Goal: Communication & Community: Answer question/provide support

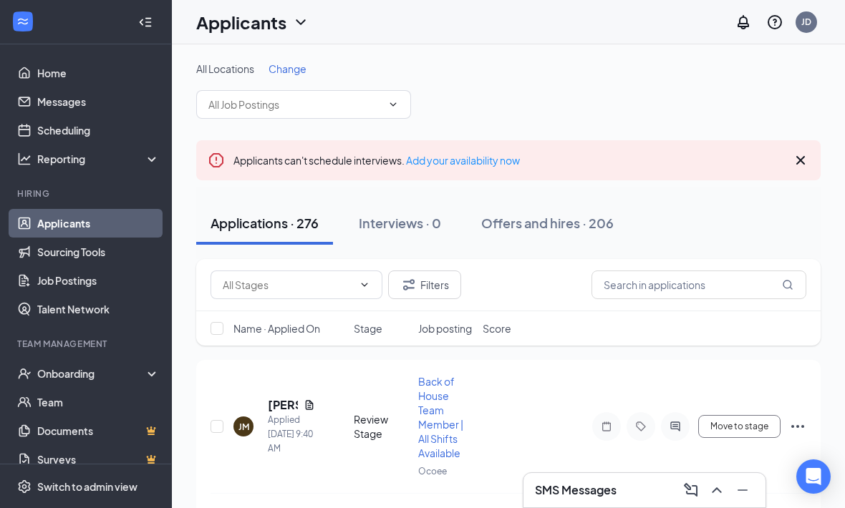
click at [808, 159] on icon "Cross" at bounding box center [800, 160] width 17 height 17
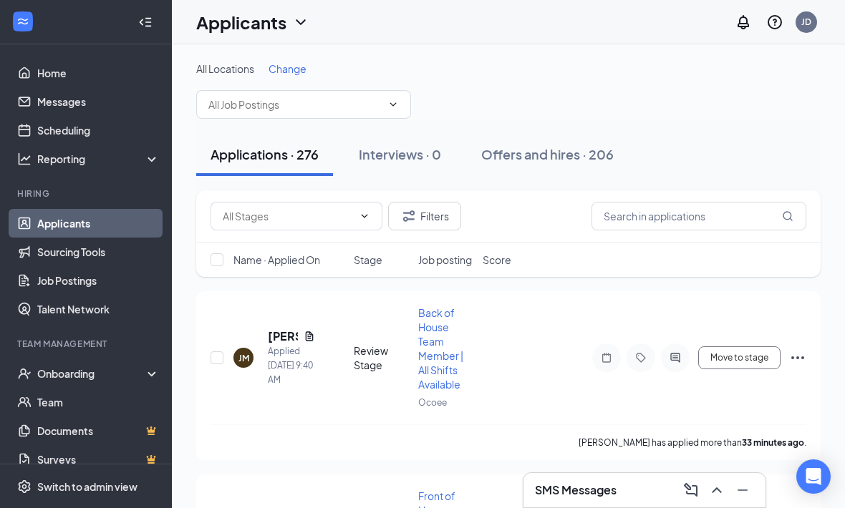
click at [314, 243] on div "Name · Applied On Stage Job posting Score" at bounding box center [508, 260] width 624 height 34
click at [319, 222] on input "text" at bounding box center [288, 216] width 130 height 16
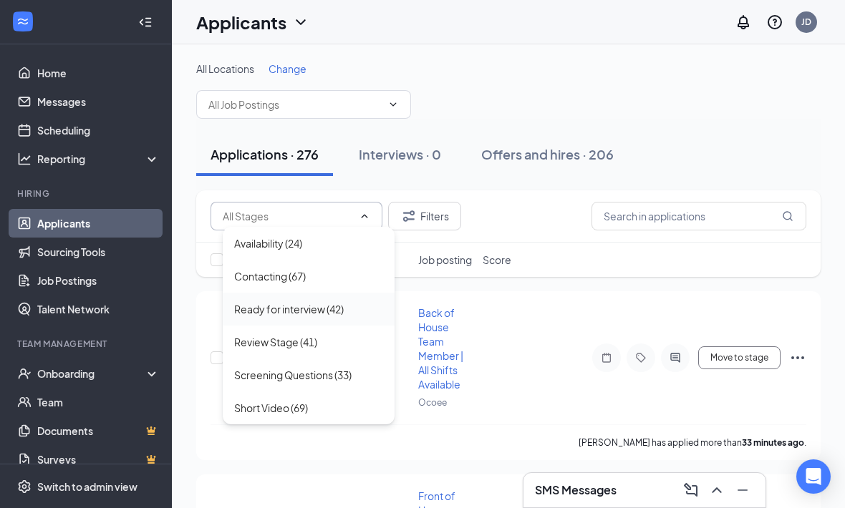
click at [377, 318] on div "Ready for interview (42)" at bounding box center [309, 309] width 172 height 33
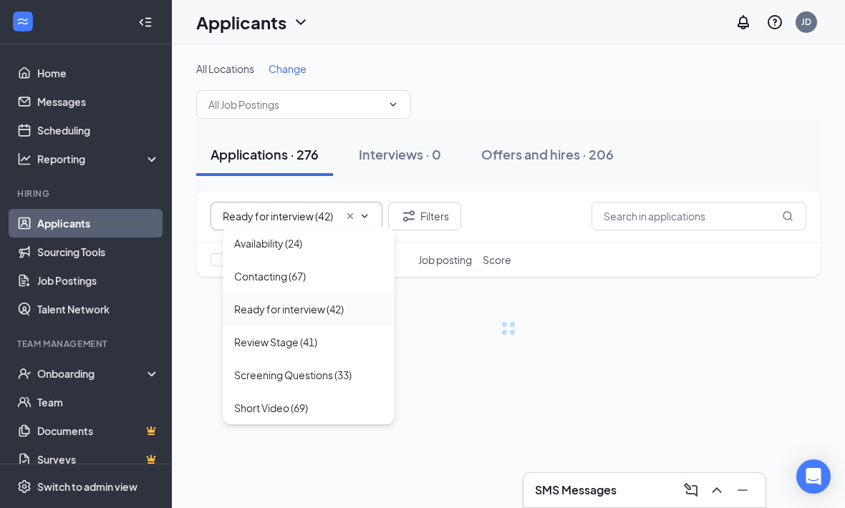
type input "Ready for interview (42)"
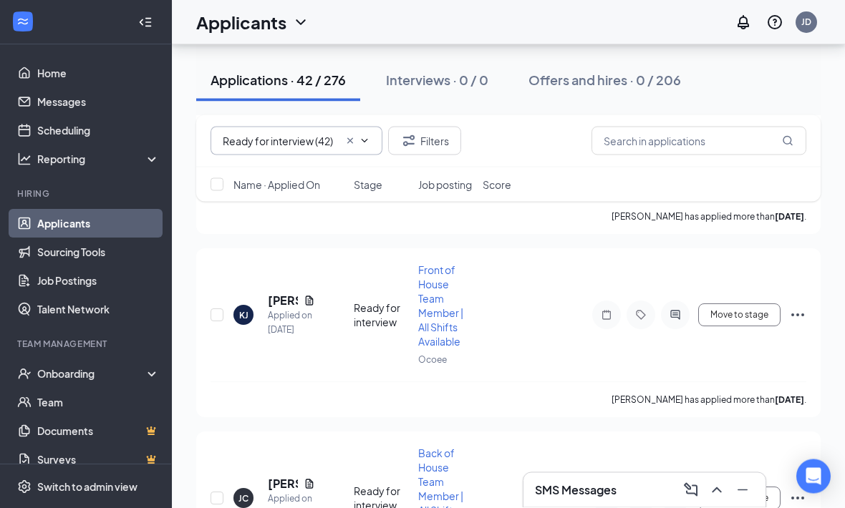
scroll to position [7455, 0]
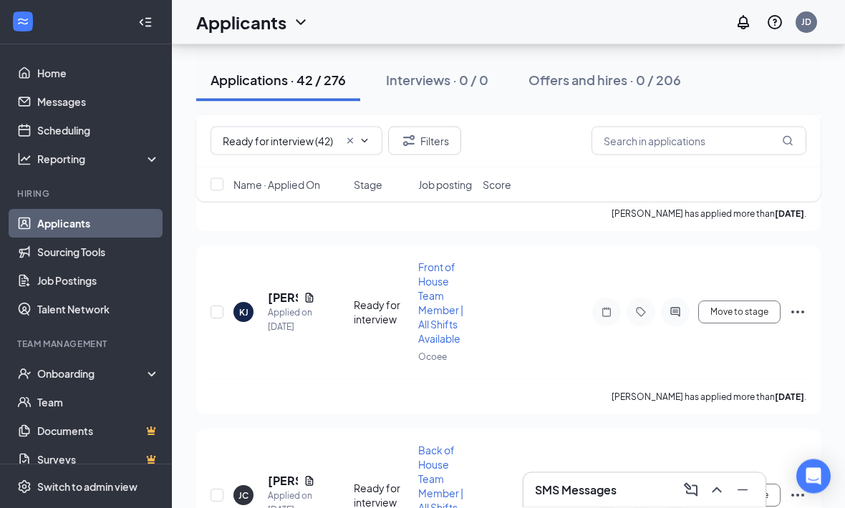
click at [226, 182] on div "Name · Applied On Stage Job posting Score" at bounding box center [508, 185] width 624 height 34
click at [221, 188] on input "checkbox" at bounding box center [216, 184] width 13 height 13
checkbox input "false"
checkbox input "true"
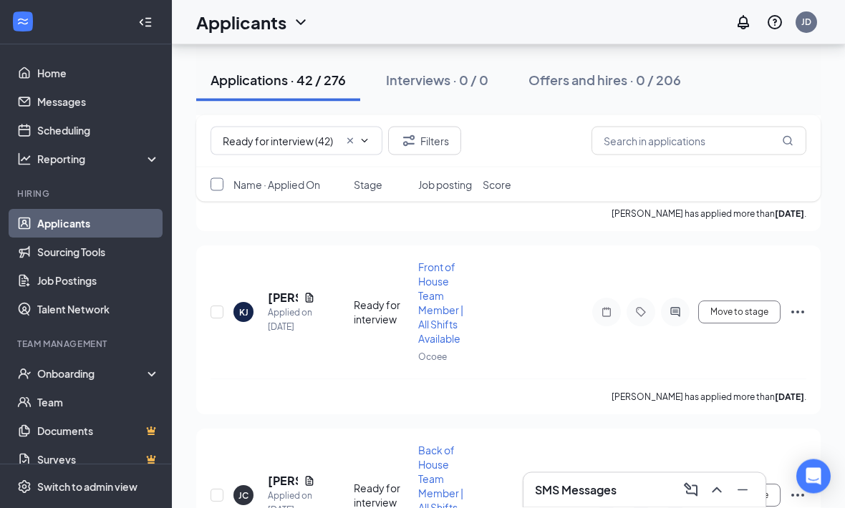
checkbox input "true"
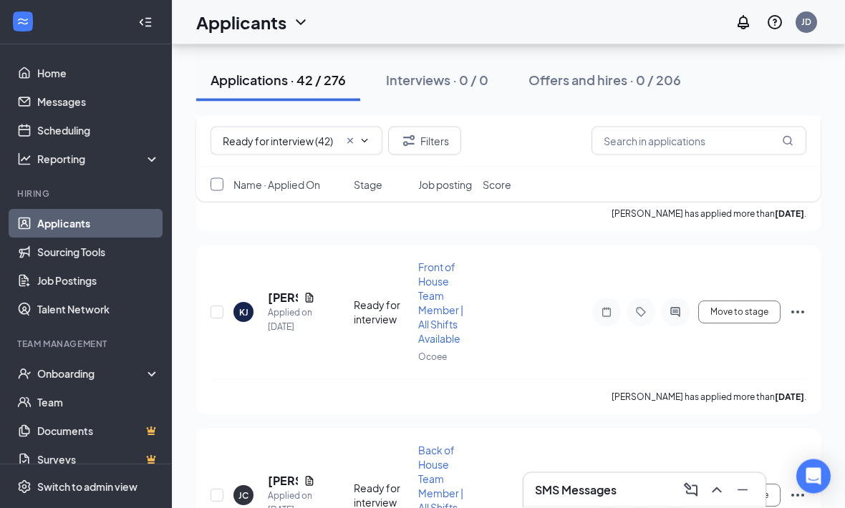
checkbox input "true"
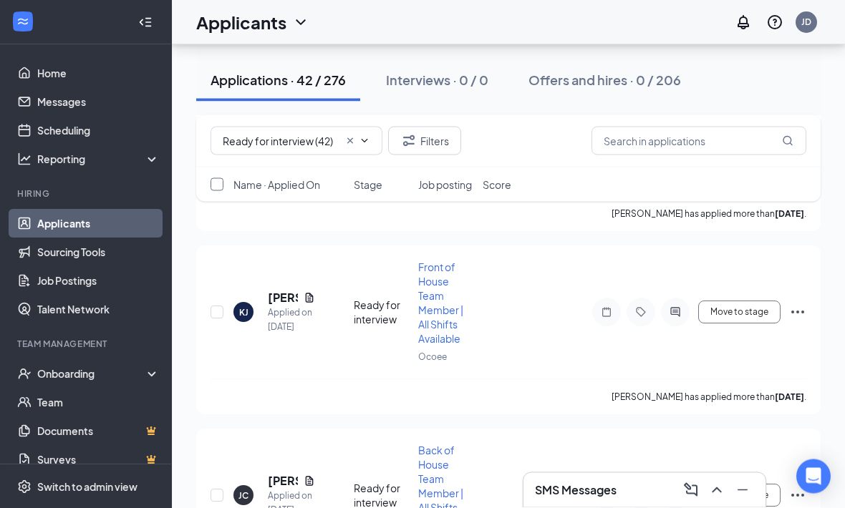
checkbox input "true"
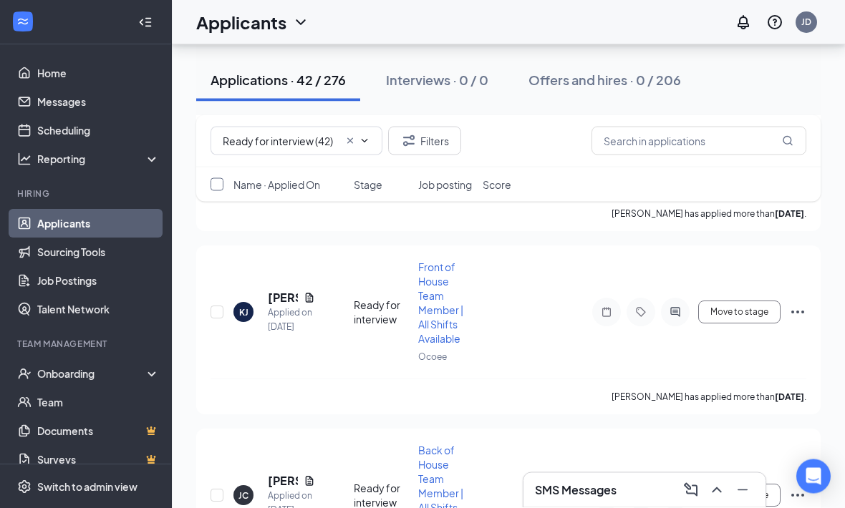
checkbox input "true"
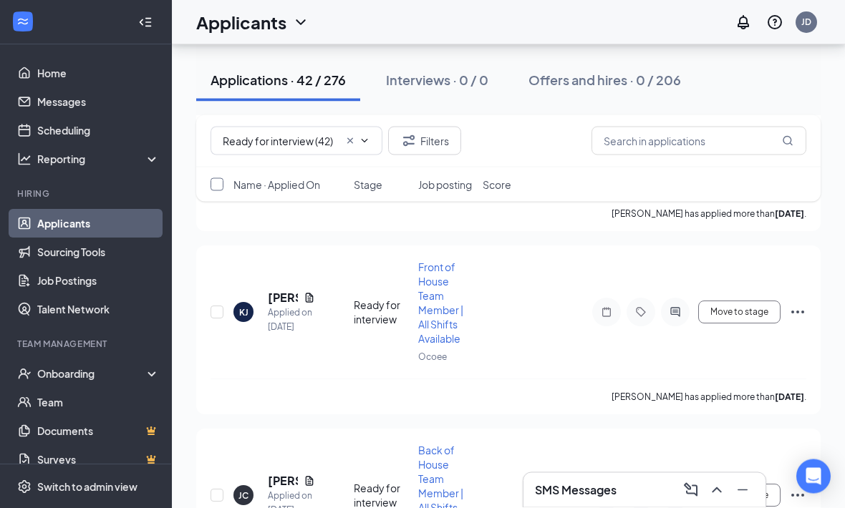
checkbox input "true"
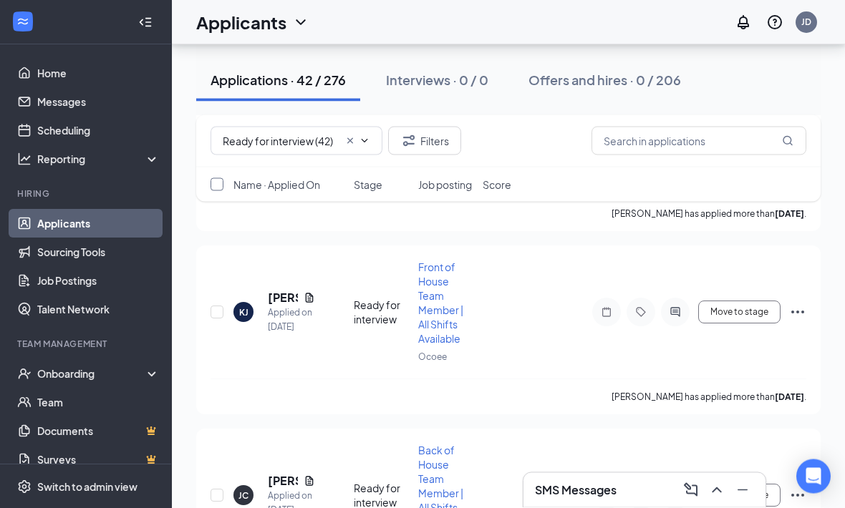
checkbox input "true"
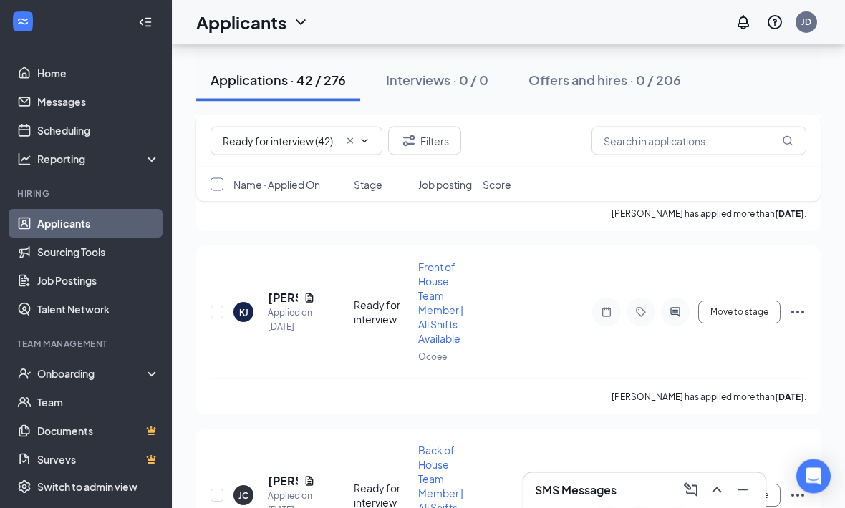
checkbox input "true"
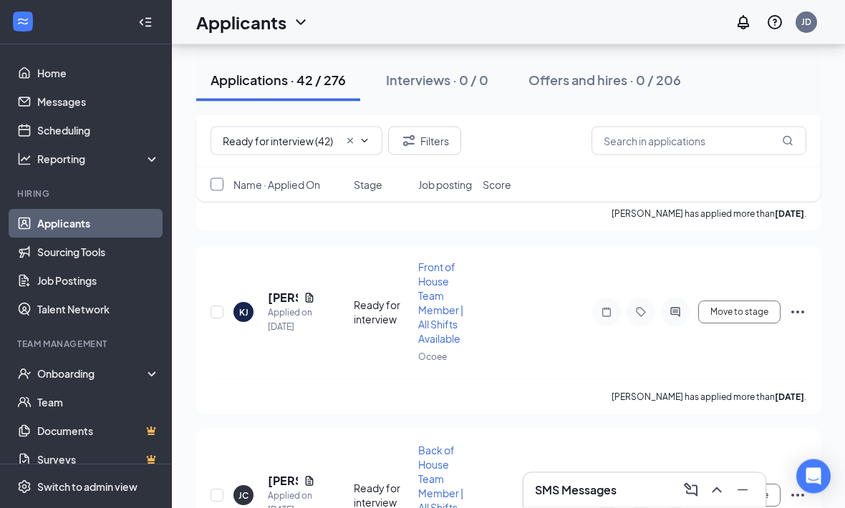
checkbox input "true"
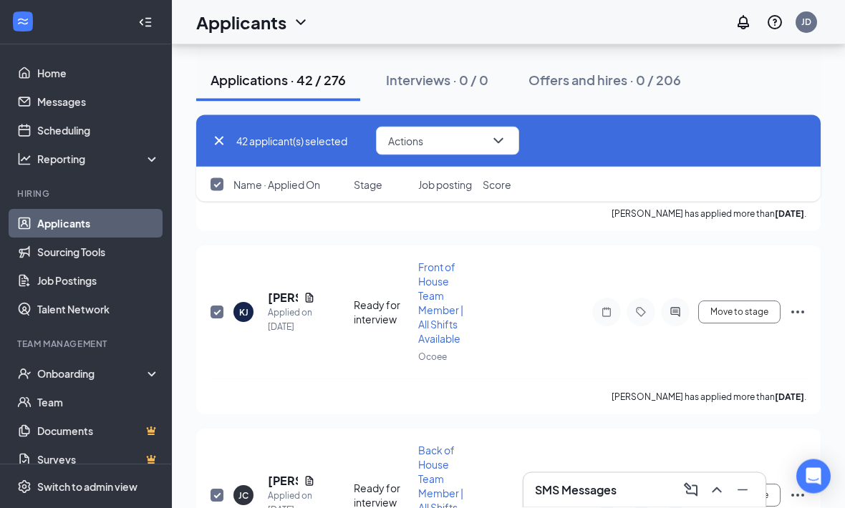
checkbox input "true"
click at [453, 144] on button "Actions" at bounding box center [447, 141] width 143 height 29
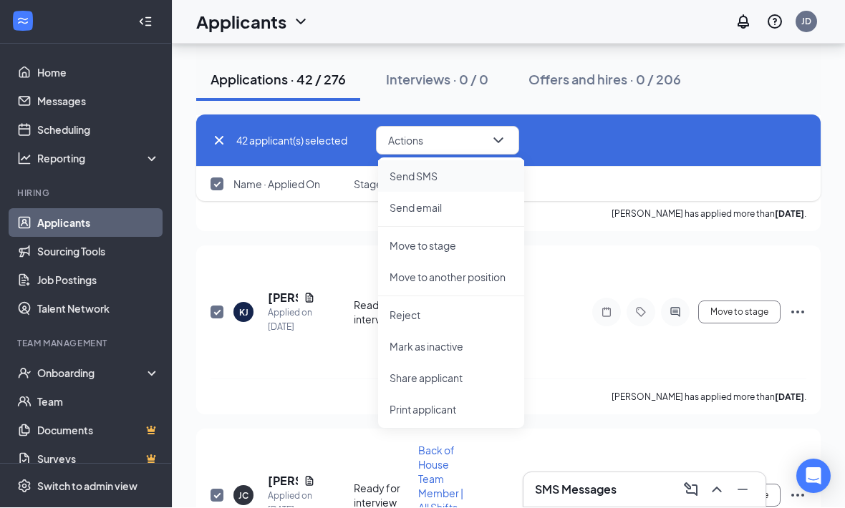
click at [485, 173] on p "Send SMS" at bounding box center [450, 177] width 123 height 14
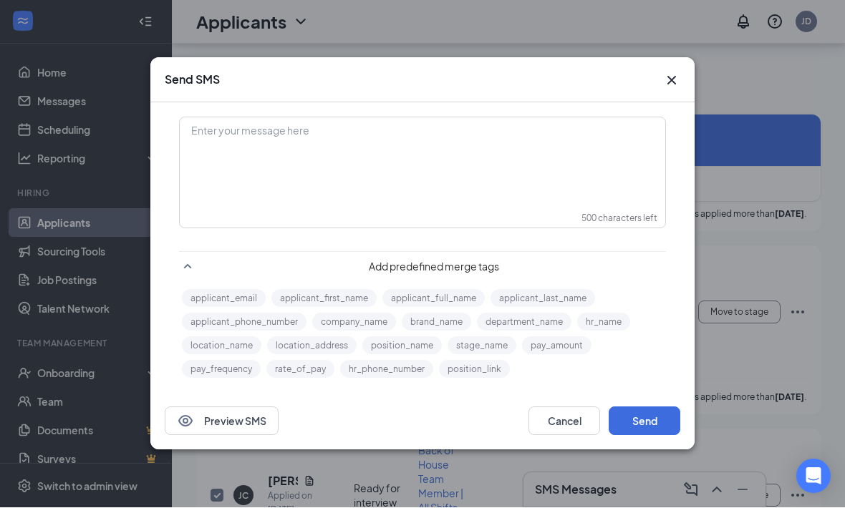
click at [496, 180] on div "Enter your message here" at bounding box center [422, 155] width 484 height 72
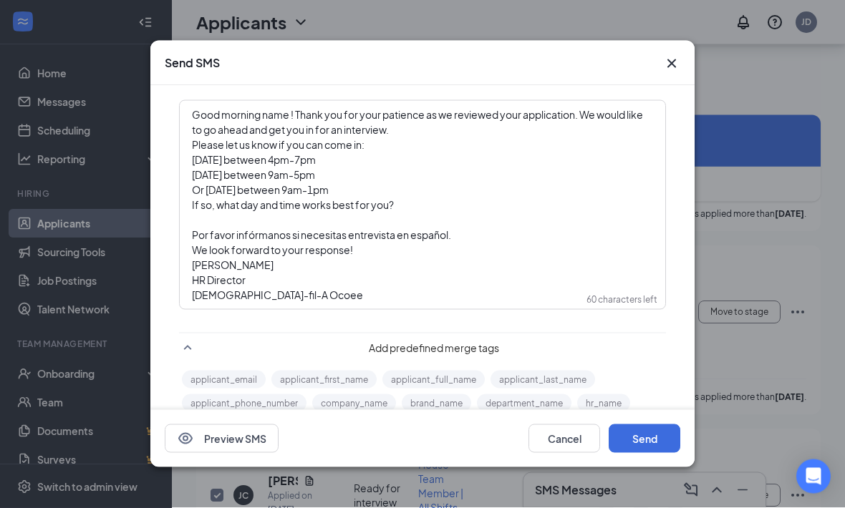
click at [284, 115] on span "Good morning name‌ ‌‌‌‌! Thank you for your patience as we reviewed your applic…" at bounding box center [418, 122] width 452 height 28
click at [335, 378] on button "applicant_first_name" at bounding box center [323, 380] width 105 height 18
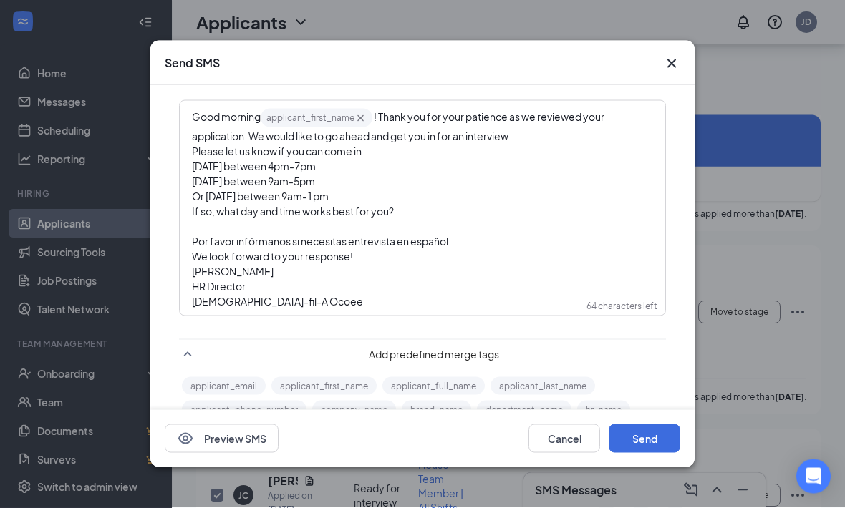
scroll to position [0, 0]
click at [654, 453] on button "Send" at bounding box center [645, 439] width 72 height 29
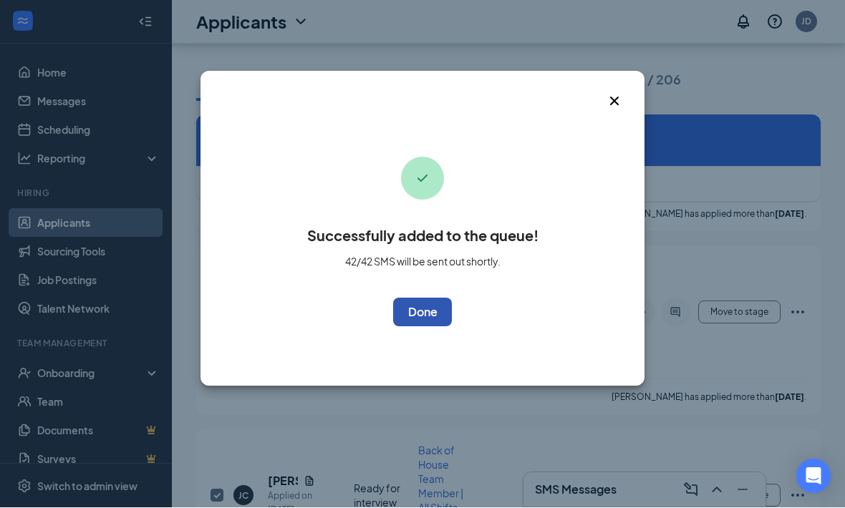
click at [428, 307] on button "OK" at bounding box center [422, 313] width 59 height 29
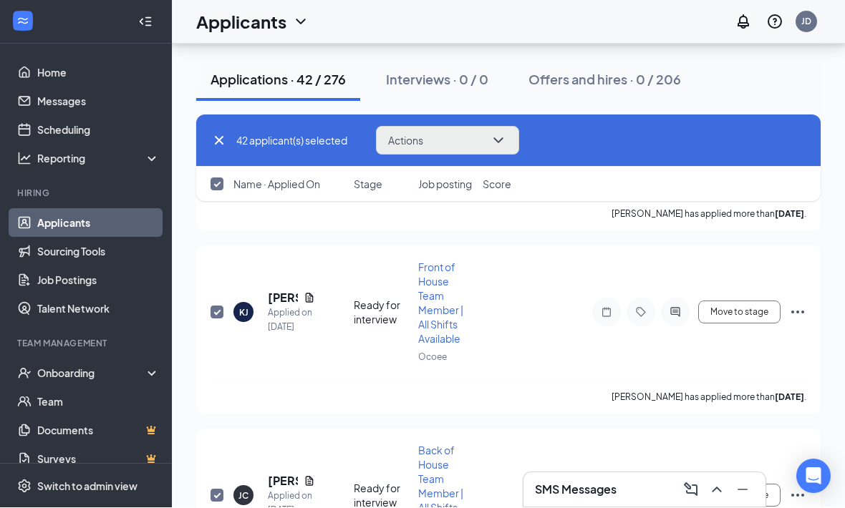
click at [442, 136] on button "Actions" at bounding box center [447, 141] width 143 height 29
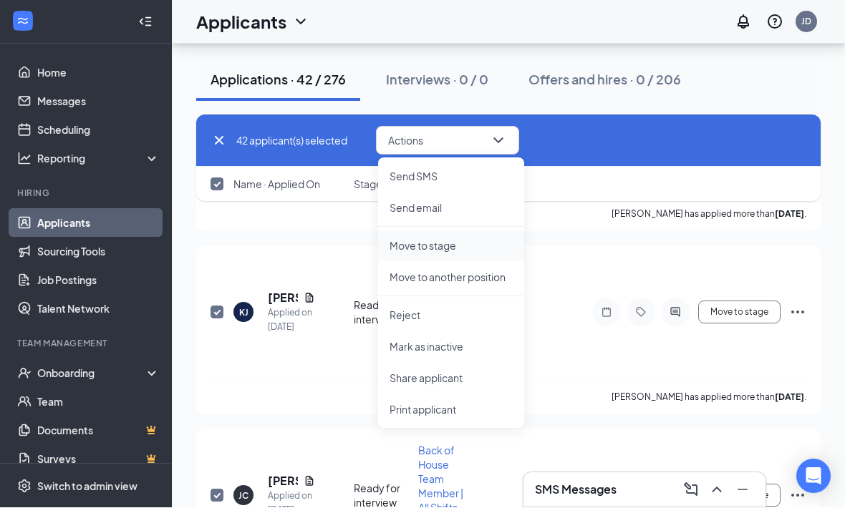
click at [490, 246] on p "Move to stage" at bounding box center [450, 246] width 123 height 14
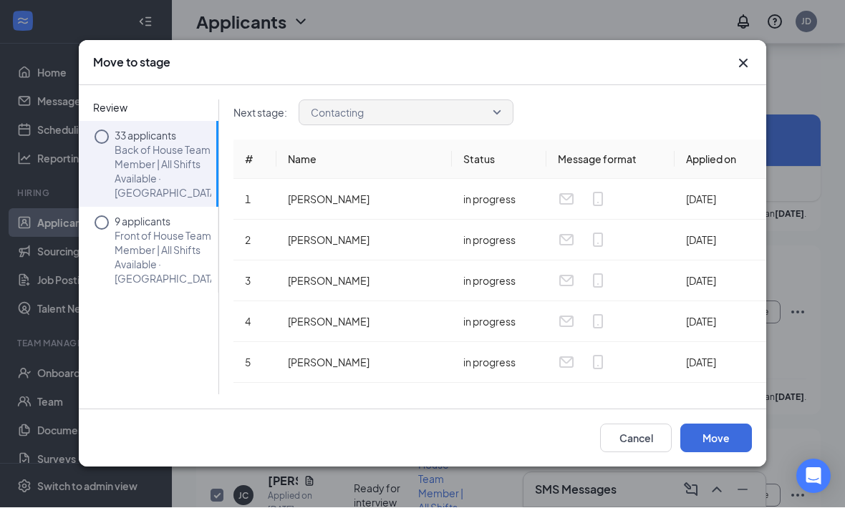
click at [717, 410] on div "Review 33 applicants Back of House Team Member | All Shifts Available · Ocoee 9…" at bounding box center [422, 248] width 687 height 324
click at [737, 453] on button "Move" at bounding box center [716, 439] width 72 height 29
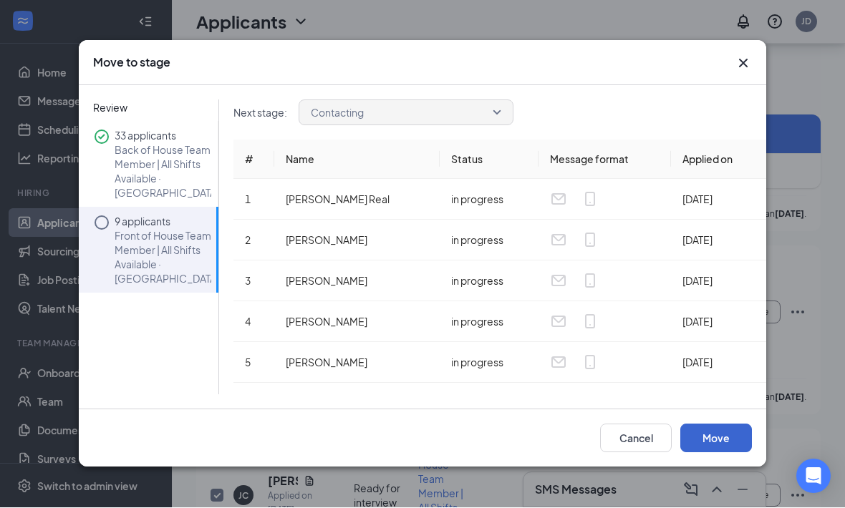
scroll to position [7442, 0]
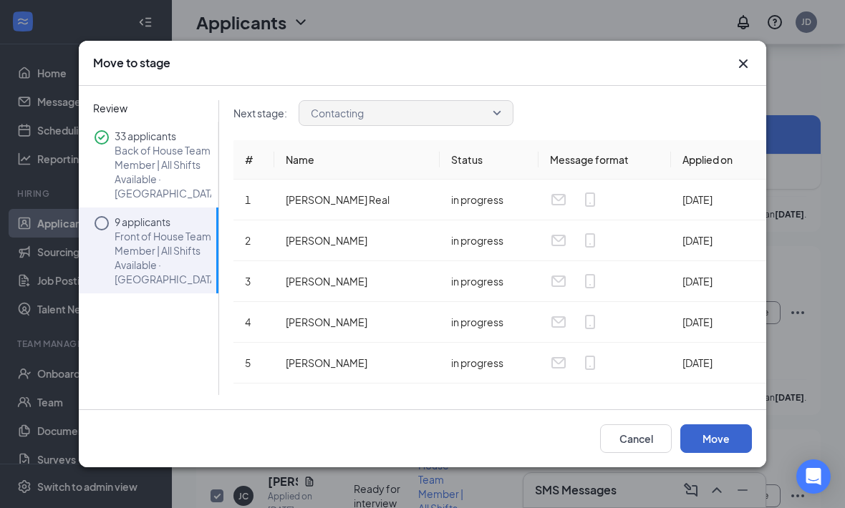
click at [741, 453] on button "Move" at bounding box center [716, 439] width 72 height 29
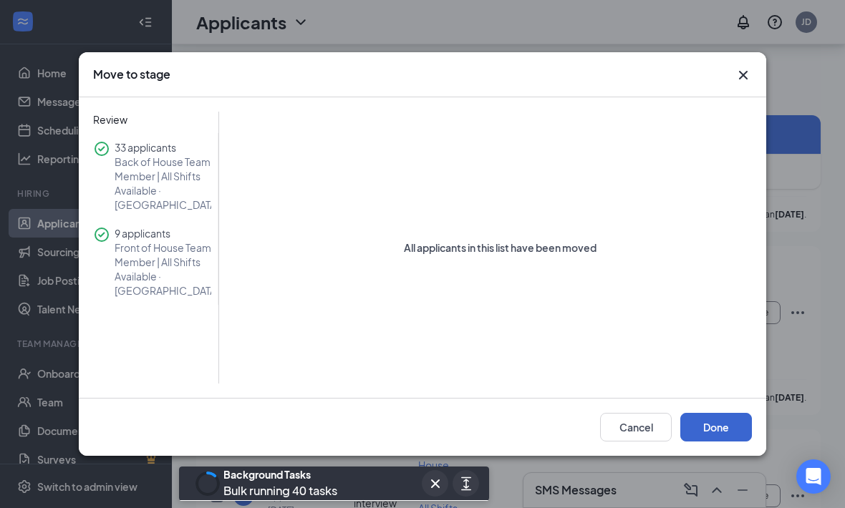
click at [704, 442] on button "Done" at bounding box center [716, 427] width 72 height 29
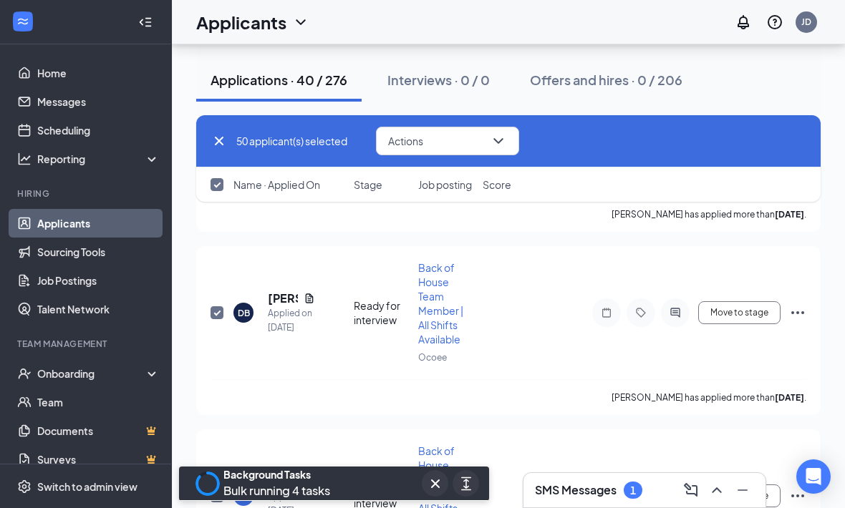
scroll to position [0, 0]
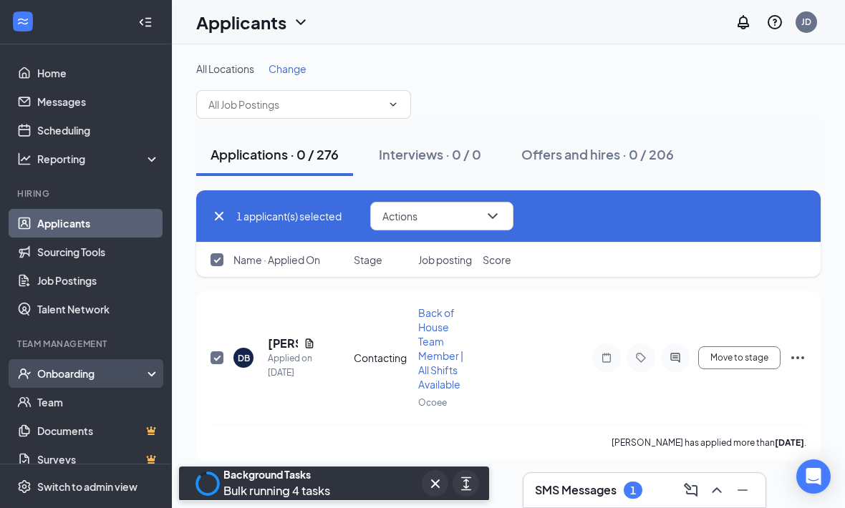
click at [125, 374] on div "Onboarding" at bounding box center [92, 374] width 110 height 14
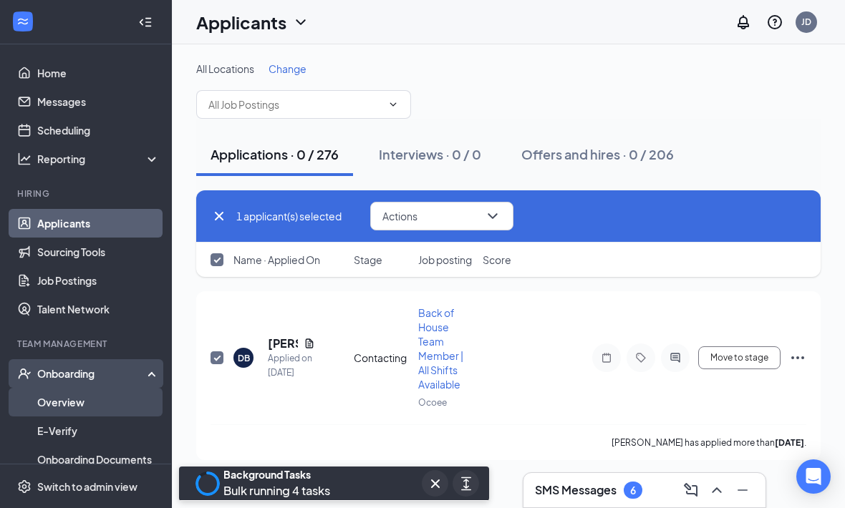
click at [132, 402] on link "Overview" at bounding box center [98, 402] width 122 height 29
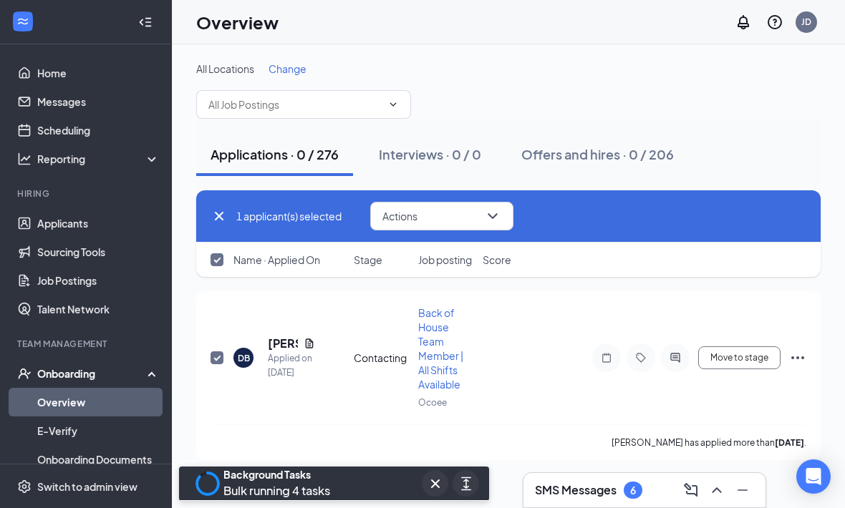
scroll to position [47, 0]
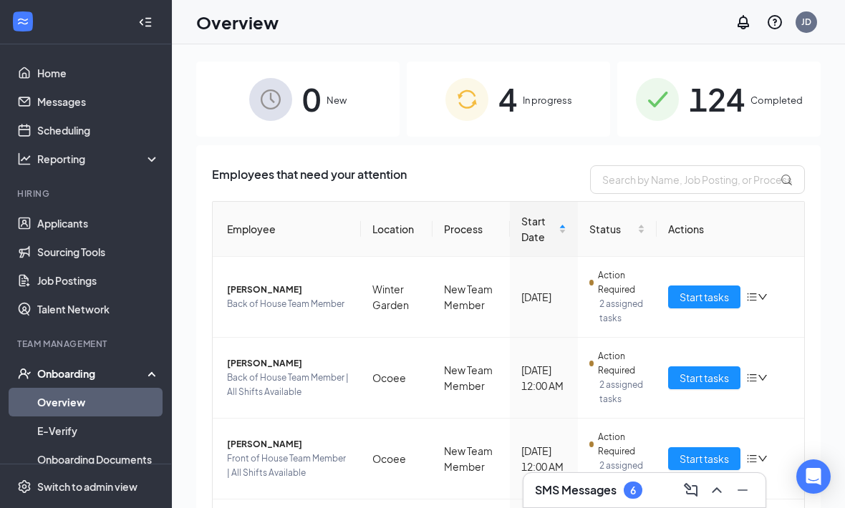
click at [466, 99] on img at bounding box center [466, 99] width 43 height 43
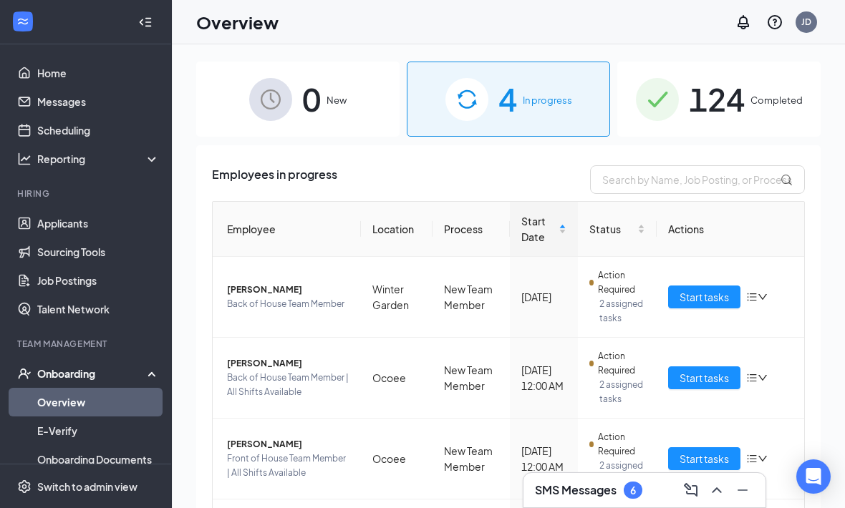
click at [349, 114] on div "0 New" at bounding box center [297, 99] width 203 height 75
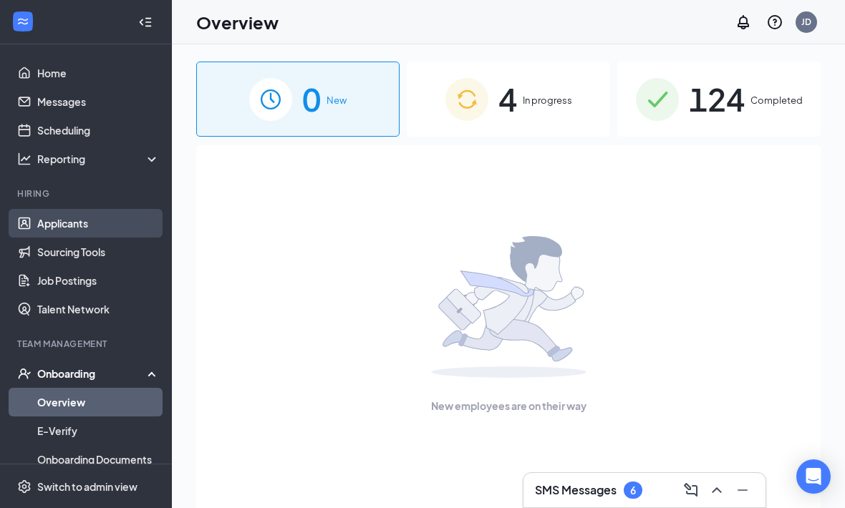
click at [37, 225] on link "Applicants" at bounding box center [98, 223] width 122 height 29
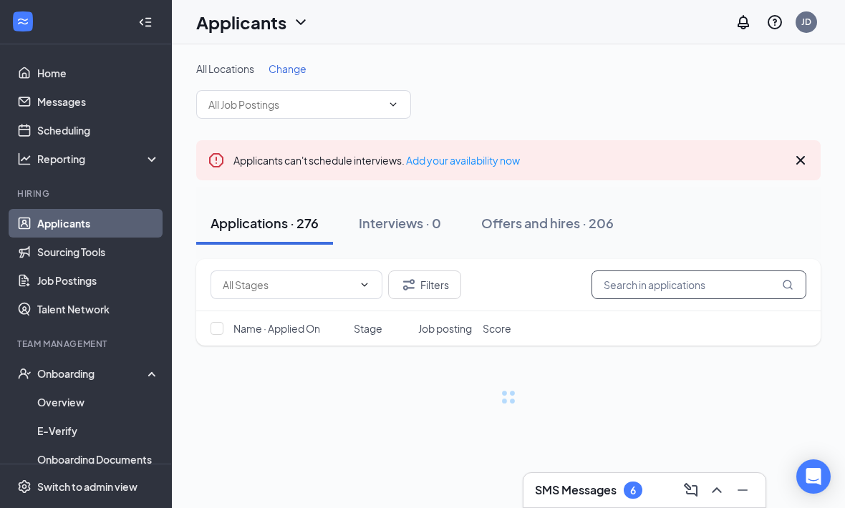
click at [677, 293] on input "text" at bounding box center [698, 285] width 215 height 29
type input "Derek"
click at [793, 165] on icon "Cross" at bounding box center [800, 160] width 17 height 17
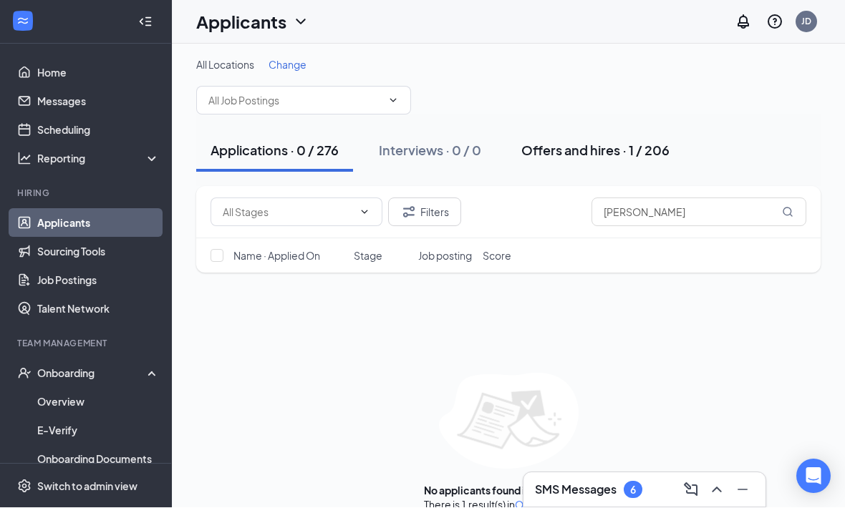
click at [608, 142] on div "Offers and hires · 1 / 206" at bounding box center [595, 151] width 148 height 18
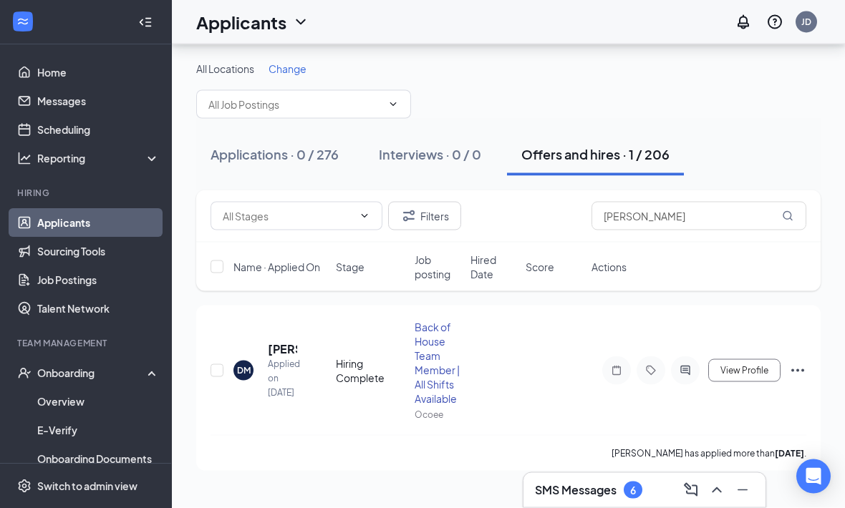
scroll to position [47, 0]
click at [800, 362] on icon "Ellipses" at bounding box center [797, 370] width 17 height 17
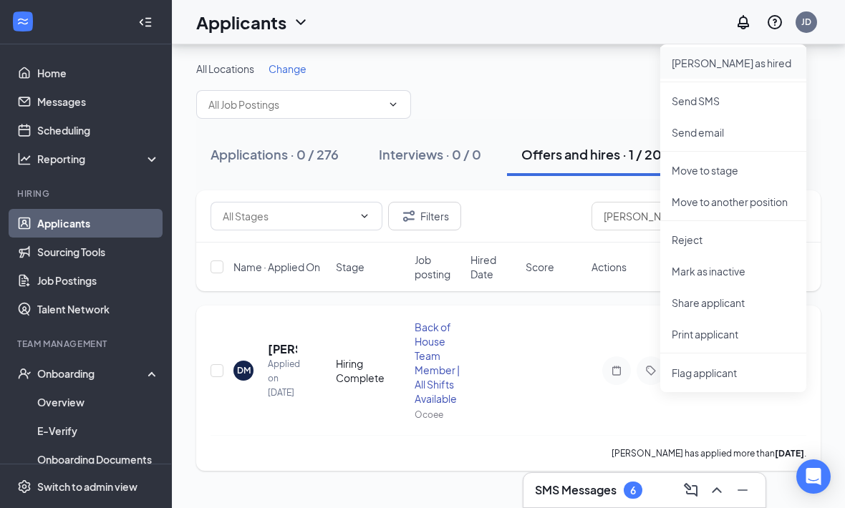
click at [745, 56] on p "Mark as hired" at bounding box center [733, 63] width 123 height 14
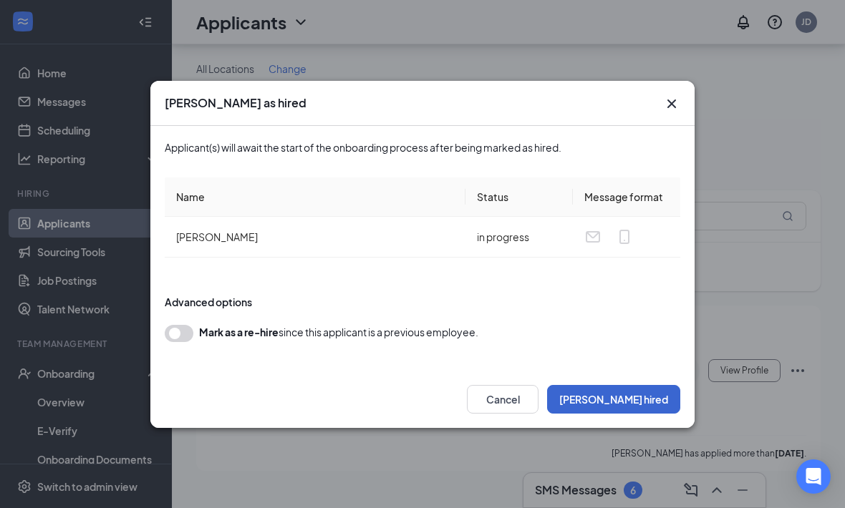
click at [654, 395] on button "Mark hired" at bounding box center [613, 399] width 133 height 29
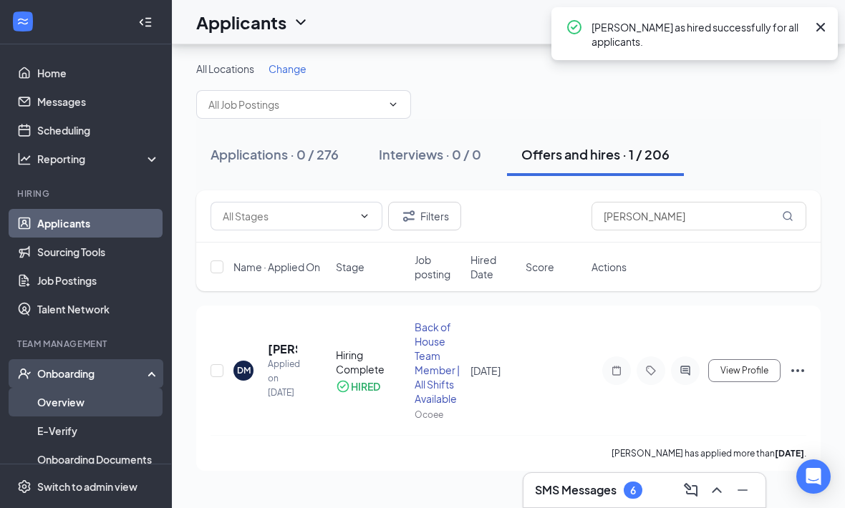
click at [135, 388] on link "Overview" at bounding box center [98, 402] width 122 height 29
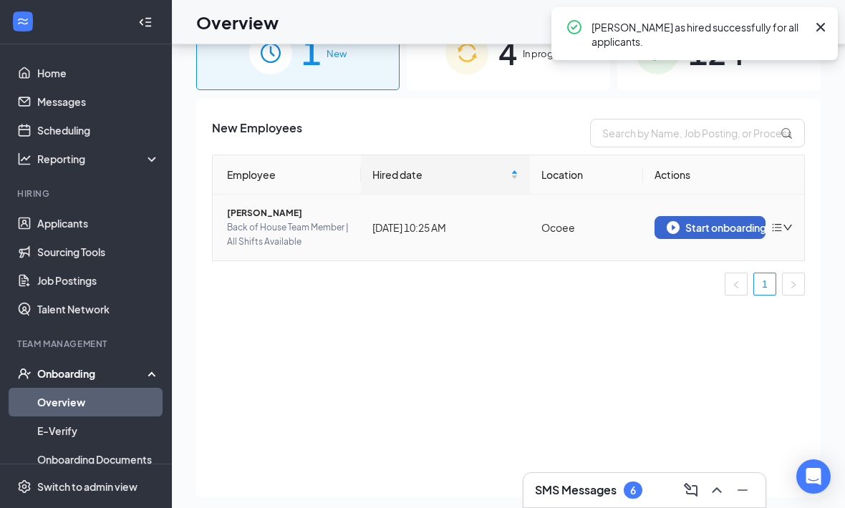
click at [727, 232] on div "Start onboarding" at bounding box center [710, 227] width 87 height 13
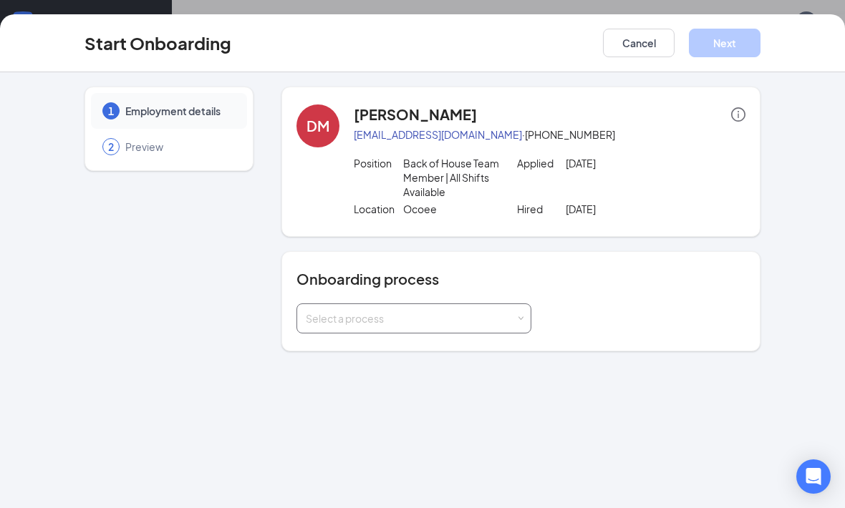
click at [478, 321] on div "Select a process" at bounding box center [411, 318] width 210 height 14
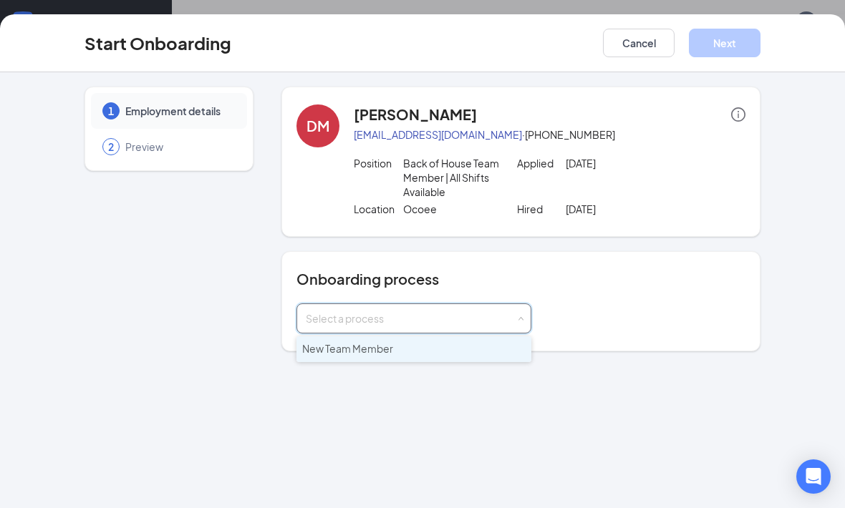
scroll to position [46, 0]
click at [408, 341] on li "New Team Member" at bounding box center [413, 350] width 235 height 26
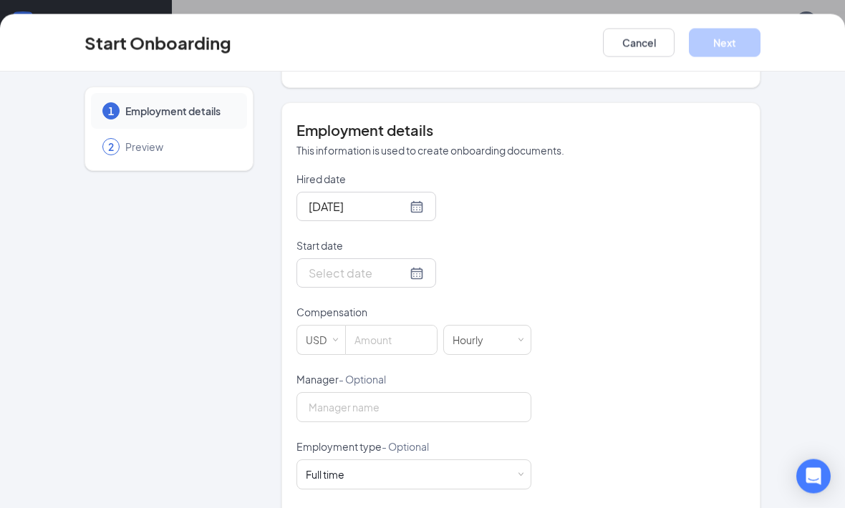
scroll to position [47, 0]
click at [410, 276] on div at bounding box center [366, 274] width 115 height 18
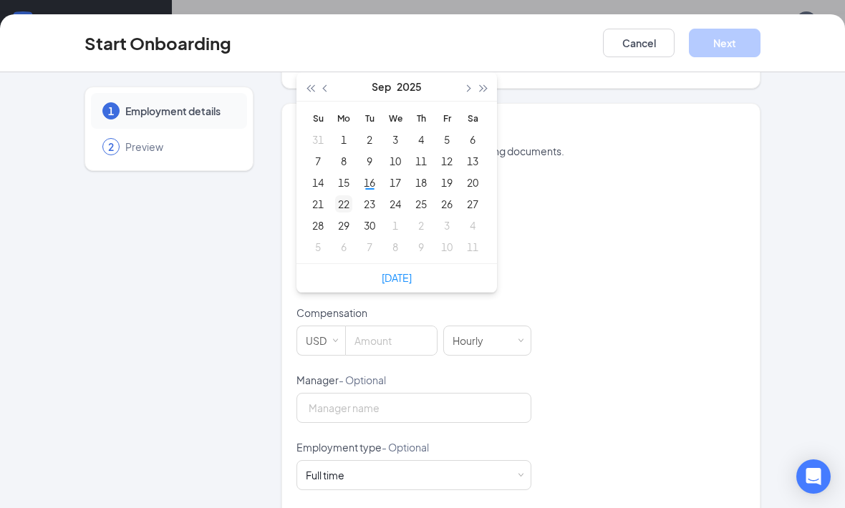
type input "Sep 22, 2025"
click at [343, 200] on div "22" at bounding box center [343, 203] width 17 height 17
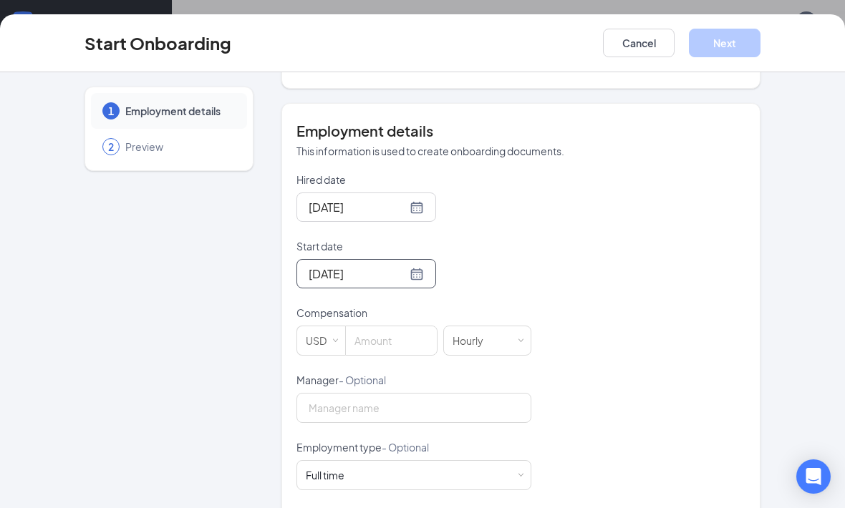
click at [553, 266] on div "Hired date Sep 16, 2025 Start date Sep 22, 2025 Sep 2025 Su Mo Tu We Th Fr Sa 3…" at bounding box center [520, 407] width 449 height 468
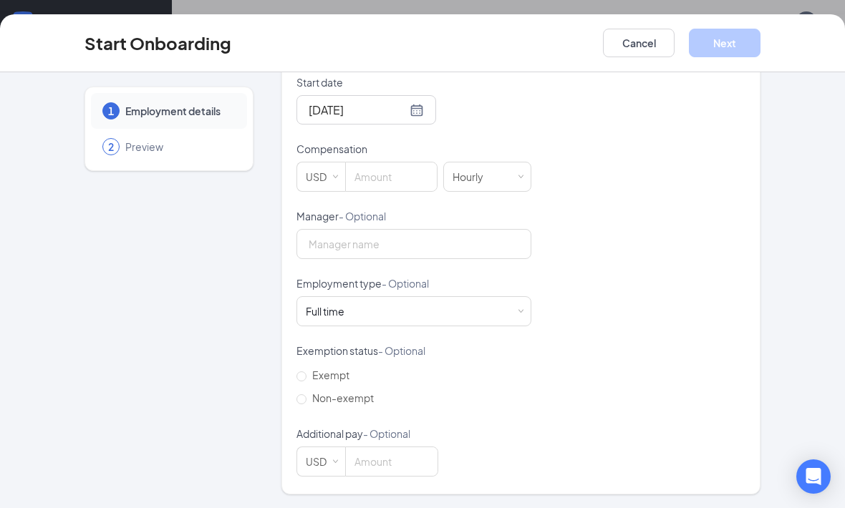
scroll to position [426, 0]
click at [383, 179] on input at bounding box center [391, 177] width 91 height 29
type input "Q"
type input "16"
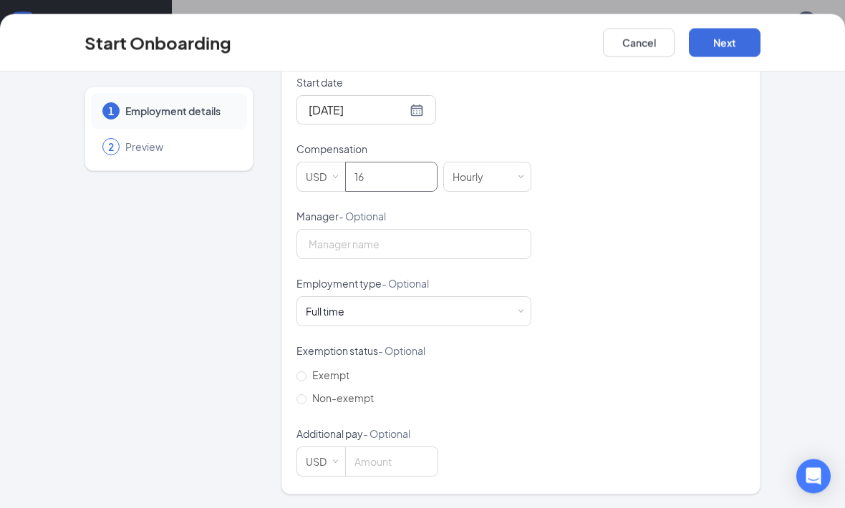
click at [591, 139] on div "Hired date Sep 16, 2025 Start date Sep 22, 2025 Sep 2025 Su Mo Tu We Th Fr Sa 3…" at bounding box center [520, 243] width 449 height 468
click at [470, 312] on div "Full time Works 30+ hours per week and is reasonably expected to work" at bounding box center [414, 312] width 216 height 29
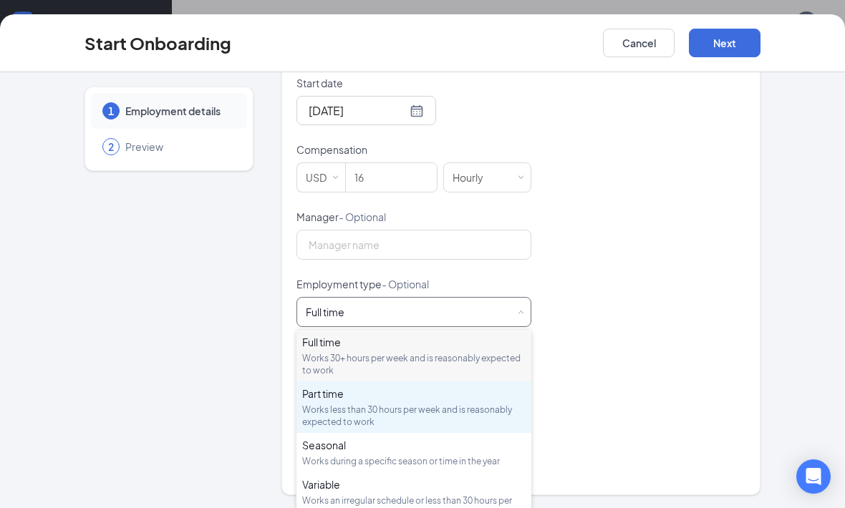
click at [422, 402] on div "Part time Works less than 30 hours per week and is reasonably expected to work" at bounding box center [413, 408] width 223 height 42
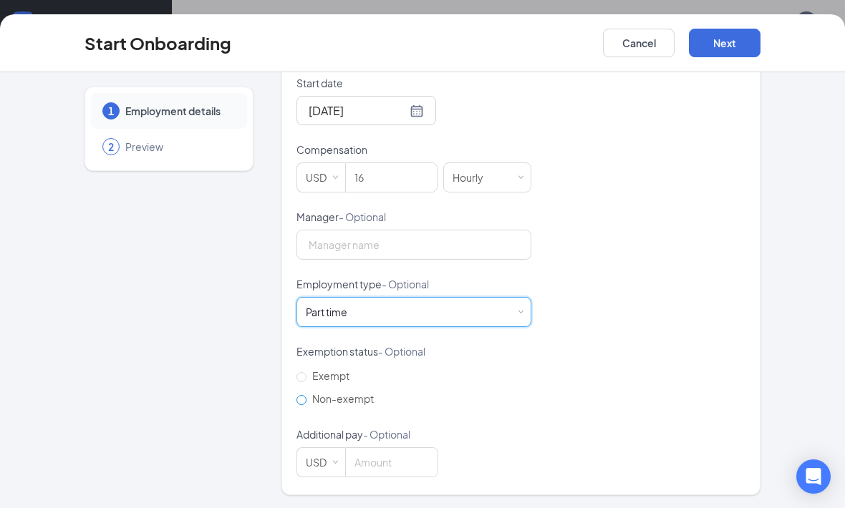
click at [299, 402] on input "Non-exempt" at bounding box center [301, 400] width 10 height 10
radio input "true"
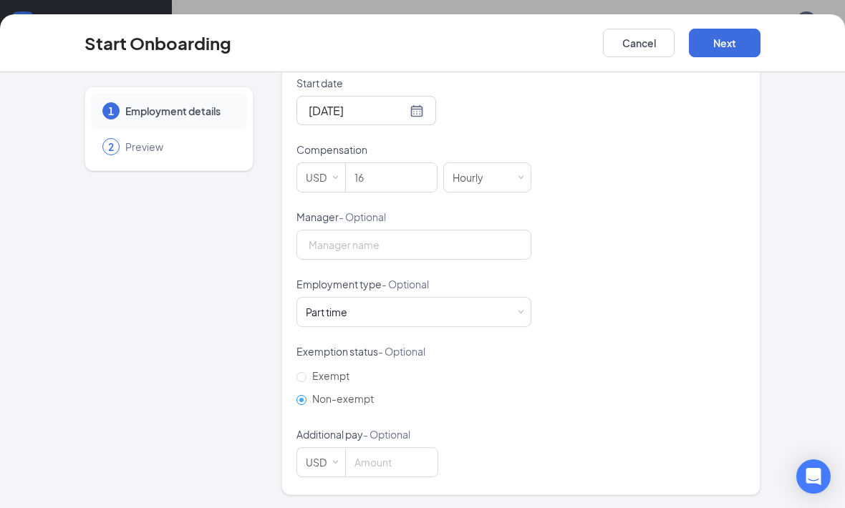
scroll to position [426, 0]
click at [748, 53] on button "Next" at bounding box center [725, 43] width 72 height 29
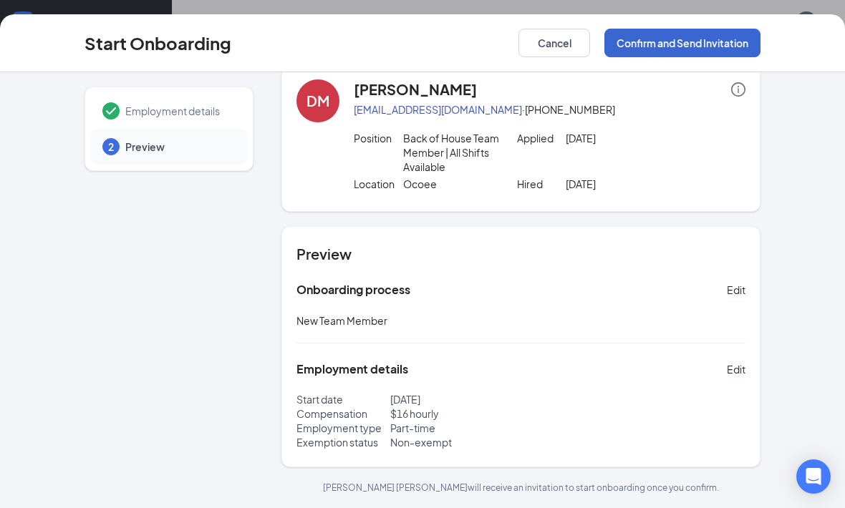
scroll to position [25, 0]
click at [740, 42] on button "Confirm and Send Invitation" at bounding box center [682, 43] width 156 height 29
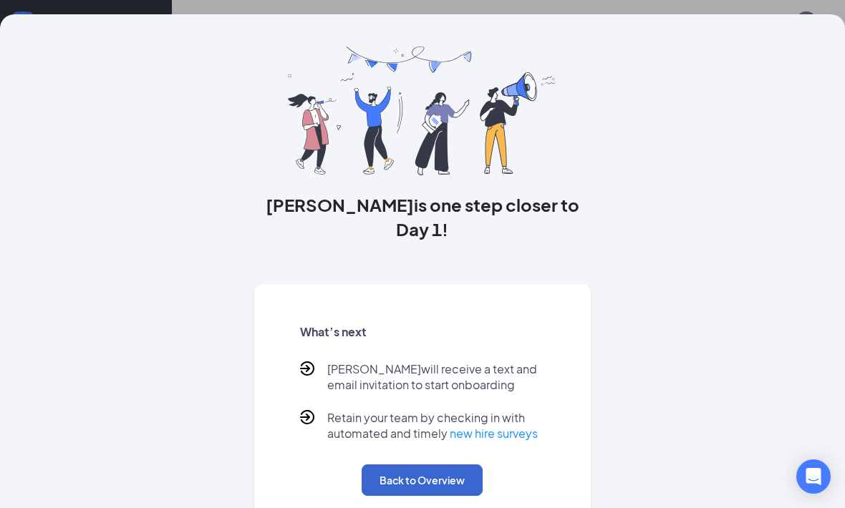
click at [457, 465] on button "Back to Overview" at bounding box center [422, 481] width 121 height 32
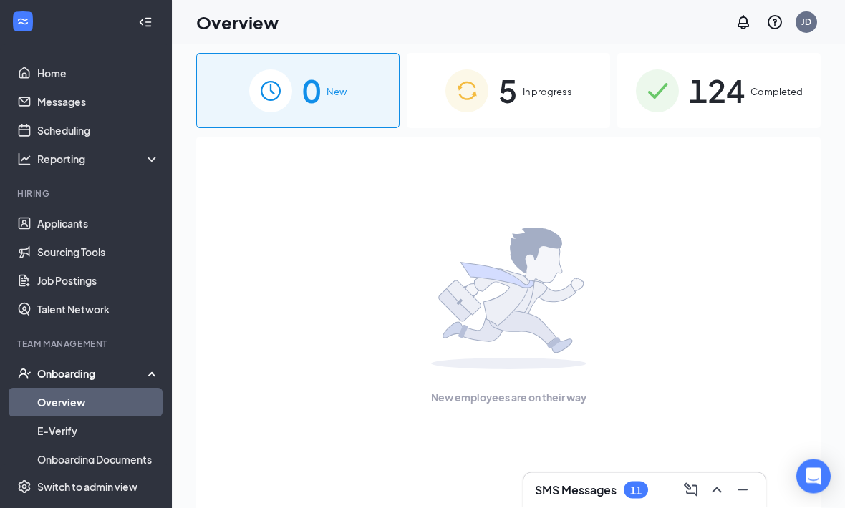
scroll to position [0, 0]
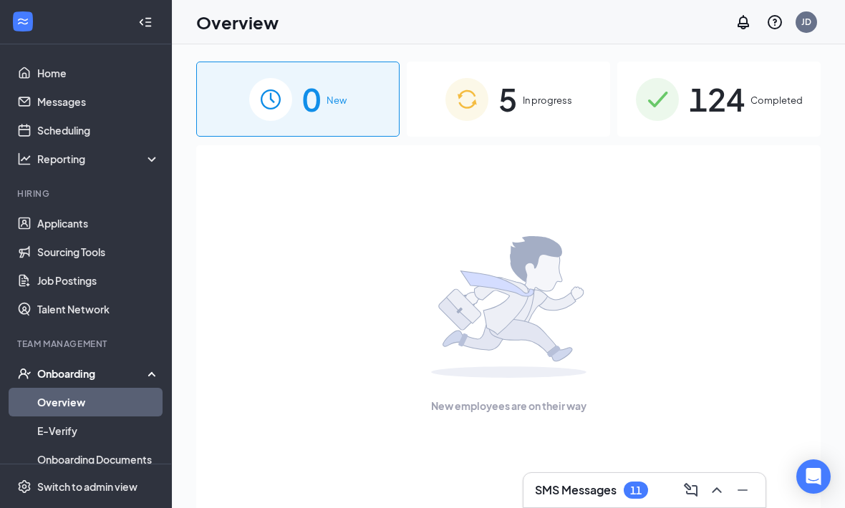
click at [588, 97] on div "5 In progress" at bounding box center [508, 99] width 203 height 75
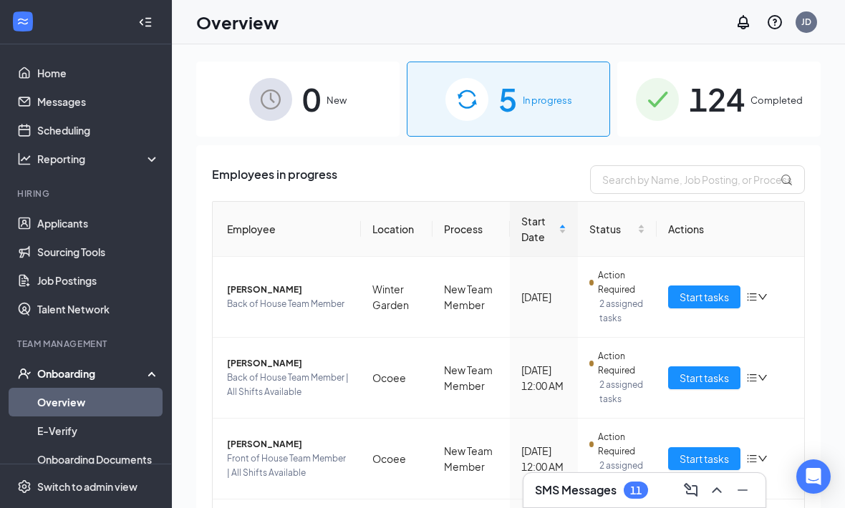
click at [783, 89] on div "124 Completed" at bounding box center [718, 99] width 203 height 75
click at [782, 89] on div "124 Completed" at bounding box center [718, 99] width 203 height 75
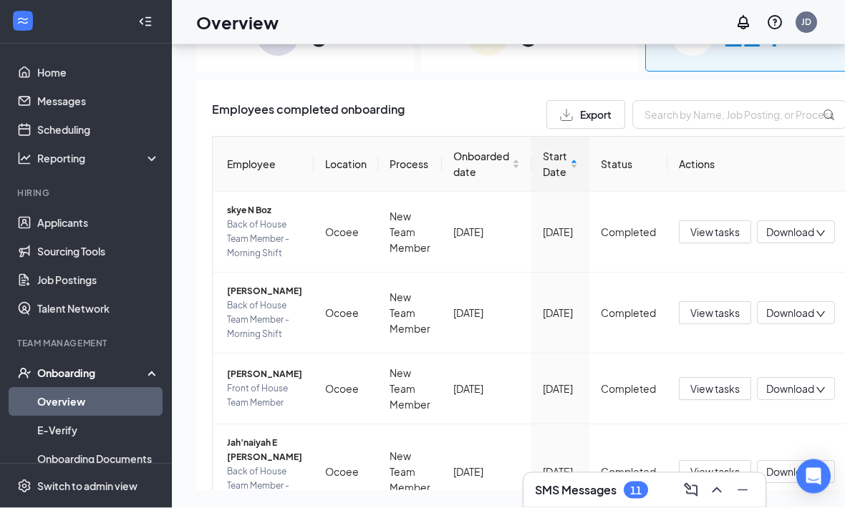
scroll to position [-4, 0]
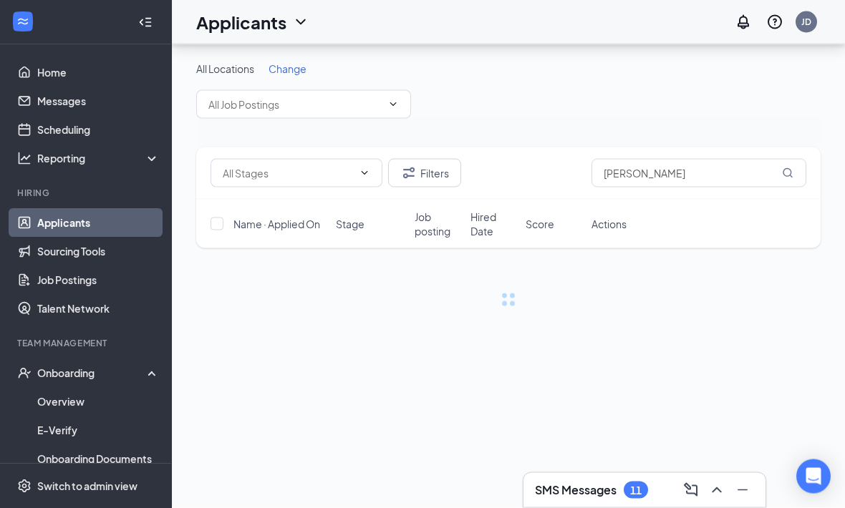
scroll to position [47, 0]
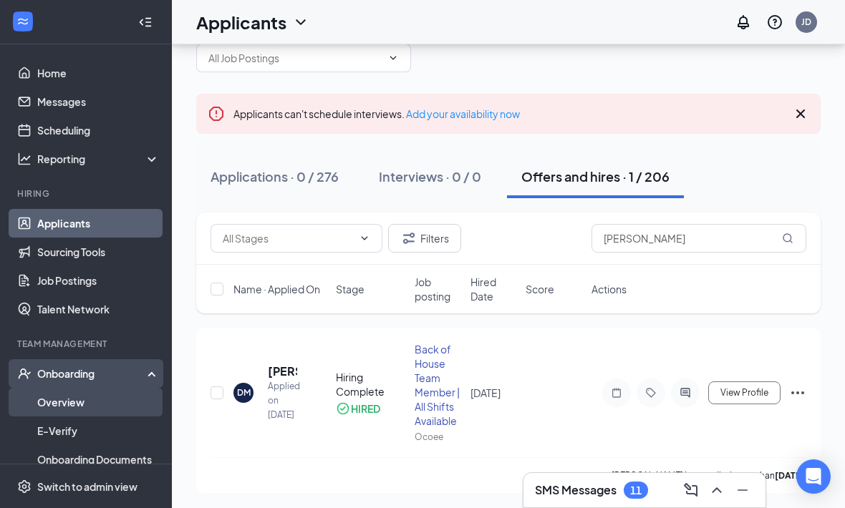
click at [64, 388] on link "Overview" at bounding box center [98, 402] width 122 height 29
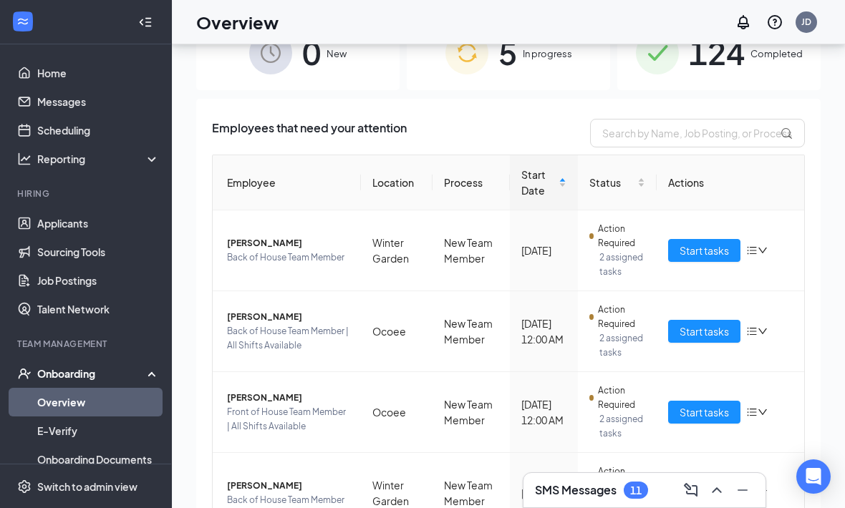
click at [696, 74] on span "124" at bounding box center [717, 52] width 56 height 49
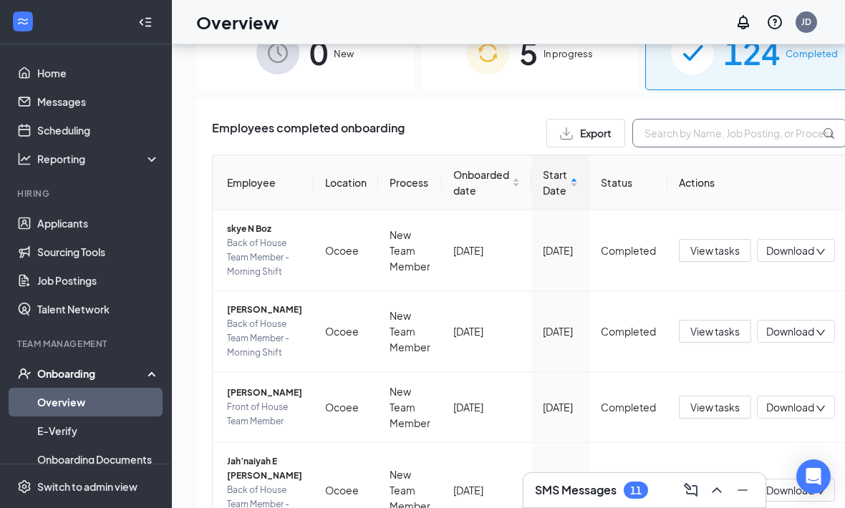
click at [689, 130] on input "text" at bounding box center [739, 133] width 215 height 29
type input "Ava"
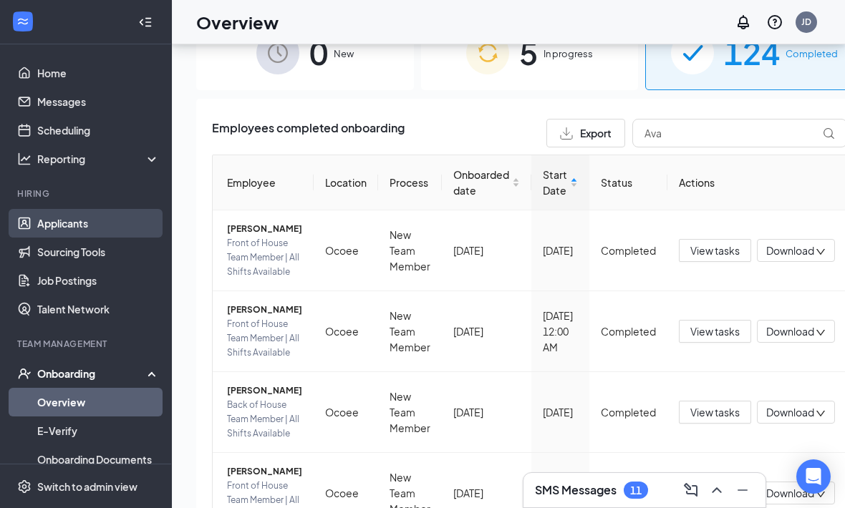
click at [37, 217] on link "Applicants" at bounding box center [98, 223] width 122 height 29
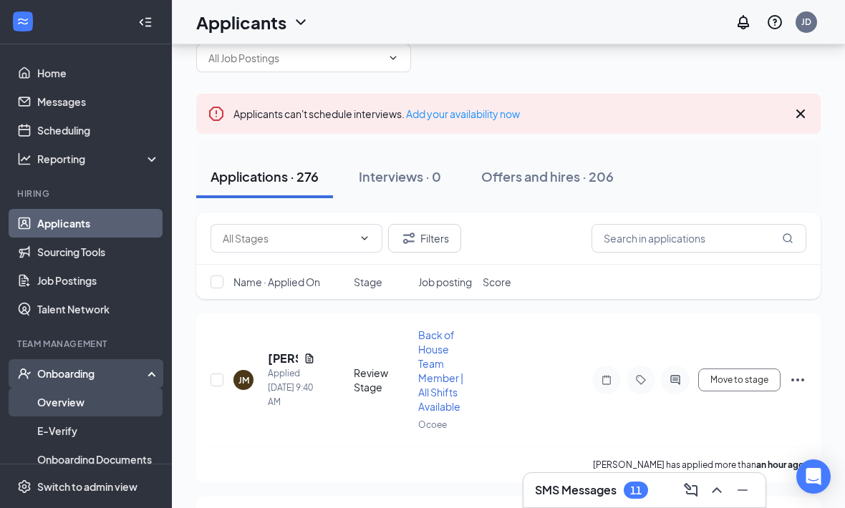
click at [67, 397] on link "Overview" at bounding box center [98, 402] width 122 height 29
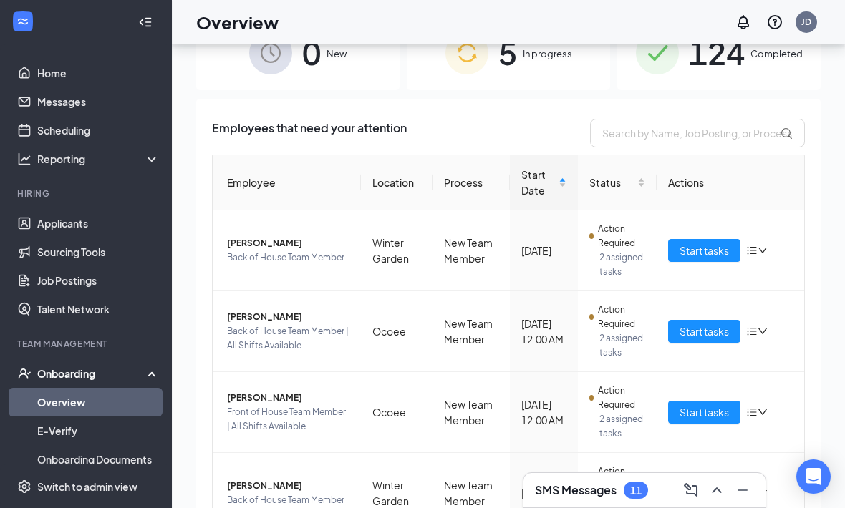
click at [563, 61] on span "In progress" at bounding box center [547, 54] width 49 height 14
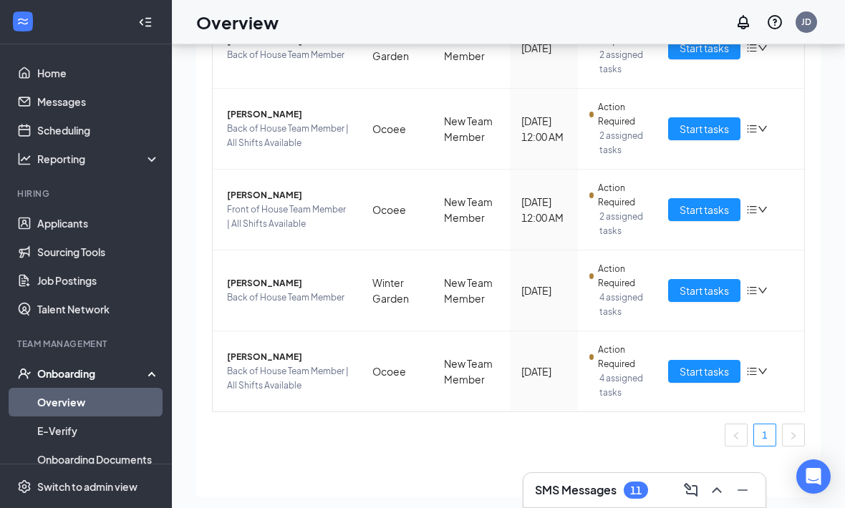
scroll to position [227, 0]
click at [720, 299] on span "Start tasks" at bounding box center [703, 291] width 49 height 16
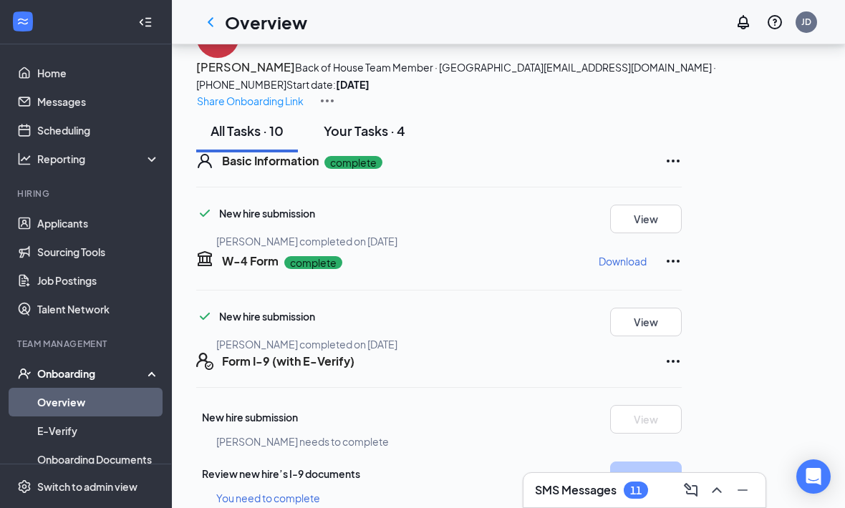
click at [399, 140] on div "Your Tasks · 4" at bounding box center [365, 131] width 82 height 18
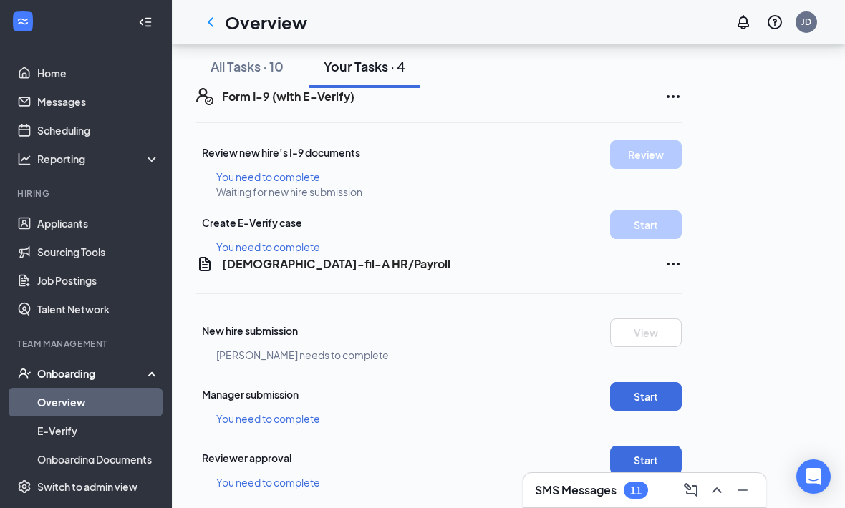
scroll to position [175, 0]
click at [682, 411] on button "Start" at bounding box center [646, 396] width 72 height 29
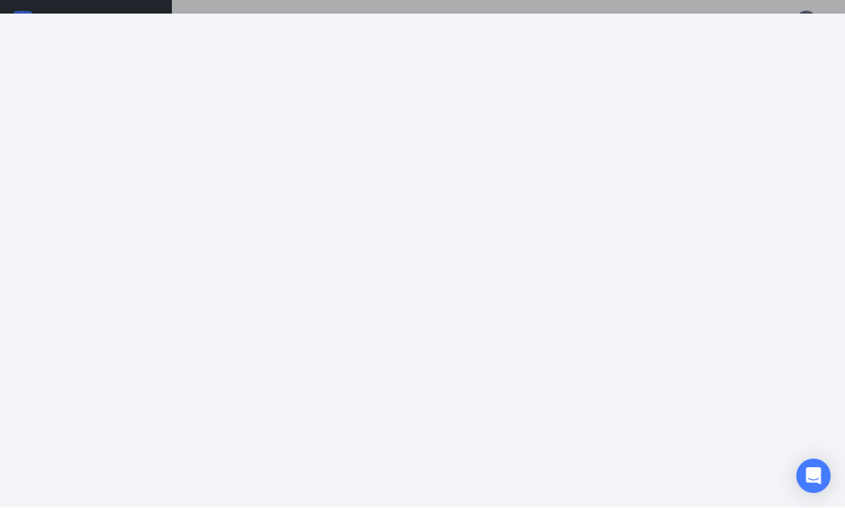
click at [840, 29] on div at bounding box center [422, 82] width 845 height 107
click at [817, 29] on div at bounding box center [422, 82] width 845 height 107
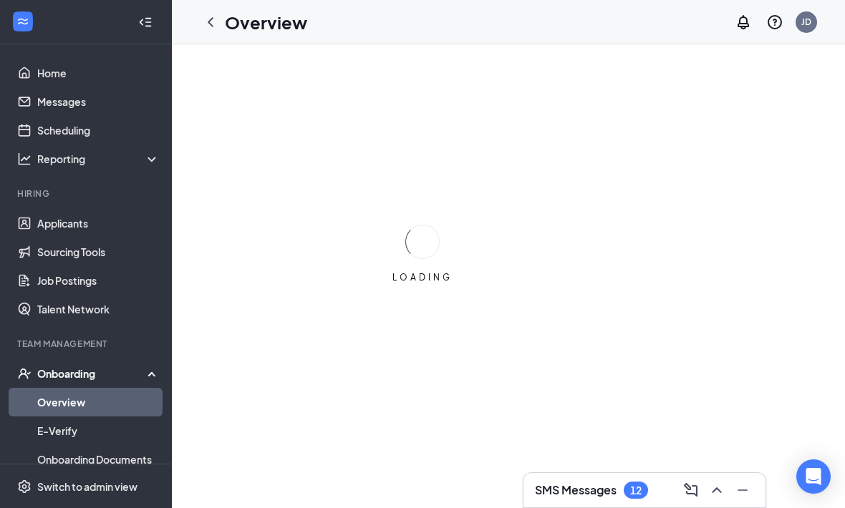
click at [630, 479] on div "SMS Messages 12" at bounding box center [644, 490] width 219 height 23
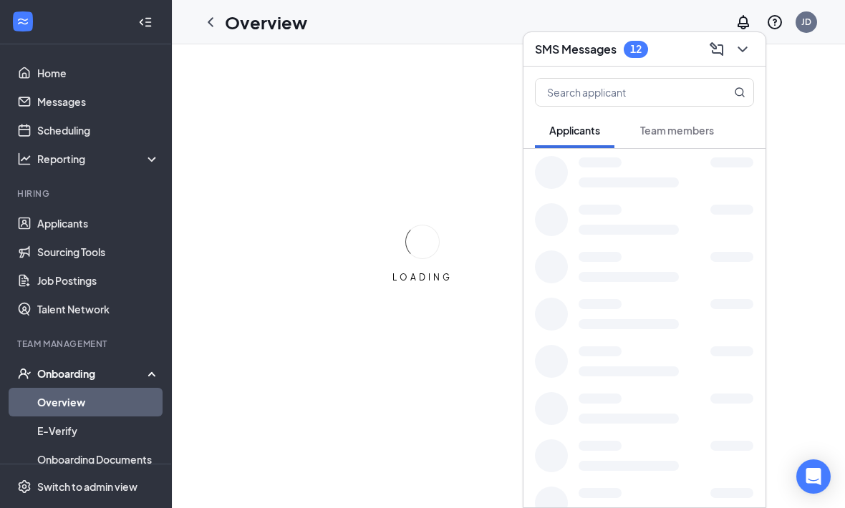
scroll to position [92, 0]
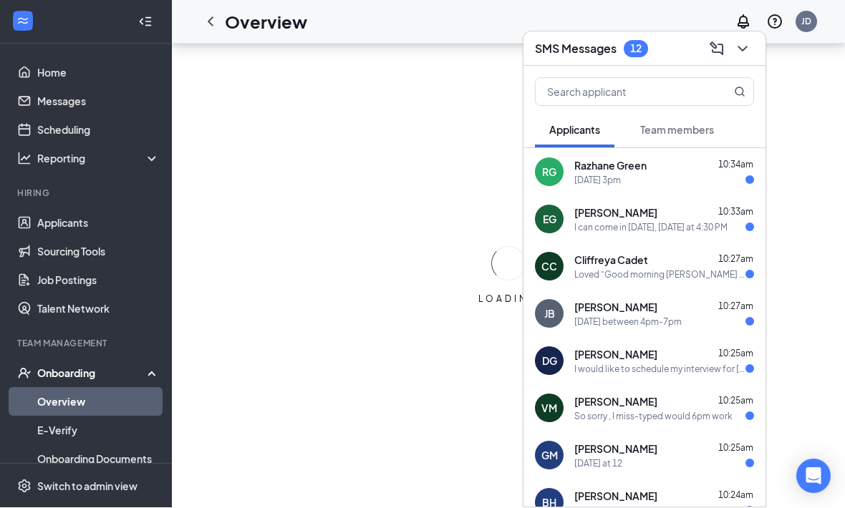
click at [744, 54] on icon "ChevronDown" at bounding box center [742, 49] width 17 height 17
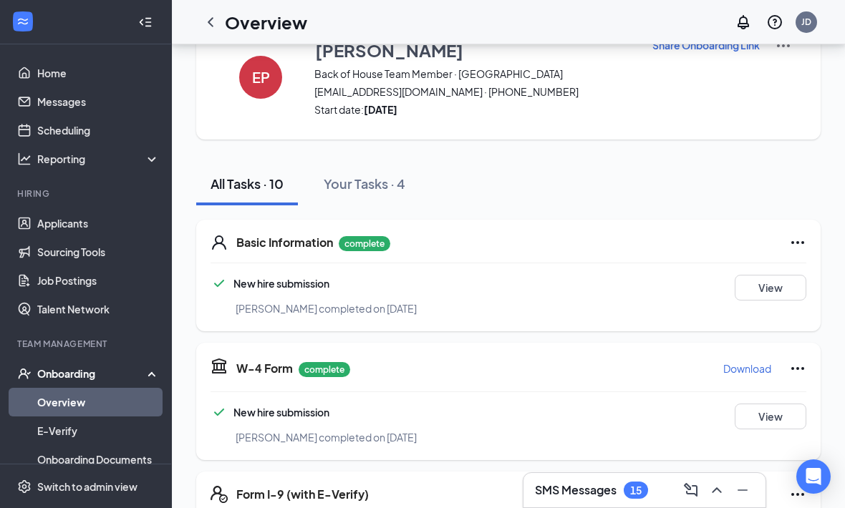
scroll to position [0, 0]
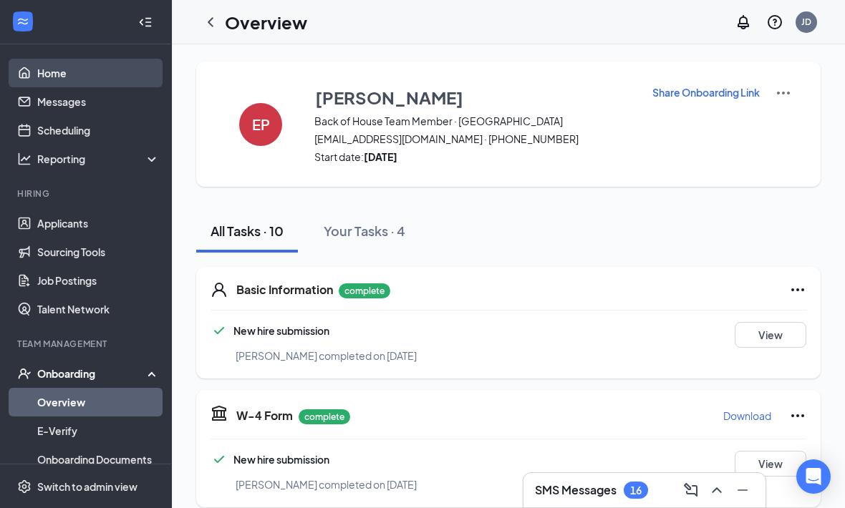
click at [95, 74] on link "Home" at bounding box center [98, 73] width 122 height 29
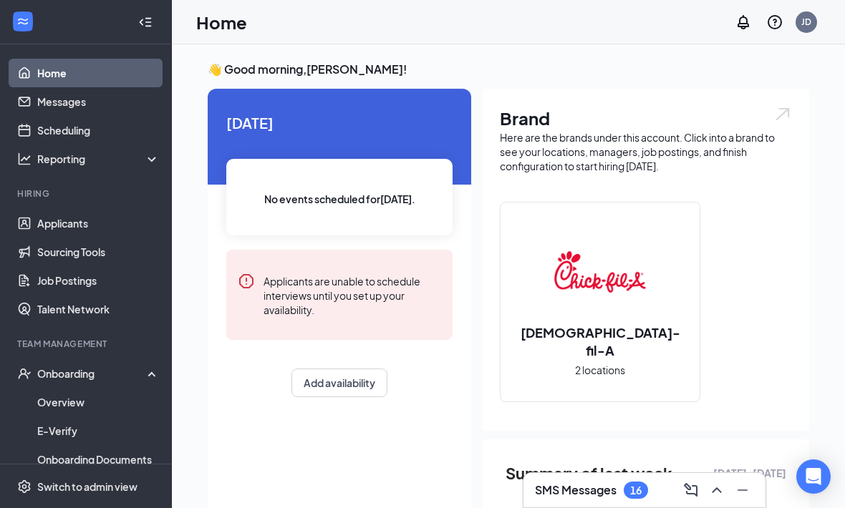
click at [639, 487] on div "16" at bounding box center [635, 491] width 11 height 12
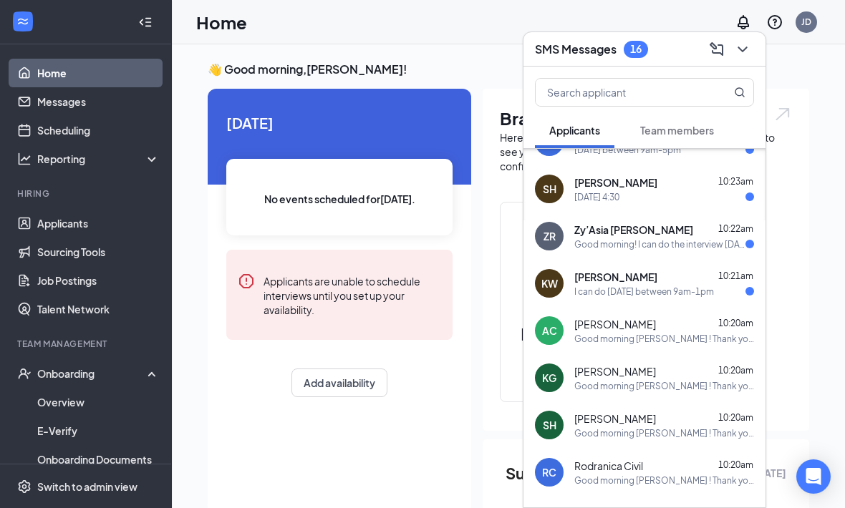
scroll to position [601, 0]
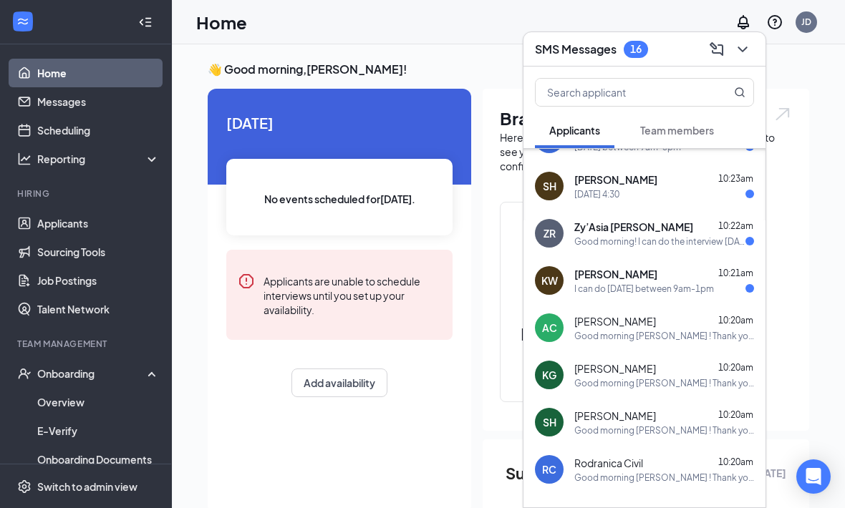
click at [725, 284] on div "I can do Saturday between 9am-1pm" at bounding box center [664, 289] width 180 height 12
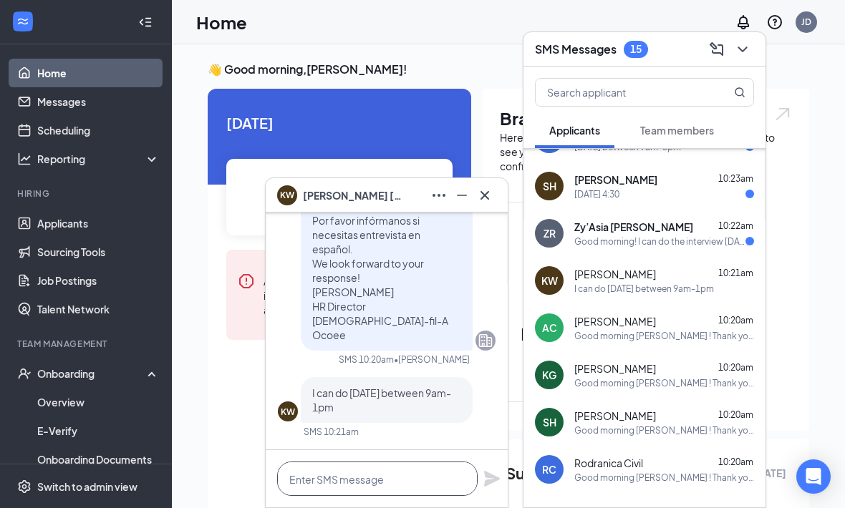
click at [377, 475] on textarea at bounding box center [377, 479] width 200 height 34
type textarea "Great would you like to do 9:20am?"
click at [495, 478] on icon "Plane" at bounding box center [492, 479] width 16 height 16
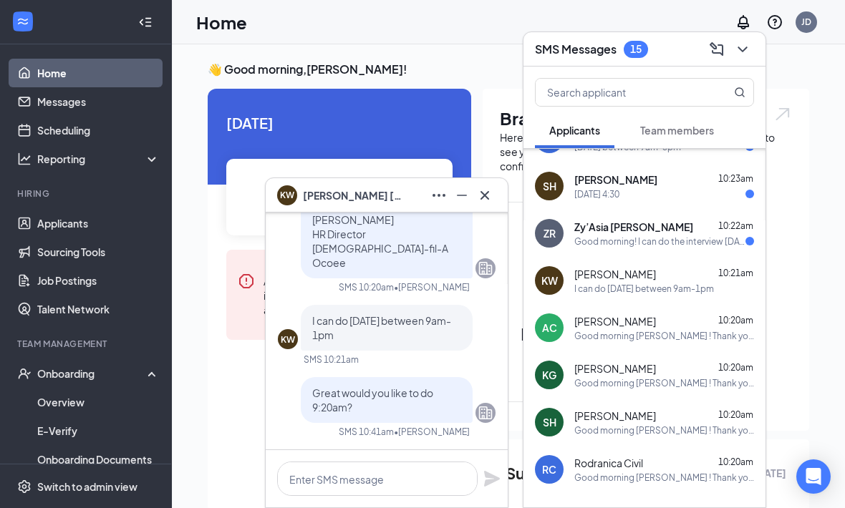
click at [495, 197] on button at bounding box center [484, 195] width 23 height 23
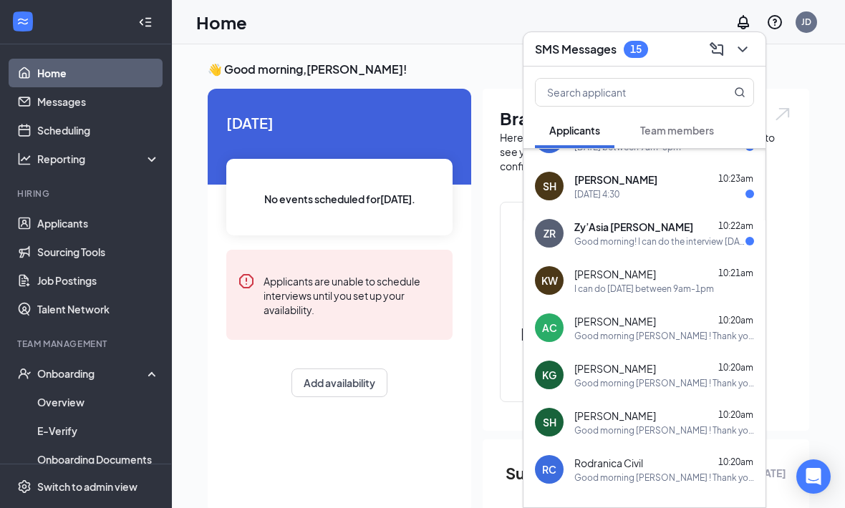
click at [707, 238] on div "Good morning! I can do the interview tomorrow at 6pm if that works for you." at bounding box center [659, 242] width 171 height 12
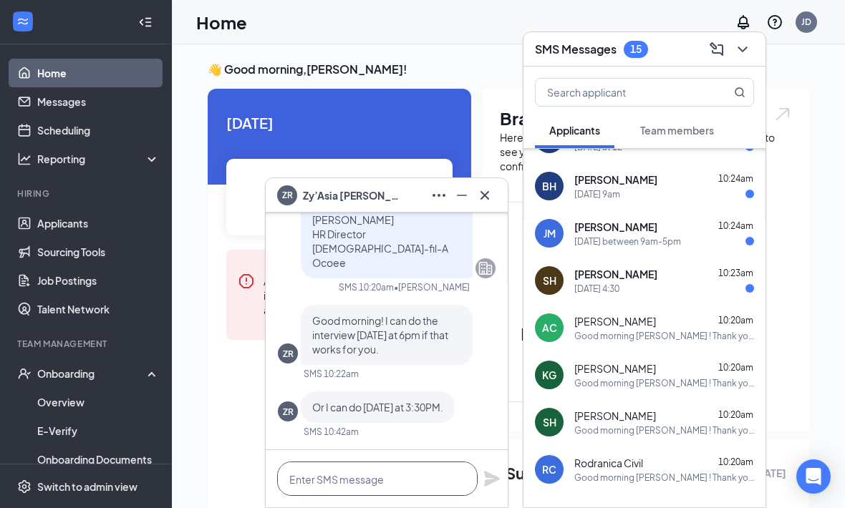
click at [451, 475] on textarea at bounding box center [377, 479] width 200 height 34
click at [387, 463] on textarea at bounding box center [377, 479] width 200 height 34
type textarea "Perfect on Friday can you do"
click at [465, 398] on div "ZR Or I can do Friday at 3:30PM." at bounding box center [387, 408] width 218 height 32
click at [443, 477] on textarea at bounding box center [377, 479] width 200 height 34
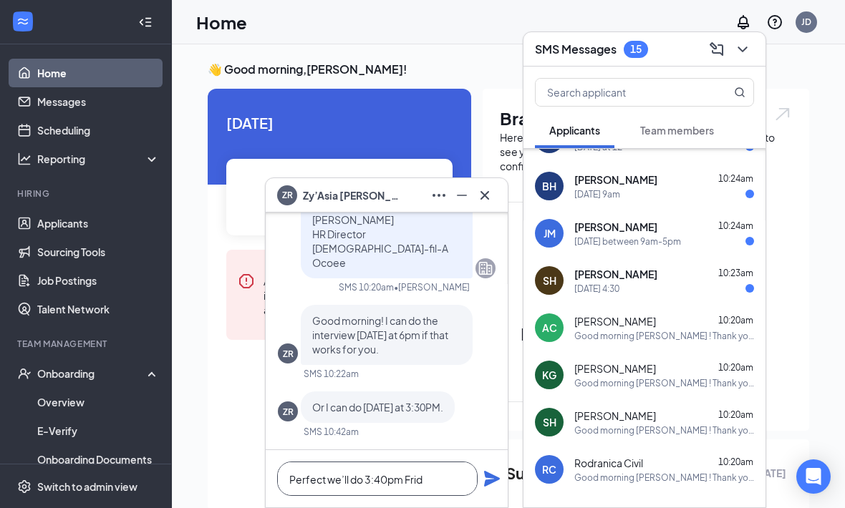
type textarea "Perfect we’ll do 3:40pm Fri"
click at [479, 382] on div "Good morning Zy’Asia‌ ‌‌‌‌! Thank you for your patience as we reviewed your app…" at bounding box center [387, 197] width 218 height 503
click at [390, 481] on textarea at bounding box center [377, 479] width 200 height 34
paste textarea "Perfect you're all set for Tomorrow, September 17th at . Please note the addres…"
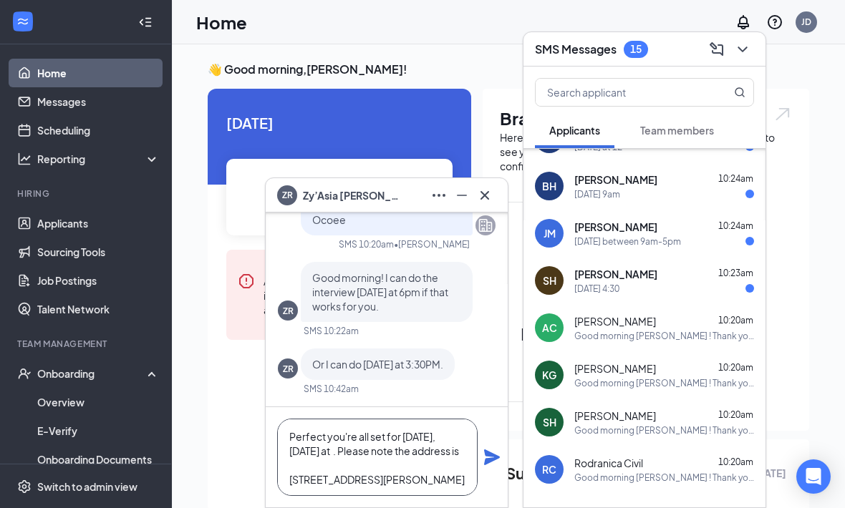
click at [386, 449] on textarea "Perfect you're all set for Tomorrow, September 17th at . Please note the addres…" at bounding box center [377, 457] width 200 height 77
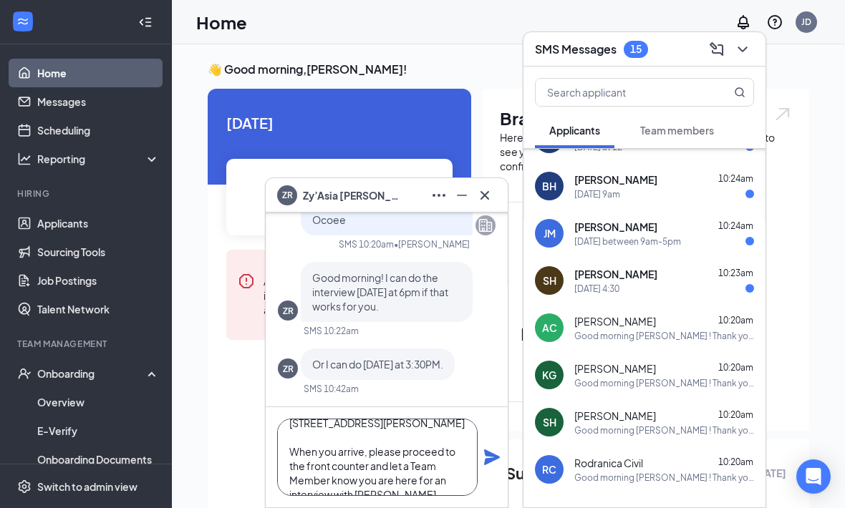
scroll to position [67, 0]
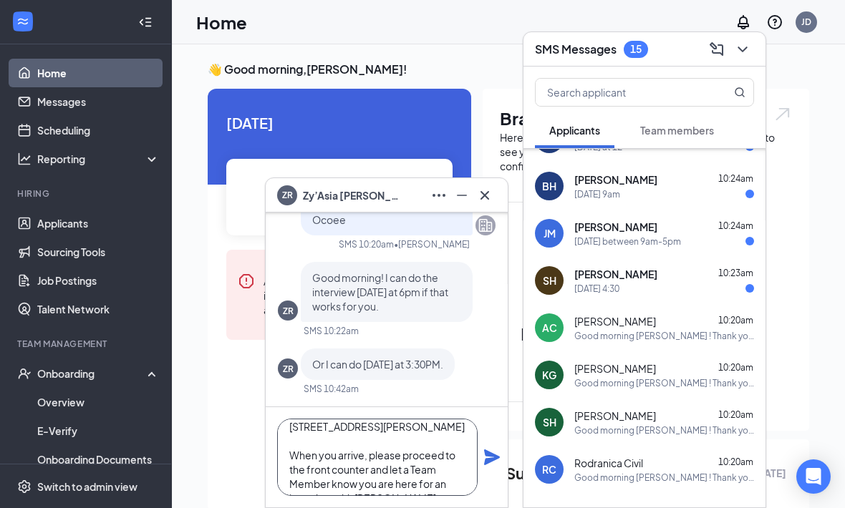
click at [305, 431] on textarea "Perfect you're all set for Tomorrow, September 17th at 6:00pm. Please note the …" at bounding box center [377, 457] width 200 height 77
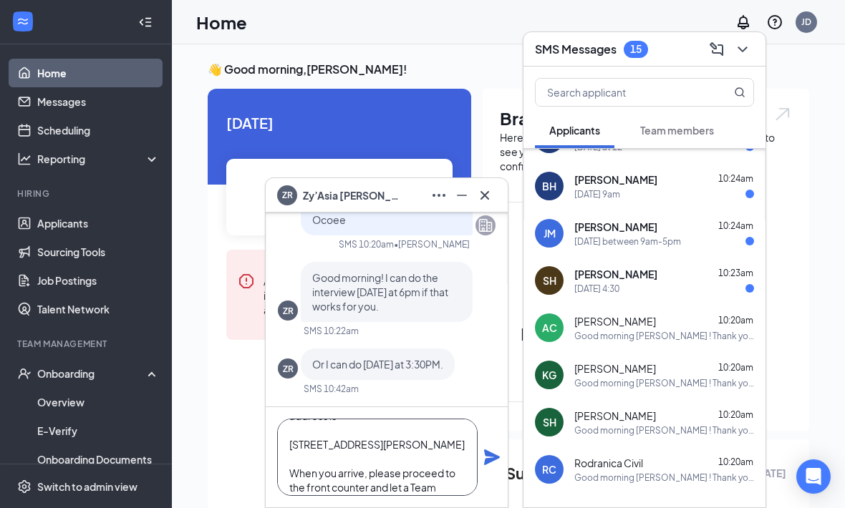
scroll to position [42, 0]
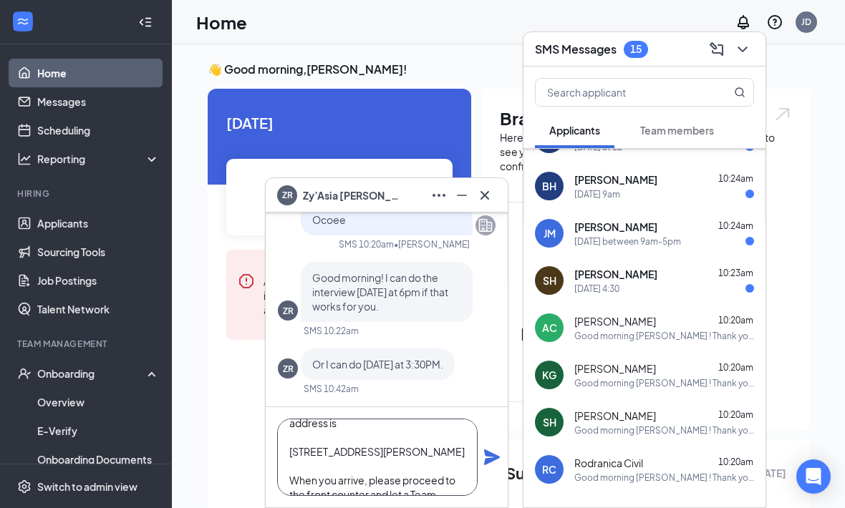
click at [418, 462] on textarea "Perfect you're all set for Tomorrow, September 17th at 6:00pm. Please note the …" at bounding box center [377, 457] width 200 height 77
click at [296, 446] on textarea "Perfect you're all set for Tomorrow, September 17th at 6:00pm. Please note the …" at bounding box center [377, 457] width 200 height 77
click at [303, 457] on textarea "Perfect you're all set for Tomorrow, September 17th at 6:00pm. Please note the …" at bounding box center [377, 457] width 200 height 77
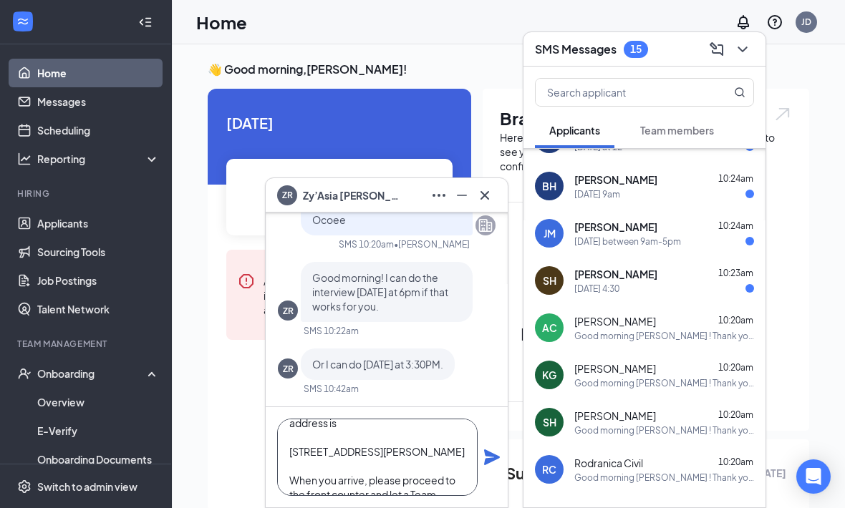
click at [347, 435] on textarea "Perfect you're all set for Tomorrow, September 17th at 6:00pm. Please note the …" at bounding box center [377, 457] width 200 height 77
click at [294, 449] on textarea "Perfect you're all set for Tomorrow, September 17th at 6:00pm. Please note the …" at bounding box center [377, 457] width 200 height 77
click at [293, 449] on textarea "Perfect you're all set for Tomorrow, September 17th at 6:00pm. Please note the …" at bounding box center [377, 457] width 200 height 77
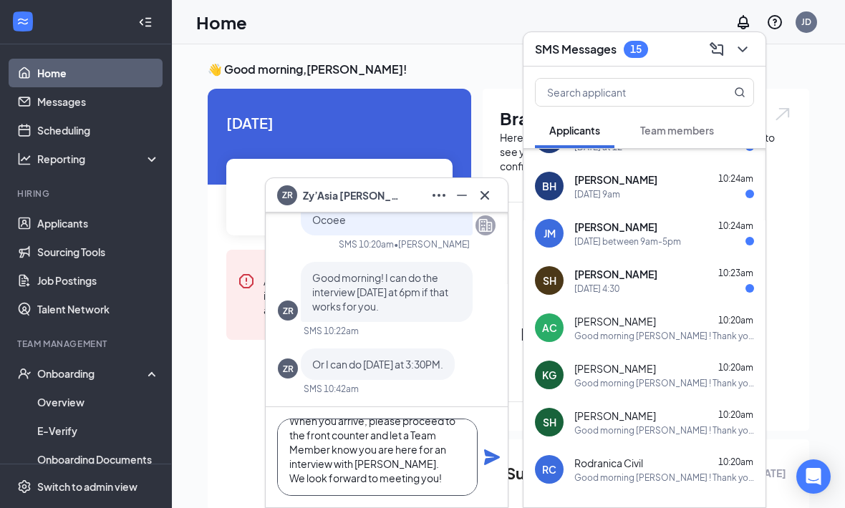
scroll to position [102, 0]
type textarea "Perfect you're all set for Tomorrow, September 17th at 6:00pm. Please note the …"
click at [486, 455] on icon "Plane" at bounding box center [492, 458] width 16 height 16
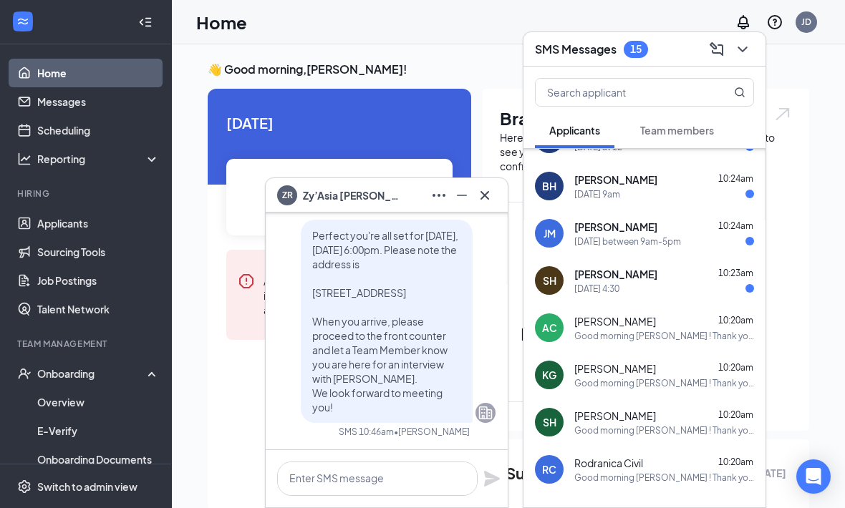
scroll to position [0, 0]
click at [486, 188] on icon "Cross" at bounding box center [484, 195] width 17 height 17
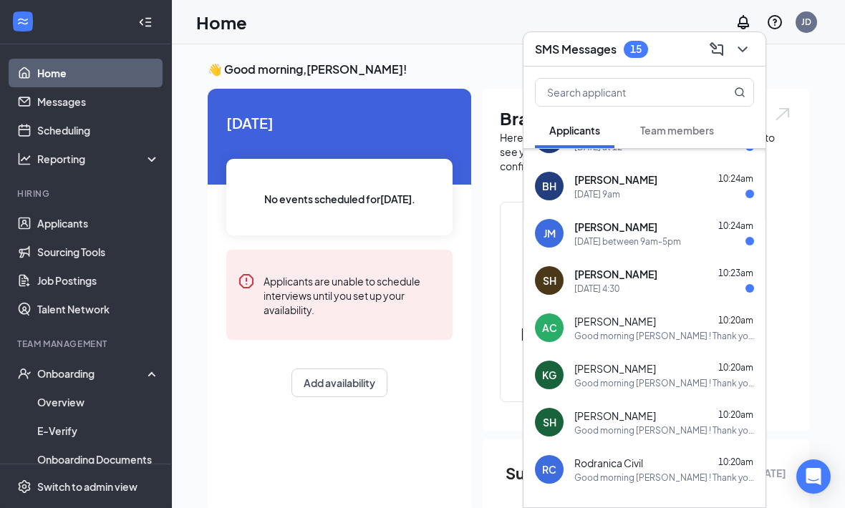
click at [707, 287] on div "Tomorrow 4:30" at bounding box center [664, 289] width 180 height 12
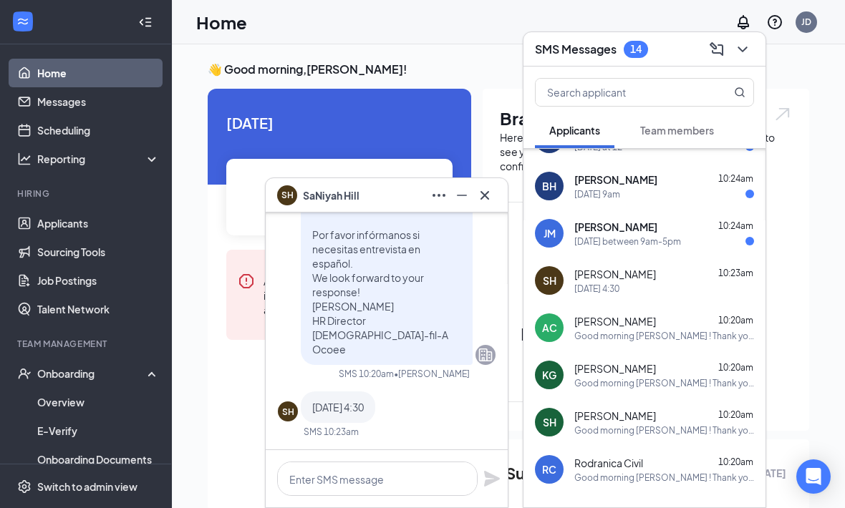
click at [404, 455] on div at bounding box center [387, 478] width 242 height 57
click at [412, 482] on textarea at bounding box center [377, 479] width 200 height 34
paste textarea "Perfect you're all set for Tomorrow, September 17th at . Please note the addres…"
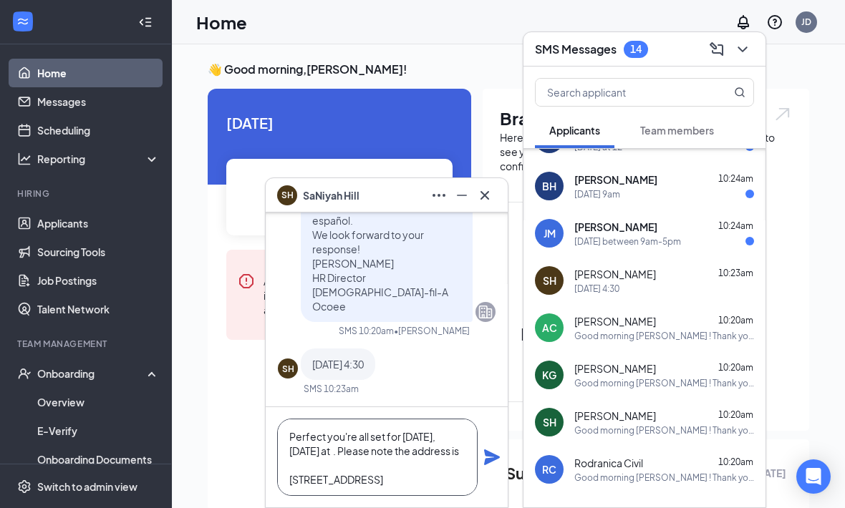
click at [380, 443] on textarea "Perfect you're all set for Tomorrow, September 17th at . Please note the addres…" at bounding box center [377, 457] width 200 height 77
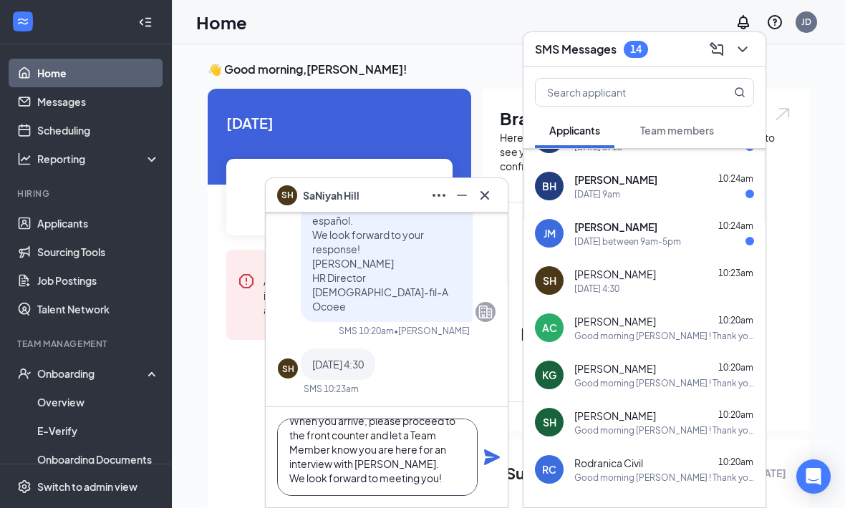
type textarea "Perfect you're all set for Tomorrow, September 17th at 4:40pm. Please note the …"
click at [495, 465] on icon "Plane" at bounding box center [491, 457] width 17 height 17
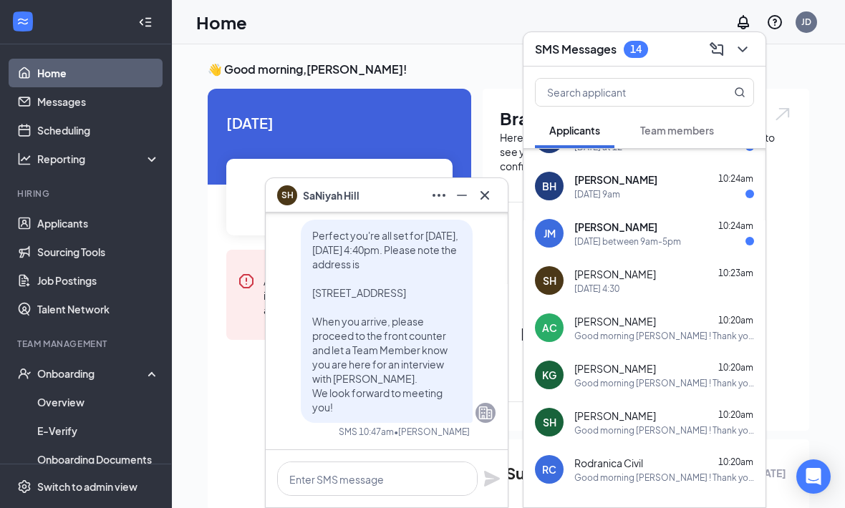
click at [486, 195] on icon "Cross" at bounding box center [484, 195] width 17 height 17
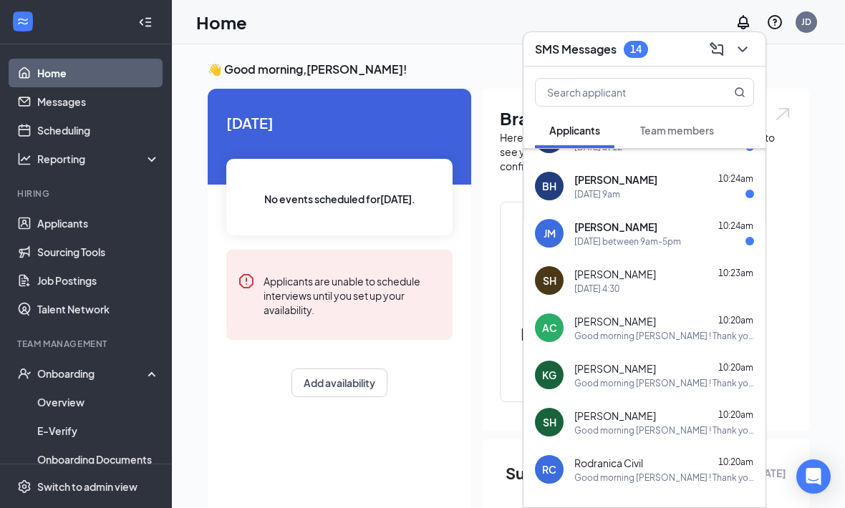
click at [692, 231] on div "Jacqueline Massey 10:24am" at bounding box center [664, 227] width 180 height 14
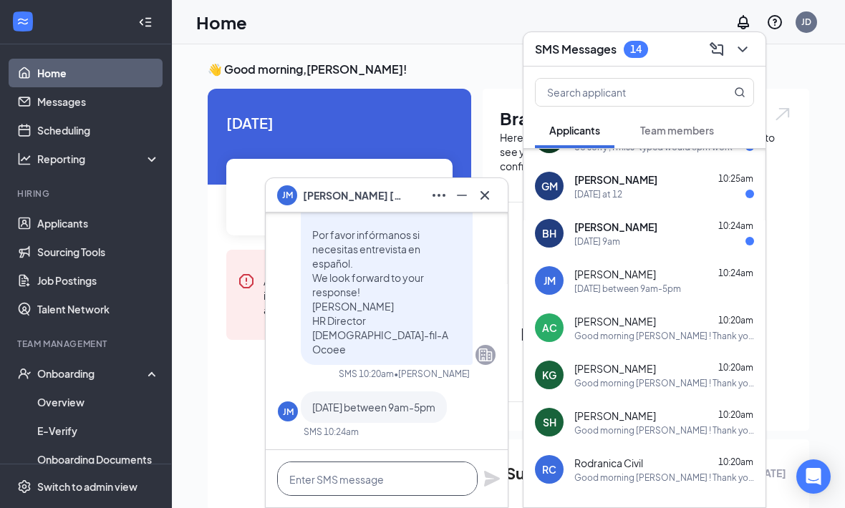
click at [420, 483] on textarea at bounding box center [377, 479] width 200 height 34
type textarea "Great would you like to do 9:20am?"
click at [499, 480] on icon "Plane" at bounding box center [492, 479] width 16 height 16
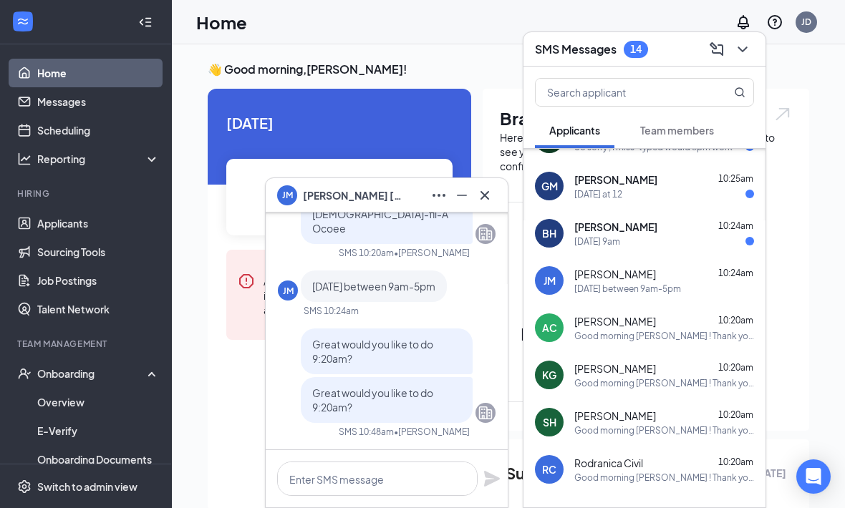
click at [493, 195] on icon "Cross" at bounding box center [484, 195] width 17 height 17
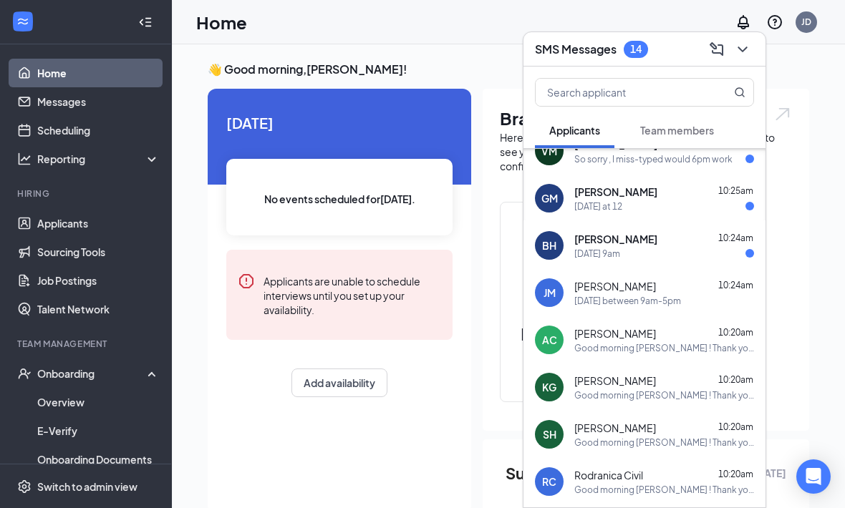
scroll to position [586, 0]
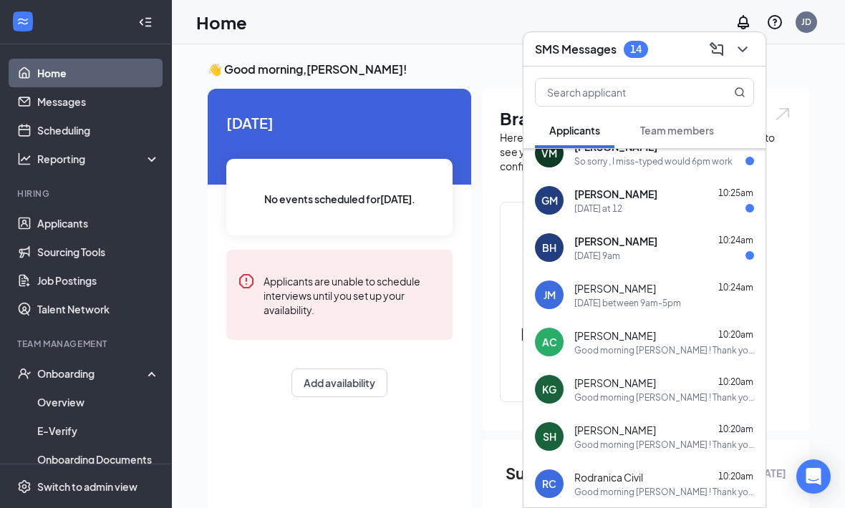
click at [720, 256] on div "Saturday 9am" at bounding box center [664, 256] width 180 height 12
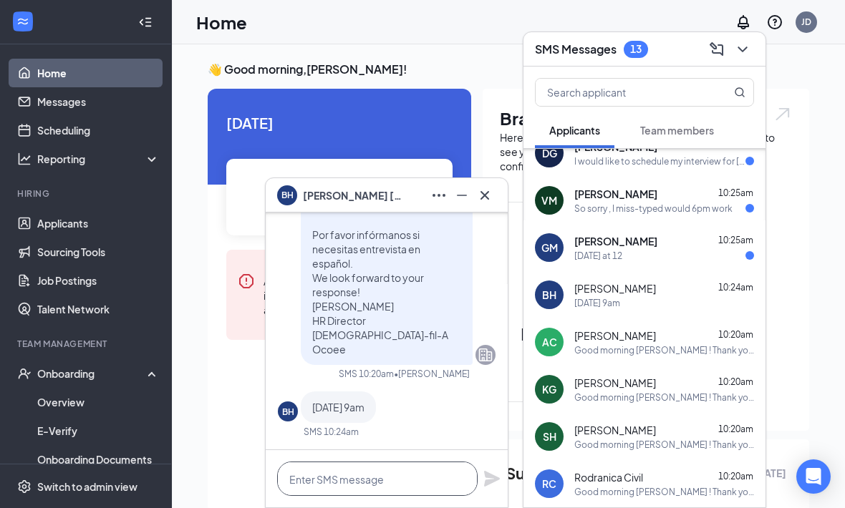
click at [424, 470] on textarea at bounding box center [377, 479] width 200 height 34
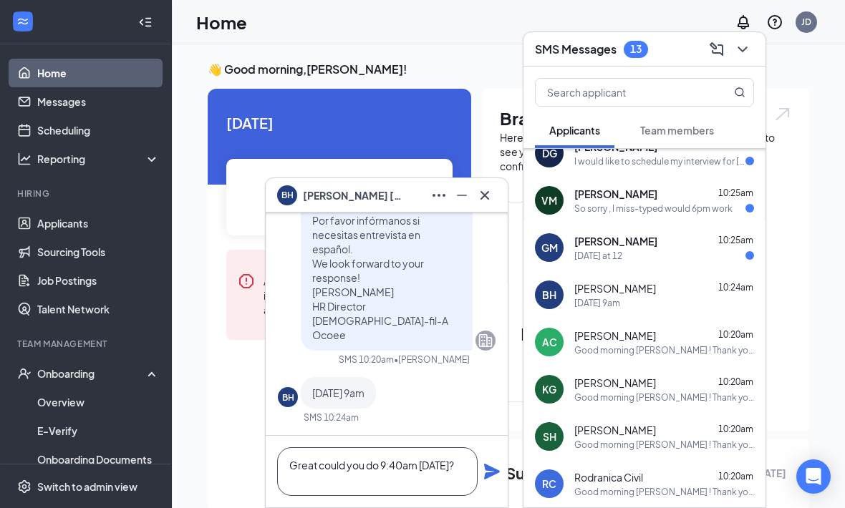
scroll to position [1, 0]
type textarea "Great could you do 9:40am Saturday?"
click at [515, 473] on span "Summary of last week" at bounding box center [588, 473] width 167 height 25
click at [488, 480] on icon "Plane" at bounding box center [491, 471] width 17 height 17
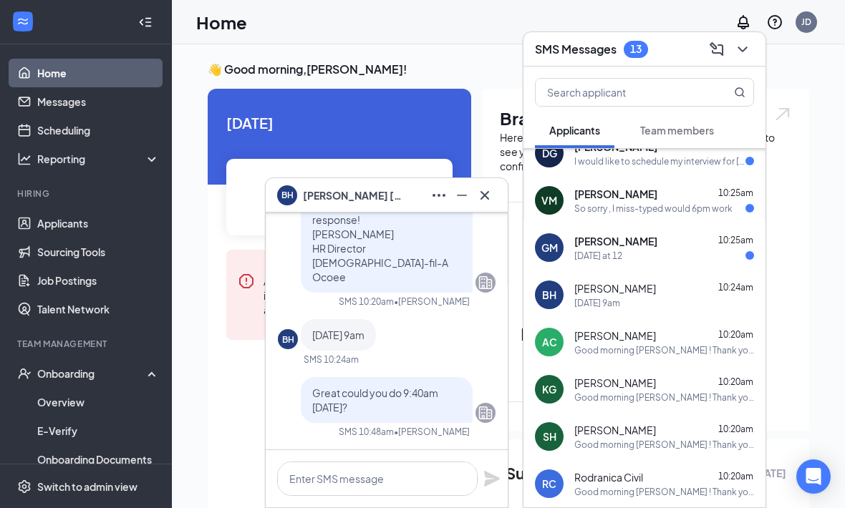
scroll to position [0, 0]
click at [480, 198] on icon "Cross" at bounding box center [484, 195] width 17 height 17
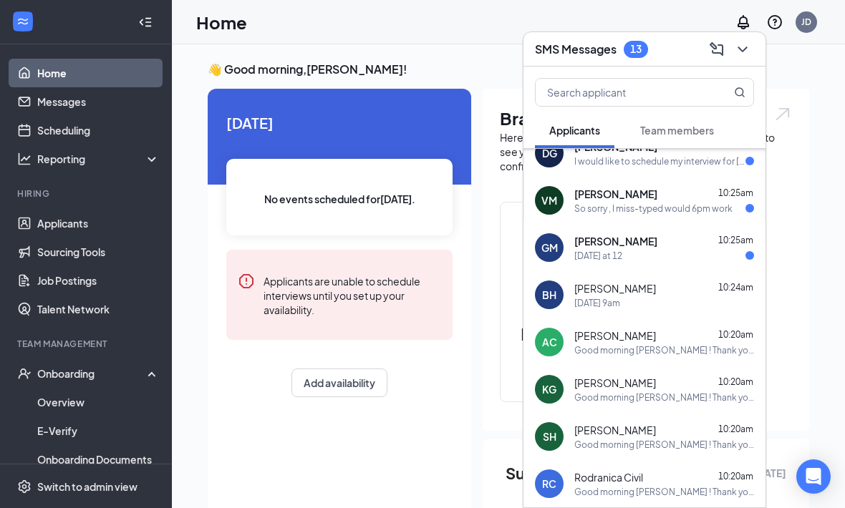
click at [692, 248] on div "Gathia Macean 10:25am" at bounding box center [664, 241] width 180 height 14
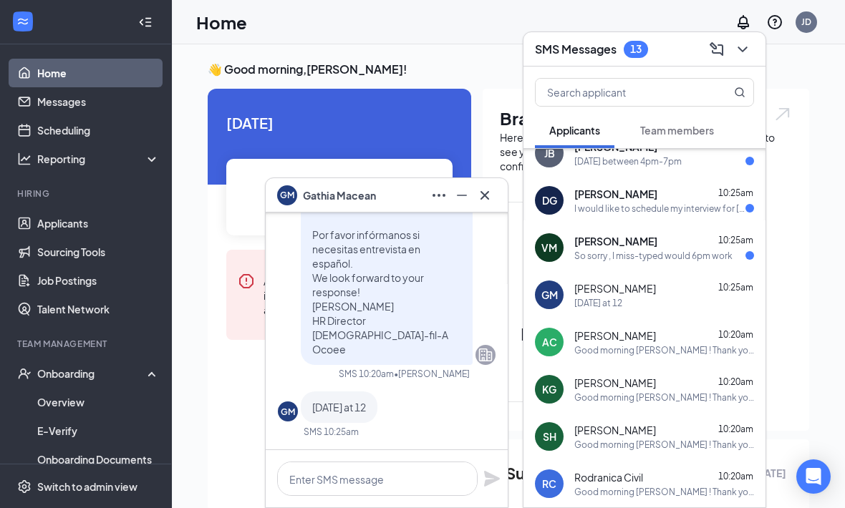
click at [389, 455] on div at bounding box center [387, 478] width 242 height 57
click at [414, 487] on textarea at bounding box center [377, 479] width 200 height 34
paste textarea "Perfect you're all set for Friday, September 19th at . Please note the address …"
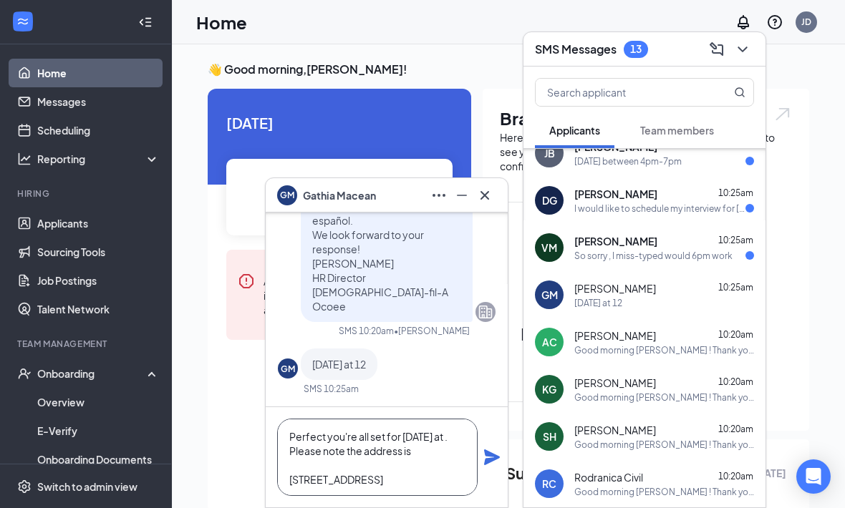
click at [377, 451] on textarea "Perfect you're all set for Friday, September 19th at . Please note the address …" at bounding box center [377, 457] width 200 height 77
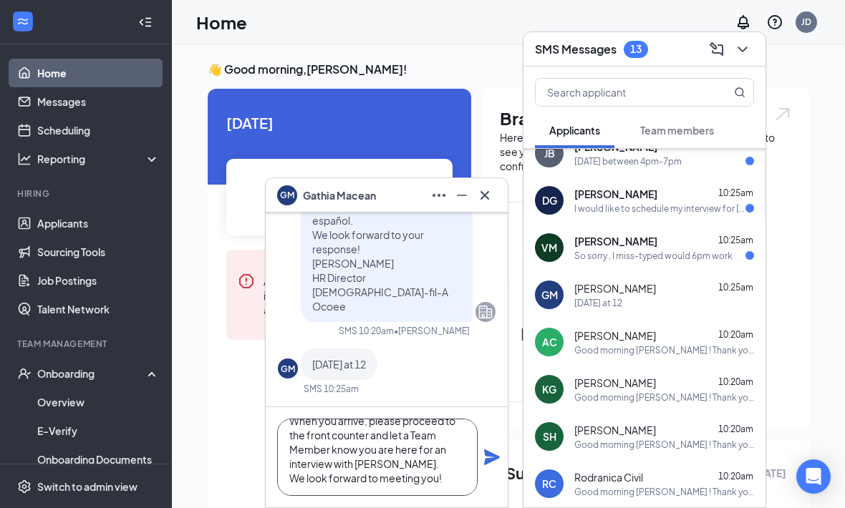
scroll to position [116, 0]
click at [394, 477] on textarea "Perfect you're all set for Friday, September 19th at 12:00pm. Please note the a…" at bounding box center [377, 457] width 200 height 77
type textarea "Perfect you're all set for Friday, September 19th at 12:00pm. Please note the a…"
click at [495, 462] on icon "Plane" at bounding box center [491, 457] width 17 height 17
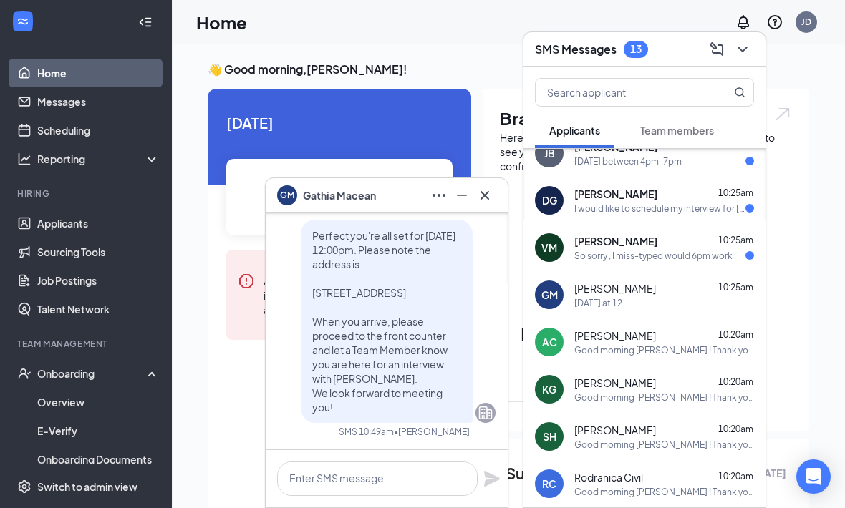
scroll to position [0, 0]
click at [490, 193] on icon "Cross" at bounding box center [484, 195] width 17 height 17
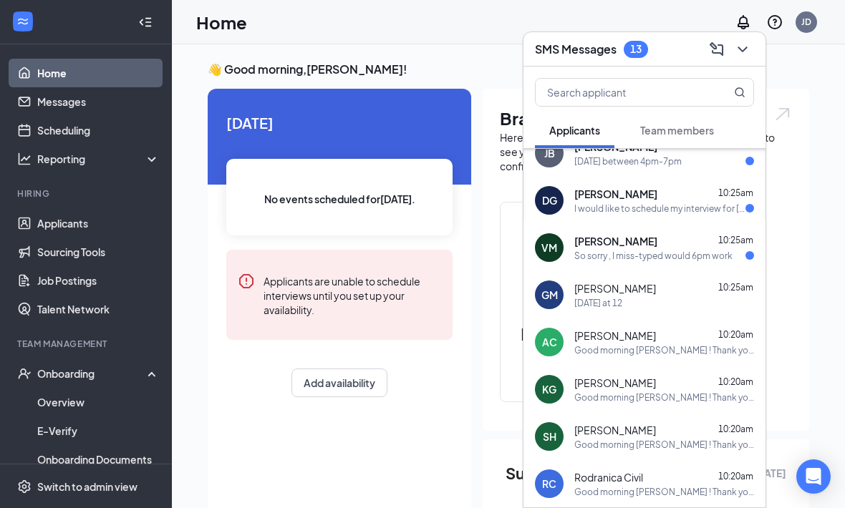
click at [714, 254] on div "So sorry , I miss-typed would 6pm work" at bounding box center [653, 256] width 158 height 12
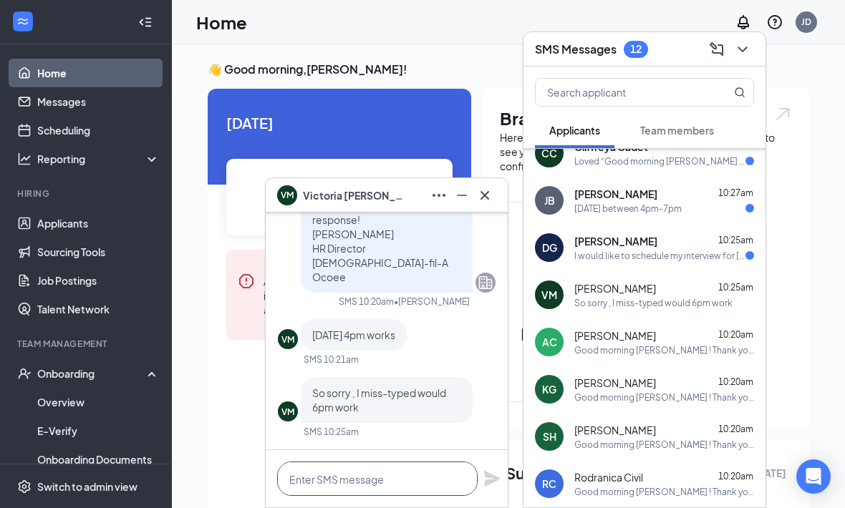
click at [425, 495] on textarea at bounding box center [377, 479] width 200 height 34
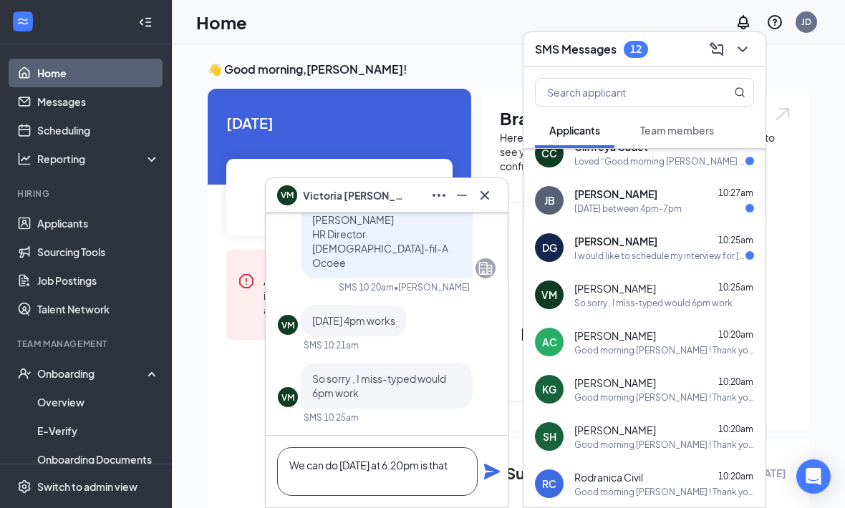
scroll to position [1, 0]
type textarea "We can do Tomorrow at 6:20pm is that okay?"
click at [495, 475] on icon "Plane" at bounding box center [491, 471] width 17 height 17
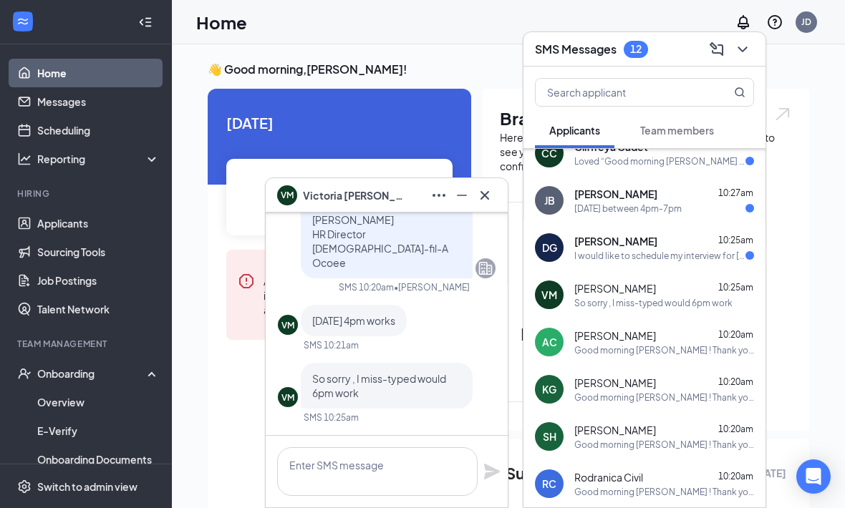
scroll to position [0, 0]
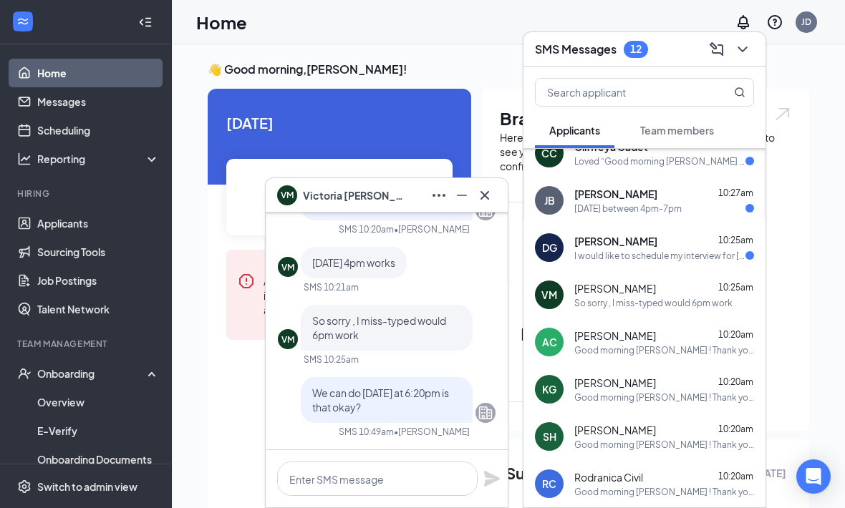
click at [505, 193] on div "VM Victoria Menard" at bounding box center [387, 195] width 242 height 34
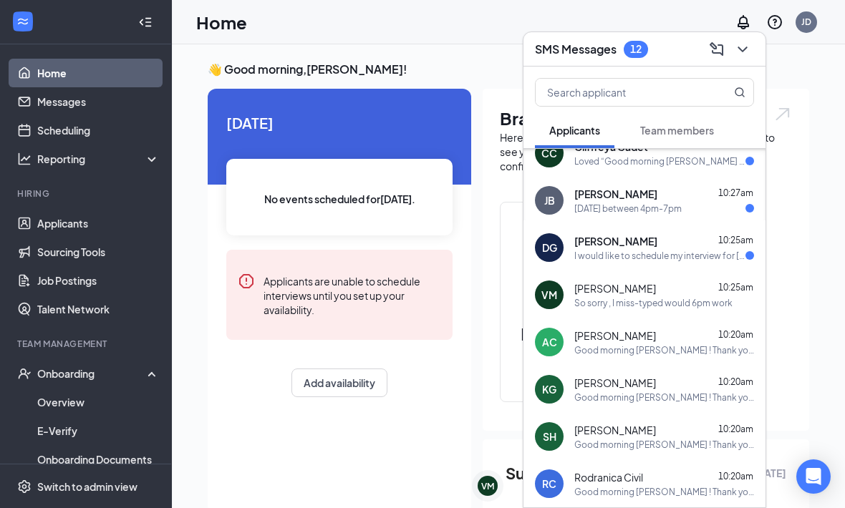
click at [730, 253] on div "I would like to schedule my interview for Saturday 12pm. Also, what is the addr…" at bounding box center [659, 256] width 171 height 12
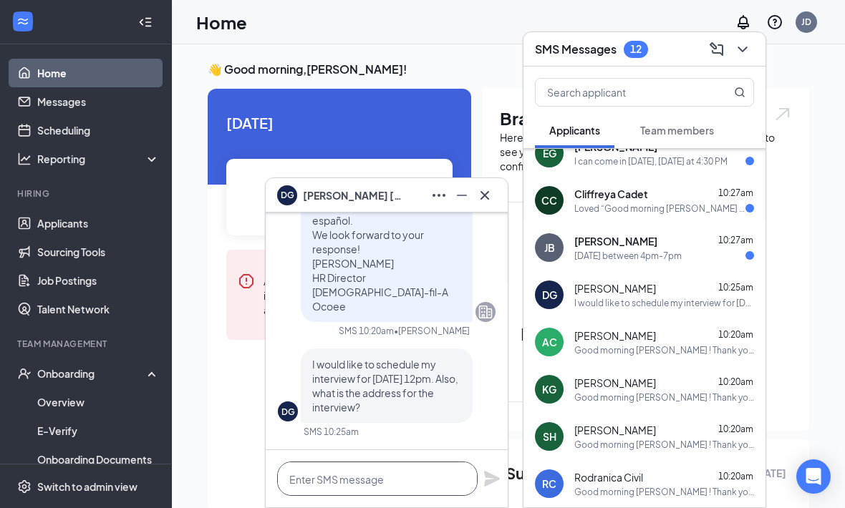
click at [421, 463] on textarea at bounding box center [377, 479] width 200 height 34
click at [415, 473] on textarea at bounding box center [377, 479] width 200 height 34
paste textarea "Perfect you're all set for Saturday, September 20th at . Please note the addres…"
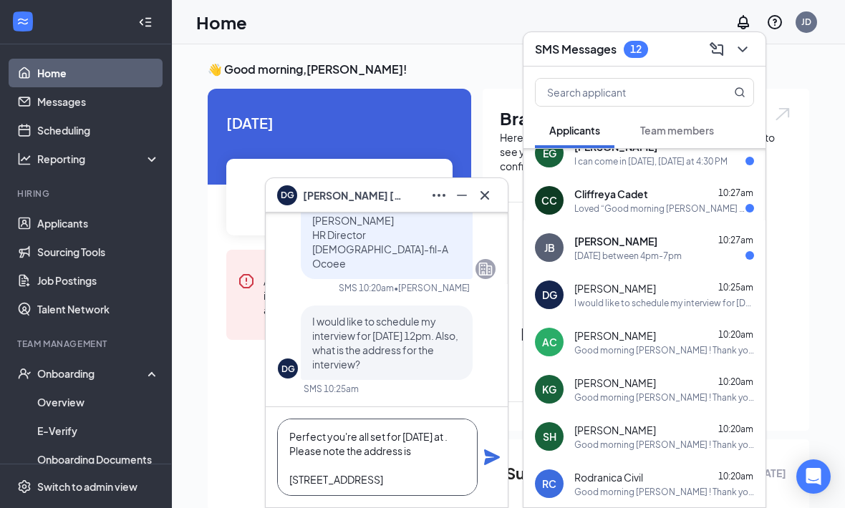
click at [384, 451] on textarea "Perfect you're all set for Saturday, September 20th at . Please note the addres…" at bounding box center [377, 457] width 200 height 77
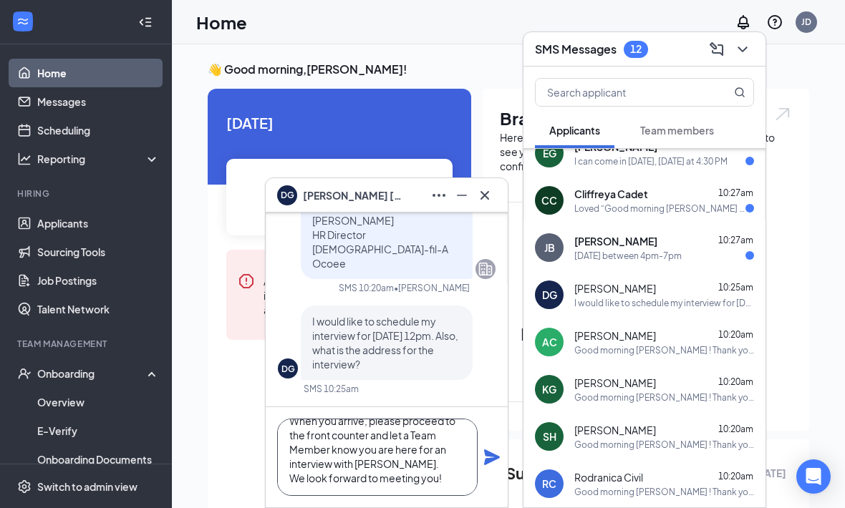
scroll to position [102, 0]
type textarea "Perfect you're all set for Saturday, September 20th at 12:00pm. Please note the…"
click at [499, 455] on icon "Plane" at bounding box center [491, 457] width 17 height 17
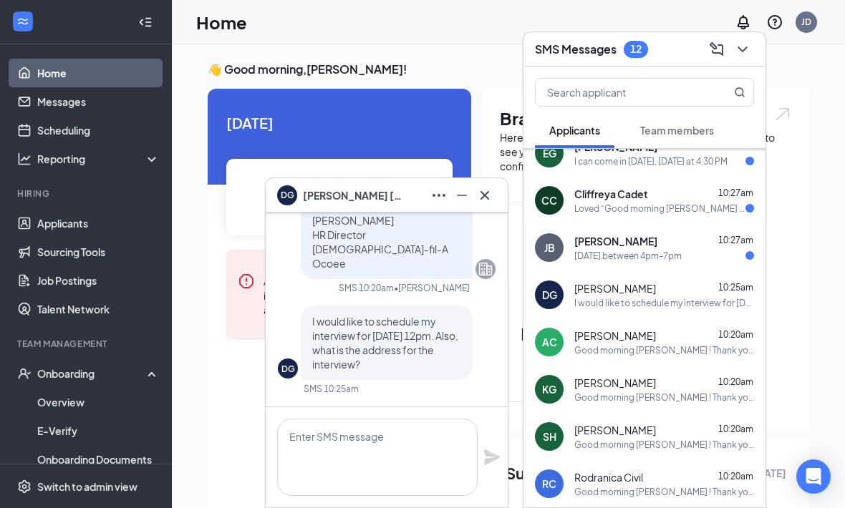
scroll to position [0, 0]
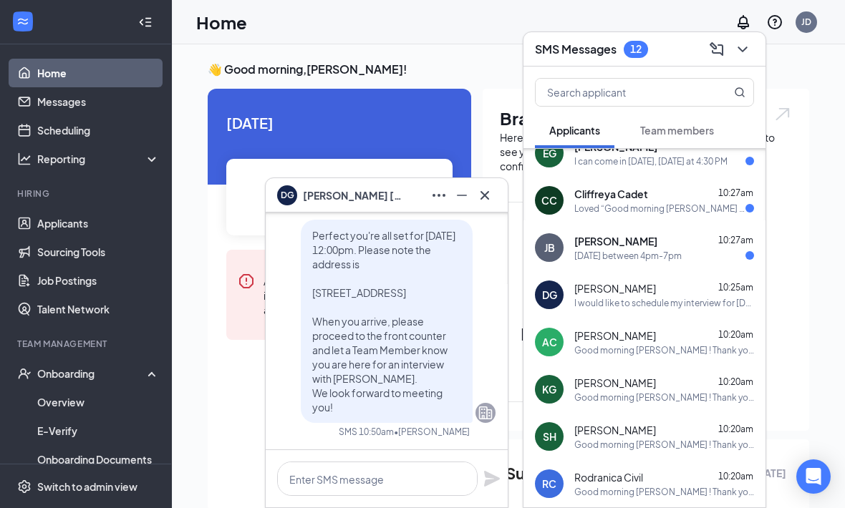
click at [478, 199] on icon "Cross" at bounding box center [484, 195] width 17 height 17
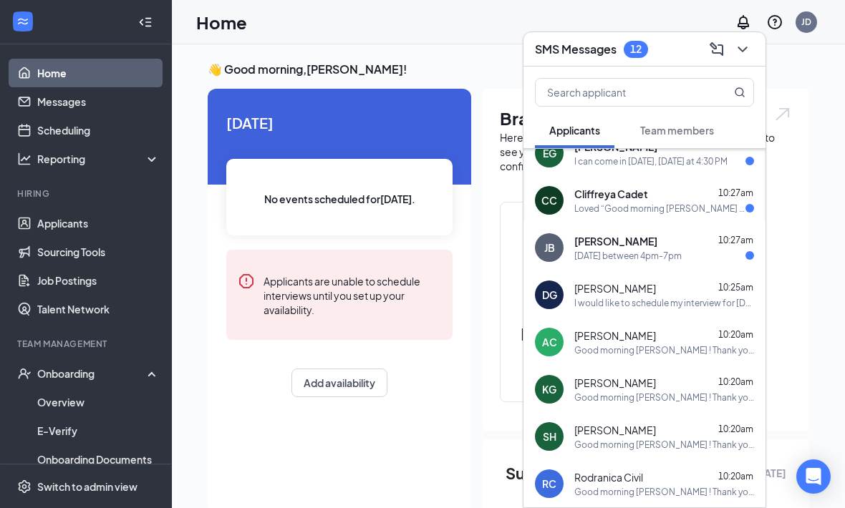
click at [707, 251] on div "Tomorrow between 4pm-7pm" at bounding box center [664, 256] width 180 height 12
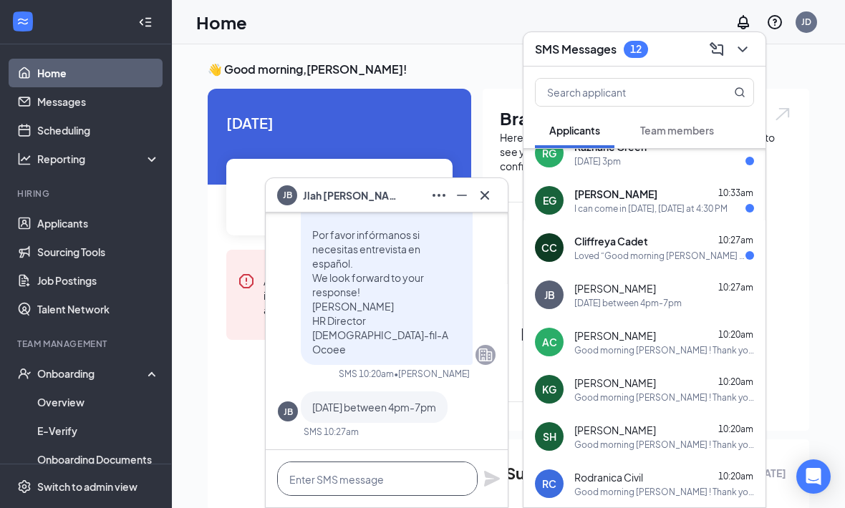
click at [430, 480] on textarea at bounding box center [377, 479] width 200 height 34
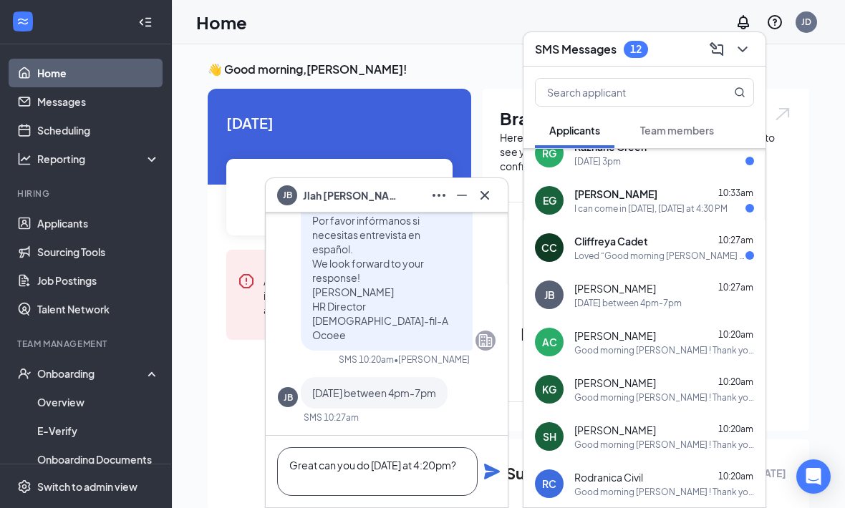
type textarea "Great can you do Tomorrow at 4:20pm?"
click at [498, 474] on icon "Plane" at bounding box center [491, 471] width 17 height 17
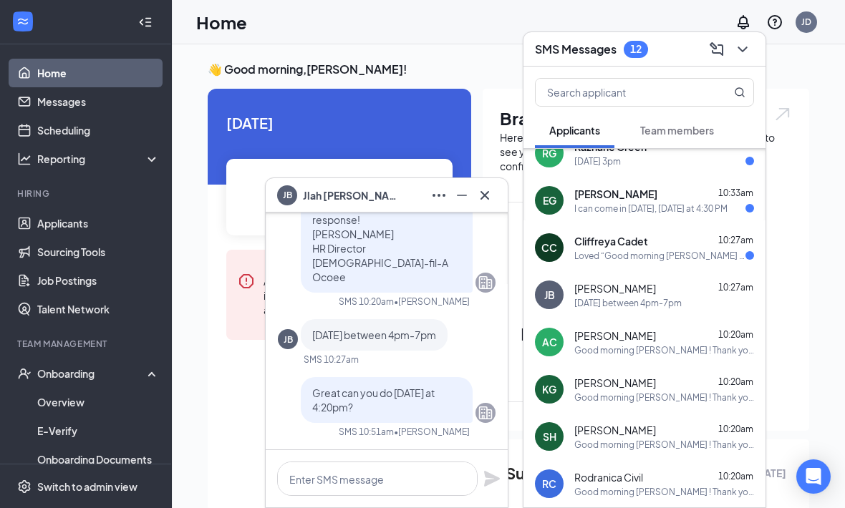
click at [490, 201] on icon "Cross" at bounding box center [484, 195] width 17 height 17
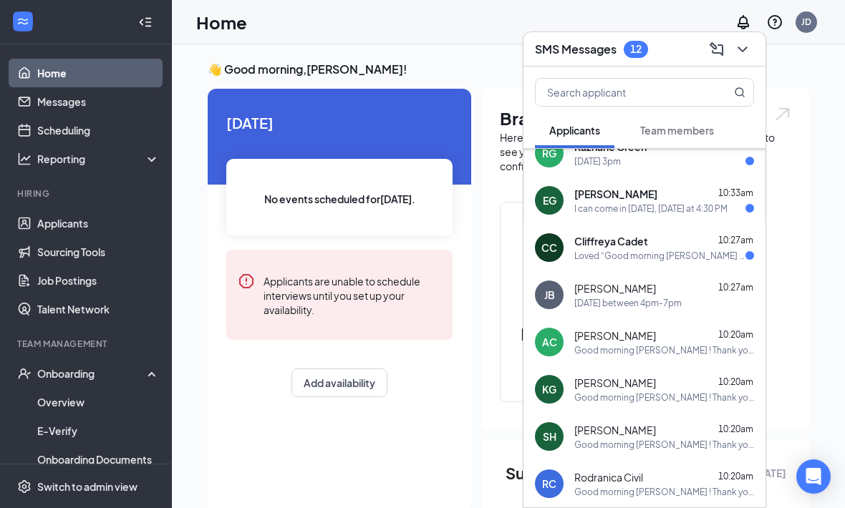
click at [718, 244] on span "10:27am" at bounding box center [735, 240] width 35 height 11
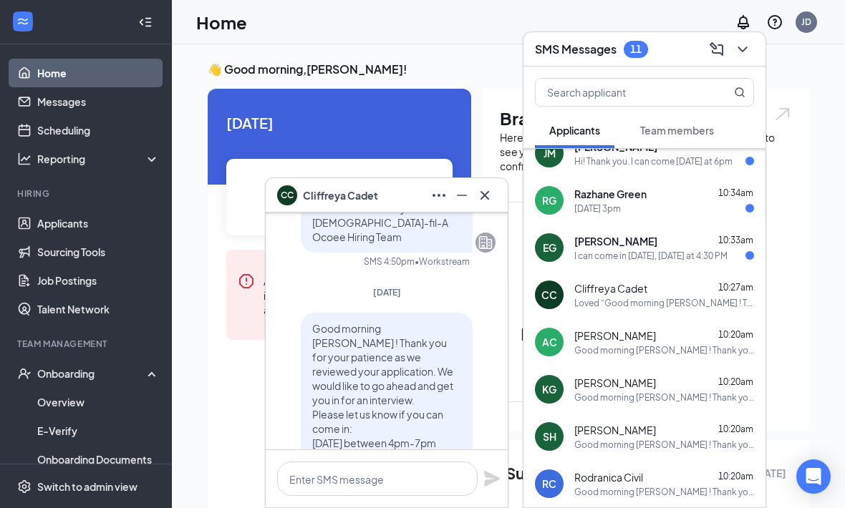
click at [473, 406] on div "Good morning [PERSON_NAME] ‌‌‌‌! Thank you for your patience as we reviewed you…" at bounding box center [387, 486] width 218 height 347
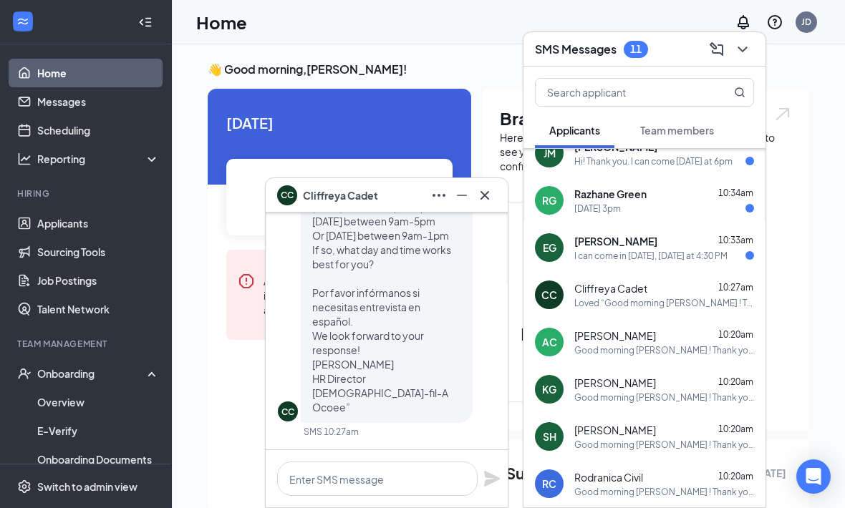
click at [491, 201] on icon "Cross" at bounding box center [484, 195] width 17 height 17
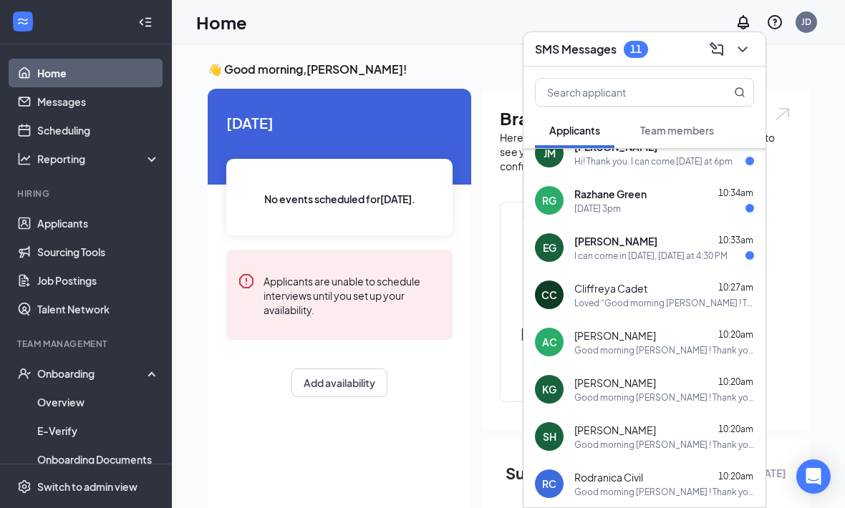
click at [697, 244] on div "Ethan Gartee 10:33am" at bounding box center [664, 241] width 180 height 14
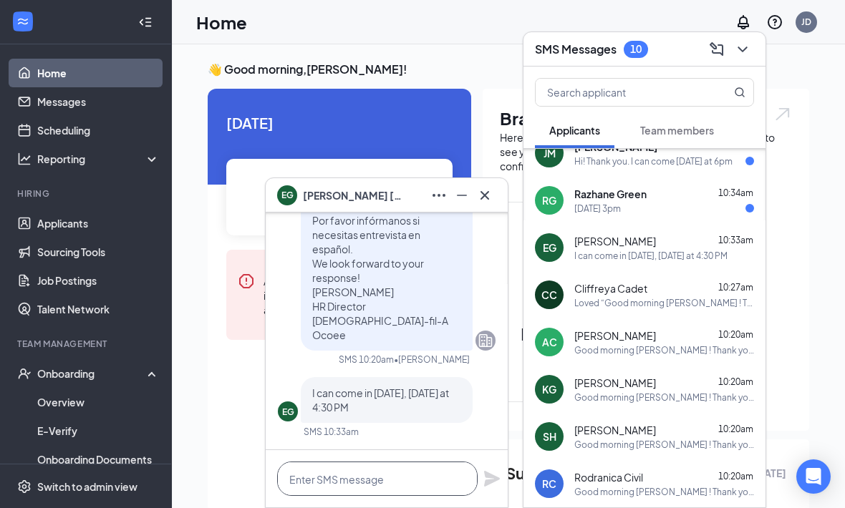
click at [404, 468] on textarea at bounding box center [377, 479] width 200 height 34
click at [422, 483] on textarea at bounding box center [377, 479] width 200 height 34
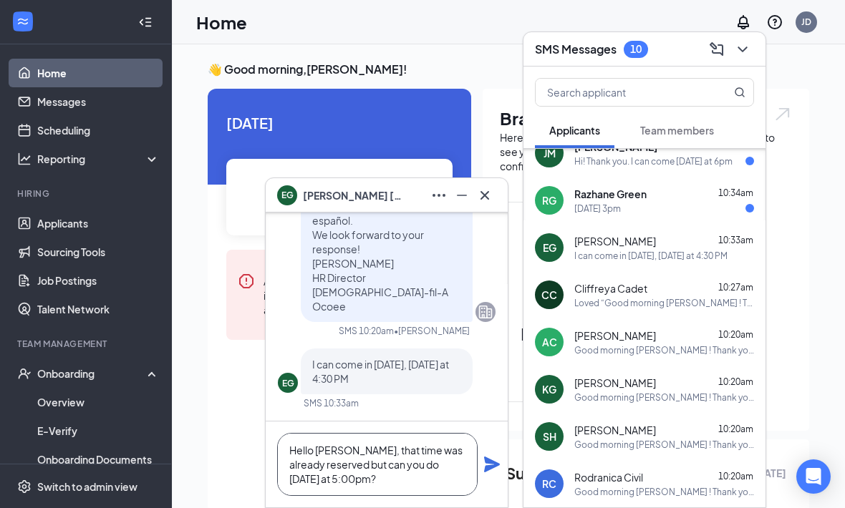
type textarea "Hello Ethan, that time was already reserved but can you do Tomorrow at 5:00pm?"
click at [498, 467] on icon "Plane" at bounding box center [491, 464] width 17 height 17
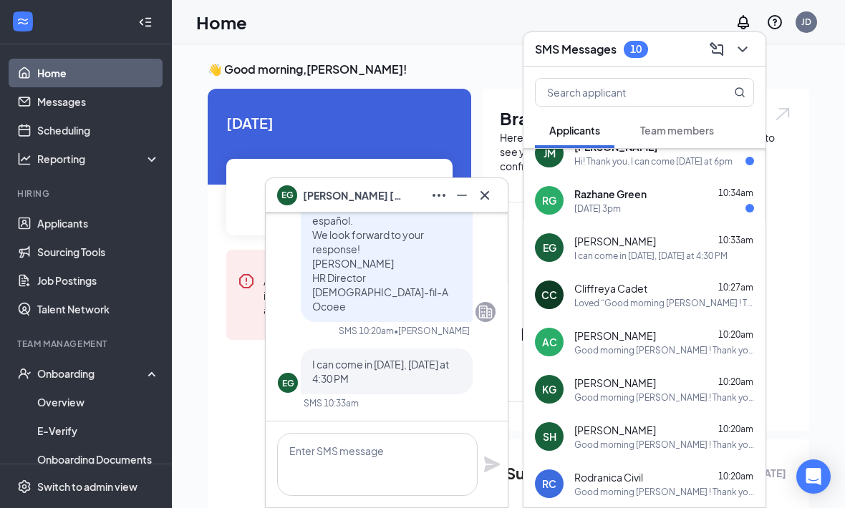
scroll to position [0, 0]
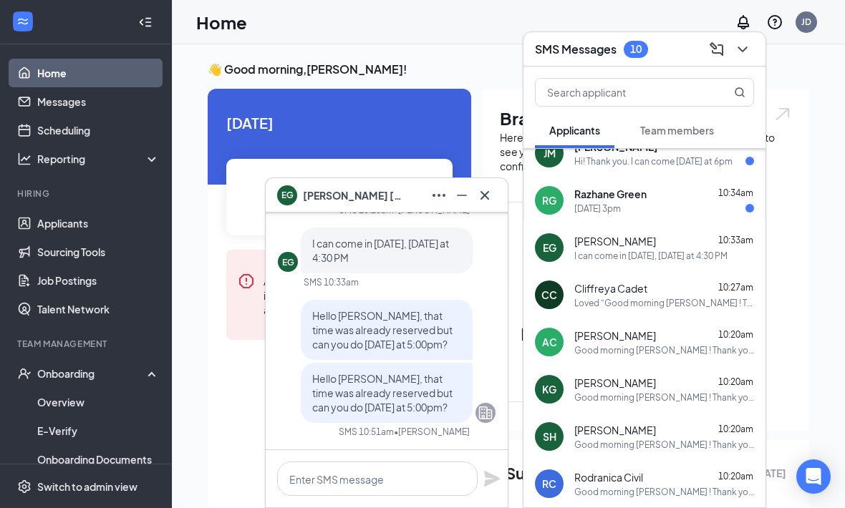
click at [495, 195] on button at bounding box center [484, 195] width 23 height 23
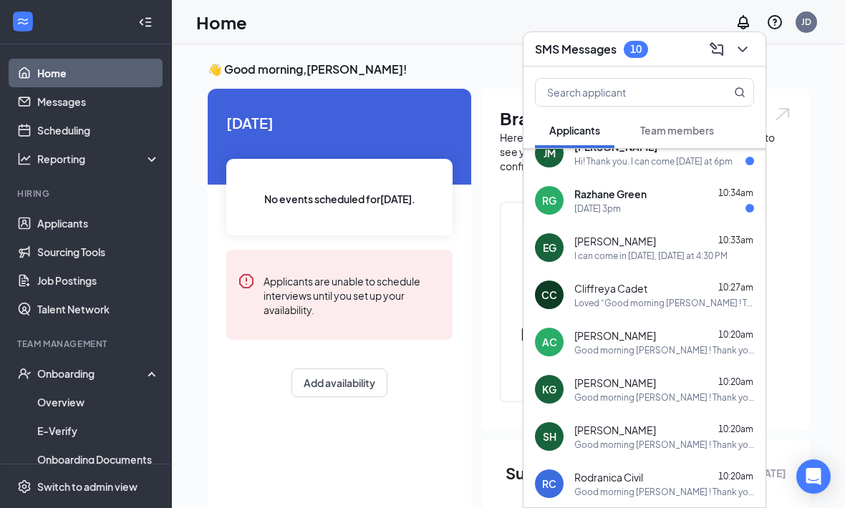
click at [725, 210] on div "Tomorrow 3pm" at bounding box center [664, 209] width 180 height 12
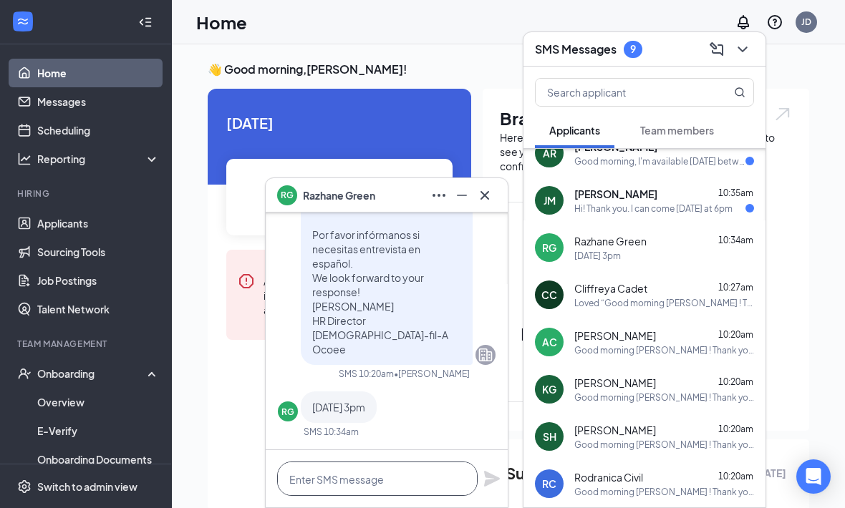
click at [408, 494] on textarea at bounding box center [377, 479] width 200 height 34
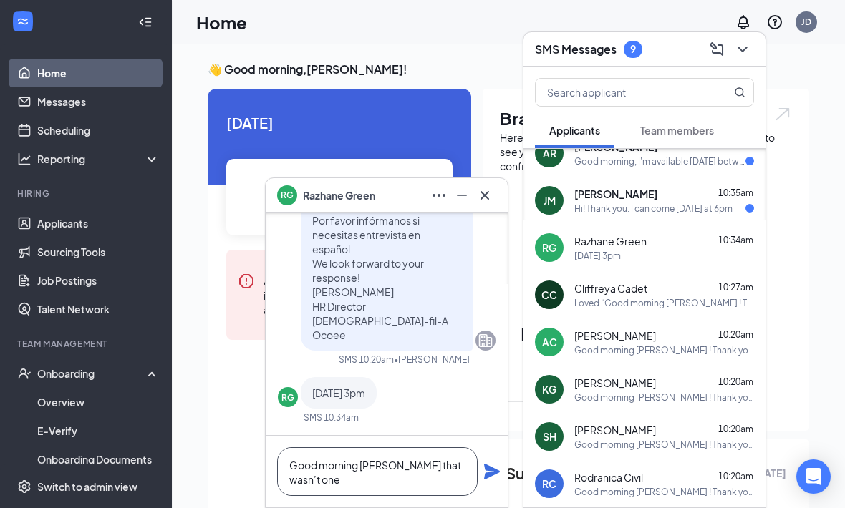
scroll to position [1, 0]
click at [389, 472] on textarea "Good morning Razhan that wasn’t one of the times available this week," at bounding box center [377, 471] width 200 height 49
click at [396, 466] on textarea "Good morning Razhan that wasn’t one of the times available this week," at bounding box center [377, 471] width 200 height 49
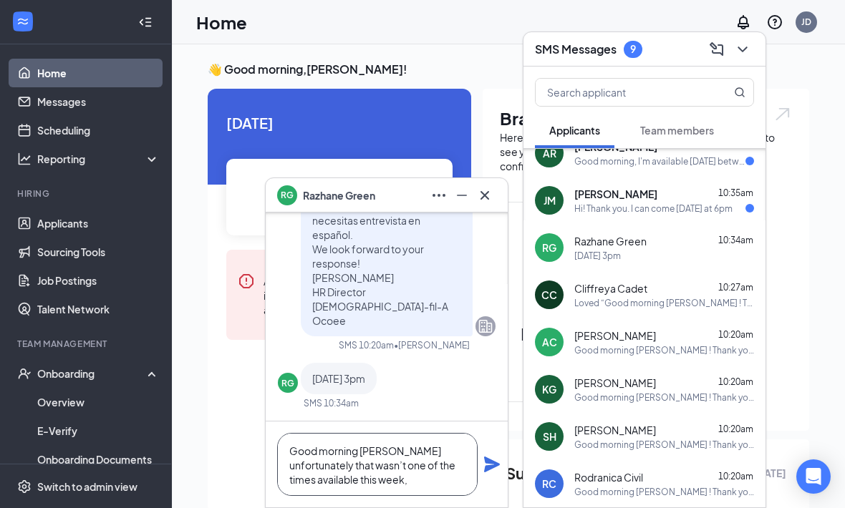
click at [439, 485] on textarea "Good morning Razhane unfortunately that wasn’t one of the times available this …" at bounding box center [377, 464] width 200 height 63
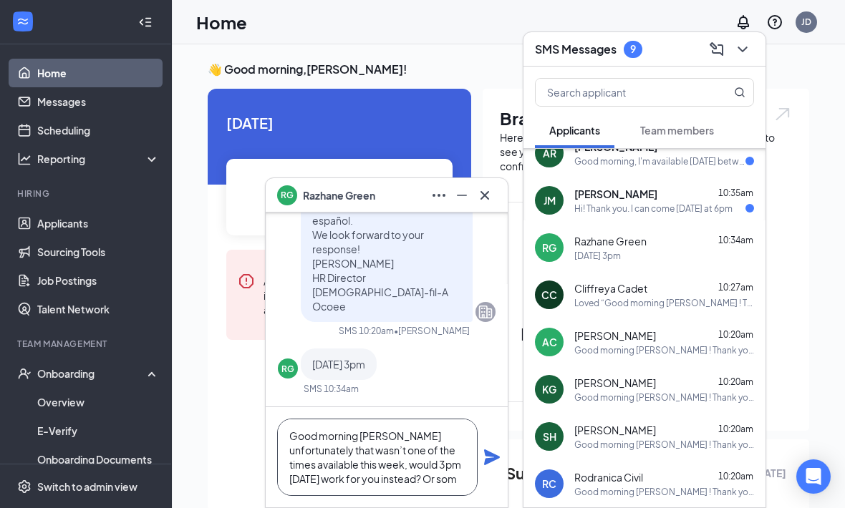
scroll to position [15, 0]
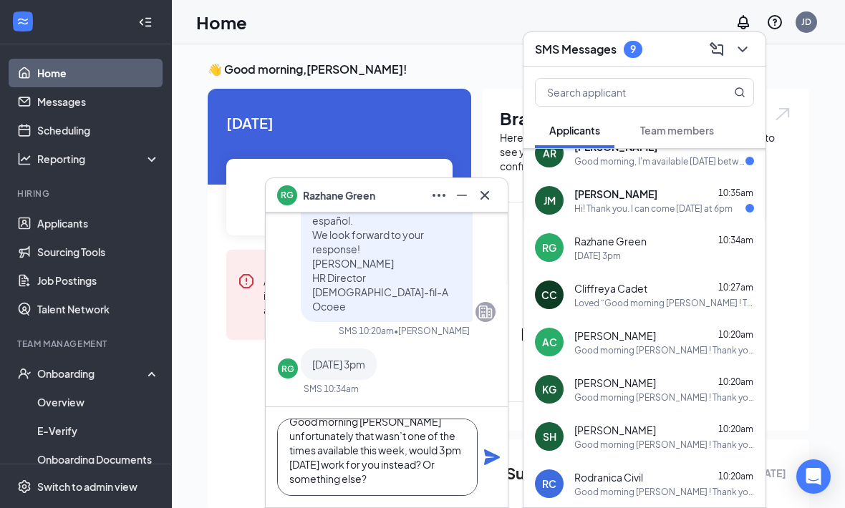
type textarea "Good morning Razhane unfortunately that wasn’t one of the times available this …"
click at [490, 476] on div "Good morning Razhane unfortunately that wasn’t one of the times available this …" at bounding box center [387, 457] width 242 height 100
click at [490, 449] on icon "Plane" at bounding box center [491, 457] width 17 height 17
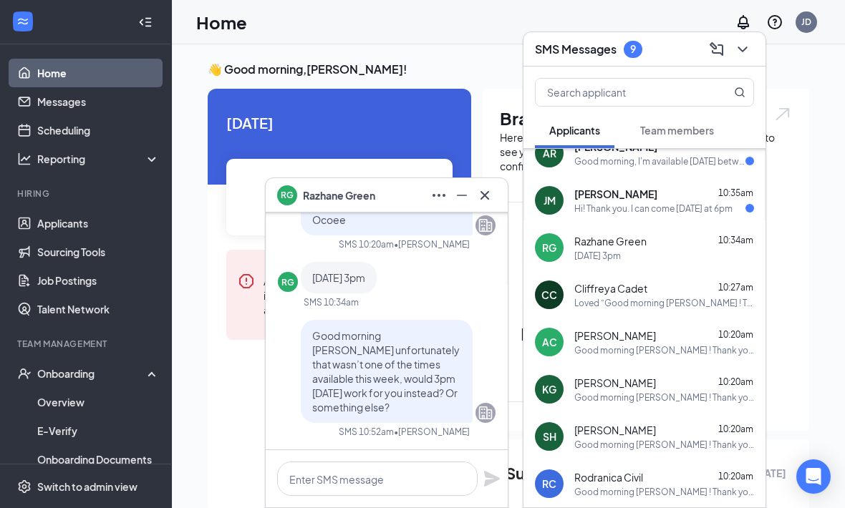
scroll to position [0, 0]
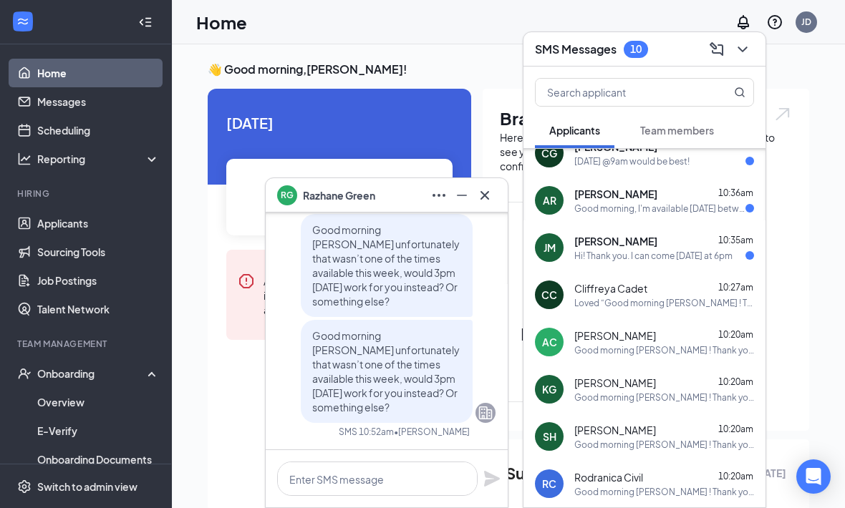
click at [493, 201] on button at bounding box center [484, 195] width 23 height 23
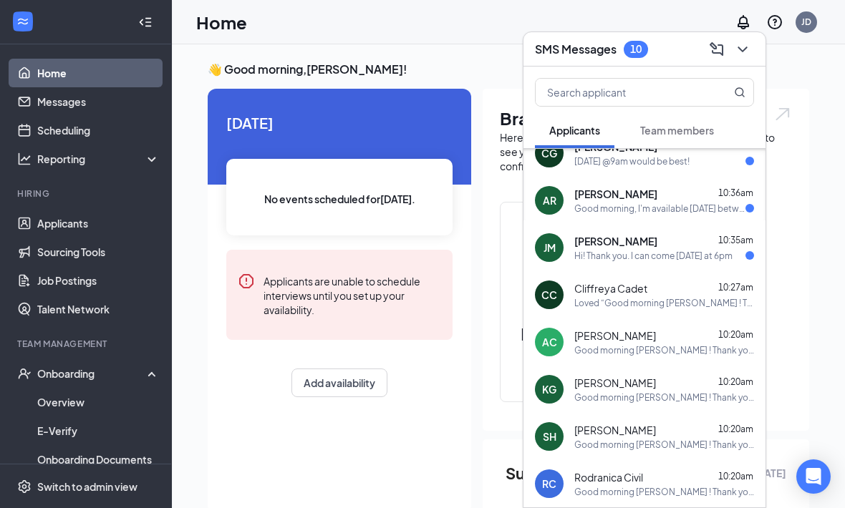
click at [694, 253] on div "Hi! Thank you. I can come tomorrow at 6pm" at bounding box center [653, 256] width 158 height 12
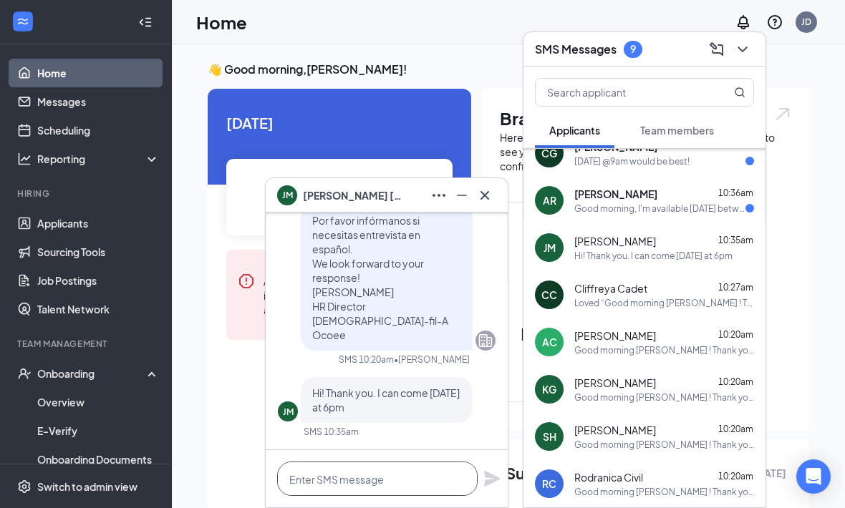
click at [417, 467] on textarea at bounding box center [377, 479] width 200 height 34
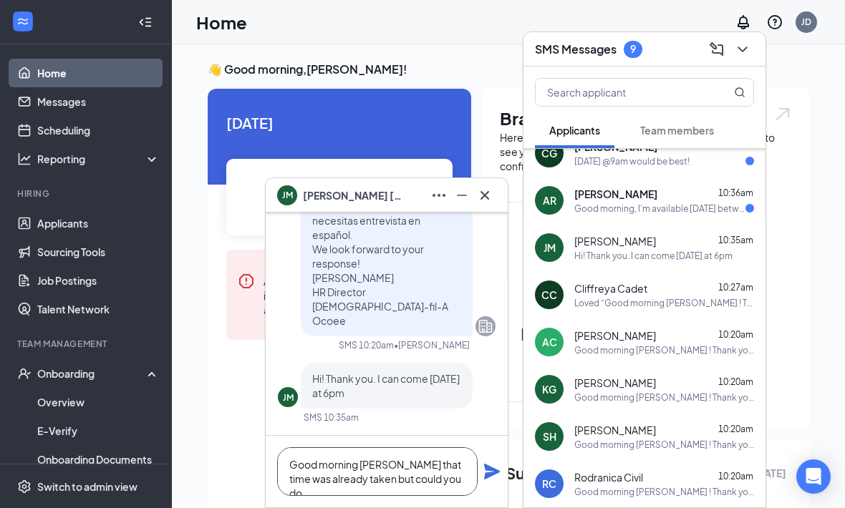
scroll to position [1, 0]
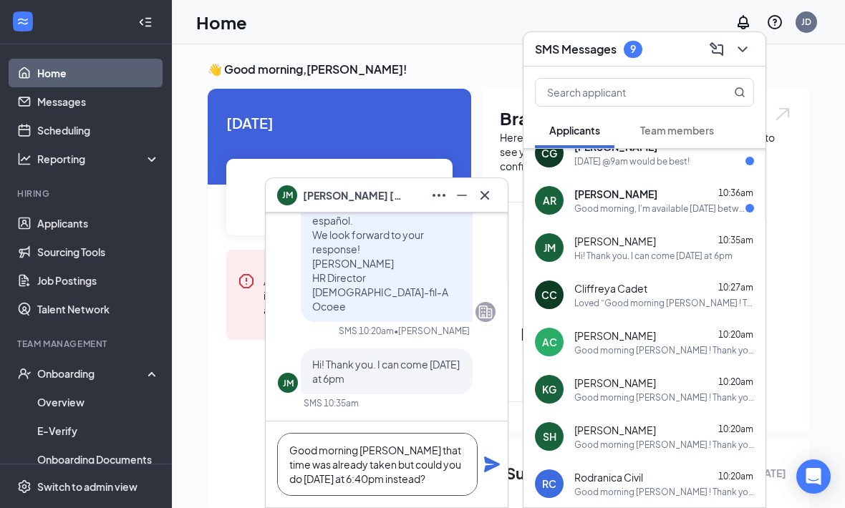
type textarea "Good morning Justin that time was already taken but could you do Tomorrow at 6:…"
click at [494, 466] on icon "Plane" at bounding box center [492, 465] width 16 height 16
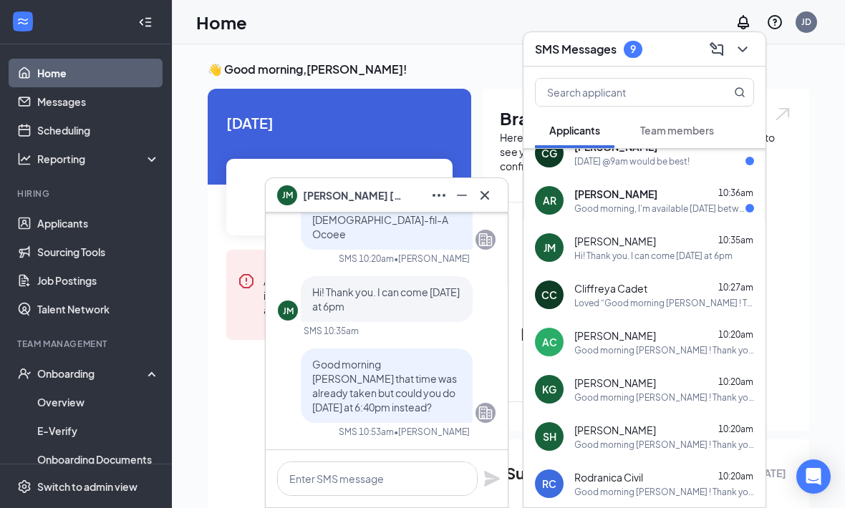
scroll to position [0, 0]
click at [490, 192] on icon "Cross" at bounding box center [484, 195] width 17 height 17
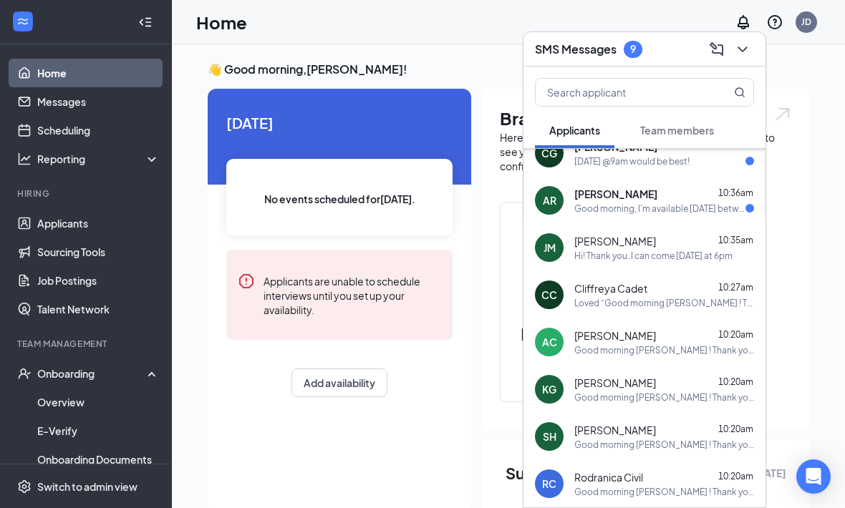
click at [710, 205] on div "Good morning, I'm available on Friday between 9:00 A.M.- 2:00 P.M. or Saturday …" at bounding box center [659, 209] width 171 height 12
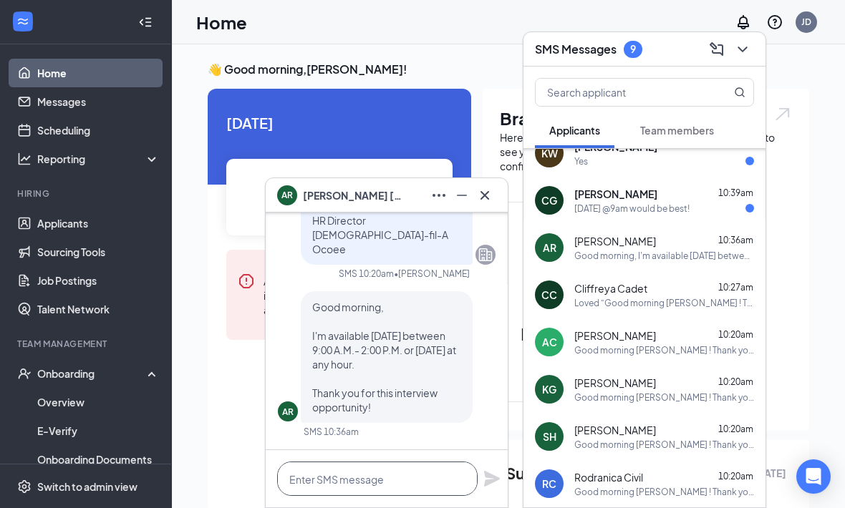
click at [425, 475] on textarea at bounding box center [377, 479] width 200 height 34
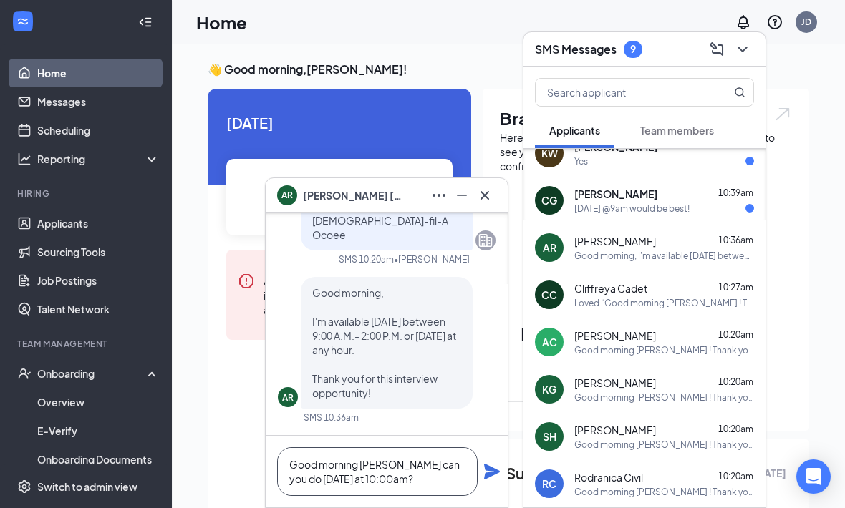
type textarea "Good morning Adriel can you do Friday at 10:00am?"
click at [490, 478] on icon "Plane" at bounding box center [491, 471] width 17 height 17
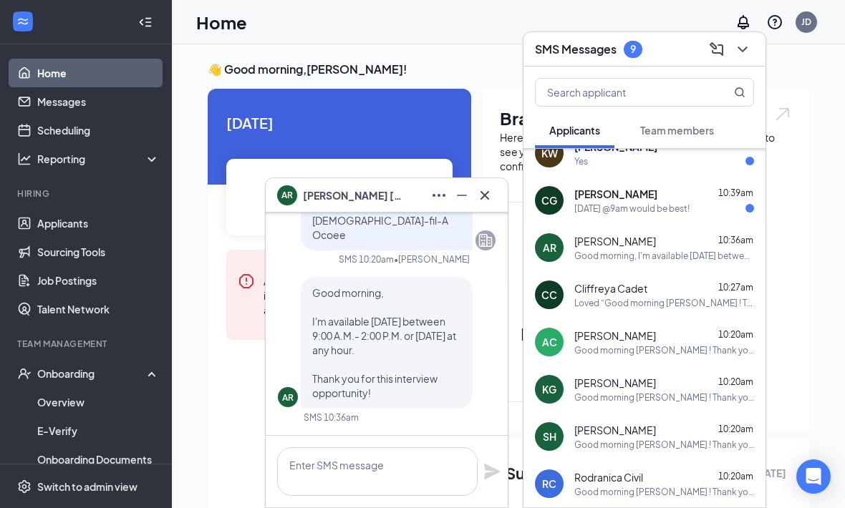
scroll to position [0, 0]
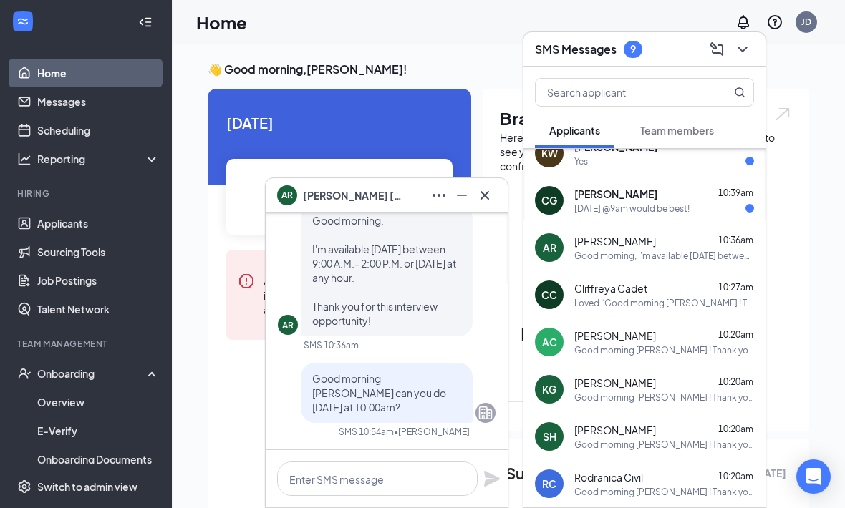
click at [488, 203] on icon "Cross" at bounding box center [484, 195] width 17 height 17
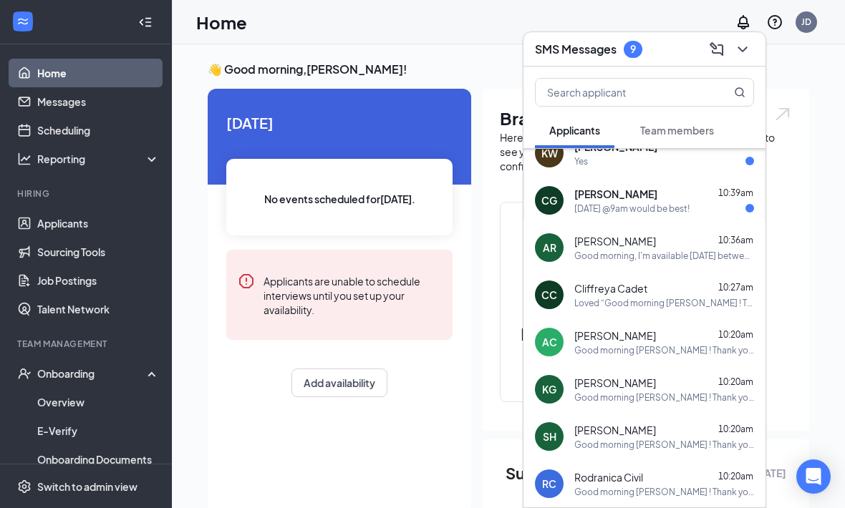
click at [702, 201] on div "Clentseanna Gordon 10:39am Friday @9am would be best!" at bounding box center [664, 201] width 180 height 28
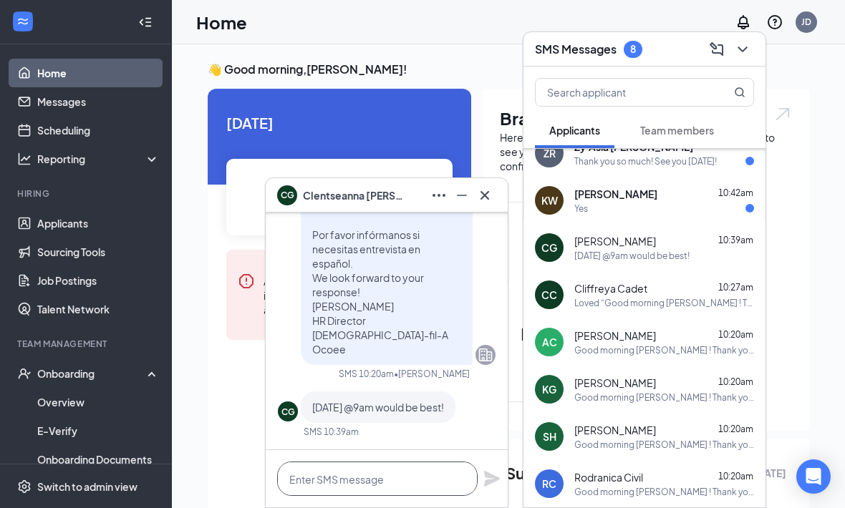
click at [420, 466] on textarea at bounding box center [377, 479] width 200 height 34
click at [412, 465] on textarea at bounding box center [377, 479] width 200 height 34
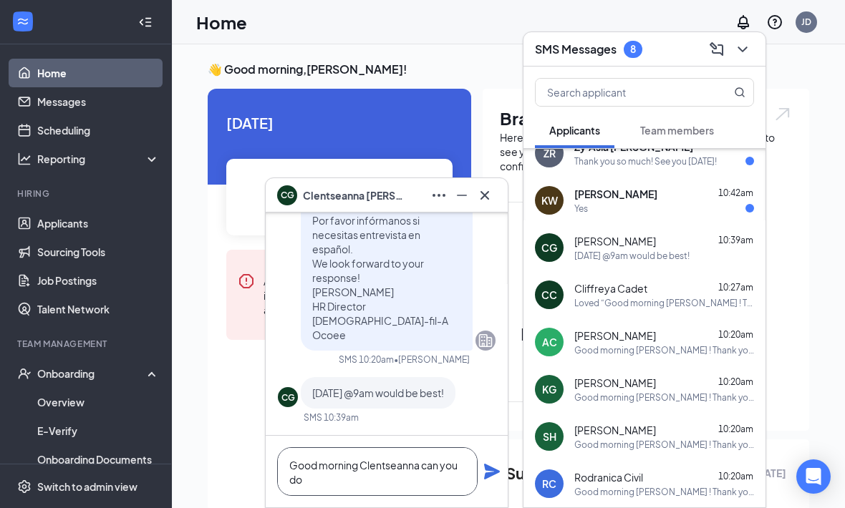
scroll to position [1, 0]
click at [477, 457] on textarea "Good morning Clentseanna can you do Friday at 9:40am?" at bounding box center [377, 471] width 200 height 49
type textarea "Good morning Clentseanna can you do Friday at 9:40am?"
click at [498, 473] on icon "Plane" at bounding box center [492, 472] width 16 height 16
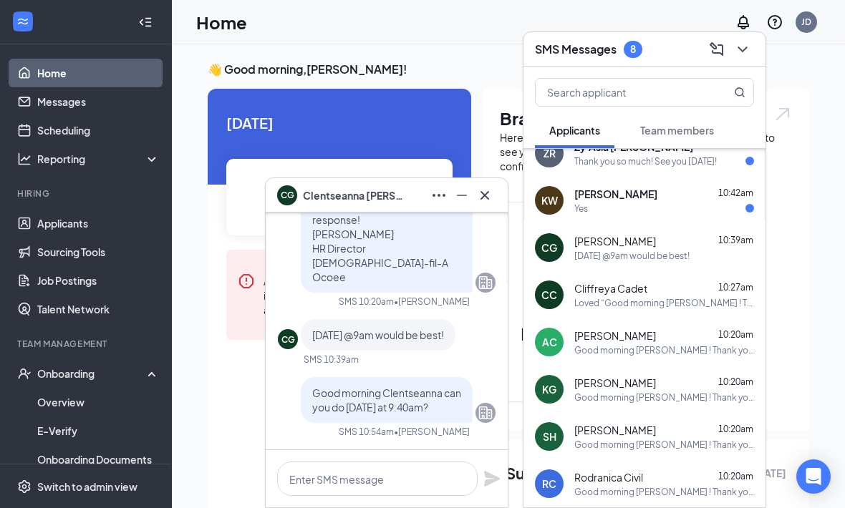
click at [495, 193] on button at bounding box center [484, 195] width 23 height 23
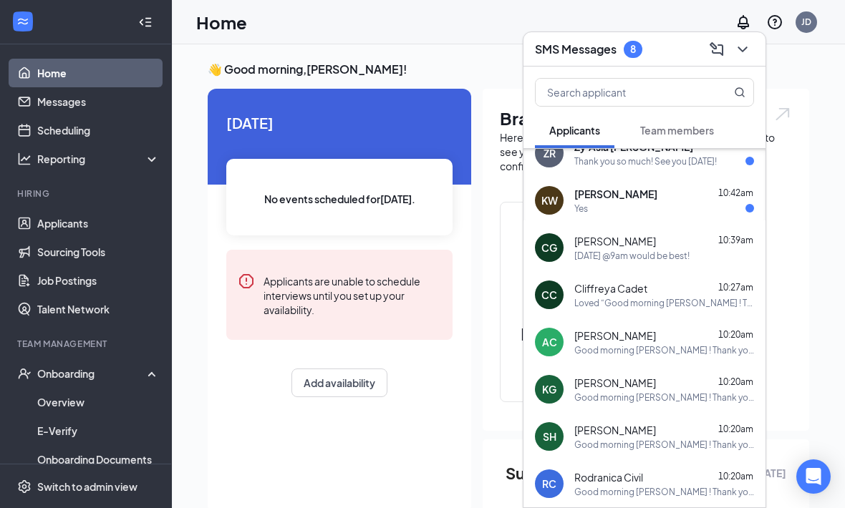
click at [703, 213] on div "Yes" at bounding box center [664, 209] width 180 height 12
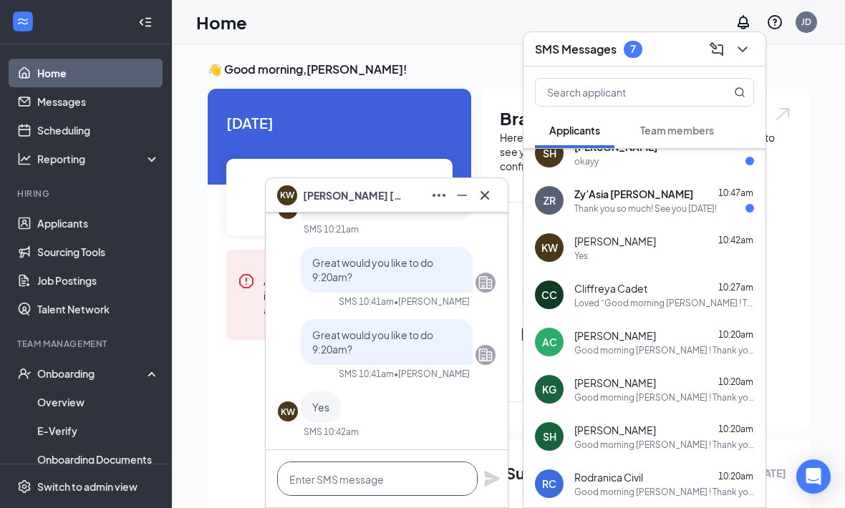
click at [413, 476] on textarea at bounding box center [377, 479] width 200 height 34
paste textarea "Perfect you're all set for Saturday, September 20th at . Please note the addres…"
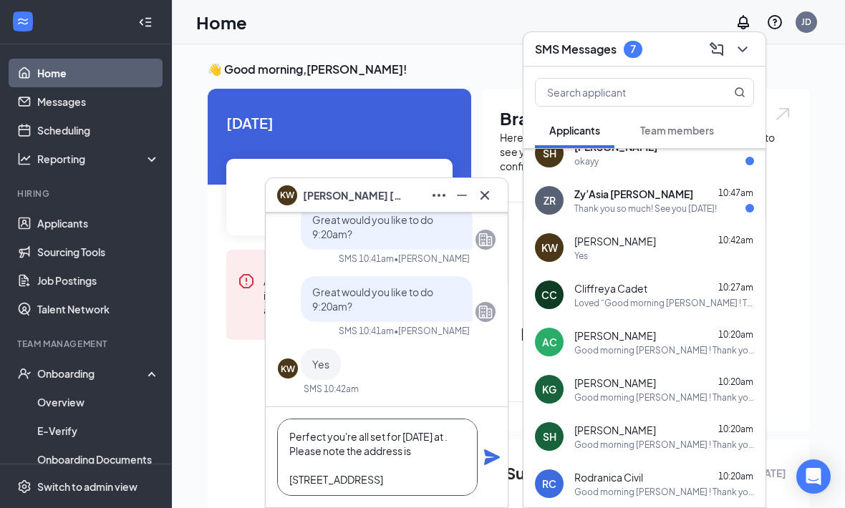
click at [379, 448] on textarea "Perfect you're all set for Saturday, September 20th at . Please note the addres…" at bounding box center [377, 457] width 200 height 77
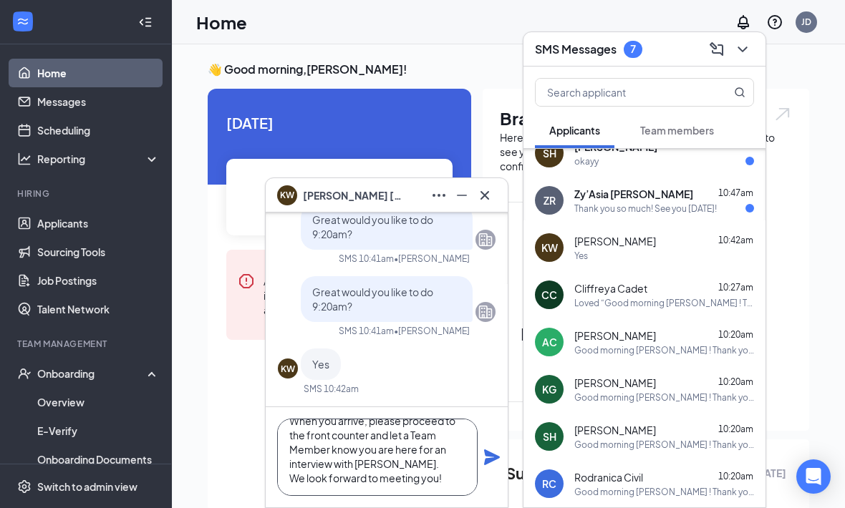
type textarea "Perfect you're all set for Saturday, September 20th at 9:20am . Please note the…"
click at [498, 459] on icon "Plane" at bounding box center [491, 457] width 17 height 17
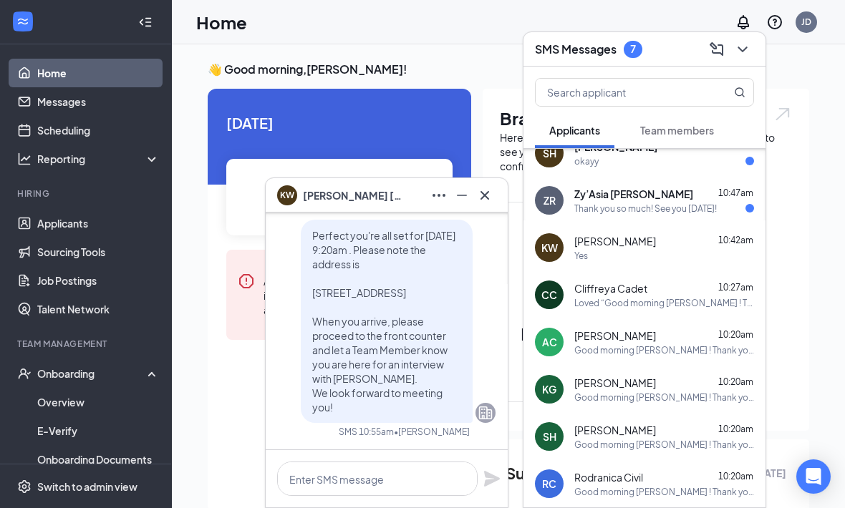
click at [492, 197] on icon "Cross" at bounding box center [484, 195] width 17 height 17
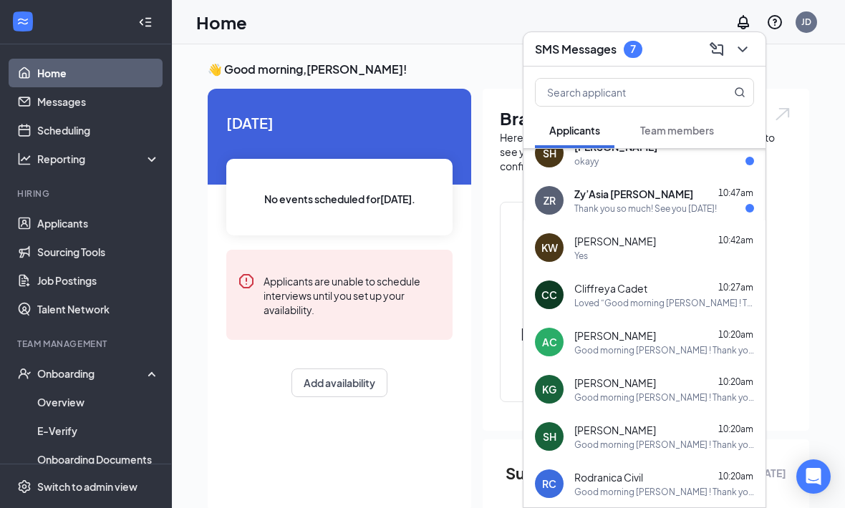
click at [727, 200] on div "10:47am" at bounding box center [735, 194] width 35 height 14
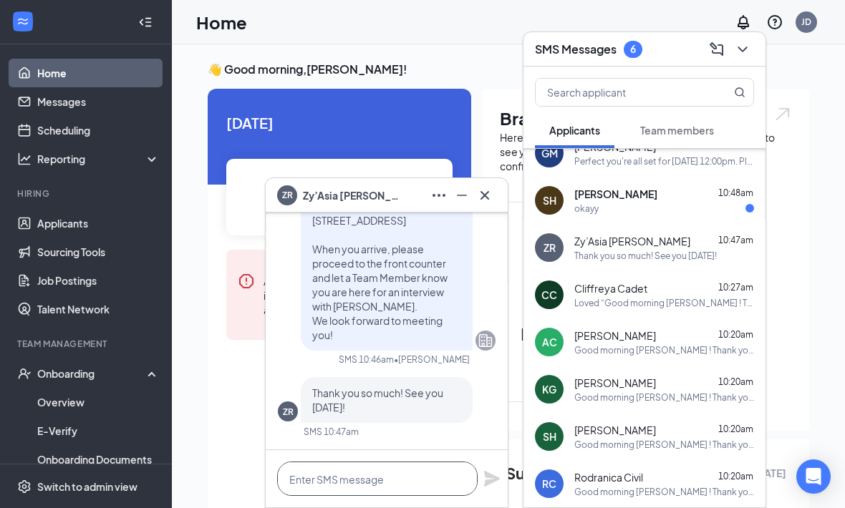
click at [447, 478] on textarea at bounding box center [377, 479] width 200 height 34
click at [477, 483] on textarea "My pleasure!" at bounding box center [377, 479] width 200 height 34
type textarea "My pleasure!"
click at [490, 473] on icon "Plane" at bounding box center [491, 478] width 17 height 17
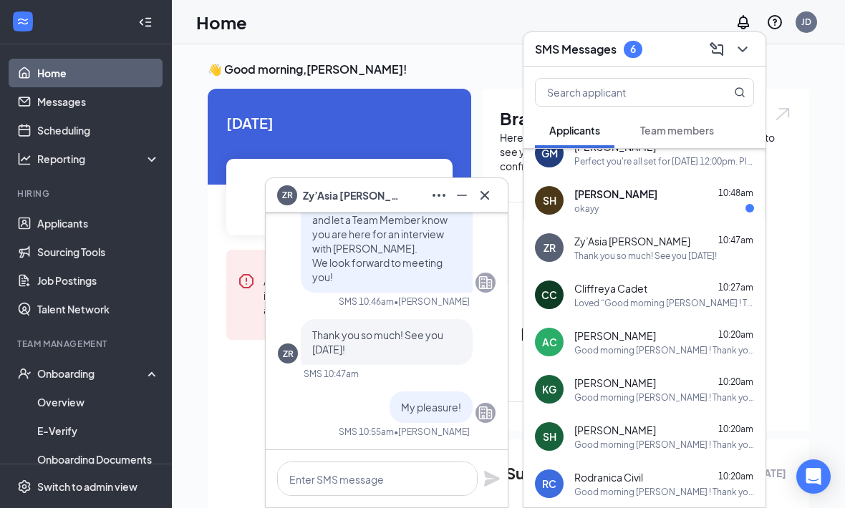
click at [487, 195] on icon "Cross" at bounding box center [484, 195] width 17 height 17
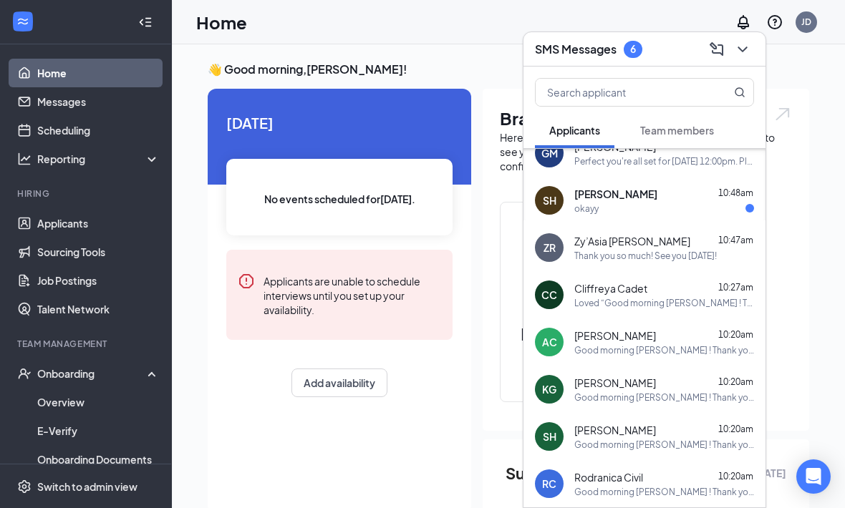
click at [694, 227] on div "ZR Zy’Asia Robinson 10:47am Thank you so much! See you tomorrow!" at bounding box center [644, 247] width 242 height 47
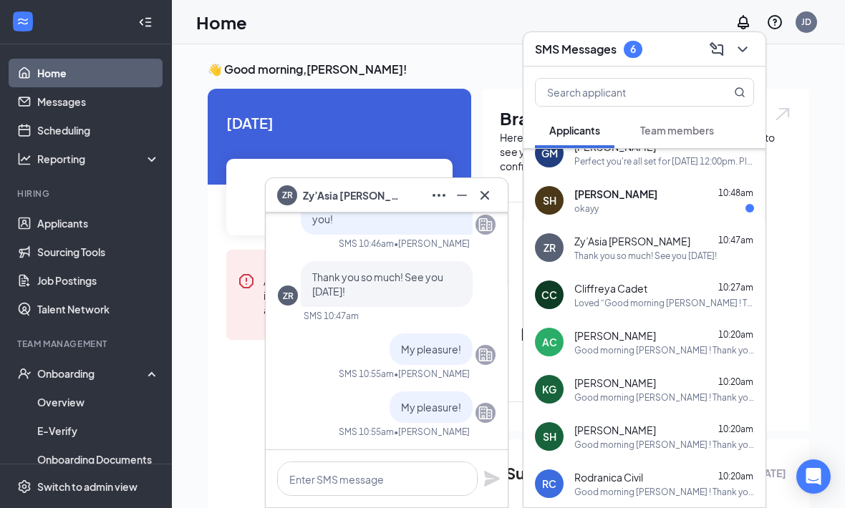
click at [722, 203] on div "okayy" at bounding box center [664, 209] width 180 height 12
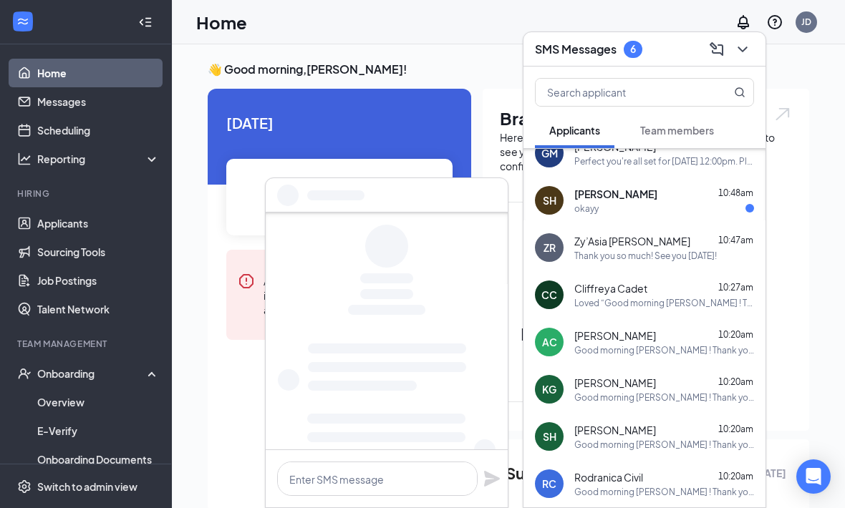
click at [750, 191] on span "10:48am" at bounding box center [735, 193] width 35 height 11
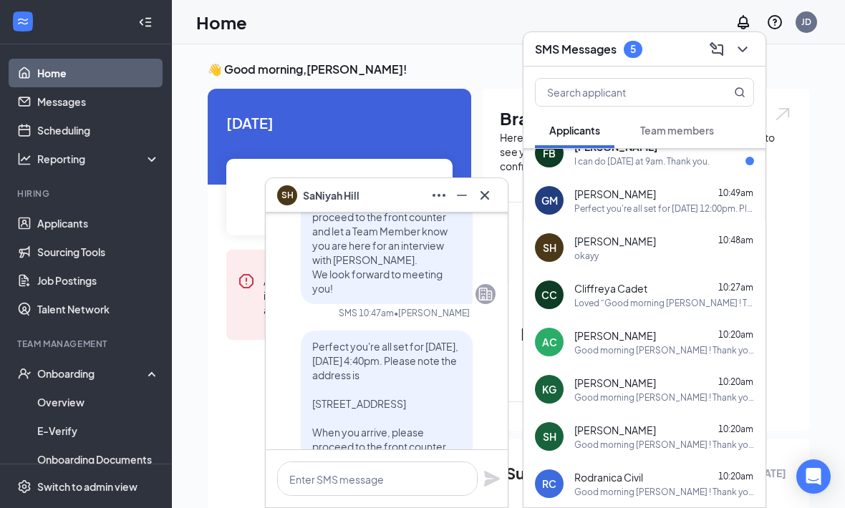
scroll to position [-170, 0]
click at [494, 190] on button at bounding box center [484, 195] width 23 height 23
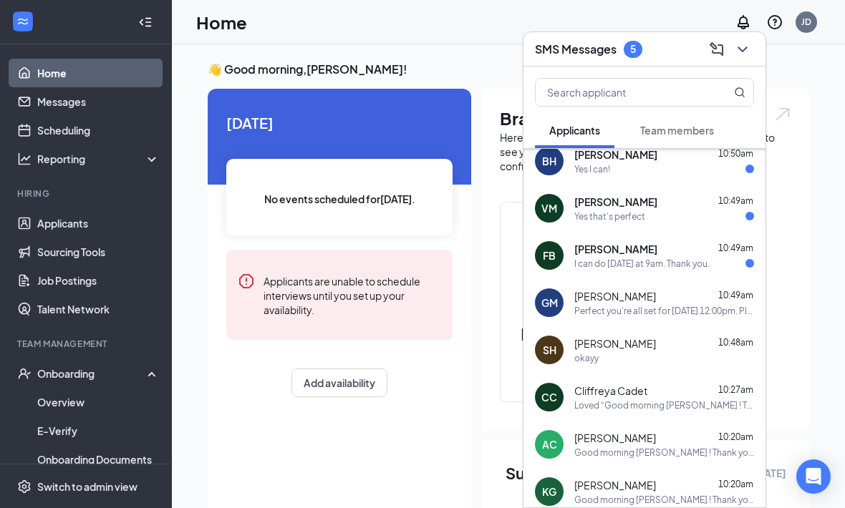
scroll to position [480, 0]
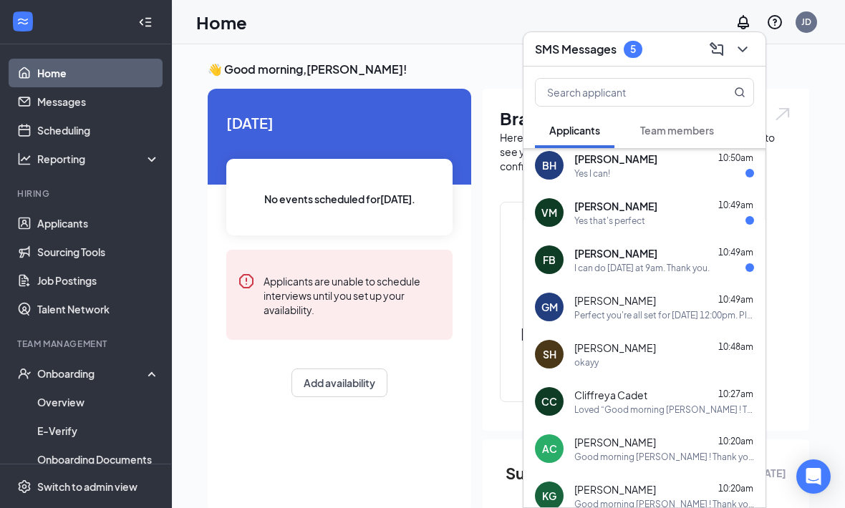
click at [712, 258] on div "Fabiola Beaucejour 10:49am" at bounding box center [664, 253] width 180 height 14
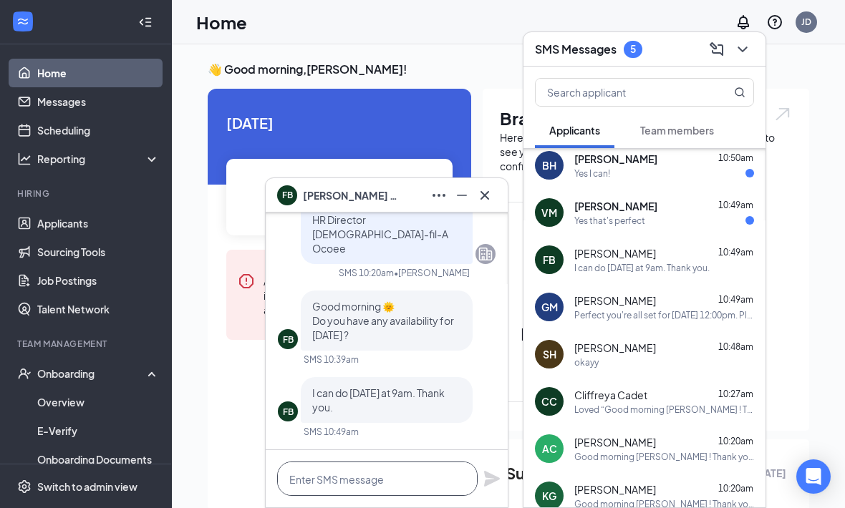
click at [413, 483] on textarea at bounding box center [377, 479] width 200 height 34
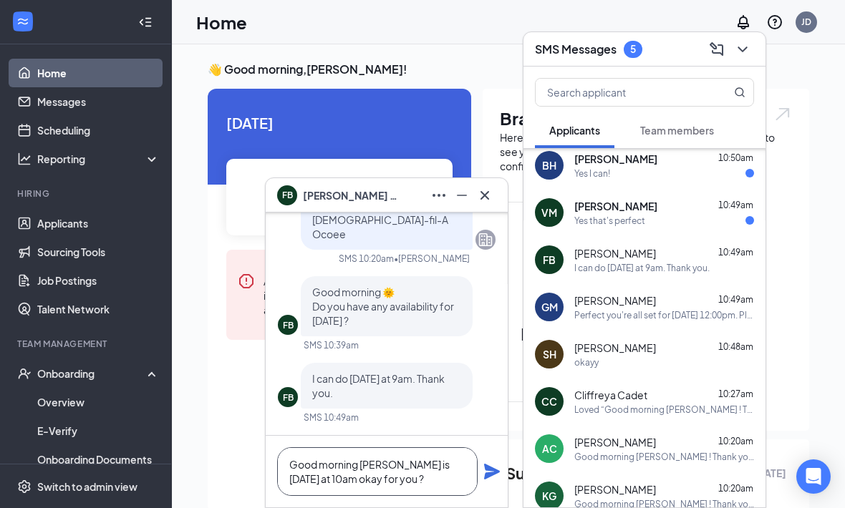
type textarea "Good morning Fabiola is Saturday at 10am okay for you ?"
click at [488, 458] on div "Good morning Fabiola is Saturday at 10am okay for you ?" at bounding box center [387, 472] width 242 height 72
click at [488, 457] on div "Good morning Fabiola is Saturday at 10am okay for you ?" at bounding box center [387, 472] width 242 height 72
click at [493, 479] on icon "Plane" at bounding box center [491, 471] width 17 height 17
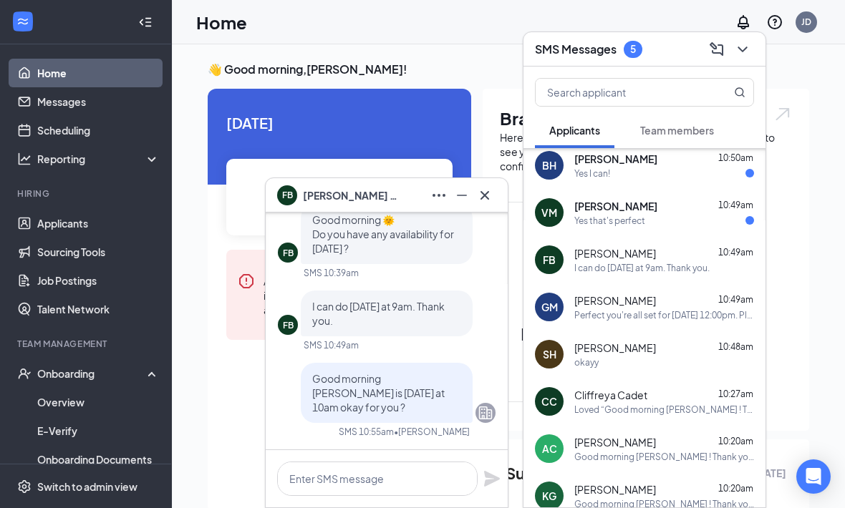
scroll to position [0, 0]
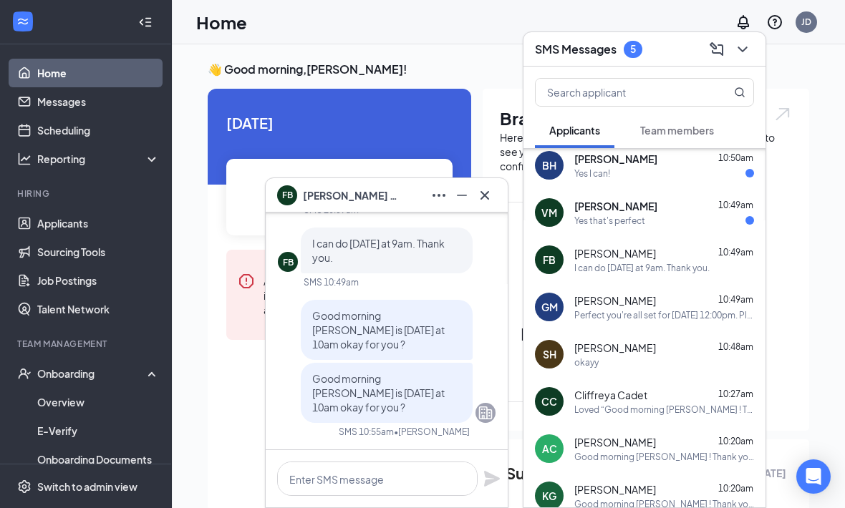
click at [488, 194] on icon "Cross" at bounding box center [484, 195] width 17 height 17
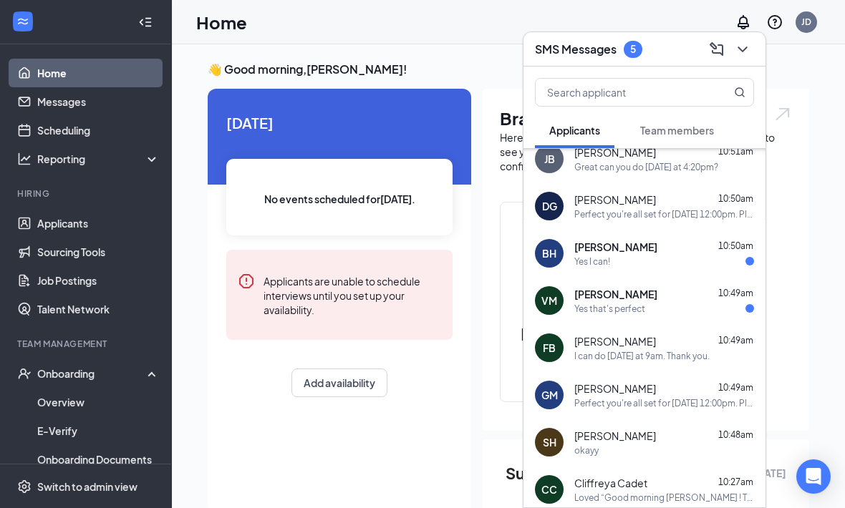
scroll to position [414, 0]
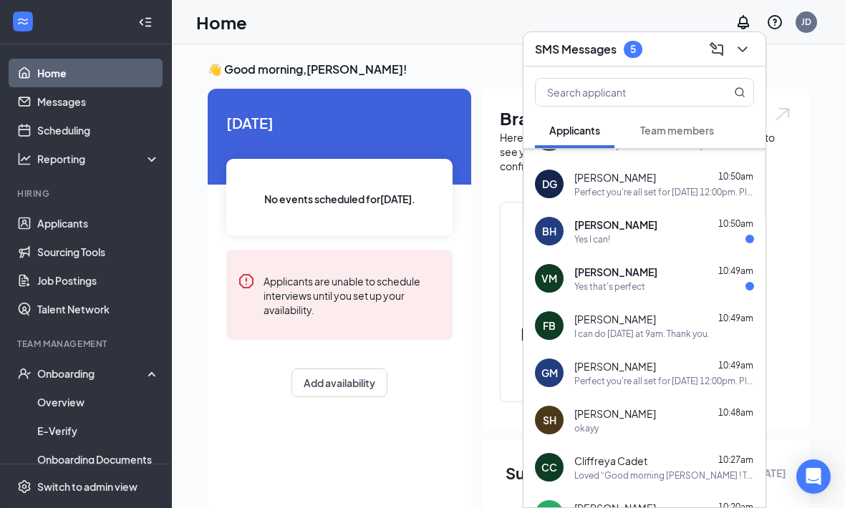
click at [707, 296] on div "VM Victoria Menard 10:49am Yes that's perfect" at bounding box center [644, 278] width 242 height 47
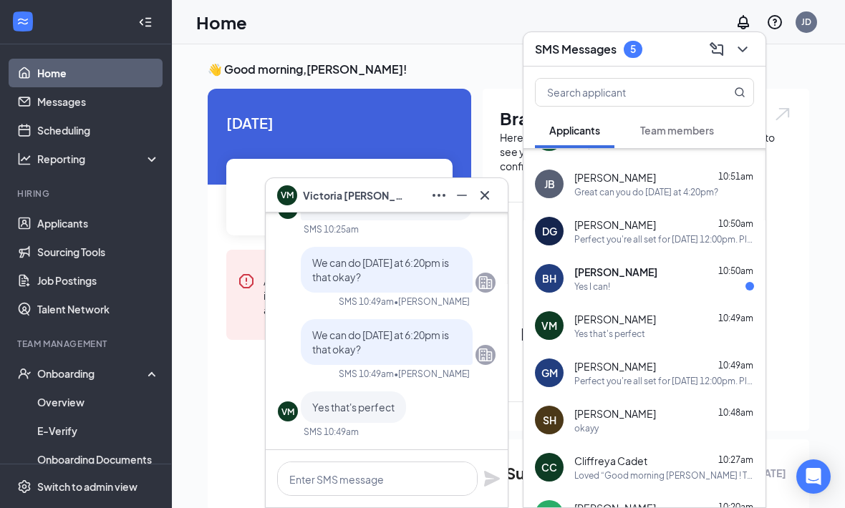
scroll to position [0, 0]
click at [376, 480] on textarea at bounding box center [377, 479] width 200 height 34
click at [404, 479] on textarea at bounding box center [377, 479] width 200 height 34
paste textarea "Perfect you're all set for Tomorrow, September 17th at . Please note the addres…"
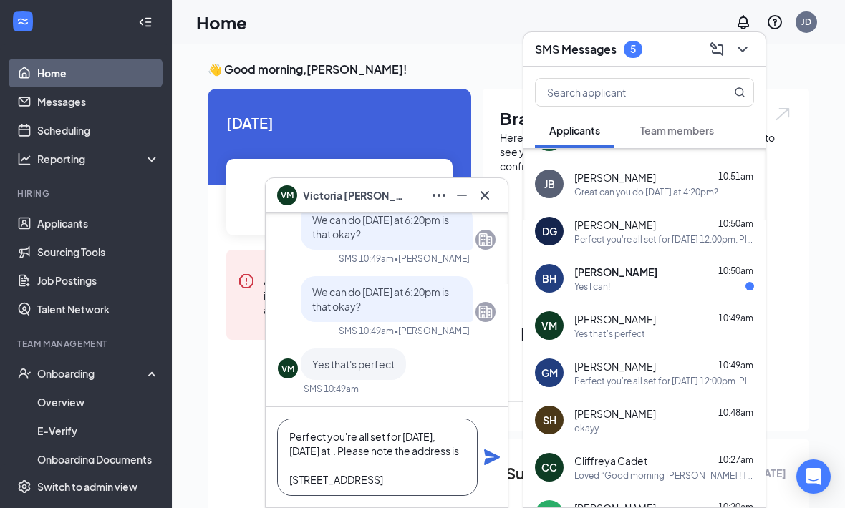
click at [376, 458] on textarea "Perfect you're all set for Tomorrow, September 17th at . Please note the addres…" at bounding box center [377, 457] width 200 height 77
click at [373, 450] on textarea "Perfect you're all set for Tomorrow, September 17th at . Please note the addres…" at bounding box center [377, 457] width 200 height 77
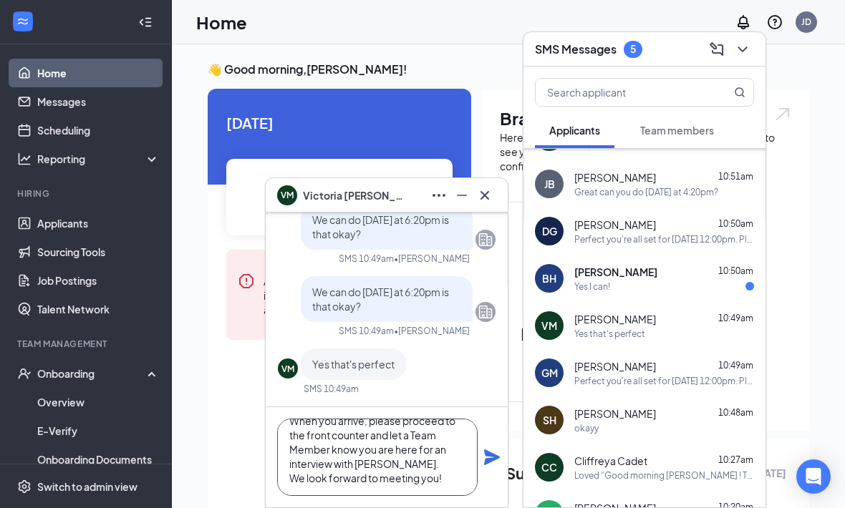
type textarea "Perfect you're all set for Tomorrow, September 17th at 6:20pm . Please note the…"
click at [493, 457] on icon "Plane" at bounding box center [491, 457] width 17 height 17
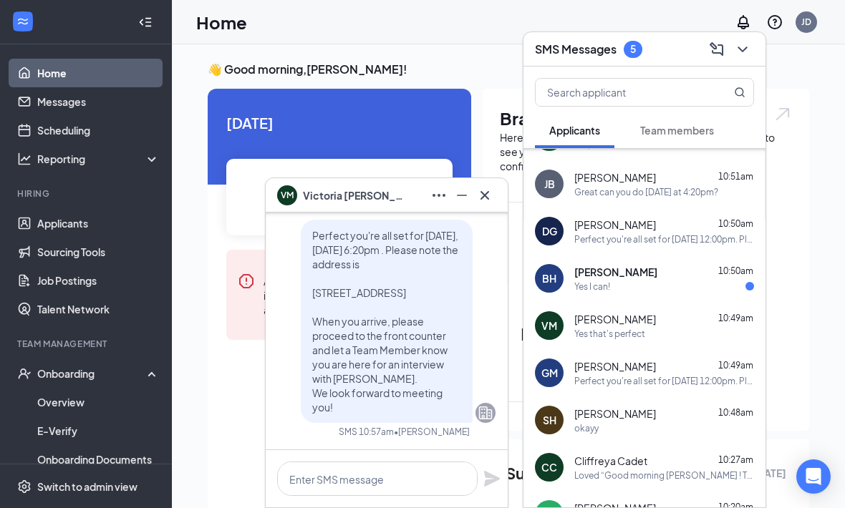
click at [495, 196] on button at bounding box center [484, 195] width 23 height 23
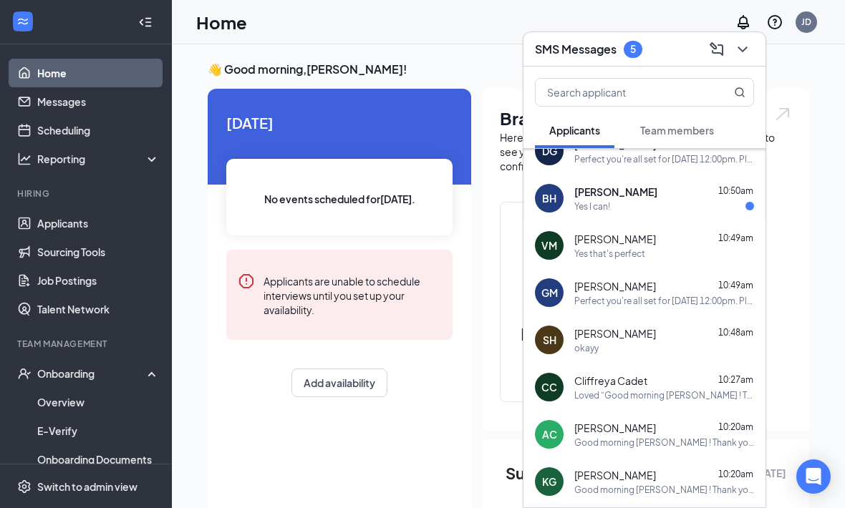
scroll to position [493, 0]
click at [711, 204] on div "Yes I can!" at bounding box center [664, 207] width 180 height 12
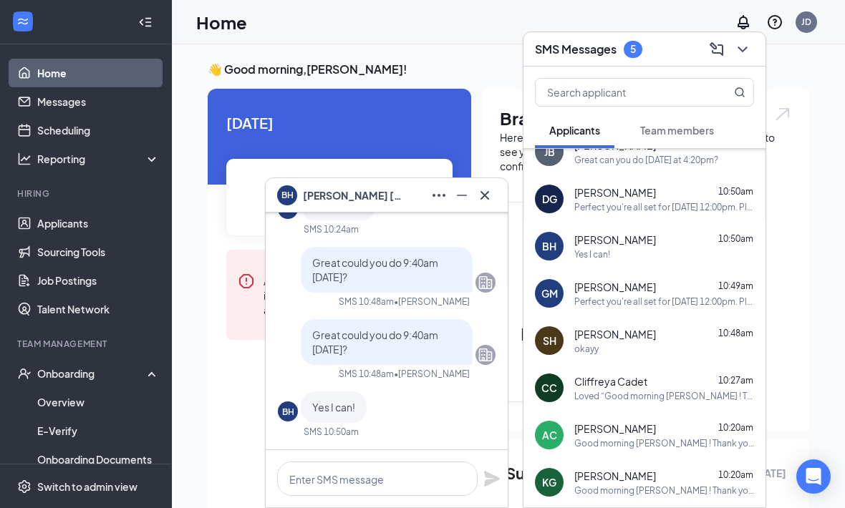
scroll to position [0, 0]
click at [427, 475] on textarea at bounding box center [377, 479] width 200 height 34
paste textarea "Perfect you're all set for Saturday, September 20th at . Please note the addres…"
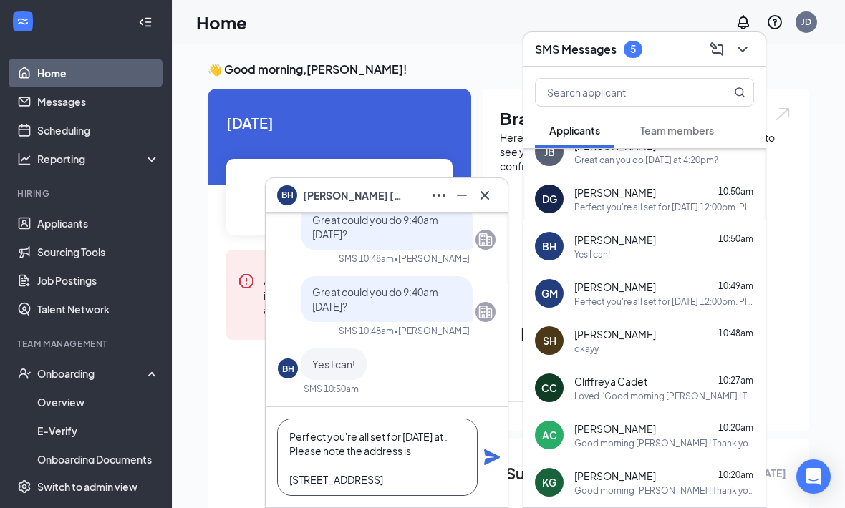
click at [387, 447] on textarea "Perfect you're all set for Saturday, September 20th at . Please note the addres…" at bounding box center [377, 457] width 200 height 77
type textarea "Perfect you're all set for Saturday, September 20th at 9:40am. Please note the …"
click at [495, 465] on icon "Plane" at bounding box center [491, 457] width 17 height 17
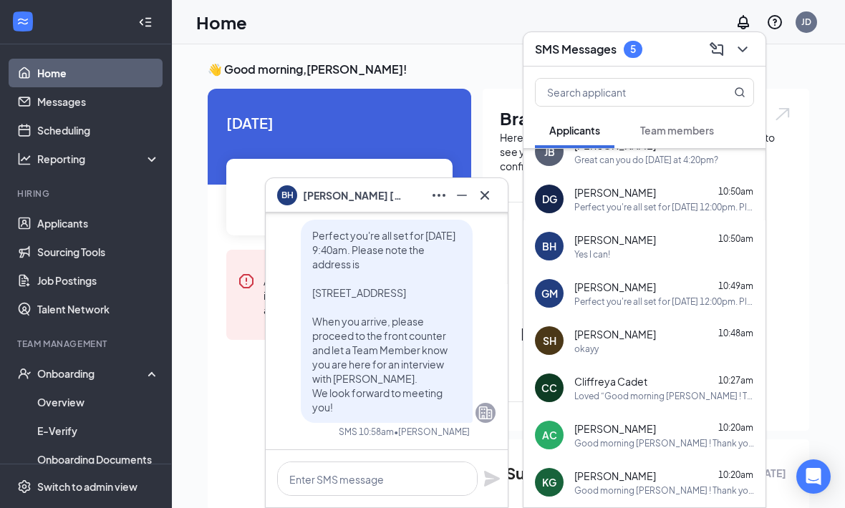
click at [495, 184] on button at bounding box center [484, 195] width 23 height 23
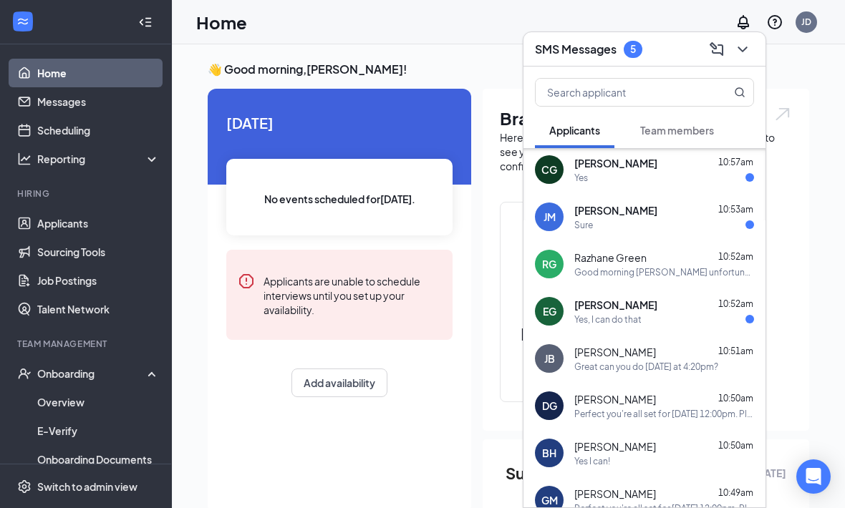
scroll to position [273, 0]
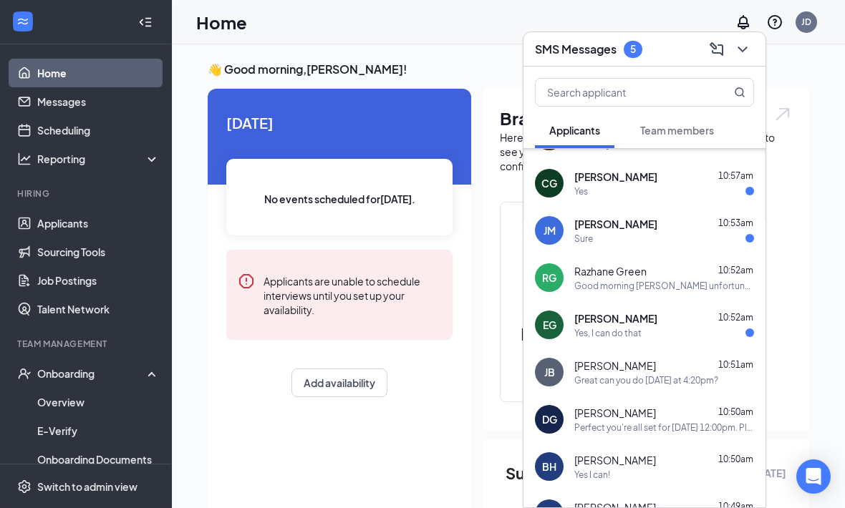
click at [709, 338] on div "Yes, I can do that" at bounding box center [664, 333] width 180 height 12
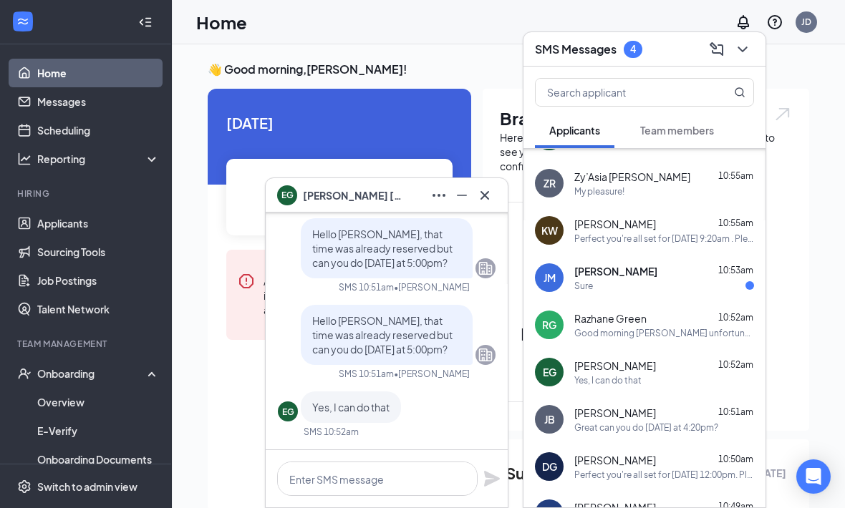
scroll to position [0, 0]
click at [398, 488] on textarea at bounding box center [377, 479] width 200 height 34
click at [433, 487] on textarea at bounding box center [377, 479] width 200 height 34
paste textarea "Perfect you're all set for Tomorrow, September 17th at . Please note the addres…"
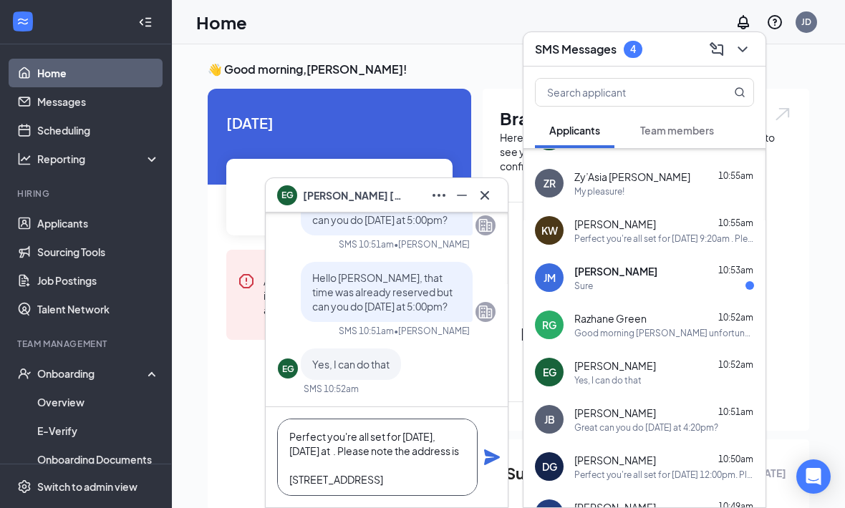
click at [378, 452] on textarea "Perfect you're all set for Tomorrow, September 17th at . Please note the addres…" at bounding box center [377, 457] width 200 height 77
type textarea "Perfect you're all set for Tomorrow, September 17th at 5:00pm . Please note the…"
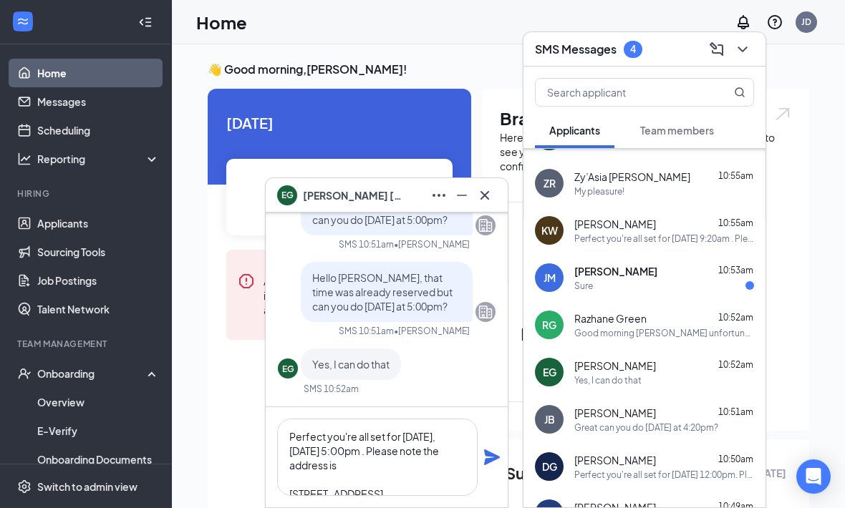
click at [488, 460] on icon "Plane" at bounding box center [492, 458] width 16 height 16
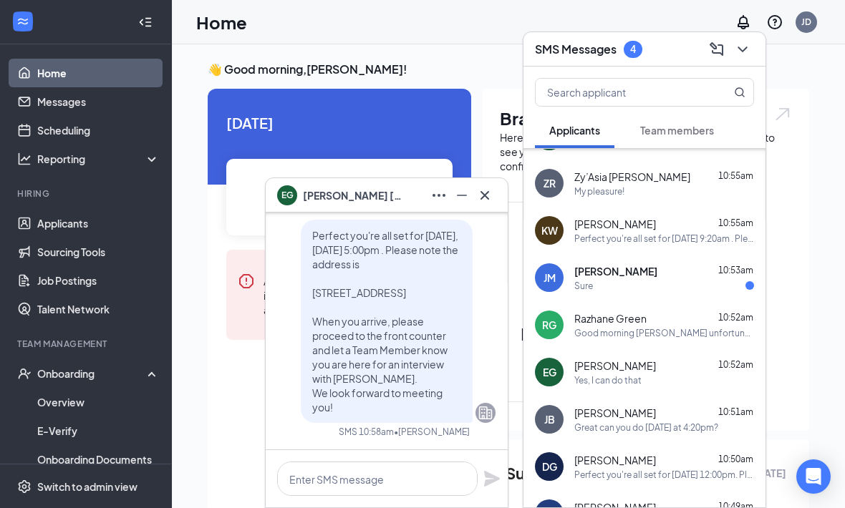
click at [490, 193] on icon "Cross" at bounding box center [484, 195] width 17 height 17
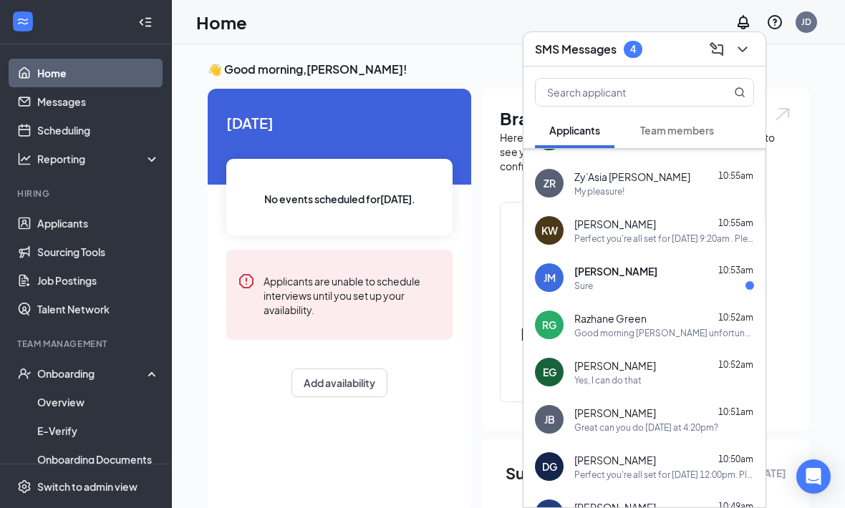
click at [717, 281] on div "Sure" at bounding box center [664, 286] width 180 height 12
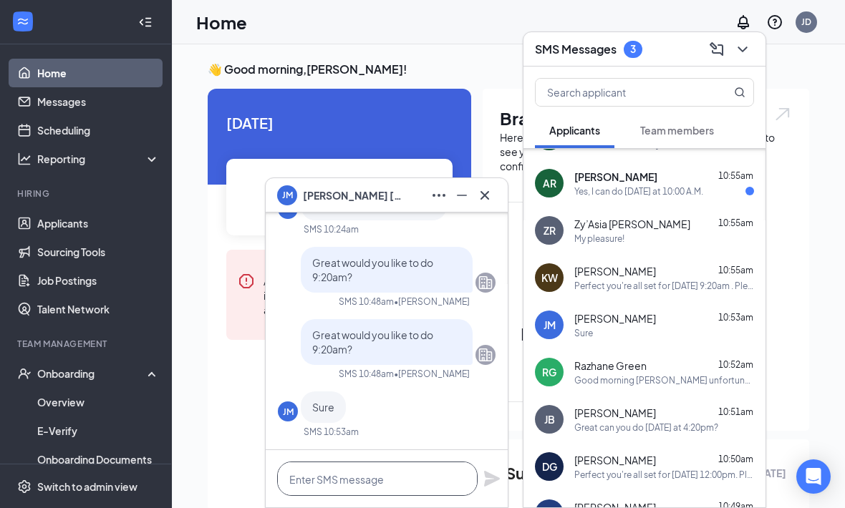
click at [423, 470] on textarea at bounding box center [377, 479] width 200 height 34
paste textarea "Perfect you're all set for Friday, September 19th at . Please note the address …"
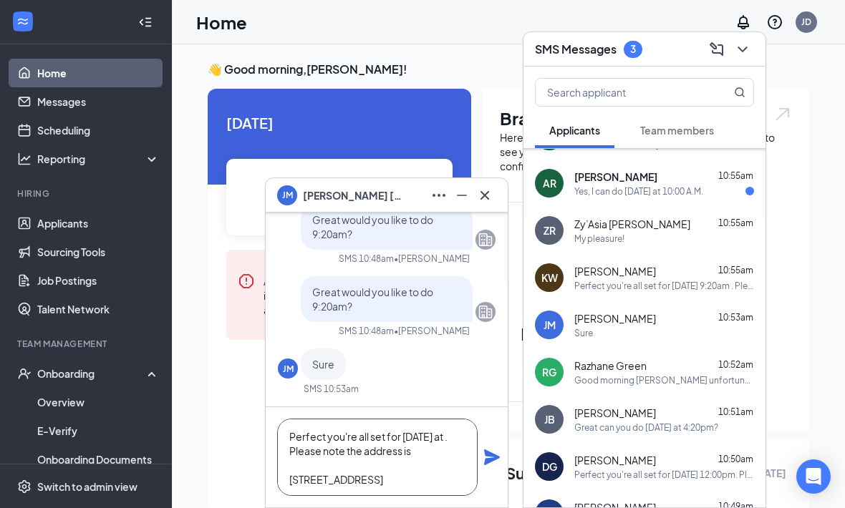
click at [381, 447] on textarea "Perfect you're all set for Friday, September 19th at . Please note the address …" at bounding box center [377, 457] width 200 height 77
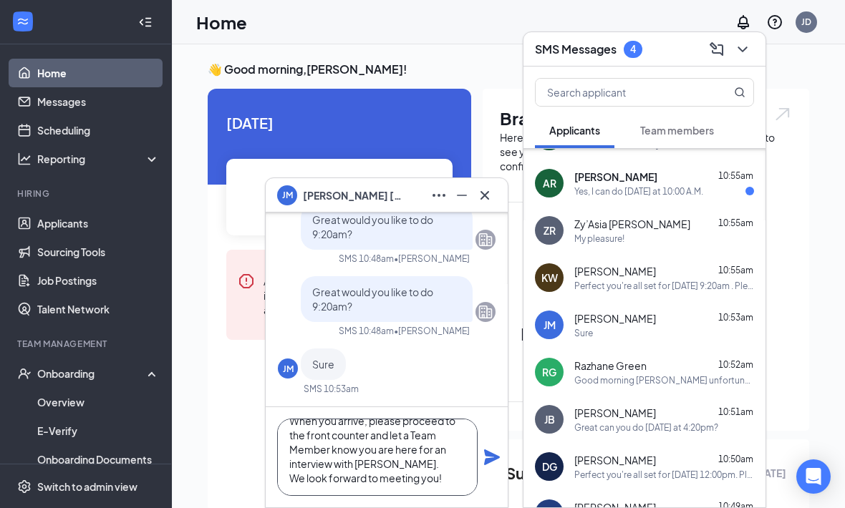
type textarea "Perfect you're all set for Friday, September 19th at 9:20am. Please note the ad…"
click at [485, 454] on icon "Plane" at bounding box center [492, 458] width 16 height 16
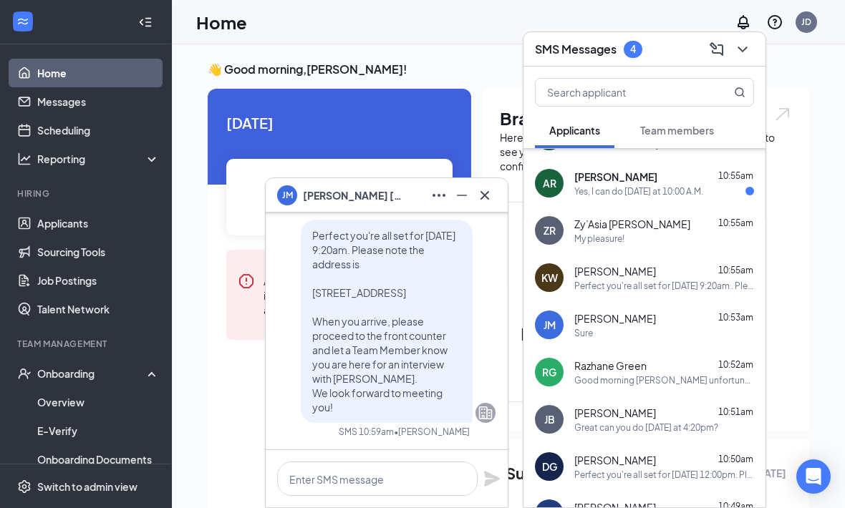
click at [491, 198] on icon "Cross" at bounding box center [484, 195] width 17 height 17
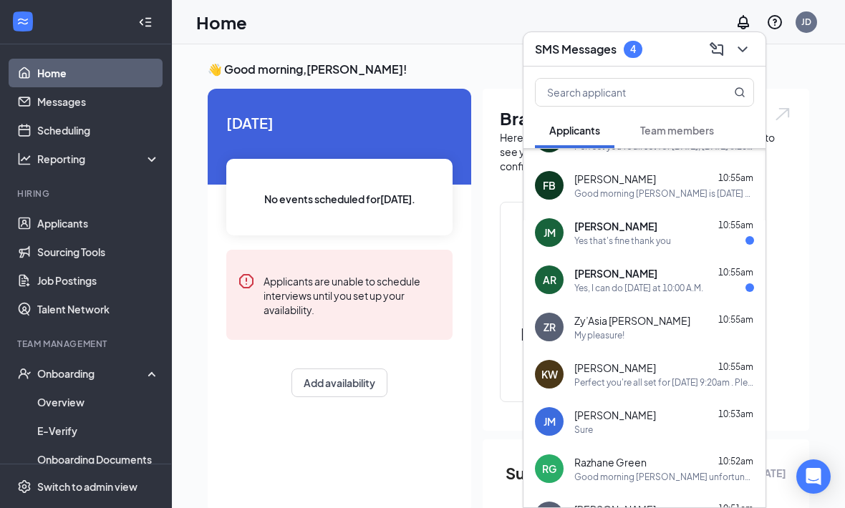
scroll to position [175, 0]
click at [733, 270] on span "10:55am" at bounding box center [735, 273] width 35 height 11
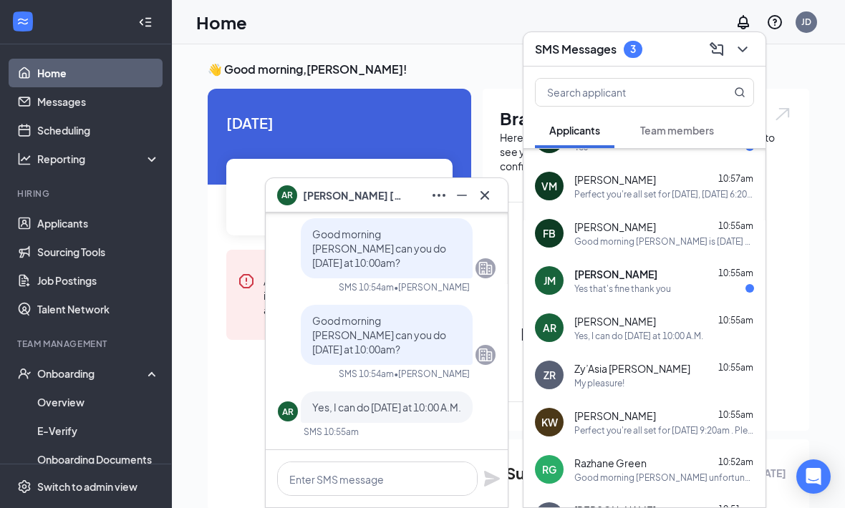
scroll to position [0, 0]
click at [435, 477] on textarea at bounding box center [377, 479] width 200 height 34
paste textarea "Perfect you're all set for Friday, September 19th at . Please note the address …"
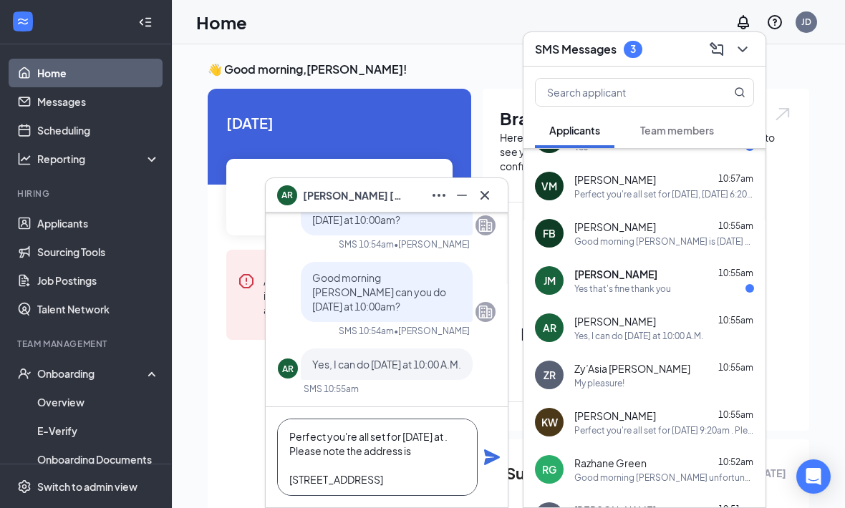
scroll to position [-1, 0]
click at [385, 451] on textarea "Perfect you're all set for Friday, September 19th at . Please note the address …" at bounding box center [377, 457] width 200 height 77
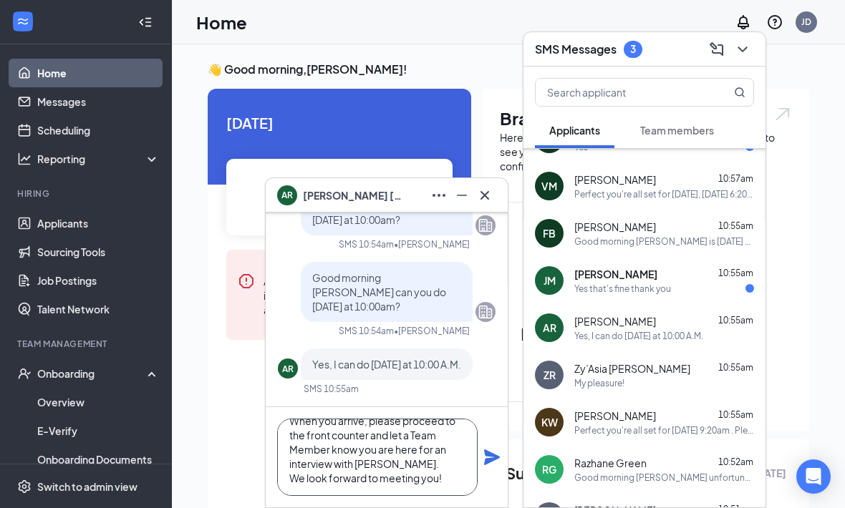
type textarea "Perfect you're all set for Friday, September 19th at 10:00am. Please note the a…"
click at [493, 460] on icon "Plane" at bounding box center [492, 458] width 16 height 16
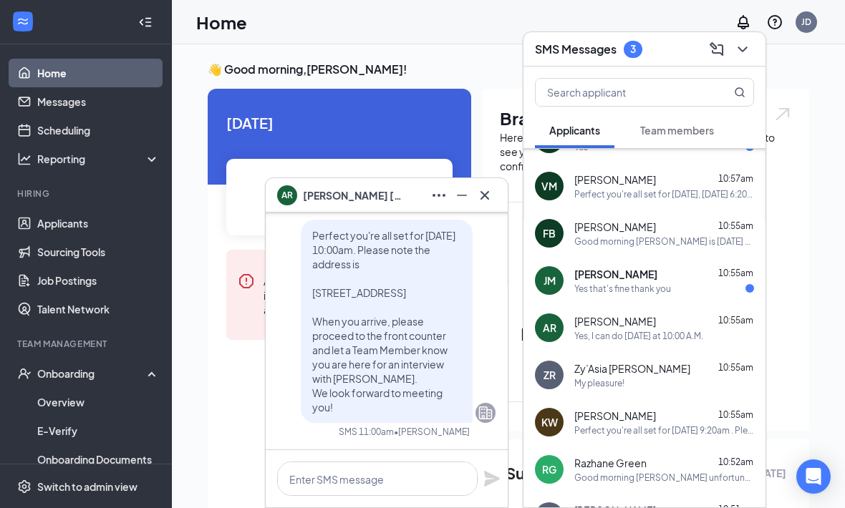
click at [493, 193] on icon "Cross" at bounding box center [484, 195] width 17 height 17
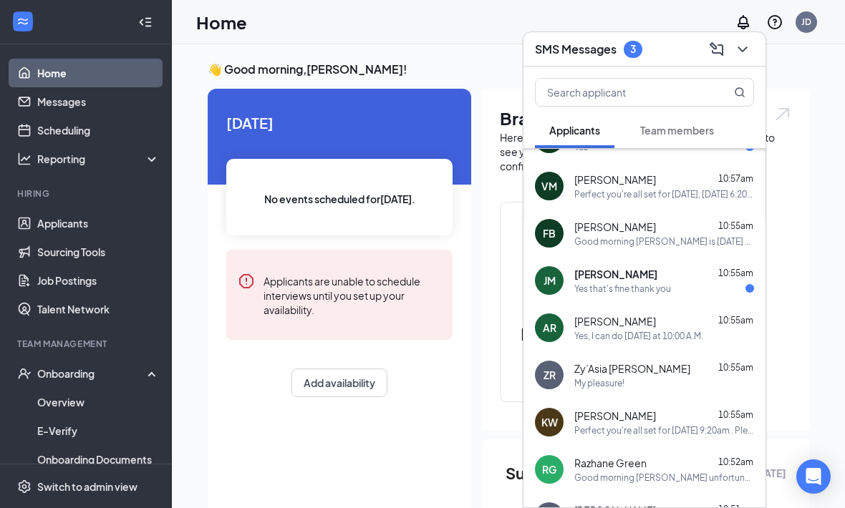
click at [707, 285] on div "Yes that's fine thank you" at bounding box center [664, 289] width 180 height 12
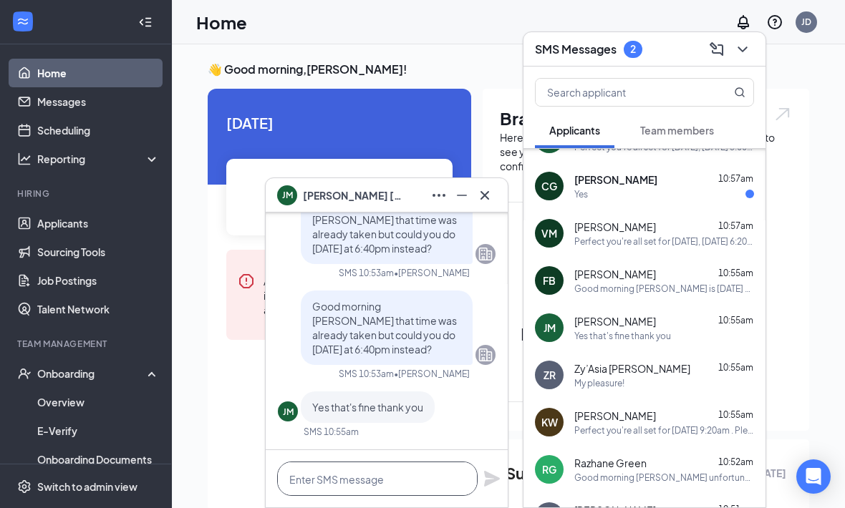
click at [428, 475] on textarea at bounding box center [377, 479] width 200 height 34
paste textarea "Perfect you're all set for Tomorrow, September 17th at . Please note the addres…"
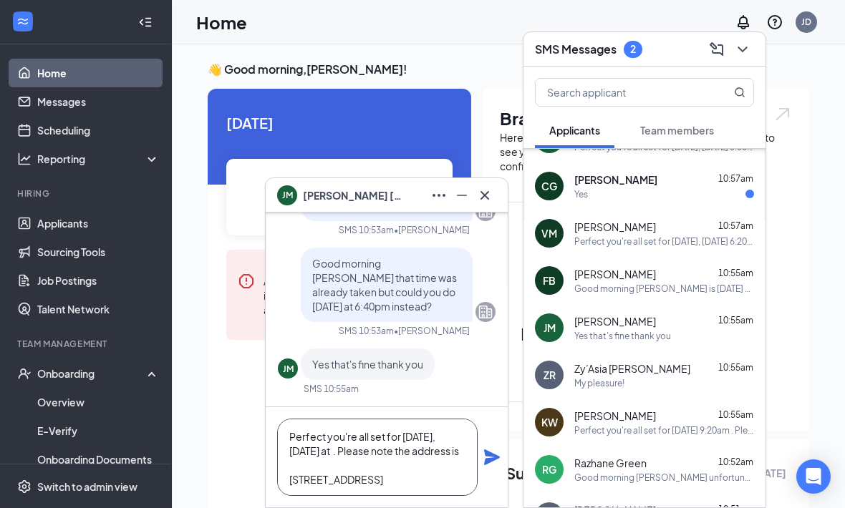
click at [382, 454] on textarea "Perfect you're all set for Tomorrow, September 17th at . Please note the addres…" at bounding box center [377, 457] width 200 height 77
click at [477, 459] on textarea "Perfect you're all set for Tomorrow, September 17th at 6:40pm. Please note the …" at bounding box center [377, 457] width 200 height 77
type textarea "Perfect you're all set for Tomorrow, September 17th at 6:40pm. Please note the …"
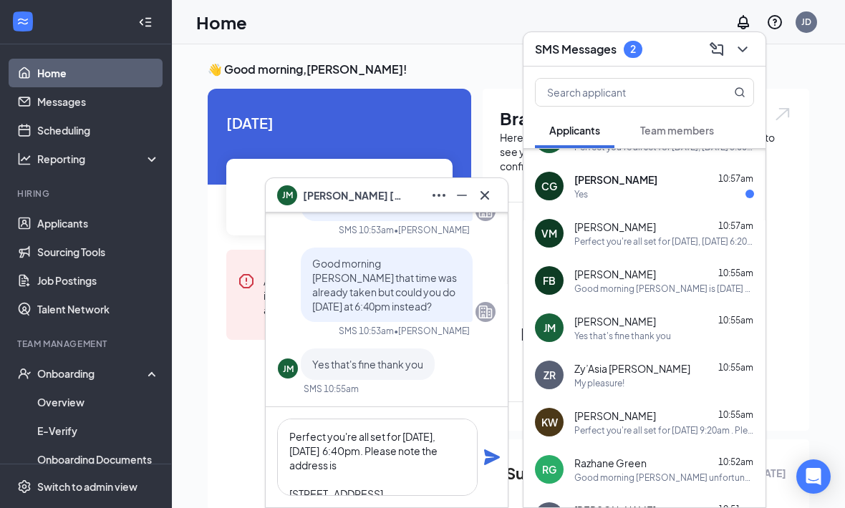
click at [497, 465] on icon "Plane" at bounding box center [491, 457] width 17 height 17
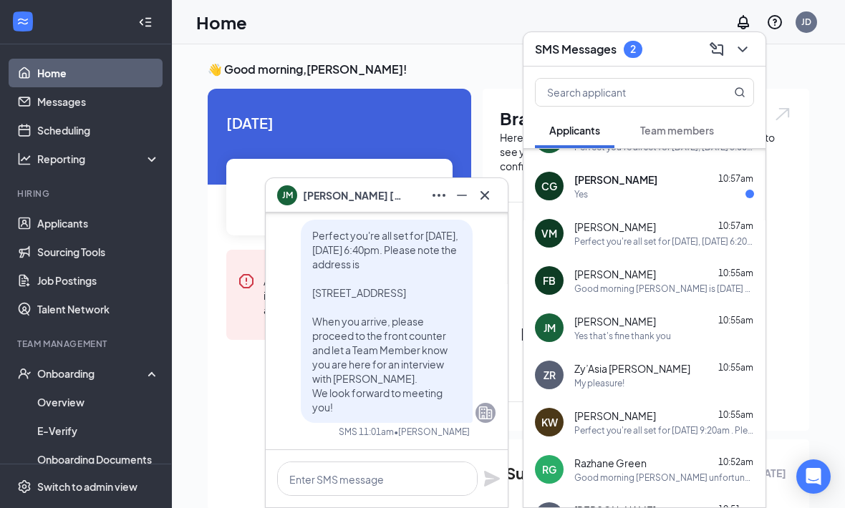
click at [491, 191] on icon "Cross" at bounding box center [484, 195] width 17 height 17
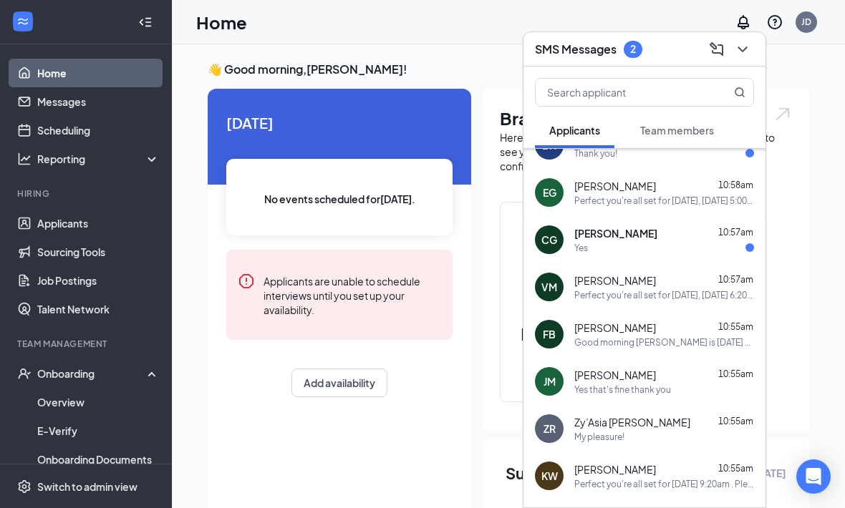
scroll to position [120, 0]
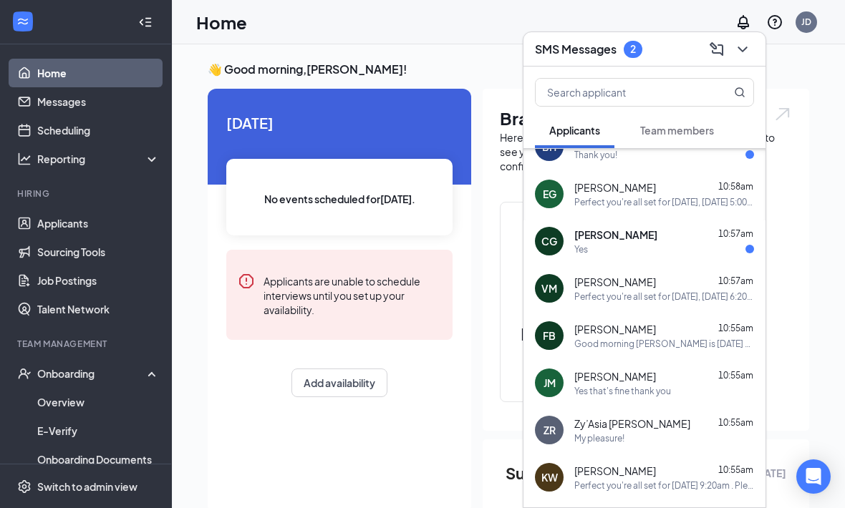
click at [717, 248] on div "Yes" at bounding box center [664, 249] width 180 height 12
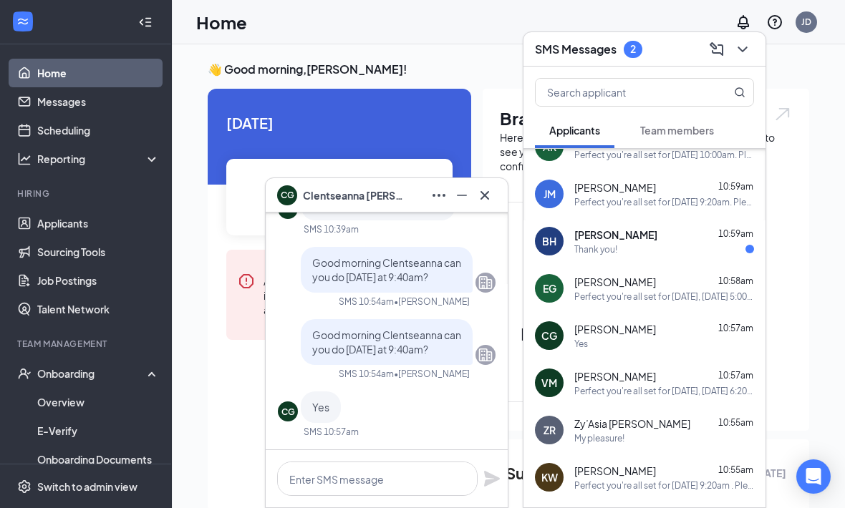
scroll to position [0, 0]
click at [417, 480] on textarea at bounding box center [377, 479] width 200 height 34
click at [430, 475] on textarea at bounding box center [377, 479] width 200 height 34
paste textarea "Perfect you're all set for Friday, September 19th at . Please note the address …"
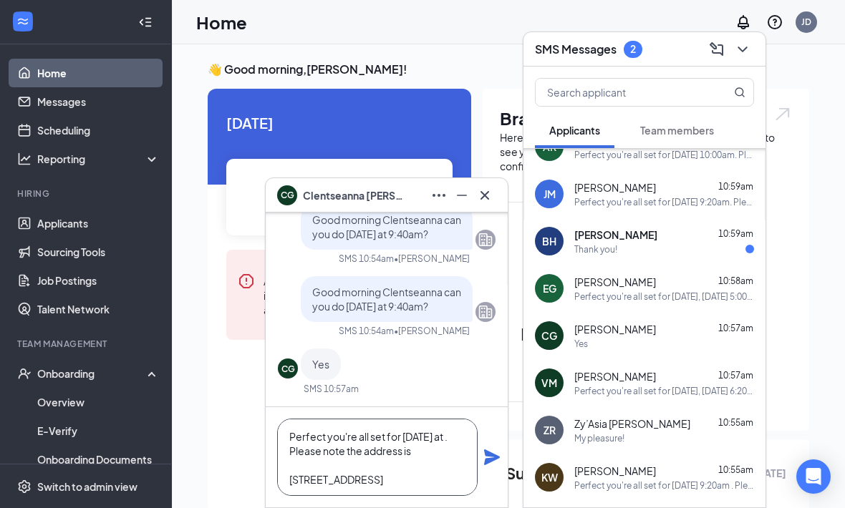
click at [382, 449] on textarea "Perfect you're all set for Friday, September 19th at . Please note the address …" at bounding box center [377, 457] width 200 height 77
type textarea "Perfect you're all set for Friday, September 19th at 9:40am. Please note the ad…"
click at [498, 458] on icon "Plane" at bounding box center [492, 458] width 16 height 16
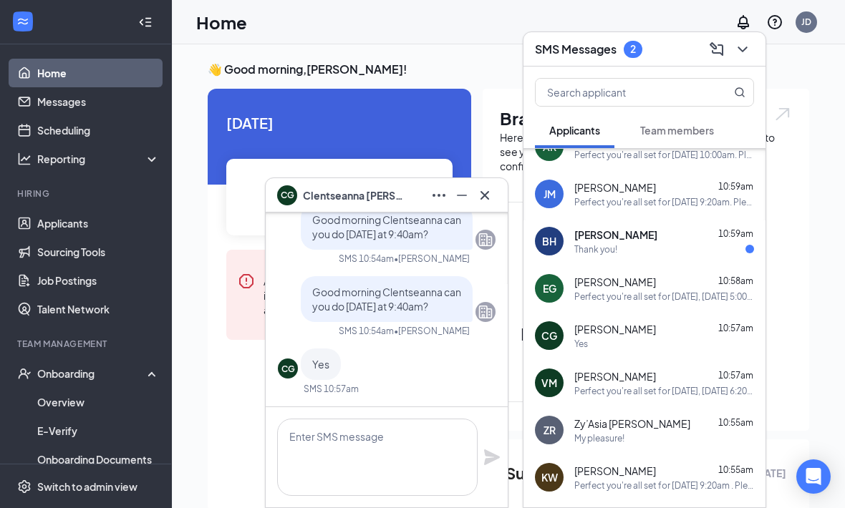
click at [493, 198] on button at bounding box center [484, 195] width 23 height 23
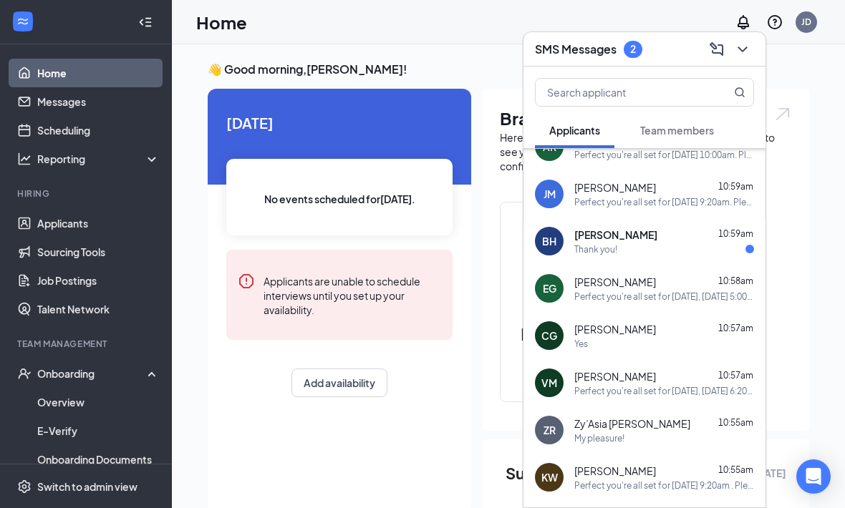
click at [709, 238] on div "Breanna Harrell 10:59am" at bounding box center [664, 235] width 180 height 14
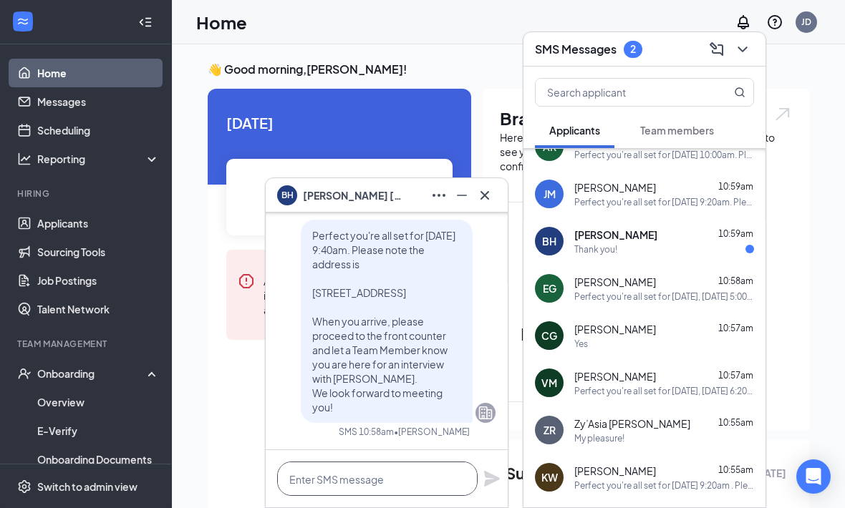
click at [434, 487] on textarea at bounding box center [377, 479] width 200 height 34
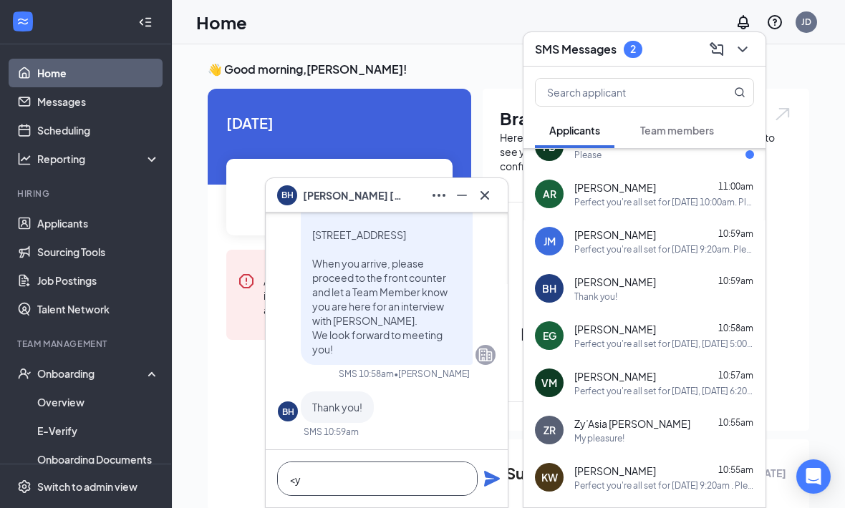
type textarea "<"
type textarea "My pleasure!"
click at [490, 477] on icon "Plane" at bounding box center [492, 479] width 16 height 16
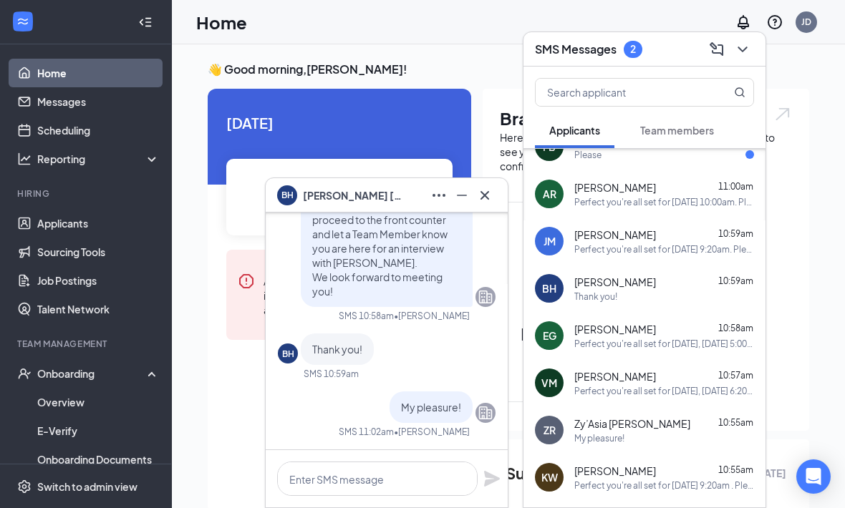
click at [490, 200] on icon "Cross" at bounding box center [484, 195] width 17 height 17
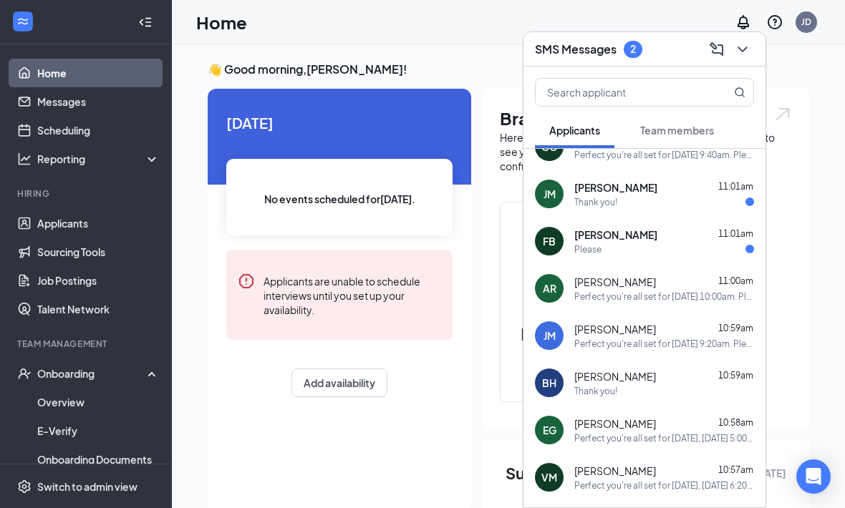
scroll to position [25, 0]
click at [737, 254] on div "Please" at bounding box center [664, 250] width 180 height 12
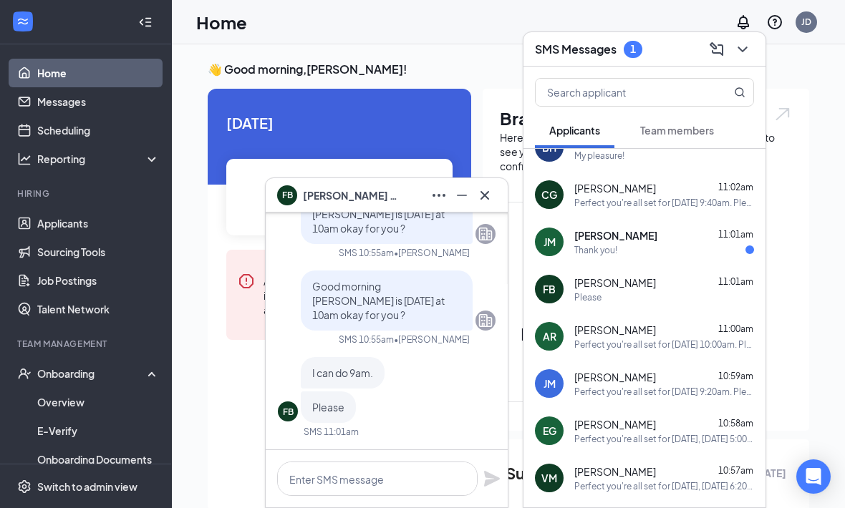
scroll to position [0, 0]
click at [419, 483] on textarea at bounding box center [377, 479] width 200 height 34
paste textarea "Perfect you're all set for Saturday, September 20th at . Please note the addres…"
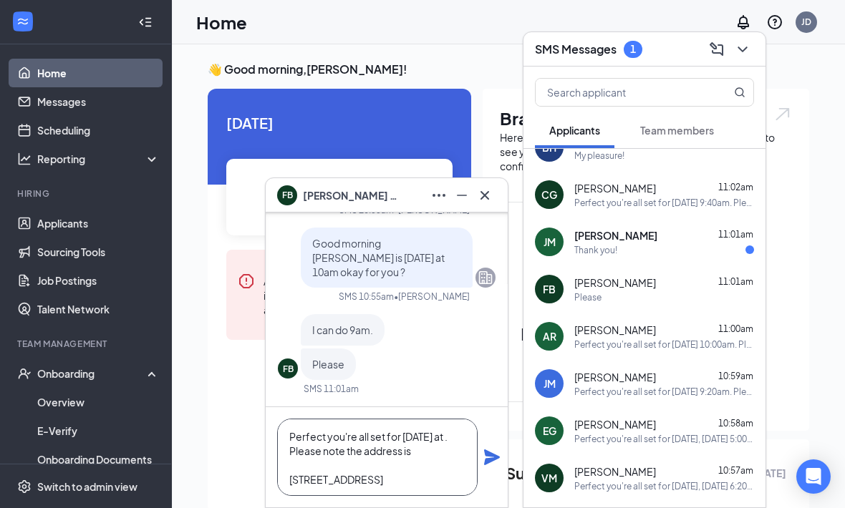
click at [383, 444] on textarea "Perfect you're all set for Saturday, September 20th at . Please note the addres…" at bounding box center [377, 457] width 200 height 77
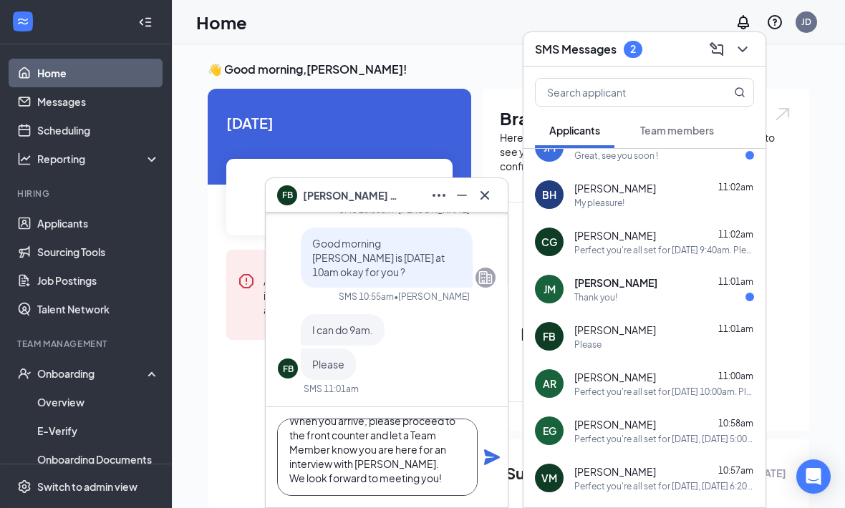
scroll to position [102, 0]
type textarea "Perfect you're all set for Saturday, September 20th at 9:00am. Please note the …"
click at [503, 443] on div "Perfect you're all set for Saturday, September 20th at 9:00am. Please note the …" at bounding box center [387, 457] width 242 height 100
click at [494, 451] on icon "Plane" at bounding box center [491, 457] width 17 height 17
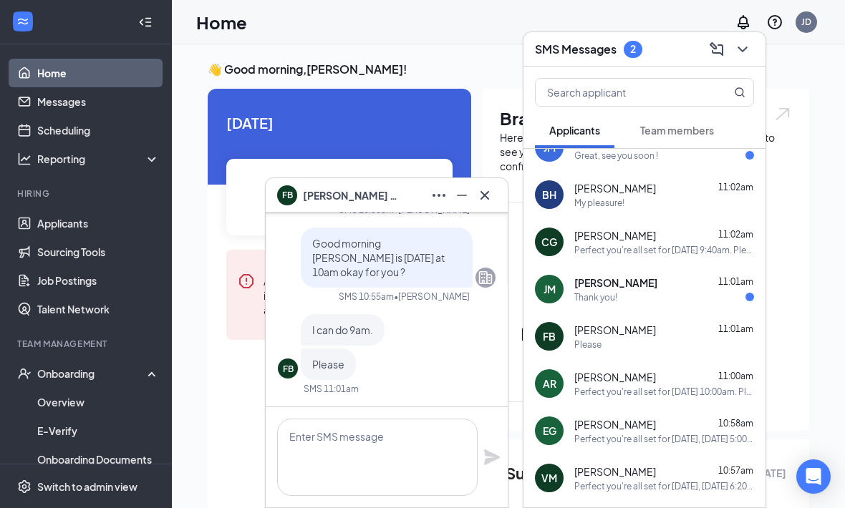
scroll to position [0, 0]
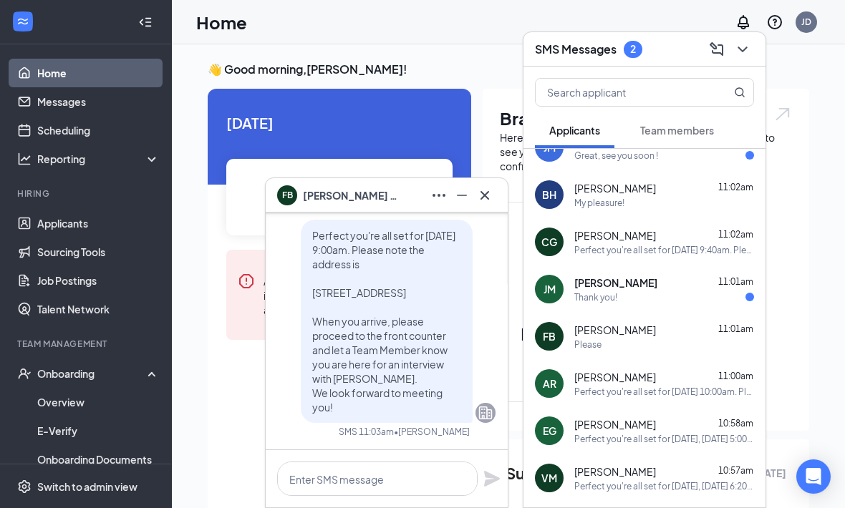
click at [494, 192] on button at bounding box center [484, 195] width 23 height 23
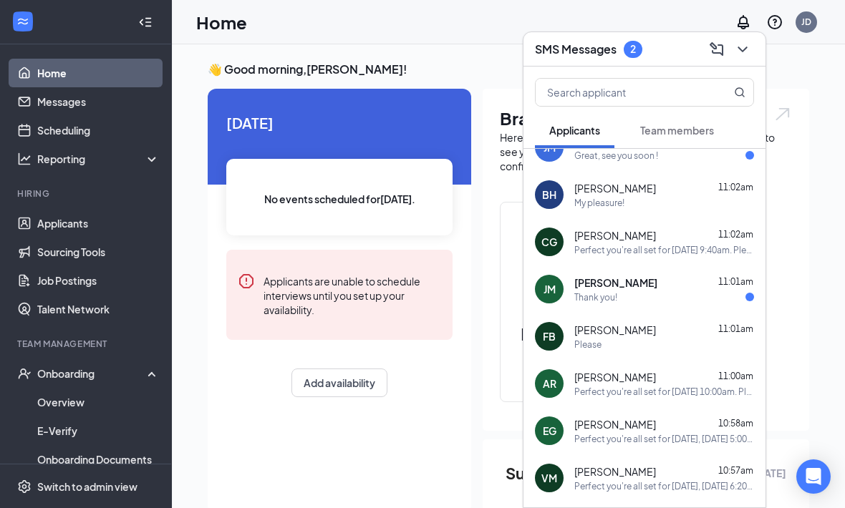
click at [698, 298] on div "Thank you!" at bounding box center [664, 297] width 180 height 12
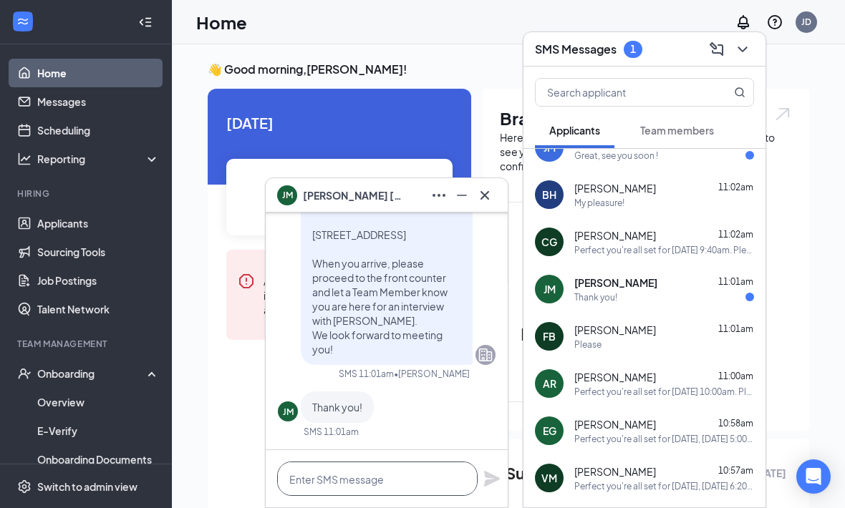
click at [408, 492] on textarea at bounding box center [377, 479] width 200 height 34
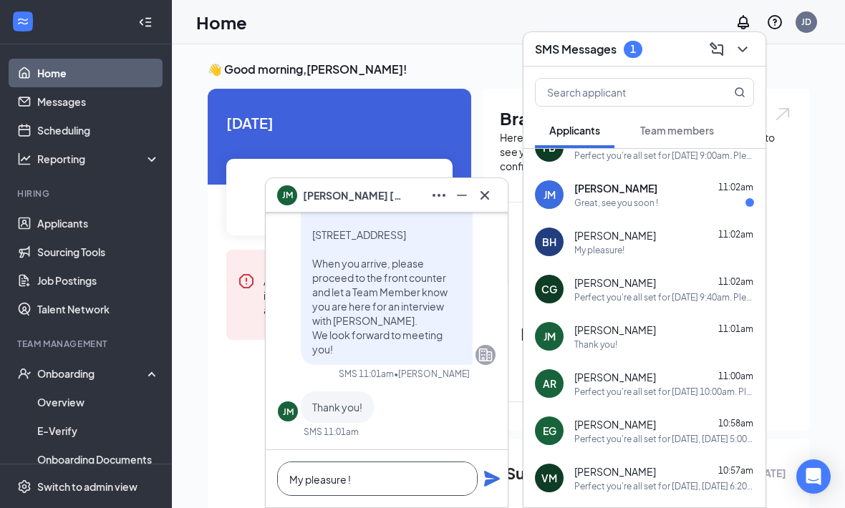
type textarea "My pleasure !"
click at [485, 482] on icon "Plane" at bounding box center [491, 478] width 17 height 17
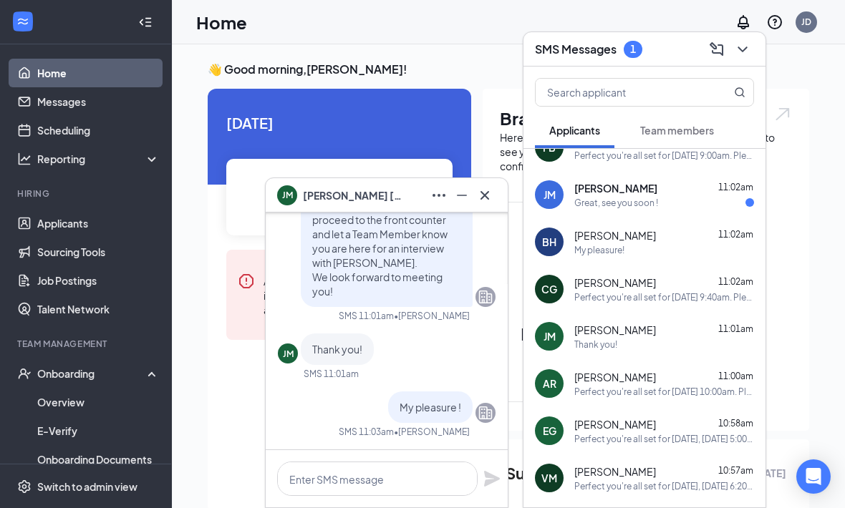
click at [495, 188] on button at bounding box center [484, 195] width 23 height 23
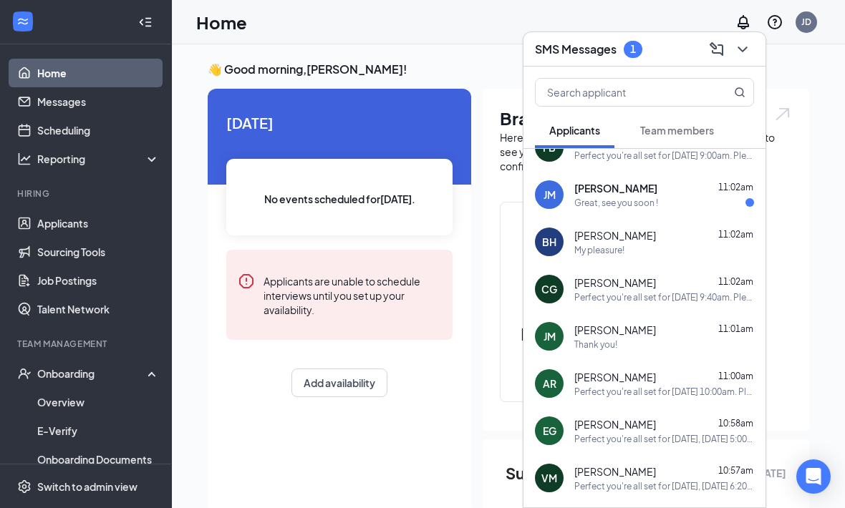
click at [676, 195] on div "Jacqueline Massey 11:02am Great, see you soon !" at bounding box center [664, 195] width 180 height 28
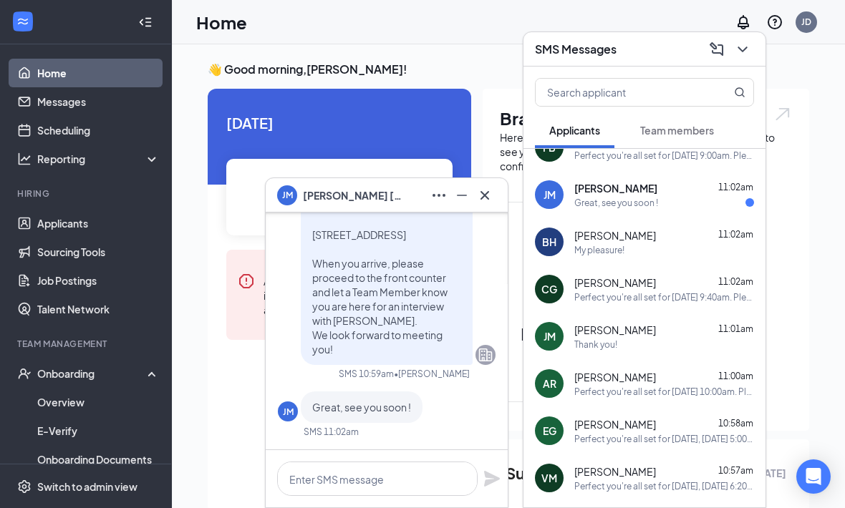
click at [488, 193] on icon "Cross" at bounding box center [484, 195] width 17 height 17
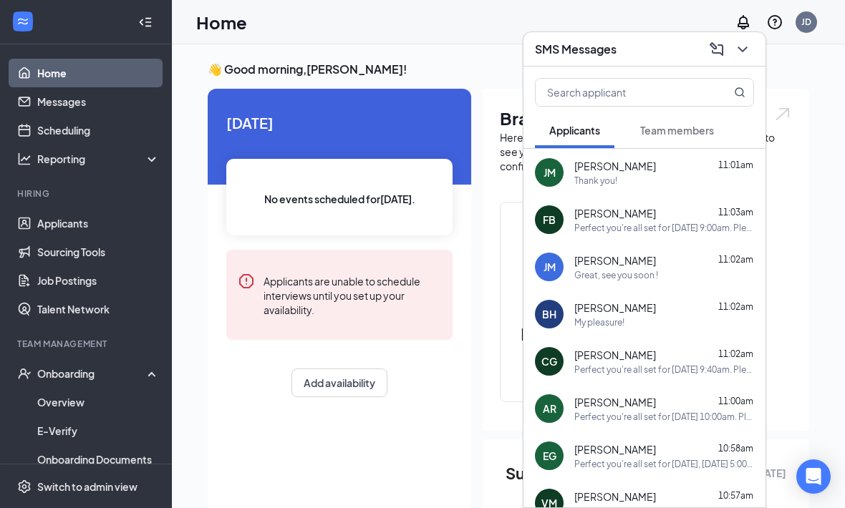
scroll to position [-3, 0]
click at [748, 51] on icon "ChevronDown" at bounding box center [742, 49] width 17 height 17
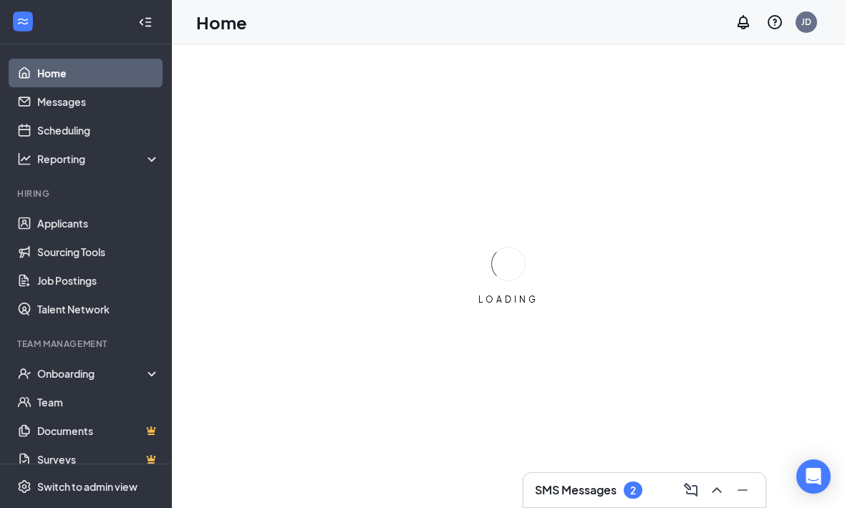
click at [598, 500] on div "SMS Messages 2" at bounding box center [644, 490] width 219 height 23
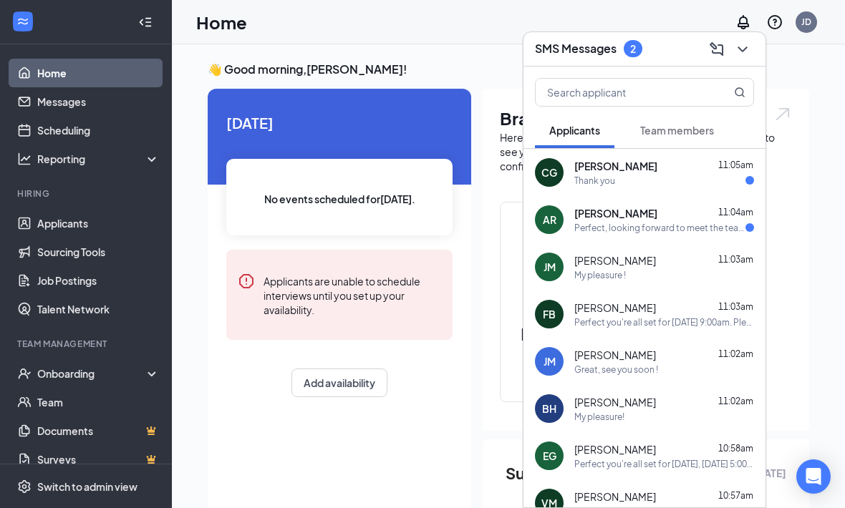
click at [732, 226] on div "Perfect, looking forward to meet the team at Chick-Fil-A Ocoee" at bounding box center [659, 228] width 171 height 12
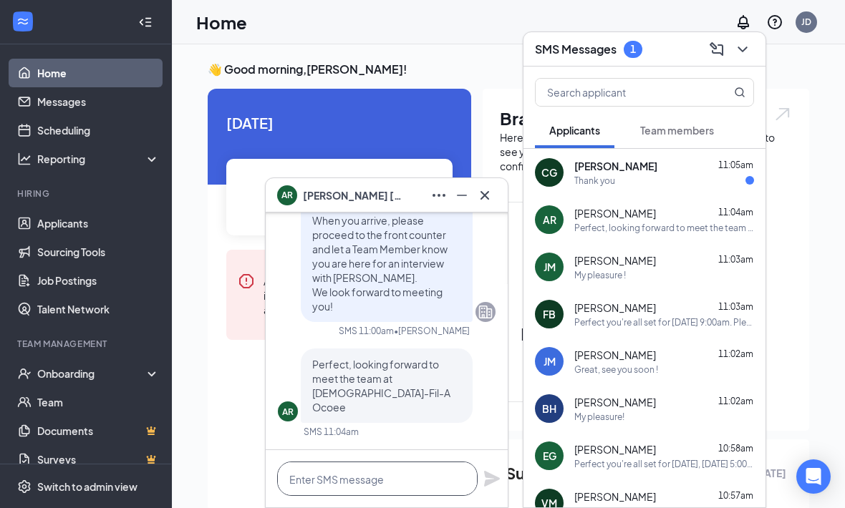
click at [420, 472] on textarea at bounding box center [377, 479] width 200 height 34
type textarea "M"
type textarea "G"
click at [493, 363] on div "AR Perfect, looking forward to meet the team at Chick-Fil-A Ocoee" at bounding box center [387, 386] width 218 height 74
click at [485, 193] on icon "Cross" at bounding box center [484, 195] width 17 height 17
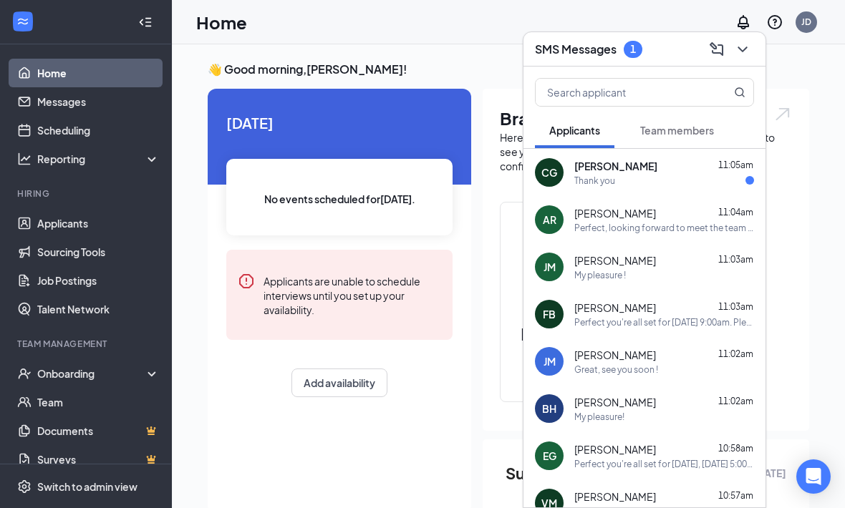
click at [708, 178] on div "Thank you" at bounding box center [664, 181] width 180 height 12
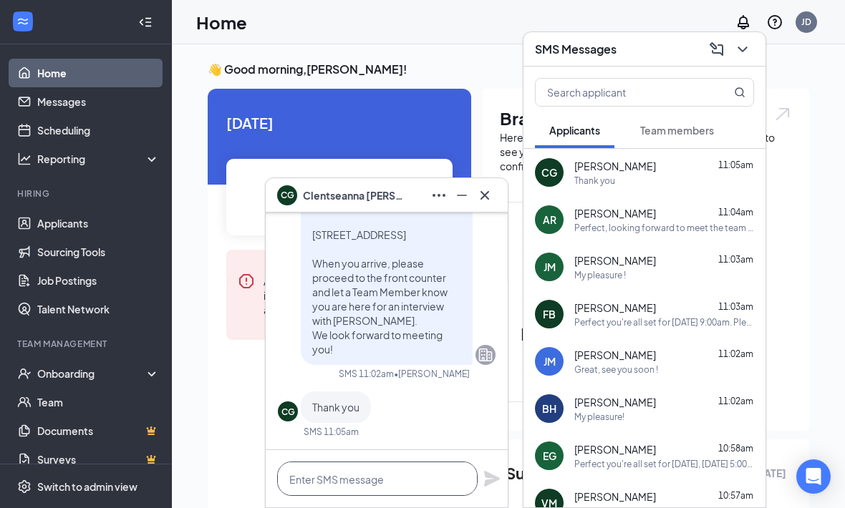
click at [418, 477] on textarea at bounding box center [377, 479] width 200 height 34
type textarea "My pleasure!"
click at [488, 471] on icon "Plane" at bounding box center [491, 478] width 17 height 17
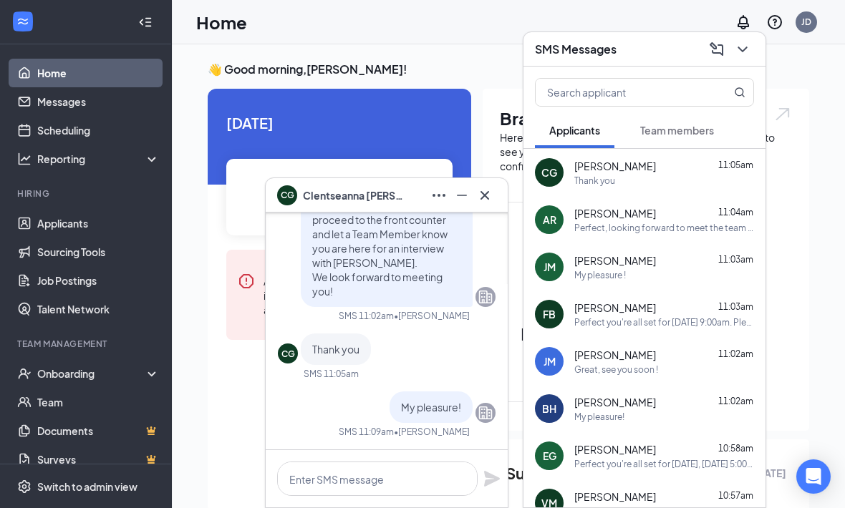
click at [495, 190] on button at bounding box center [484, 195] width 23 height 23
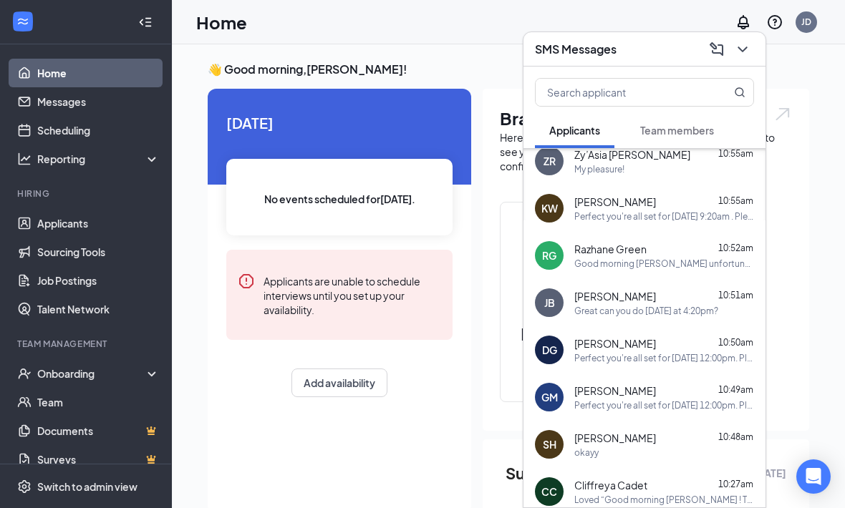
scroll to position [407, 0]
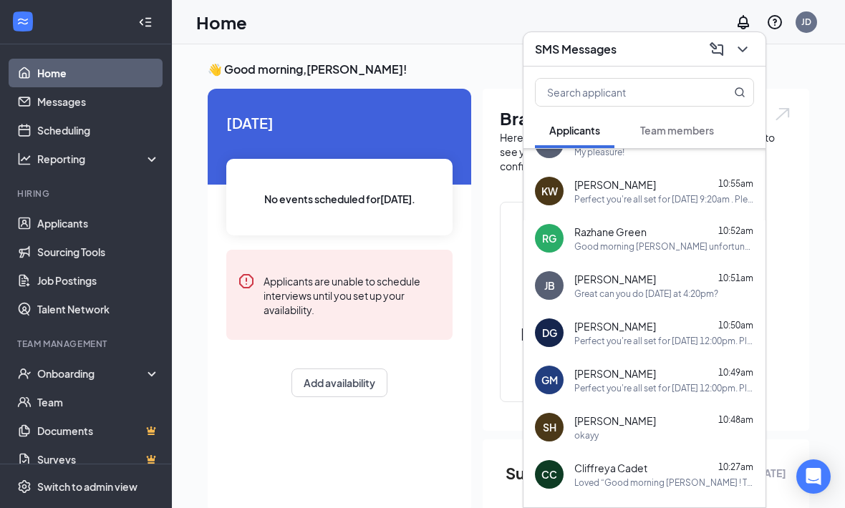
click at [731, 237] on div "10:52am" at bounding box center [735, 232] width 35 height 14
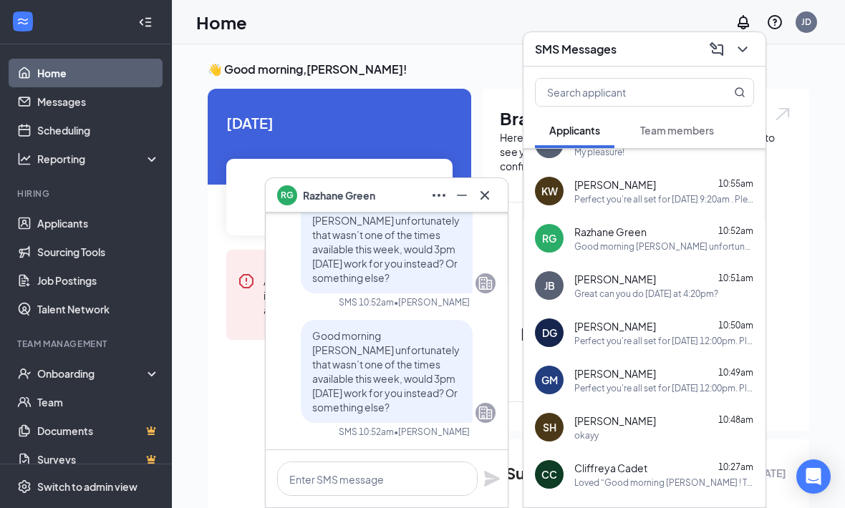
click at [494, 195] on button at bounding box center [484, 195] width 23 height 23
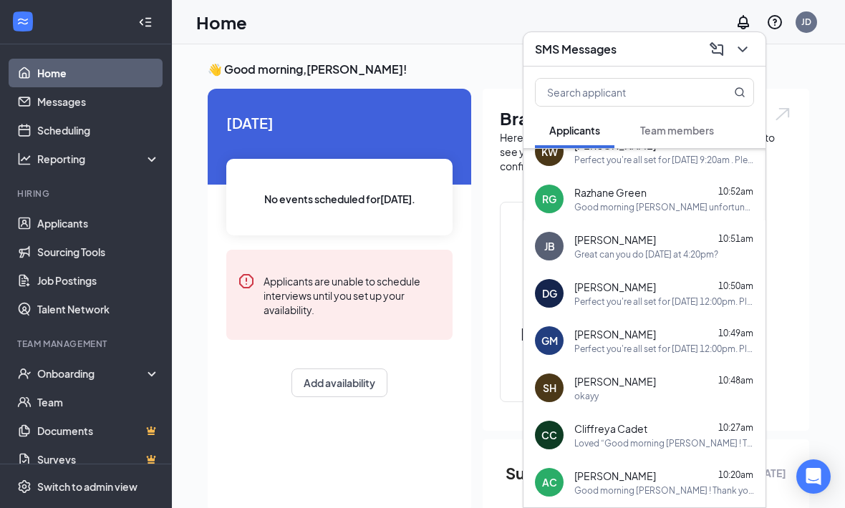
scroll to position [447, 0]
click at [738, 244] on div "10:51am" at bounding box center [735, 239] width 35 height 14
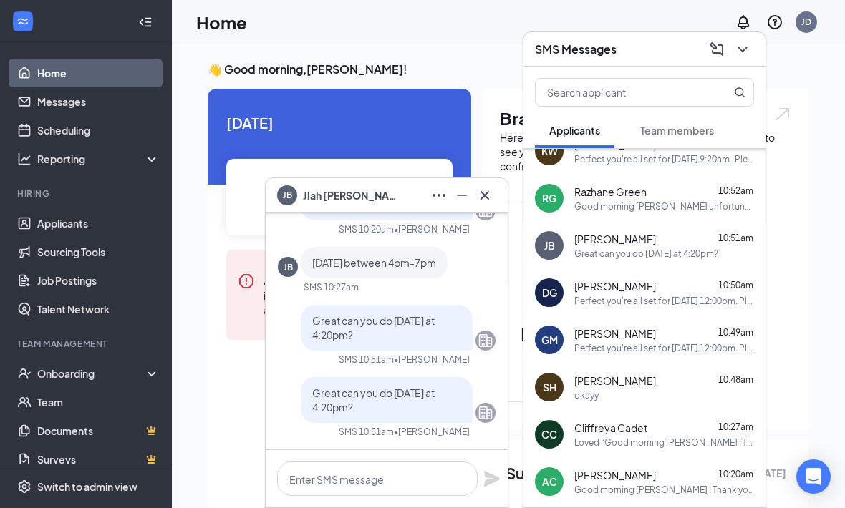
click at [490, 204] on button at bounding box center [484, 195] width 23 height 23
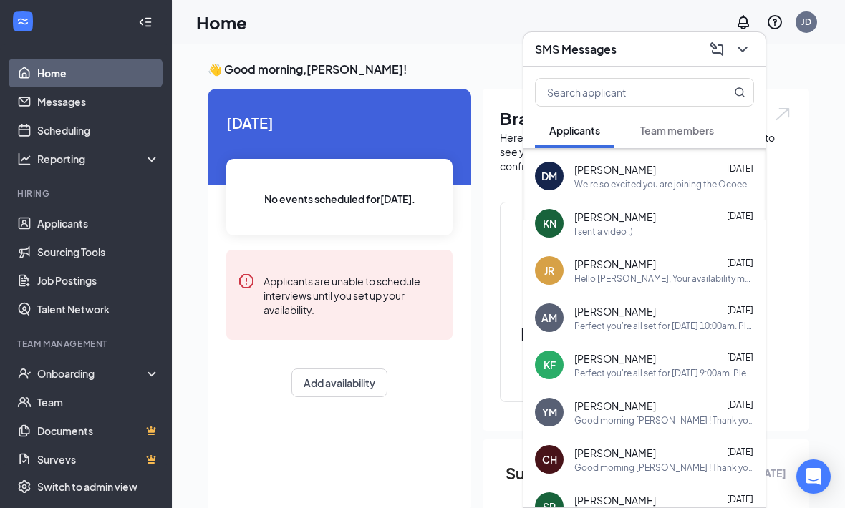
scroll to position [2216, 0]
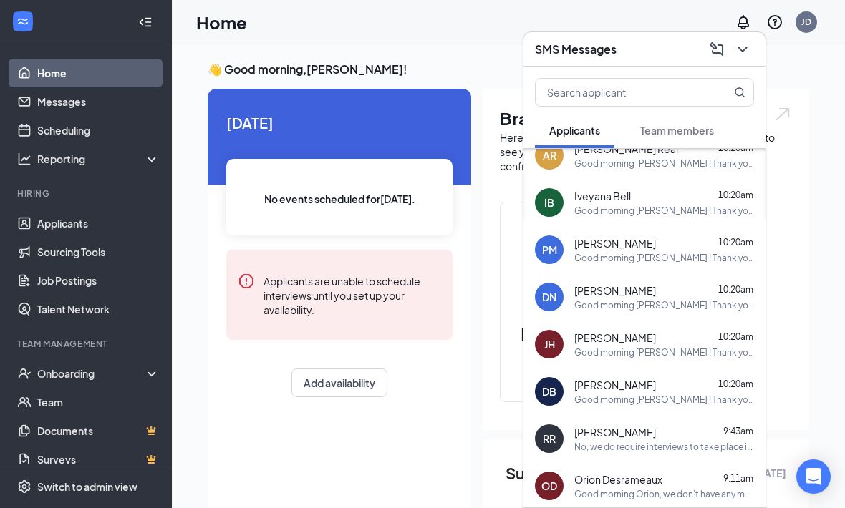
click at [752, 51] on button at bounding box center [742, 49] width 23 height 23
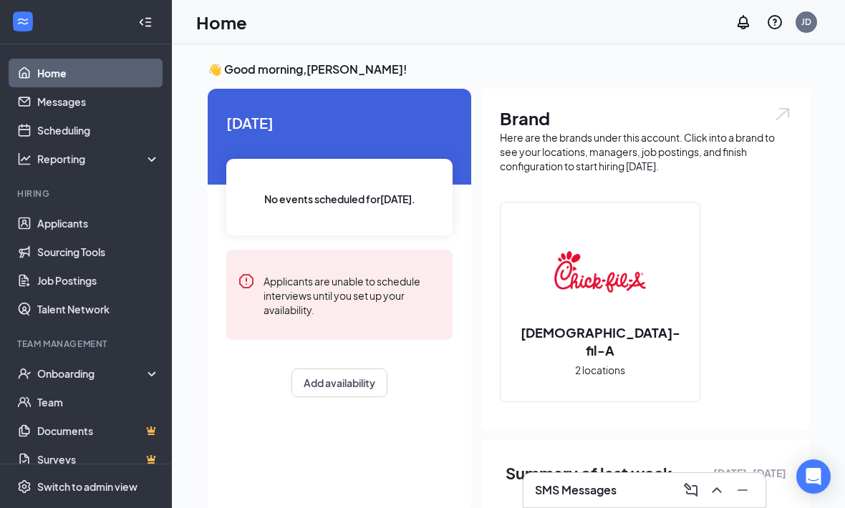
scroll to position [0, 0]
click at [599, 478] on div "SMS Messages" at bounding box center [644, 490] width 242 height 34
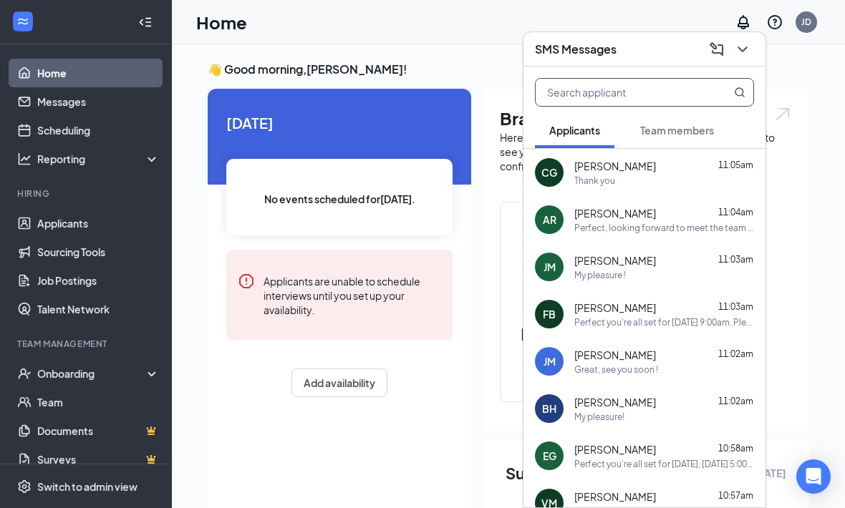
click at [689, 81] on input "text" at bounding box center [621, 92] width 170 height 27
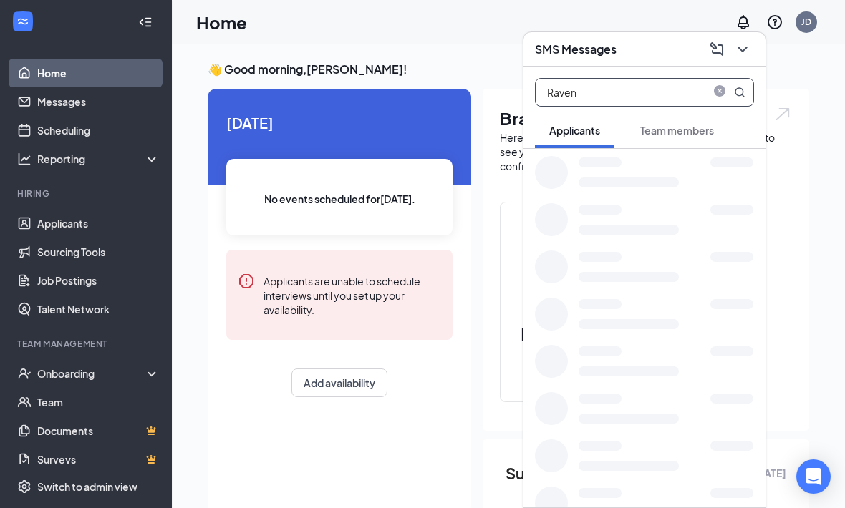
type input "Raven"
click at [809, 69] on div "👋 Good morning, Jordan Damron ! Today No events scheduled for today . Applicant…" at bounding box center [508, 421] width 624 height 719
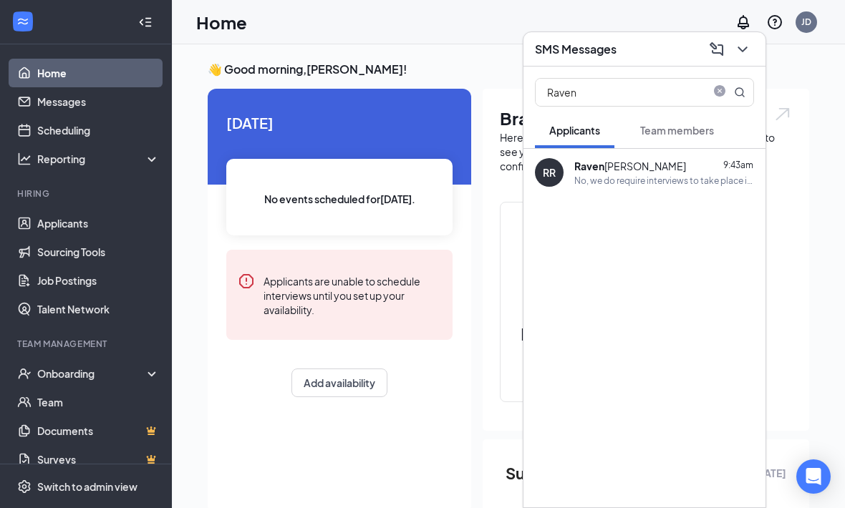
click at [690, 166] on div "Raven Reddick 9:43am" at bounding box center [664, 166] width 180 height 14
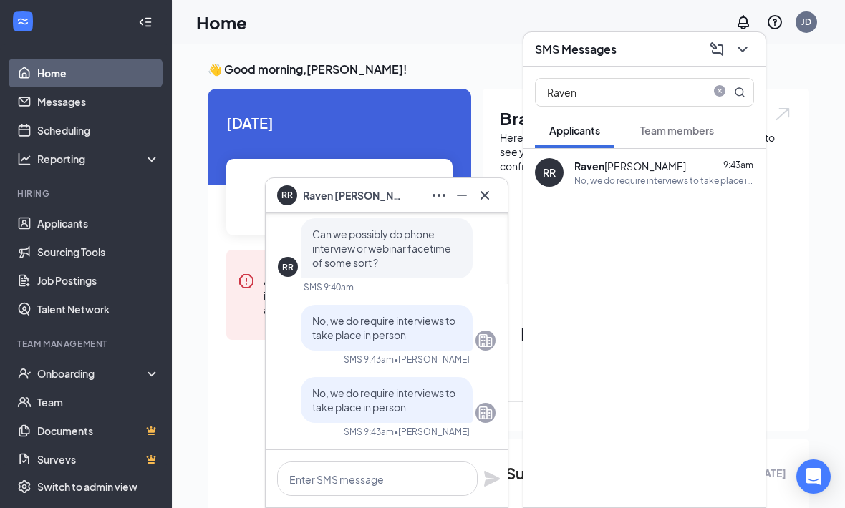
click at [488, 203] on icon "Cross" at bounding box center [484, 195] width 17 height 17
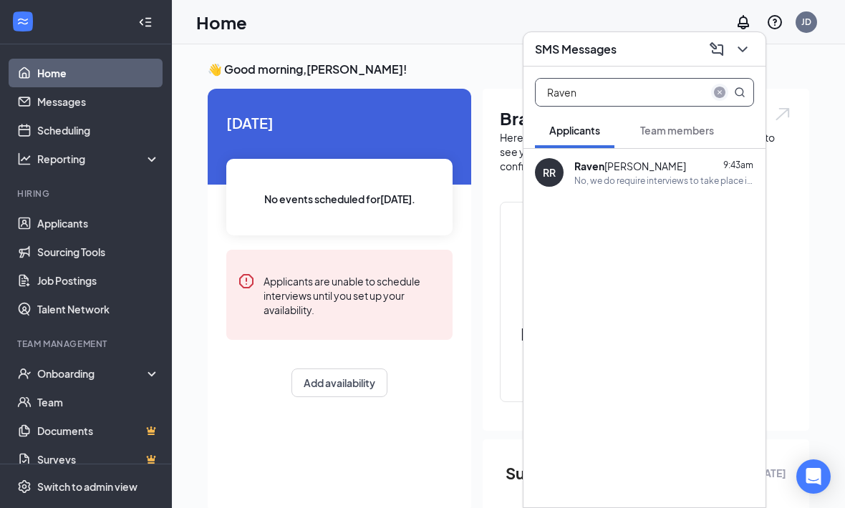
click at [714, 91] on icon "close-circle" at bounding box center [719, 92] width 11 height 11
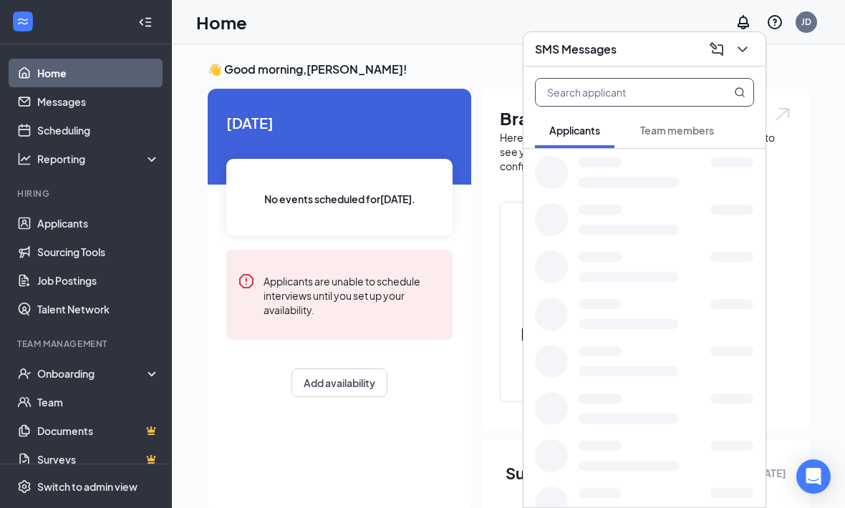
click at [746, 54] on icon "ChevronDown" at bounding box center [742, 49] width 17 height 17
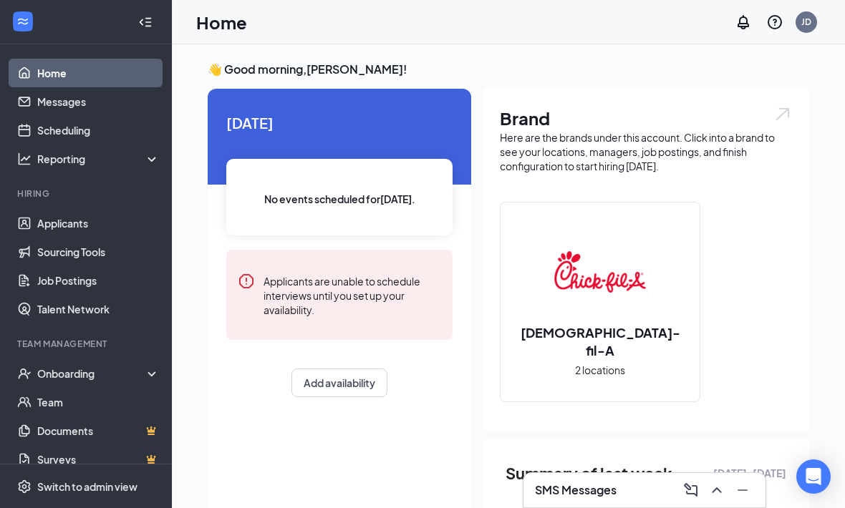
click at [765, 65] on h3 "👋 Good morning, Jordan Damron !" at bounding box center [508, 70] width 601 height 16
click at [142, 91] on link "Messages" at bounding box center [98, 101] width 122 height 29
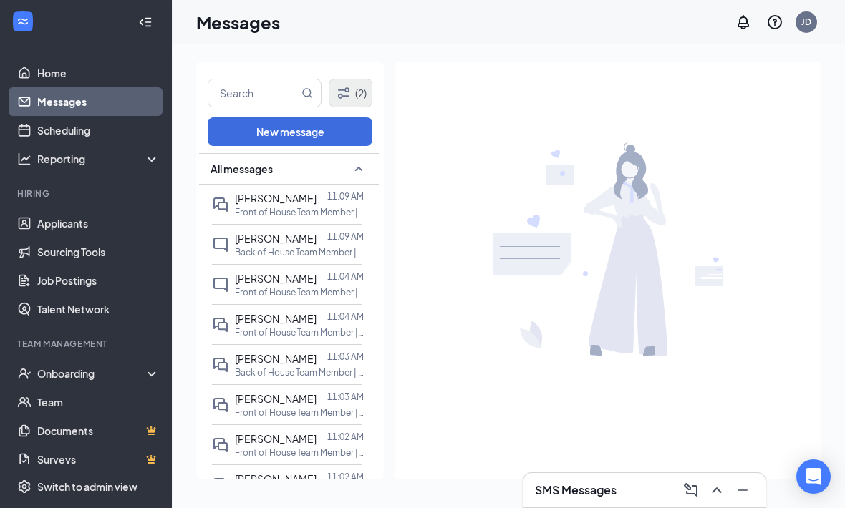
click at [361, 97] on button "(2)" at bounding box center [351, 93] width 44 height 29
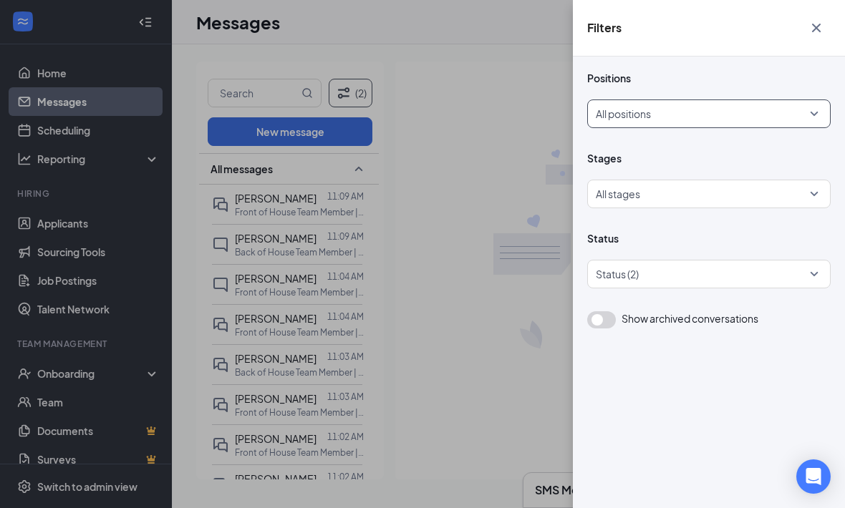
click at [682, 109] on div at bounding box center [704, 113] width 216 height 23
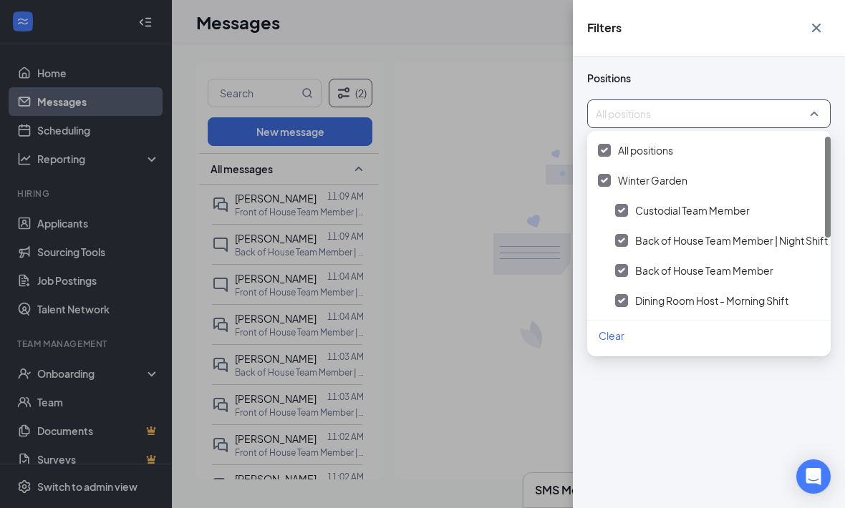
click at [757, 83] on span "Positions" at bounding box center [708, 78] width 243 height 14
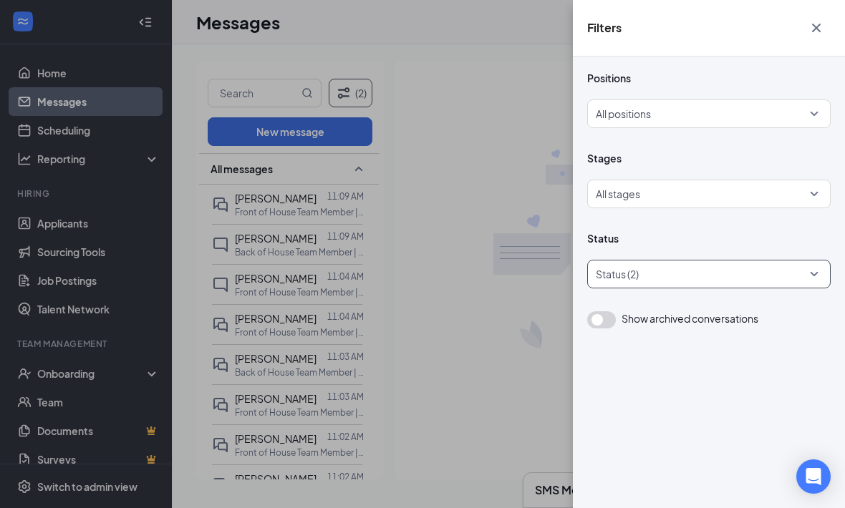
click at [675, 266] on div at bounding box center [702, 274] width 222 height 23
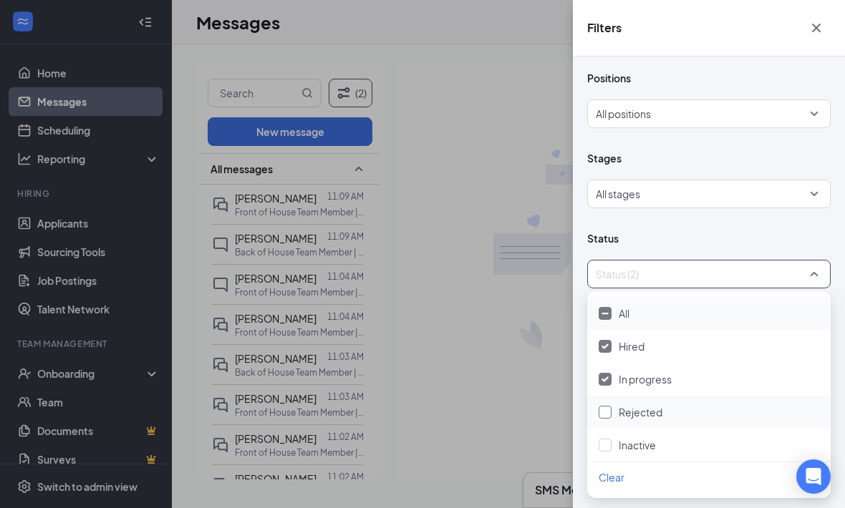
click at [609, 417] on div at bounding box center [605, 412] width 13 height 13
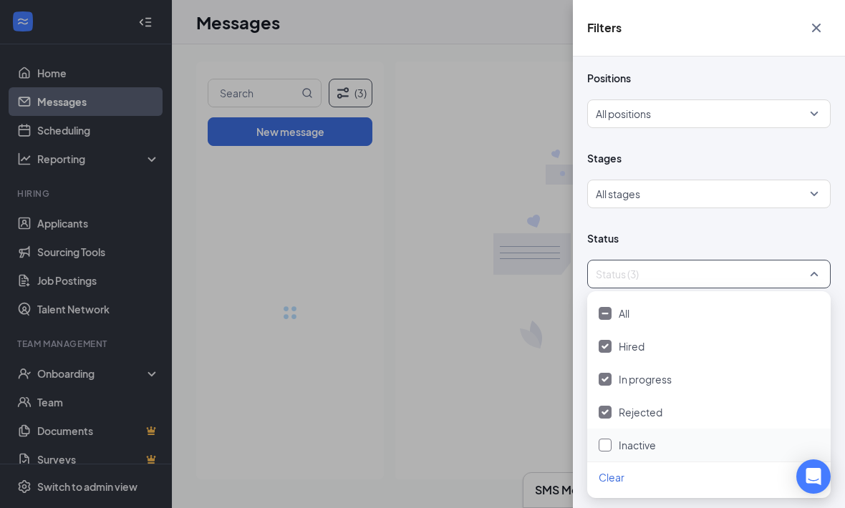
click at [611, 447] on div "Inactive" at bounding box center [709, 445] width 221 height 16
click at [442, 131] on div "Filters Positions All positions Stages All stages Status All status Show archiv…" at bounding box center [422, 254] width 845 height 508
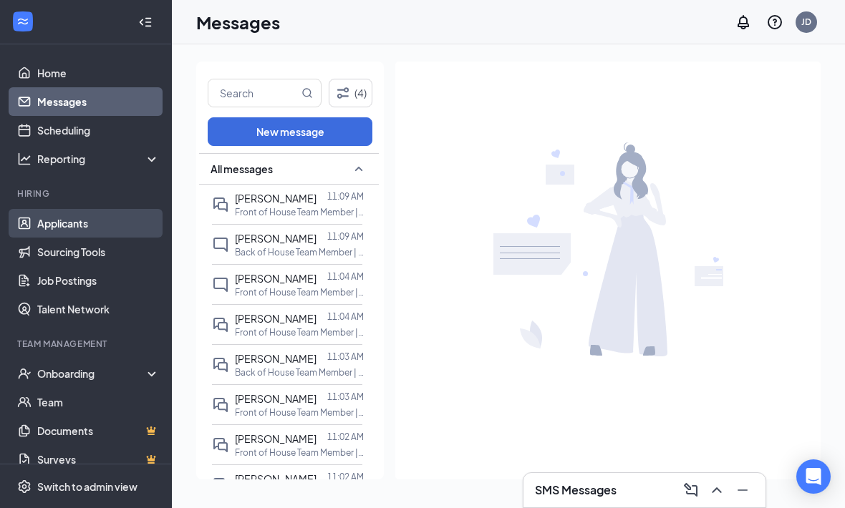
click at [61, 212] on link "Applicants" at bounding box center [98, 223] width 122 height 29
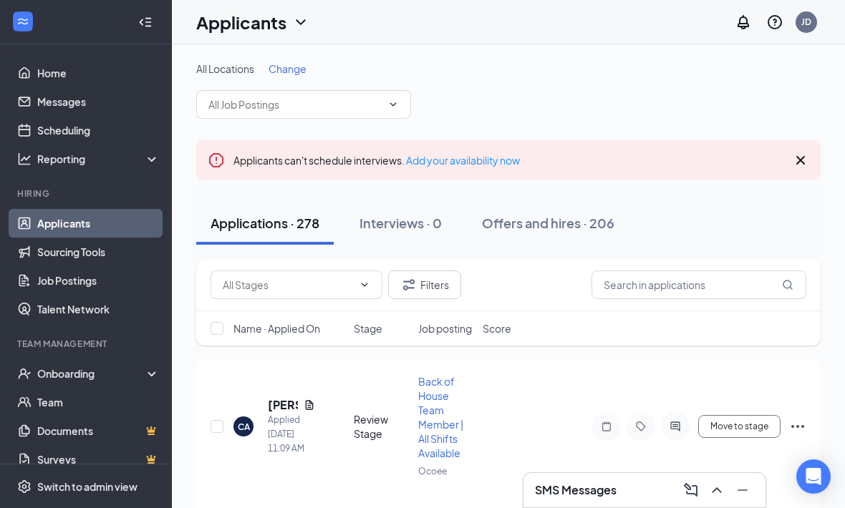
click at [805, 152] on icon "Cross" at bounding box center [800, 160] width 17 height 17
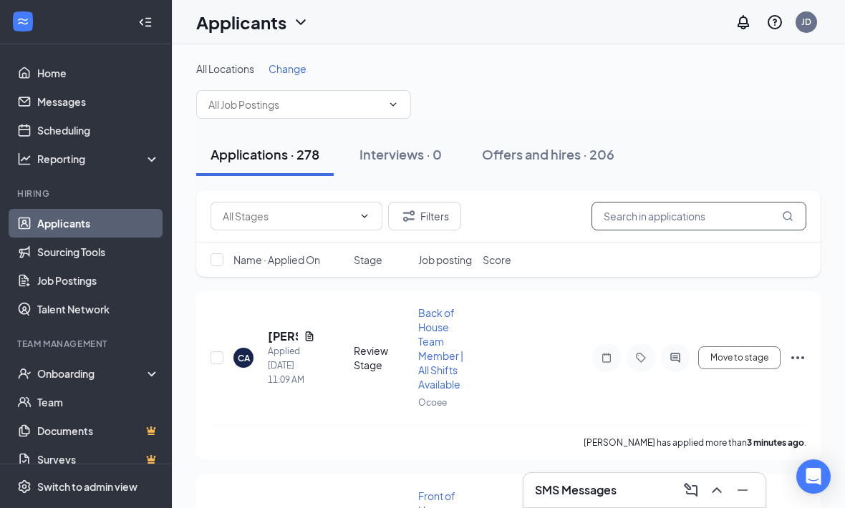
click at [709, 229] on input "text" at bounding box center [698, 216] width 215 height 29
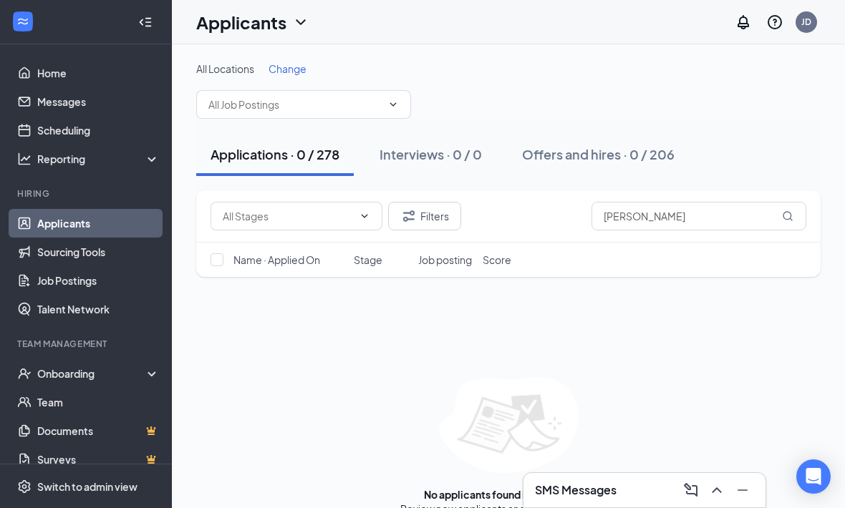
click at [805, 114] on div "All Locations Change" at bounding box center [508, 90] width 624 height 57
click at [448, 217] on button "Filters" at bounding box center [424, 216] width 73 height 29
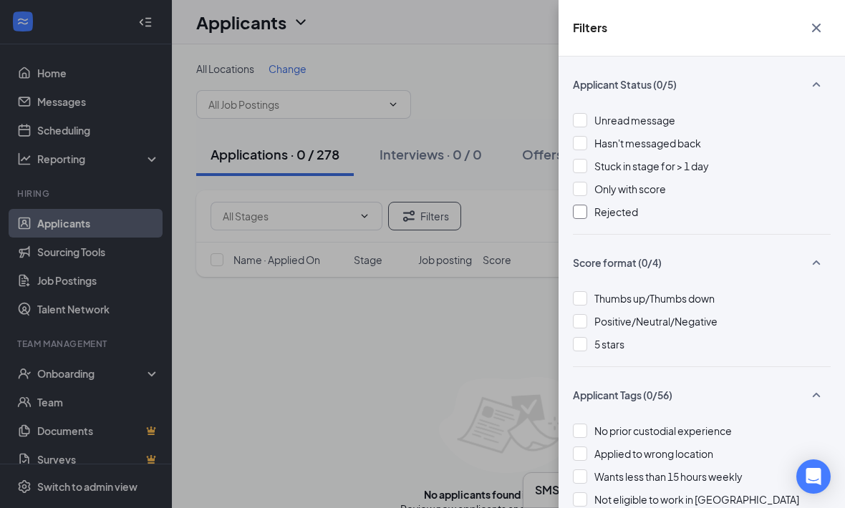
click at [581, 215] on div at bounding box center [580, 212] width 14 height 14
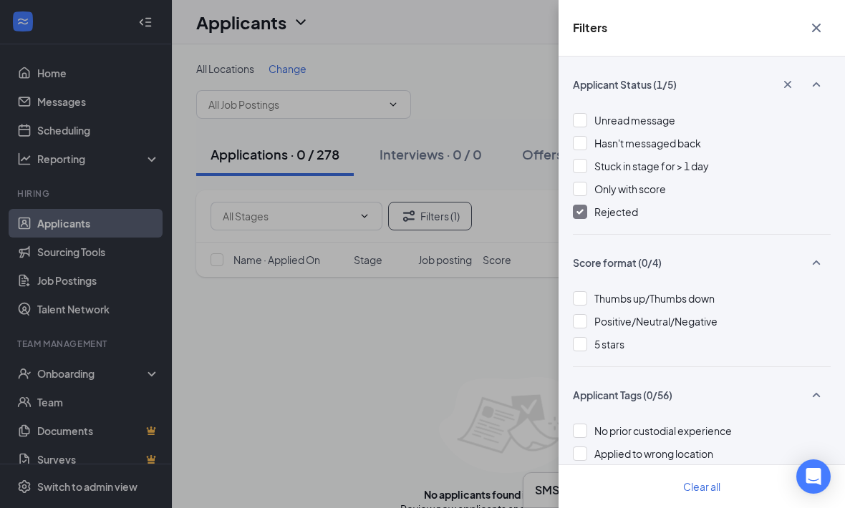
click at [582, 227] on div "Unread message Hasn't messaged back Stuck in stage for > 1 day Only with score …" at bounding box center [702, 173] width 258 height 122
click at [579, 214] on img at bounding box center [579, 212] width 7 height 6
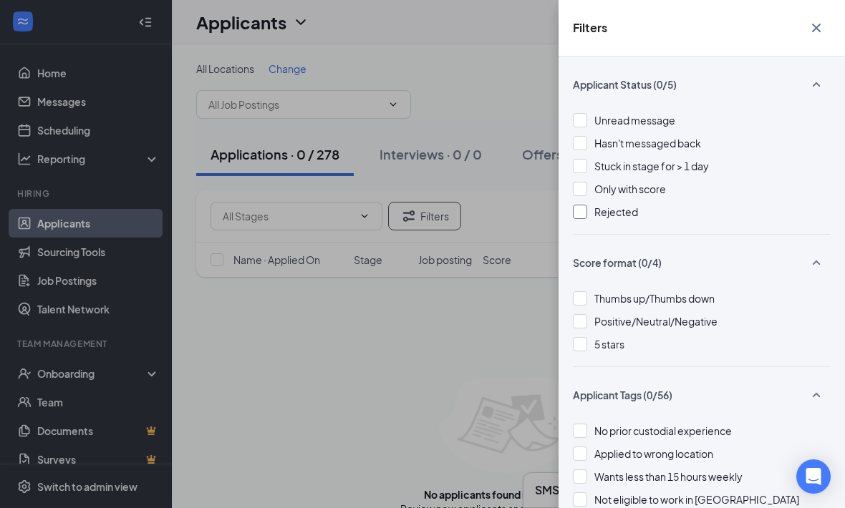
click at [523, 289] on div "Filters Applicant Status (0/5) Unread message Hasn't messaged back Stuck in sta…" at bounding box center [422, 254] width 845 height 508
click at [520, 302] on div "Filters Applicant Status (0/5) Unread message Hasn't messaged back Stuck in sta…" at bounding box center [422, 254] width 845 height 508
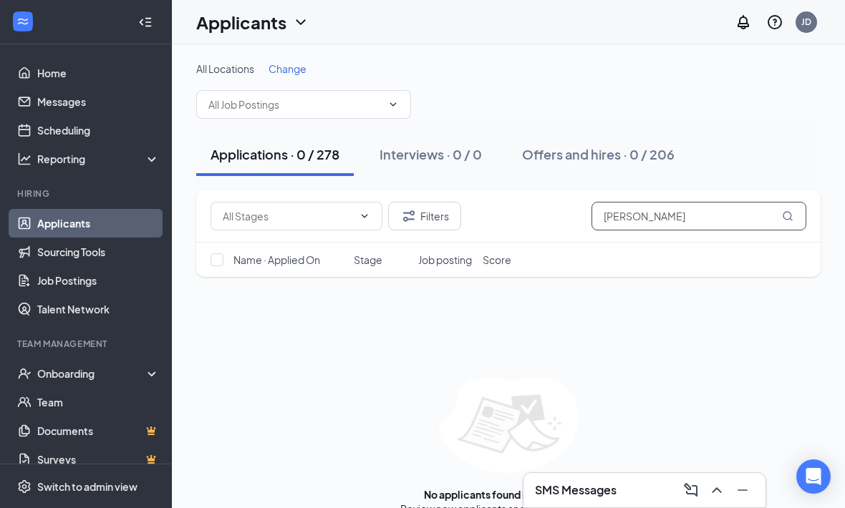
click at [715, 215] on input "Emma roberts" at bounding box center [698, 216] width 215 height 29
click at [810, 112] on div "All Locations Change" at bounding box center [508, 90] width 624 height 57
click at [723, 215] on input "Emma robert" at bounding box center [698, 216] width 215 height 29
type input "Emma robert"
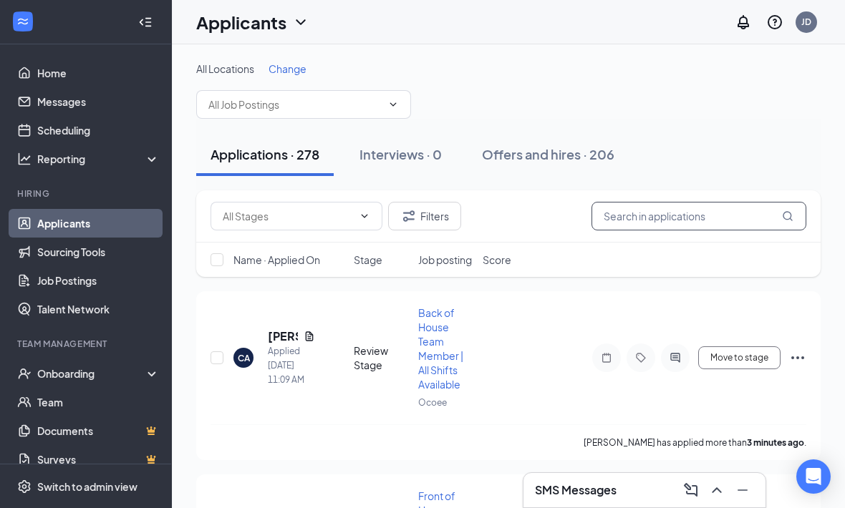
type input "n"
type input "Enzo martinez"
click at [806, 137] on div "Applications · 278 Interviews · 0 Offers and hires · 206" at bounding box center [508, 154] width 624 height 43
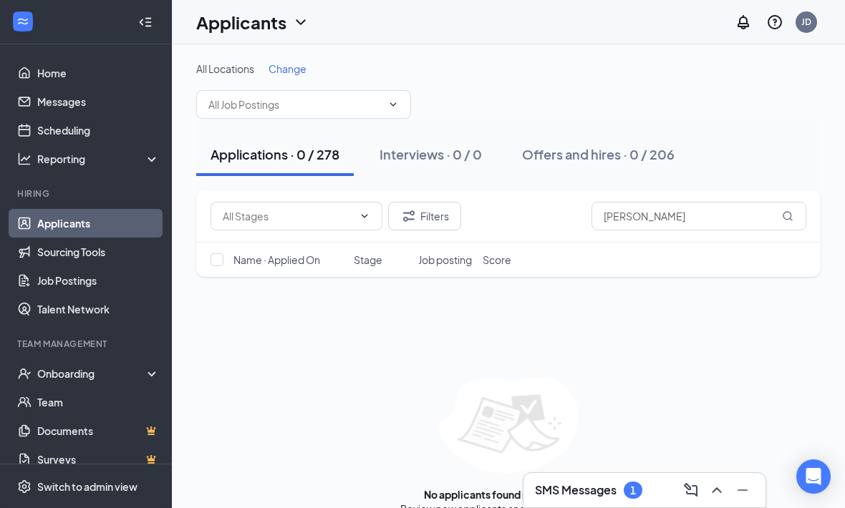
click at [442, 199] on div "Filters Enzo martinez" at bounding box center [508, 216] width 624 height 52
click at [450, 221] on button "Filters" at bounding box center [424, 216] width 73 height 29
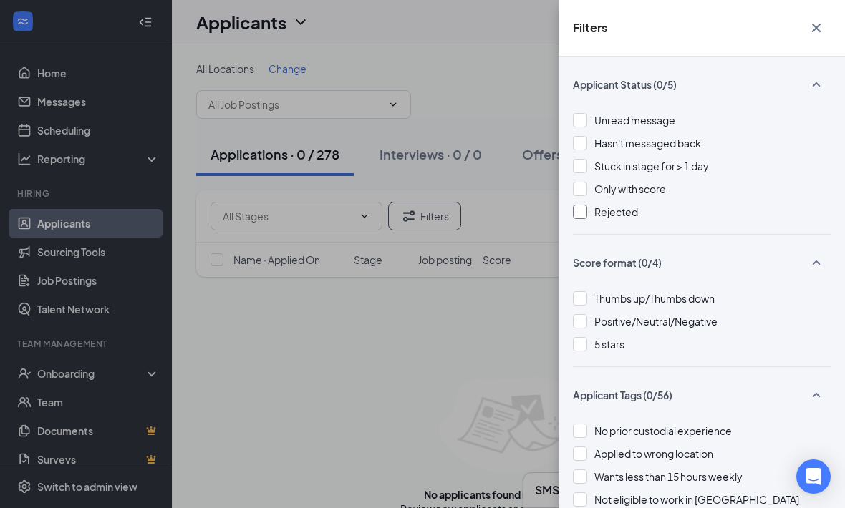
click at [591, 219] on div "Rejected" at bounding box center [702, 212] width 258 height 16
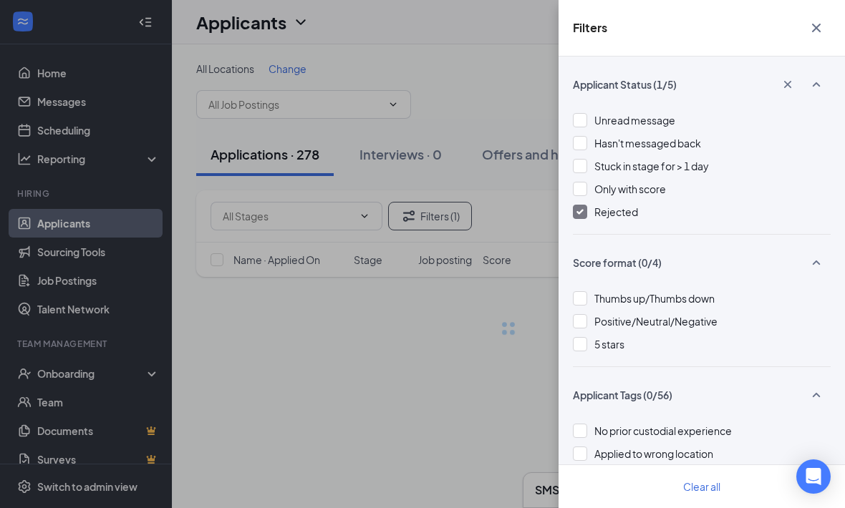
click at [512, 291] on div "Filters Applicant Status (1/5) Unread message Hasn't messaged back Stuck in sta…" at bounding box center [422, 254] width 845 height 508
click at [542, 395] on div "Filters Applicant Status (1/5) Unread message Hasn't messaged back Stuck in sta…" at bounding box center [422, 254] width 845 height 508
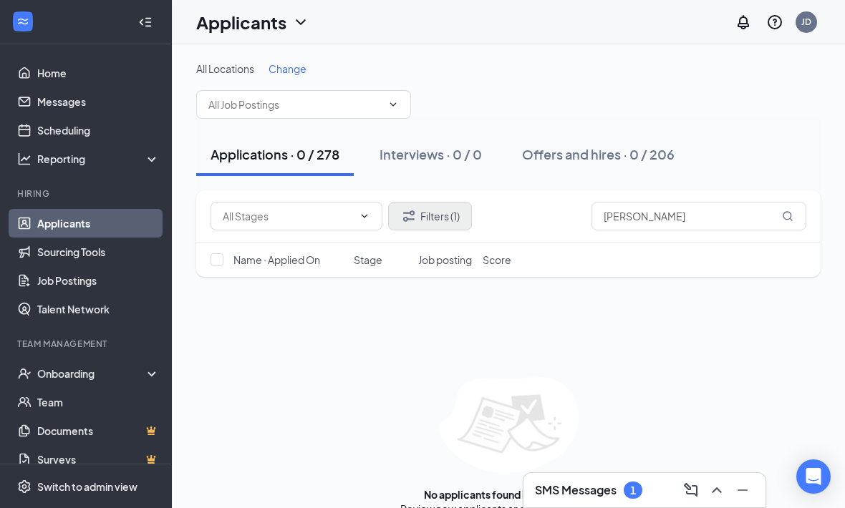
click at [460, 227] on button "Filters (1)" at bounding box center [430, 216] width 84 height 29
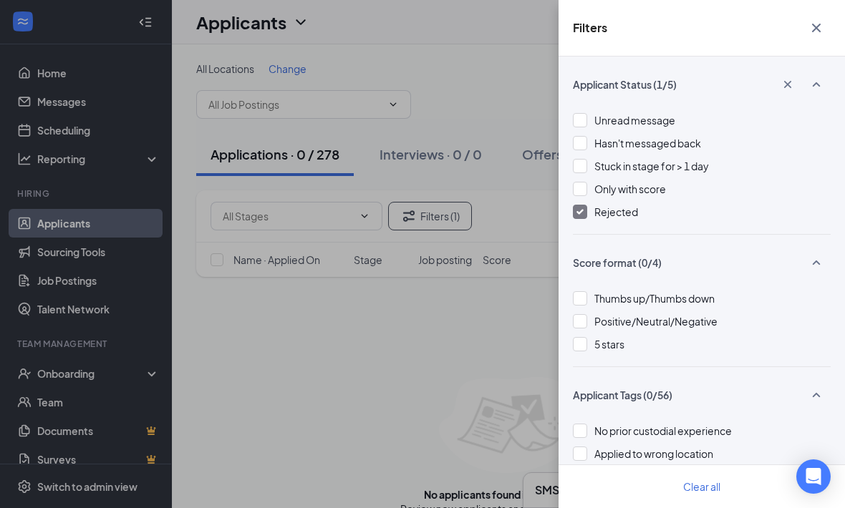
click at [578, 214] on img at bounding box center [579, 212] width 7 height 6
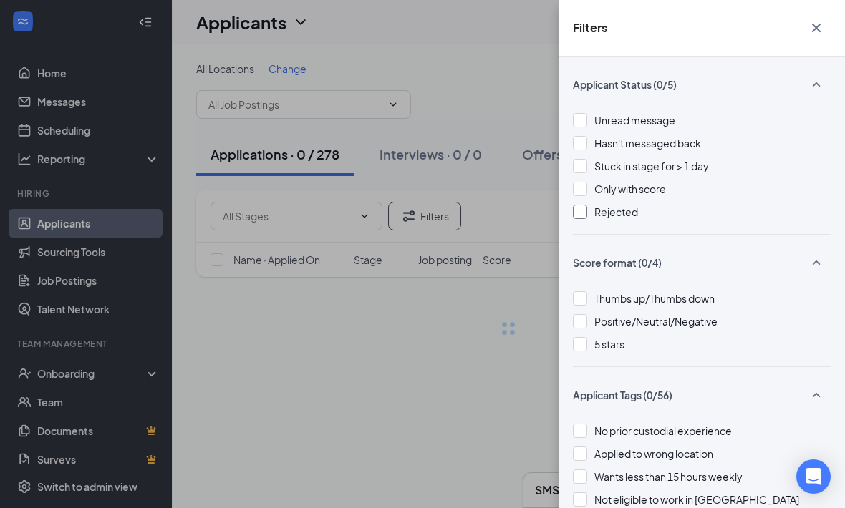
click at [520, 208] on div "Filters Applicant Status (0/5) Unread message Hasn't messaged back Stuck in sta…" at bounding box center [422, 254] width 845 height 508
click at [173, 423] on div "Filters Applicant Status (0/5) Unread message Hasn't messaged back Stuck in sta…" at bounding box center [422, 254] width 845 height 508
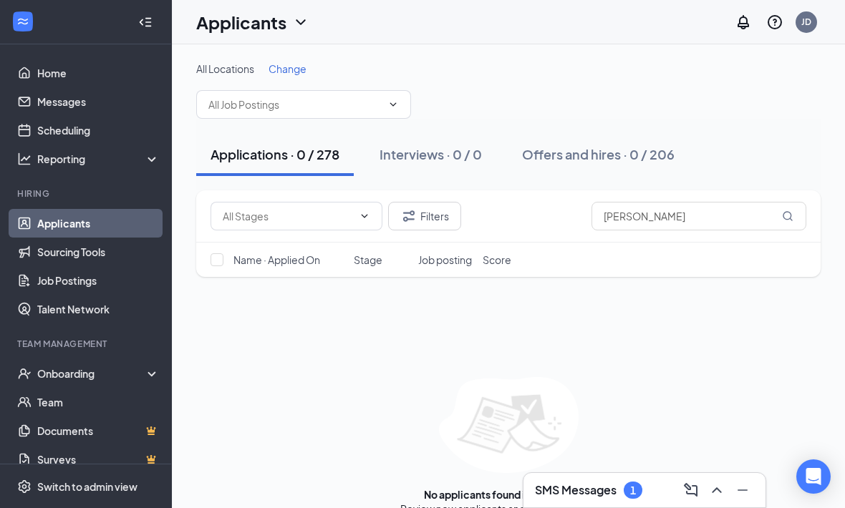
click at [631, 499] on div "SMS Messages 1" at bounding box center [644, 490] width 219 height 23
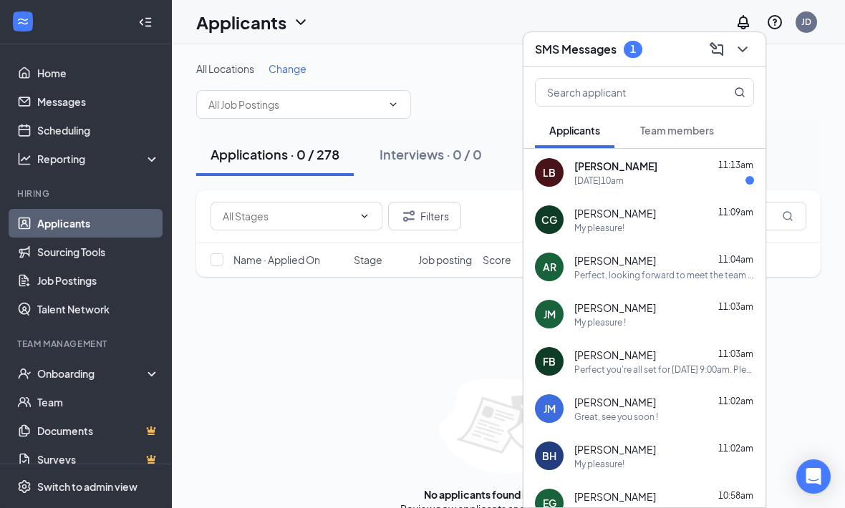
click at [720, 184] on div "Friday10am" at bounding box center [664, 181] width 180 height 12
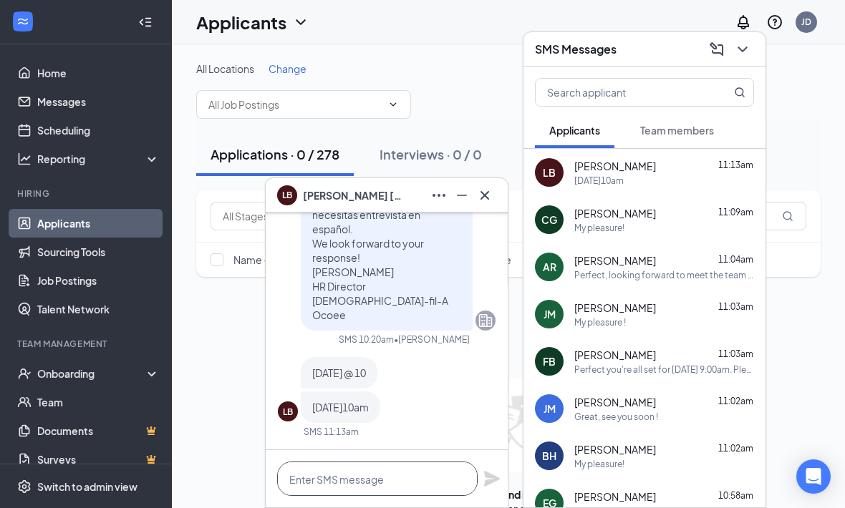
click at [403, 481] on textarea at bounding box center [377, 479] width 200 height 34
type textarea "Is [DATE] at 10:20am okay?"
click at [488, 486] on icon "Plane" at bounding box center [491, 478] width 17 height 17
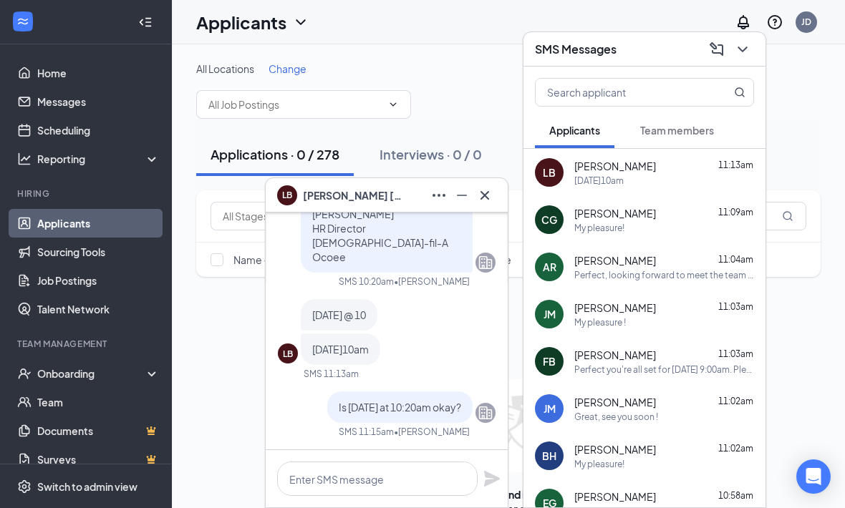
click at [494, 195] on button at bounding box center [484, 195] width 23 height 23
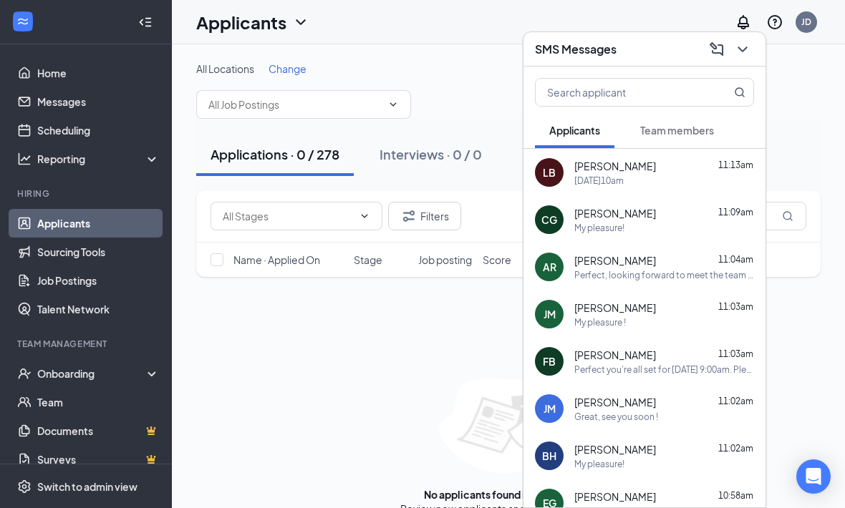
click at [747, 47] on icon "ChevronDown" at bounding box center [742, 49] width 17 height 17
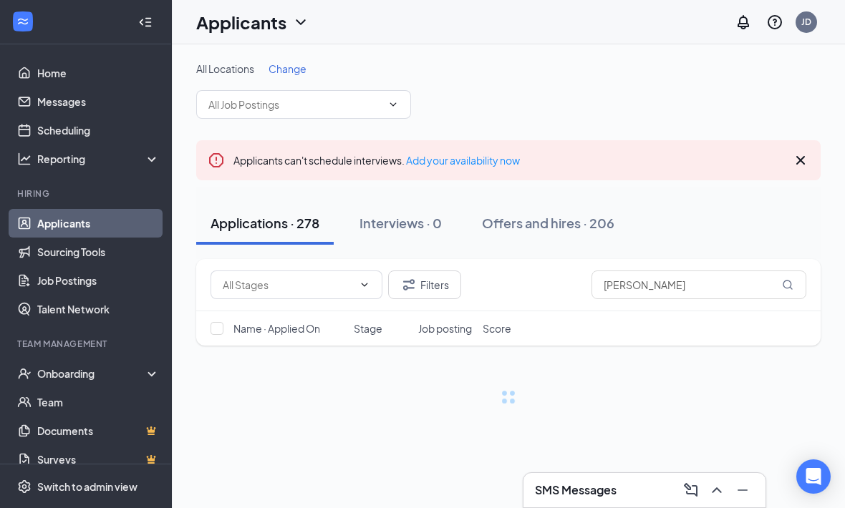
click at [808, 160] on icon "Cross" at bounding box center [800, 160] width 17 height 17
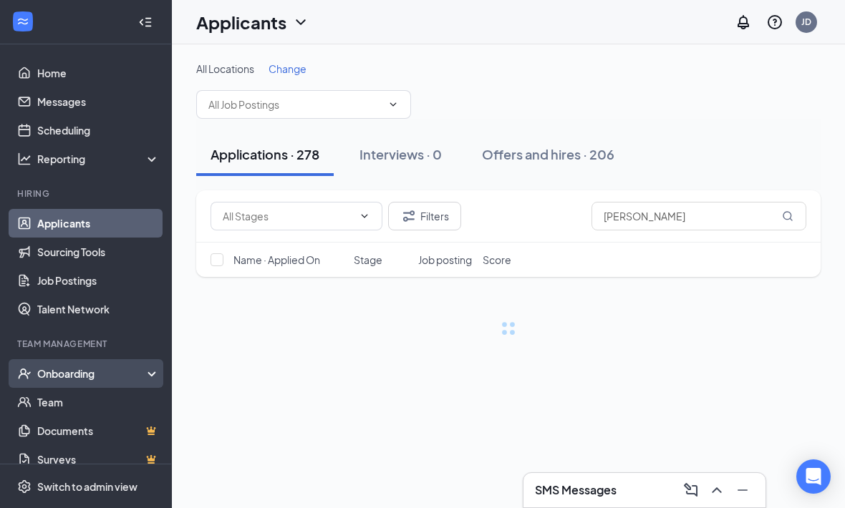
click at [64, 364] on div "Onboarding" at bounding box center [86, 373] width 172 height 29
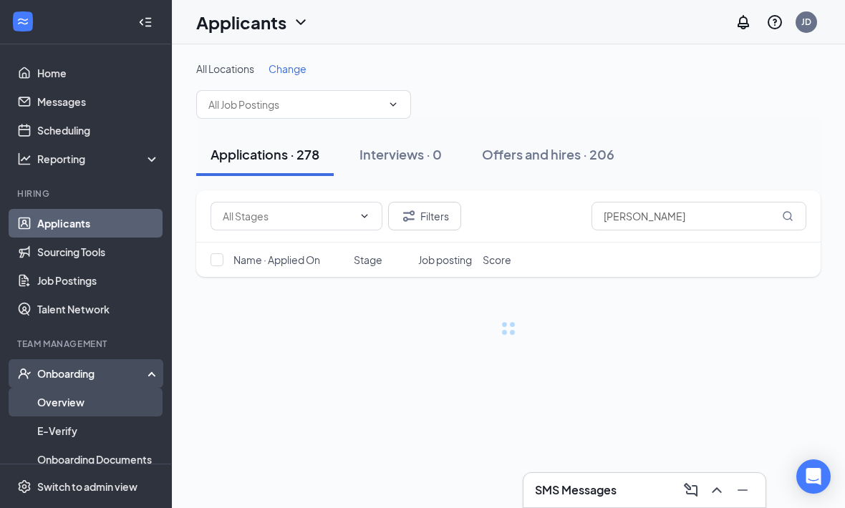
click at [46, 395] on link "Overview" at bounding box center [98, 402] width 122 height 29
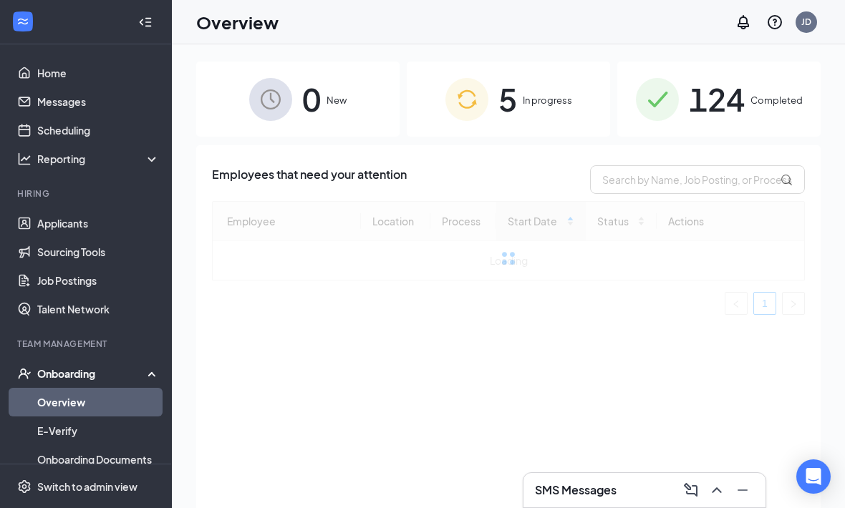
click at [583, 103] on div "5 In progress" at bounding box center [508, 99] width 203 height 75
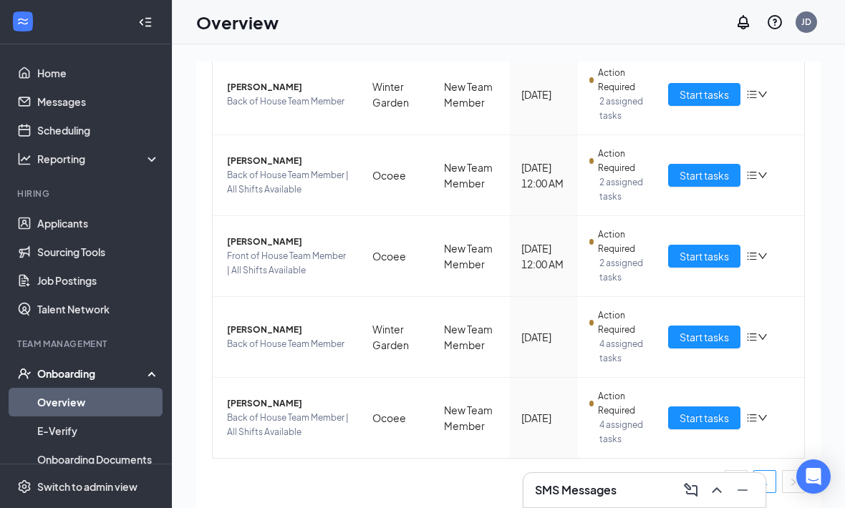
scroll to position [227, 0]
click at [703, 349] on button "Start tasks" at bounding box center [704, 337] width 72 height 23
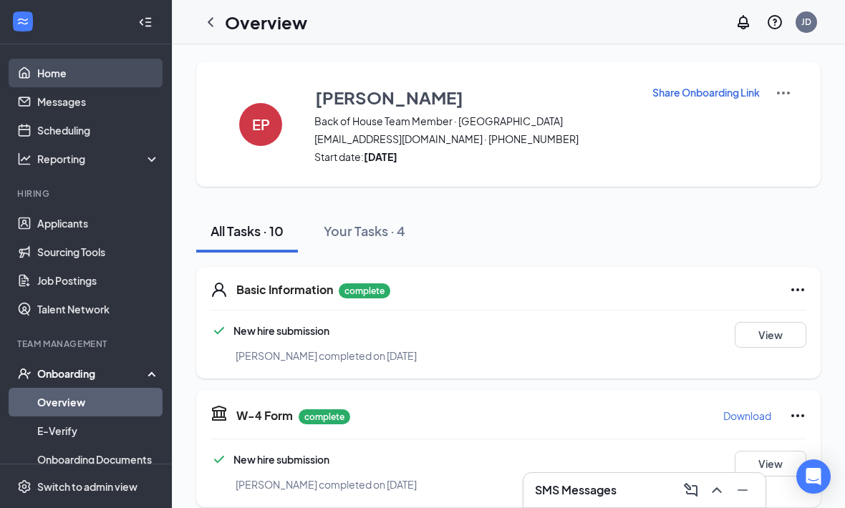
click at [37, 72] on link "Home" at bounding box center [98, 73] width 122 height 29
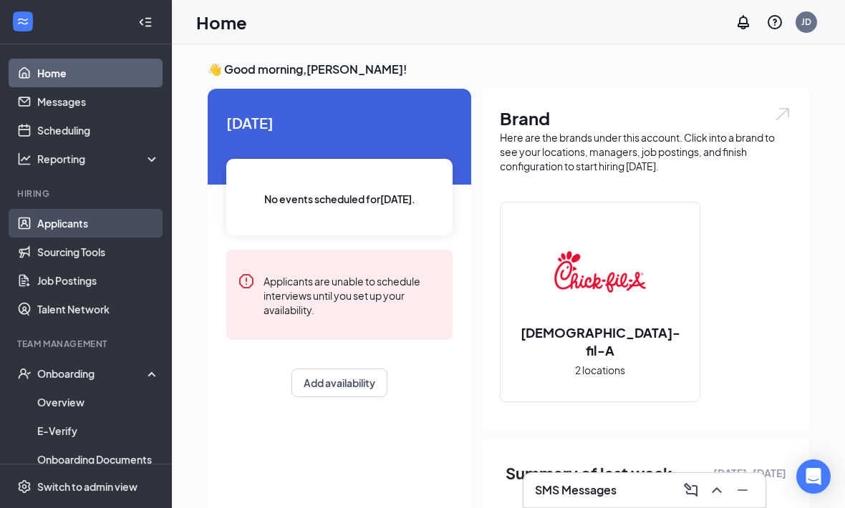
click at [116, 230] on link "Applicants" at bounding box center [98, 223] width 122 height 29
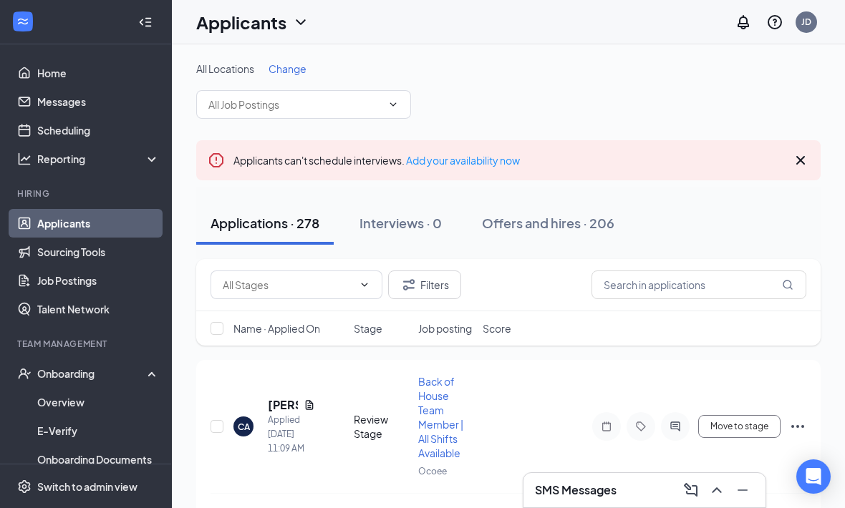
click at [800, 158] on icon "Cross" at bounding box center [800, 160] width 17 height 17
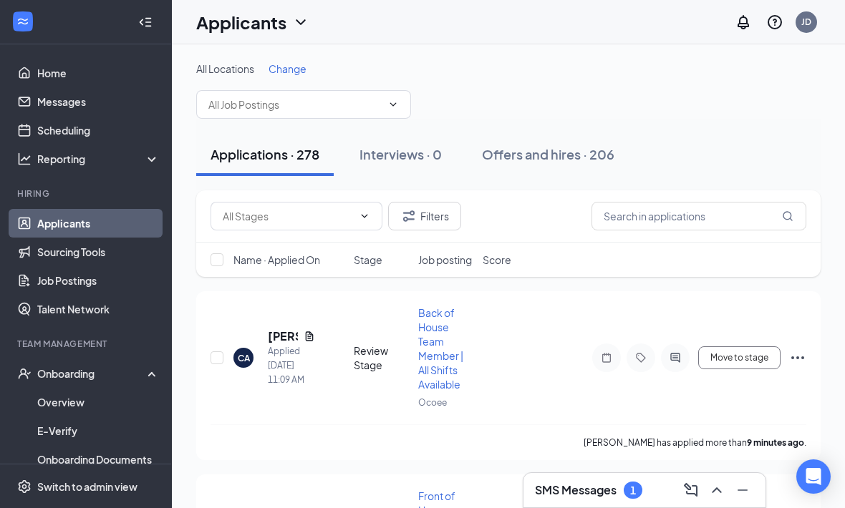
click at [595, 486] on h3 "SMS Messages" at bounding box center [576, 491] width 82 height 16
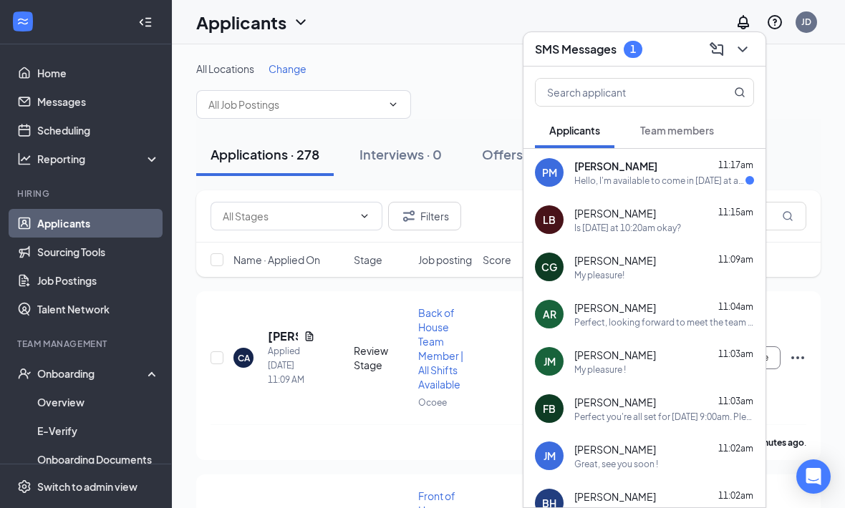
click at [741, 167] on span "11:17am" at bounding box center [735, 165] width 35 height 11
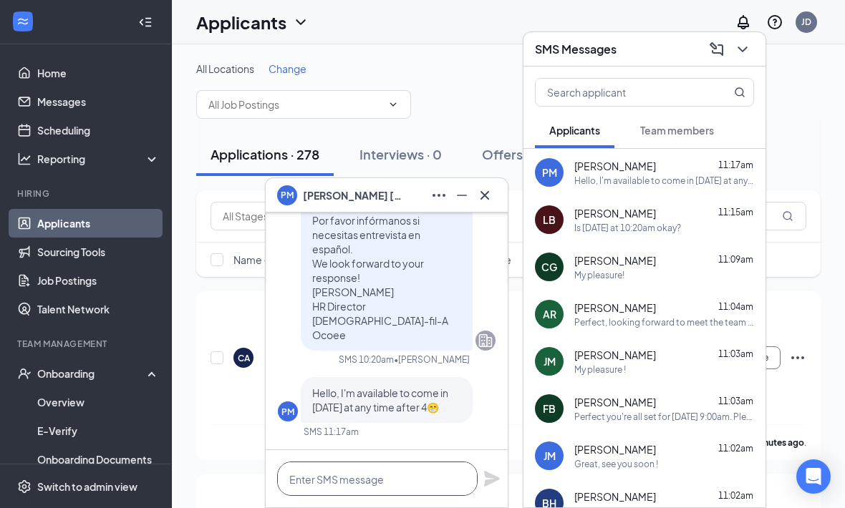
click at [412, 489] on textarea at bounding box center [377, 479] width 200 height 34
click at [431, 487] on textarea at bounding box center [377, 479] width 200 height 34
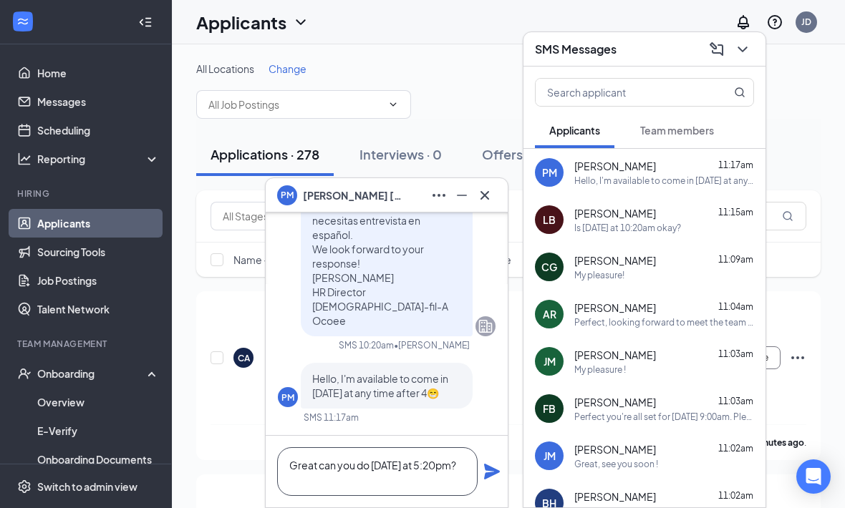
type textarea "Great can you do Tomorrow at 5:20pm?"
click at [485, 473] on icon "Plane" at bounding box center [491, 471] width 17 height 17
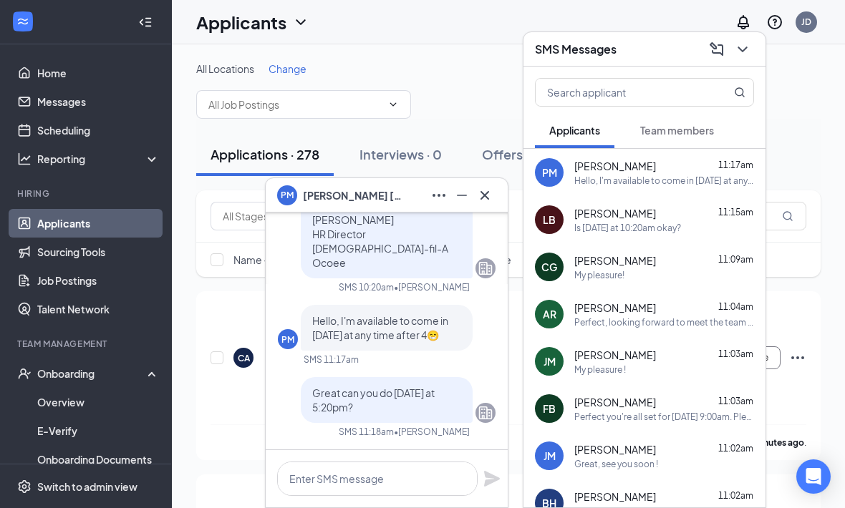
scroll to position [0, 0]
click at [492, 196] on icon "Cross" at bounding box center [484, 195] width 17 height 17
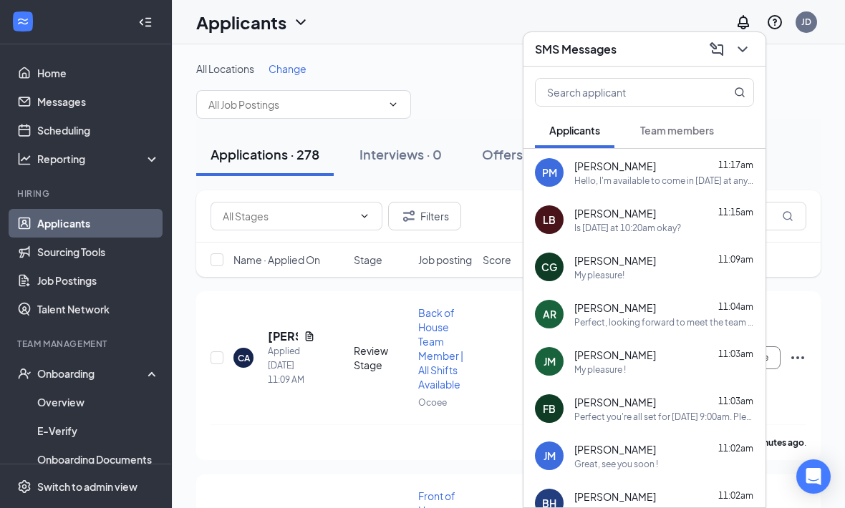
click at [749, 46] on icon "ChevronDown" at bounding box center [742, 49] width 17 height 17
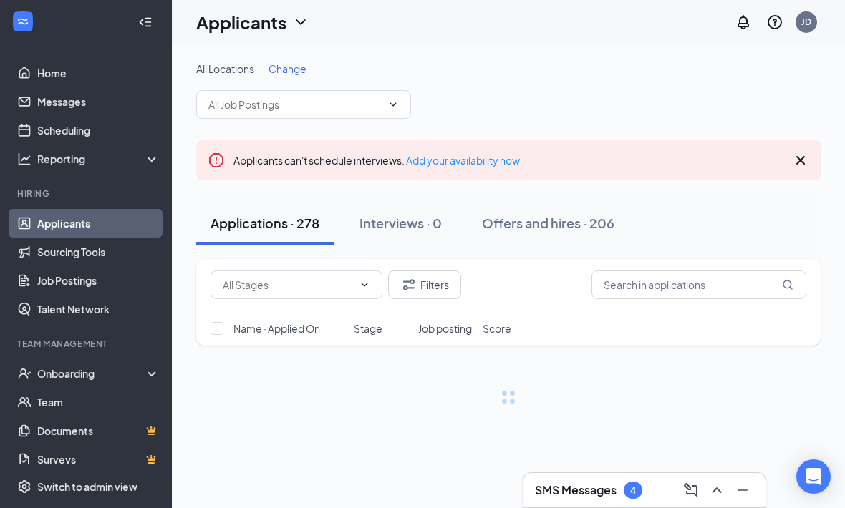
click at [482, 4] on div "Applicants JD" at bounding box center [508, 22] width 673 height 44
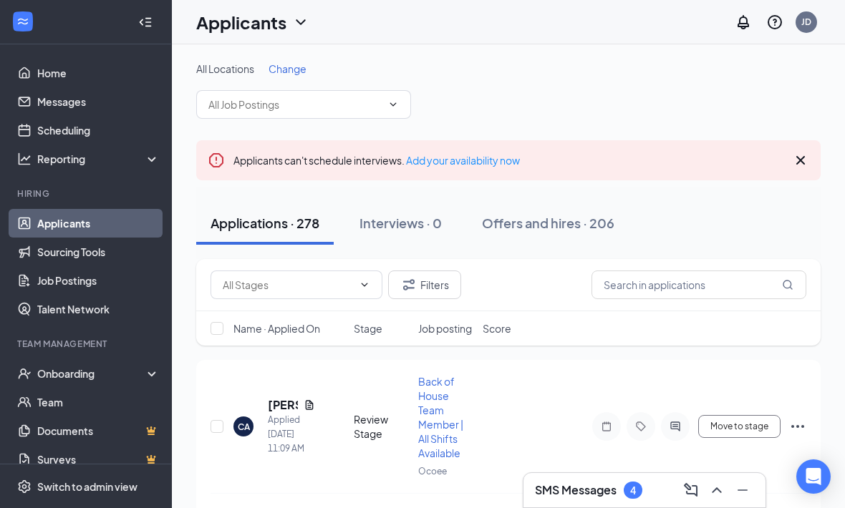
click at [793, 167] on icon "Cross" at bounding box center [800, 160] width 17 height 17
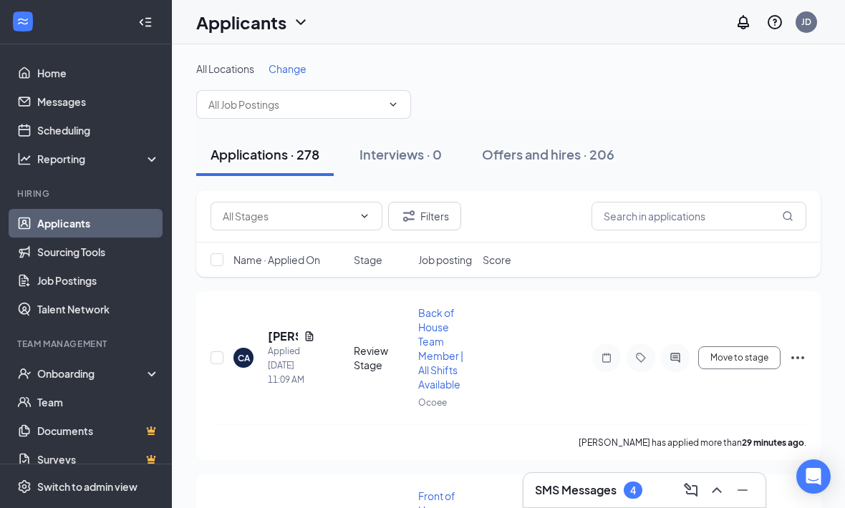
click at [612, 501] on div "SMS Messages 4" at bounding box center [644, 490] width 219 height 23
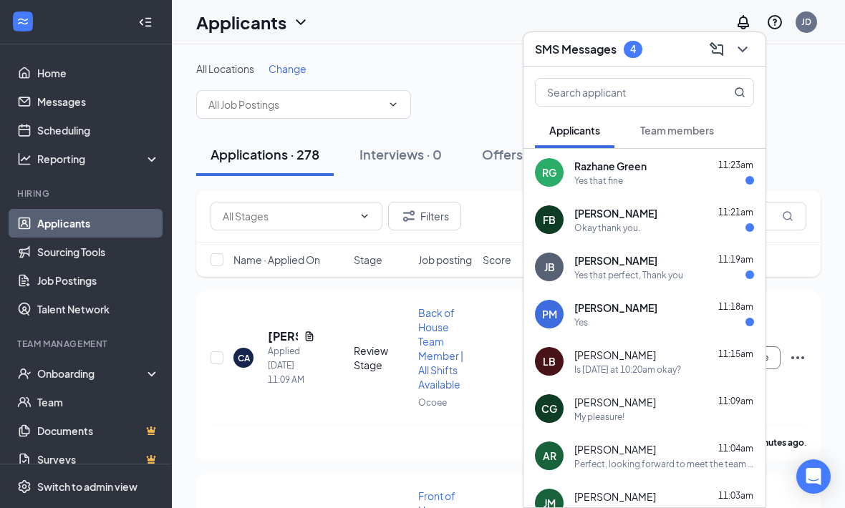
click at [697, 329] on div "PM [PERSON_NAME] 11:18am Yes" at bounding box center [644, 314] width 242 height 47
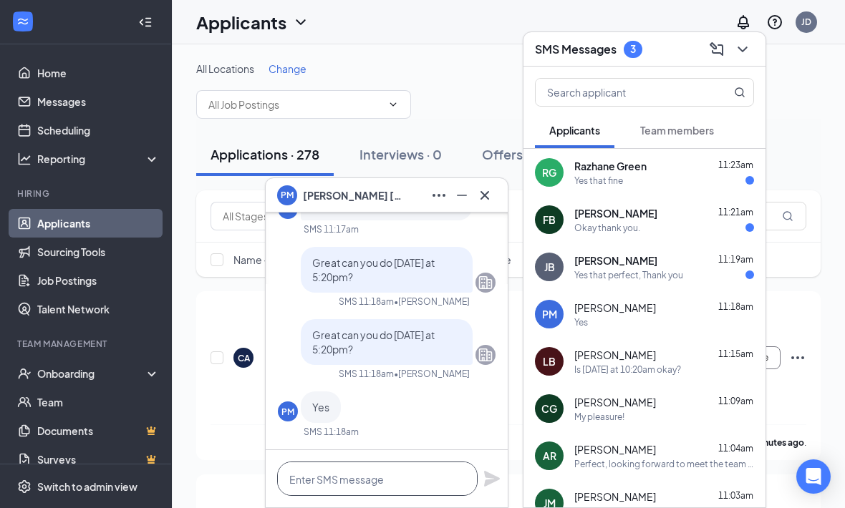
click at [424, 481] on textarea at bounding box center [377, 479] width 200 height 34
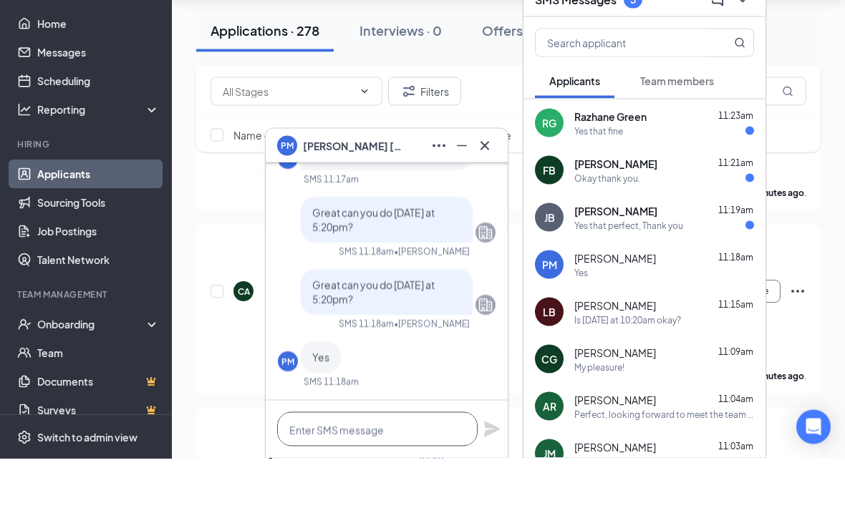
click at [405, 462] on textarea at bounding box center [377, 479] width 200 height 34
paste textarea "Perfect you're all set for [DATE], [DATE] at . Please note the address is [STRE…"
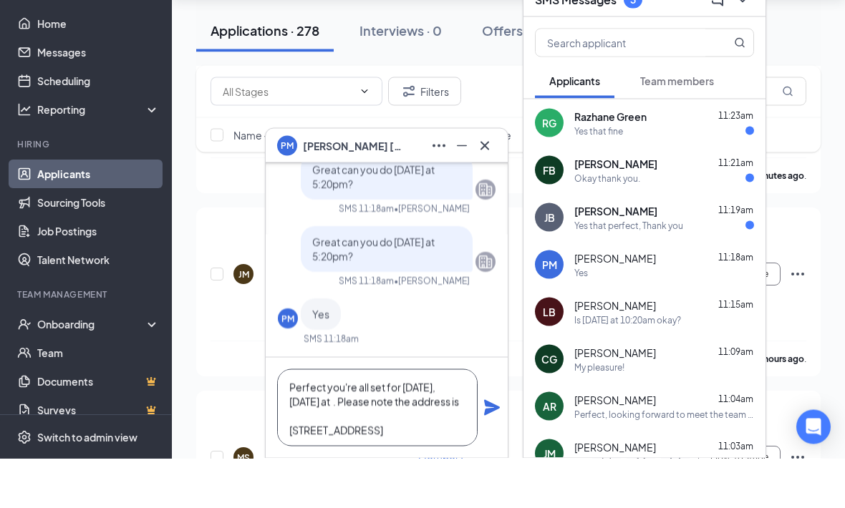
scroll to position [0, 0]
click at [374, 419] on textarea "Perfect you're all set for [DATE], [DATE] at . Please note the address is [STRE…" at bounding box center [377, 457] width 200 height 77
type textarea "Perfect you're all set for [DATE], [DATE] 5:20pm. Please note the address is [S…"
click at [494, 449] on icon "Plane" at bounding box center [491, 457] width 17 height 17
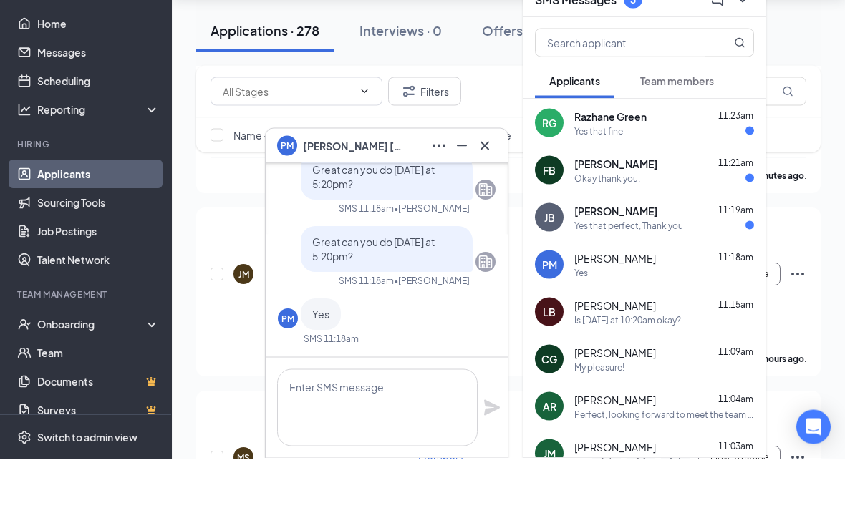
scroll to position [450, 0]
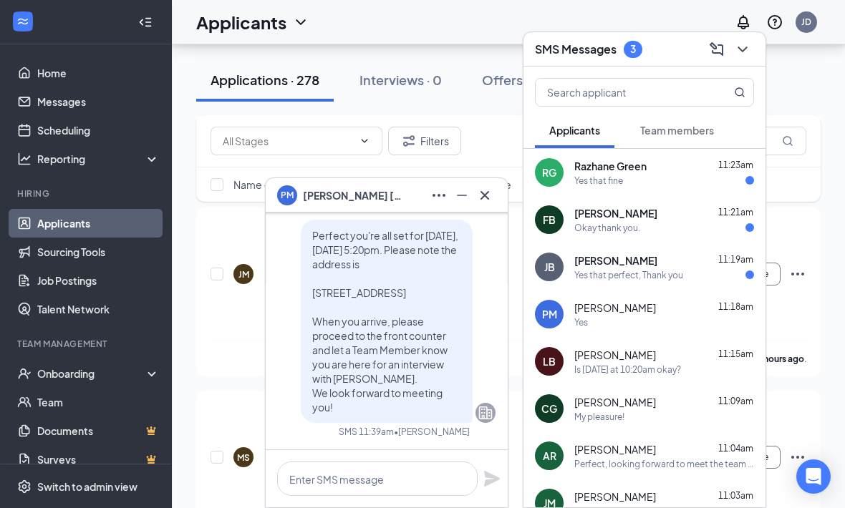
click at [490, 190] on icon "Cross" at bounding box center [484, 195] width 17 height 17
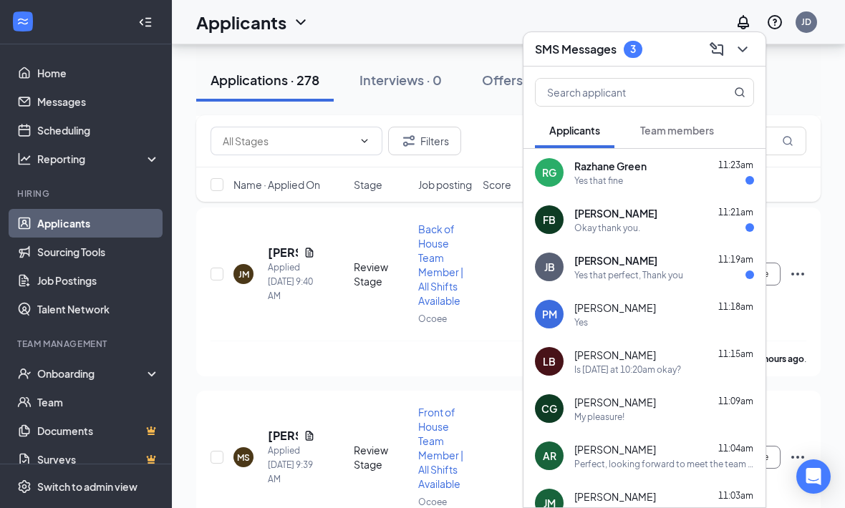
click at [720, 269] on div "Yes that perfect, Thank you" at bounding box center [664, 275] width 180 height 12
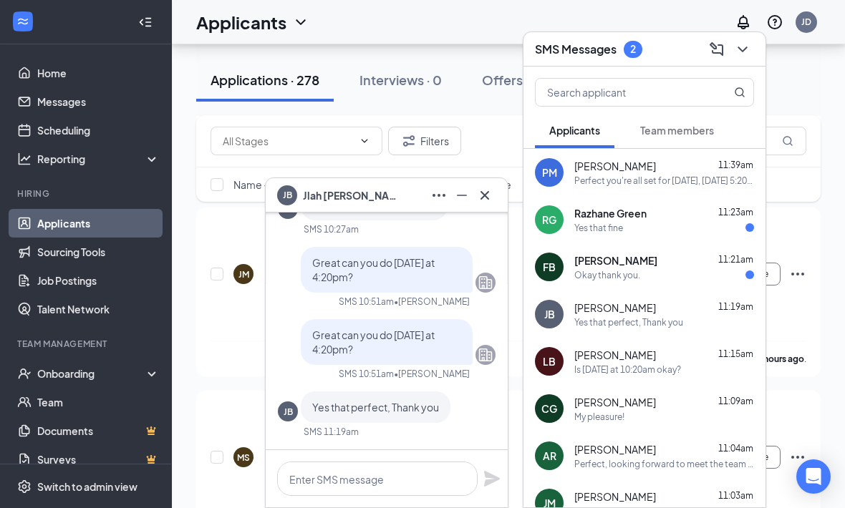
scroll to position [0, 0]
click at [442, 478] on textarea at bounding box center [377, 479] width 200 height 34
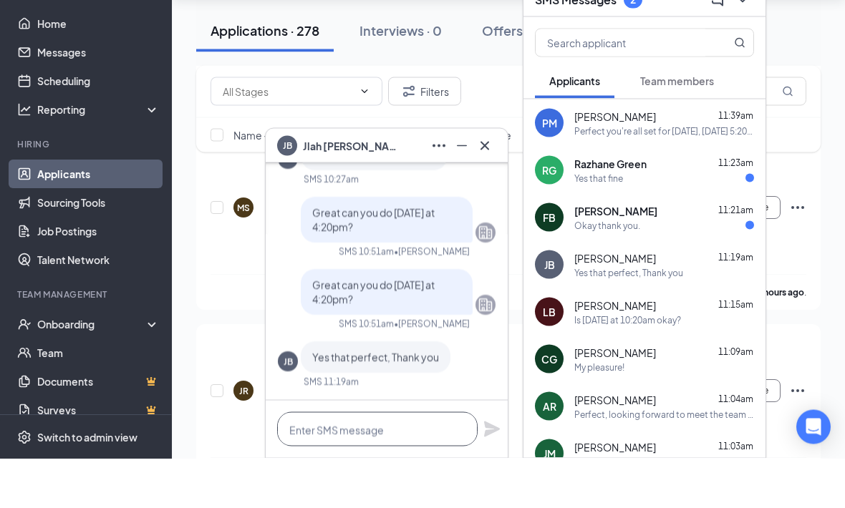
paste textarea "Perfect you're all set for [DATE], [DATE] at . Please note the address is [STRE…"
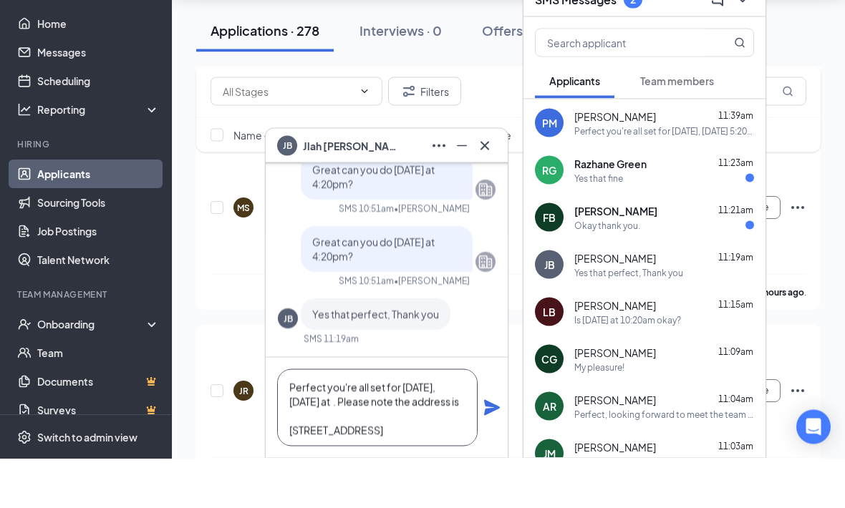
scroll to position [0, 0]
click at [378, 419] on textarea "Perfect you're all set for [DATE], [DATE] at . Please note the address is [STRE…" at bounding box center [377, 457] width 200 height 77
type textarea "Perfect you're all set for [DATE], [DATE] 4:20pm . Please note the address is […"
click at [490, 424] on div "Perfect you're all set for [DATE], [DATE] 4:20pm . Please note the address is […" at bounding box center [387, 457] width 242 height 100
click at [495, 450] on icon "Plane" at bounding box center [492, 458] width 16 height 16
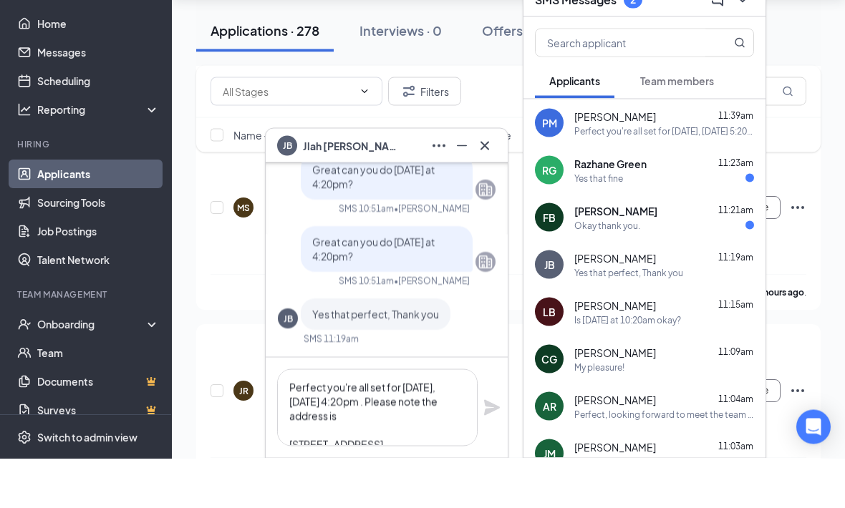
scroll to position [700, 0]
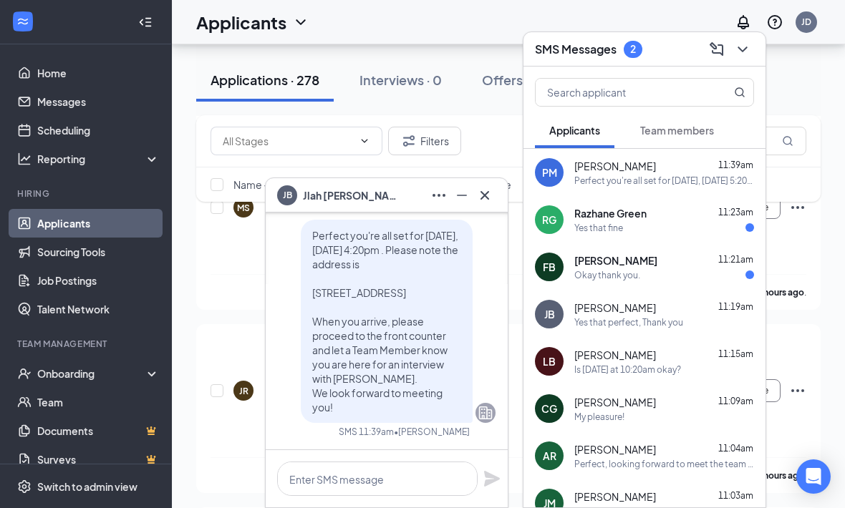
click at [495, 190] on button at bounding box center [484, 195] width 23 height 23
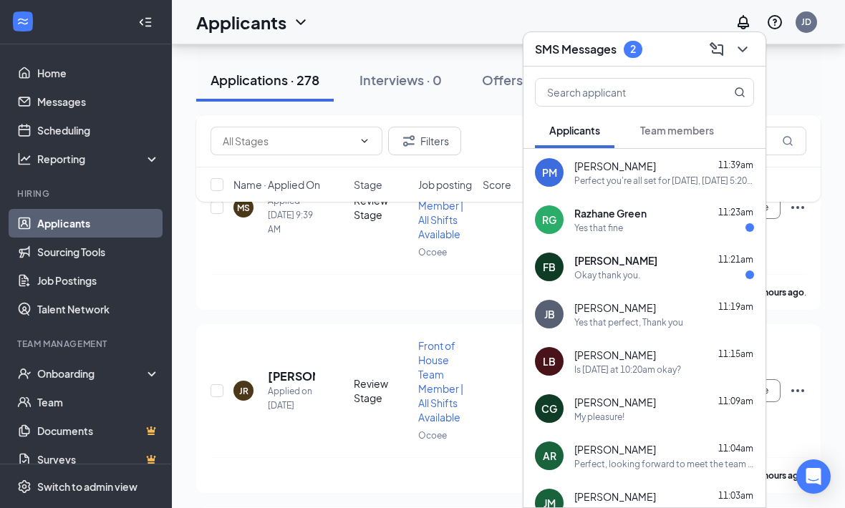
click at [722, 269] on div "Okay thank you." at bounding box center [664, 275] width 180 height 12
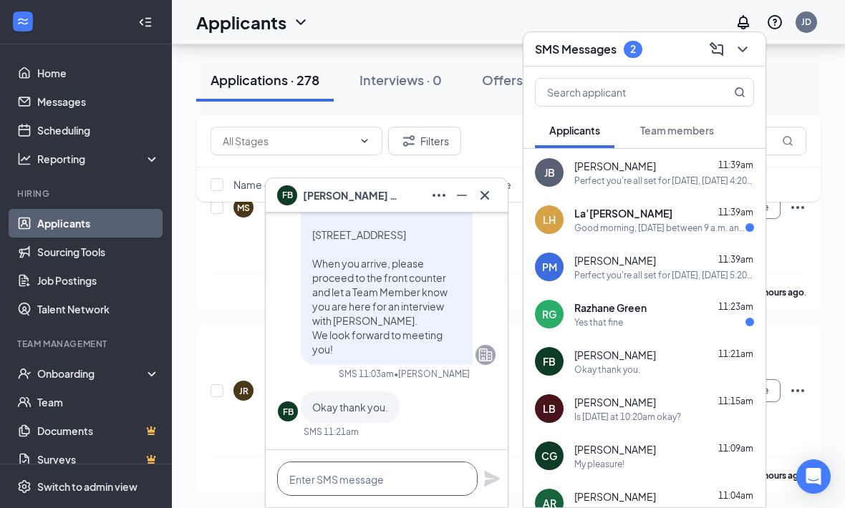
click at [432, 482] on textarea at bounding box center [377, 479] width 200 height 34
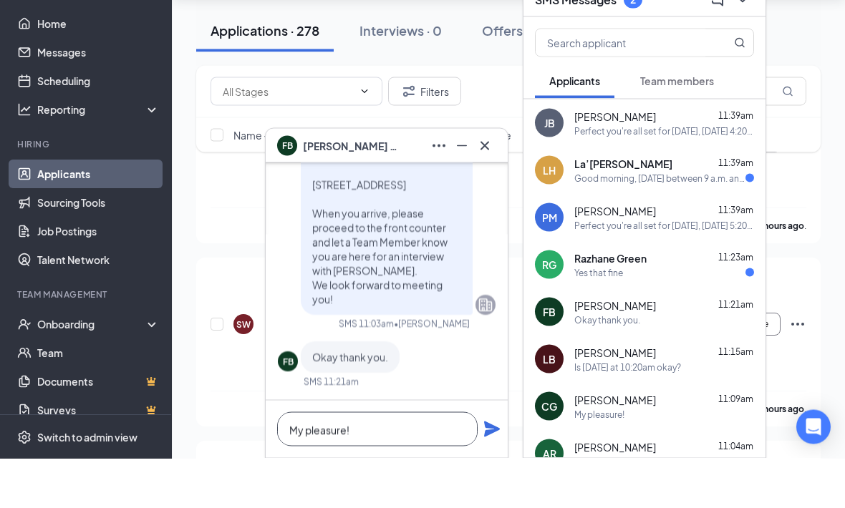
type textarea "My pleasure!"
click at [494, 470] on icon "Plane" at bounding box center [491, 478] width 17 height 17
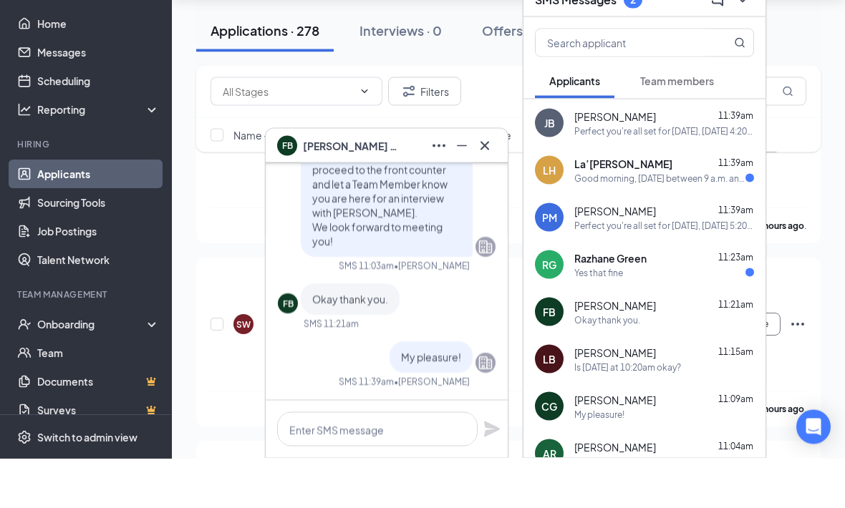
scroll to position [950, 0]
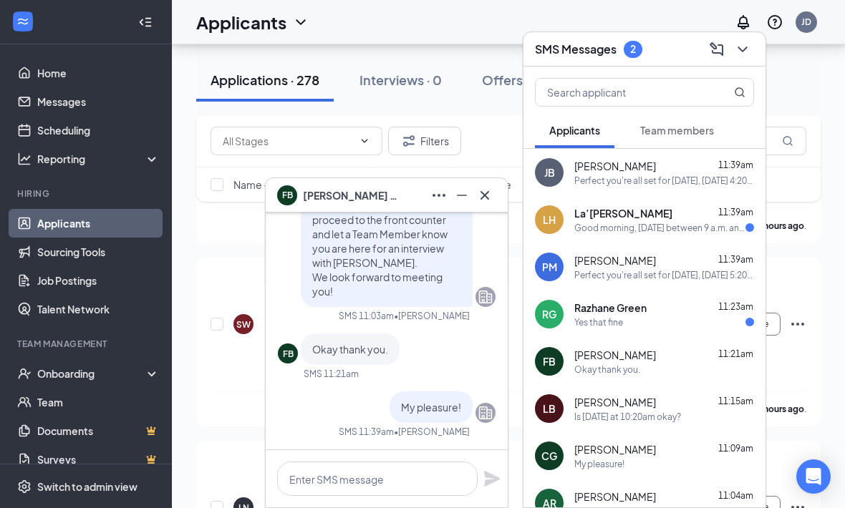
click at [493, 196] on button at bounding box center [484, 195] width 23 height 23
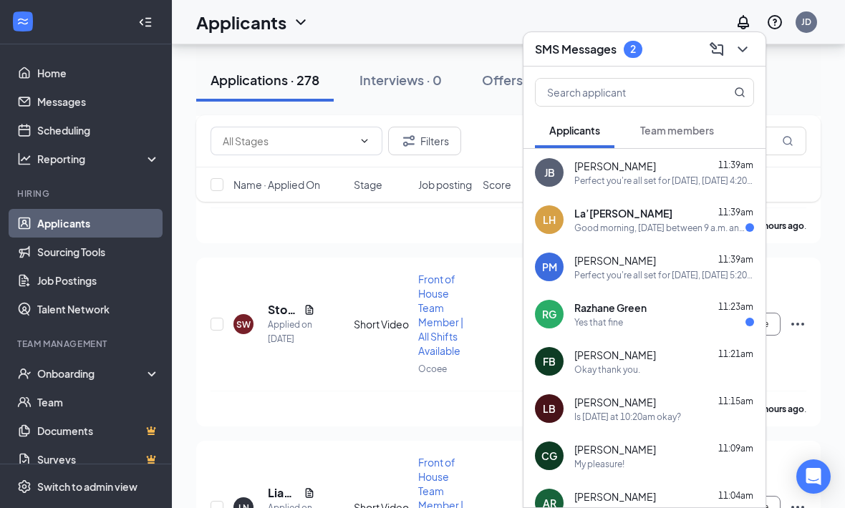
click at [707, 320] on div "Yes that fine" at bounding box center [664, 322] width 180 height 12
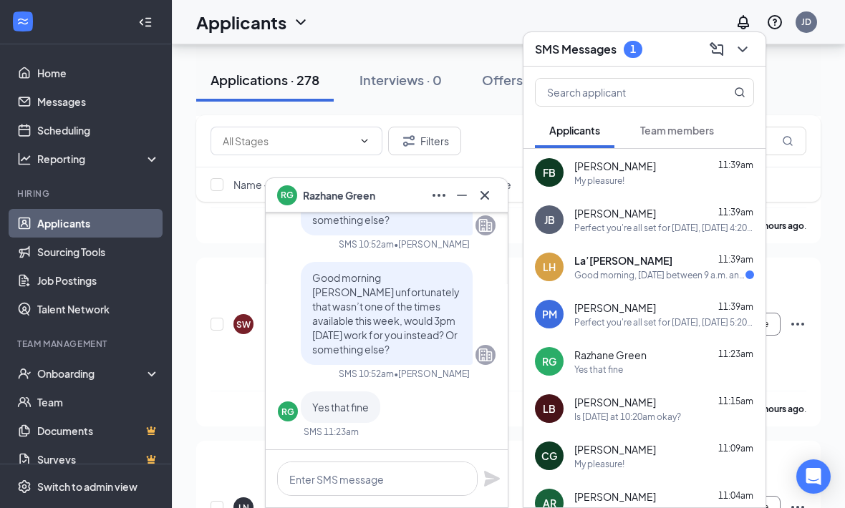
scroll to position [0, 0]
click at [422, 473] on textarea at bounding box center [377, 479] width 200 height 34
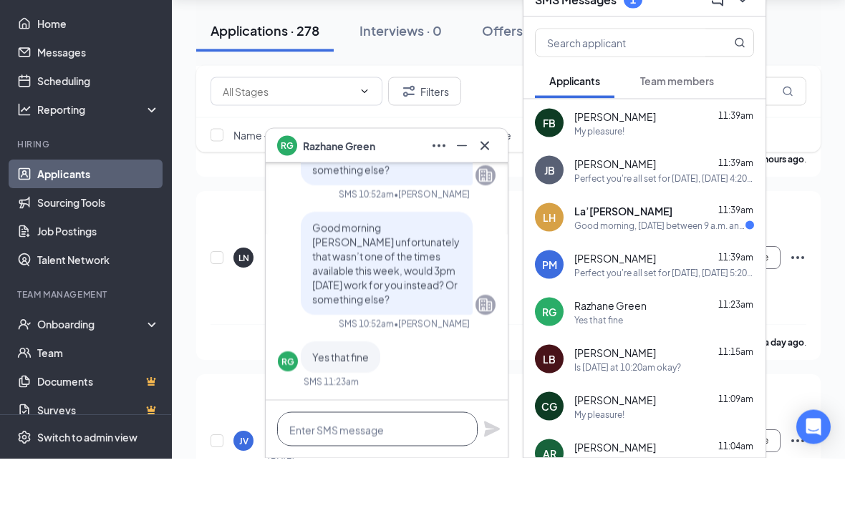
paste textarea "Perfect you're all set for [DATE] at . Please note the address is [STREET_ADDRE…"
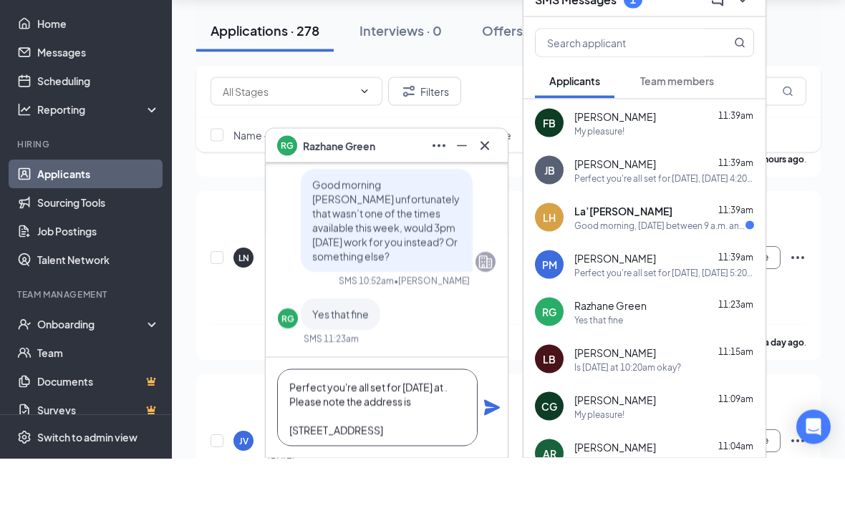
scroll to position [0, 0]
click at [372, 419] on textarea "Perfect you're all set for [DATE] at . Please note the address is [STREET_ADDRE…" at bounding box center [377, 457] width 200 height 77
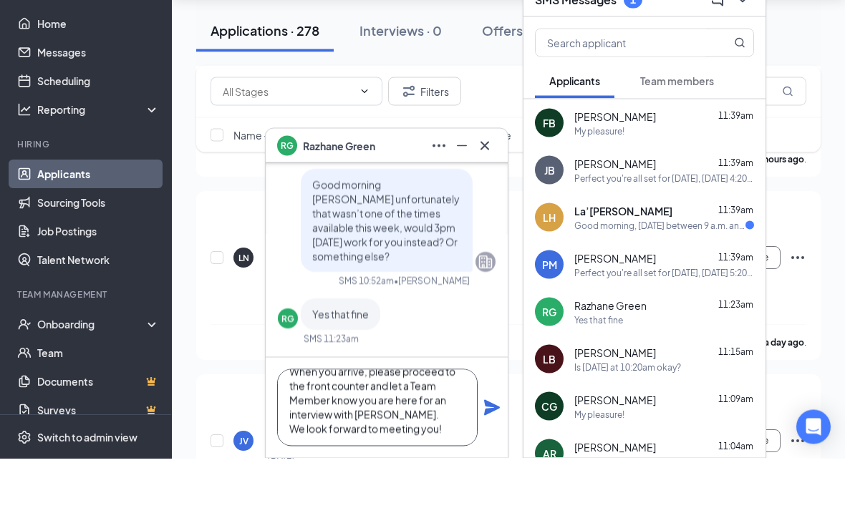
type textarea "Perfect you're all set for [DATE] 3:00pm . Please note the address is [STREET_A…"
click at [498, 449] on icon "Plane" at bounding box center [491, 457] width 17 height 17
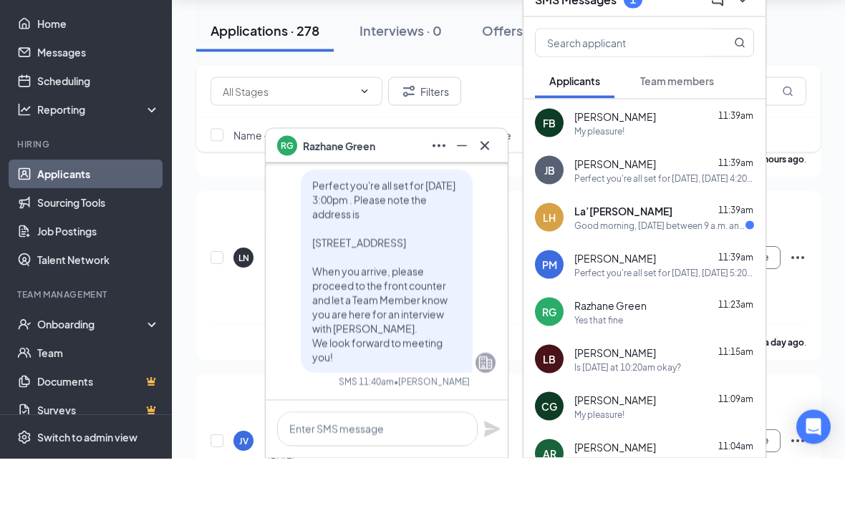
scroll to position [1200, 0]
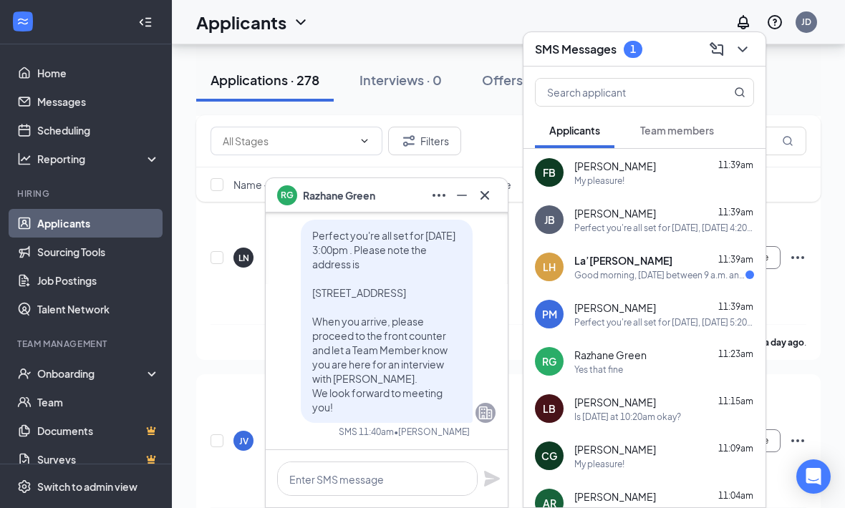
click at [493, 200] on button at bounding box center [484, 195] width 23 height 23
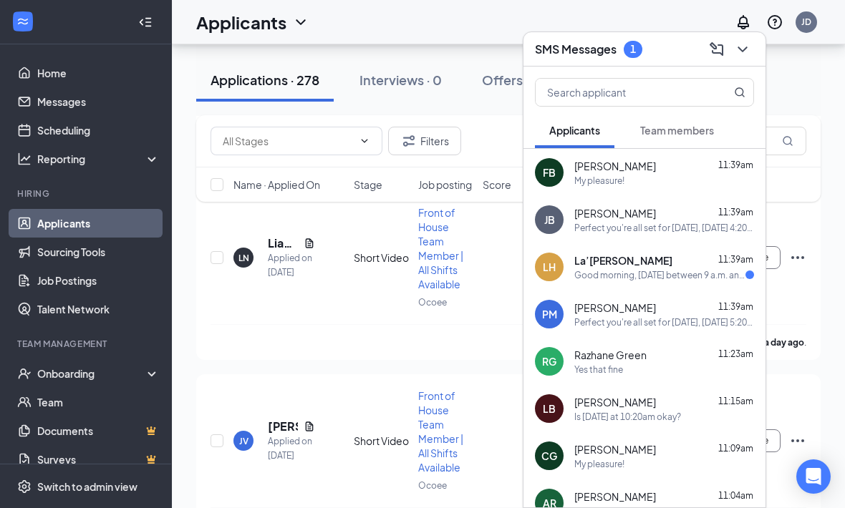
click at [717, 281] on div "Good morning, [DATE] between 9 a.m. and 1 p.m. will work perfectly." at bounding box center [659, 275] width 171 height 12
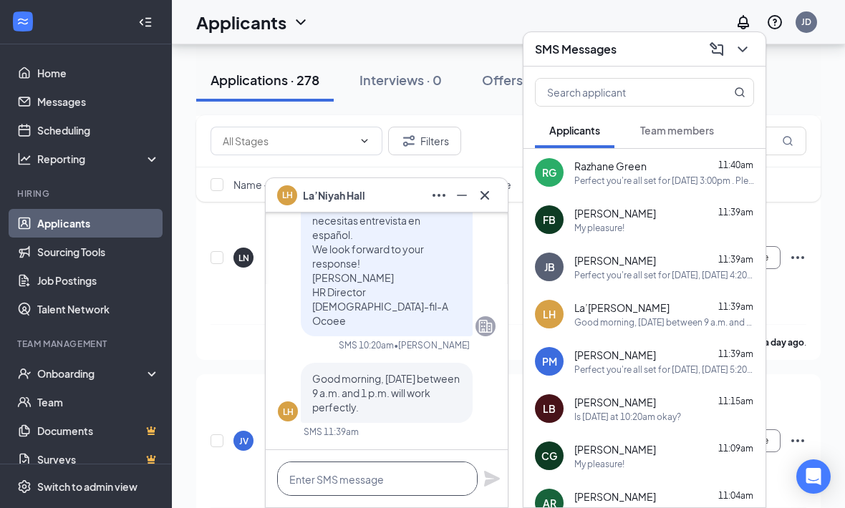
click at [412, 477] on textarea at bounding box center [377, 479] width 200 height 34
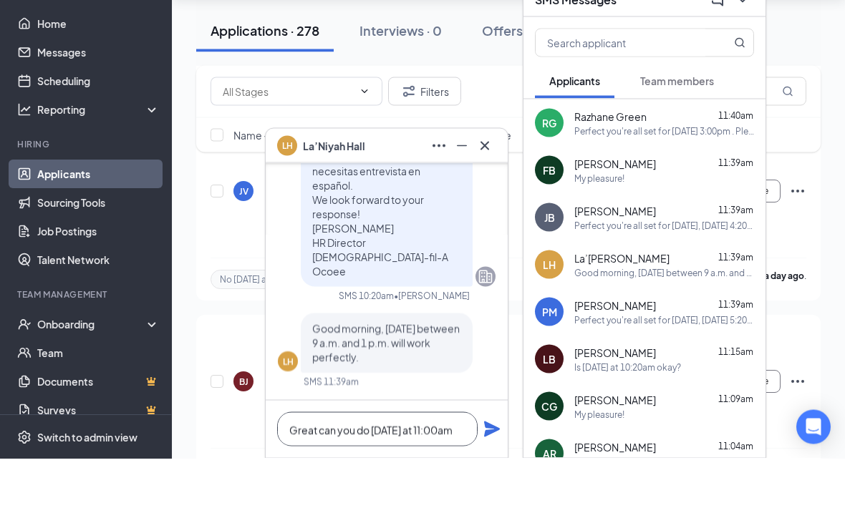
scroll to position [1, 0]
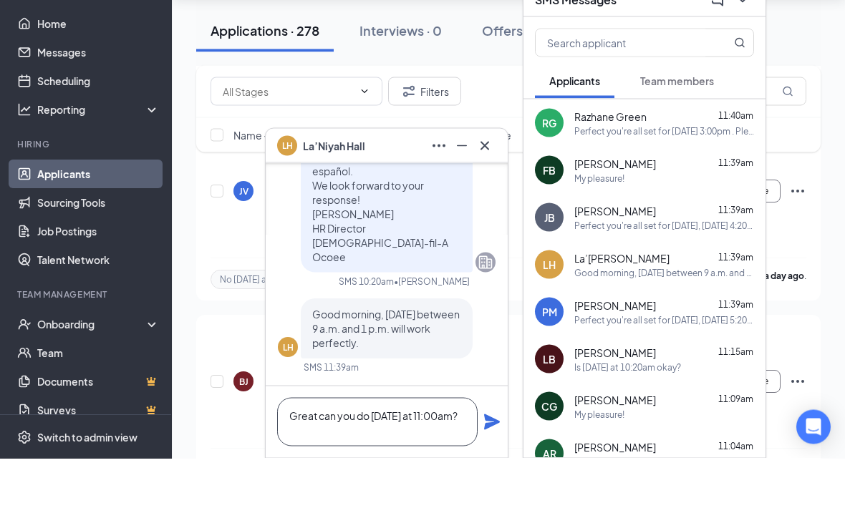
type textarea "Great can you do [DATE] at 11:00am?"
click at [490, 463] on icon "Plane" at bounding box center [491, 471] width 17 height 17
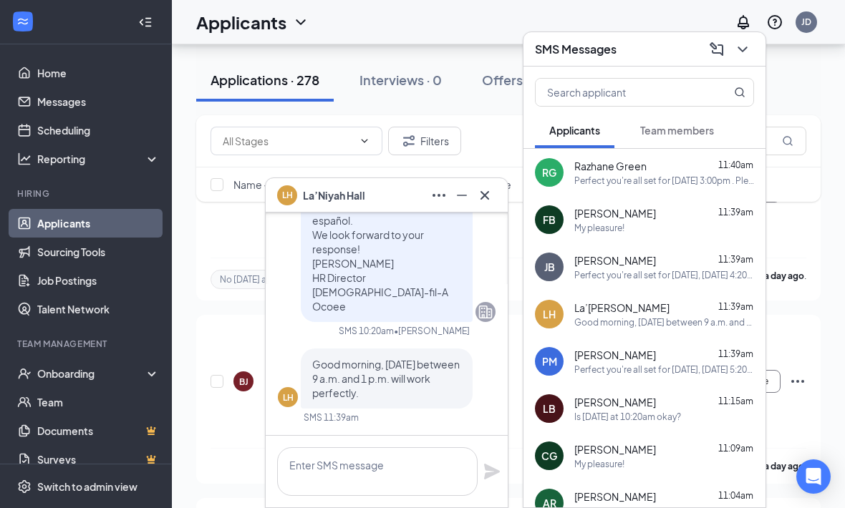
scroll to position [0, 0]
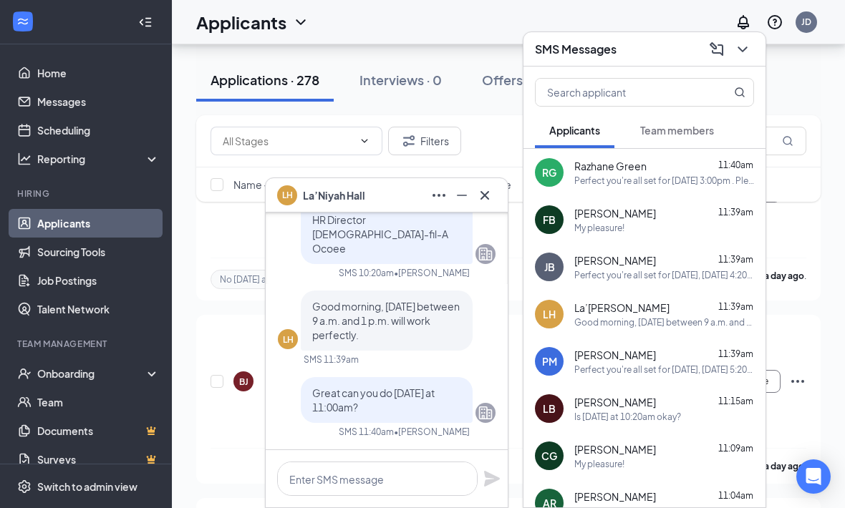
click at [495, 193] on button at bounding box center [484, 195] width 23 height 23
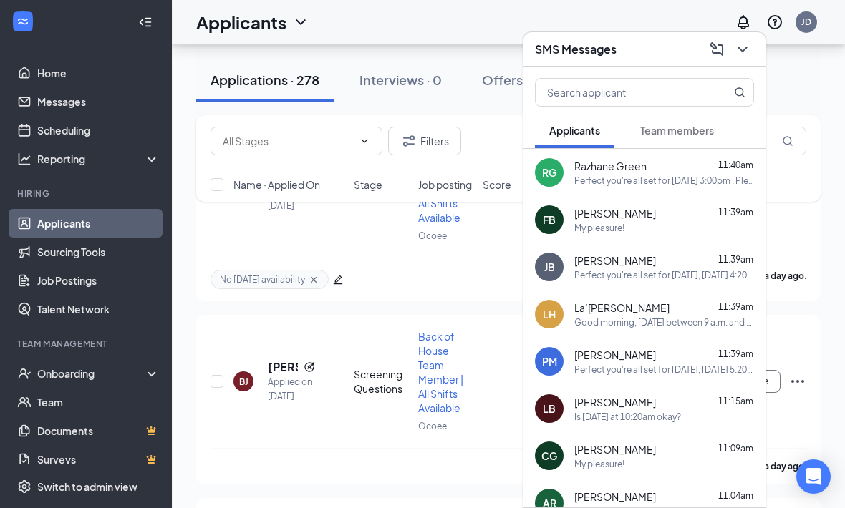
click at [752, 49] on button at bounding box center [742, 49] width 23 height 23
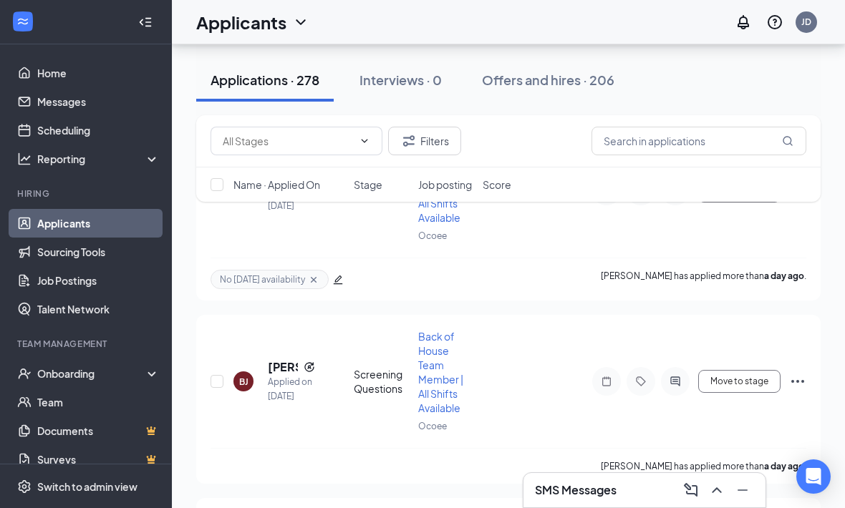
scroll to position [1449, 0]
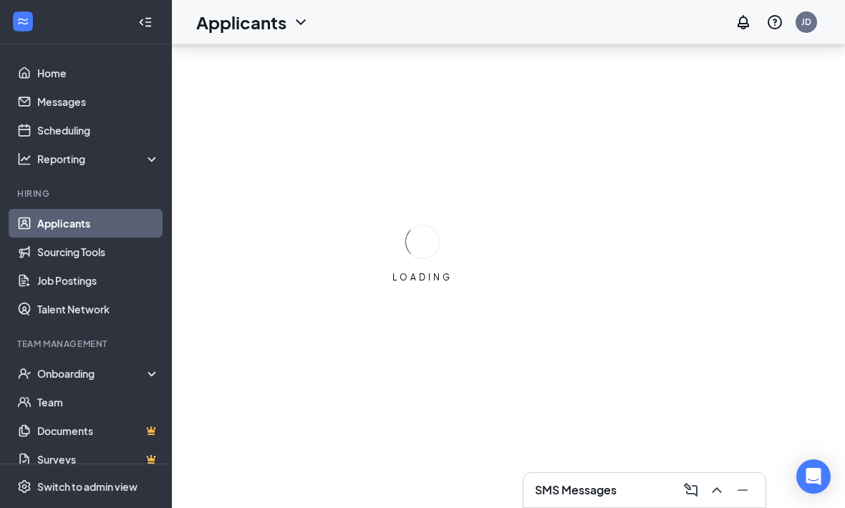
scroll to position [47, 0]
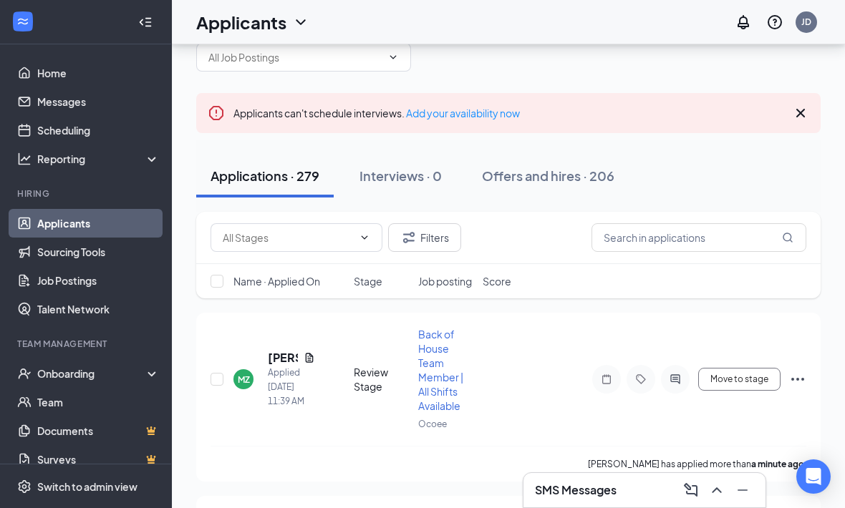
click at [642, 497] on div "SMS Messages" at bounding box center [644, 490] width 219 height 23
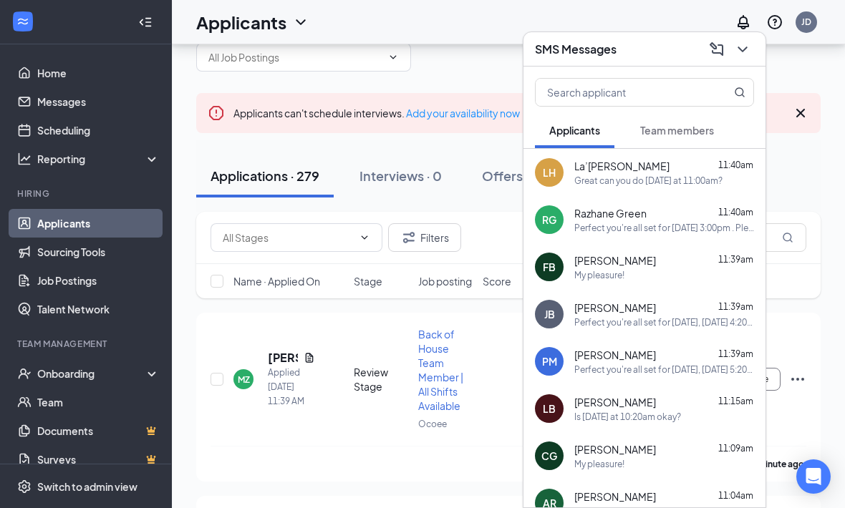
click at [752, 46] on button at bounding box center [742, 49] width 23 height 23
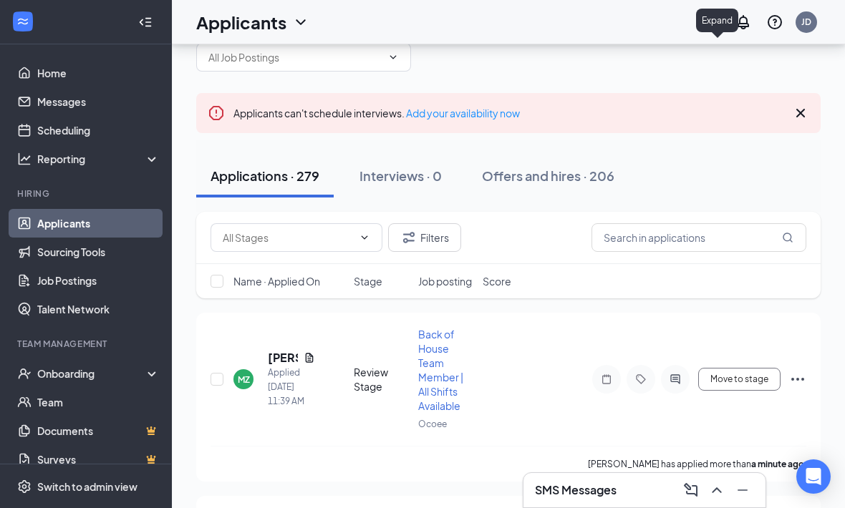
click at [806, 106] on icon "Cross" at bounding box center [800, 113] width 17 height 17
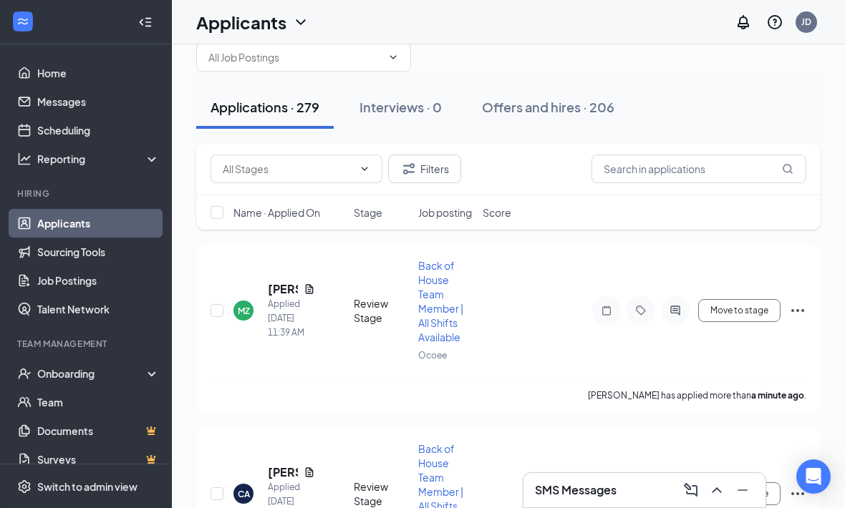
scroll to position [0, 0]
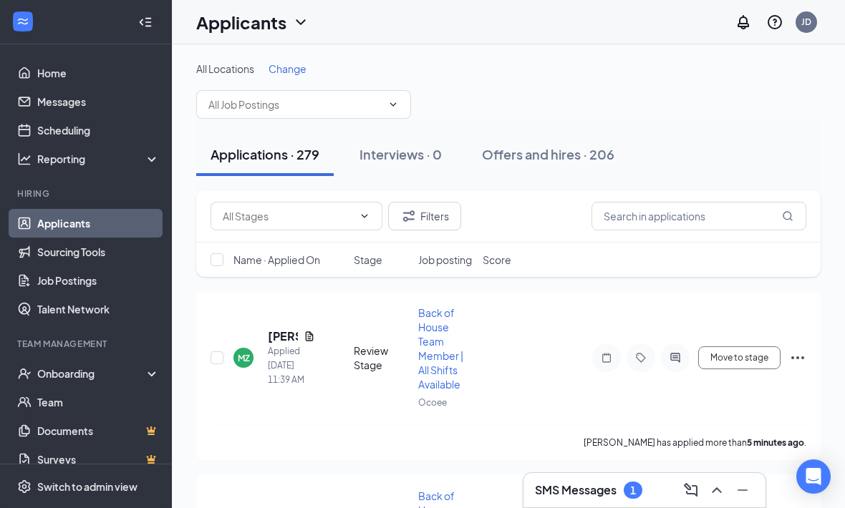
click at [641, 501] on div "SMS Messages 1" at bounding box center [644, 490] width 219 height 23
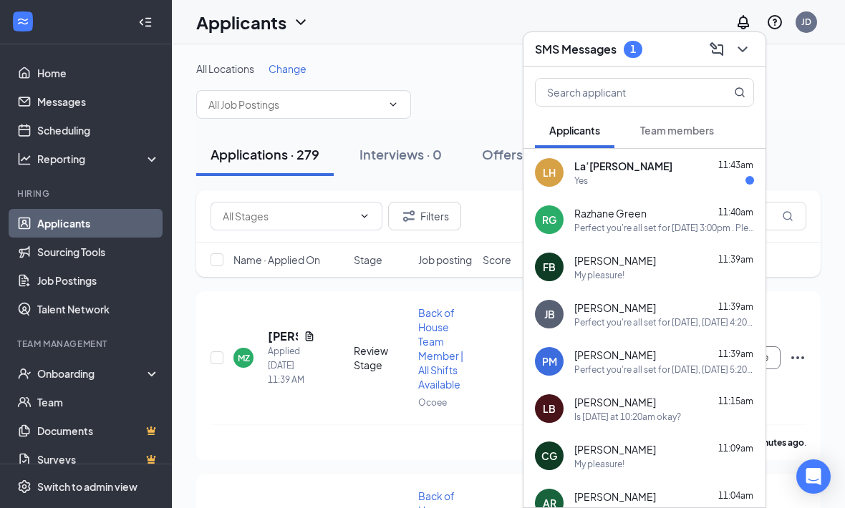
click at [716, 170] on div "[GEOGRAPHIC_DATA][PERSON_NAME] 11:43am" at bounding box center [664, 166] width 180 height 14
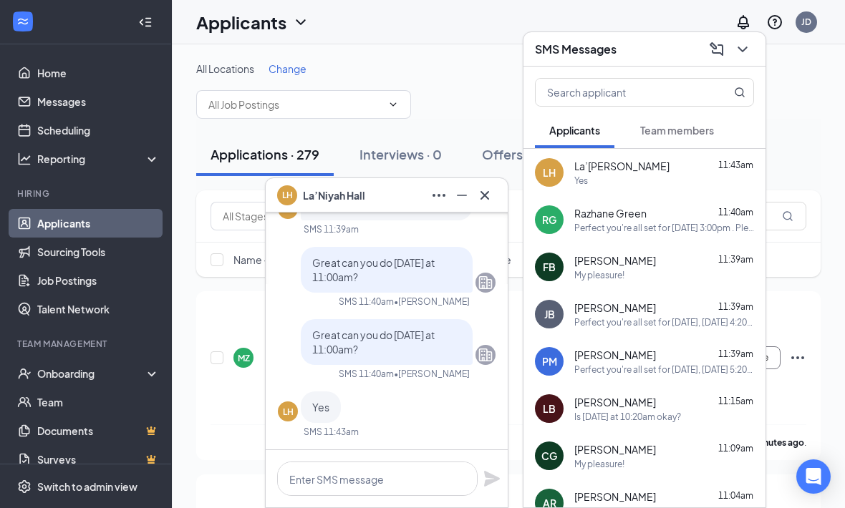
click at [407, 476] on textarea at bounding box center [377, 479] width 200 height 34
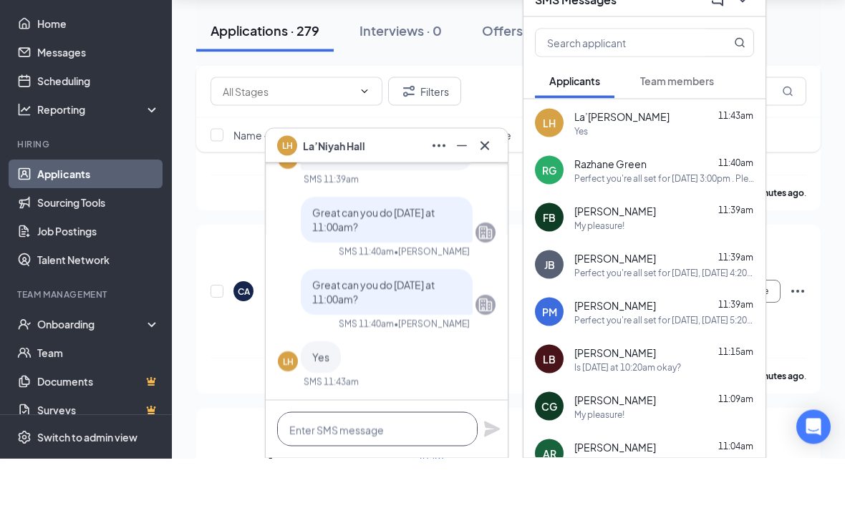
scroll to position [400, 0]
paste textarea "Perfect you're all set for [DATE] at . Please note the address is [STREET_ADDRE…"
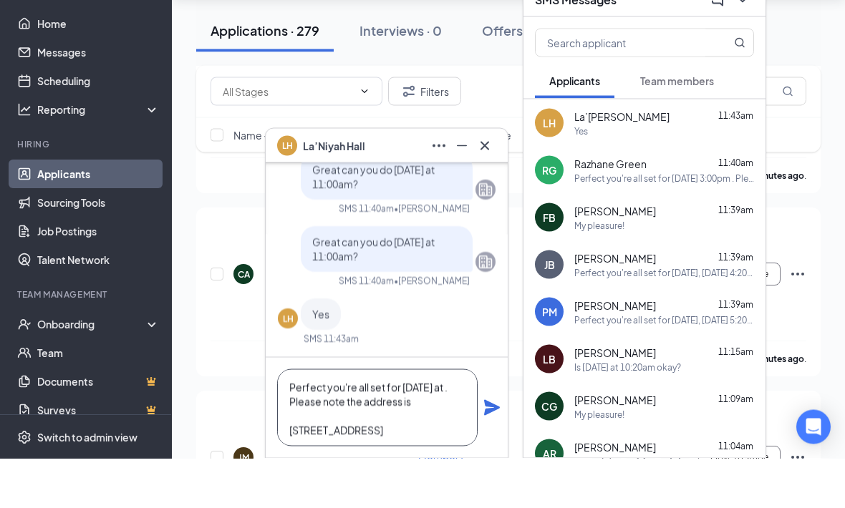
scroll to position [0, 0]
click at [378, 419] on textarea "Perfect you're all set for [DATE] at . Please note the address is [STREET_ADDRE…" at bounding box center [377, 457] width 200 height 77
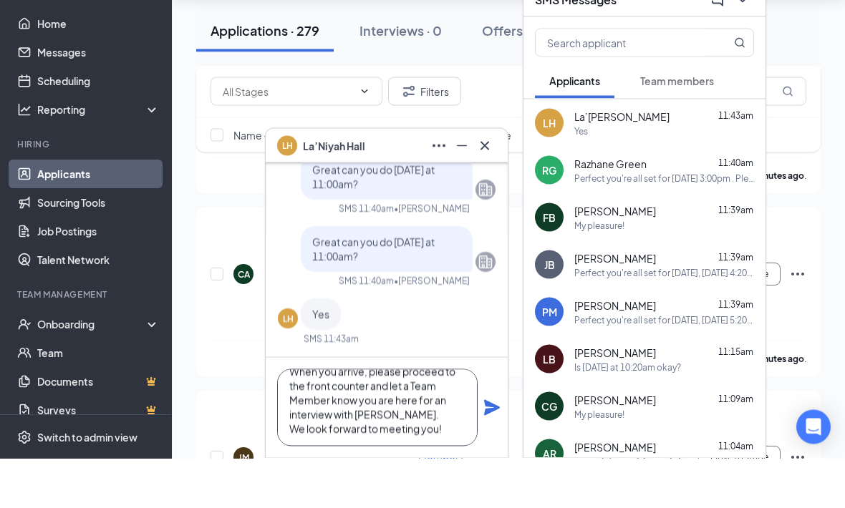
type textarea "Perfect you're all set for [DATE] 11:00am. Please note the address is [STREET_A…"
click at [485, 449] on icon "Plane" at bounding box center [491, 457] width 17 height 17
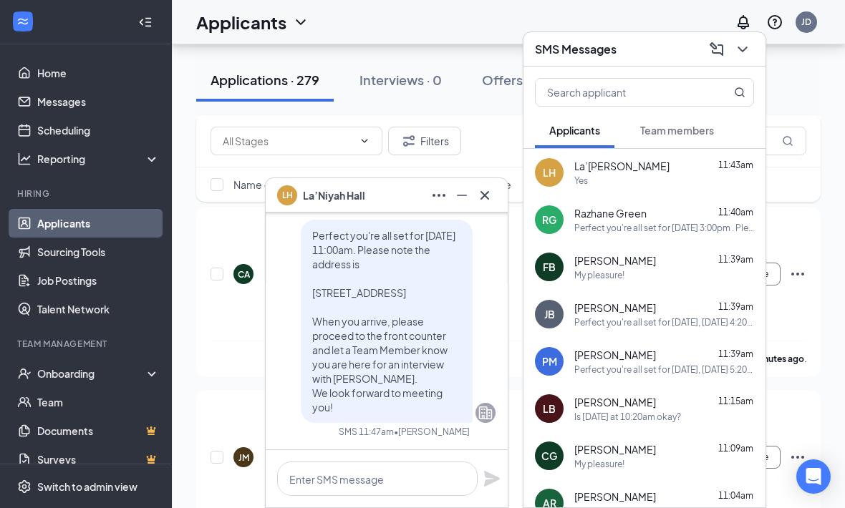
click at [490, 195] on icon "Cross" at bounding box center [484, 195] width 17 height 17
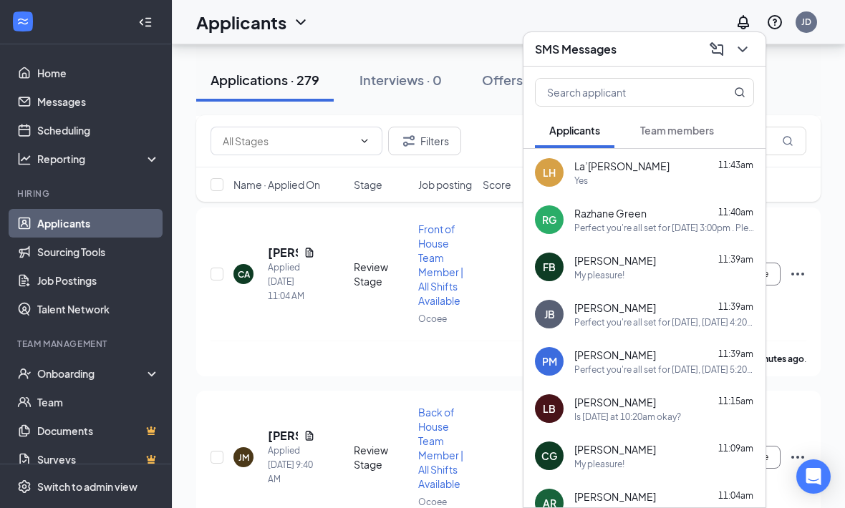
click at [747, 49] on icon "ChevronDown" at bounding box center [742, 49] width 17 height 17
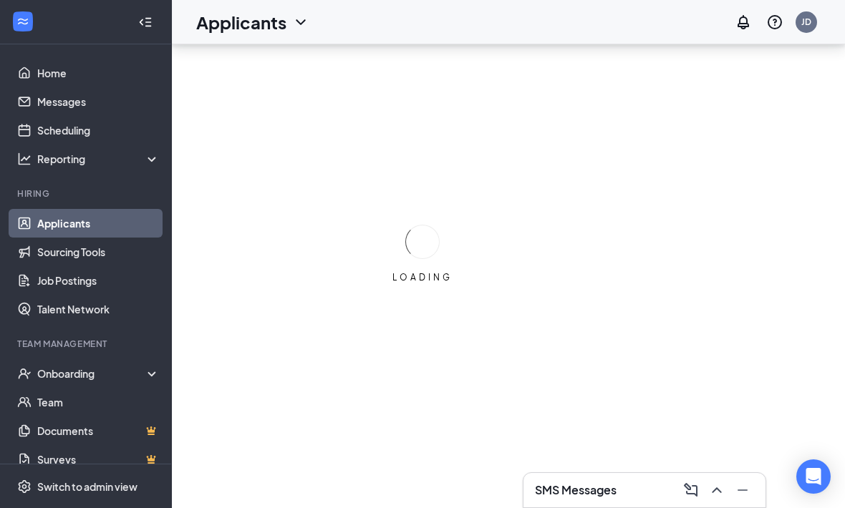
scroll to position [47, 0]
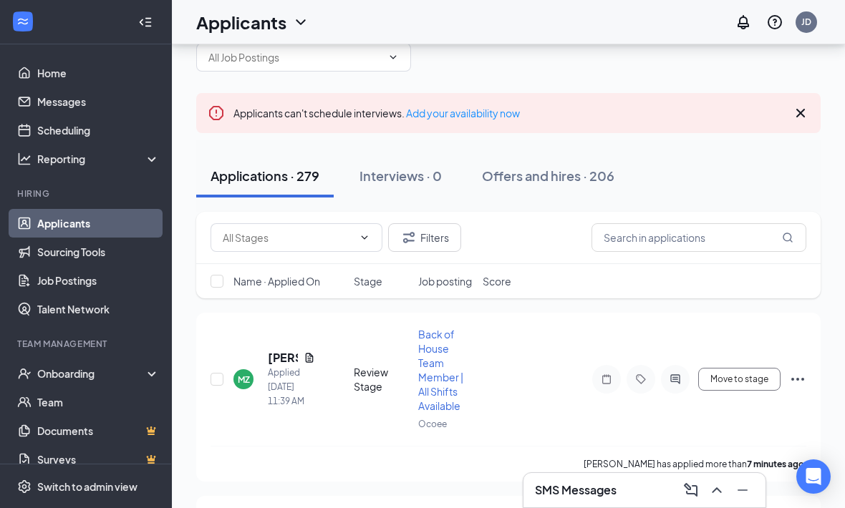
click at [654, 483] on div "SMS Messages" at bounding box center [644, 490] width 219 height 23
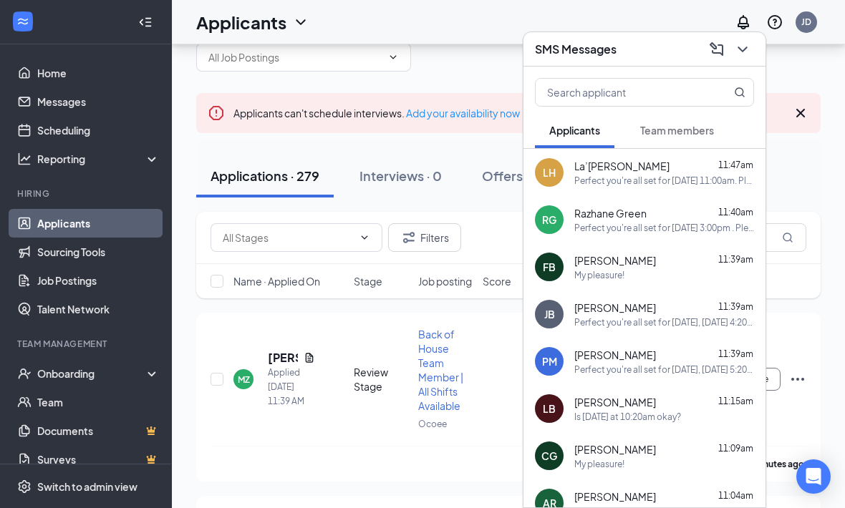
click at [753, 46] on button at bounding box center [742, 49] width 23 height 23
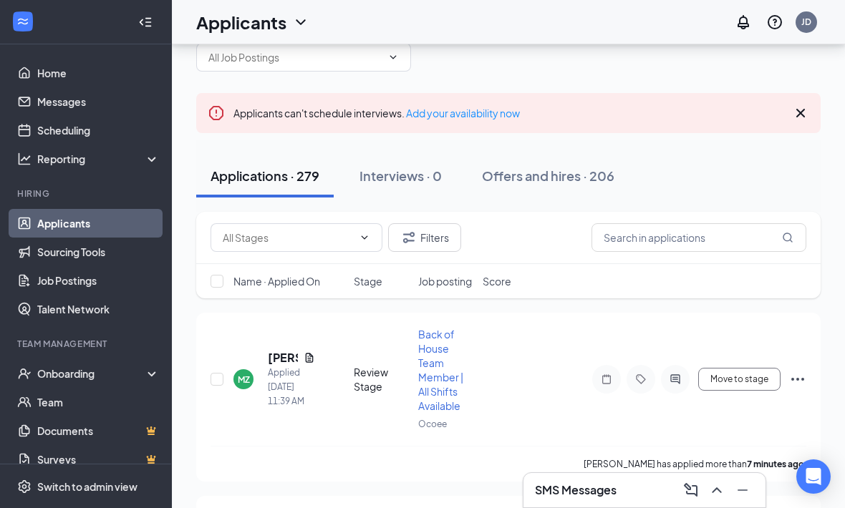
click at [807, 107] on icon "Cross" at bounding box center [800, 113] width 17 height 17
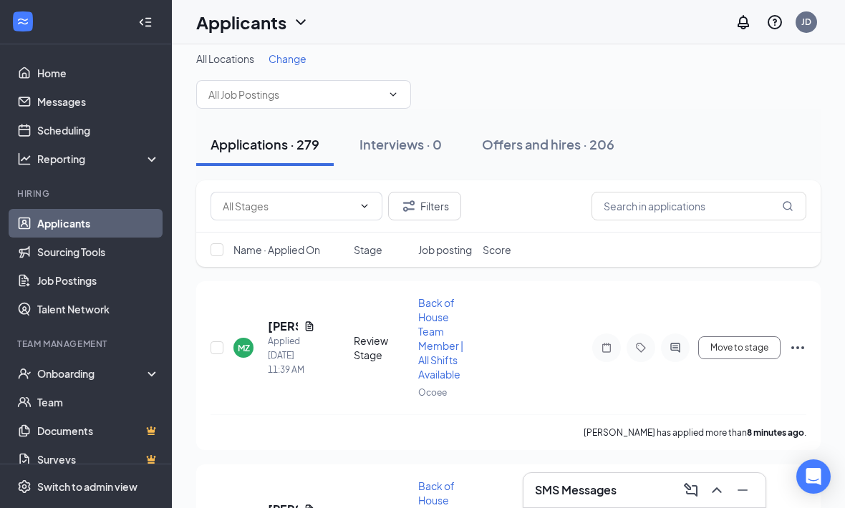
scroll to position [10, 0]
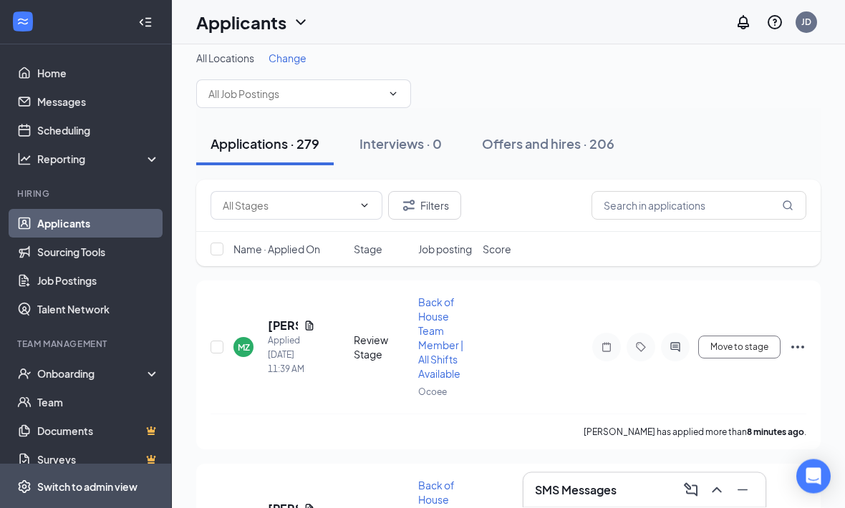
click at [84, 508] on span "Switch to admin view" at bounding box center [98, 487] width 122 height 44
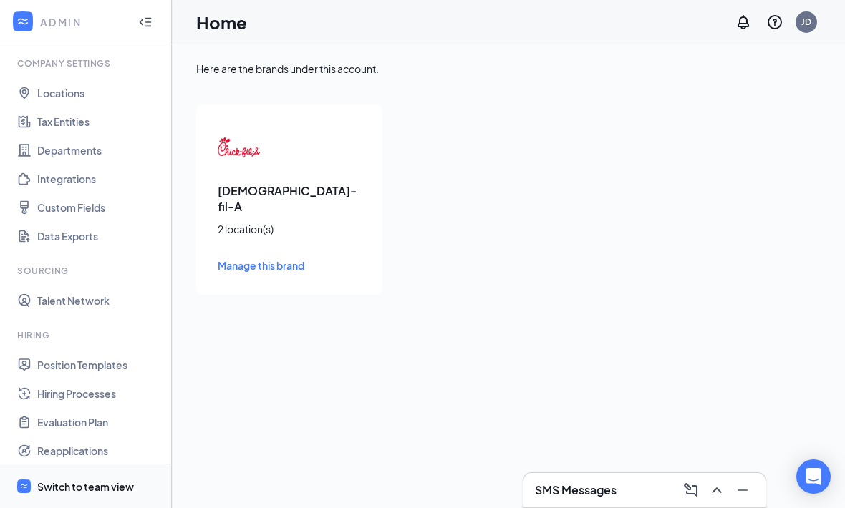
scroll to position [70, 0]
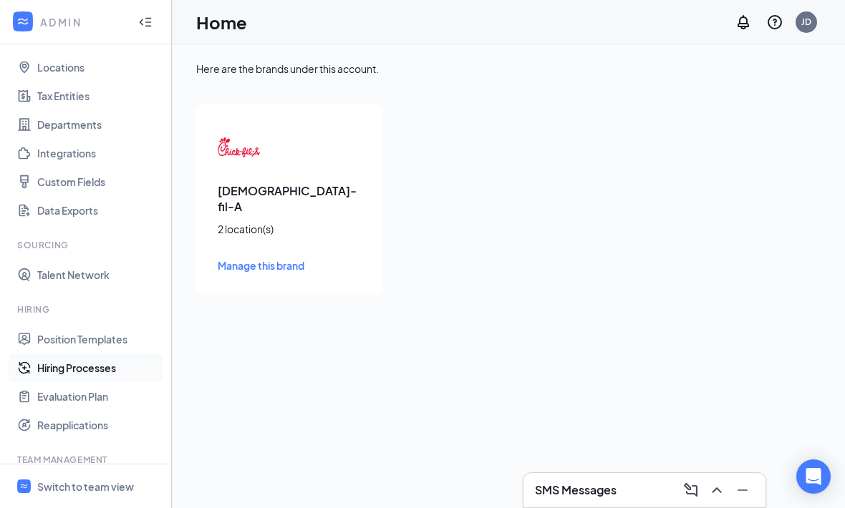
click at [128, 376] on link "Hiring Processes" at bounding box center [98, 368] width 122 height 29
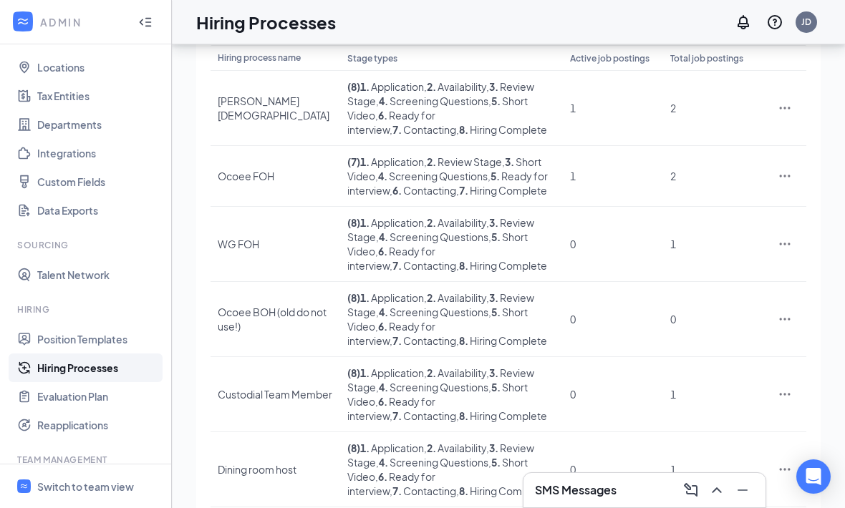
scroll to position [138, 0]
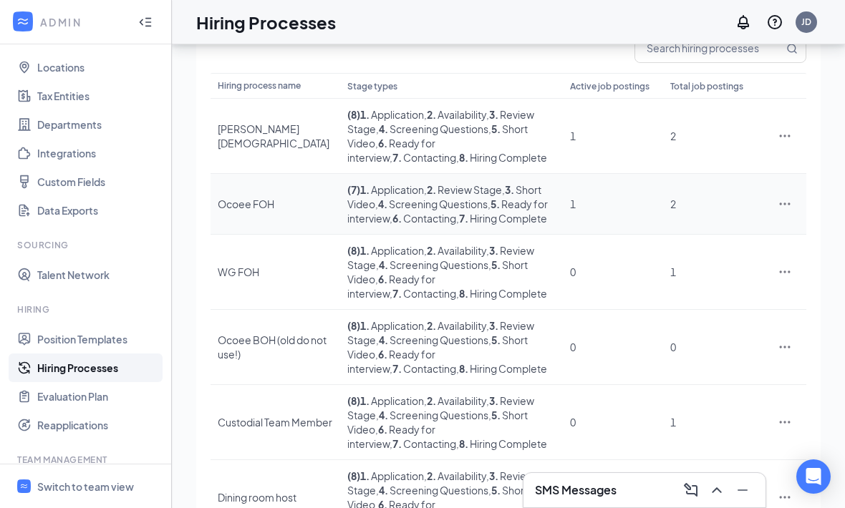
click at [790, 211] on icon "Ellipses" at bounding box center [784, 204] width 14 height 14
click at [720, 279] on span "Duplicate" at bounding box center [718, 278] width 123 height 16
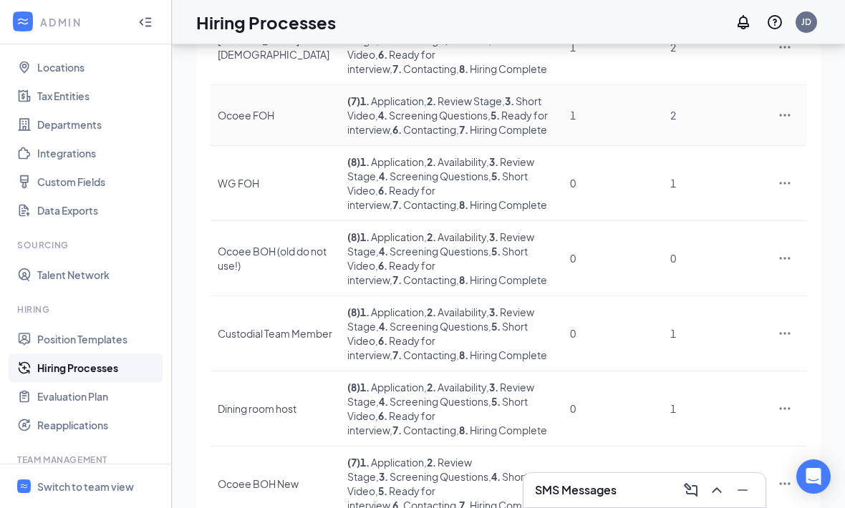
scroll to position [329, 0]
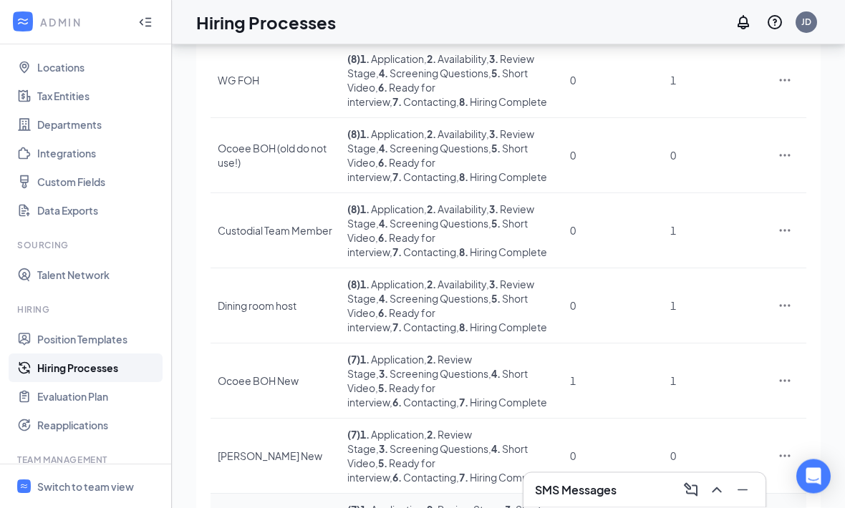
click at [711, 336] on span "Edit" at bounding box center [718, 337] width 123 height 16
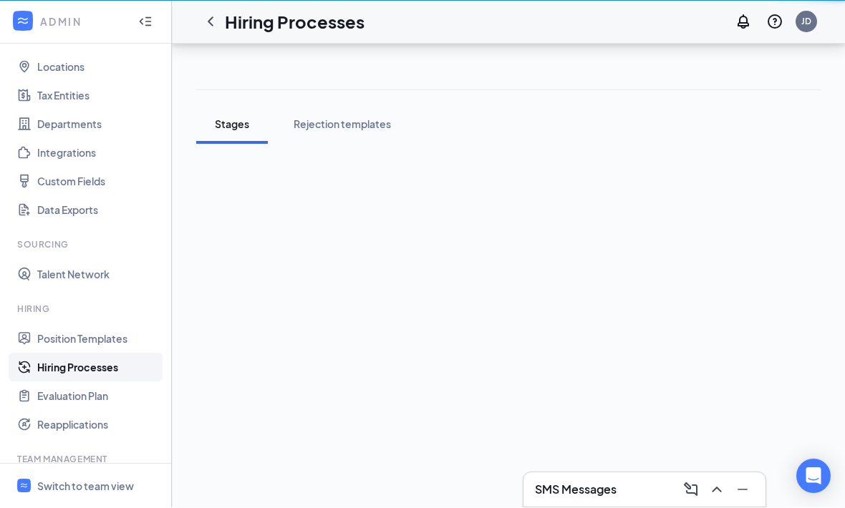
scroll to position [47, 0]
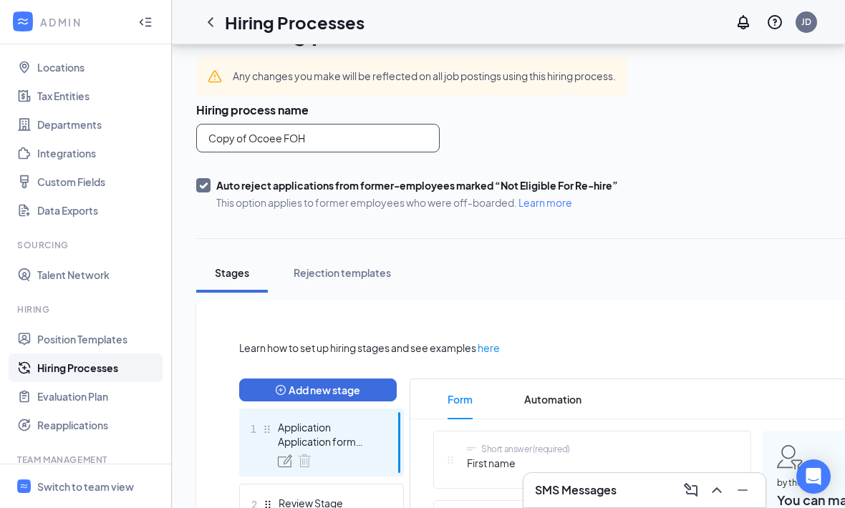
click at [364, 144] on input "Copy of Ocoee FOH" at bounding box center [317, 138] width 243 height 29
type input "WG FOH New"
click at [747, 176] on div "Hiring process name WG FOH New Auto reject applications from former-employees m…" at bounding box center [598, 156] width 805 height 107
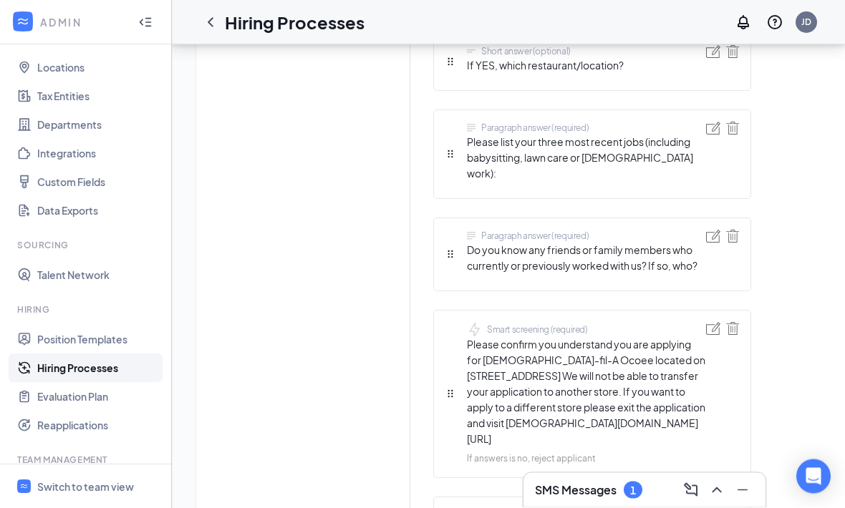
scroll to position [1796, 0]
click at [714, 322] on img at bounding box center [713, 328] width 14 height 13
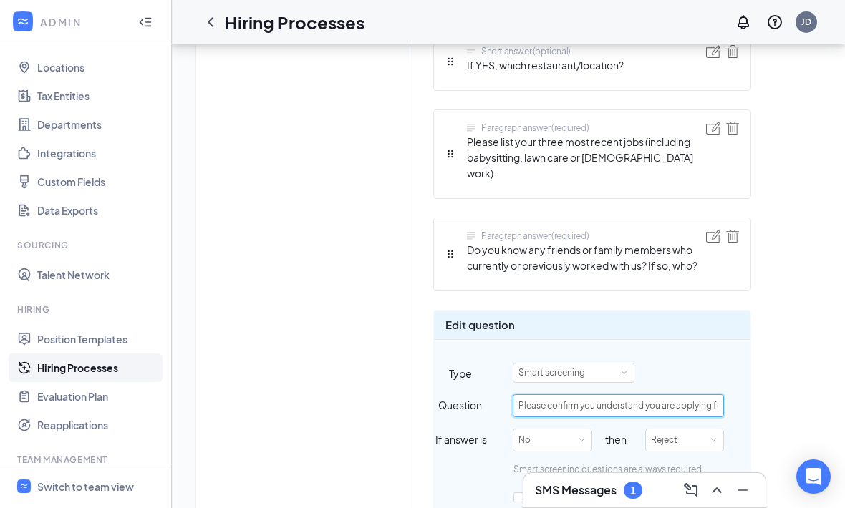
click at [656, 394] on input "Please confirm you understand you are applying for [DEMOGRAPHIC_DATA]-fil-A Oco…" at bounding box center [618, 405] width 211 height 23
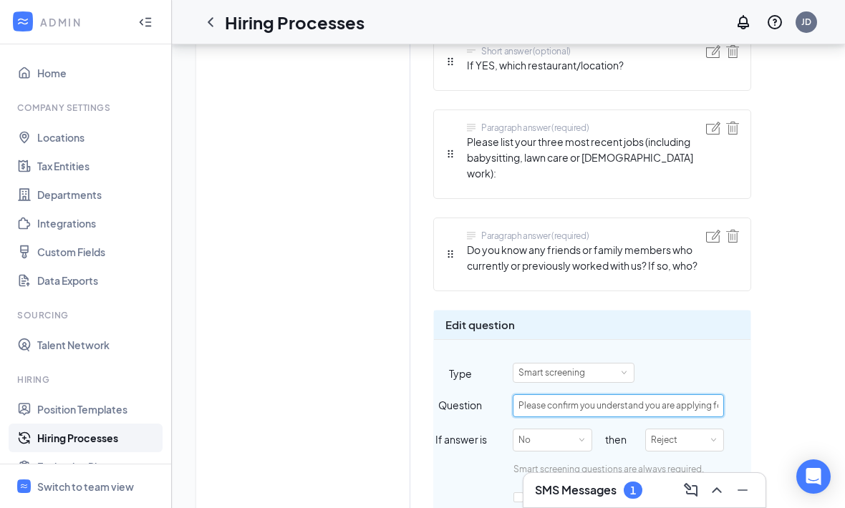
paste input "Winter Garden located on 3166 Daniels Rd"
type input "Please confirm you understand you are applying for [DEMOGRAPHIC_DATA]-fil-A Win…"
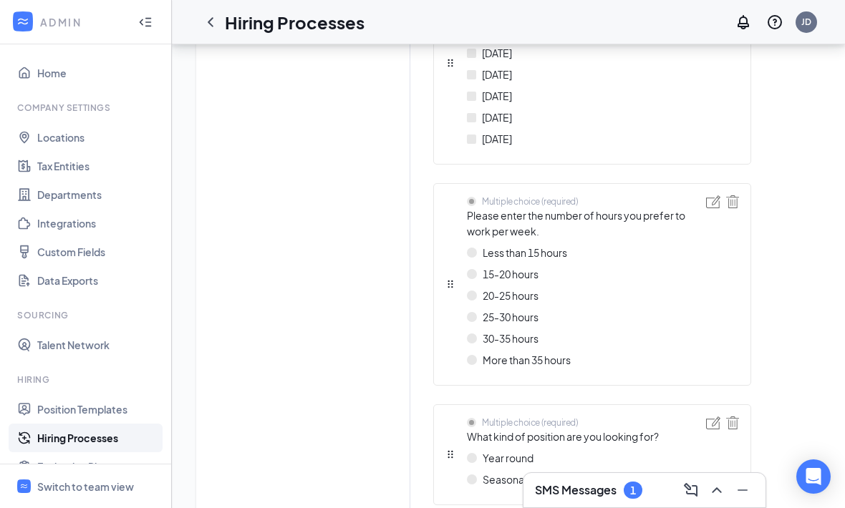
scroll to position [0, 0]
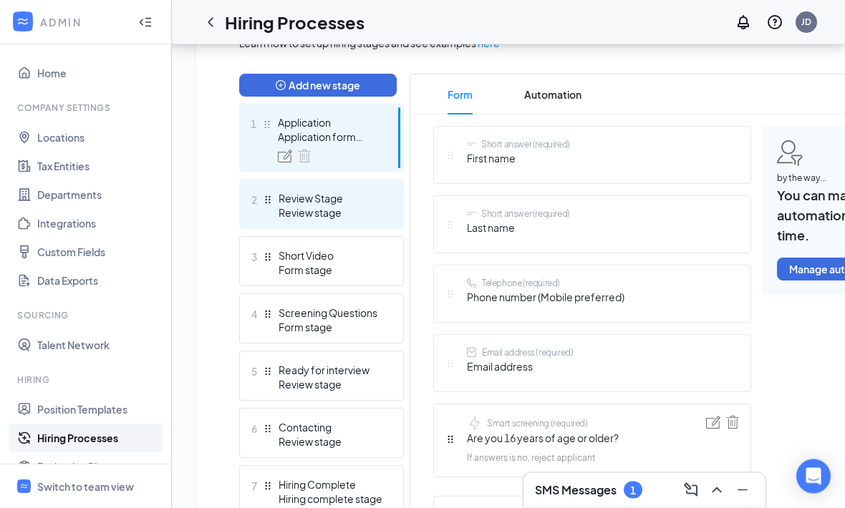
click at [382, 195] on div "Review Stage" at bounding box center [330, 199] width 105 height 14
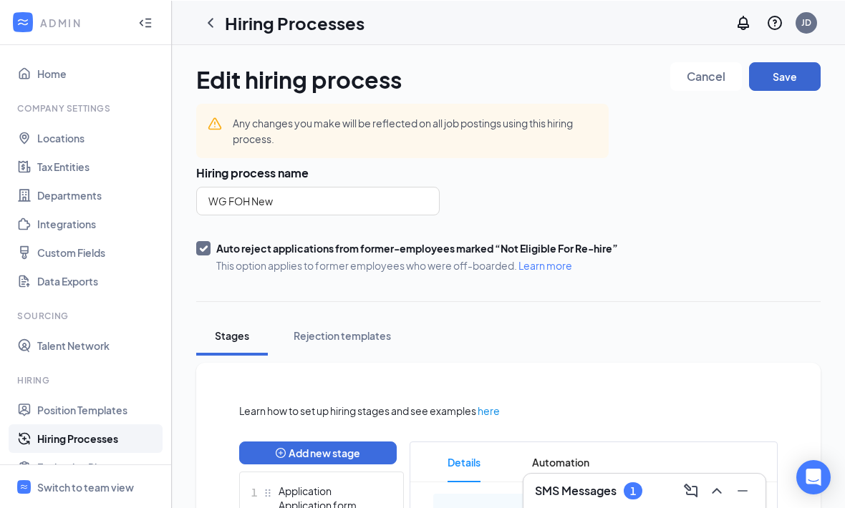
click at [791, 72] on button "Save" at bounding box center [785, 76] width 72 height 29
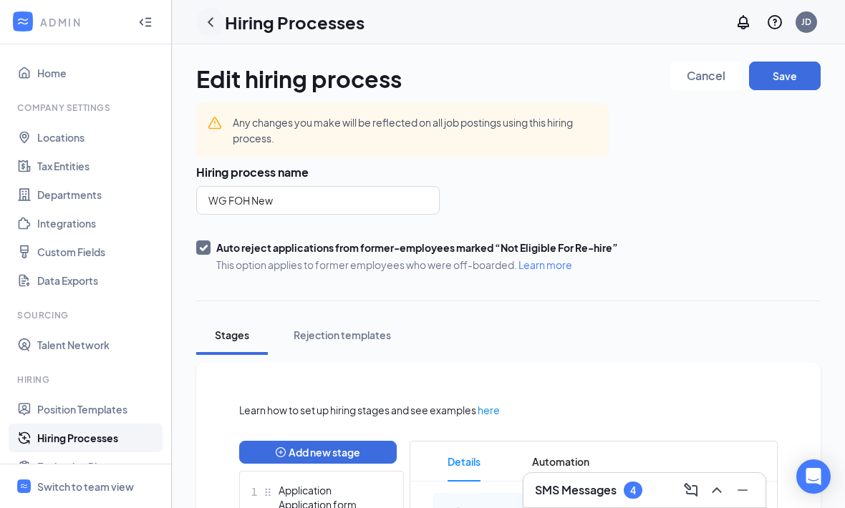
click at [217, 30] on icon "ChevronLeft" at bounding box center [210, 22] width 17 height 17
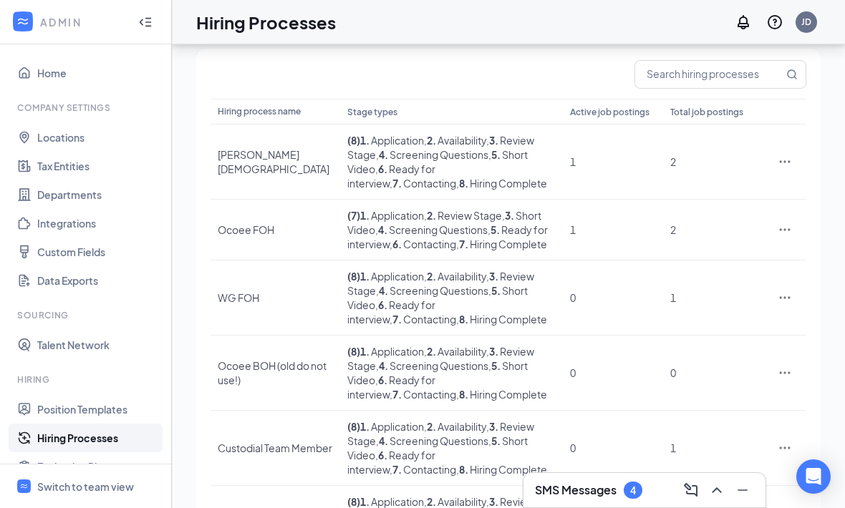
scroll to position [120, 0]
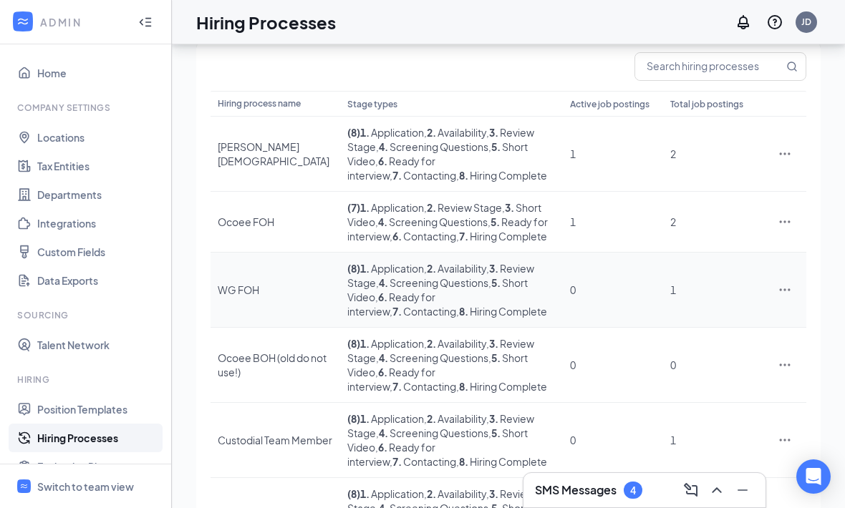
click at [781, 297] on icon "Ellipses" at bounding box center [784, 290] width 14 height 14
click at [747, 352] on span "Duplicate" at bounding box center [718, 357] width 123 height 16
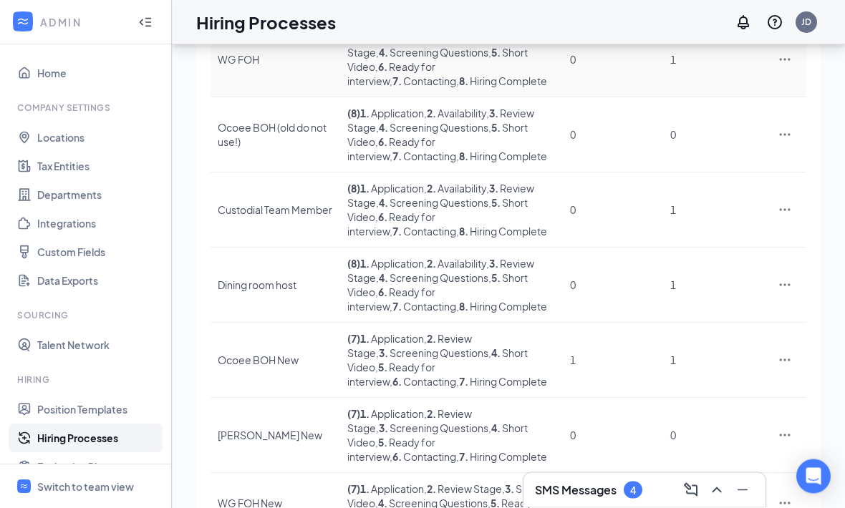
scroll to position [390, 0]
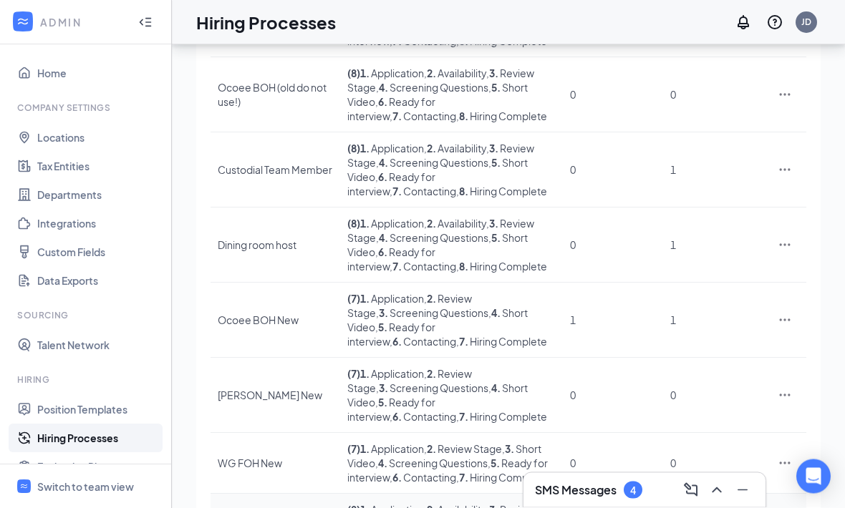
click at [704, 437] on span "Delete" at bounding box center [718, 435] width 123 height 16
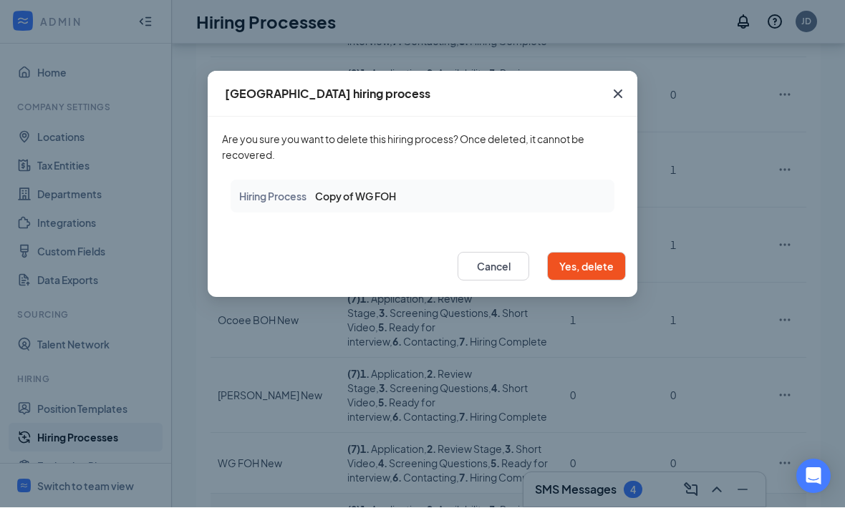
click at [601, 273] on button "Yes, delete" at bounding box center [586, 267] width 79 height 29
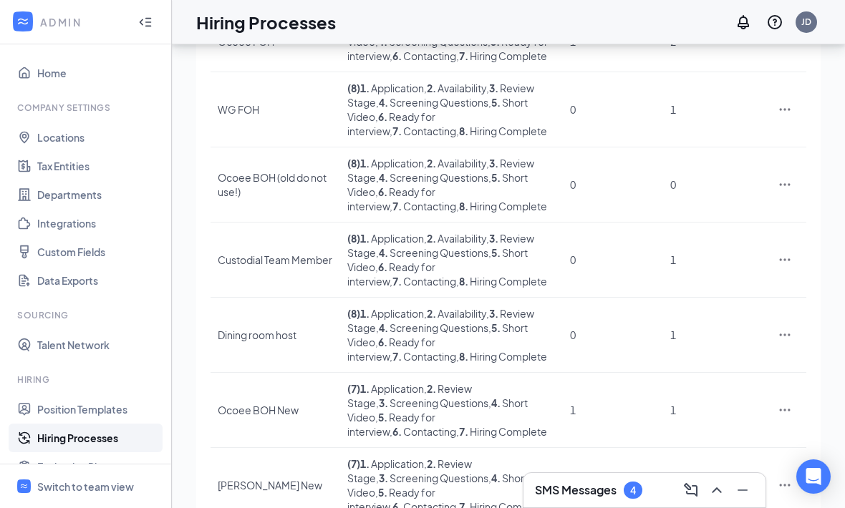
scroll to position [300, 0]
click at [735, 391] on span "Duplicate" at bounding box center [718, 399] width 123 height 16
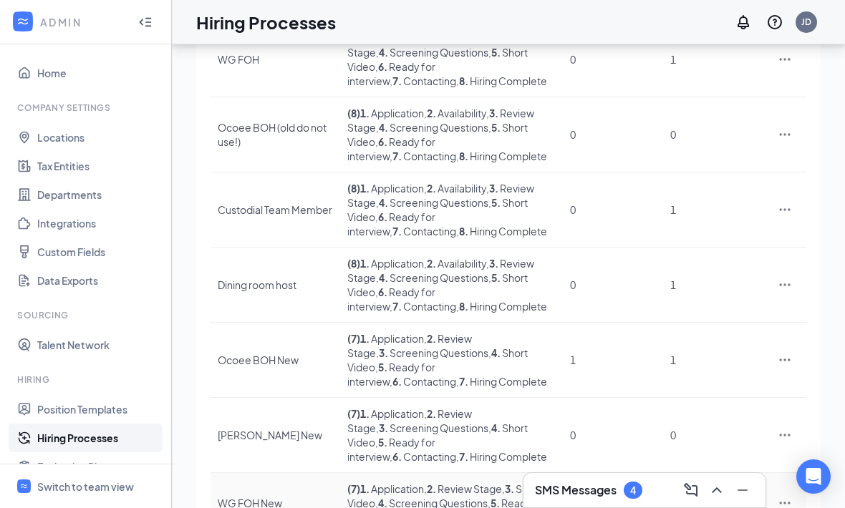
scroll to position [390, 0]
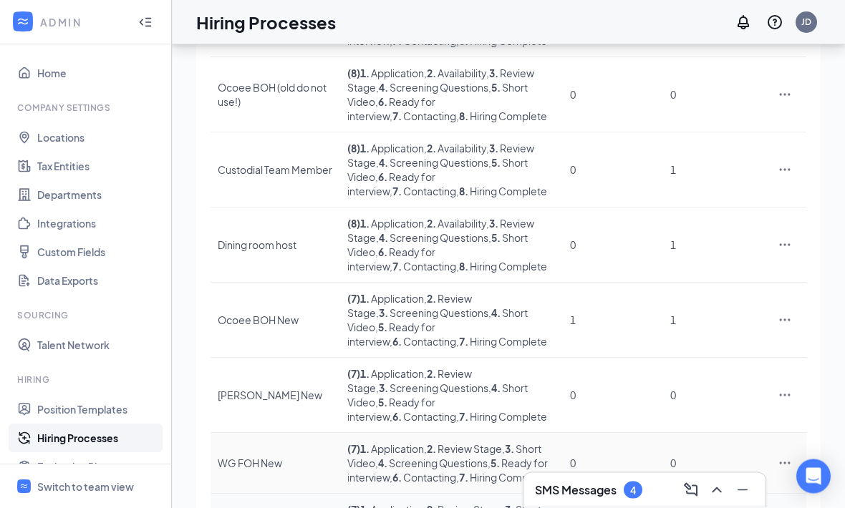
click at [750, 334] on span "Edit" at bounding box center [718, 337] width 123 height 16
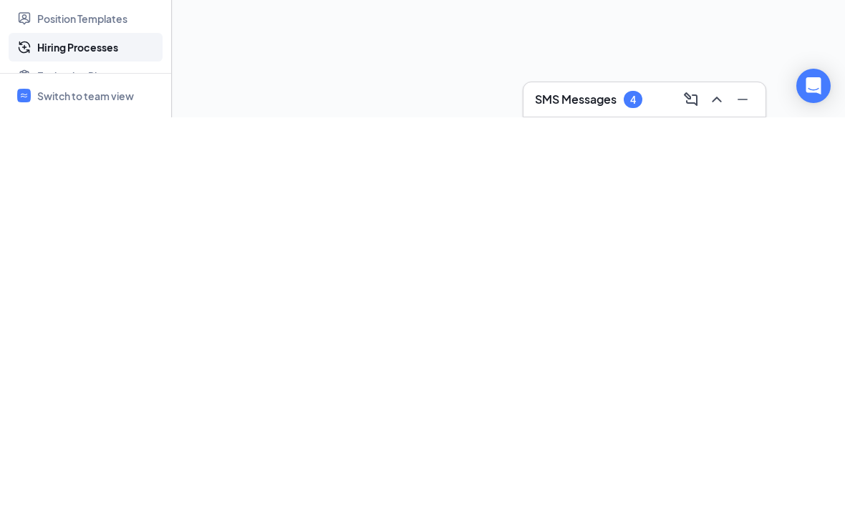
scroll to position [36, 0]
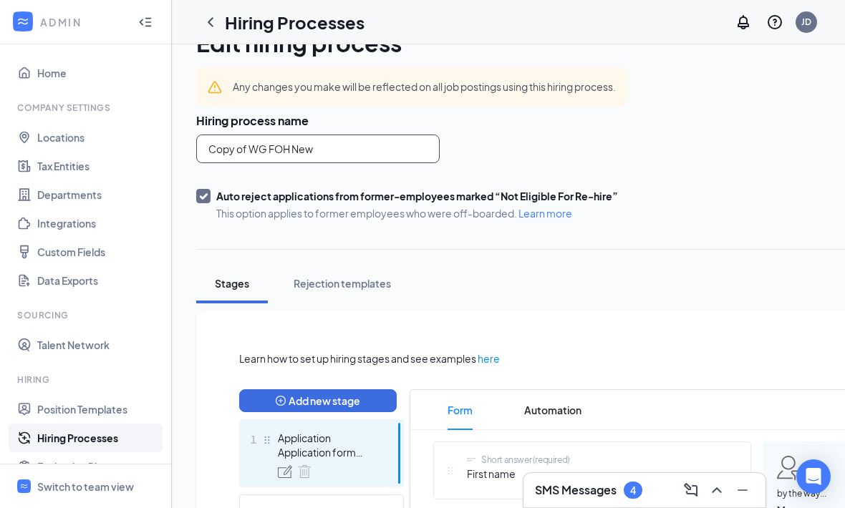
click at [370, 155] on input "Copy of WG FOH New" at bounding box center [317, 149] width 243 height 29
type input "W"
type input "WG Dining New"
click at [719, 147] on div "WG Dining New" at bounding box center [461, 149] width 531 height 29
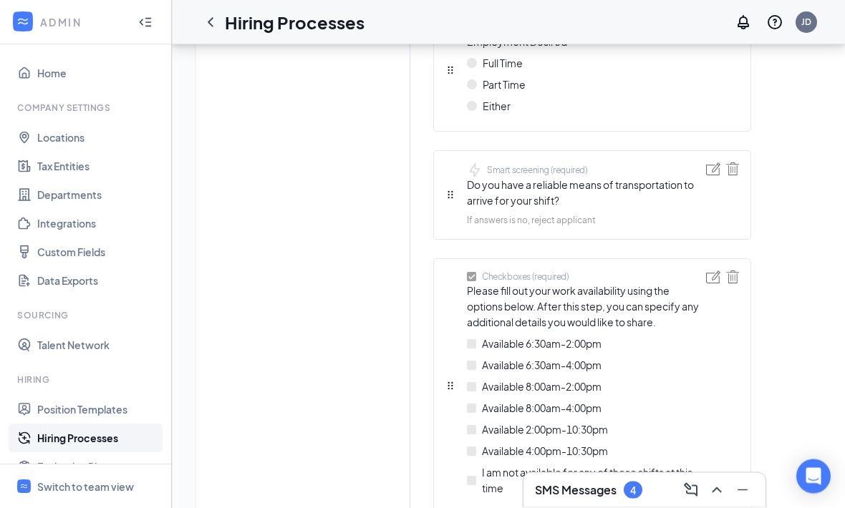
scroll to position [2360, 0]
click at [717, 271] on img at bounding box center [713, 277] width 14 height 13
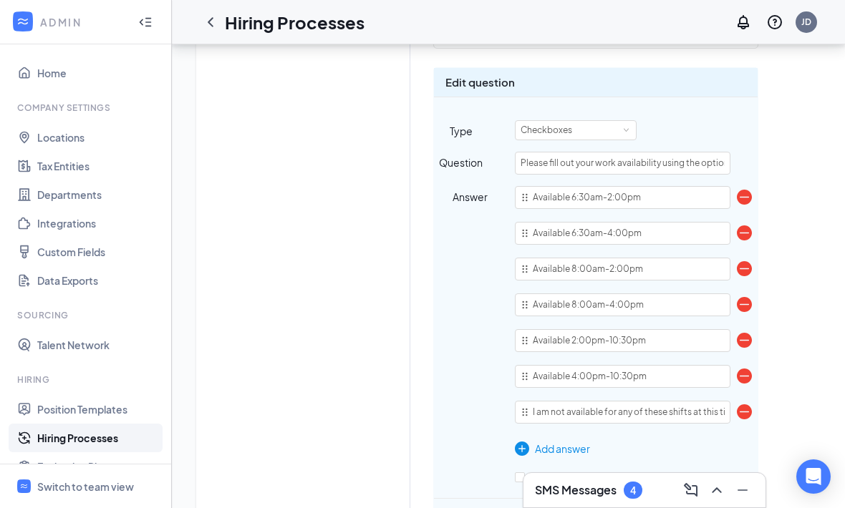
scroll to position [2547, 0]
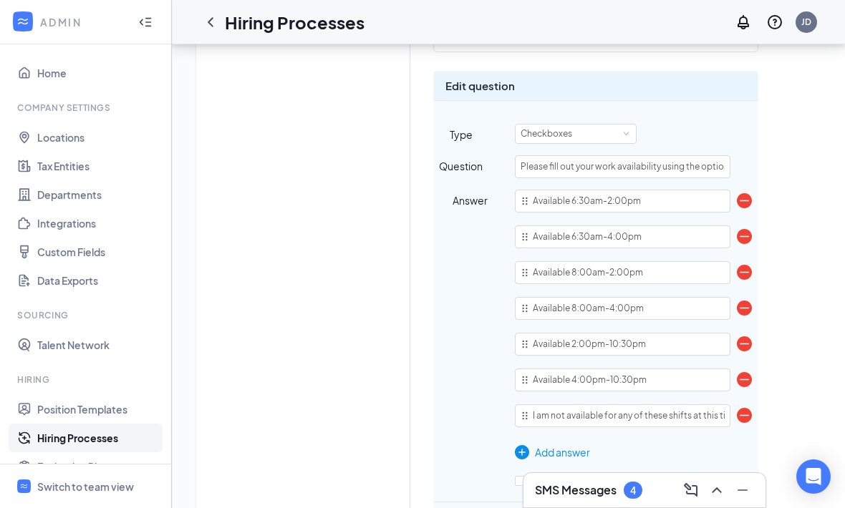
click at [745, 193] on img at bounding box center [744, 200] width 15 height 15
type input "Available 6:30am-4:00pm"
type input "Available 8:00am-2:00pm"
type input "Available 8:00am-4:00pm"
type input "Available 2:00pm-10:30pm"
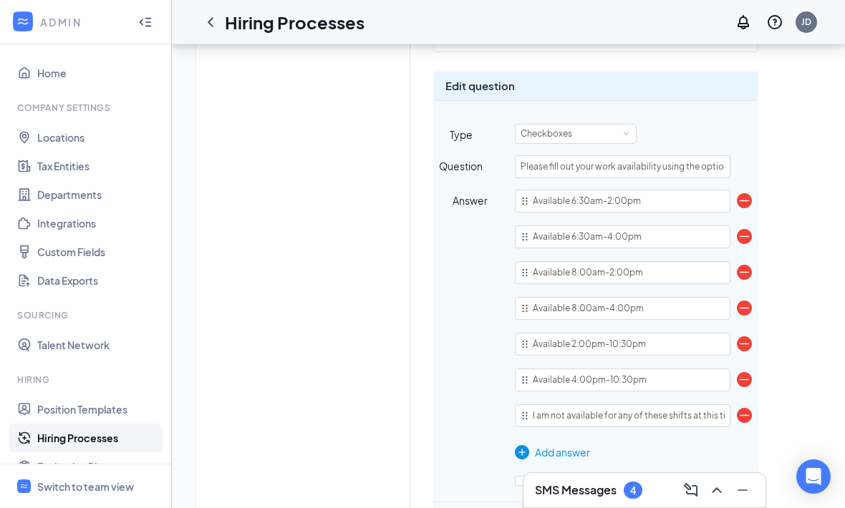
type input "Available 4:00pm-10:30pm"
type input "I am not available for any of these shifts at this time"
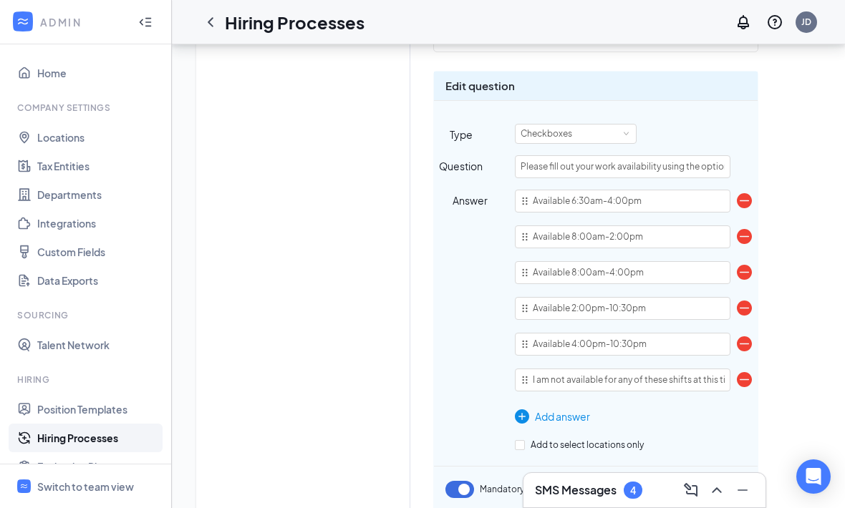
click at [746, 193] on img at bounding box center [744, 200] width 15 height 15
type input "Available 8:00am-2:00pm"
type input "Available 8:00am-4:00pm"
type input "Available 2:00pm-10:30pm"
type input "Available 4:00pm-10:30pm"
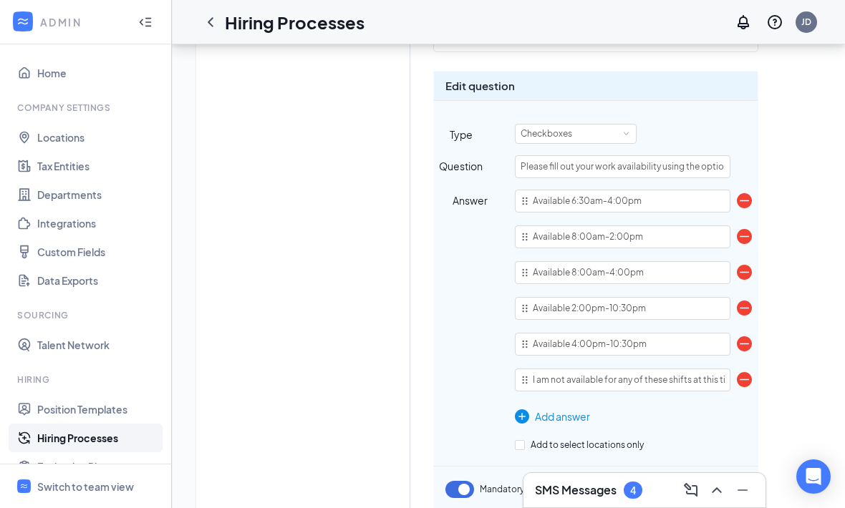
type input "I am not available for any of these shifts at this time"
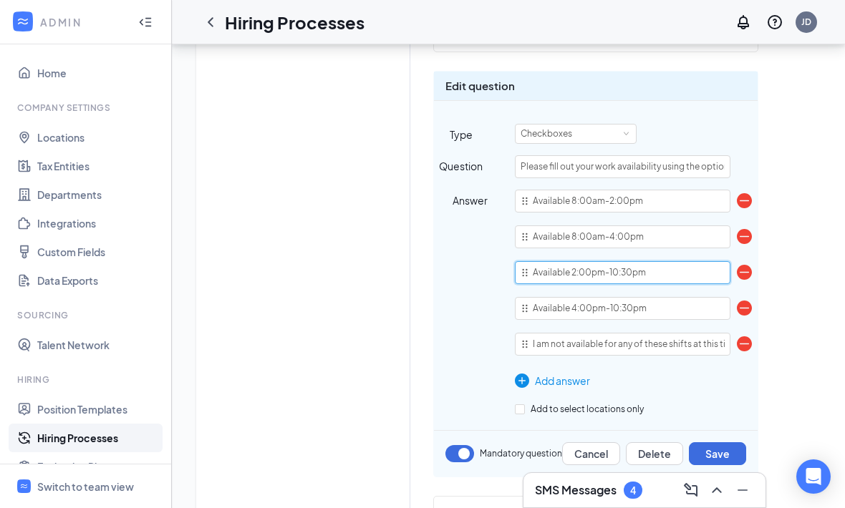
click at [700, 261] on input "Available 2:00pm-10:30pm" at bounding box center [622, 272] width 215 height 23
type input "Available 2:00pm-8:00pm"
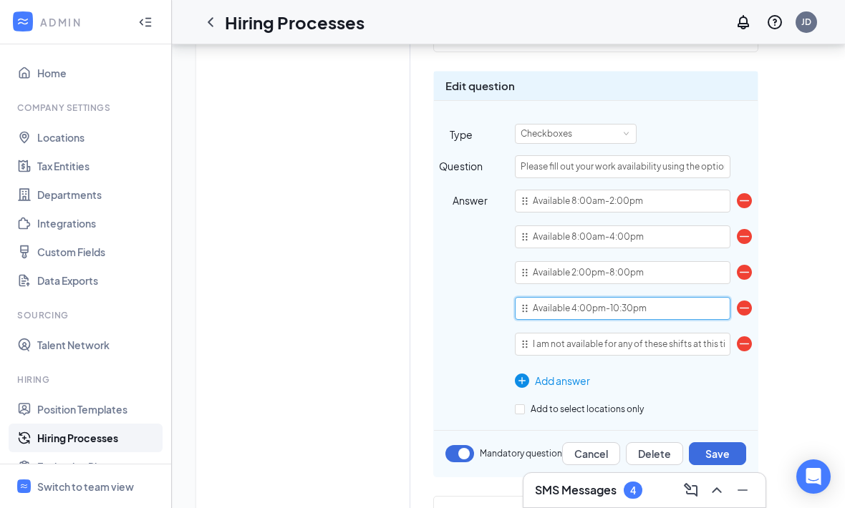
click at [672, 297] on input "Available 4:00pm-10:30pm" at bounding box center [622, 308] width 215 height 23
type input "Available 4:00pm-8:00pm"
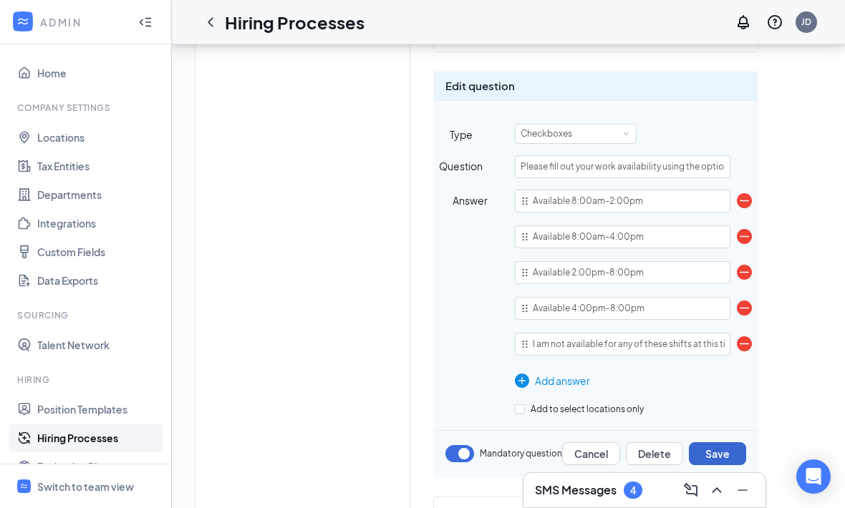
click at [731, 442] on button "Save" at bounding box center [717, 453] width 57 height 23
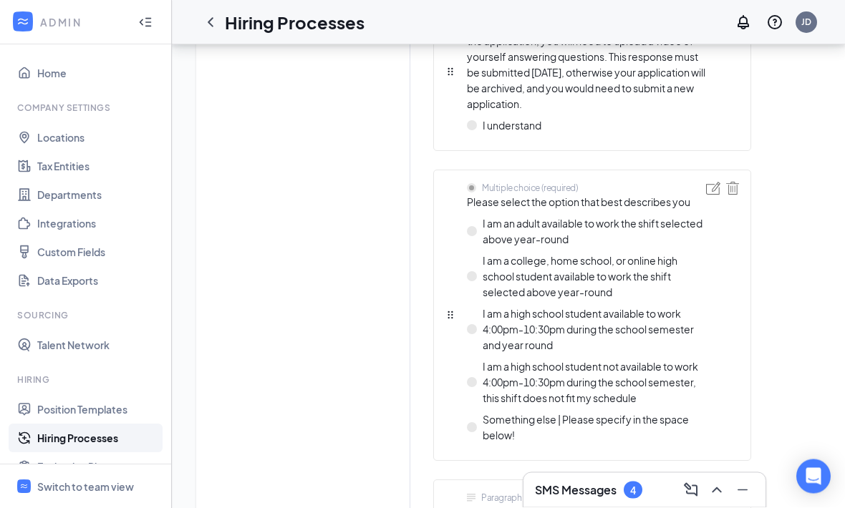
scroll to position [3418, 0]
click at [718, 182] on img at bounding box center [713, 188] width 14 height 13
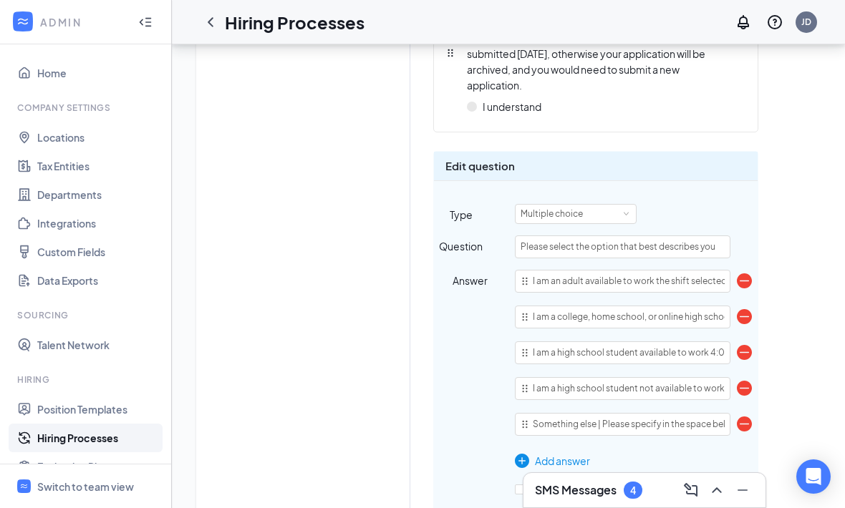
scroll to position [3439, 0]
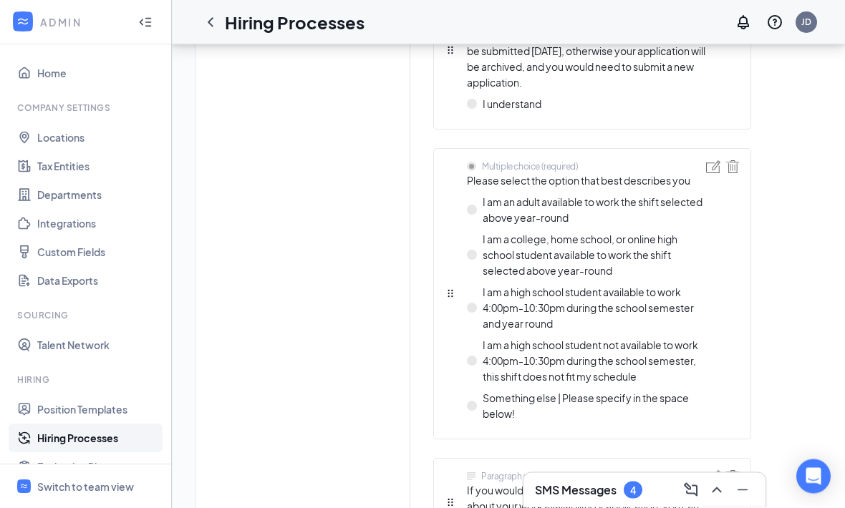
scroll to position [3440, 0]
click at [737, 160] on img at bounding box center [732, 166] width 13 height 13
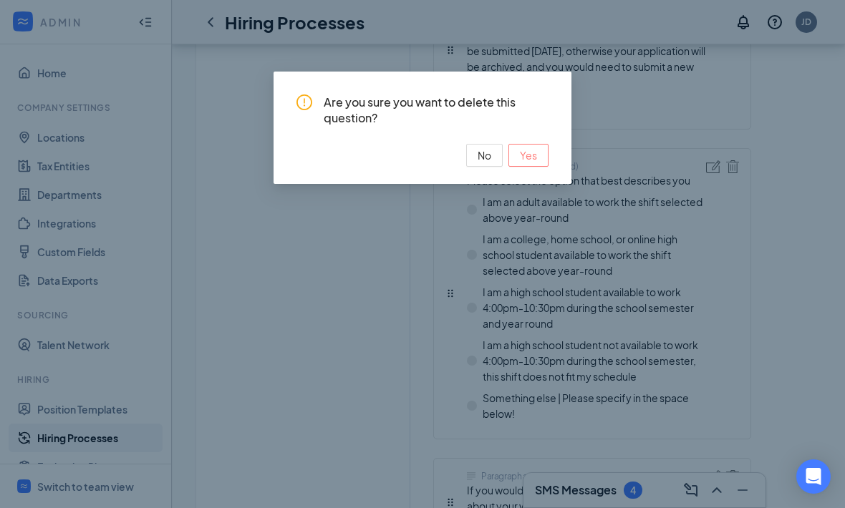
click at [542, 154] on button "Yes" at bounding box center [528, 155] width 40 height 23
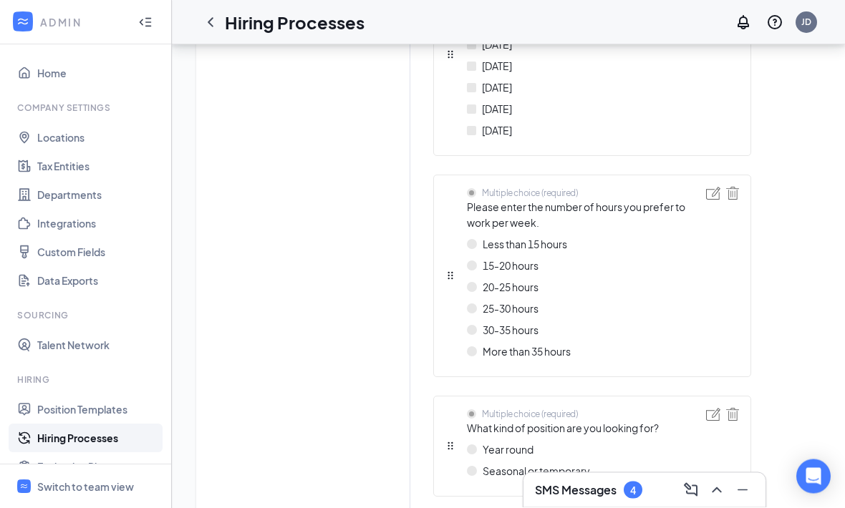
scroll to position [2896, 0]
click at [711, 187] on img at bounding box center [713, 193] width 14 height 13
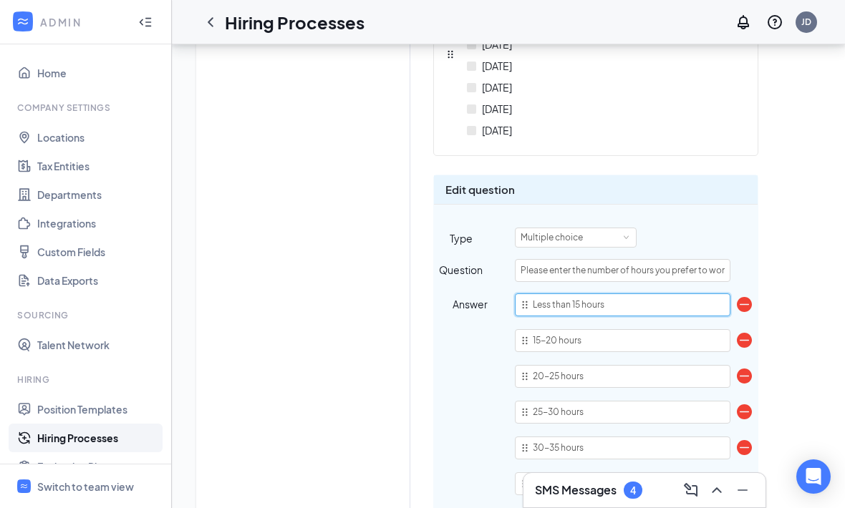
click at [638, 294] on input "Less than 15 hours" at bounding box center [622, 305] width 215 height 23
click at [578, 294] on input "Less than 15 hours" at bounding box center [622, 305] width 215 height 23
type input "Less than 20 hours"
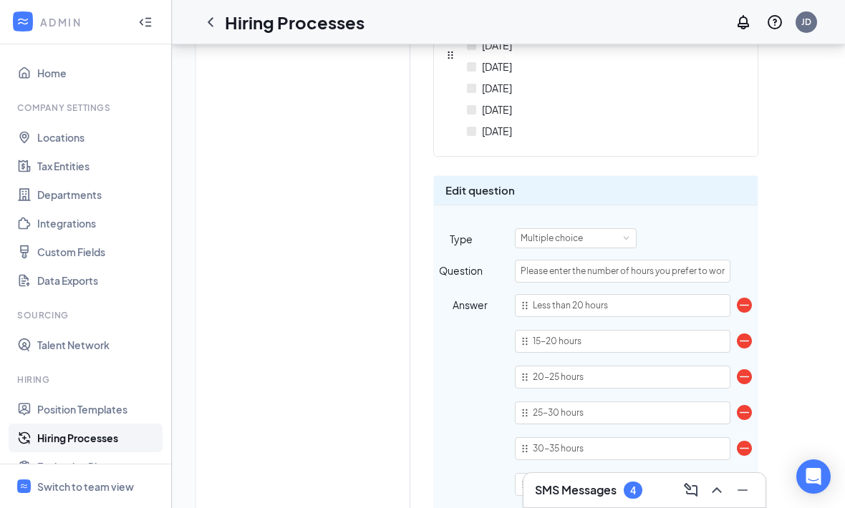
click at [747, 334] on img at bounding box center [744, 341] width 15 height 15
type input "20-25 hours"
type input "25-30 hours"
type input "30-35 hours"
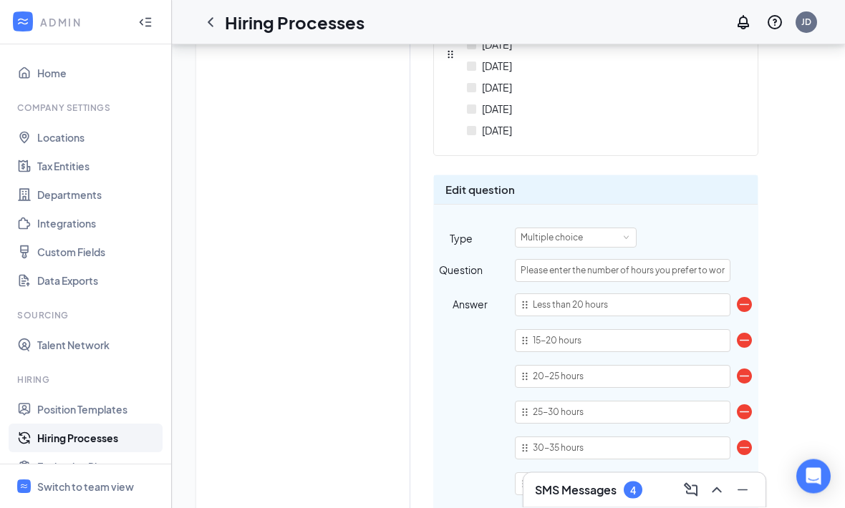
type input "More than 35 hours"
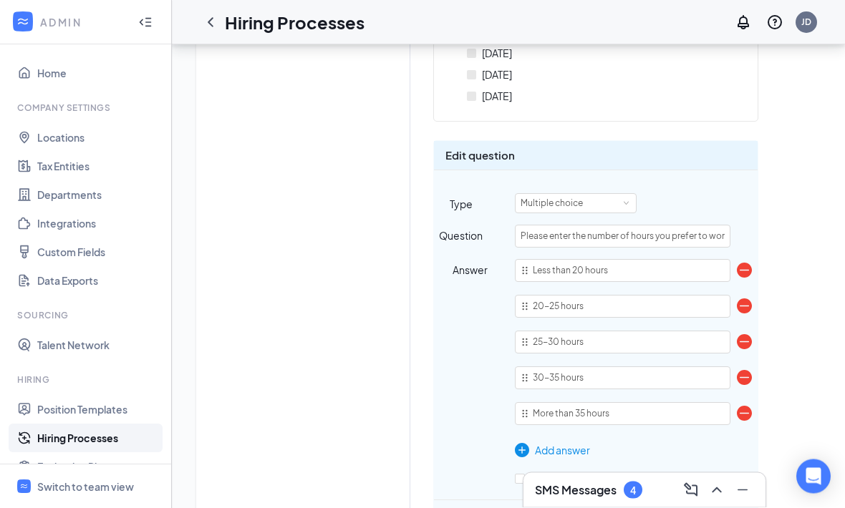
scroll to position [2930, 0]
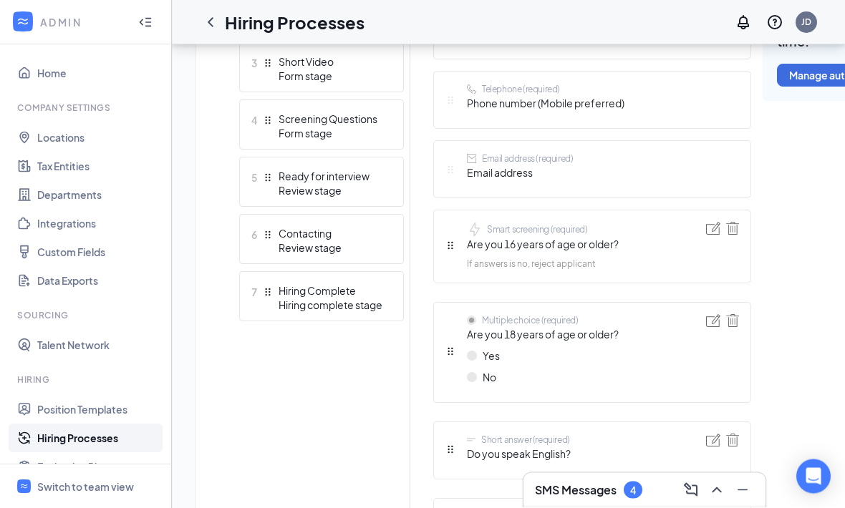
scroll to position [533, 0]
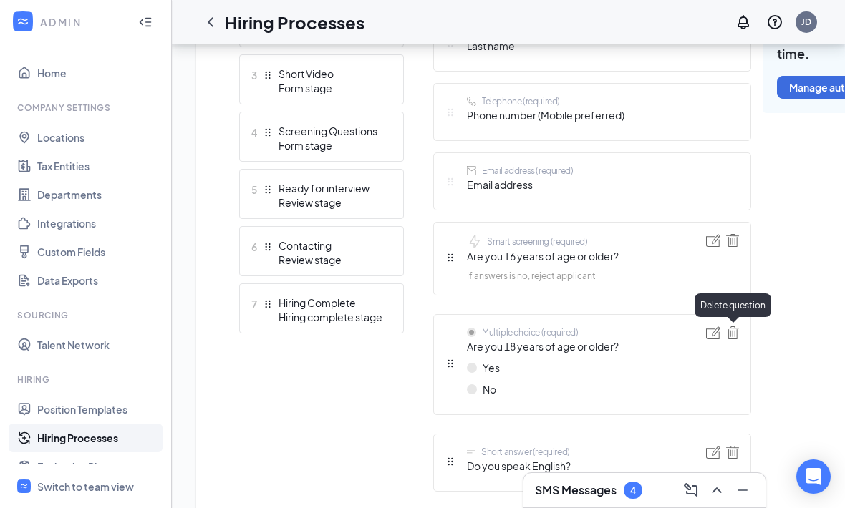
click at [734, 333] on img at bounding box center [732, 332] width 13 height 13
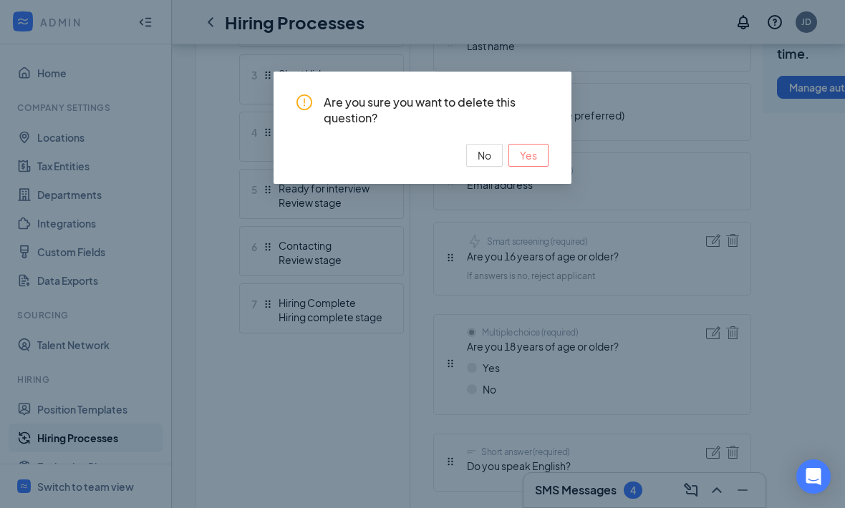
click at [534, 157] on span "Yes" at bounding box center [528, 155] width 17 height 16
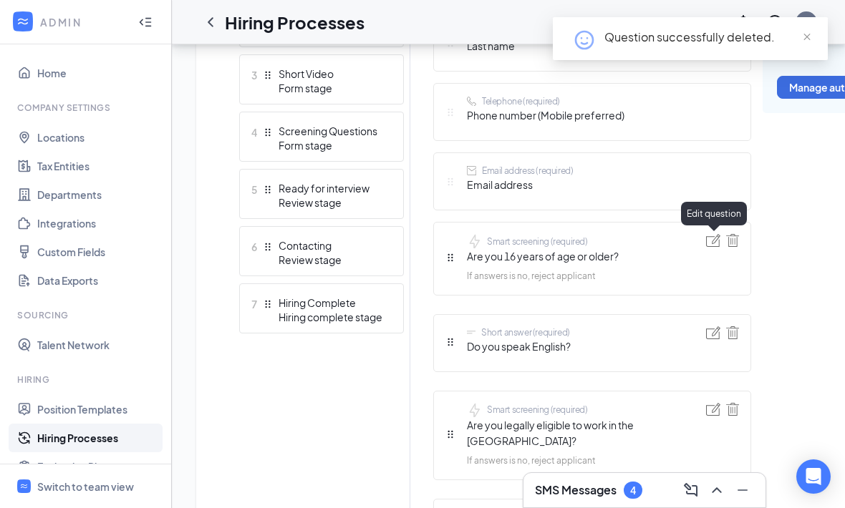
click at [711, 243] on img at bounding box center [713, 240] width 14 height 13
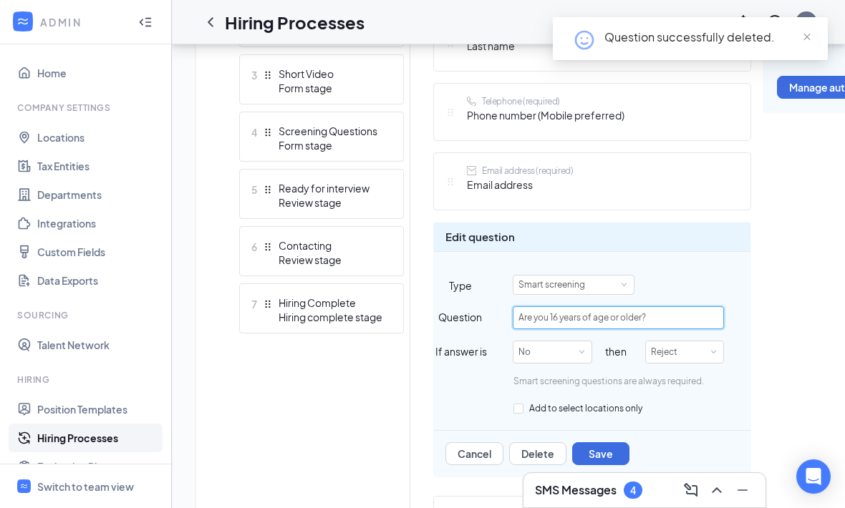
click at [559, 320] on input "Are you 16 years of age or older?" at bounding box center [618, 317] width 211 height 23
click at [556, 318] on input "Are you 16 years of age or older?" at bounding box center [618, 317] width 211 height 23
click at [556, 317] on input "Are you 16 years of age or older?" at bounding box center [618, 317] width 211 height 23
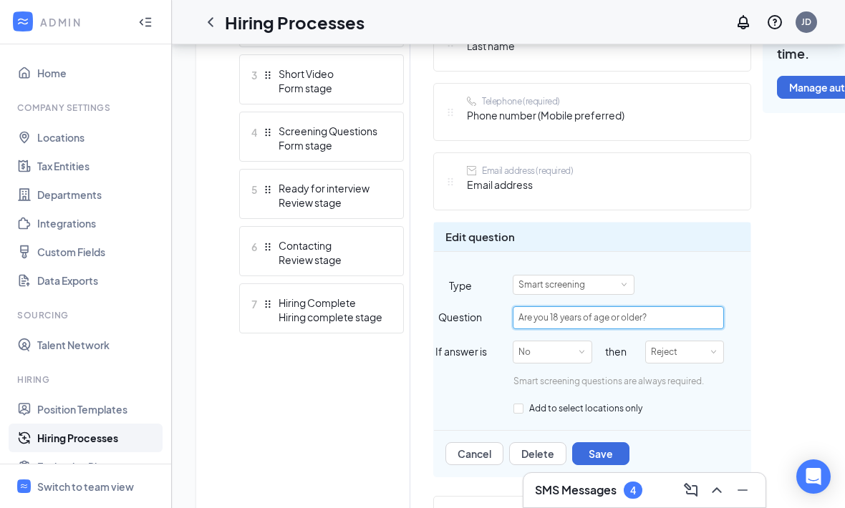
type input "Are you 18 years of age or older?"
click at [611, 454] on button "Save" at bounding box center [600, 453] width 57 height 23
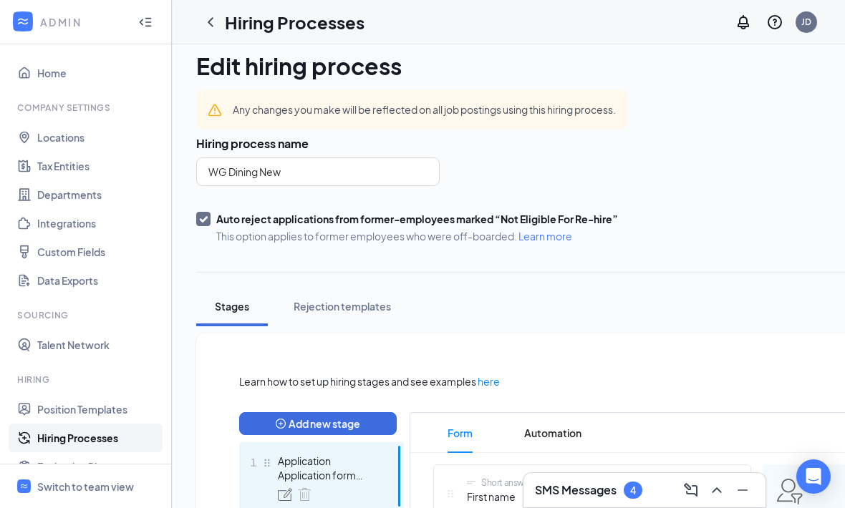
scroll to position [0, 0]
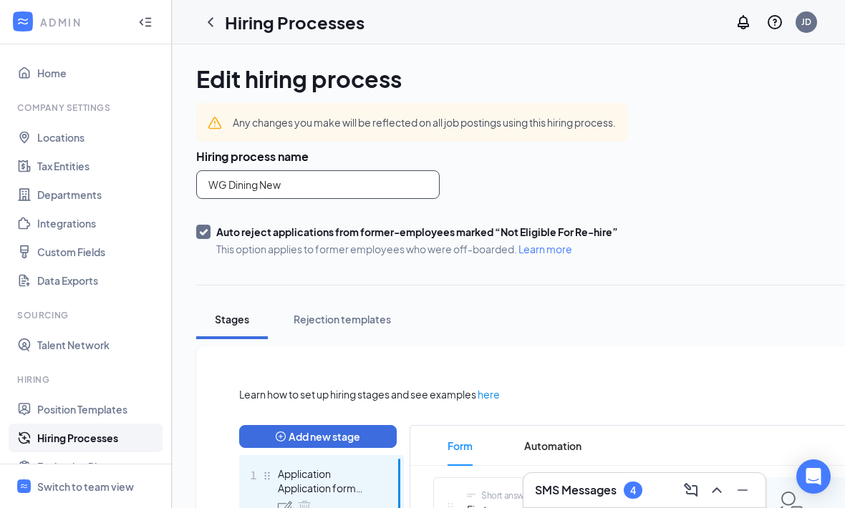
click at [262, 198] on input "WG Dining New" at bounding box center [317, 184] width 243 height 29
click at [256, 181] on input "WG Dining New" at bounding box center [317, 184] width 243 height 29
type input "WG Dining Host New"
click at [719, 137] on div "Any changes you make will be reflected on all job postings using this hiring pr…" at bounding box center [461, 122] width 531 height 39
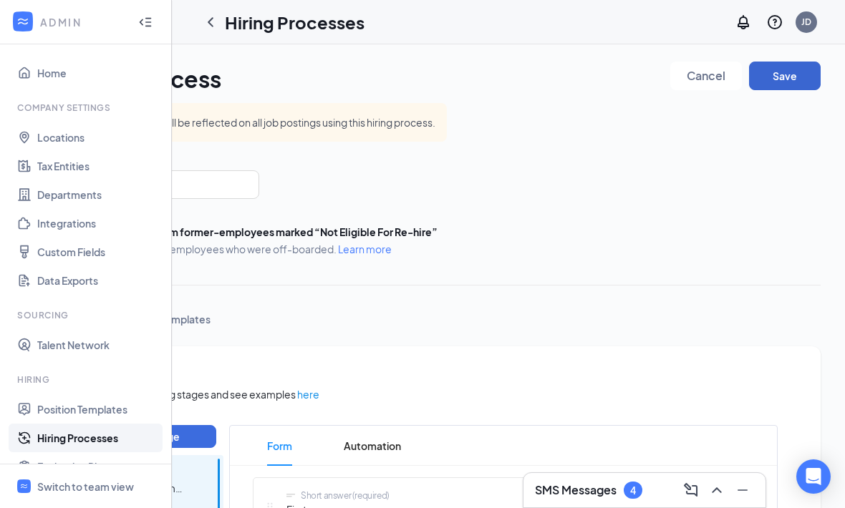
click at [800, 75] on button "Save" at bounding box center [785, 76] width 72 height 29
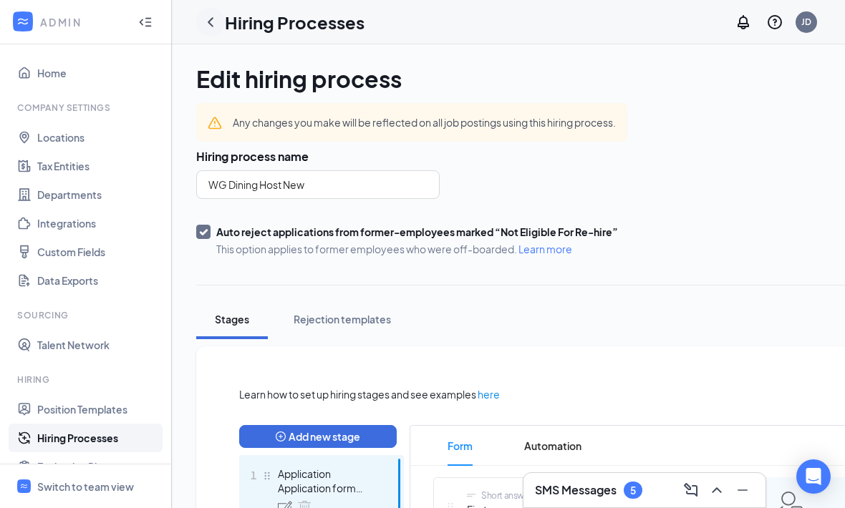
click at [218, 22] on icon "ChevronLeft" at bounding box center [210, 22] width 17 height 17
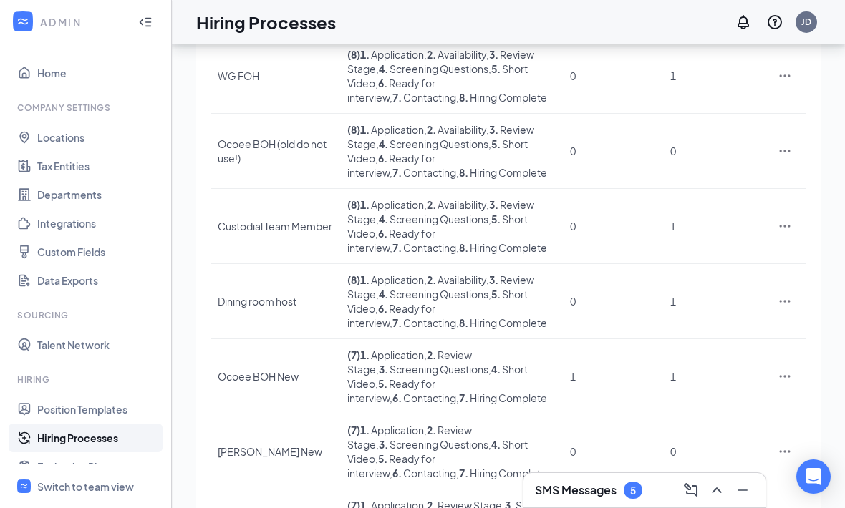
scroll to position [390, 0]
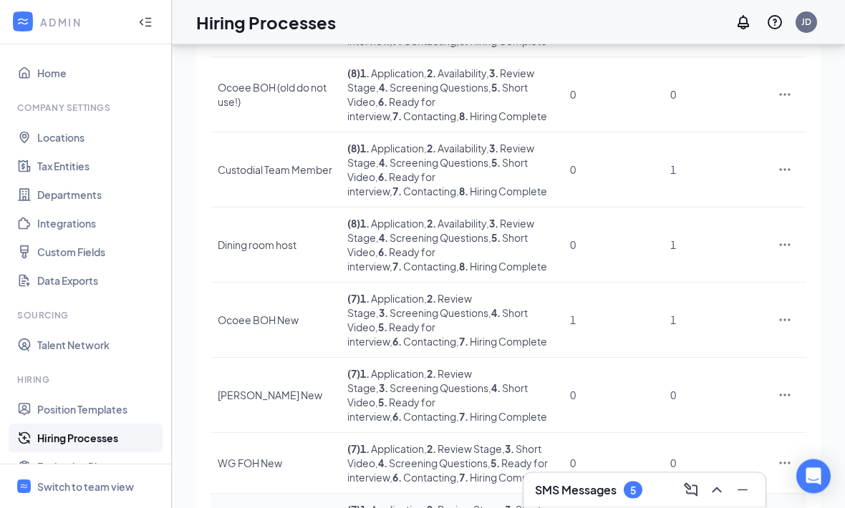
click at [737, 367] on span "Duplicate" at bounding box center [718, 370] width 123 height 16
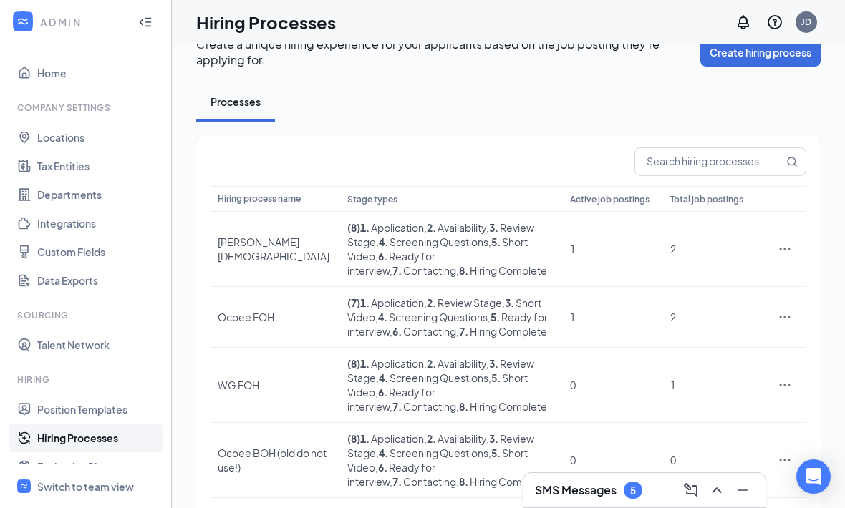
scroll to position [0, 0]
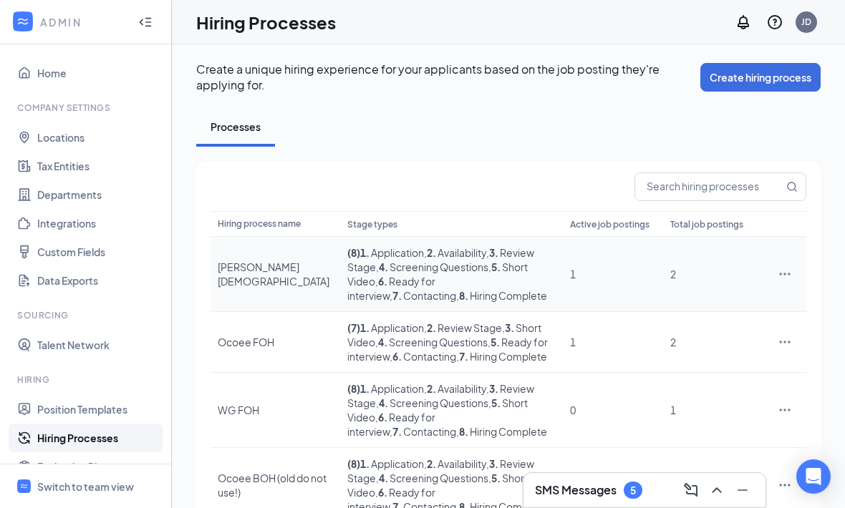
click at [789, 275] on icon "Ellipses" at bounding box center [785, 274] width 11 height 2
click at [579, 183] on div at bounding box center [508, 187] width 596 height 29
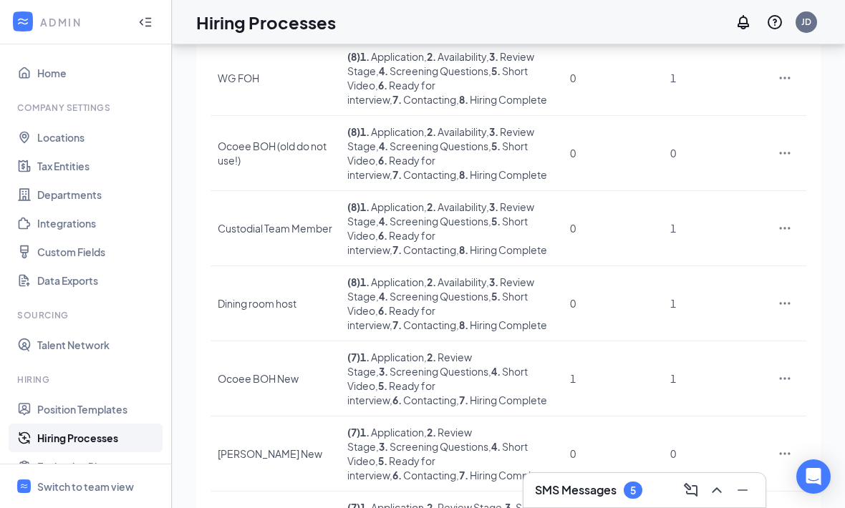
scroll to position [390, 0]
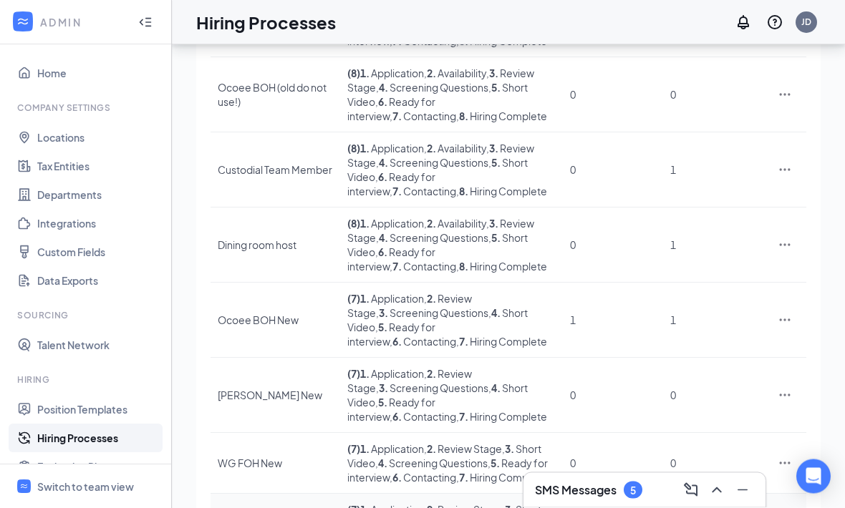
click at [730, 329] on span "Edit" at bounding box center [718, 337] width 123 height 16
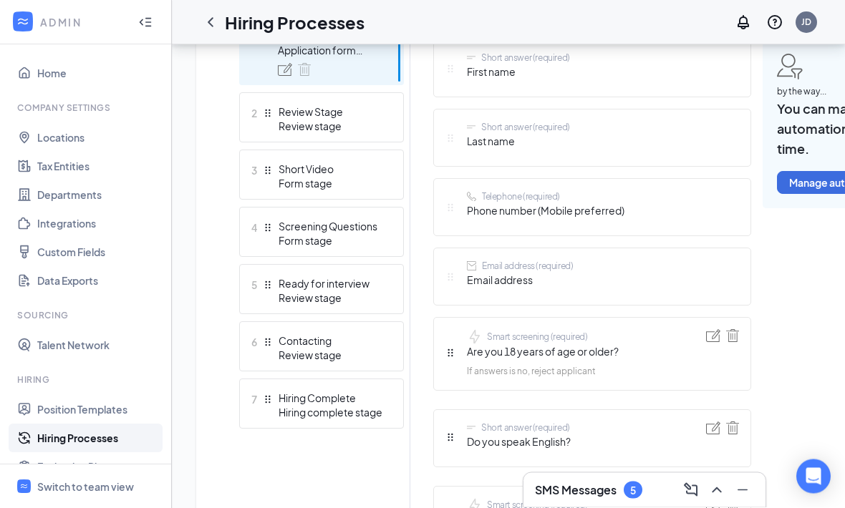
scroll to position [437, 0]
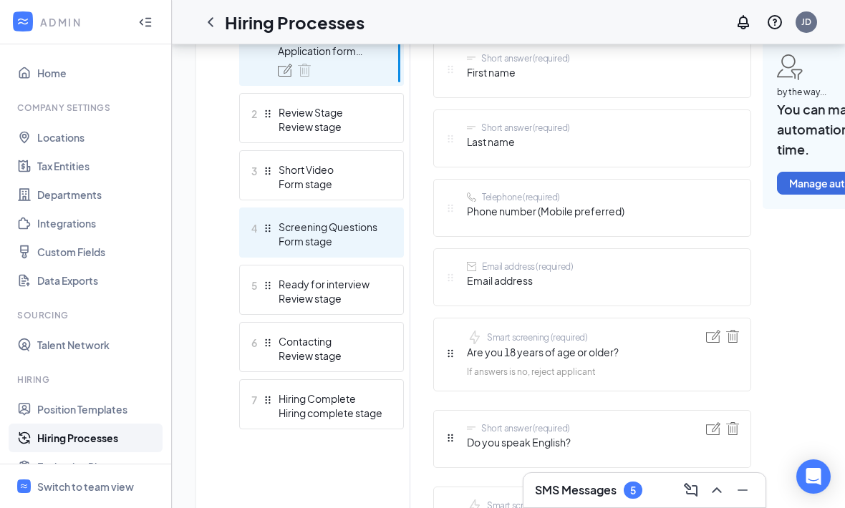
click at [369, 224] on div "Screening Questions" at bounding box center [330, 227] width 105 height 14
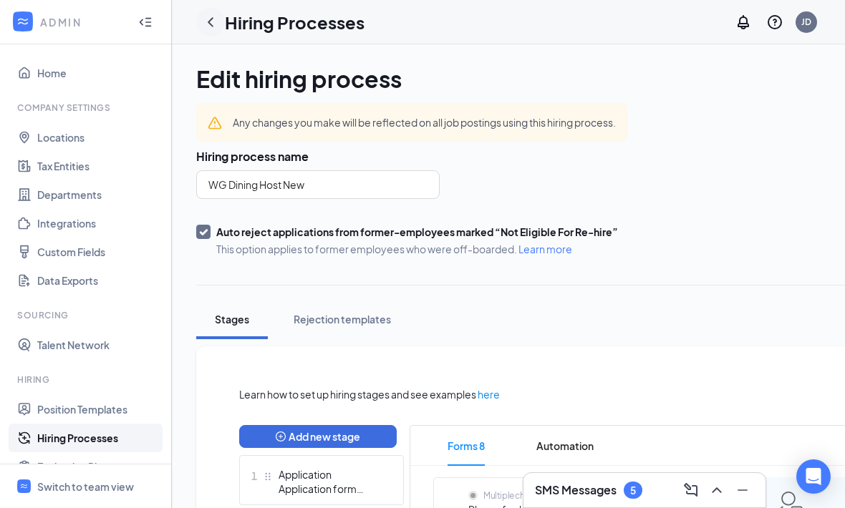
click at [208, 24] on icon "ChevronLeft" at bounding box center [210, 22] width 17 height 17
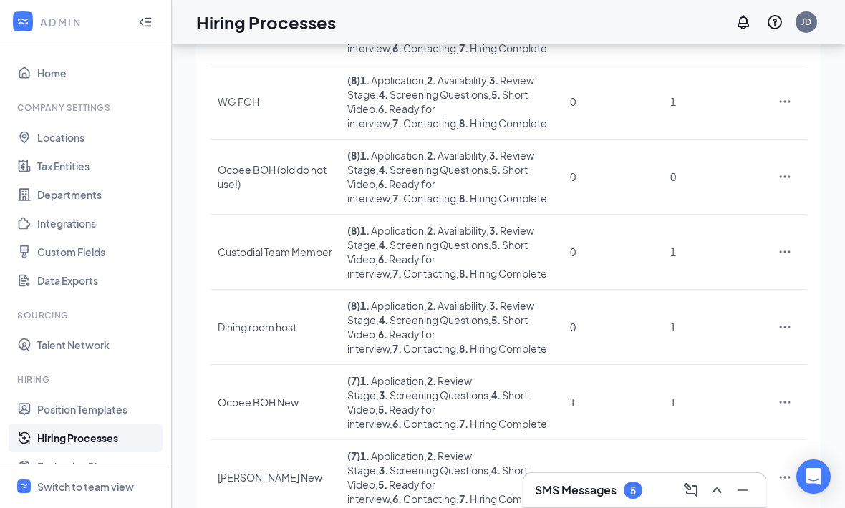
scroll to position [390, 0]
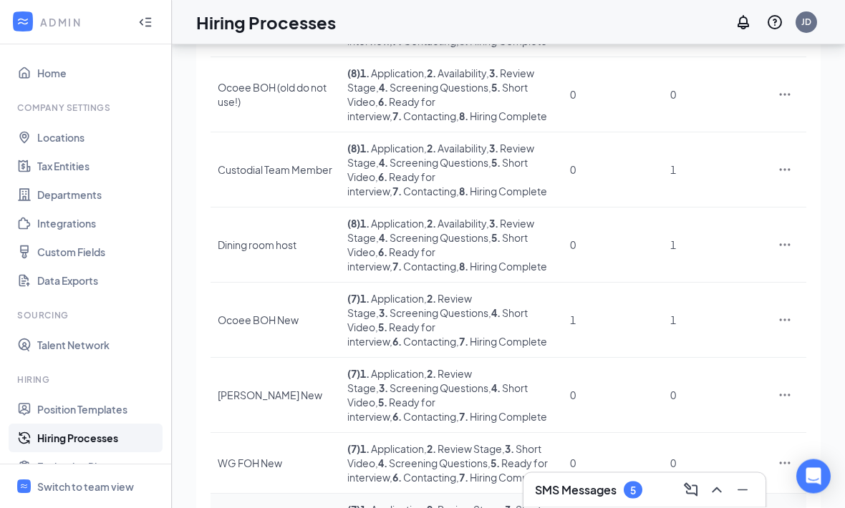
click at [755, 366] on span "Duplicate" at bounding box center [718, 370] width 123 height 16
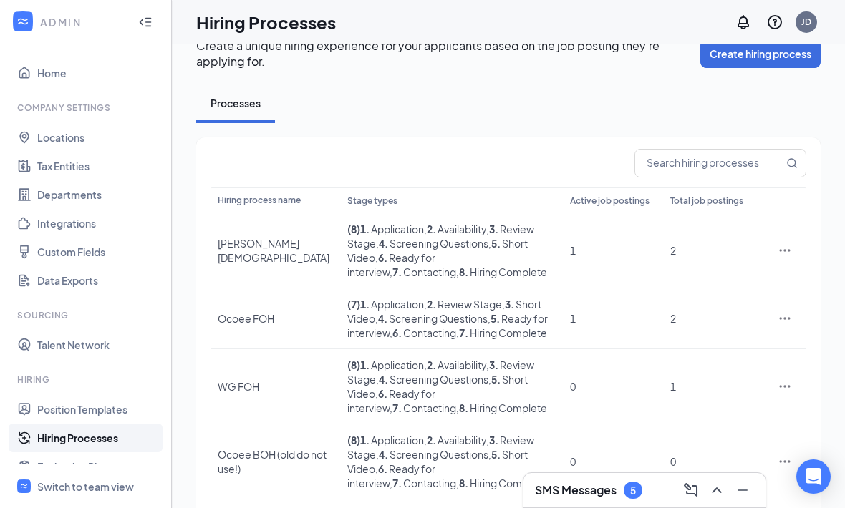
scroll to position [0, 0]
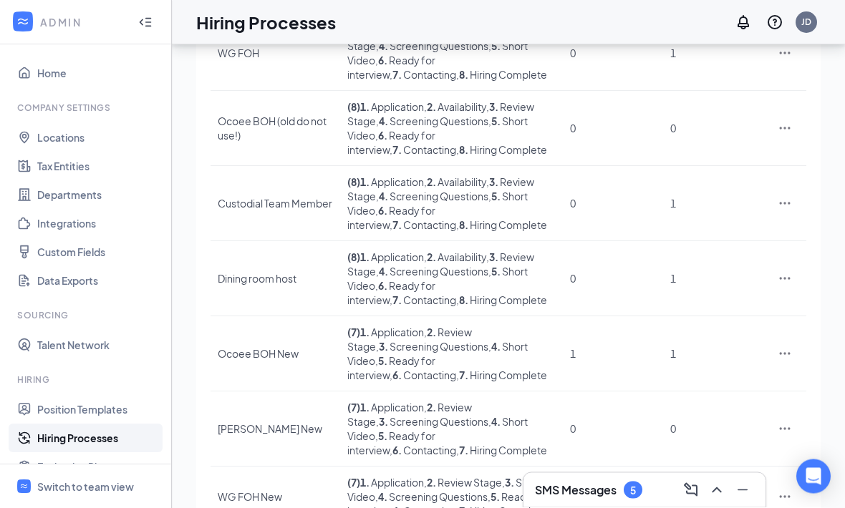
scroll to position [390, 0]
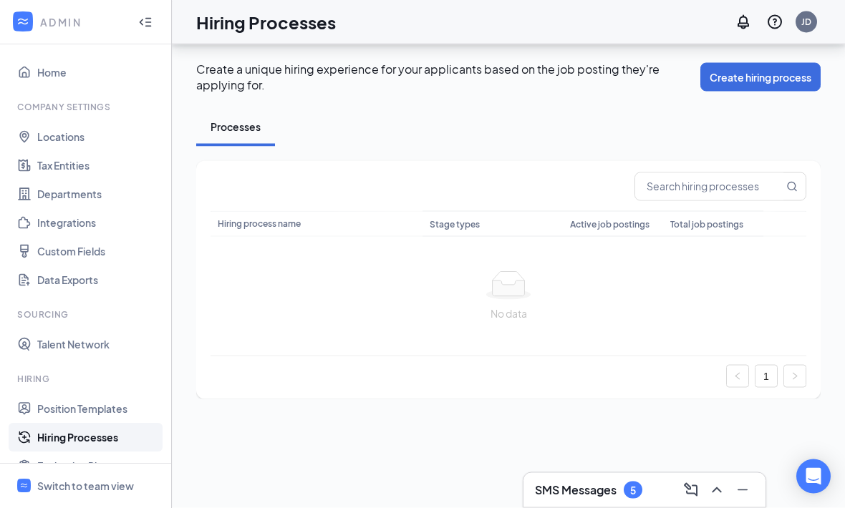
scroll to position [0, 0]
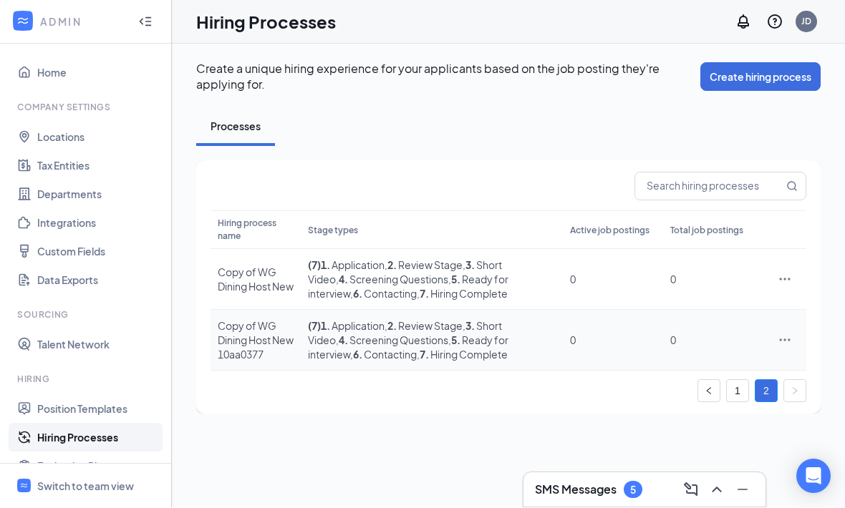
click at [792, 348] on icon "Ellipses" at bounding box center [784, 341] width 14 height 14
click at [698, 473] on span "Delete" at bounding box center [718, 476] width 123 height 16
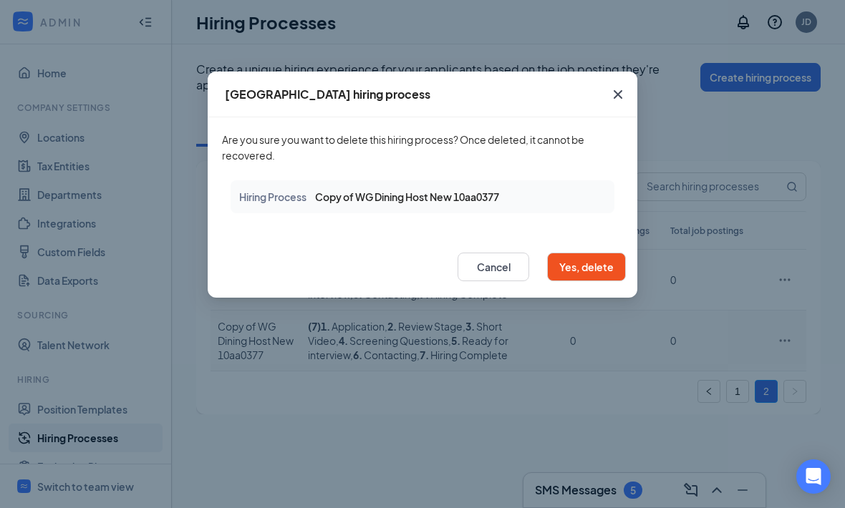
click at [583, 264] on button "Yes, delete" at bounding box center [586, 267] width 79 height 29
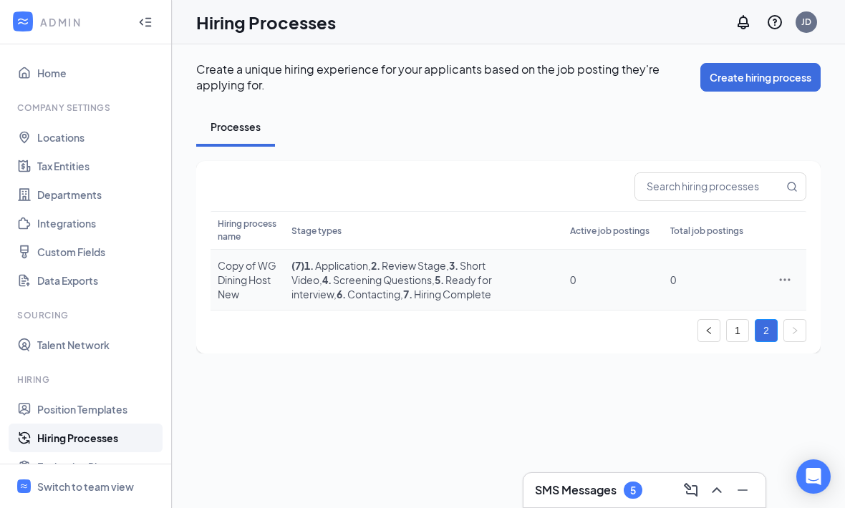
click at [790, 287] on icon "Ellipses" at bounding box center [784, 280] width 14 height 14
click at [702, 319] on span "Edit" at bounding box center [718, 322] width 123 height 16
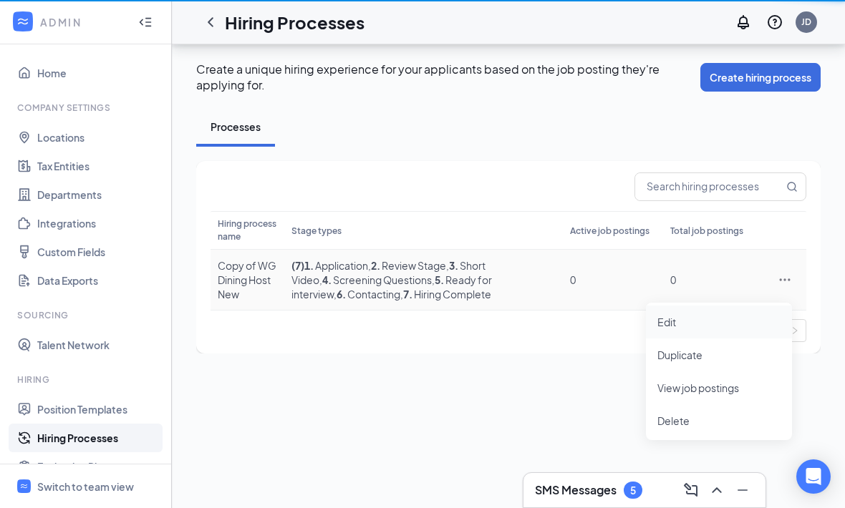
scroll to position [47, 0]
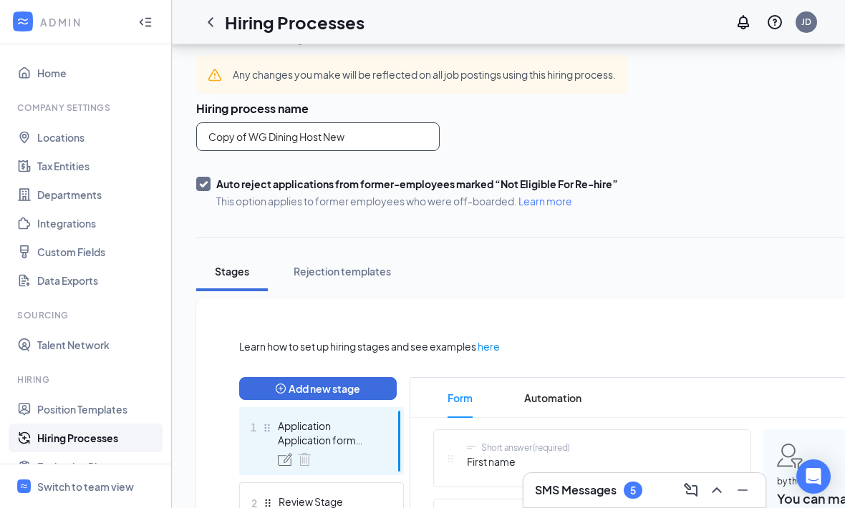
click at [412, 131] on input "Copy of WG Dining Host New" at bounding box center [317, 136] width 243 height 29
type input "Ocoee Dining Host New"
click at [638, 137] on div "Ocoee Dining Host New" at bounding box center [461, 137] width 531 height 29
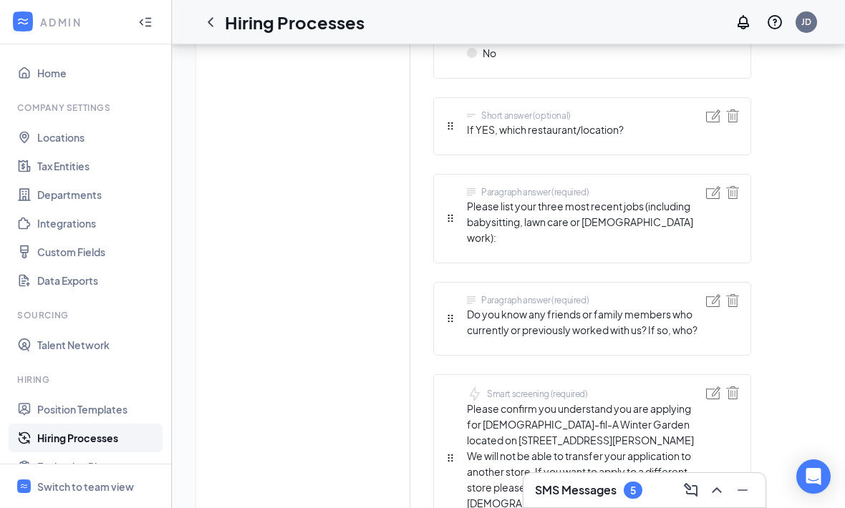
scroll to position [1751, 0]
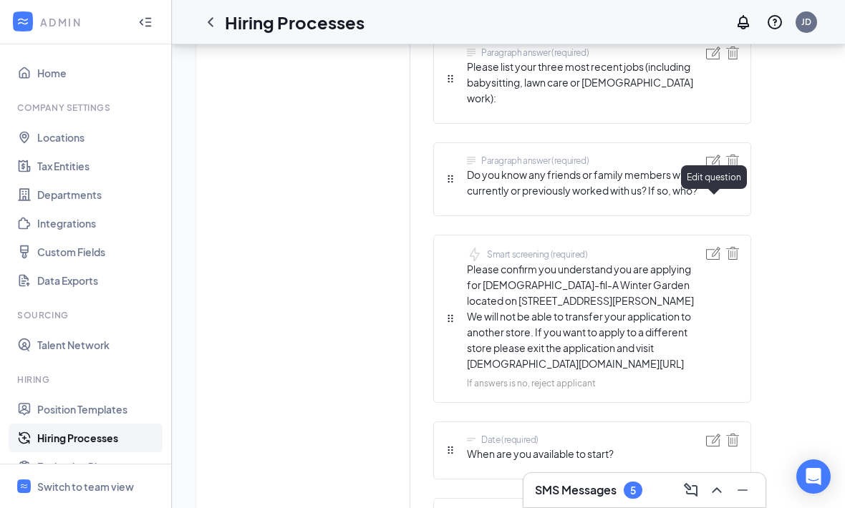
click at [715, 247] on img at bounding box center [713, 253] width 14 height 13
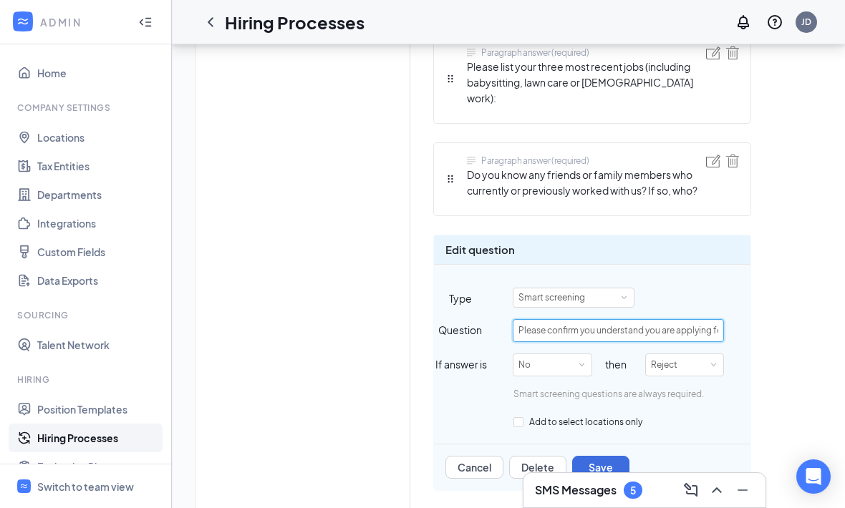
click at [686, 319] on input "Please confirm you understand you are applying for [DEMOGRAPHIC_DATA]-fil-A Win…" at bounding box center [618, 330] width 211 height 23
click at [576, 319] on input "Please confirm you understand you are applying for [DEMOGRAPHIC_DATA]-fil-A Win…" at bounding box center [618, 330] width 211 height 23
type input "Please confirm you understand you are applying for [DEMOGRAPHIC_DATA]-fil-A Oco…"
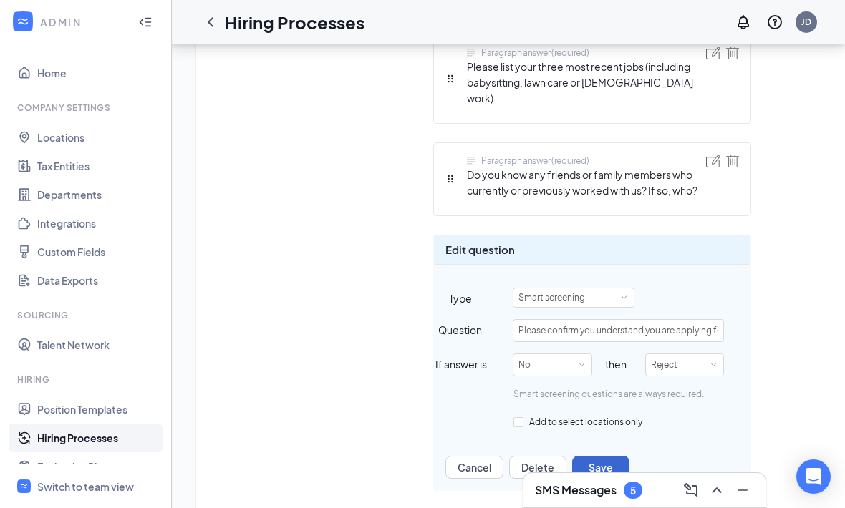
click at [615, 456] on button "Save" at bounding box center [600, 467] width 57 height 23
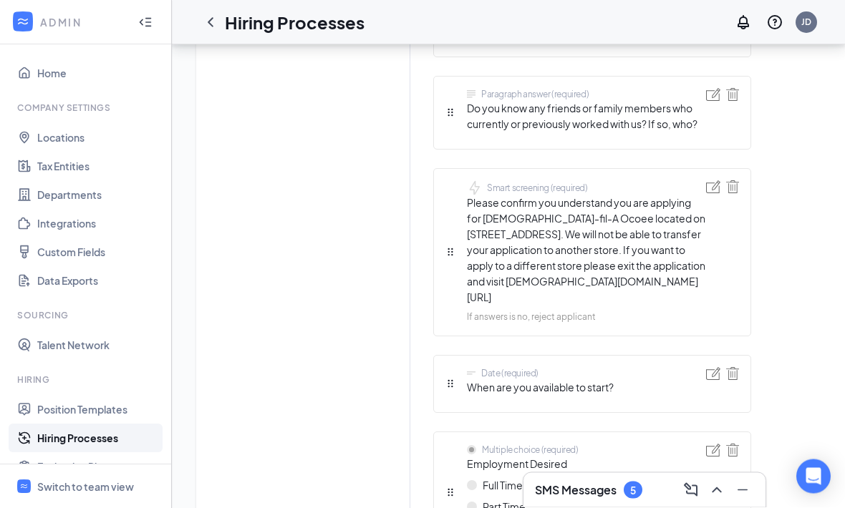
scroll to position [1818, 0]
click at [712, 180] on img at bounding box center [713, 186] width 14 height 13
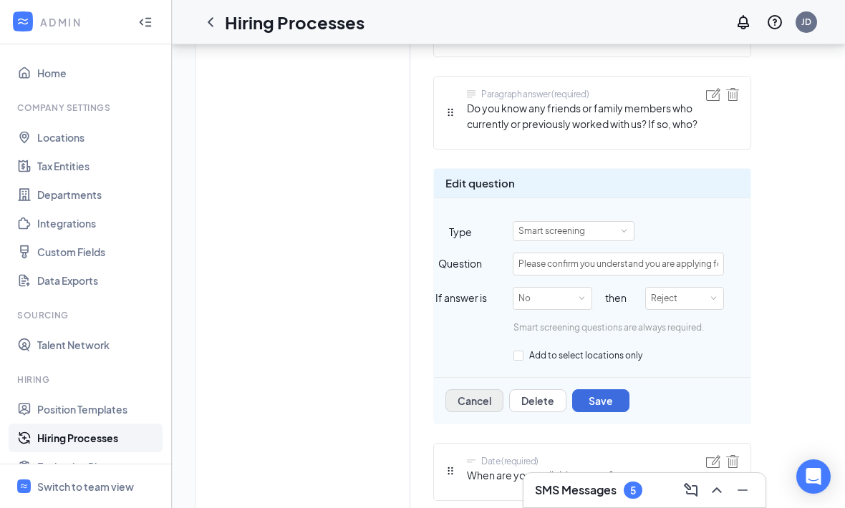
click at [495, 389] on button "Cancel" at bounding box center [474, 400] width 58 height 23
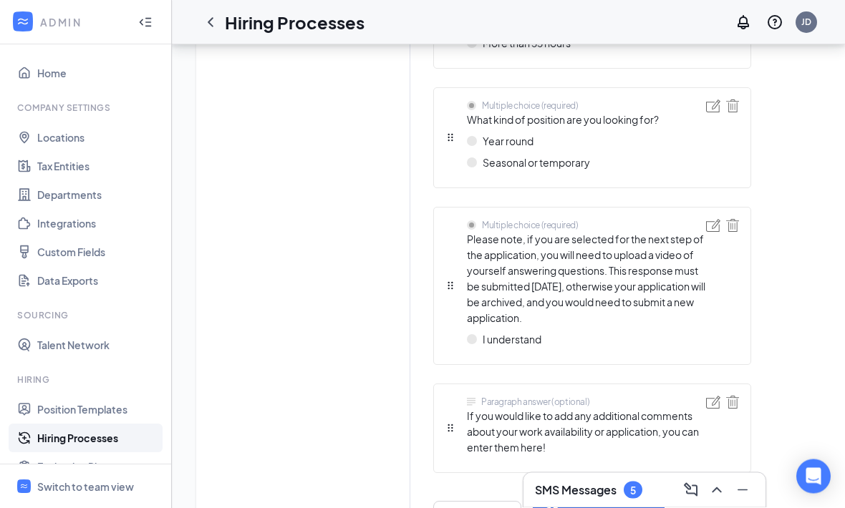
scroll to position [3110, 0]
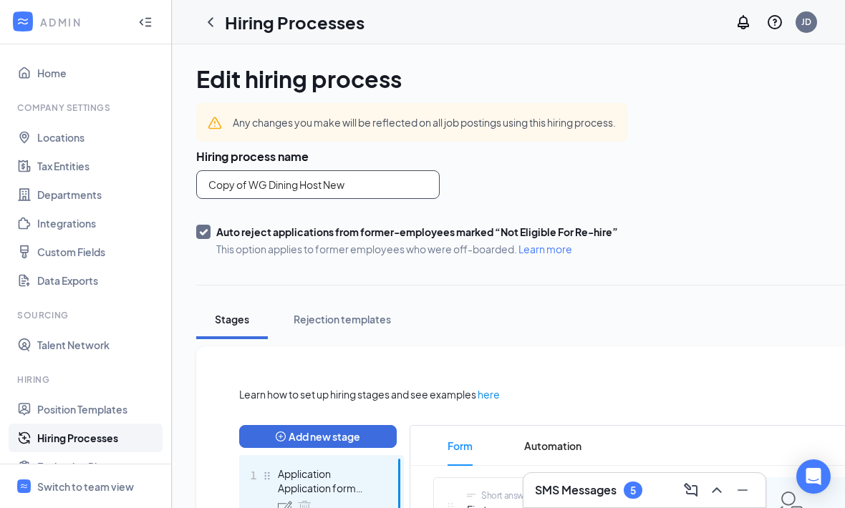
click at [394, 198] on input "Copy of WG Dining Host New" at bounding box center [317, 184] width 243 height 29
click at [410, 185] on input "Copy of WG Dining Host New" at bounding box center [317, 184] width 243 height 29
type input "Ocoee Dining Host New"
click at [693, 213] on div "Hiring process name Ocoee Dining Host New Auto reject applications from former-…" at bounding box center [598, 202] width 805 height 107
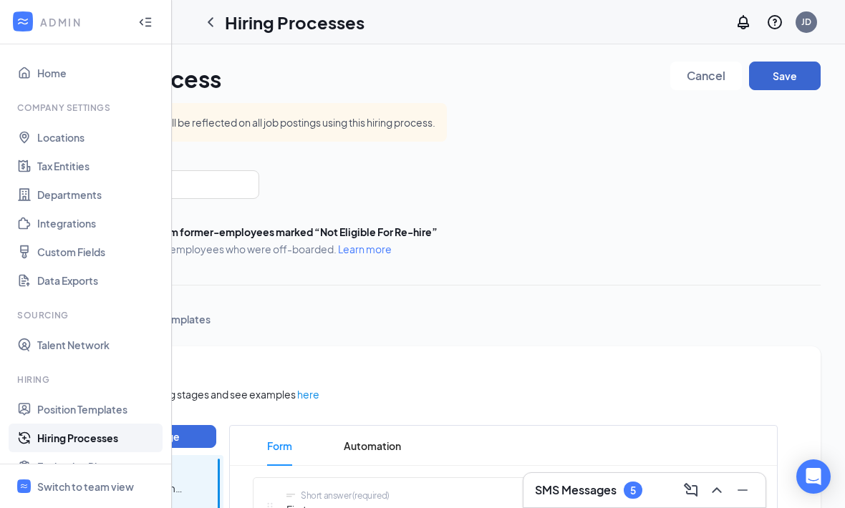
click at [782, 80] on button "Save" at bounding box center [785, 76] width 72 height 29
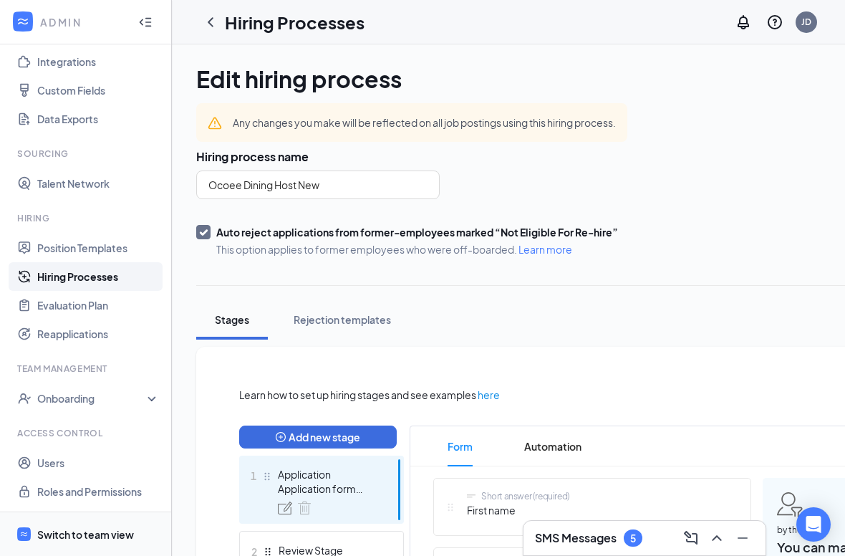
click at [85, 508] on span "Switch to team view" at bounding box center [98, 534] width 122 height 44
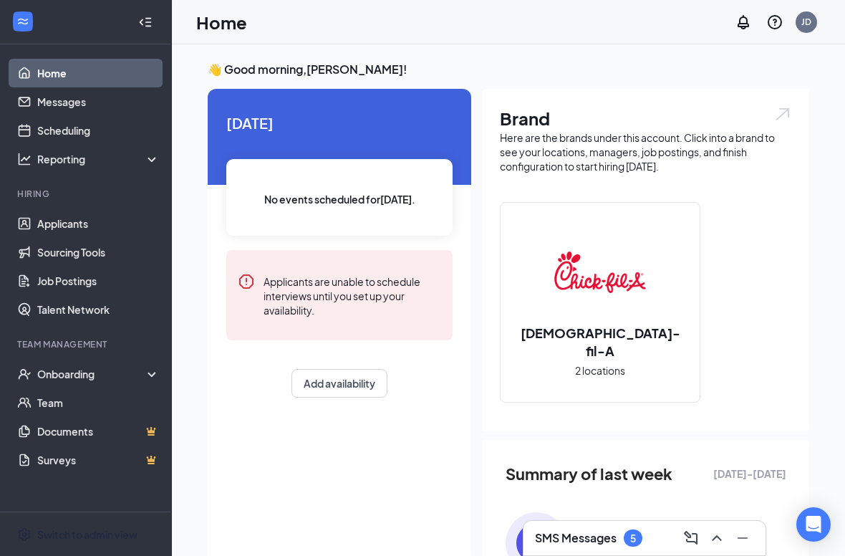
click at [640, 508] on div "5" at bounding box center [633, 537] width 19 height 17
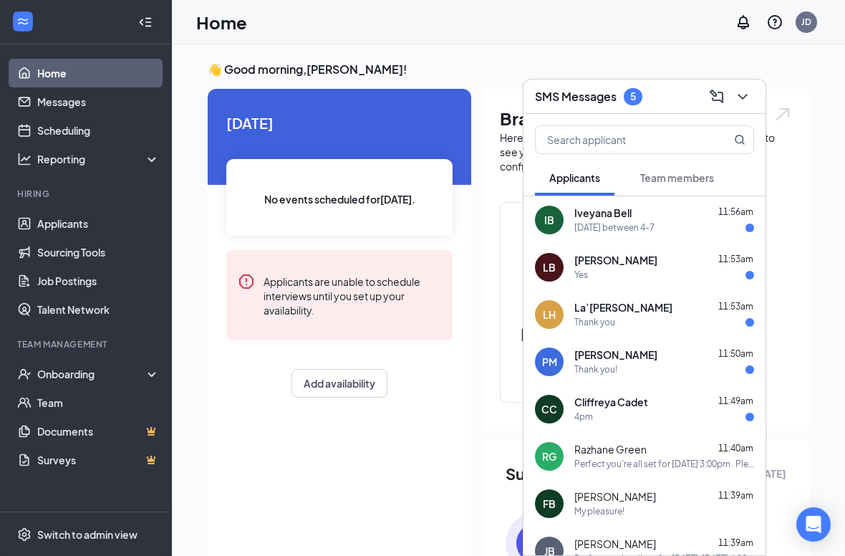
click at [750, 105] on button at bounding box center [742, 96] width 23 height 23
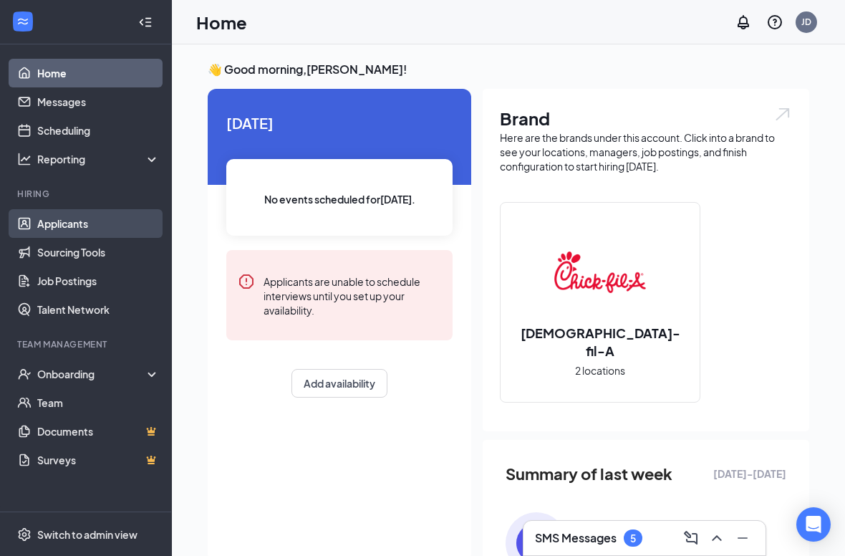
click at [69, 210] on link "Applicants" at bounding box center [98, 223] width 122 height 29
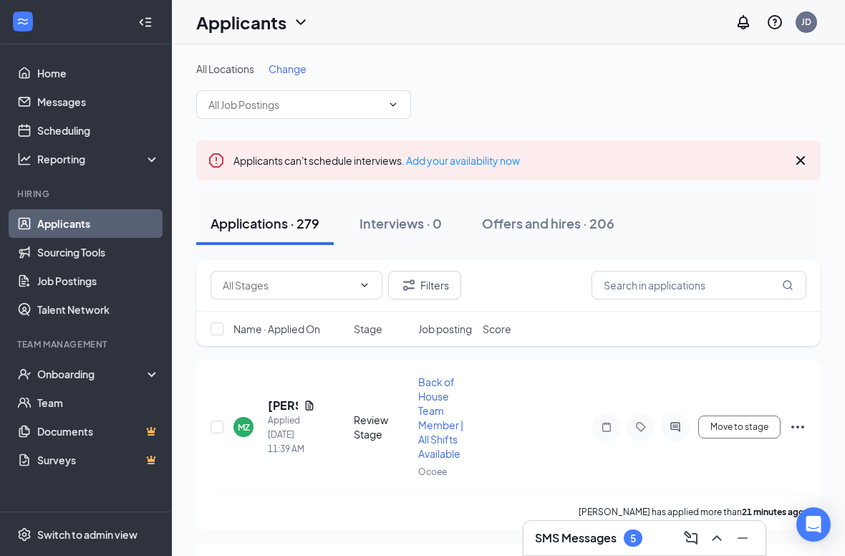
click at [808, 156] on icon "Cross" at bounding box center [800, 160] width 17 height 17
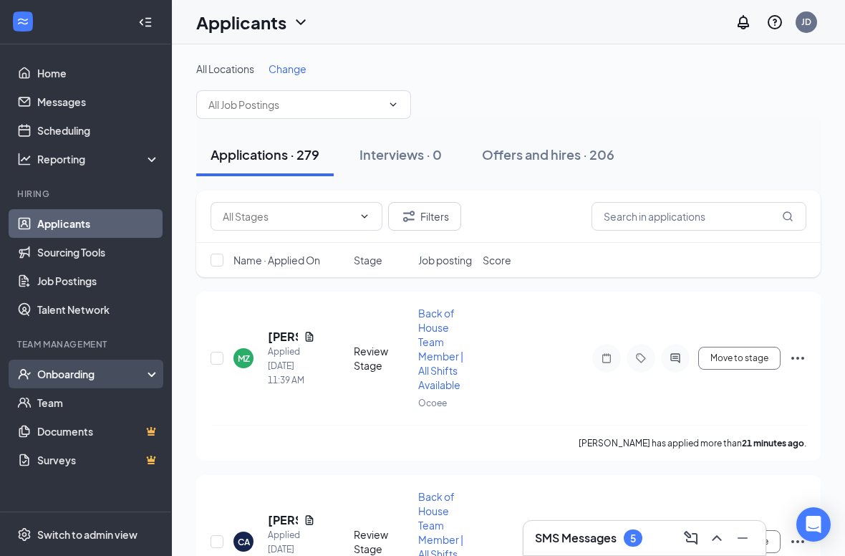
click at [32, 367] on div "Onboarding" at bounding box center [86, 373] width 172 height 29
click at [42, 372] on div "Onboarding" at bounding box center [92, 374] width 110 height 14
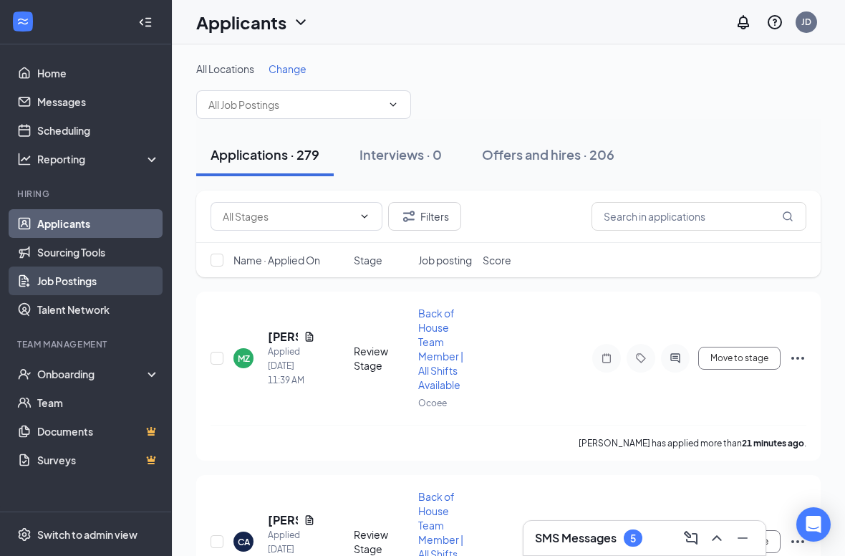
click at [39, 280] on link "Job Postings" at bounding box center [98, 280] width 122 height 29
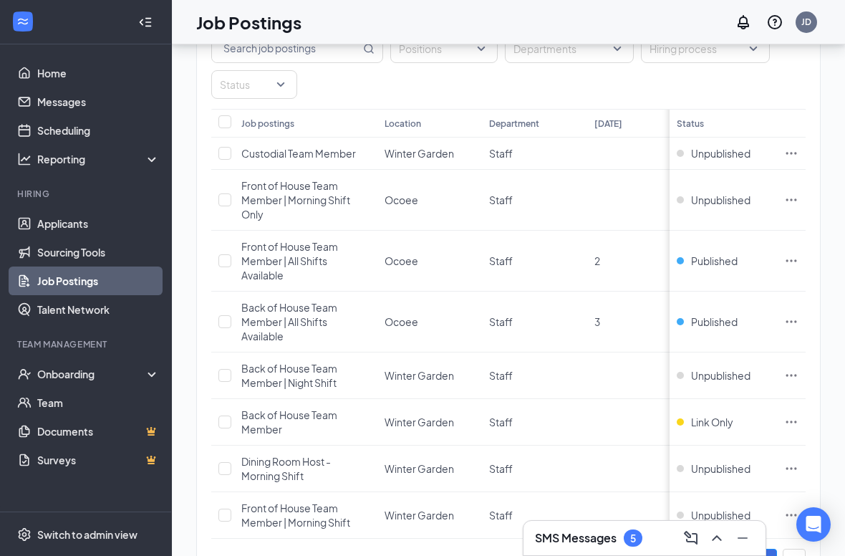
scroll to position [140, 0]
click at [792, 261] on icon "Ellipses" at bounding box center [791, 263] width 14 height 14
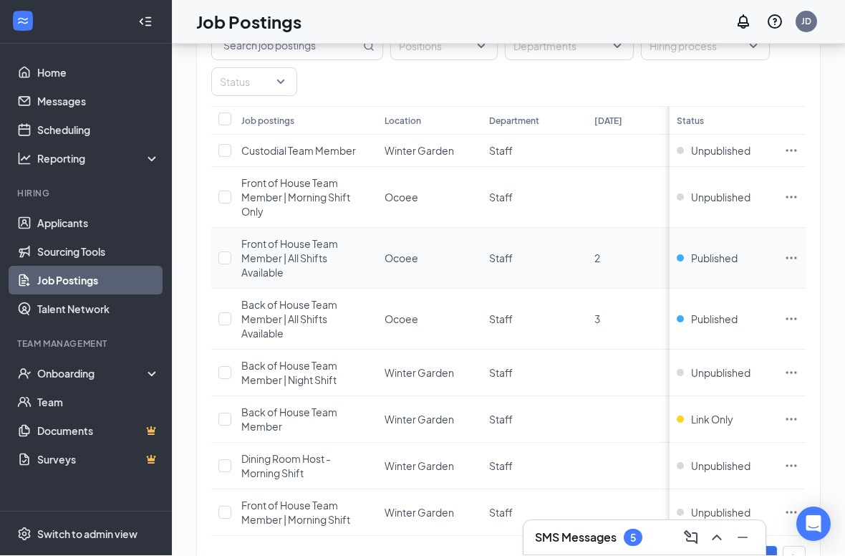
scroll to position [205, 0]
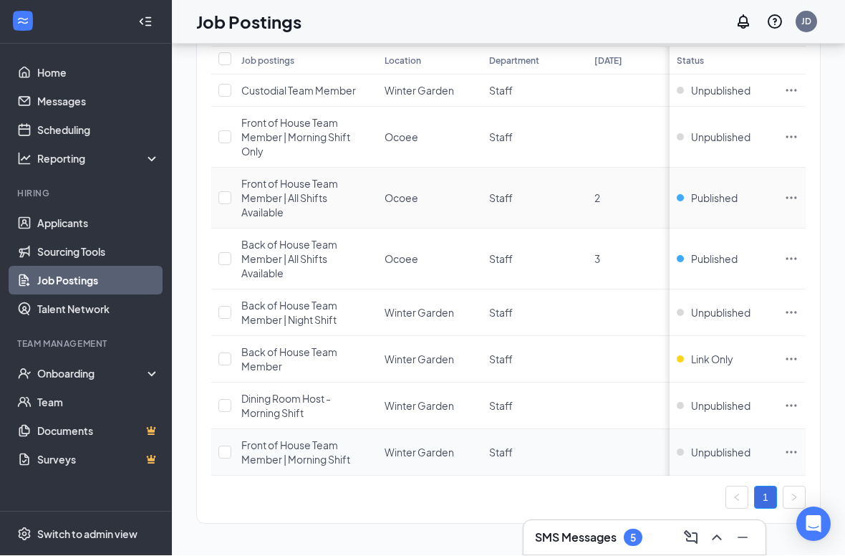
click at [793, 454] on icon "Ellipses" at bounding box center [791, 452] width 14 height 14
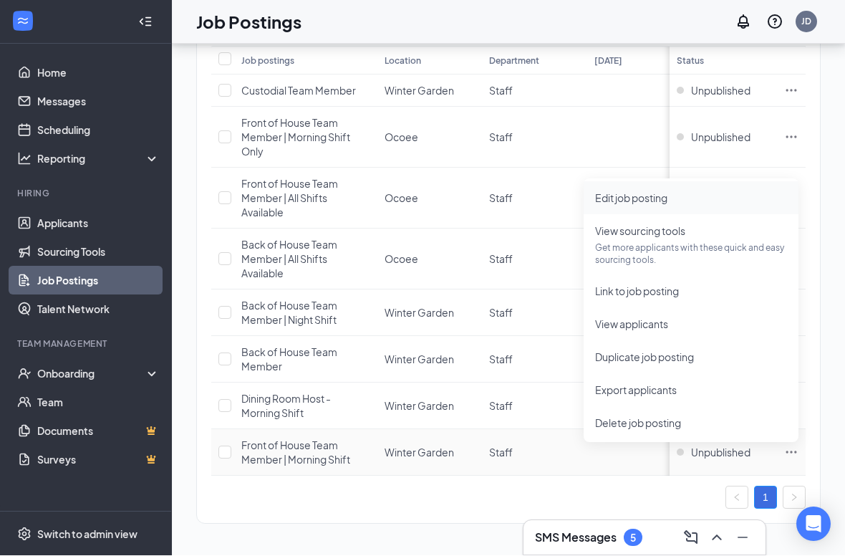
click at [763, 193] on span "Edit job posting" at bounding box center [691, 198] width 192 height 16
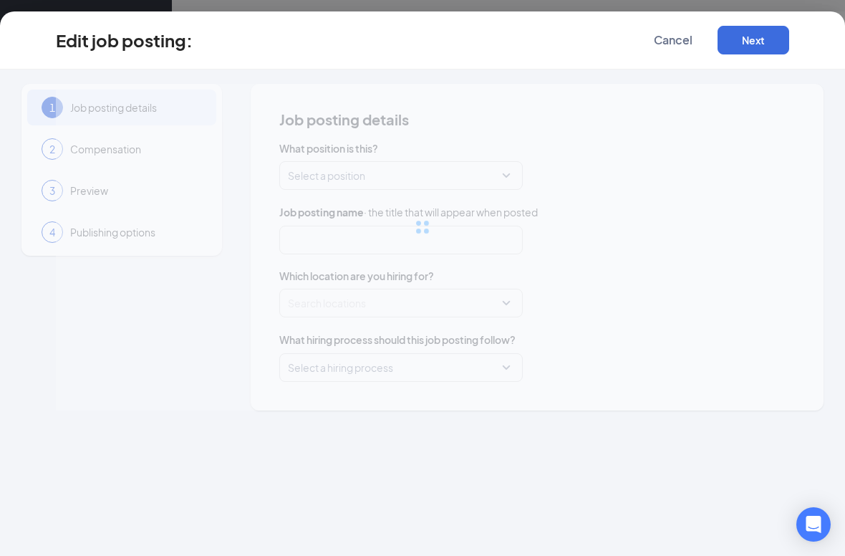
type input "Front of House Team Member | Morning Shift"
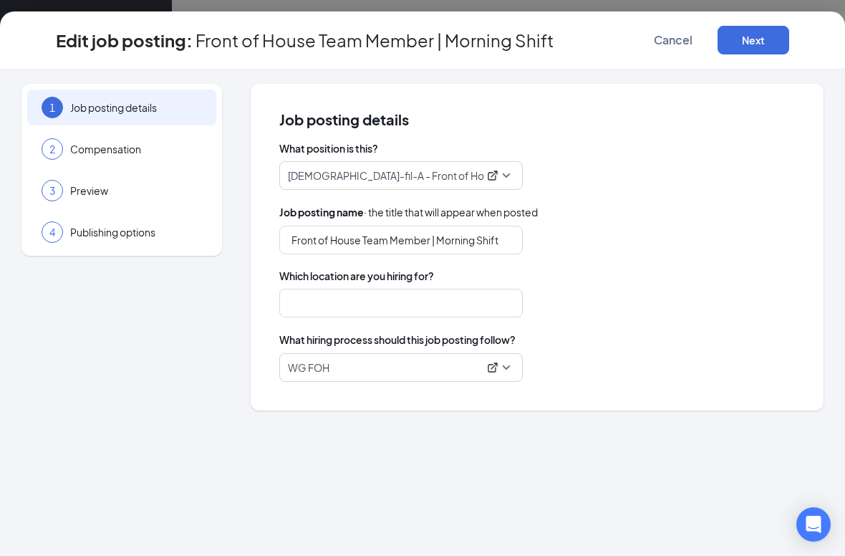
type input "Winter Garden"
click at [504, 246] on input "Front of House Team Member | Morning Shift" at bounding box center [400, 240] width 243 height 29
click at [512, 239] on input "Front of House Team Member | Morning Shift" at bounding box center [400, 240] width 243 height 29
click at [452, 243] on input "Front of House Team Member | Morning Shift" at bounding box center [400, 240] width 243 height 29
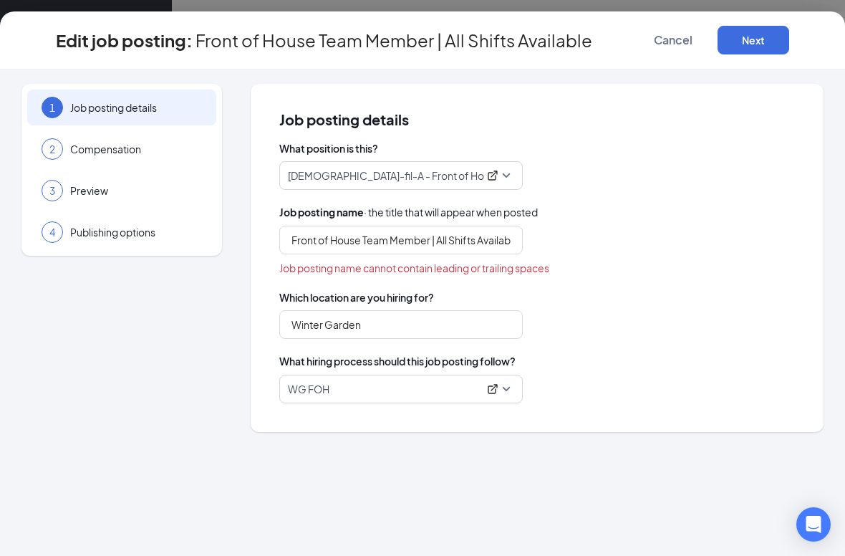
click at [667, 354] on div "What hiring process should this job posting follow?" at bounding box center [536, 361] width 515 height 16
click at [405, 391] on p "WG FOH" at bounding box center [383, 389] width 190 height 14
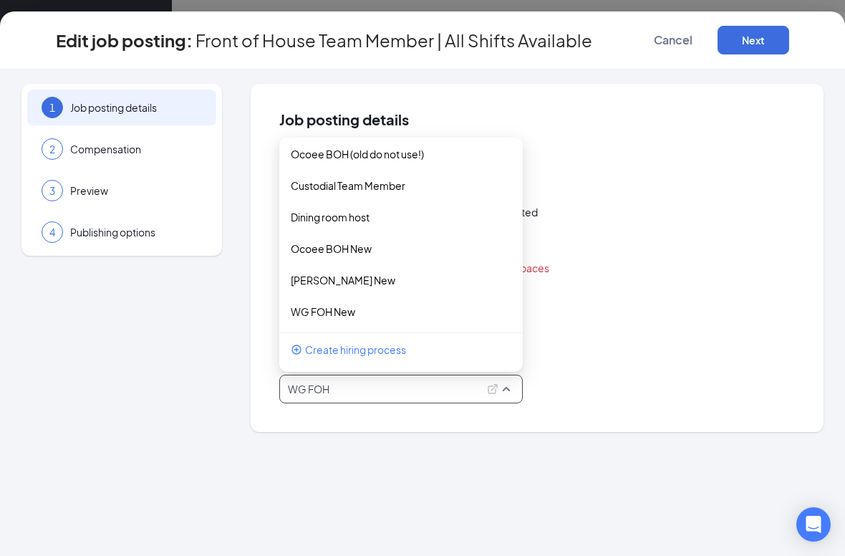
scroll to position [124, 0]
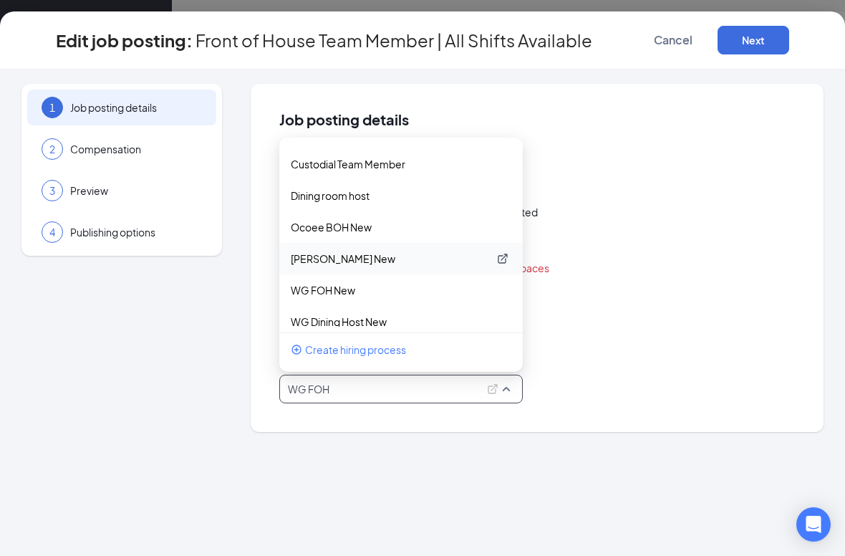
click at [366, 256] on p "WG BOH New" at bounding box center [390, 258] width 198 height 14
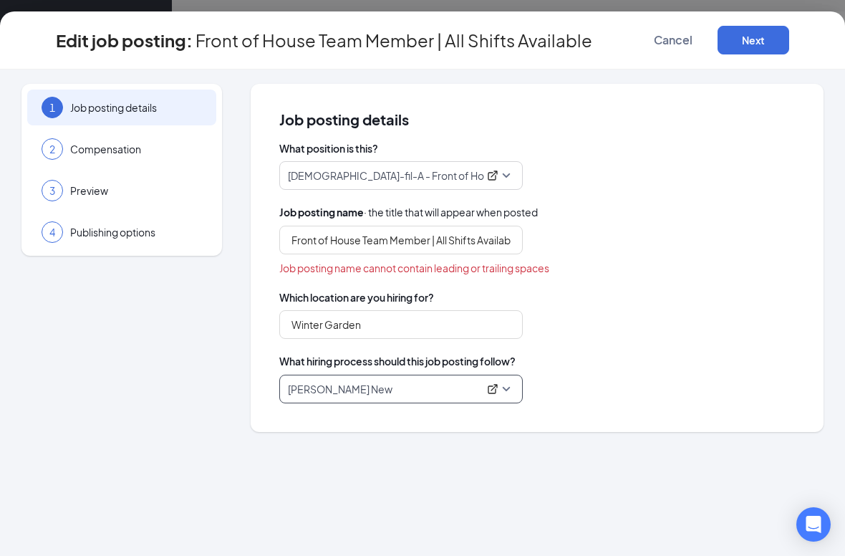
click at [649, 349] on div "What position is this? Chick-fil-A - Front of House Team Member Job posting nam…" at bounding box center [536, 272] width 515 height 262
click at [406, 390] on p "WG BOH New" at bounding box center [383, 389] width 190 height 14
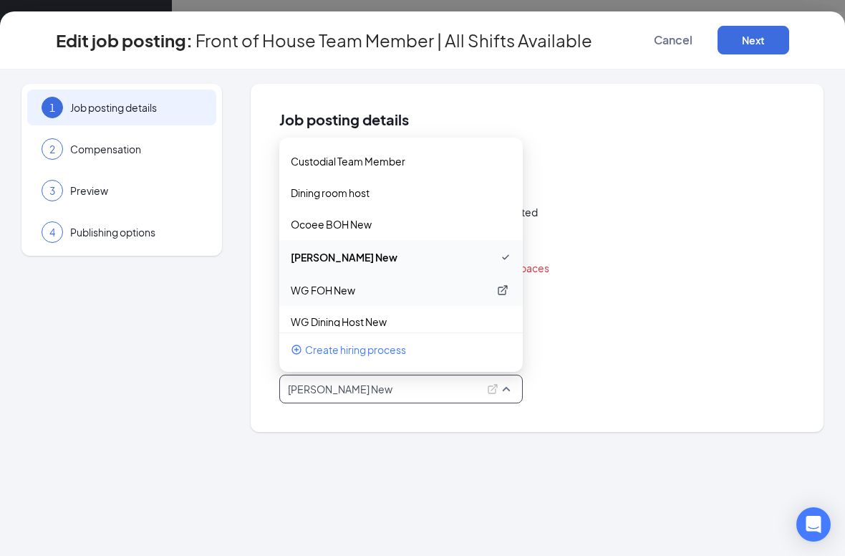
click at [440, 284] on p "WG FOH New" at bounding box center [390, 290] width 198 height 14
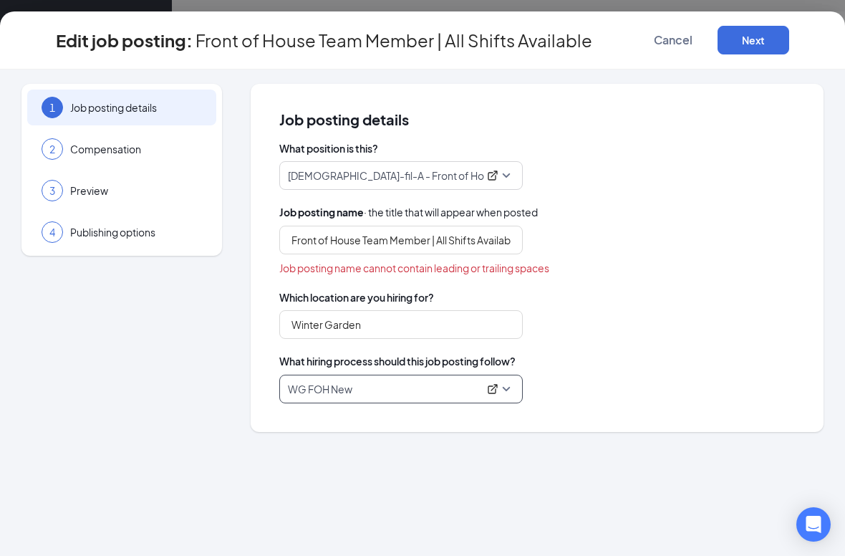
click at [674, 237] on div "Front of House Team Member | All Shifts Available" at bounding box center [536, 240] width 515 height 29
click at [505, 242] on input "Front of House Team Member | All Shifts Available" at bounding box center [400, 240] width 243 height 29
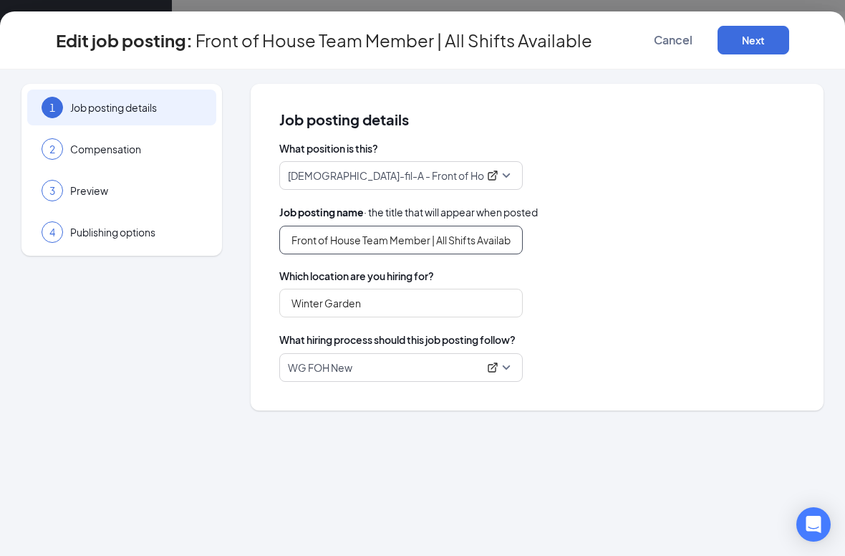
type input "Front of House Team Member | All Shifts Available"
click at [721, 321] on div "What position is this? Chick-fil-A - Front of House Team Member Job posting nam…" at bounding box center [536, 261] width 515 height 241
click at [762, 36] on button "Next" at bounding box center [753, 40] width 72 height 29
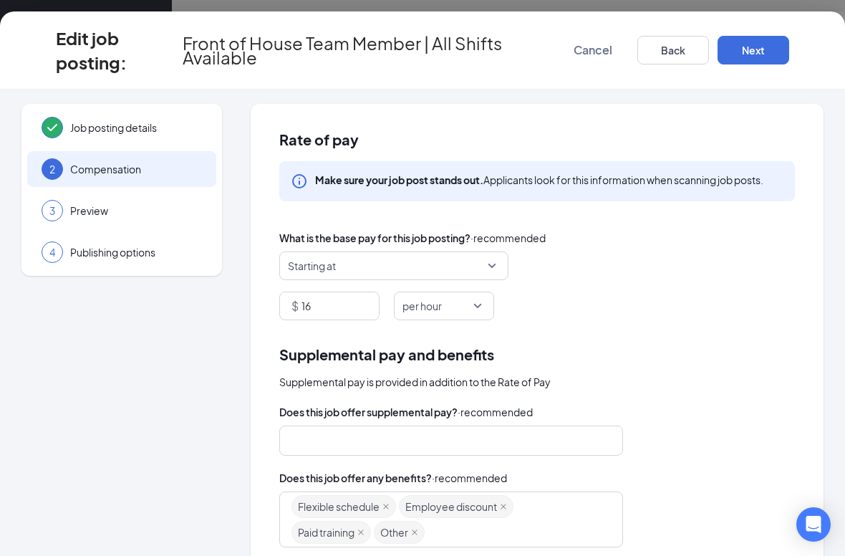
click at [630, 279] on div "Starting at" at bounding box center [536, 265] width 515 height 29
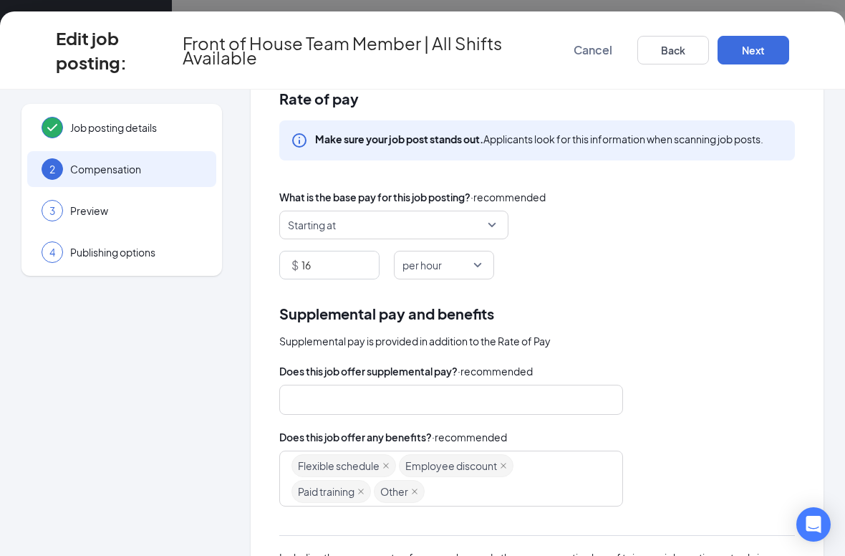
scroll to position [44, 0]
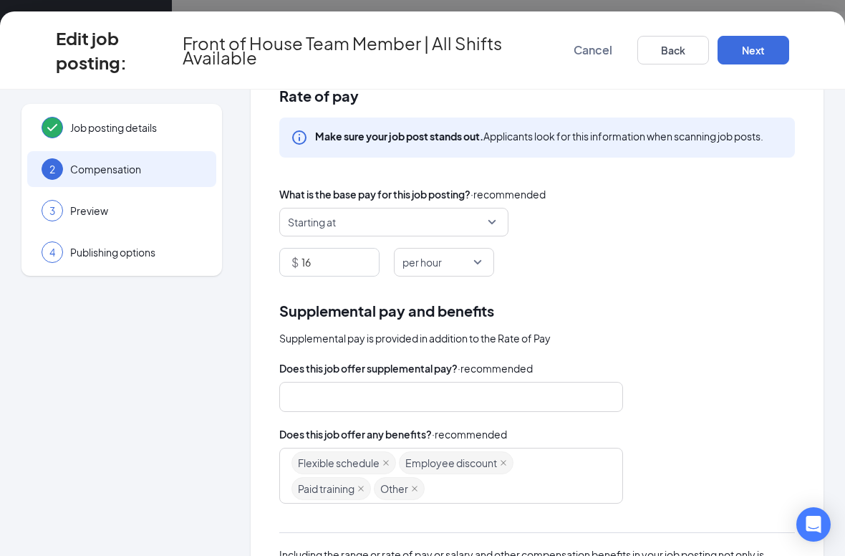
click at [403, 222] on span "Starting at" at bounding box center [387, 221] width 199 height 27
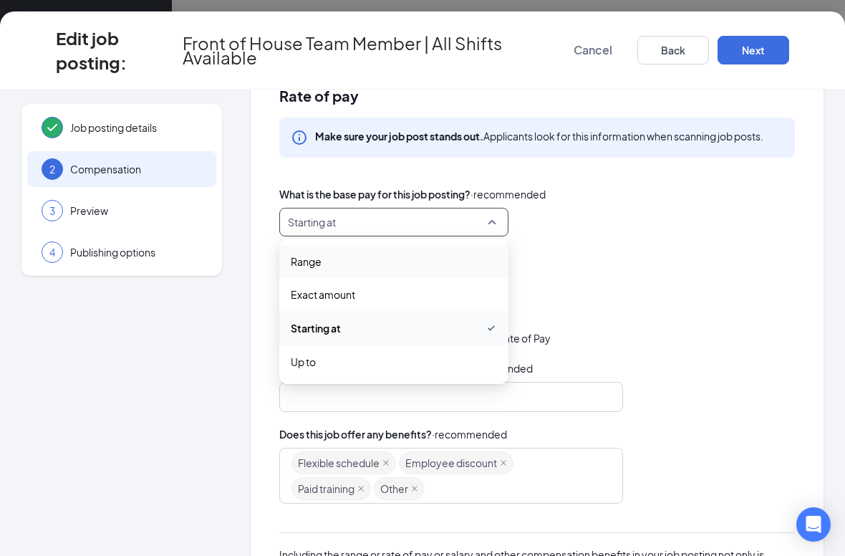
click at [401, 263] on span "Range" at bounding box center [394, 261] width 206 height 16
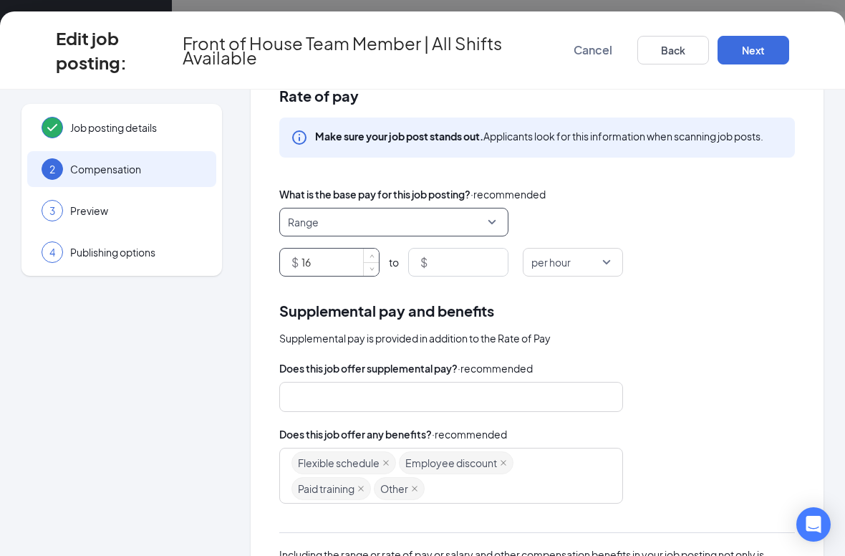
click at [356, 263] on input "16" at bounding box center [339, 261] width 77 height 27
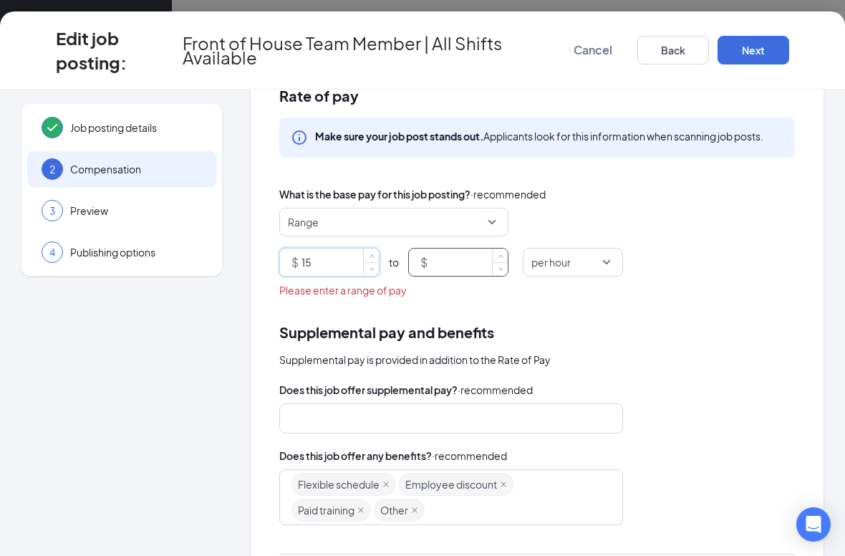
type input "15"
click at [463, 251] on input at bounding box center [468, 261] width 77 height 27
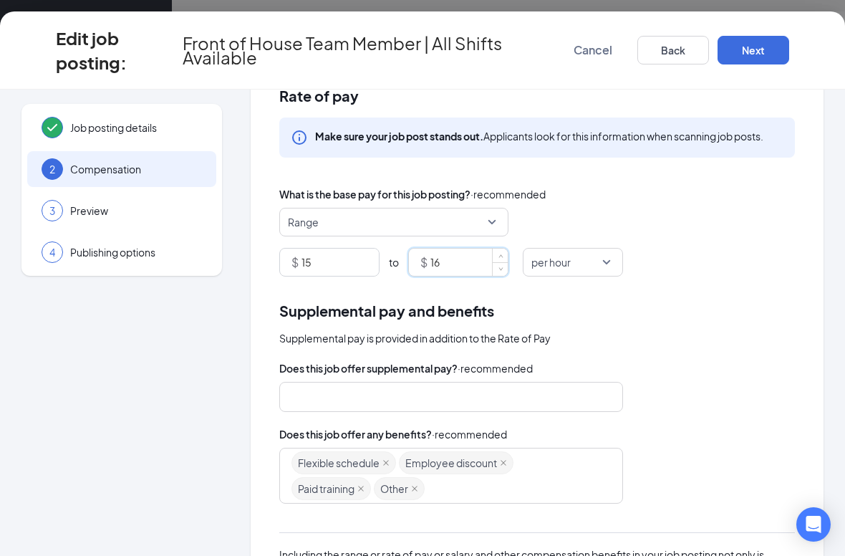
type input "16"
click at [697, 363] on div "Does this job offer supplemental pay? · recommended" at bounding box center [536, 368] width 515 height 16
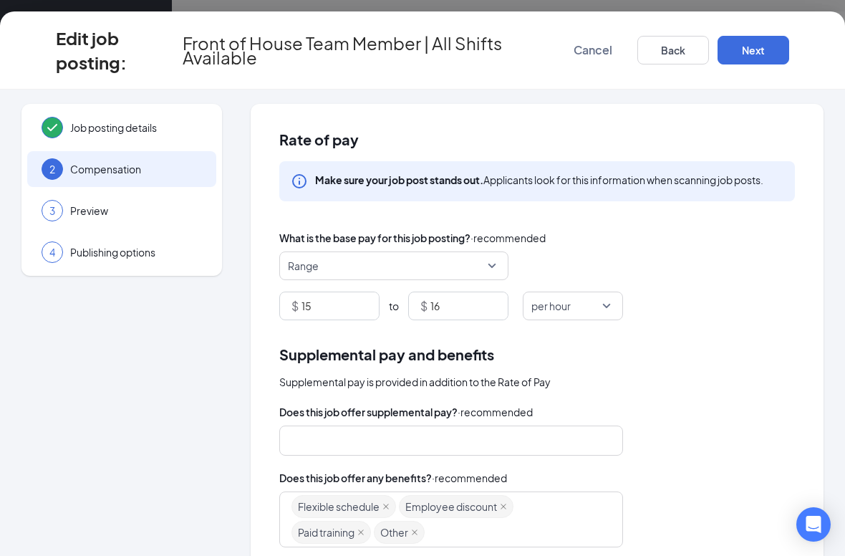
scroll to position [0, 0]
click at [785, 41] on button "Next" at bounding box center [753, 50] width 72 height 29
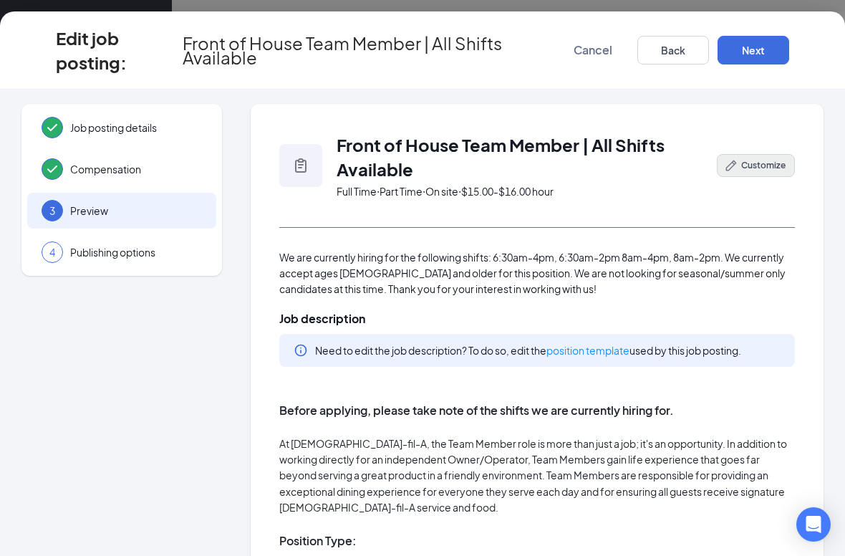
click at [765, 173] on button "Customize" at bounding box center [756, 165] width 78 height 23
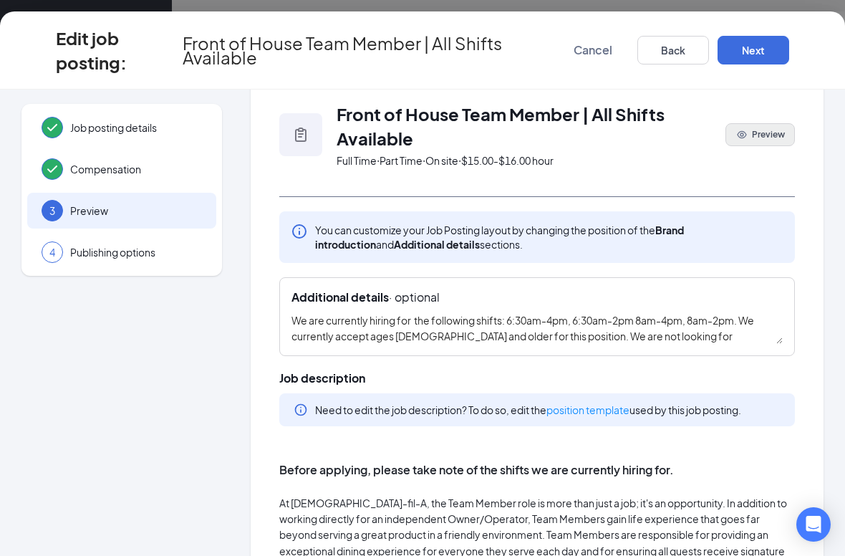
scroll to position [24, 0]
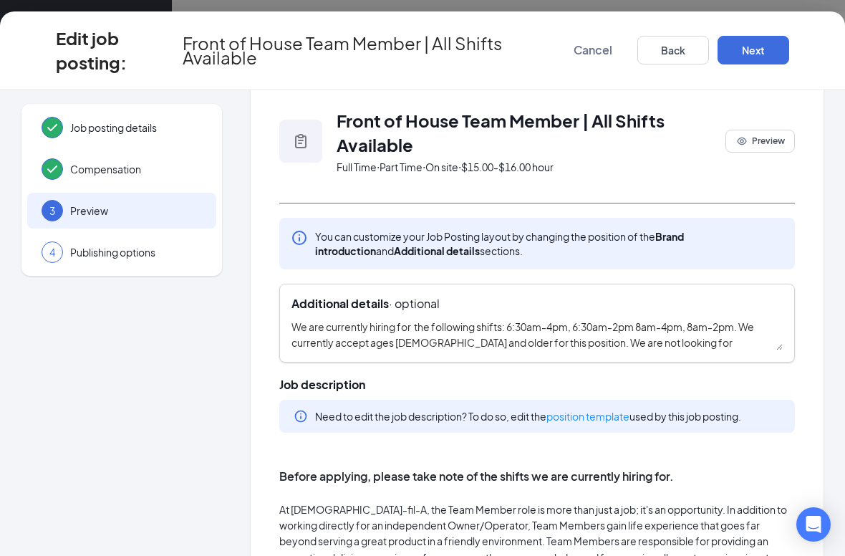
click at [674, 321] on textarea "We are currently hiring for the following shifts: 6:30am-4pm, 6:30am-2pm 8am-4p…" at bounding box center [536, 335] width 491 height 32
click at [510, 329] on textarea "We are currently hiring for the following shifts: 6:30am-4pm, 6:30am-2pm 8am-4p…" at bounding box center [536, 335] width 491 height 32
click at [420, 329] on textarea "We are currently hiring for the following shifts: 6:30am-4pm, 6:30am-2pm 8am-4p…" at bounding box center [536, 335] width 491 height 32
click at [727, 322] on textarea "We are currently hiring for the following shifts: 6:30am-4pm, 6:30am-2pm 8am-4p…" at bounding box center [536, 335] width 491 height 32
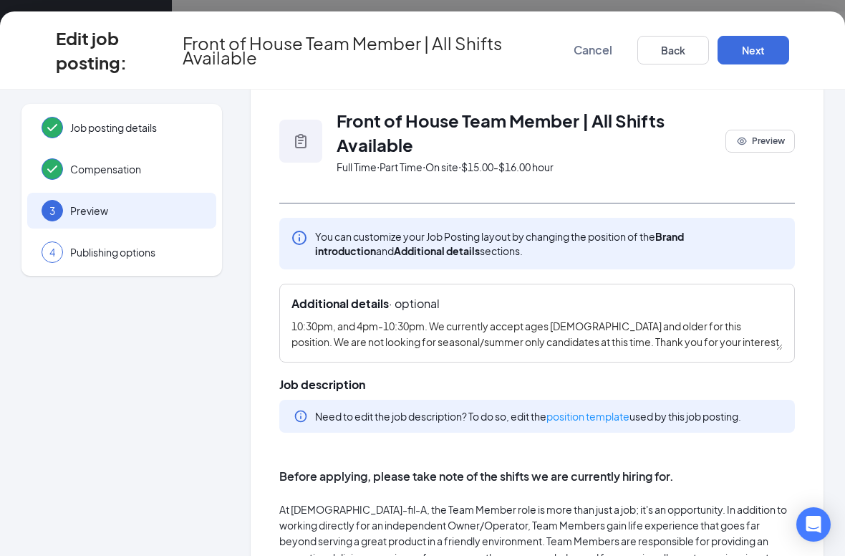
scroll to position [16, 0]
click at [369, 339] on textarea "We are currently hiring for the following shifts: 6:30am-4pm, 6:30am-2pm 8am-4p…" at bounding box center [536, 335] width 491 height 32
click at [380, 346] on textarea "We are currently hiring for the following shifts: 6:30am-4pm, 6:30am-2pm 8am-4p…" at bounding box center [536, 335] width 491 height 32
click at [760, 343] on textarea "We are currently hiring for the following shifts: 6:30am-4pm, 6:30am-2pm 8am-4p…" at bounding box center [536, 335] width 491 height 32
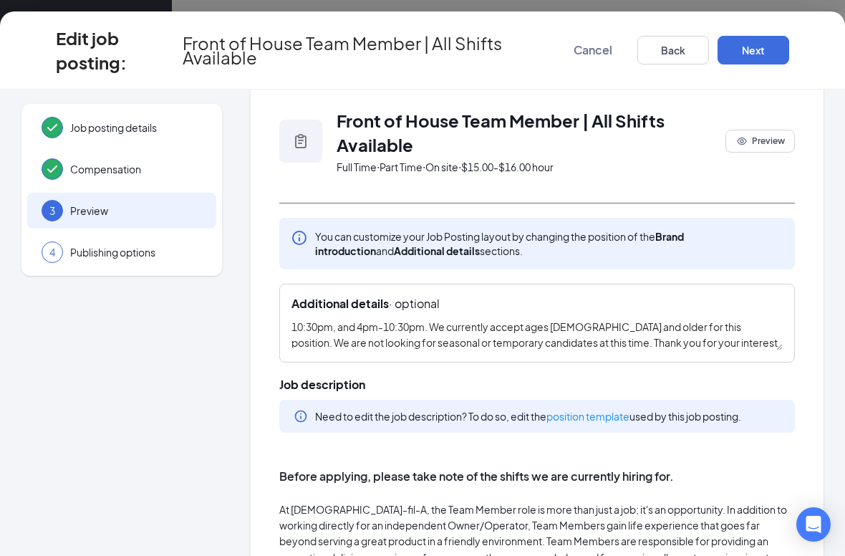
type textarea "We are currently hiring for the following shifts: 6:30am-4pm, 6:30am-2pm 8am-4p…"
click at [780, 379] on span "Job description" at bounding box center [536, 385] width 515 height 16
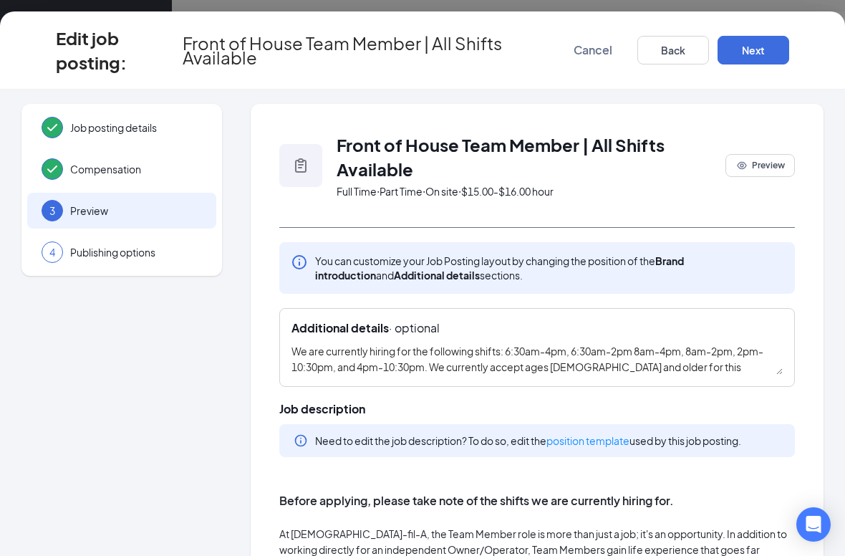
scroll to position [0, 0]
click at [777, 48] on button "Next" at bounding box center [753, 50] width 72 height 29
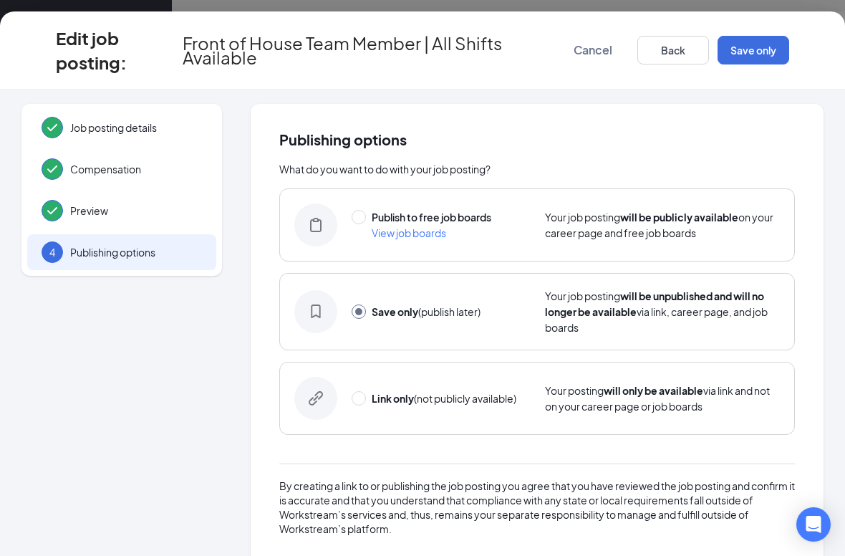
click at [366, 203] on div "Publish to free job boards View job boards Your job posting will be publicly av…" at bounding box center [536, 224] width 515 height 73
radio input "true"
radio input "false"
click at [767, 43] on button "Publish" at bounding box center [753, 50] width 72 height 29
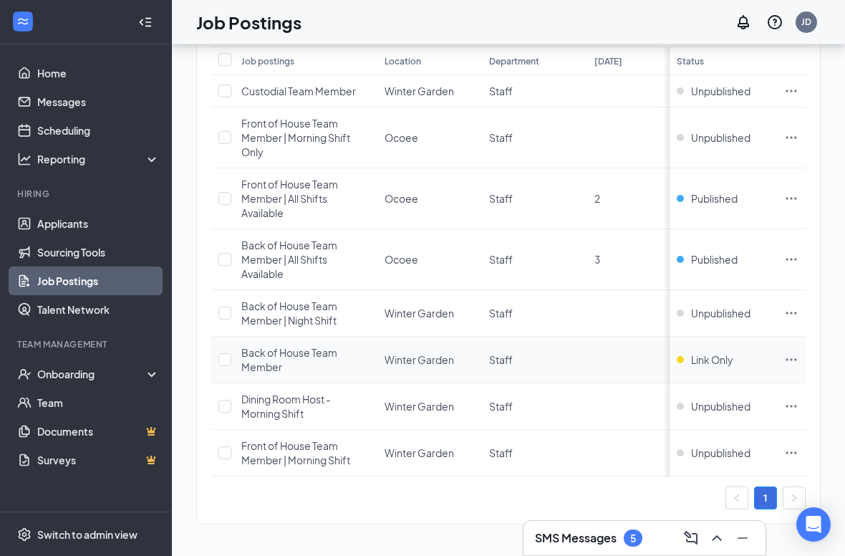
click at [796, 349] on td at bounding box center [791, 359] width 29 height 47
click at [790, 364] on icon "Ellipses" at bounding box center [791, 359] width 14 height 14
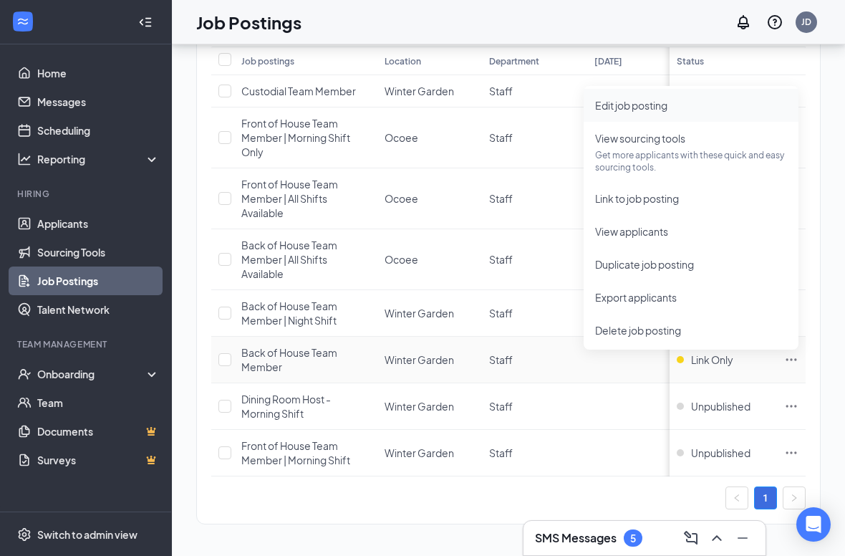
click at [682, 105] on span "Edit job posting" at bounding box center [691, 105] width 192 height 16
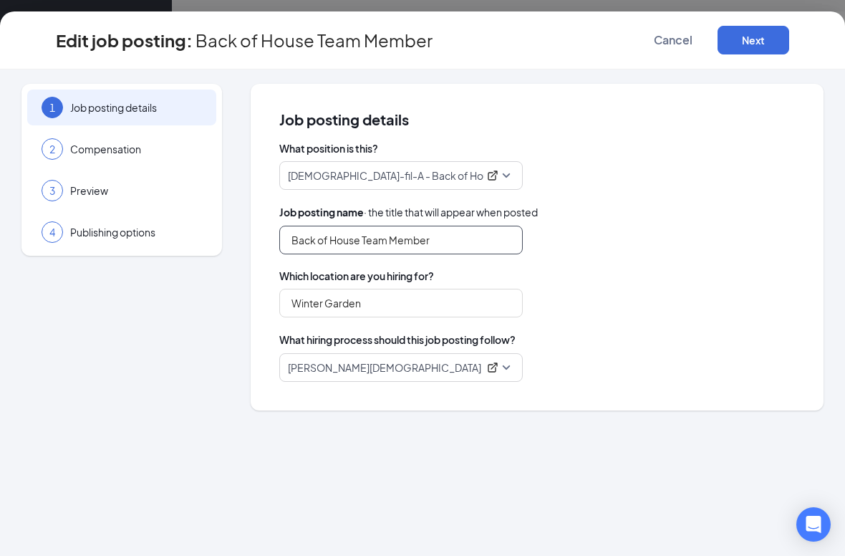
click at [474, 239] on input "Back of House Team Member" at bounding box center [400, 240] width 243 height 29
type input "Back of House Team Member | All Shifts Available"
click at [738, 370] on div "WG BOH" at bounding box center [536, 367] width 515 height 29
click at [410, 366] on p "WG BOH" at bounding box center [383, 367] width 190 height 14
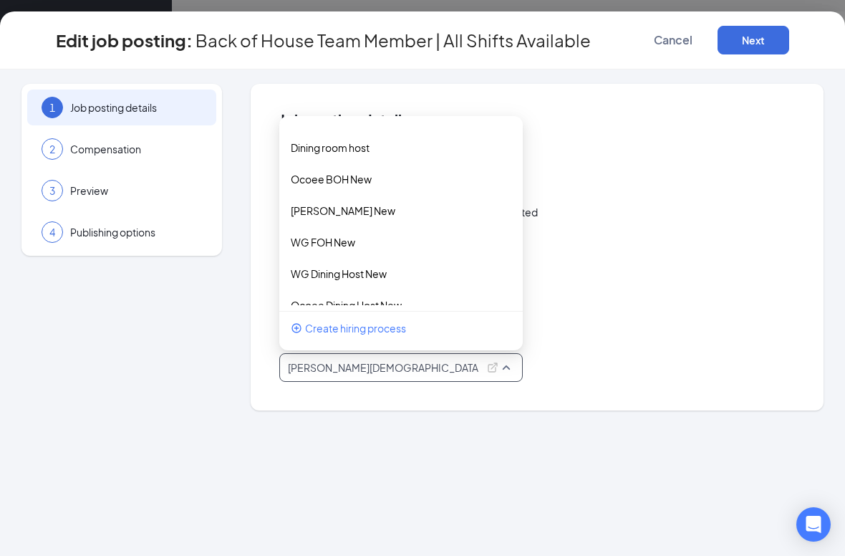
scroll to position [160, 0]
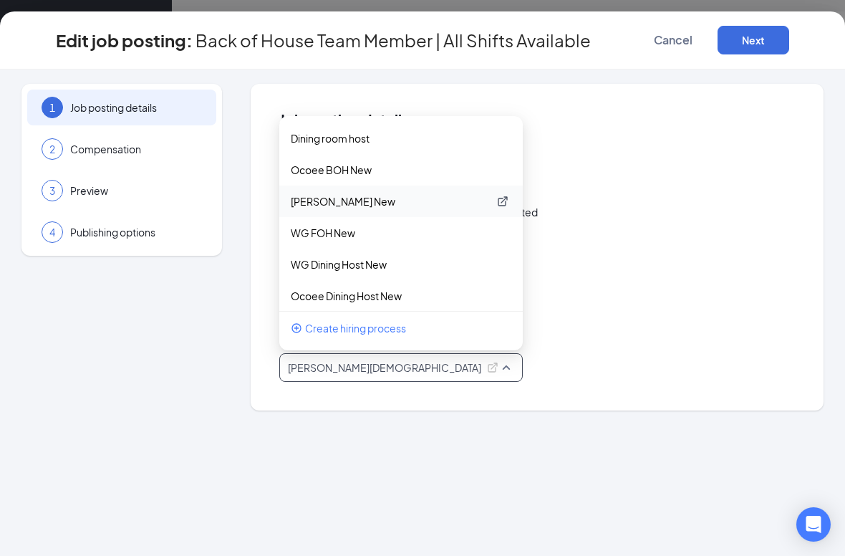
click at [362, 202] on p "WG BOH New" at bounding box center [390, 201] width 198 height 14
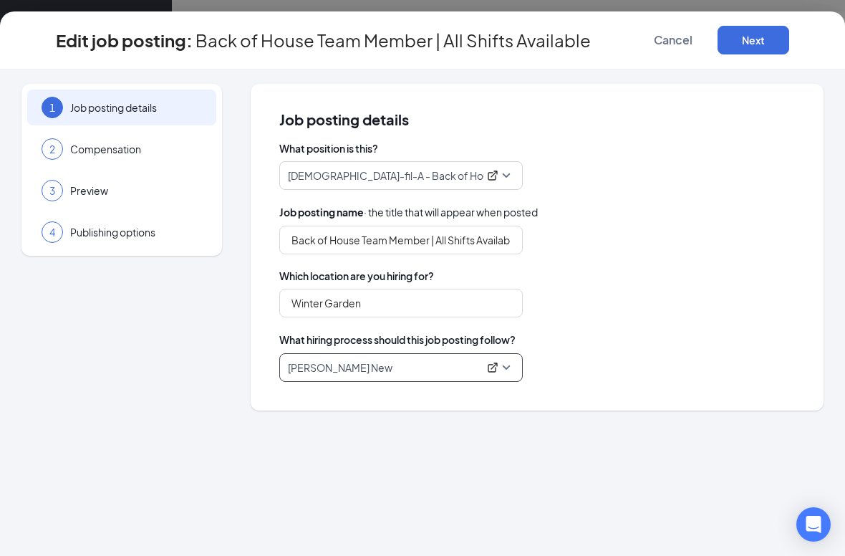
click at [679, 340] on div "What hiring process should this job posting follow?" at bounding box center [536, 339] width 515 height 16
click at [767, 38] on button "Next" at bounding box center [753, 40] width 72 height 29
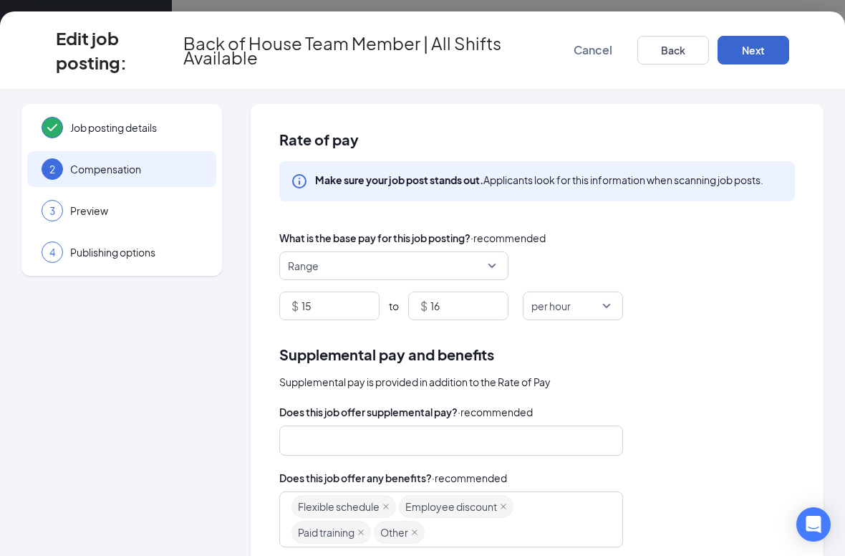
click at [775, 46] on button "Next" at bounding box center [753, 50] width 72 height 29
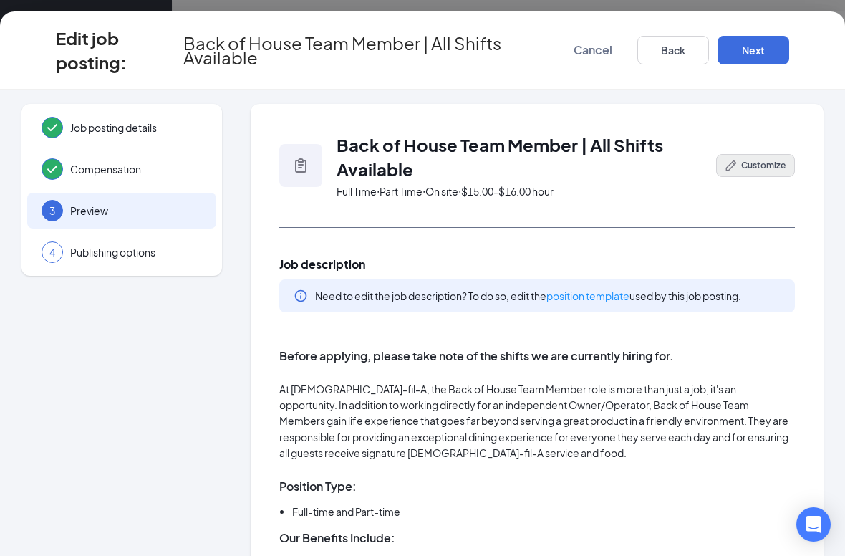
click at [767, 166] on span "Customize" at bounding box center [763, 165] width 44 height 13
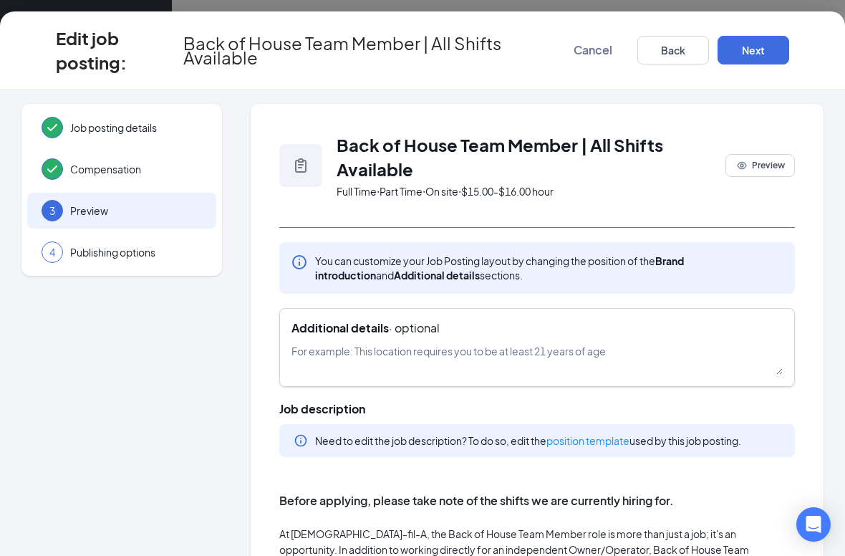
click at [625, 336] on div "Additional details · optional" at bounding box center [536, 347] width 515 height 79
click at [632, 332] on div "Additional details · optional" at bounding box center [536, 328] width 491 height 16
click at [631, 356] on textarea at bounding box center [536, 359] width 491 height 32
paste textarea "We are currently hiring for the following shifts: 6:30am-4pm, 6:30am-2pm 8am-4p…"
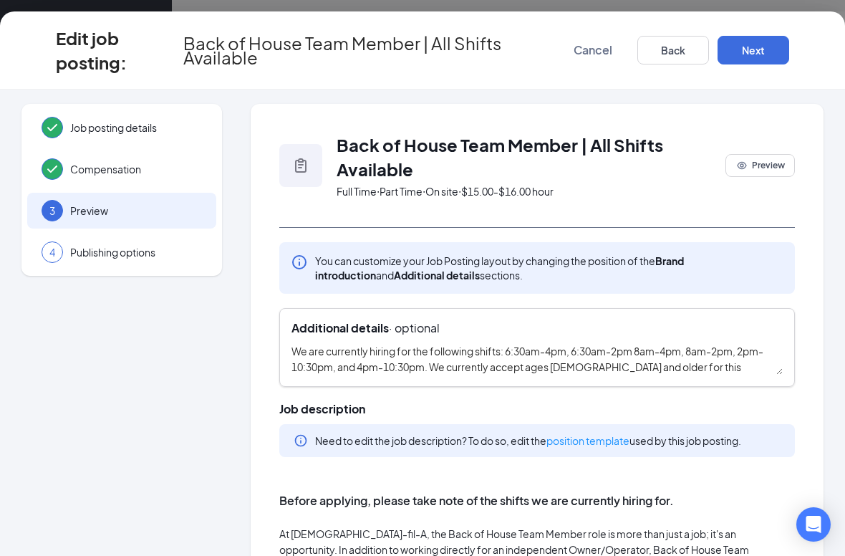
scroll to position [0, 0]
click at [513, 348] on textarea "We are currently hiring for the following shifts: 6:30am-4pm, 6:30am-2pm 8am-4p…" at bounding box center [536, 359] width 491 height 32
click at [509, 352] on textarea "We are currently hiring for the following shifts: 6:30am-4pm, 6:30am-2pm 8am-4p…" at bounding box center [536, 359] width 491 height 32
click at [793, 372] on div "Additional details · optional We are currently hiring for the following shifts:…" at bounding box center [536, 347] width 515 height 79
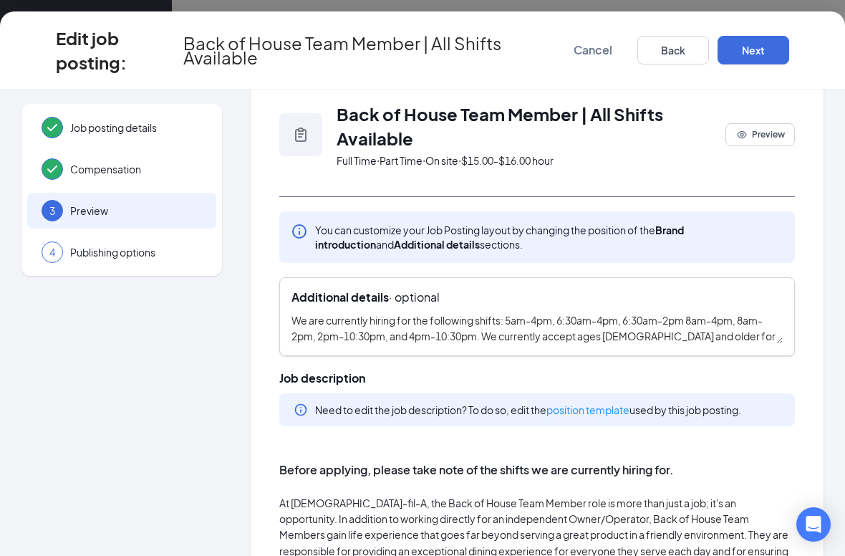
click at [558, 320] on textarea "We are currently hiring for the following shifts: 5am-4pm, 6:30am-4pm, 6:30am-2…" at bounding box center [536, 328] width 491 height 32
type textarea "We are currently hiring for the following shifts: 5am-4pm, 5am-2pm, 6:30am-4pm,…"
click at [771, 377] on span "Job description" at bounding box center [536, 378] width 515 height 16
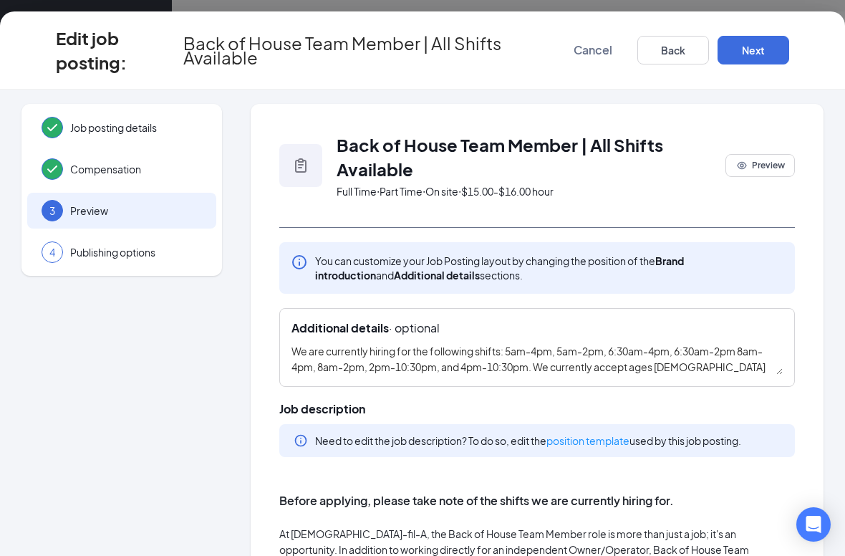
scroll to position [-1, 0]
click at [767, 49] on button "Next" at bounding box center [753, 50] width 72 height 29
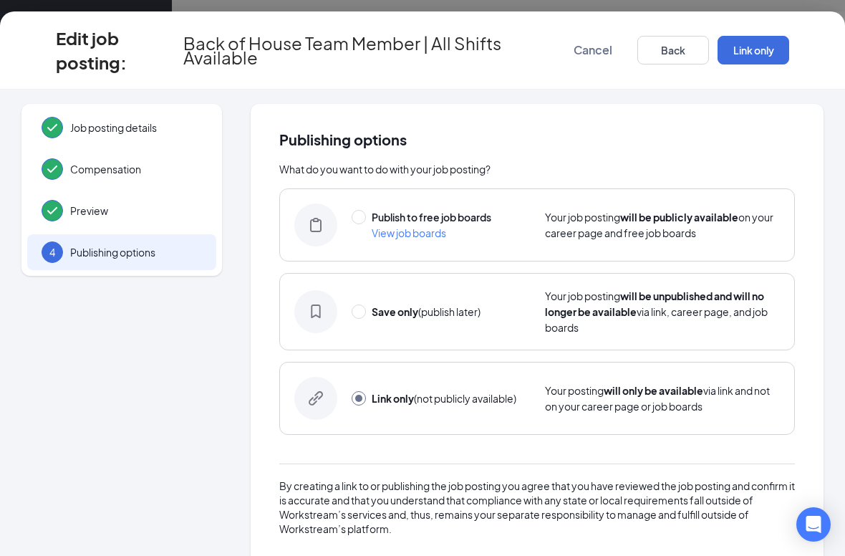
scroll to position [0, 0]
click at [353, 215] on input "radio" at bounding box center [359, 217] width 14 height 14
radio input "true"
radio input "false"
click at [769, 42] on button "Publish" at bounding box center [753, 50] width 72 height 29
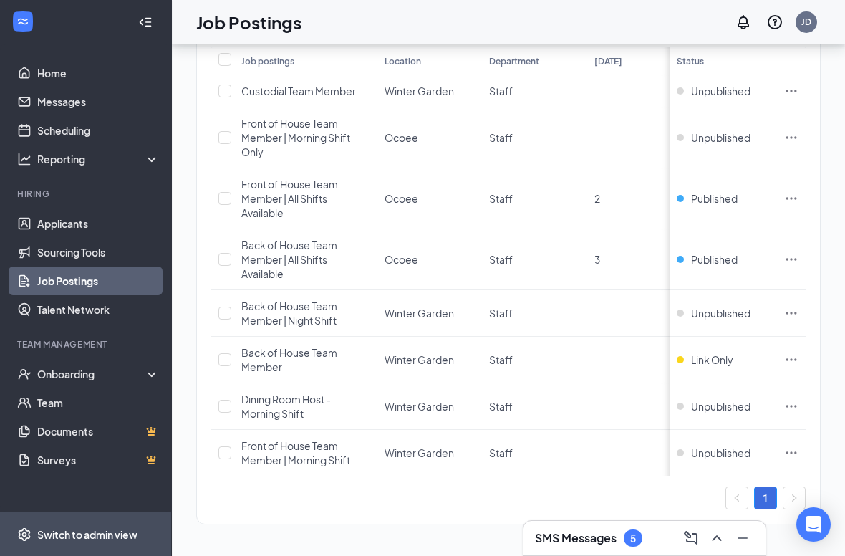
click at [92, 508] on span "Switch to admin view" at bounding box center [98, 534] width 122 height 44
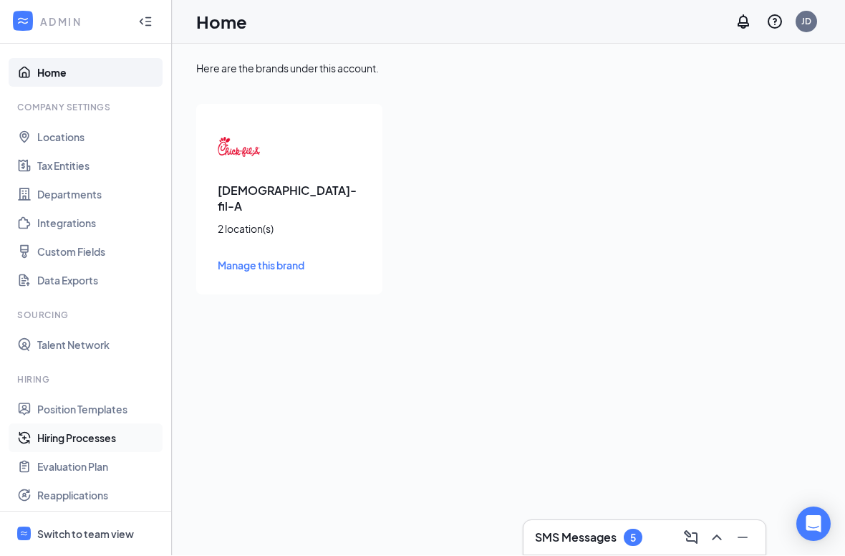
click at [142, 426] on link "Hiring Processes" at bounding box center [98, 438] width 122 height 29
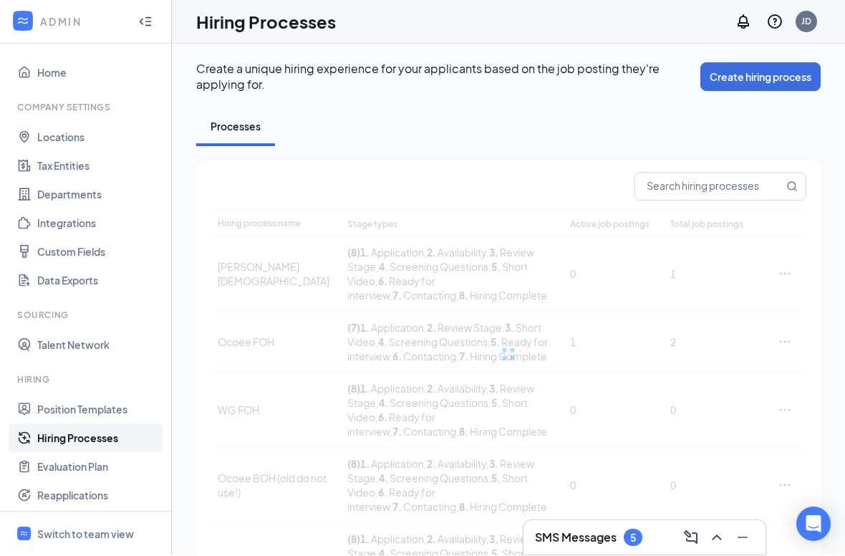
scroll to position [1, 0]
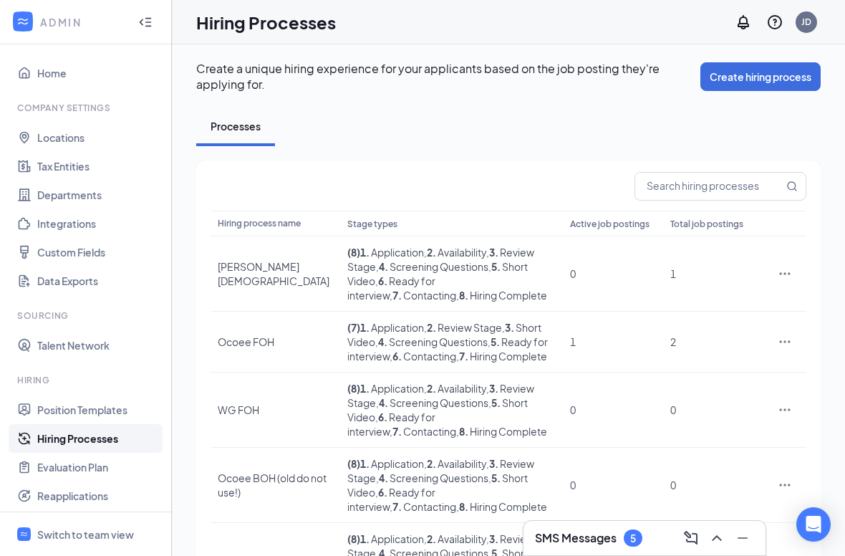
click at [627, 235] on th "Active job postings" at bounding box center [613, 223] width 100 height 26
click at [616, 232] on th "Active job postings" at bounding box center [613, 223] width 100 height 26
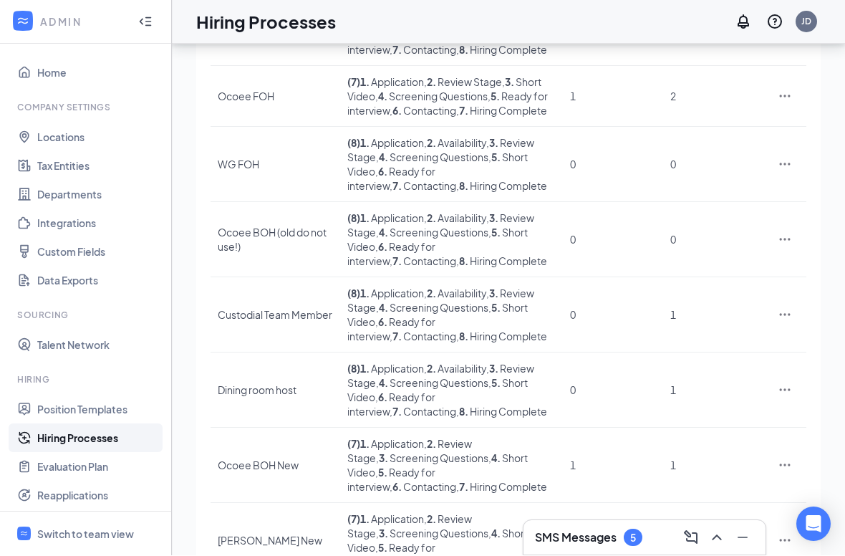
scroll to position [390, 0]
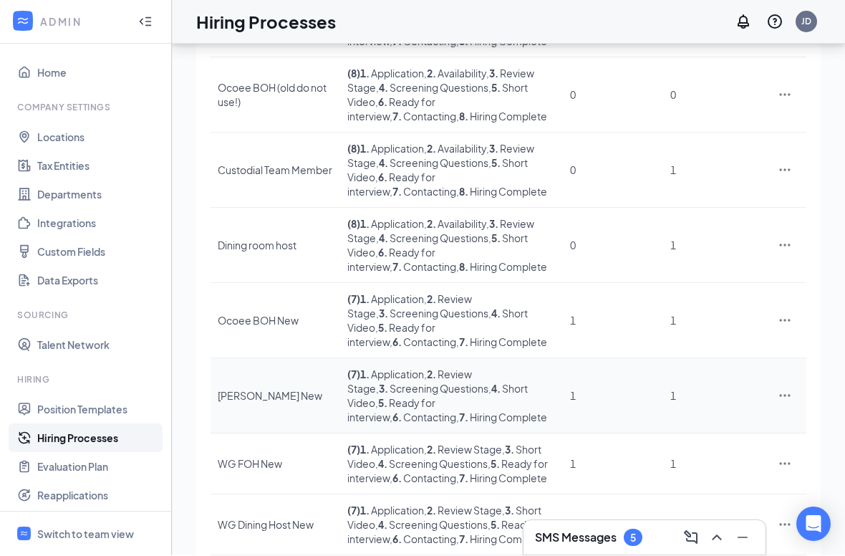
click at [782, 389] on icon "Ellipses" at bounding box center [784, 396] width 14 height 14
click at [716, 362] on li "Edit" at bounding box center [719, 372] width 146 height 33
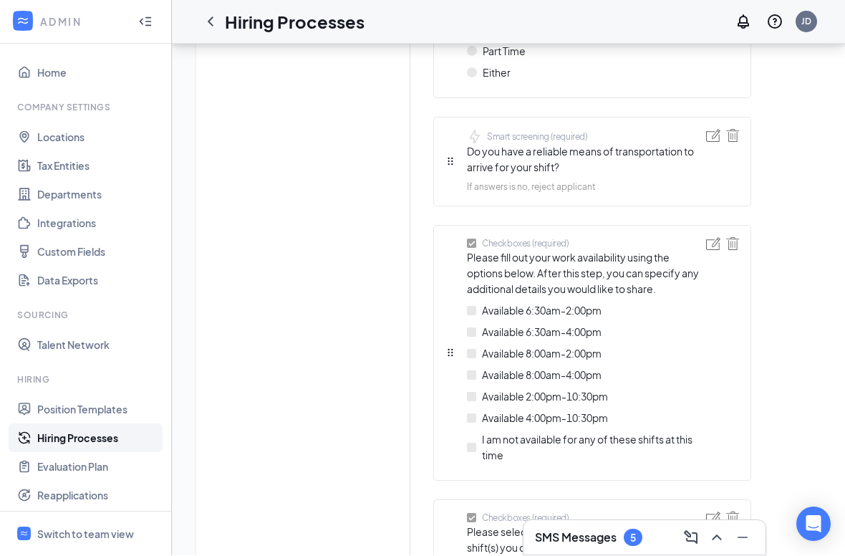
scroll to position [2317, 0]
click at [714, 237] on img at bounding box center [713, 243] width 14 height 13
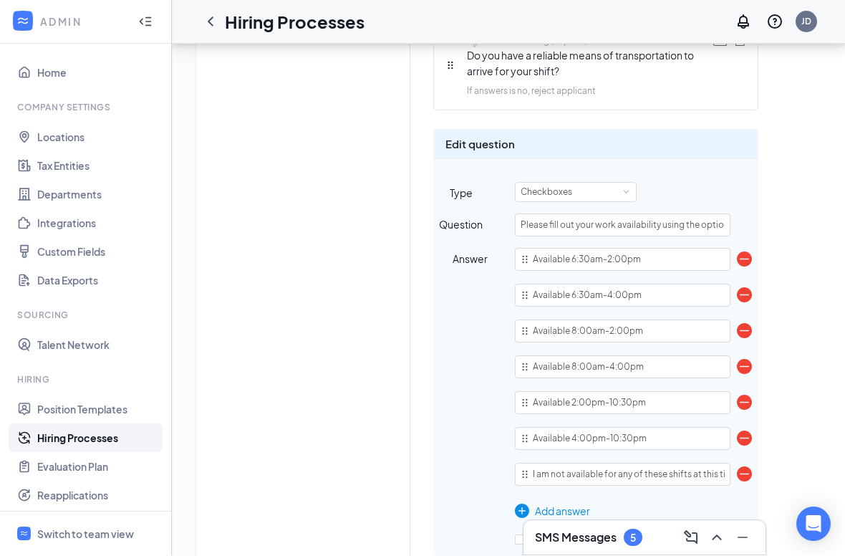
scroll to position [2501, 0]
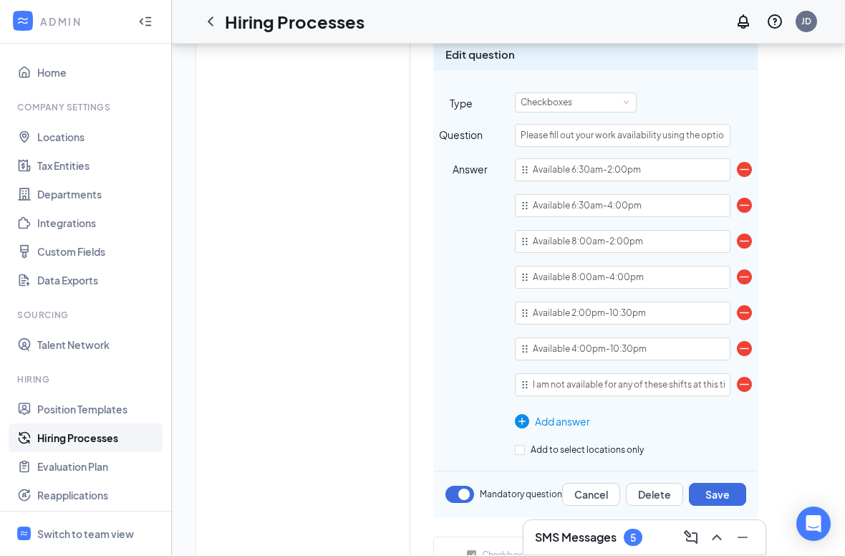
click at [542, 414] on div "Add answer" at bounding box center [622, 422] width 215 height 16
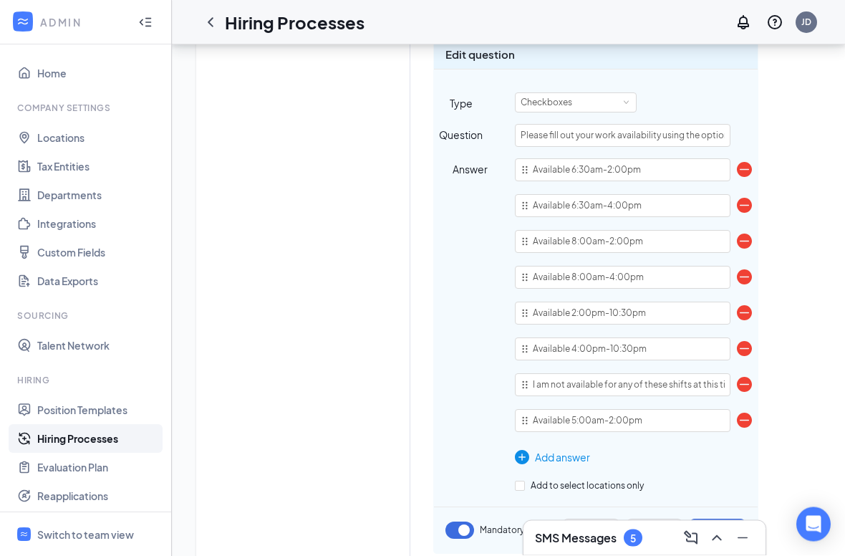
type input "Available 5:00am-2:00pm"
click at [534, 378] on div "Available 6:30am-2:00pm Available 6:30am-4:00pm Available 8:00am-2:00pm Availab…" at bounding box center [622, 312] width 215 height 306
click at [527, 450] on img at bounding box center [522, 457] width 14 height 14
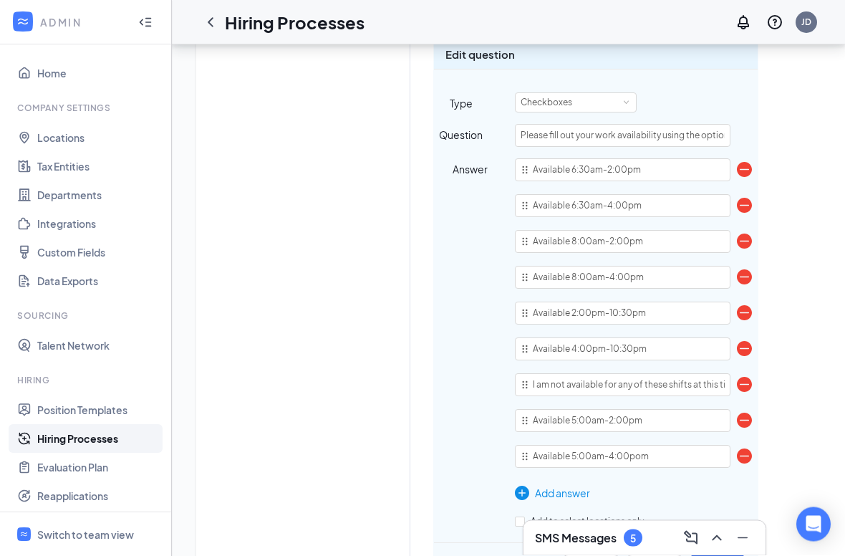
click at [694, 445] on input "Available 5:00am-4:00pom" at bounding box center [622, 456] width 215 height 23
type input "Available 5:00am-4:00pm"
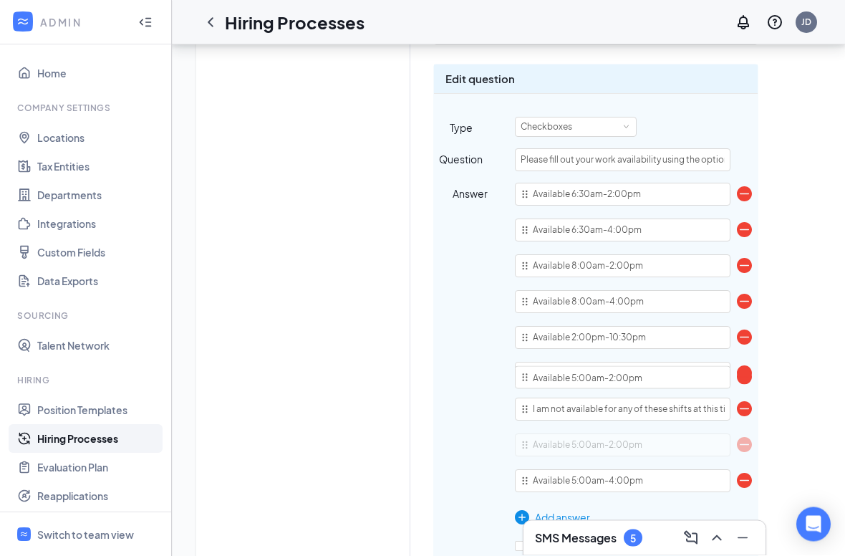
scroll to position [2478, 0]
type input "Available 5:00am-2:00pm"
type input "Available 6:30am-2:00pm"
type input "Available 6:30am-4:00pm"
type input "Available 8:00am-2:00pm"
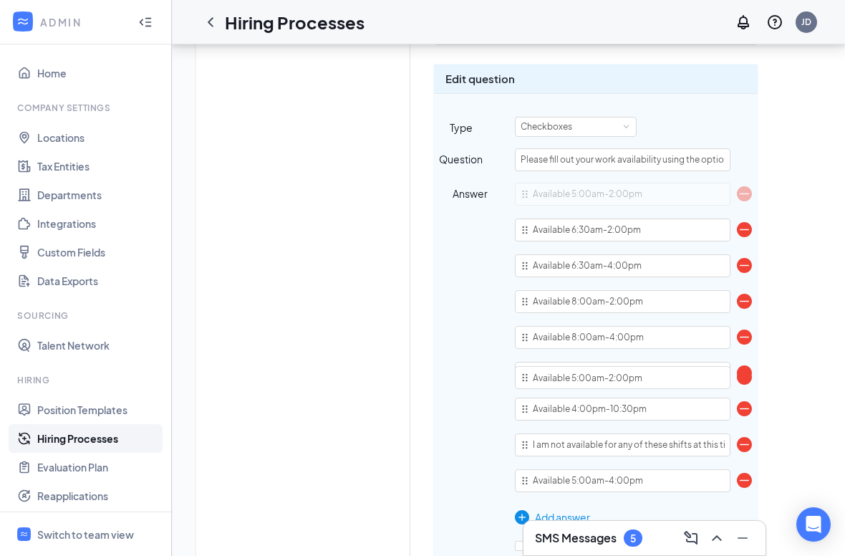
type input "Available 8:00am-4:00pm"
type input "Available 2:00pm-10:30pm"
type input "Available 4:00pm-10:30pm"
type input "I am not available for any of these shifts at this time"
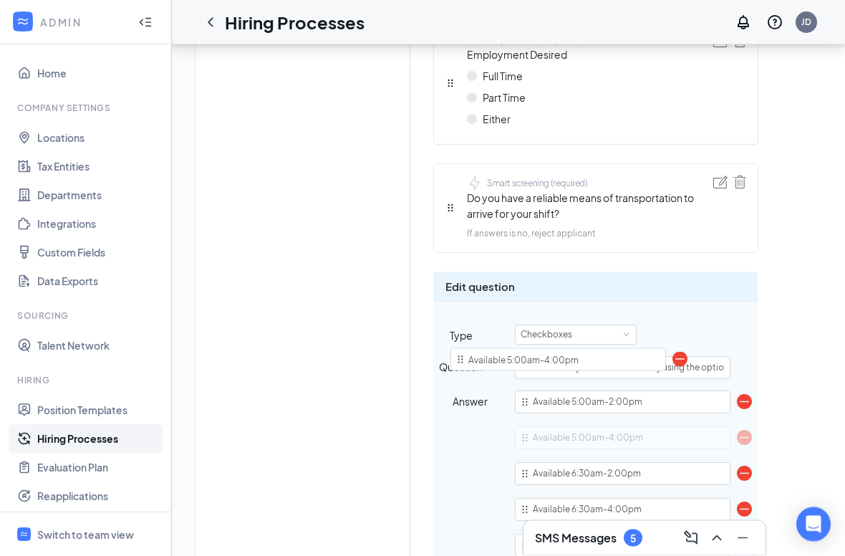
scroll to position [2259, 0]
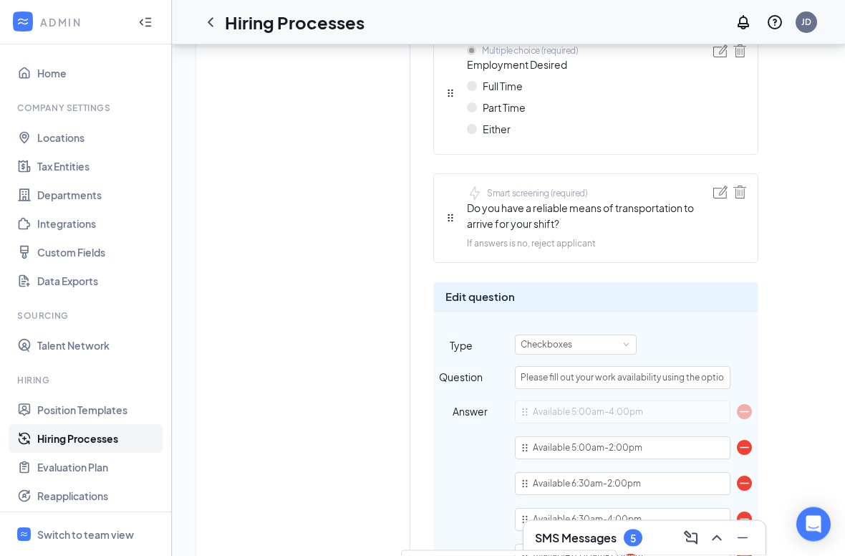
type input "Available 5:00am-4:00pm"
type input "Available 5:00am-2:00pm"
type input "Available 6:30am-2:00pm"
type input "Available 6:30am-4:00pm"
type input "Available 8:00am-2:00pm"
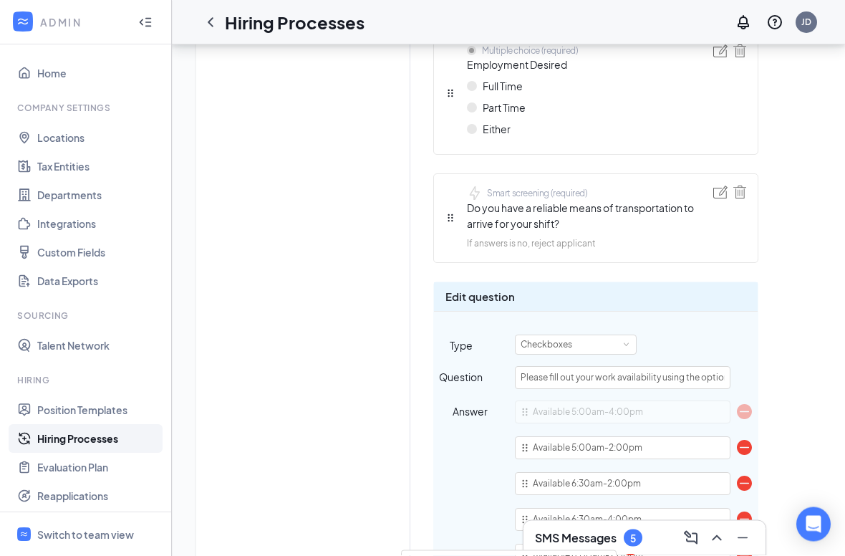
type input "Available 8:00am-4:00pm"
type input "Available 2:00pm-10:30pm"
type input "Available 4:00pm-10:30pm"
type input "I am not available for any of these shifts at this time"
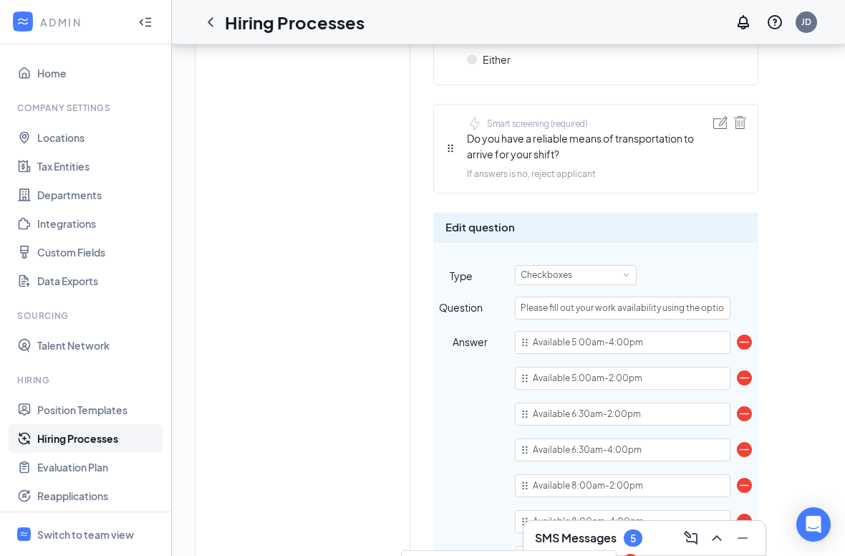
scroll to position [0, 114]
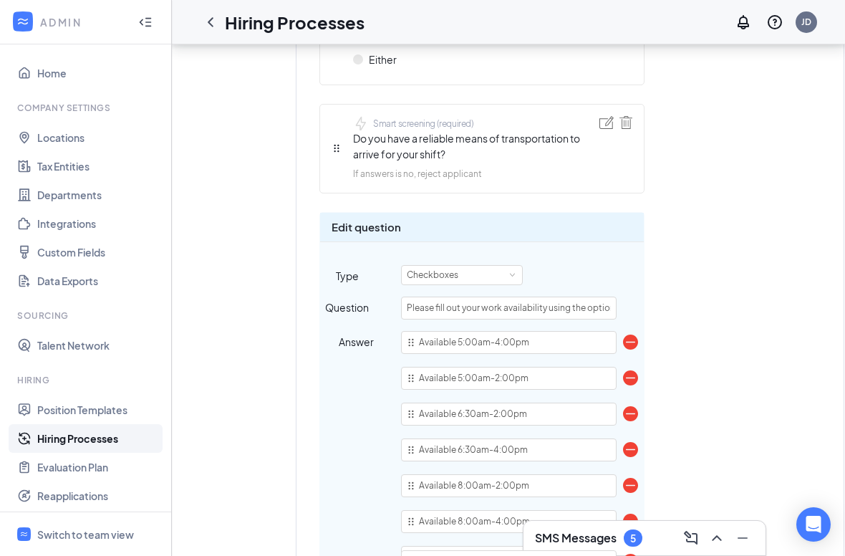
click at [783, 182] on div "Short answer (required) First name Short answer (required) Last name Telephone …" at bounding box center [569, 69] width 501 height 3843
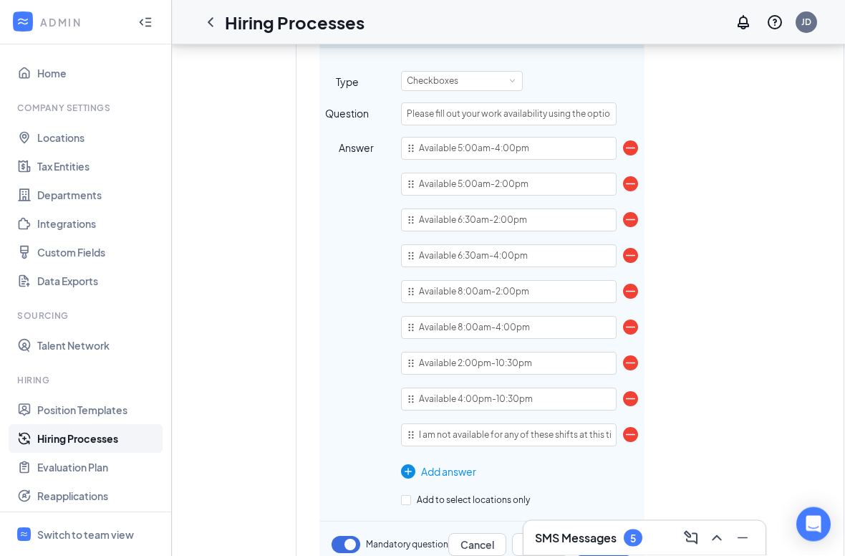
click at [624, 508] on button "Save" at bounding box center [603, 544] width 57 height 23
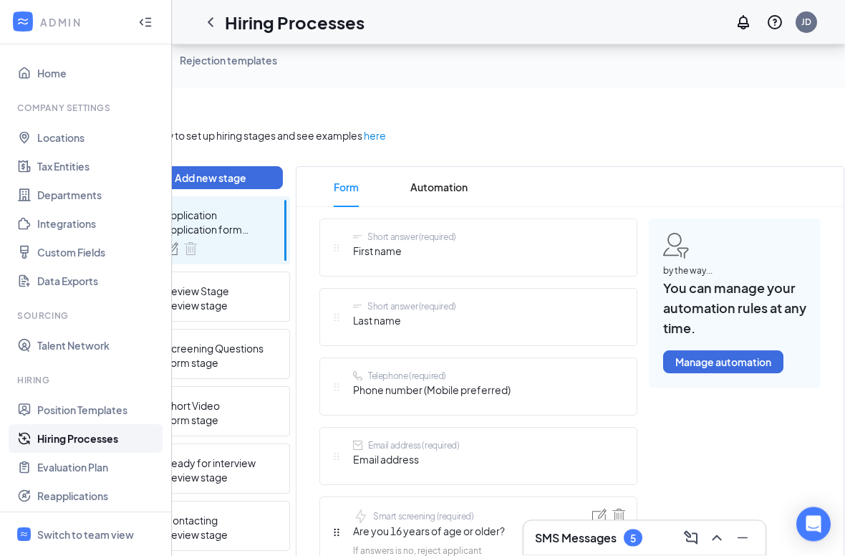
scroll to position [0, 0]
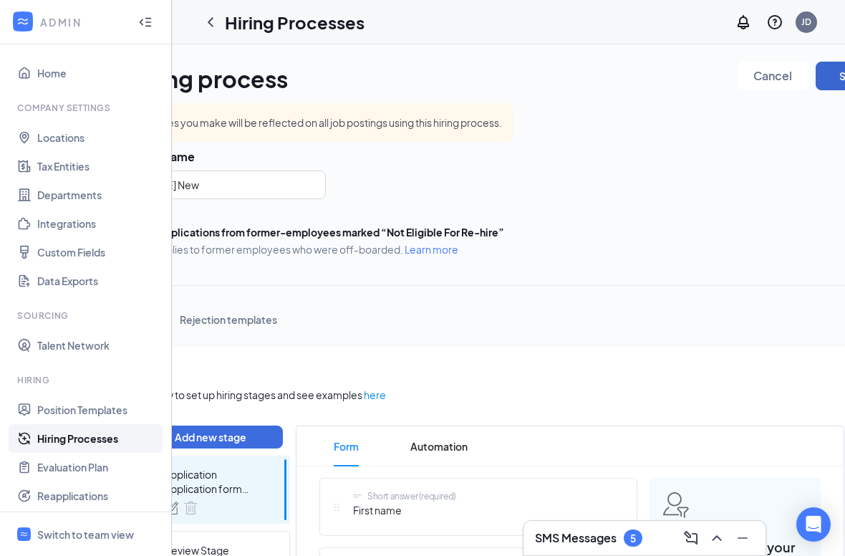
click at [838, 66] on button "Save" at bounding box center [851, 76] width 72 height 29
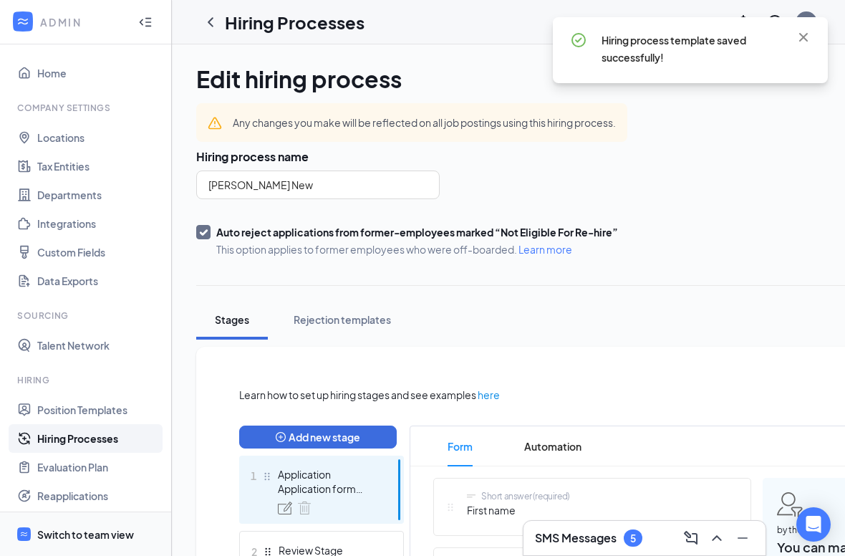
click at [50, 508] on div "Switch to team view" at bounding box center [85, 534] width 97 height 14
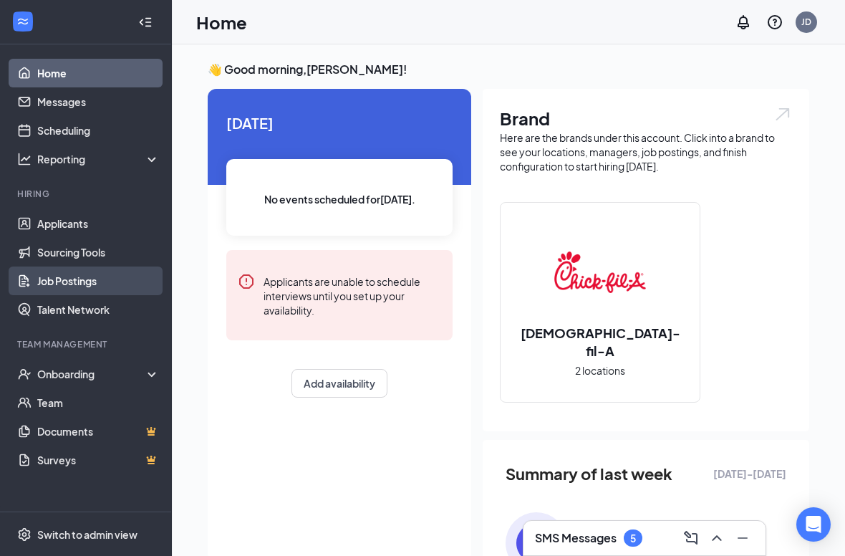
click at [135, 291] on link "Job Postings" at bounding box center [98, 280] width 122 height 29
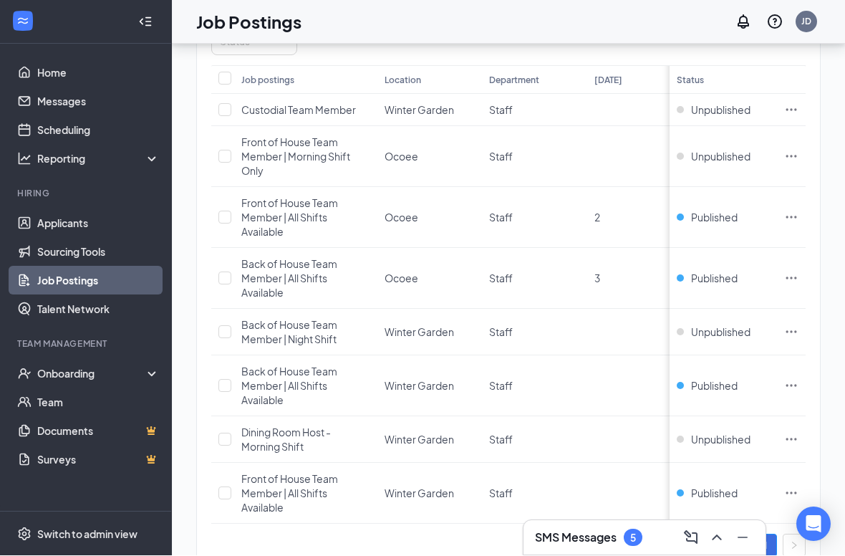
scroll to position [233, 0]
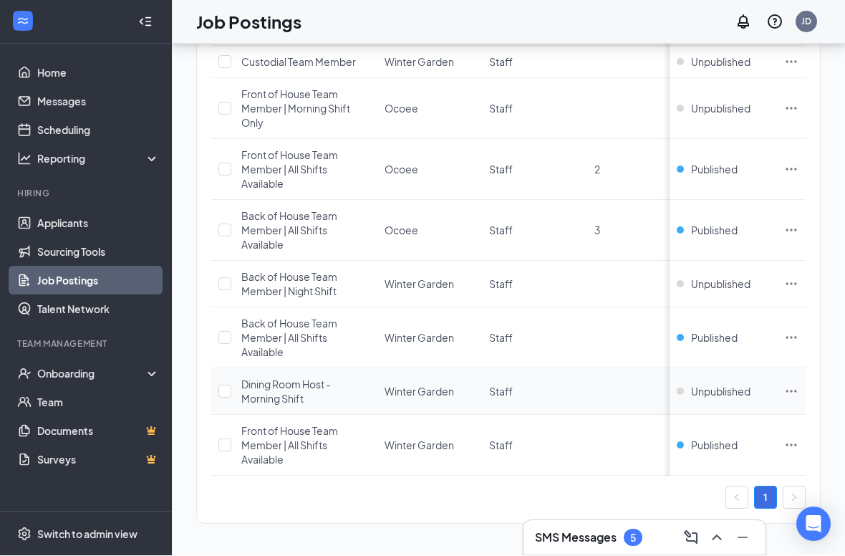
click at [798, 383] on td at bounding box center [791, 392] width 29 height 47
click at [792, 388] on icon "Ellipses" at bounding box center [791, 391] width 14 height 14
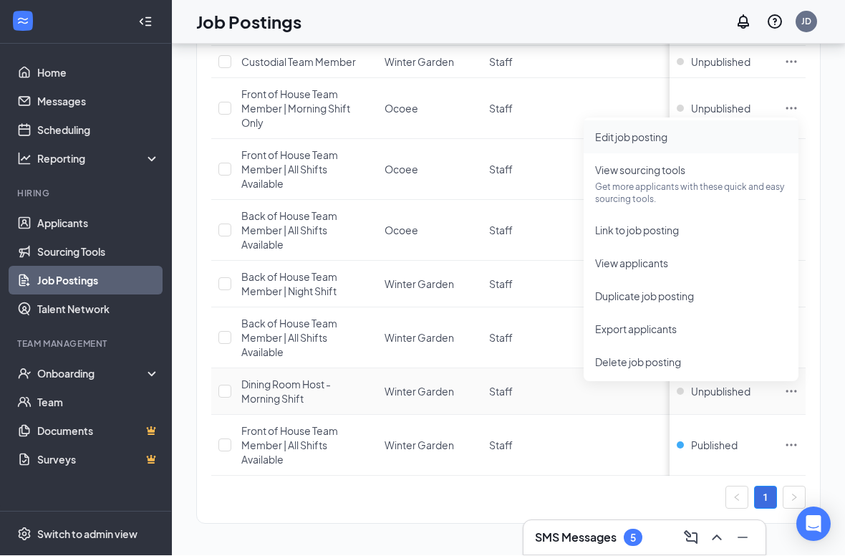
click at [689, 134] on span "Edit job posting" at bounding box center [691, 138] width 192 height 16
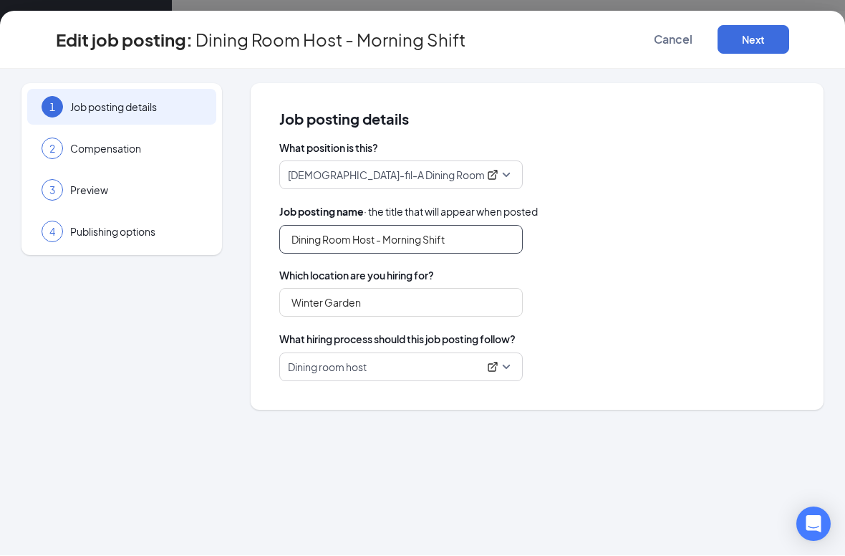
click at [492, 237] on input "Dining Room Host - Morning Shift" at bounding box center [400, 240] width 243 height 29
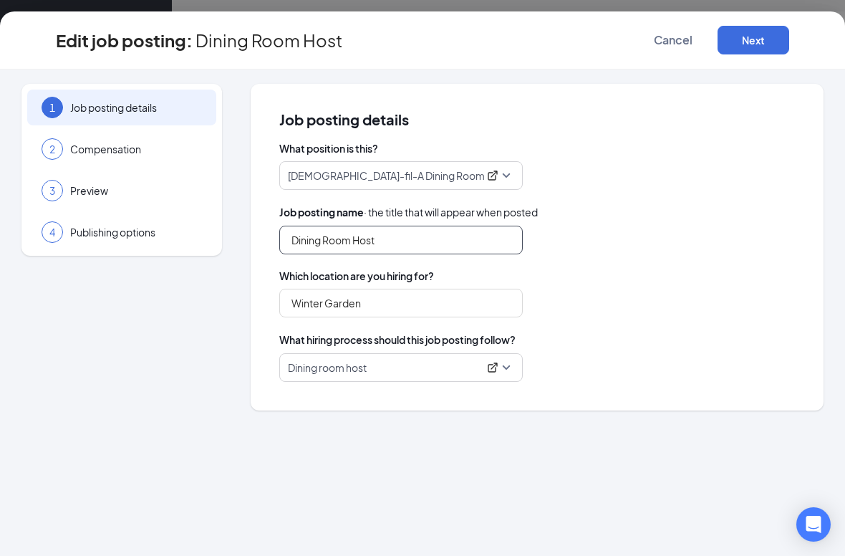
type input "Dining Room Host"
click at [763, 324] on div "What position is this? Chick-fil-A Dining Room Host Job posting name · the titl…" at bounding box center [536, 261] width 515 height 241
click at [771, 37] on button "Next" at bounding box center [753, 40] width 72 height 29
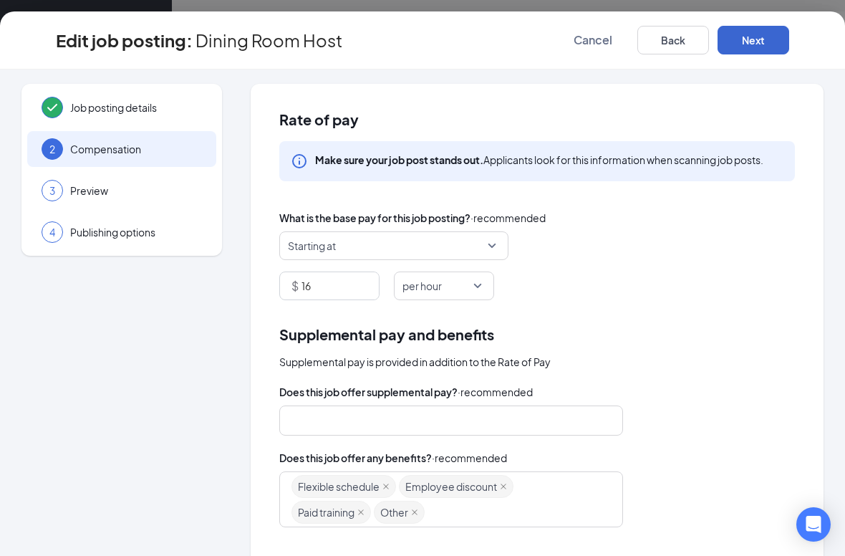
scroll to position [-1, 0]
click at [769, 50] on button "Next" at bounding box center [753, 40] width 72 height 29
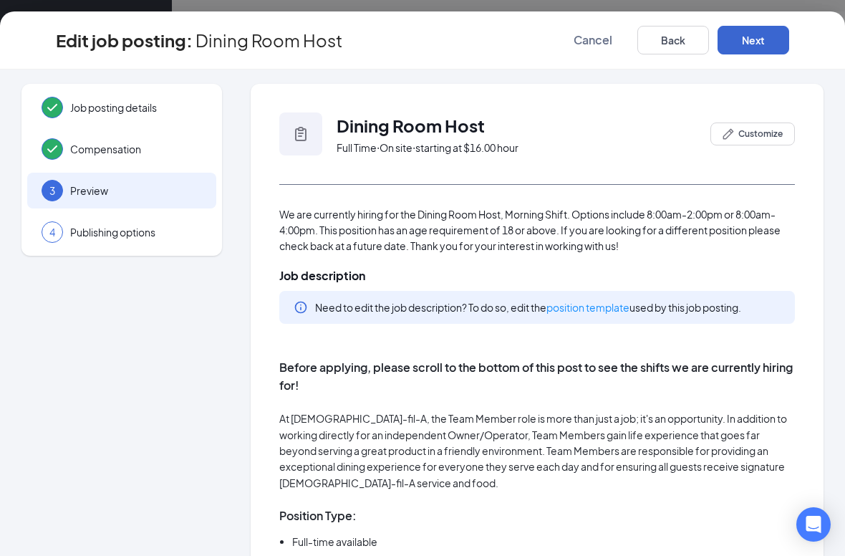
scroll to position [0, 0]
click at [752, 145] on button "Customize" at bounding box center [752, 133] width 84 height 23
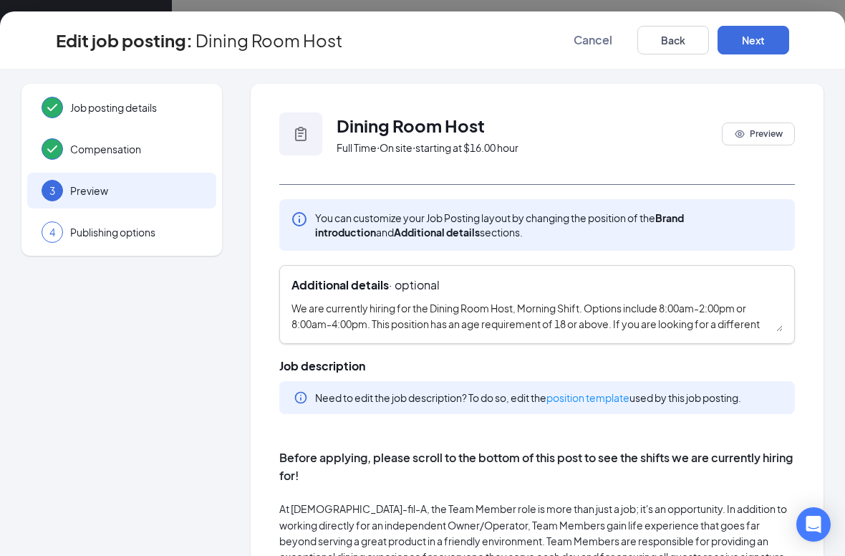
click at [371, 319] on textarea "We are currently hiring for the Dining Room Host, Morning Shift. Options includ…" at bounding box center [536, 316] width 491 height 32
click at [749, 310] on textarea "We are currently hiring for the Dining Room Host, Morning Shift. Options includ…" at bounding box center [536, 316] width 491 height 32
click at [749, 309] on textarea "We are currently hiring for the Dining Room Host, Morning Shift. Options includ…" at bounding box center [536, 316] width 491 height 32
click at [367, 327] on textarea "We are currently hiring for the Dining Room Host, Morning Shift. Options includ…" at bounding box center [536, 316] width 491 height 32
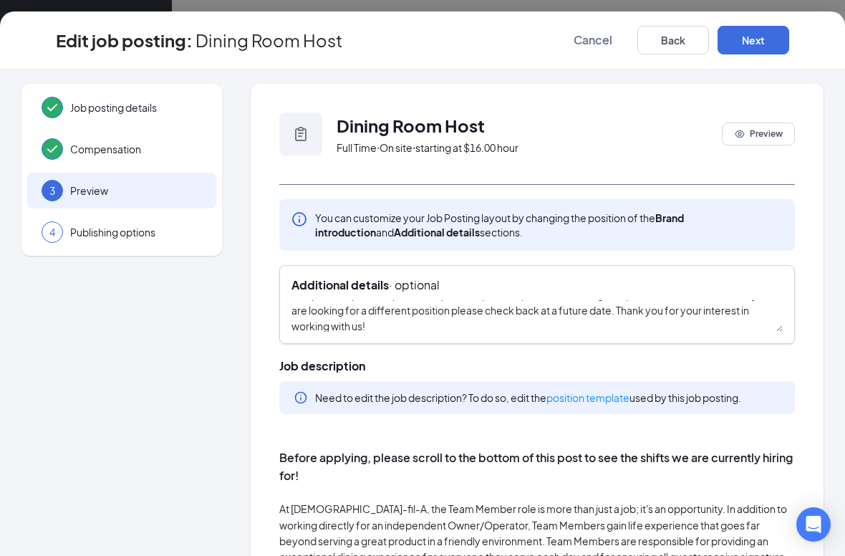
scroll to position [19, 0]
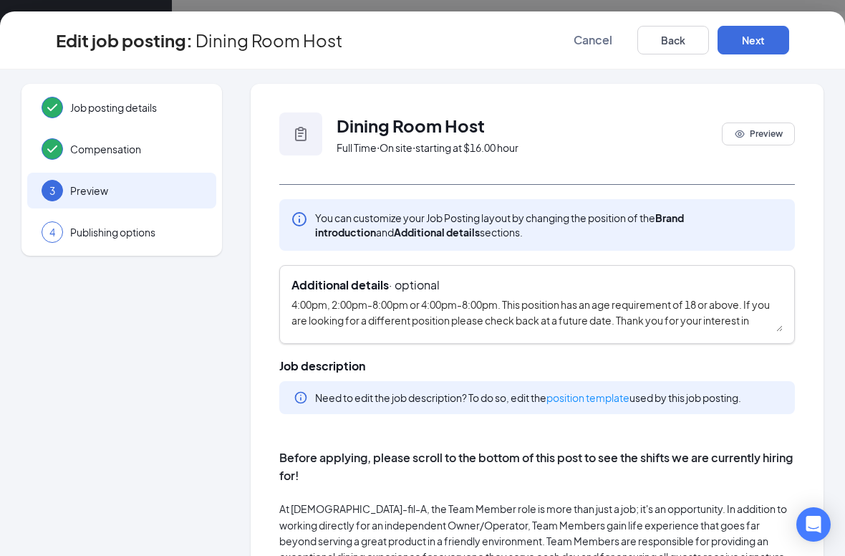
click at [500, 324] on textarea "We are currently hiring for the Dining Room Host, Morning Shift. Options includ…" at bounding box center [536, 316] width 491 height 32
click at [563, 321] on textarea "We are currently hiring for the Dining Room Host, Morning Shift. Options includ…" at bounding box center [536, 316] width 491 height 32
click at [562, 321] on textarea "We are currently hiring for the Dining Room Host, Morning Shift. Options includ…" at bounding box center [536, 316] width 491 height 32
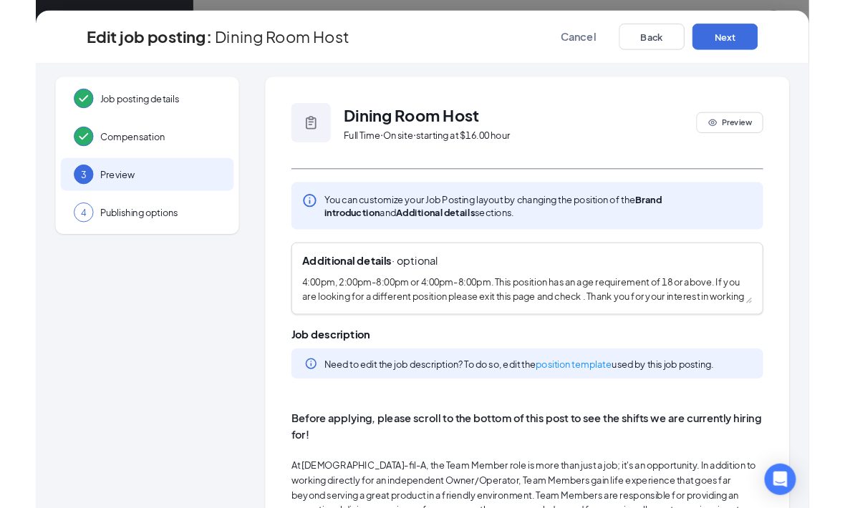
scroll to position [0, 0]
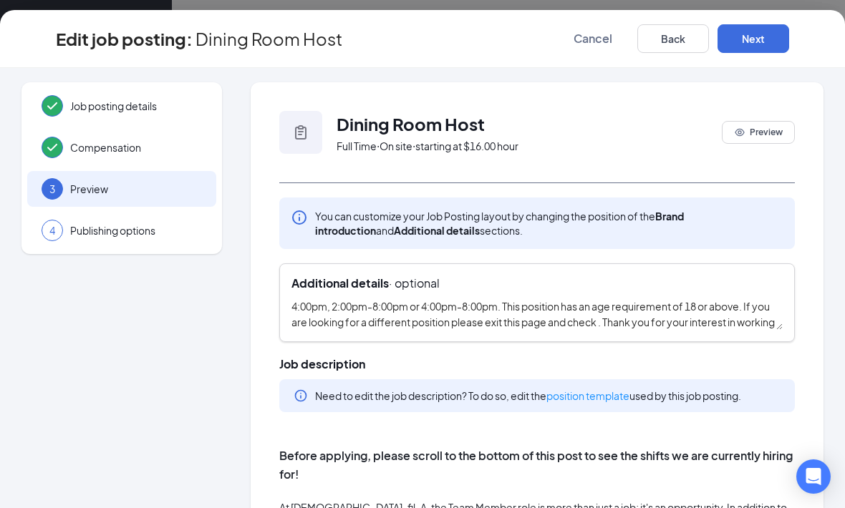
click at [654, 326] on textarea "We are currently hiring for the Dining Room Host, Morning Shift. Options includ…" at bounding box center [536, 315] width 491 height 32
click at [651, 327] on textarea "We are currently hiring for the Dining Room Host, Morning Shift. Options includ…" at bounding box center [536, 315] width 491 height 32
paste textarea "https://cfawintergarden-ocoee.carrd.co/"
click at [572, 311] on textarea "We are currently hiring for the Dining Room Host, Morning Shift. Options includ…" at bounding box center [536, 315] width 491 height 32
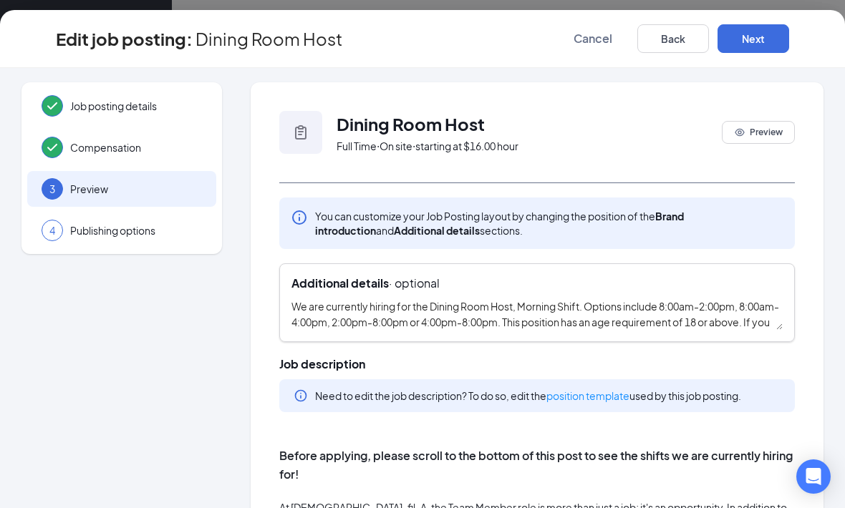
click at [571, 311] on textarea "We are currently hiring for the Dining Room Host, Morning Shift. Options includ…" at bounding box center [536, 315] width 491 height 32
click at [828, 254] on div "Job posting details Compensation 3 Preview 4 Publishing options Dining Room Hos…" at bounding box center [422, 288] width 845 height 440
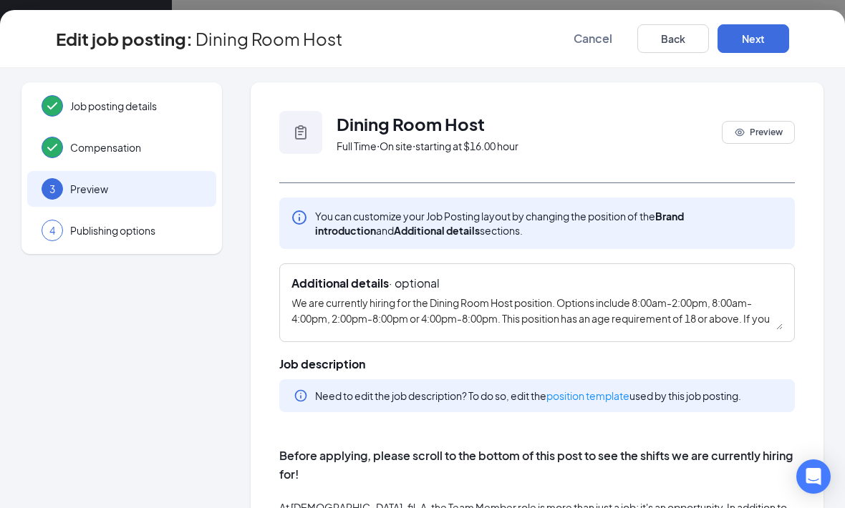
scroll to position [3, 0]
click at [574, 306] on textarea "We are currently hiring for the Dining Room Host position. Options include 8:00…" at bounding box center [536, 315] width 491 height 32
click at [573, 306] on textarea "We are currently hiring for the Dining Room Host position. Options include 8:00…" at bounding box center [536, 315] width 491 height 32
click at [574, 304] on textarea "We are currently hiring for the Dining Room Host position. Options include 8:00…" at bounding box center [536, 315] width 491 height 32
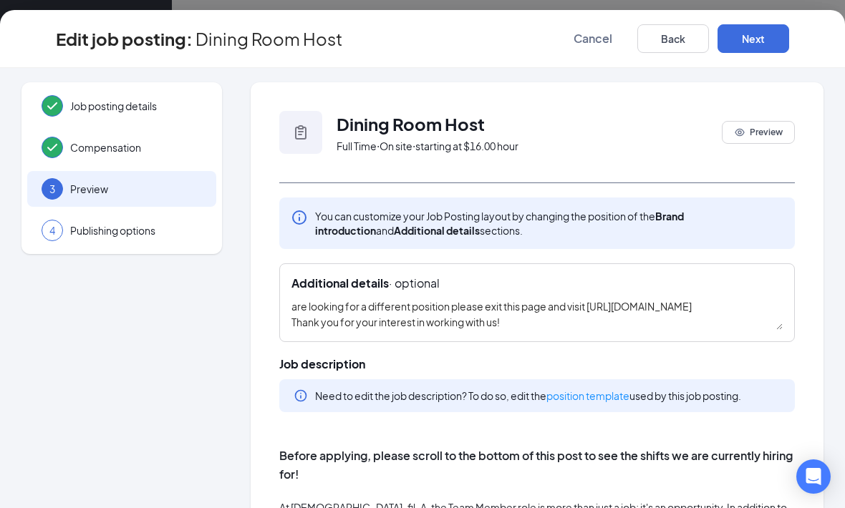
scroll to position [33, 0]
click at [588, 314] on textarea "We are currently hiring for the Dining Room Host position. Shift options includ…" at bounding box center [536, 315] width 491 height 32
click at [592, 305] on textarea "We are currently hiring for the Dining Room Host position. Shift options includ…" at bounding box center [536, 315] width 491 height 32
click at [555, 304] on textarea "We are currently hiring for the Dining Room Host position. Shift options includ…" at bounding box center [536, 315] width 491 height 32
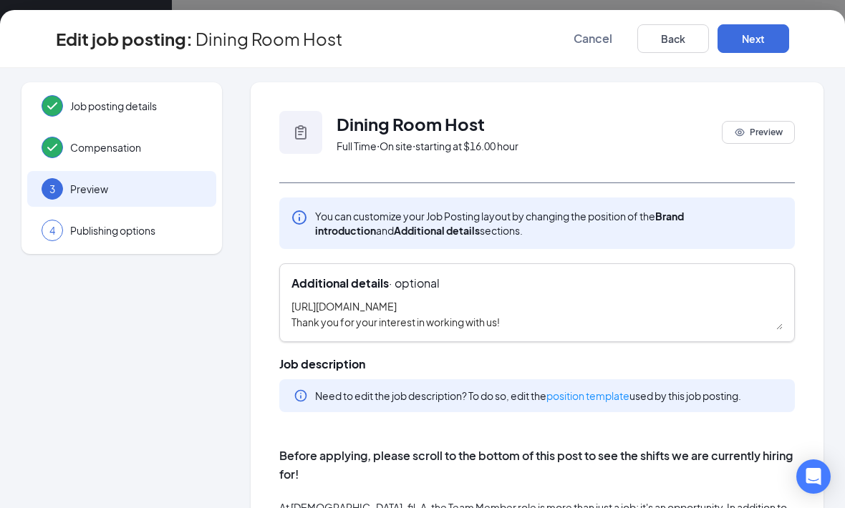
type textarea "We are currently hiring for the Dining Room Host position. Shift options includ…"
click at [770, 132] on span "Preview" at bounding box center [766, 132] width 33 height 13
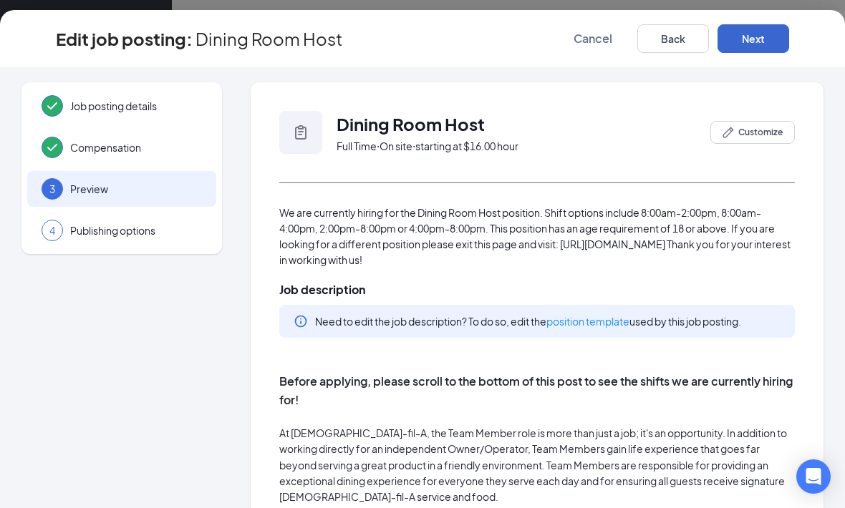
click at [774, 40] on button "Next" at bounding box center [753, 38] width 72 height 29
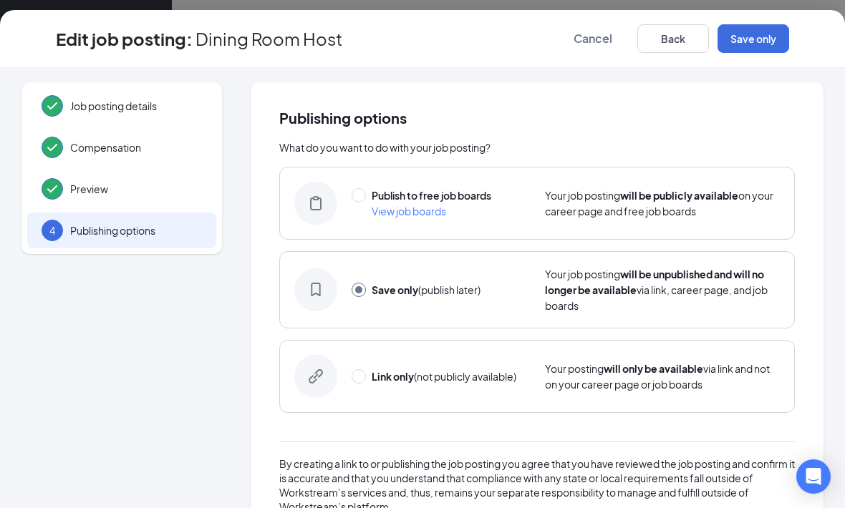
click at [375, 193] on span "Publish to free job boards" at bounding box center [432, 195] width 120 height 13
radio input "true"
radio input "false"
click at [762, 25] on button "Publish" at bounding box center [753, 38] width 72 height 29
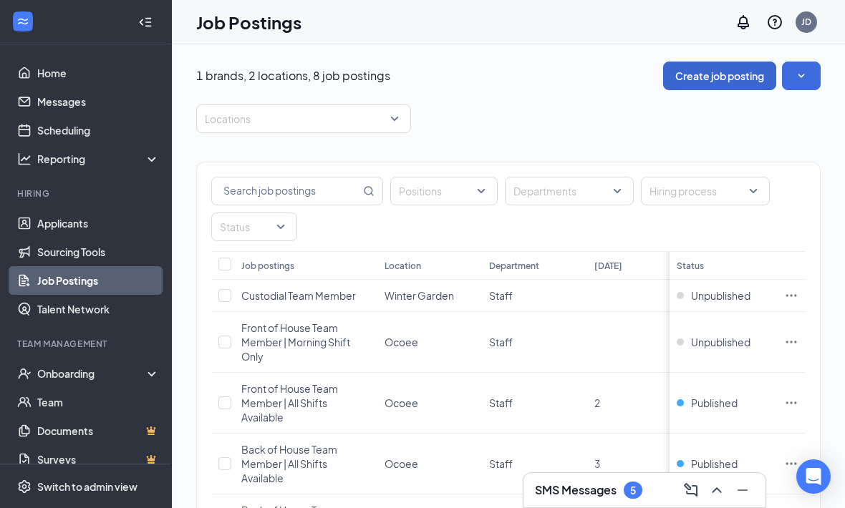
click at [740, 74] on button "Create job posting" at bounding box center [719, 76] width 113 height 29
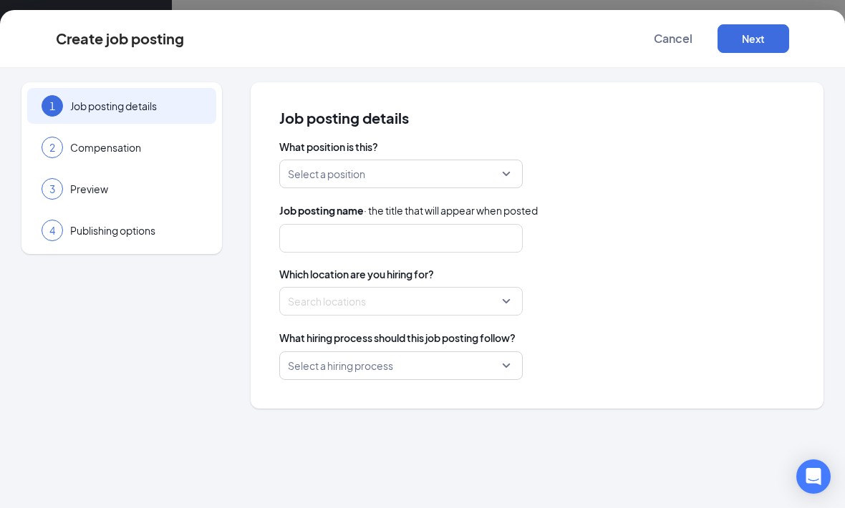
click at [460, 175] on input "search" at bounding box center [396, 173] width 216 height 27
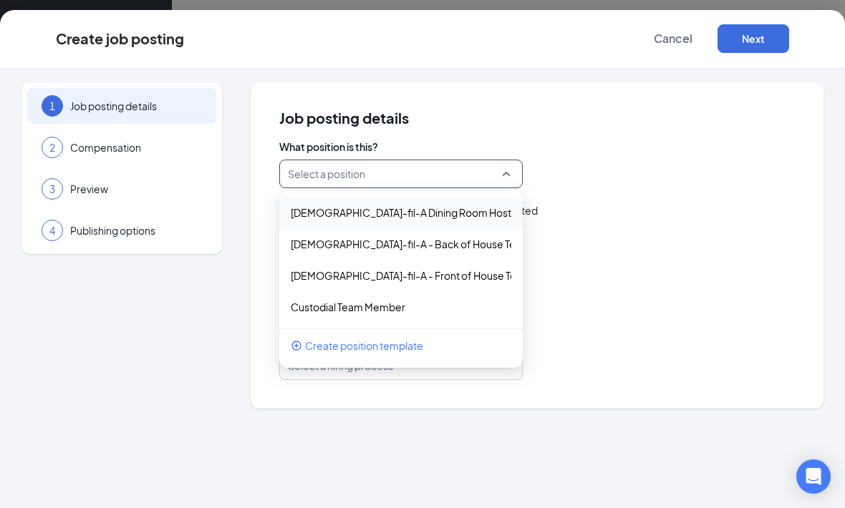
click at [598, 164] on div "Select a position 82672 82577 Chick-fil-A Dining Room Host Chick-fil-A - Back o…" at bounding box center [536, 174] width 515 height 29
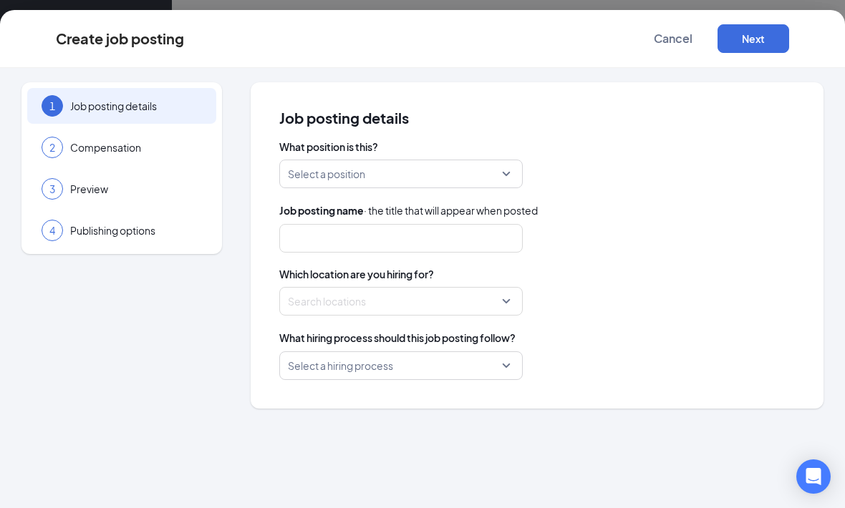
click at [430, 179] on input "search" at bounding box center [396, 173] width 216 height 27
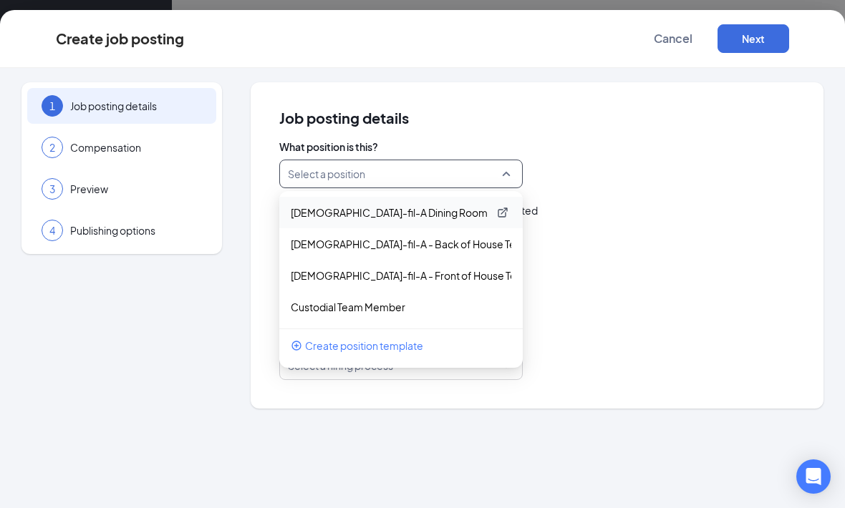
click at [406, 214] on p "Chick-fil-A Dining Room Host" at bounding box center [390, 212] width 198 height 14
type input "Dining Room Host"
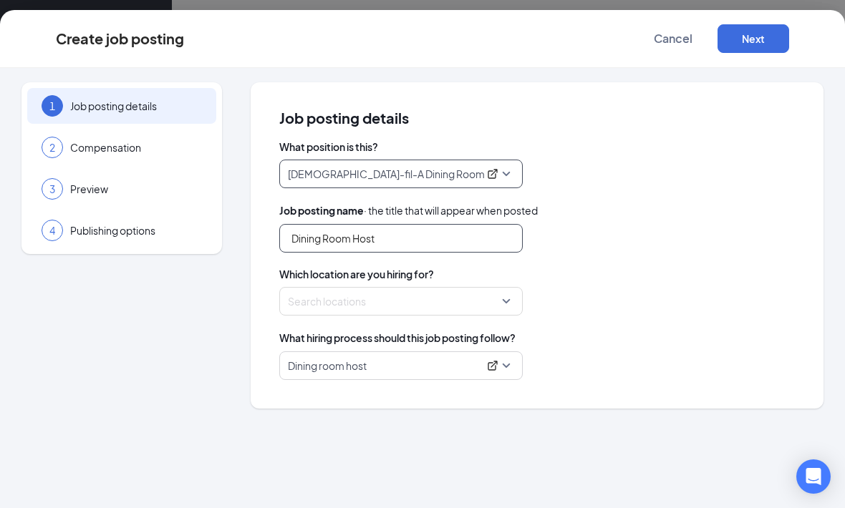
click at [428, 253] on input "Dining Room Host" at bounding box center [400, 238] width 243 height 29
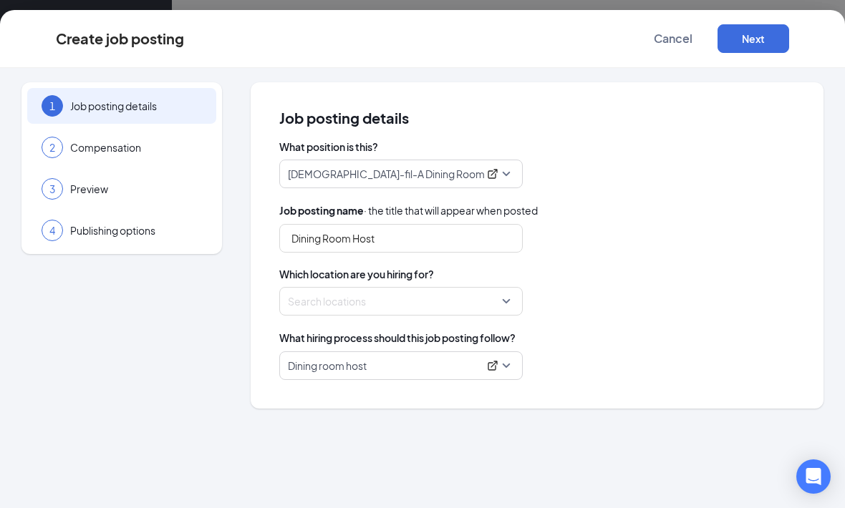
click at [621, 200] on div "What position is this? Chick-fil-A Dining Room Host 82672 82577 Chick-fil-A Din…" at bounding box center [536, 260] width 515 height 241
click at [506, 296] on div "Search locations" at bounding box center [400, 301] width 243 height 29
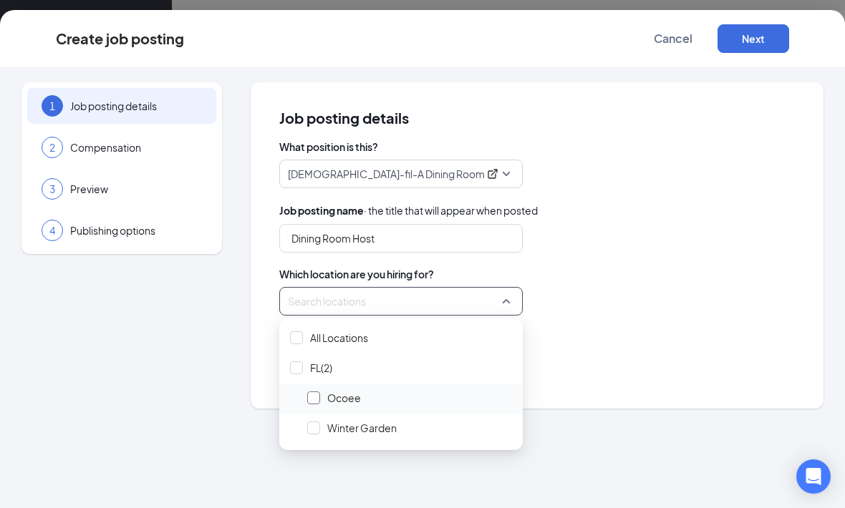
click at [318, 393] on div at bounding box center [313, 398] width 13 height 13
click at [591, 228] on div "Dining Room Host" at bounding box center [536, 238] width 515 height 29
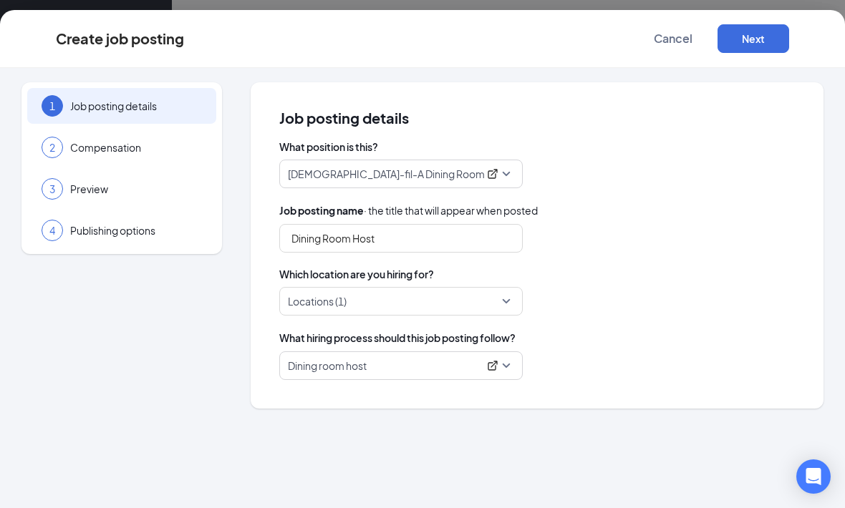
click at [398, 366] on p "Dining room host" at bounding box center [383, 366] width 190 height 14
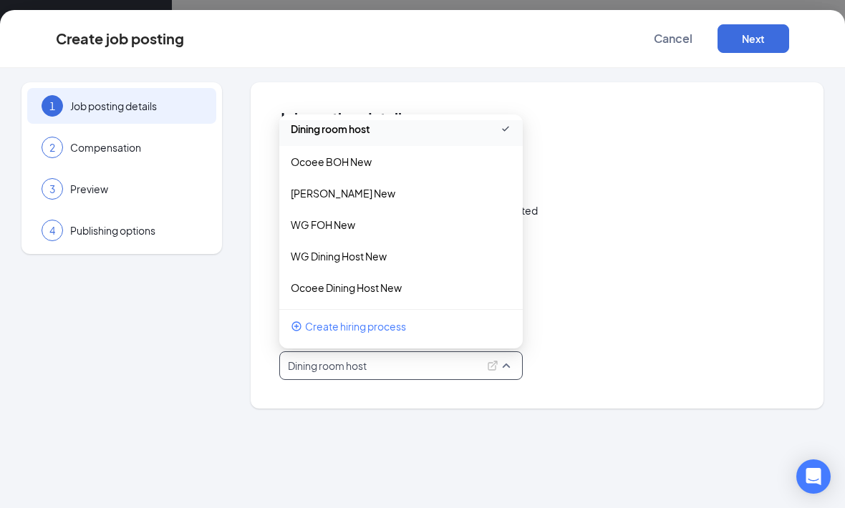
scroll to position [166, 0]
click at [377, 284] on p "Ocoee Dining Host New" at bounding box center [390, 288] width 198 height 14
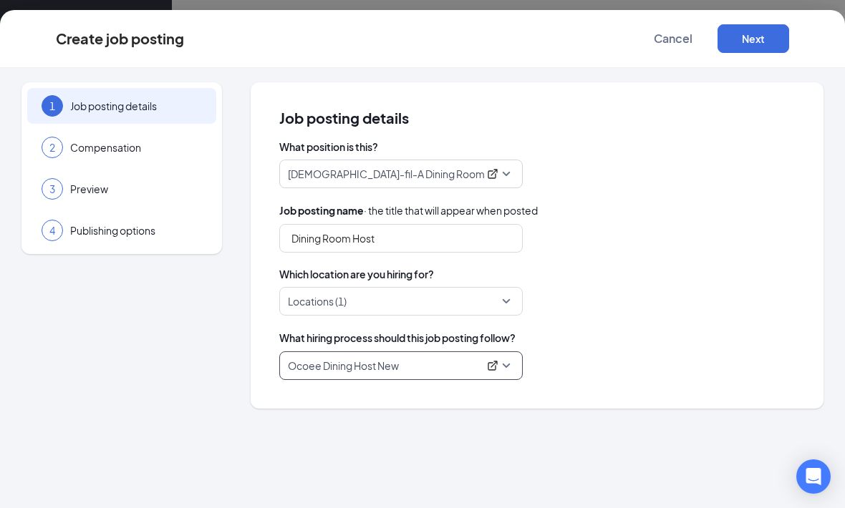
click at [709, 122] on span "Job posting details" at bounding box center [536, 118] width 515 height 14
click at [761, 43] on button "Next" at bounding box center [753, 38] width 72 height 29
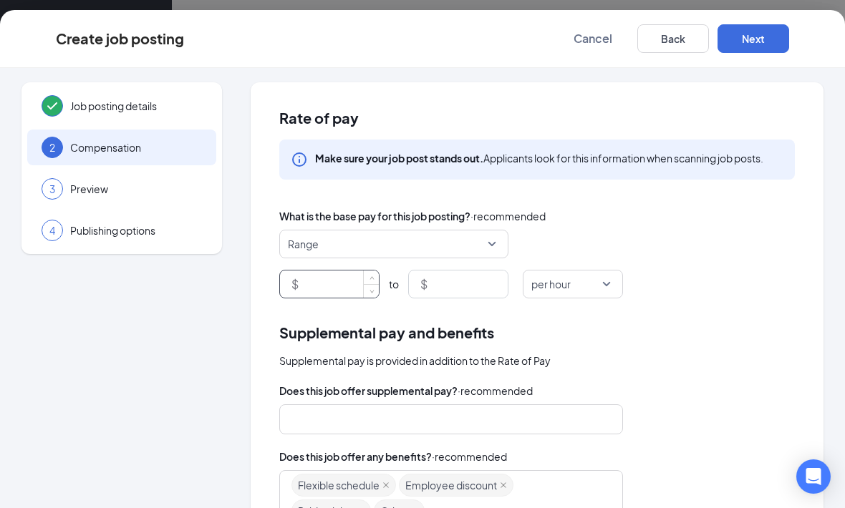
click at [347, 289] on input at bounding box center [339, 284] width 77 height 27
click at [430, 246] on span "Range" at bounding box center [387, 244] width 199 height 27
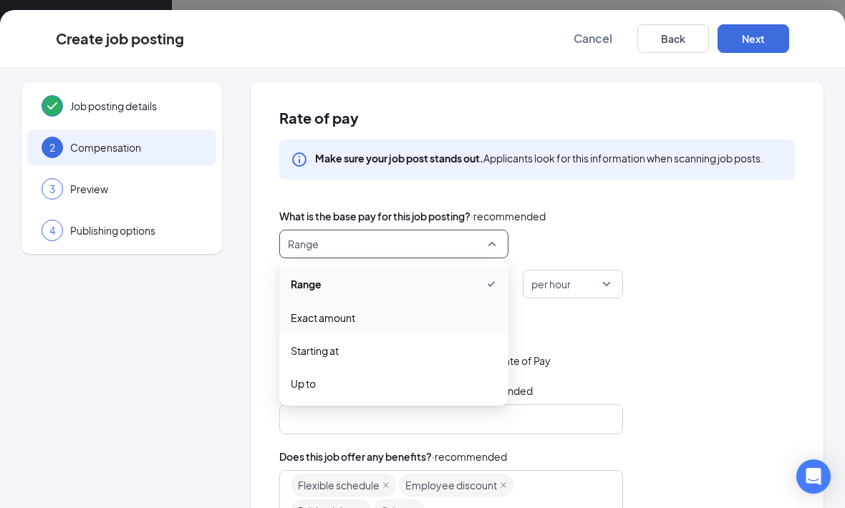
click at [397, 318] on span "Exact amount" at bounding box center [394, 318] width 206 height 16
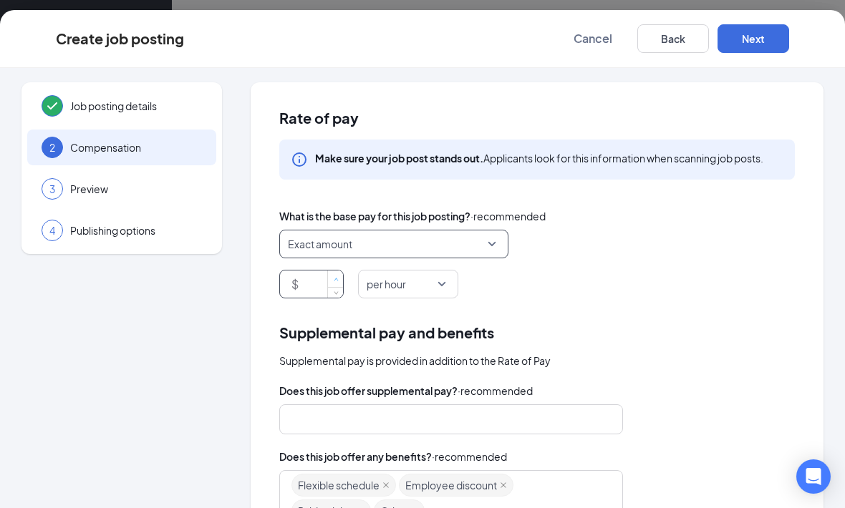
click at [337, 282] on icon "up" at bounding box center [336, 279] width 5 height 5
type input "16"
click at [654, 280] on div "$ 16 per hour" at bounding box center [536, 284] width 515 height 29
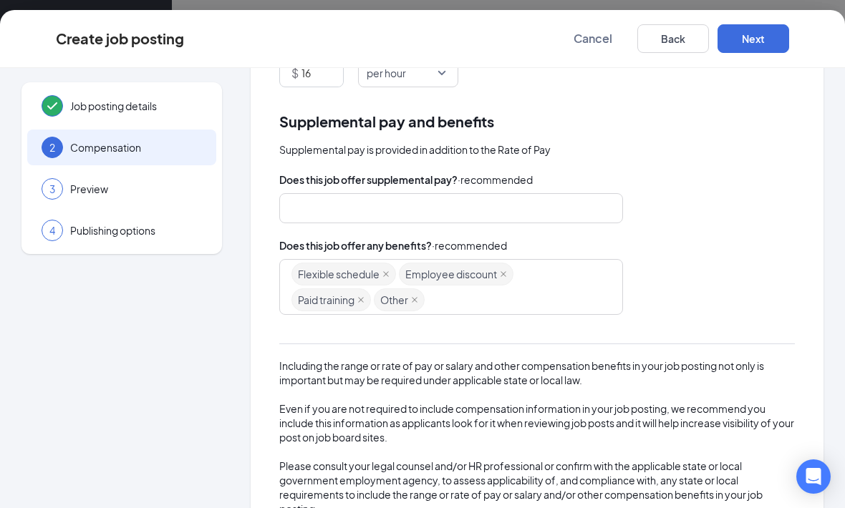
scroll to position [218, 0]
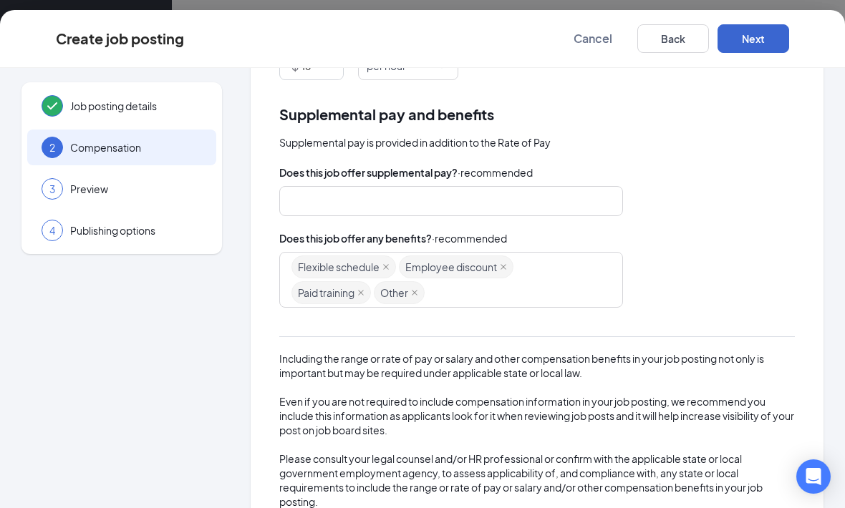
click at [775, 36] on button "Next" at bounding box center [753, 38] width 72 height 29
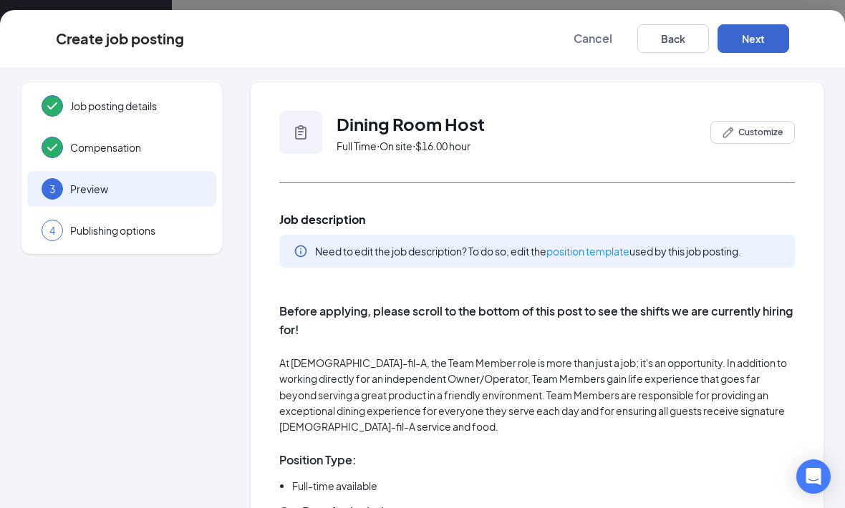
scroll to position [0, 0]
click at [757, 140] on button "Customize" at bounding box center [752, 132] width 84 height 23
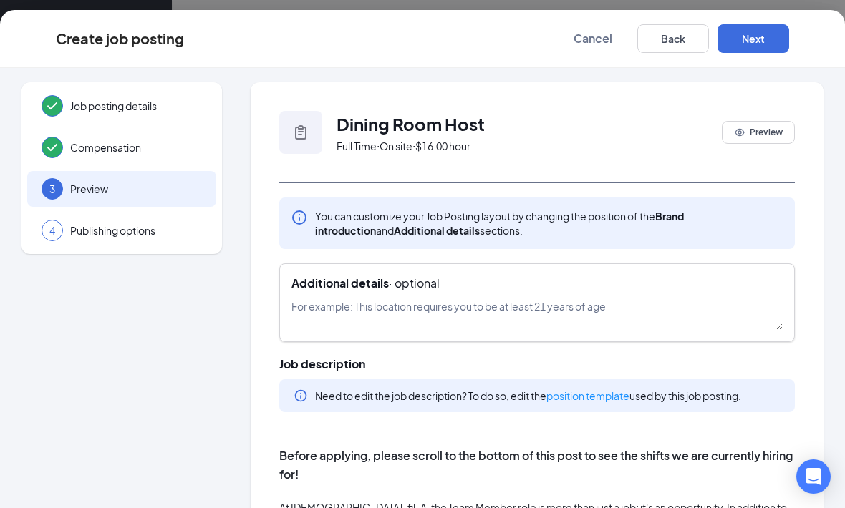
click at [551, 291] on div "Additional details · optional" at bounding box center [536, 284] width 491 height 16
click at [574, 321] on textarea at bounding box center [536, 315] width 491 height 32
paste textarea "https://cfawintergarden-ocoee.carrd.co/"
type textarea "https://cfawintergarden-ocoee.carrd.co/"
paste textarea "We are currently hiring for the Dining Room Host position. Shift options includ…"
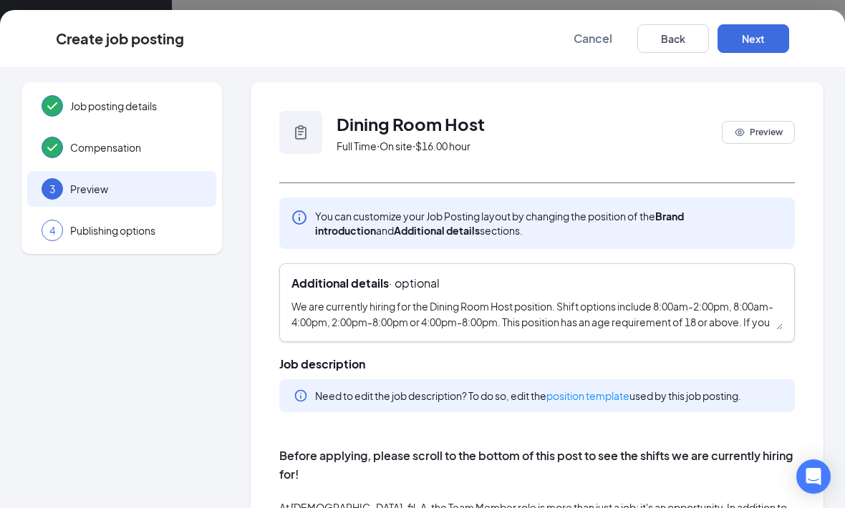
scroll to position [63, 0]
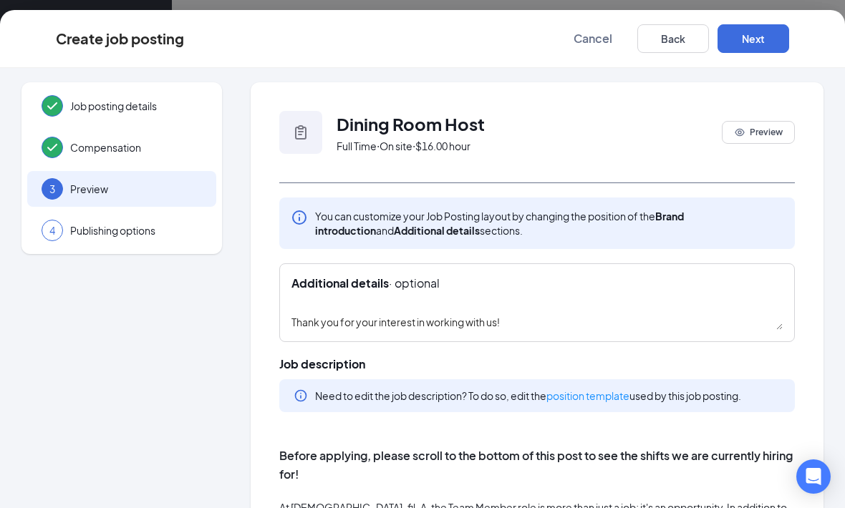
type textarea "We are currently hiring for the Dining Room Host position. Shift options includ…"
click at [828, 188] on div "Job posting details Compensation 3 Preview 4 Publishing options Dining Room Hos…" at bounding box center [422, 288] width 845 height 440
click at [768, 38] on button "Next" at bounding box center [753, 38] width 72 height 29
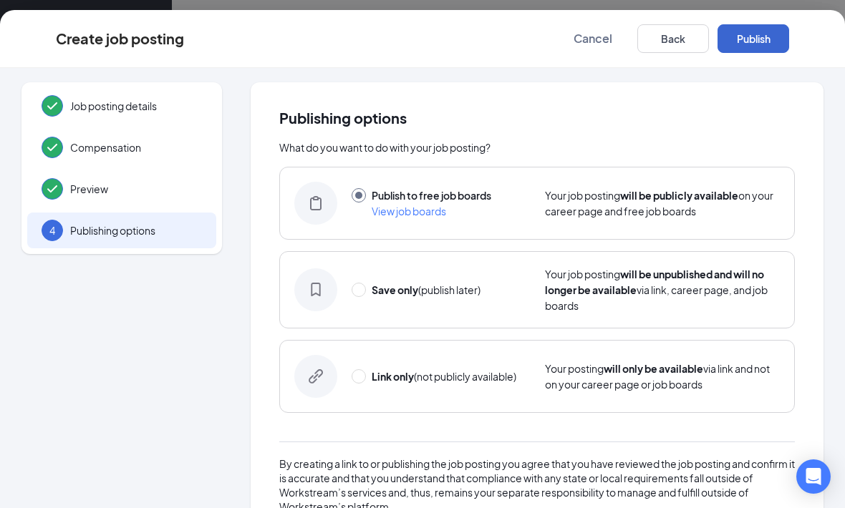
click at [768, 34] on button "Publish" at bounding box center [753, 38] width 72 height 29
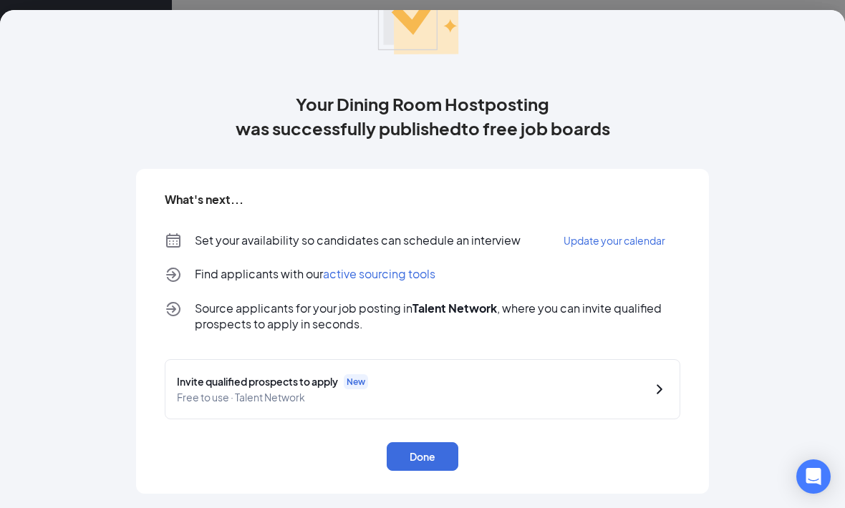
scroll to position [108, 0]
click at [440, 457] on button "Done" at bounding box center [423, 456] width 72 height 29
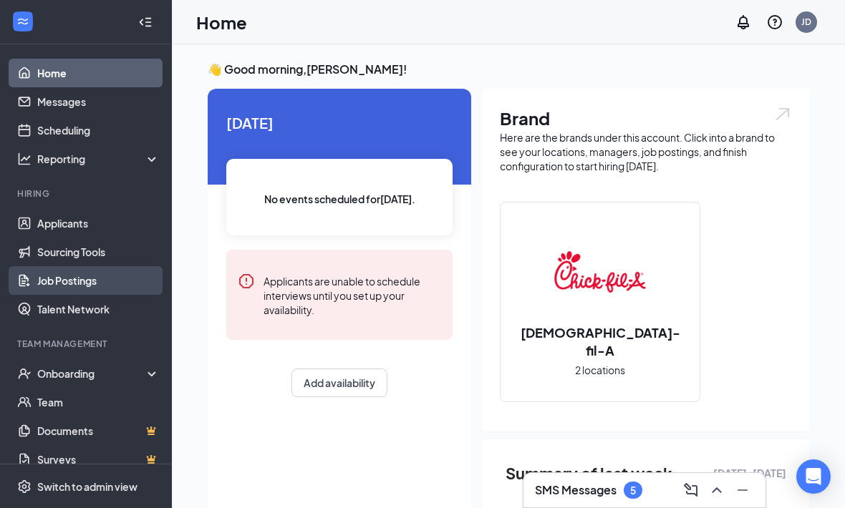
click at [64, 281] on link "Job Postings" at bounding box center [98, 280] width 122 height 29
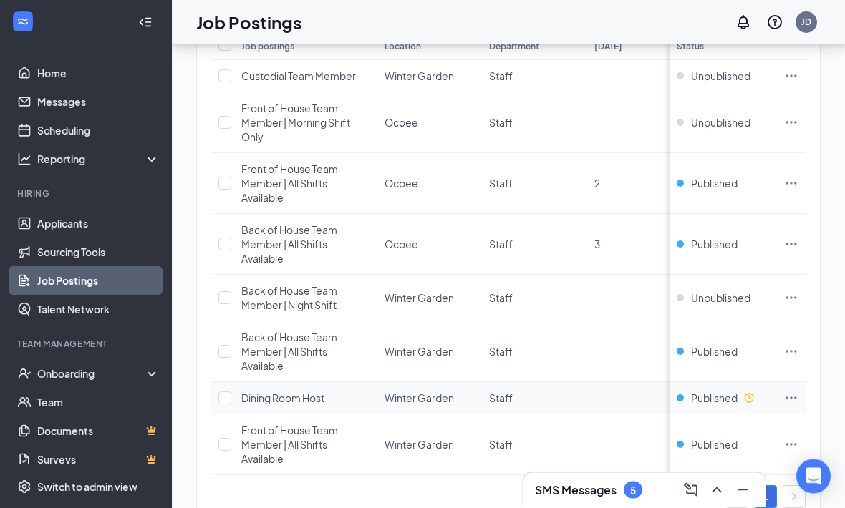
scroll to position [219, 0]
click at [835, 281] on div "1 brands, 2 locations, 8 job postings Create job posting Locations Positions De…" at bounding box center [508, 190] width 673 height 730
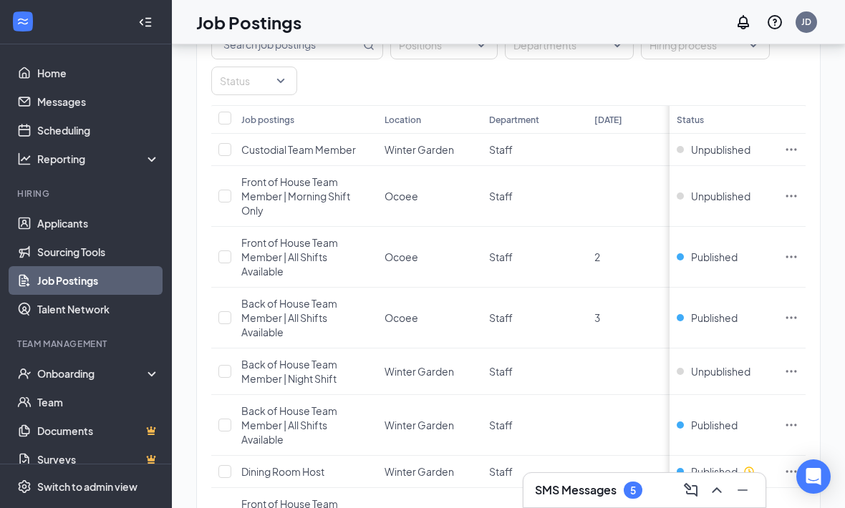
scroll to position [213, 0]
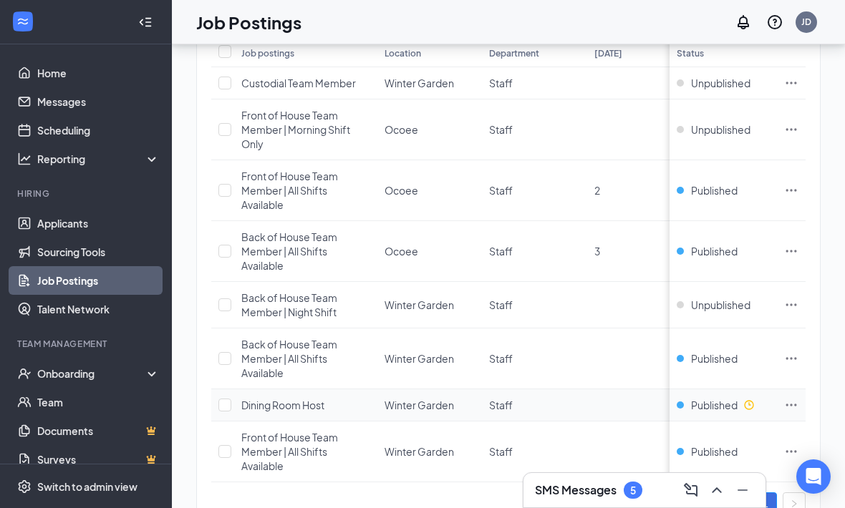
click at [788, 408] on icon "Ellipses" at bounding box center [791, 405] width 14 height 14
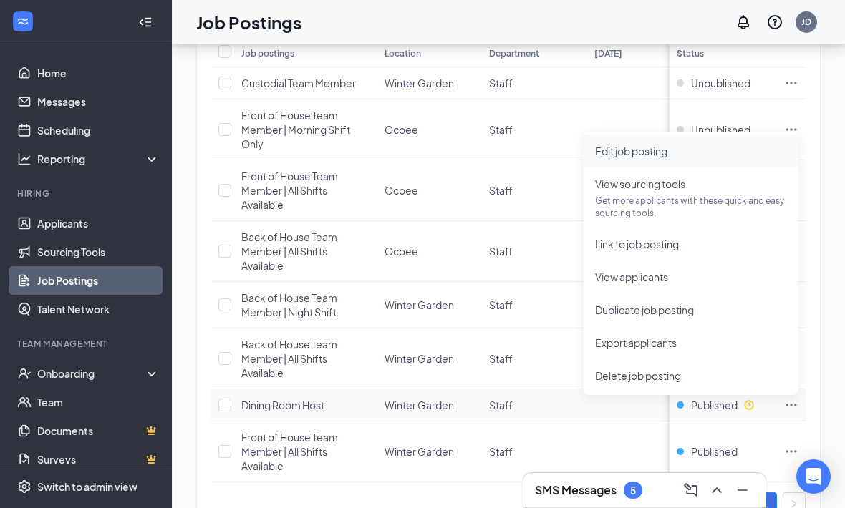
click at [717, 145] on span "Edit job posting" at bounding box center [691, 151] width 192 height 16
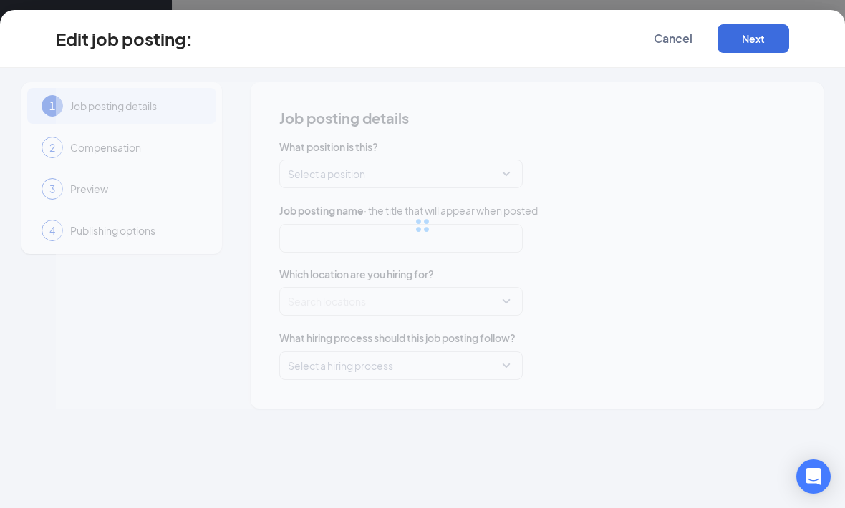
type input "Dining Room Host"
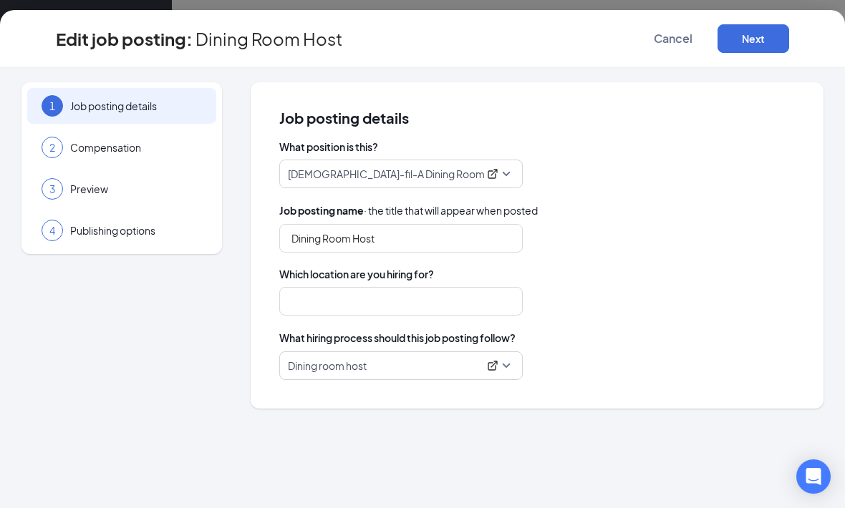
type input "Winter Garden"
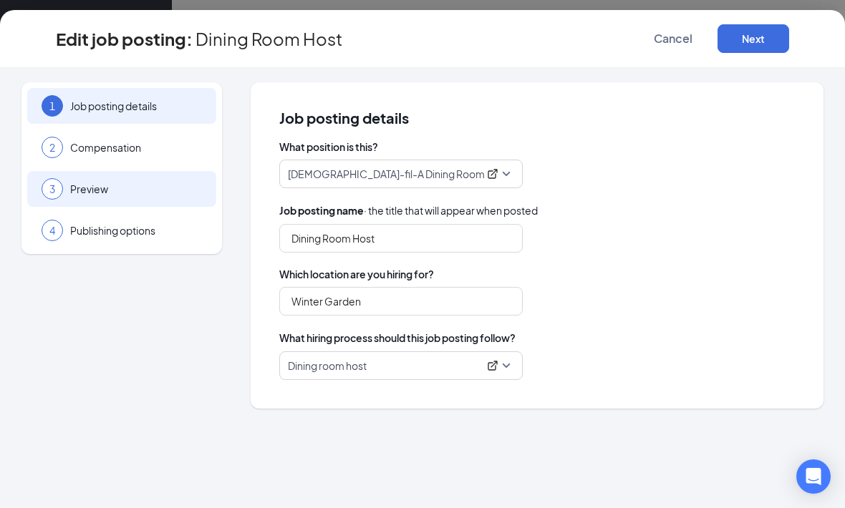
click at [168, 180] on div "3 Preview" at bounding box center [121, 189] width 189 height 36
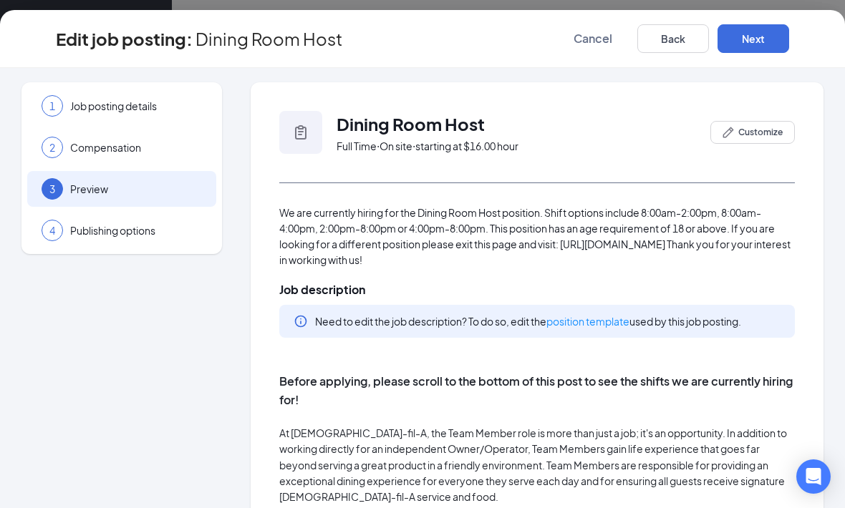
scroll to position [0, 0]
click at [585, 37] on span "Cancel" at bounding box center [592, 39] width 39 height 14
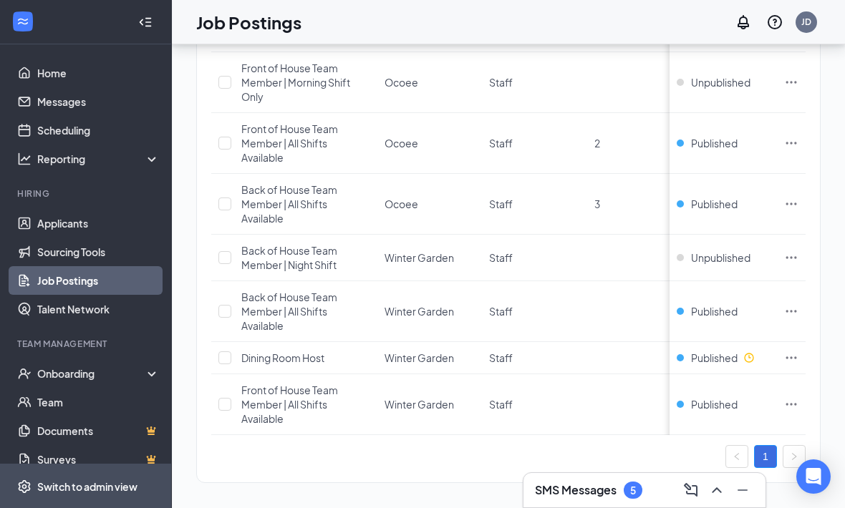
click at [74, 488] on div "Switch to admin view" at bounding box center [87, 487] width 100 height 14
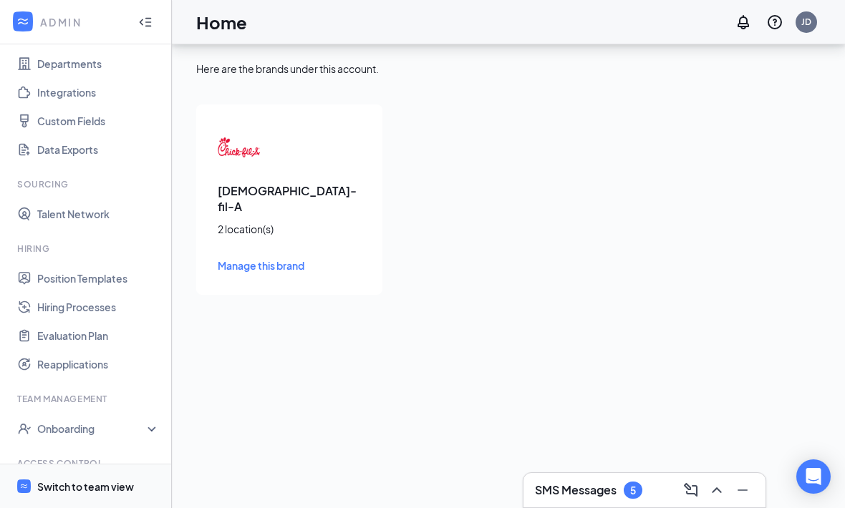
scroll to position [128, 0]
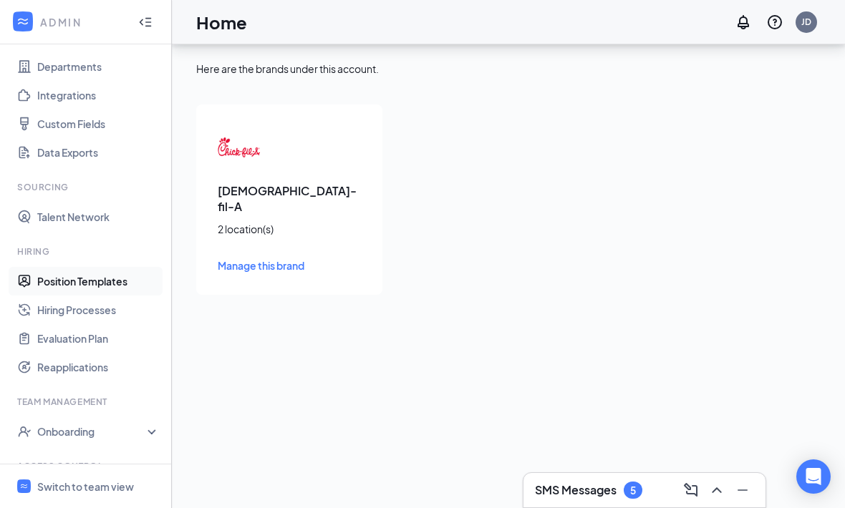
click at [153, 267] on link "Position Templates" at bounding box center [98, 281] width 122 height 29
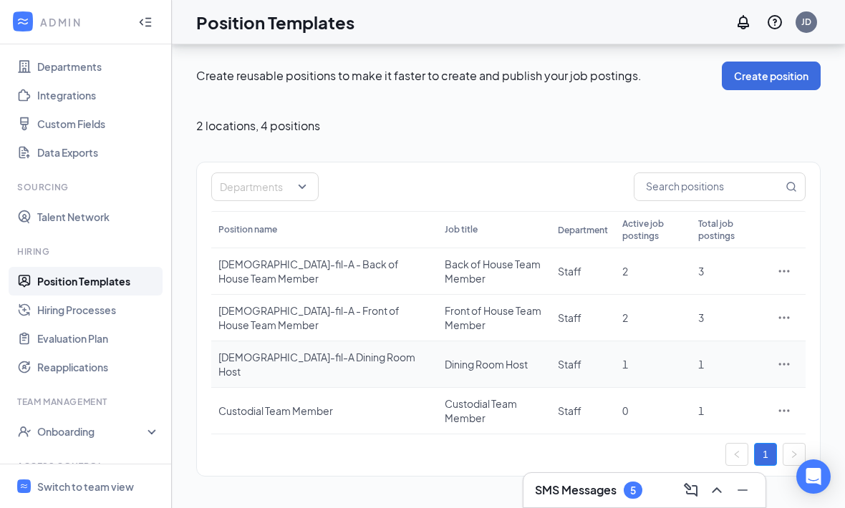
click at [790, 357] on icon "Ellipses" at bounding box center [784, 364] width 14 height 14
click at [734, 379] on span "Edit" at bounding box center [717, 387] width 123 height 16
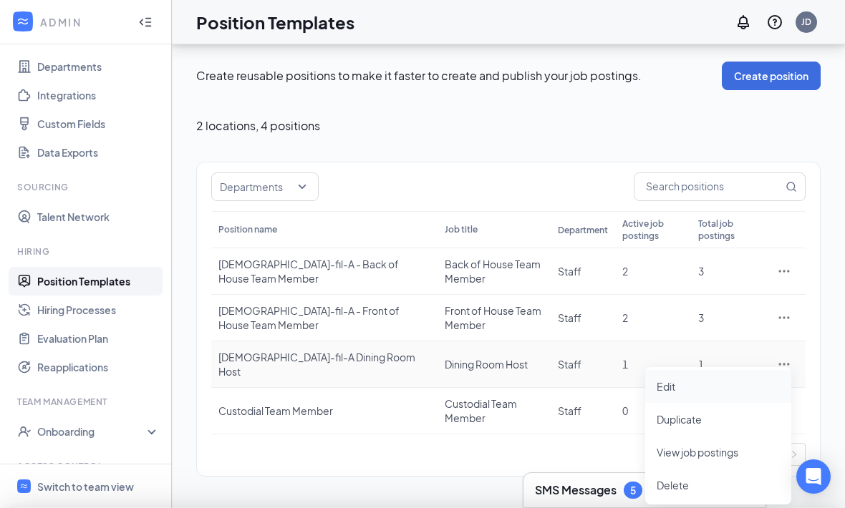
type input "Chick-fil-A Dining Room Host"
type input "Dining Room Host"
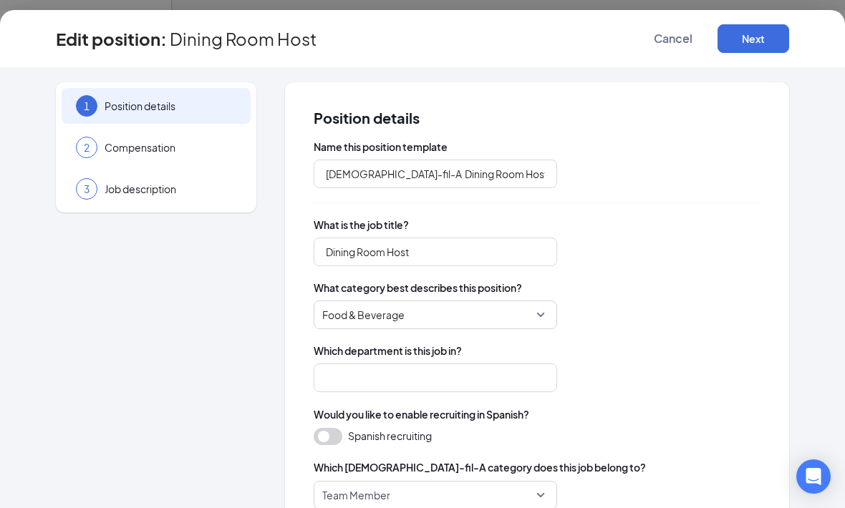
type input "Staff"
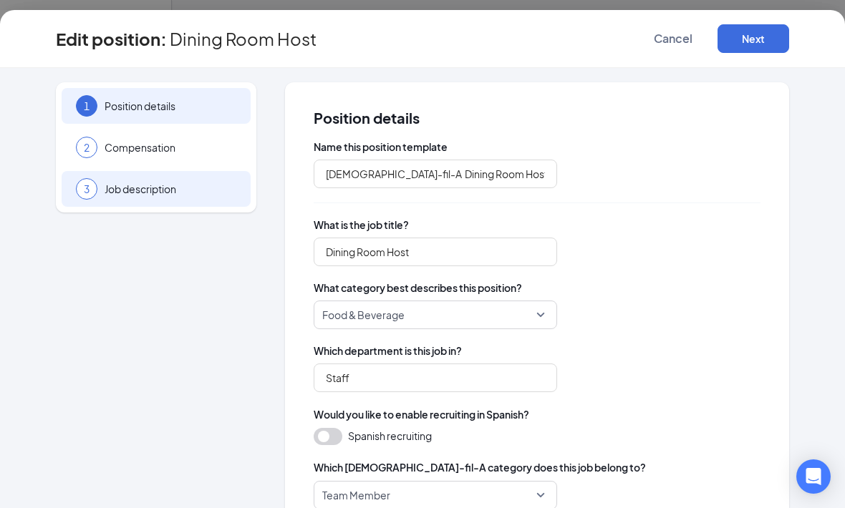
click at [231, 178] on div "3 Job description" at bounding box center [156, 189] width 189 height 36
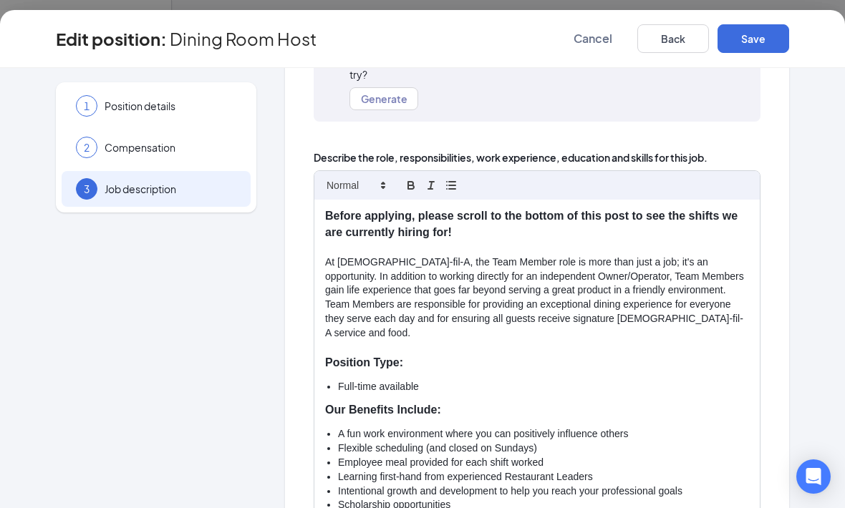
scroll to position [183, 0]
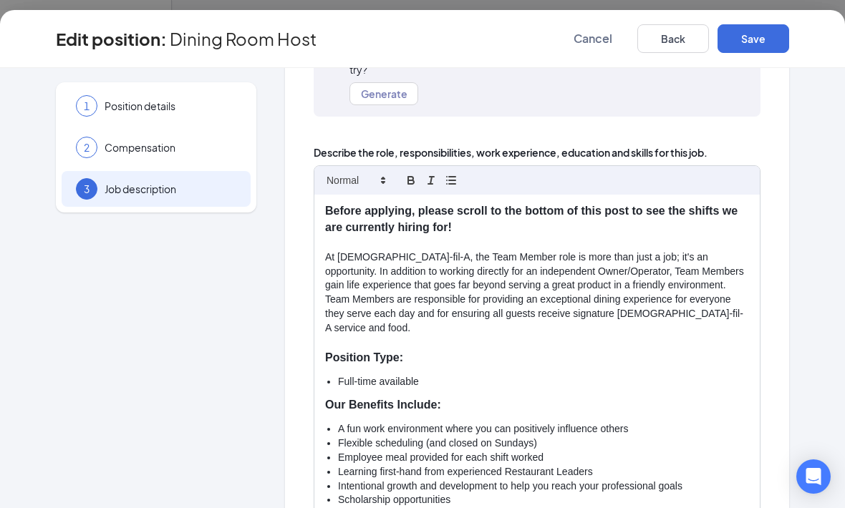
click at [582, 375] on li "Full-time available" at bounding box center [543, 382] width 411 height 14
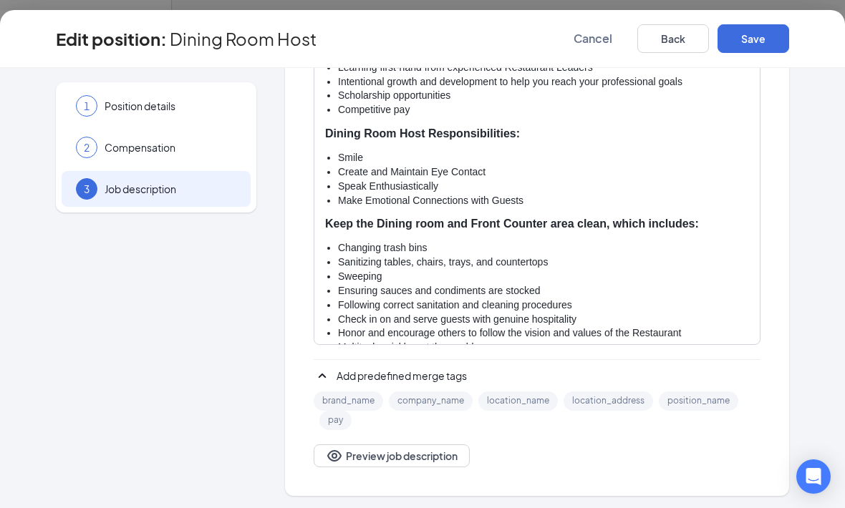
scroll to position [243, 0]
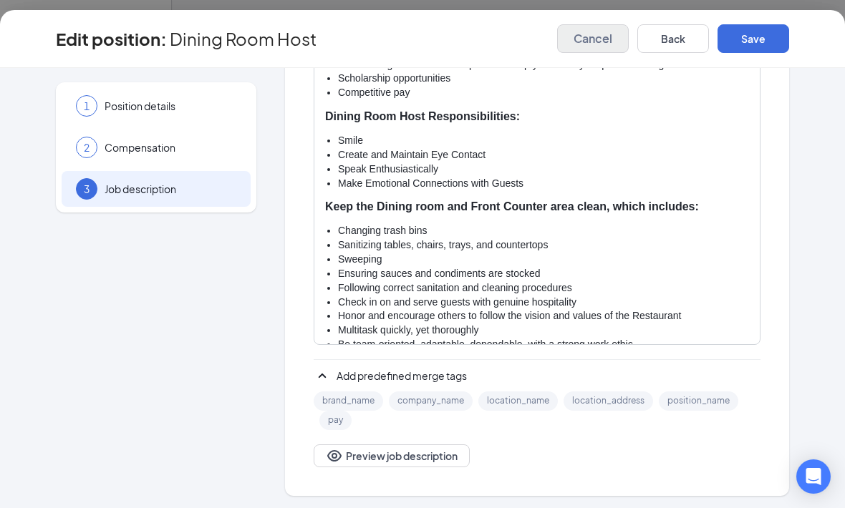
click at [616, 44] on button "Cancel" at bounding box center [593, 38] width 72 height 29
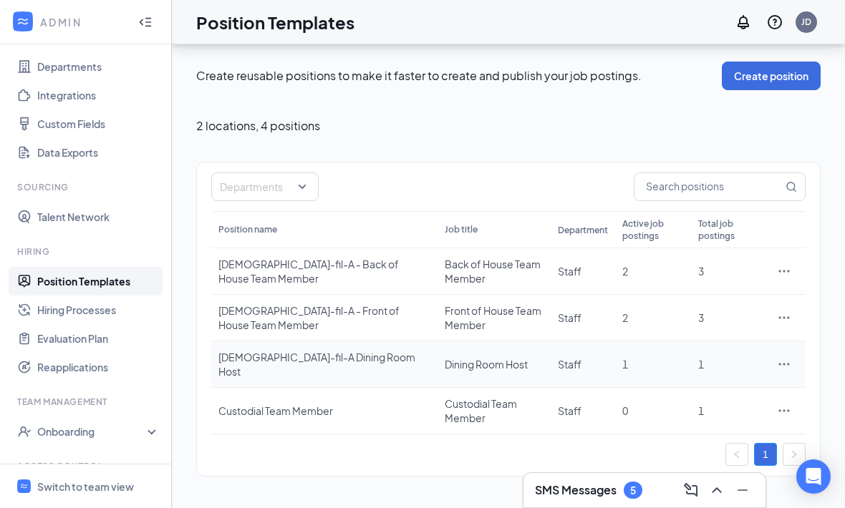
click at [788, 357] on icon "Ellipses" at bounding box center [784, 364] width 14 height 14
click at [691, 379] on span "Edit" at bounding box center [717, 387] width 123 height 16
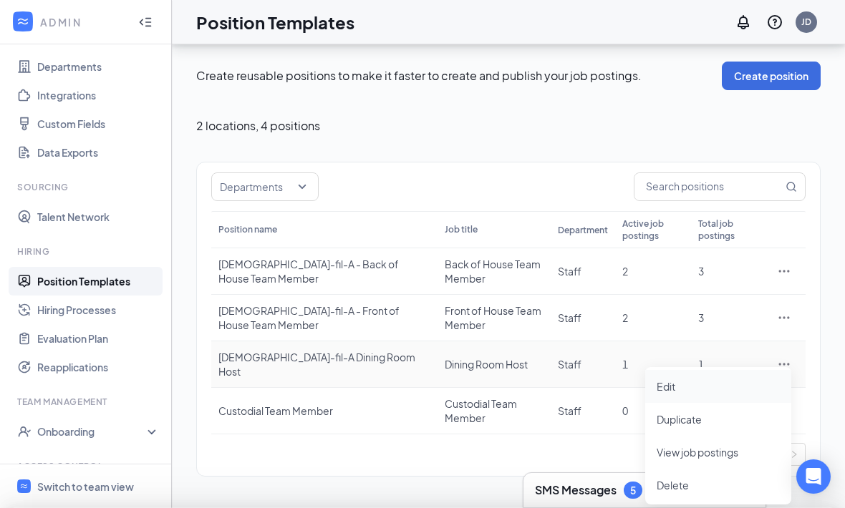
type input "Chick-fil-A Dining Room Host"
type input "Dining Room Host"
type input "Staff"
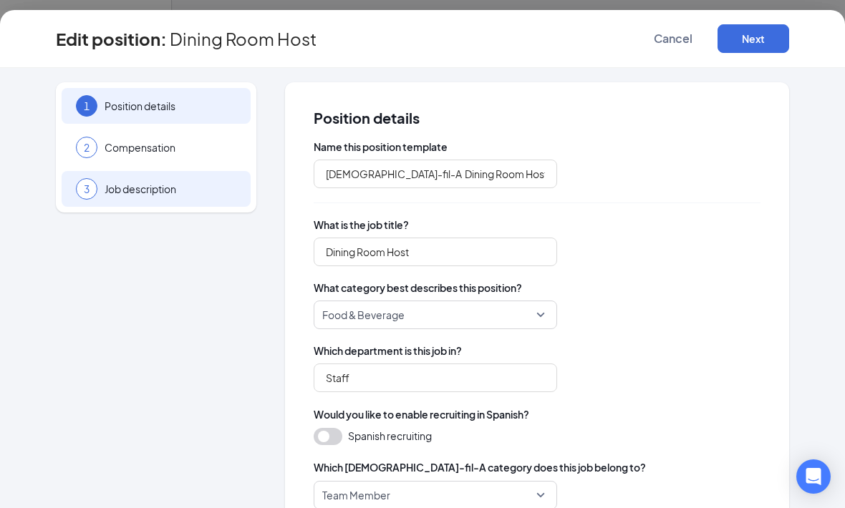
click at [222, 180] on div "3 Job description" at bounding box center [156, 189] width 189 height 36
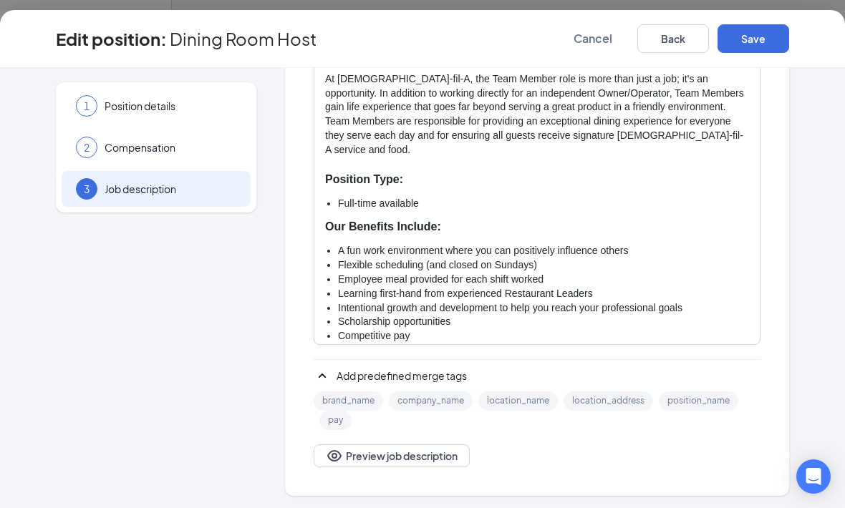
scroll to position [-1, 0]
click at [609, 32] on span "Cancel" at bounding box center [592, 39] width 39 height 14
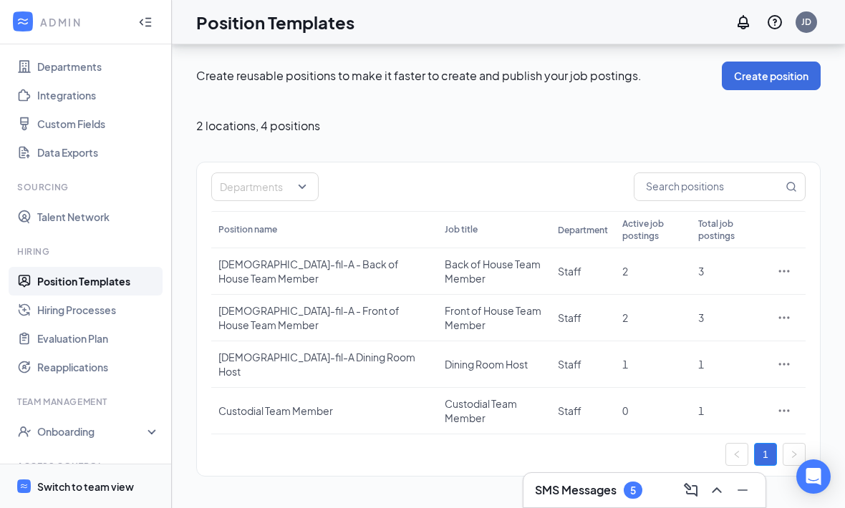
click at [59, 482] on div "Switch to team view" at bounding box center [85, 487] width 97 height 14
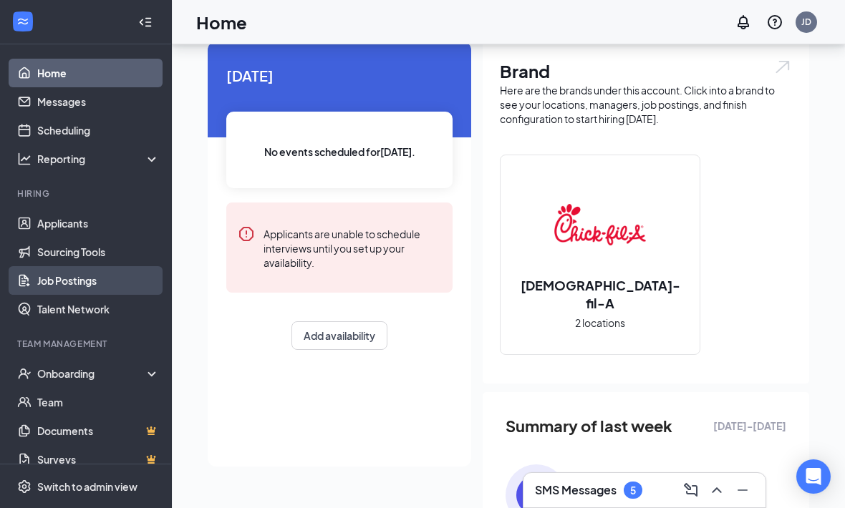
click at [46, 278] on link "Job Postings" at bounding box center [98, 280] width 122 height 29
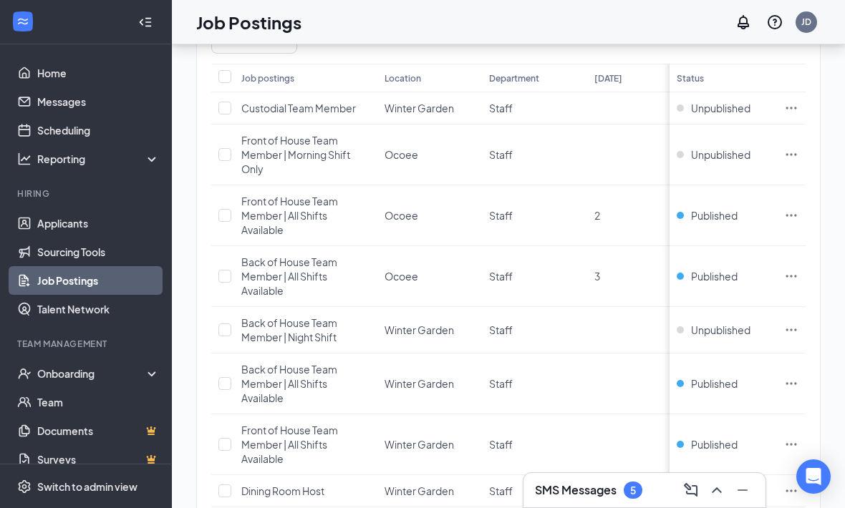
scroll to position [210, 0]
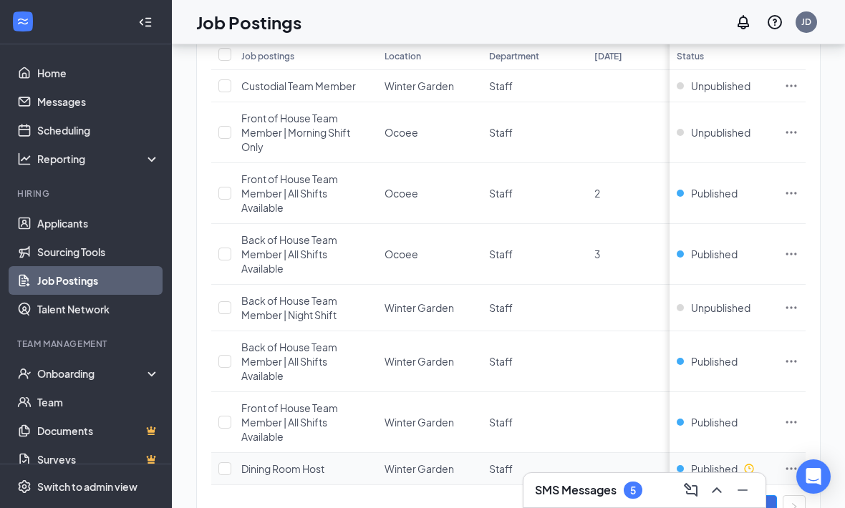
click at [796, 456] on td at bounding box center [791, 469] width 29 height 32
click at [793, 467] on icon "Ellipses" at bounding box center [791, 469] width 14 height 14
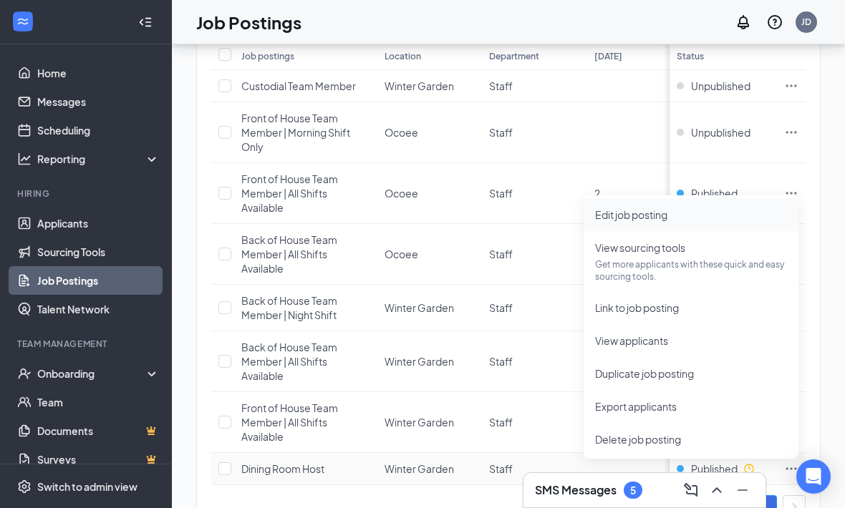
click at [668, 206] on li "Edit job posting" at bounding box center [690, 214] width 215 height 33
type input "Dining Room Host"
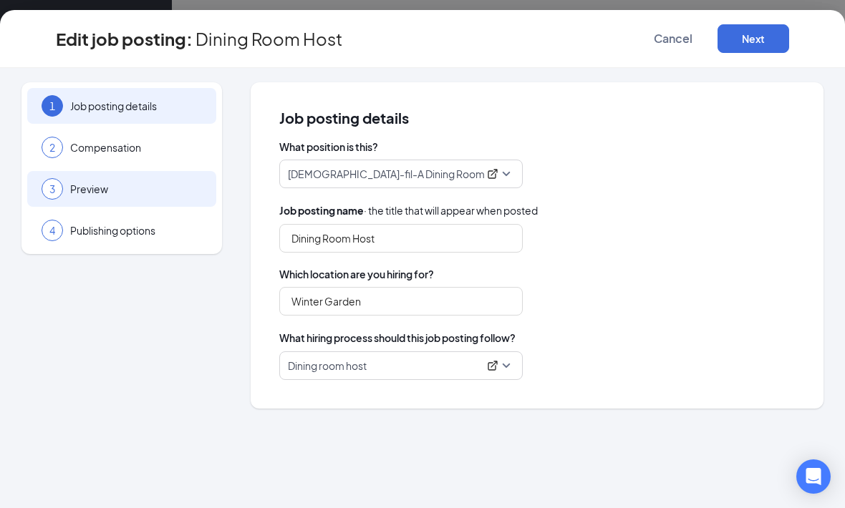
click at [175, 180] on div "3 Preview" at bounding box center [121, 189] width 189 height 36
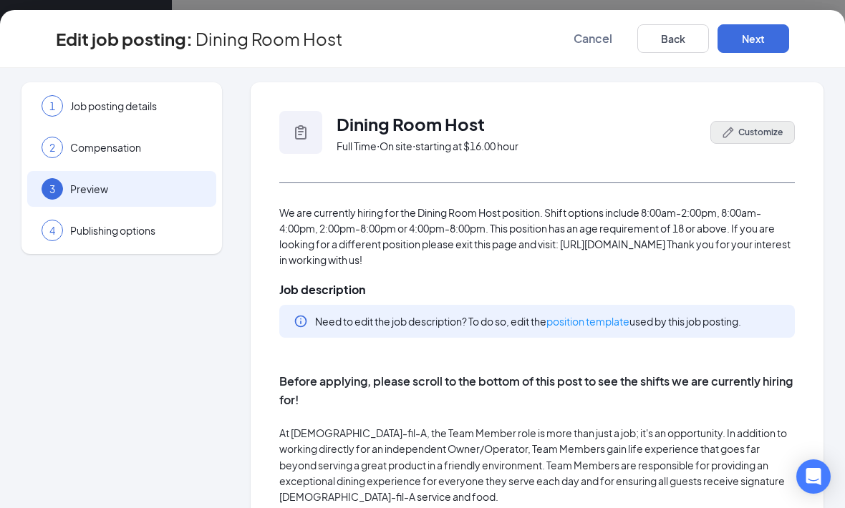
click at [749, 135] on span "Customize" at bounding box center [760, 132] width 44 height 13
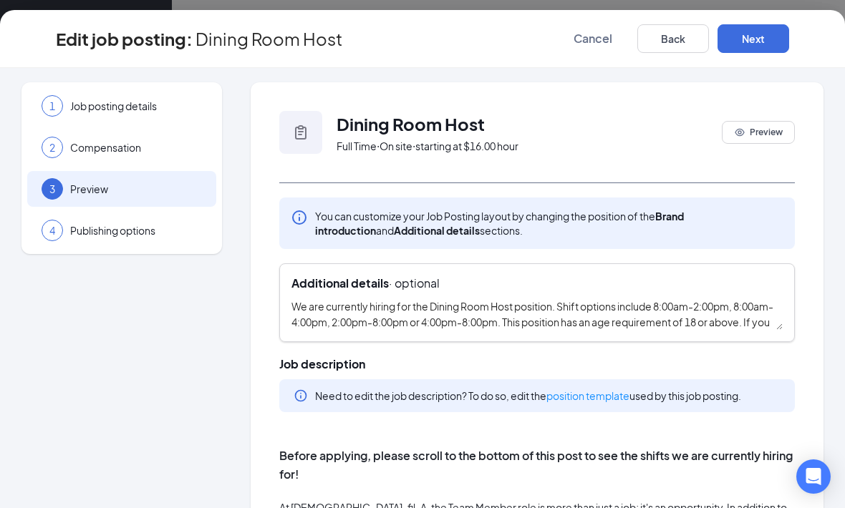
click at [514, 299] on textarea "We are currently hiring for the Dining Room Host position. Shift options includ…" at bounding box center [536, 315] width 491 height 32
click at [607, 34] on span "Cancel" at bounding box center [592, 39] width 39 height 14
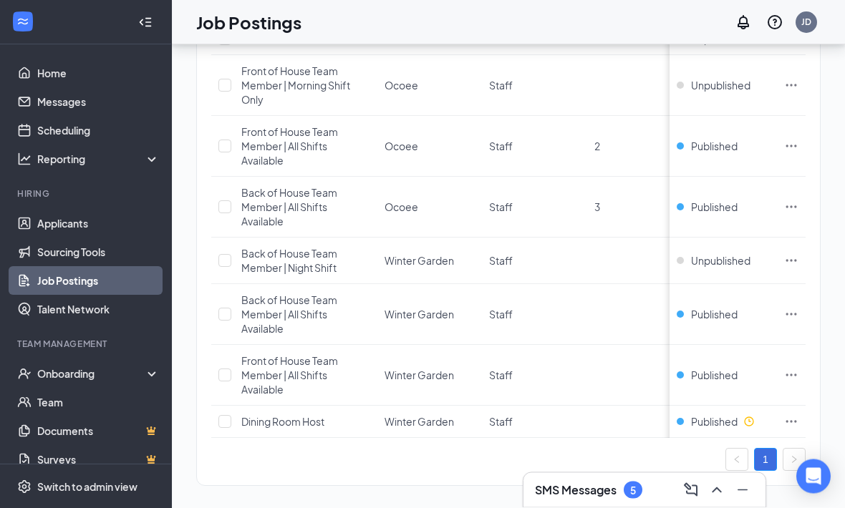
scroll to position [257, 0]
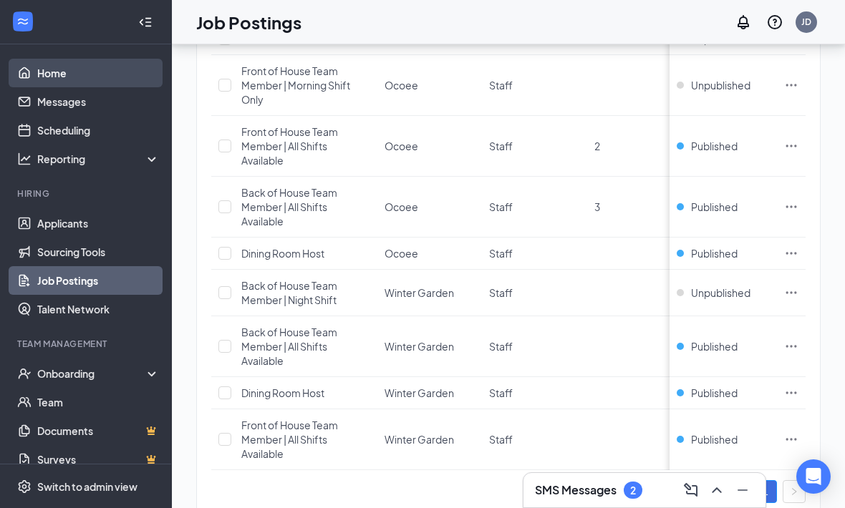
click at [47, 72] on link "Home" at bounding box center [98, 73] width 122 height 29
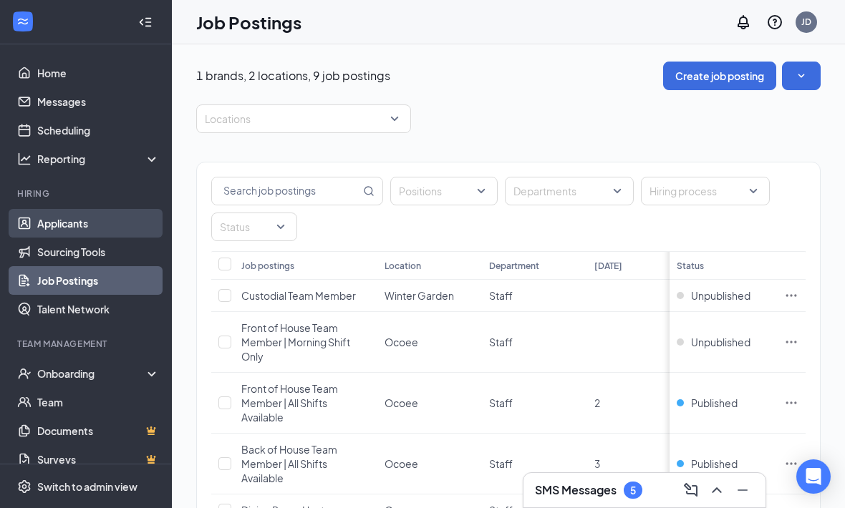
click at [77, 223] on link "Applicants" at bounding box center [98, 223] width 122 height 29
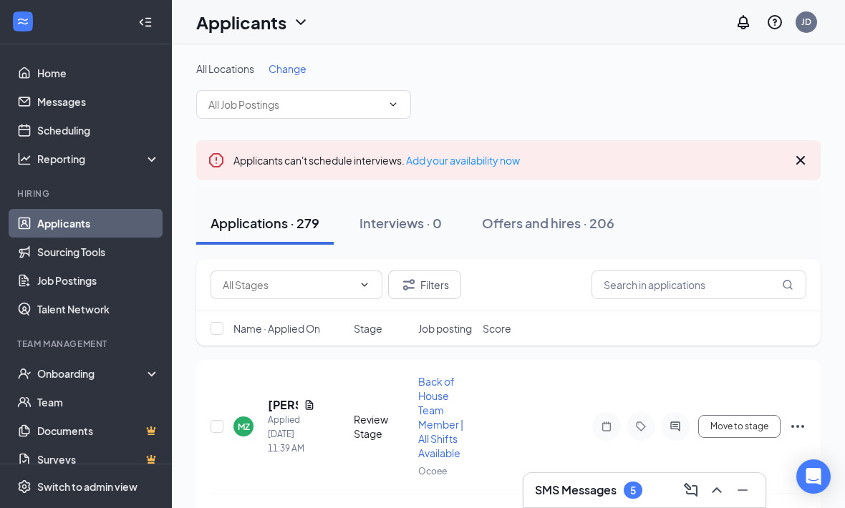
click at [584, 483] on h3 "SMS Messages" at bounding box center [576, 491] width 82 height 16
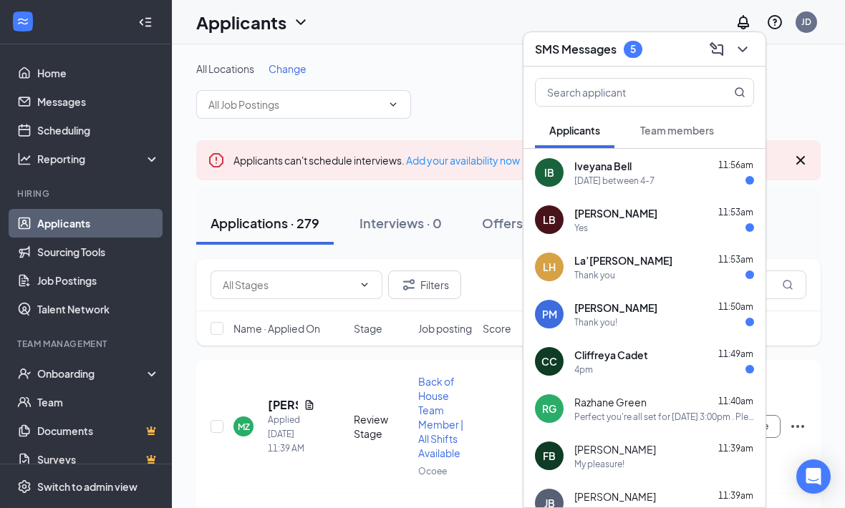
click at [650, 364] on div "4pm" at bounding box center [664, 370] width 180 height 12
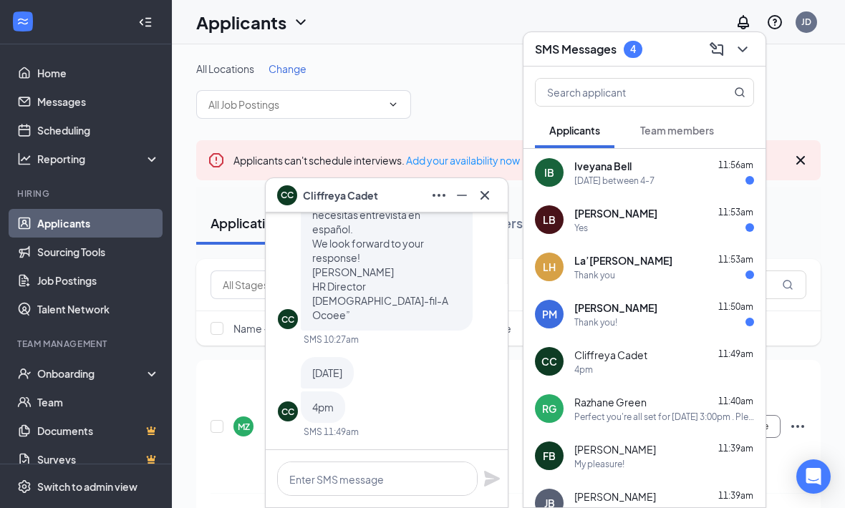
click at [442, 384] on div "CC [DATE] 4pm" at bounding box center [387, 390] width 218 height 66
click at [427, 469] on textarea at bounding box center [377, 479] width 200 height 34
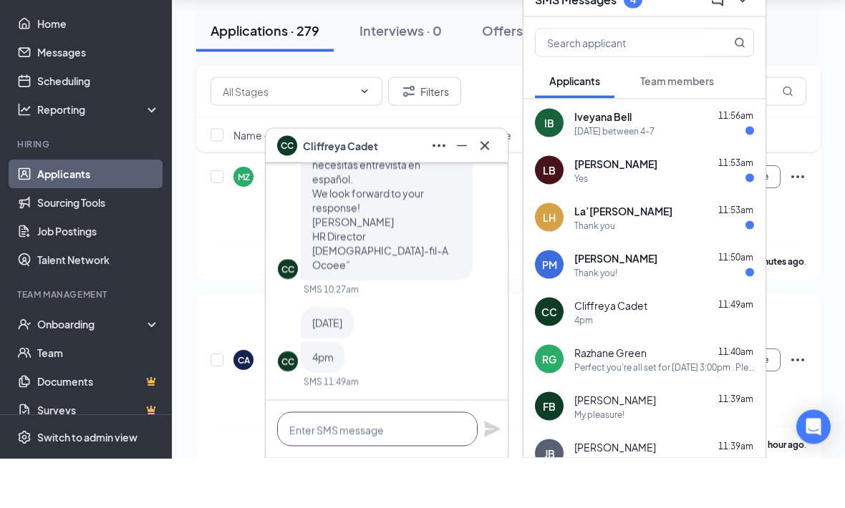
paste textarea "Perfect you're all set for [DATE], [DATE] at . Please note the address is [STRE…"
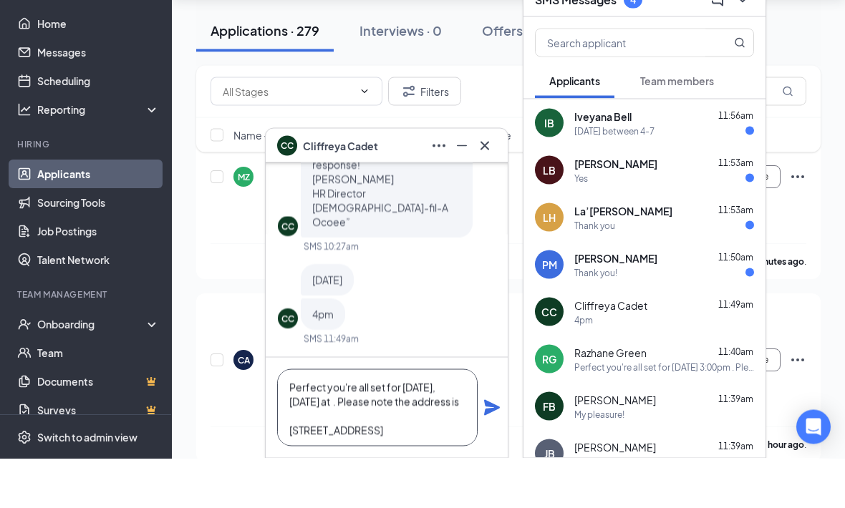
scroll to position [0, 0]
click at [377, 419] on textarea "Perfect you're all set for [DATE], [DATE] at . Please note the address is [STRE…" at bounding box center [377, 457] width 200 height 77
type textarea "Perfect you're all set for [DATE], [DATE] 4:00pm. Please note the address is [S…"
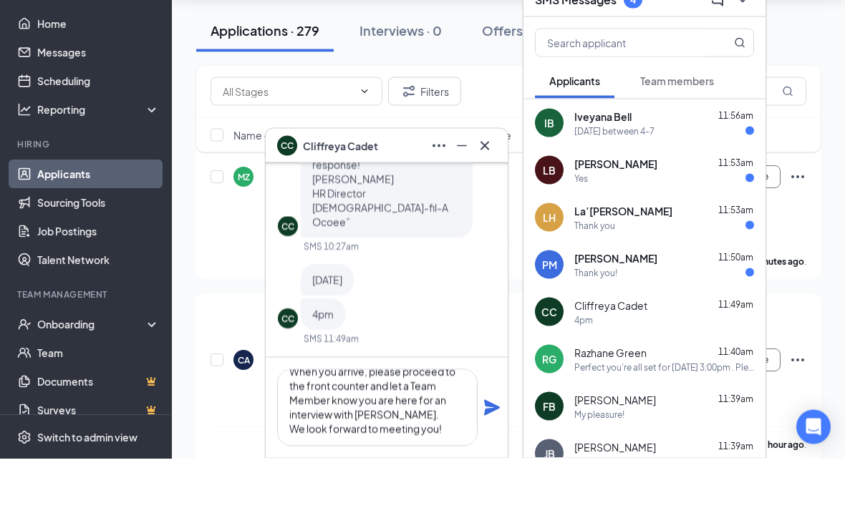
click at [499, 449] on icon "Plane" at bounding box center [491, 457] width 17 height 17
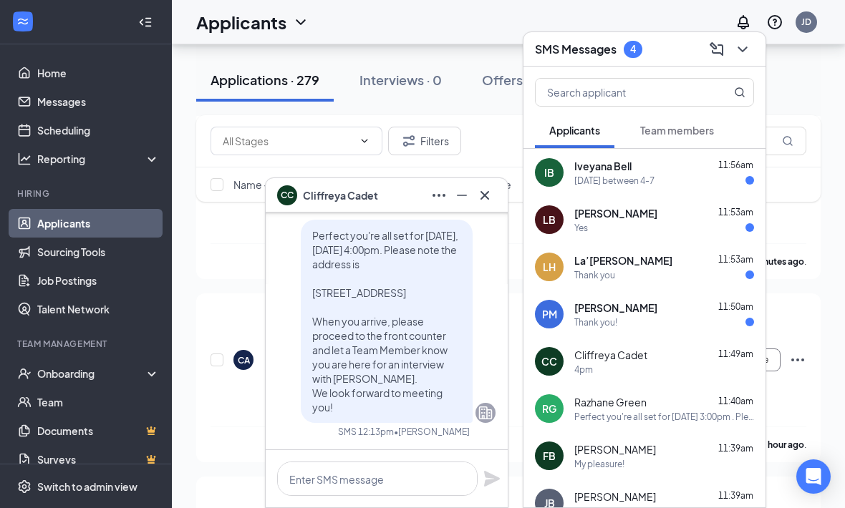
click at [492, 188] on icon "Cross" at bounding box center [484, 195] width 17 height 17
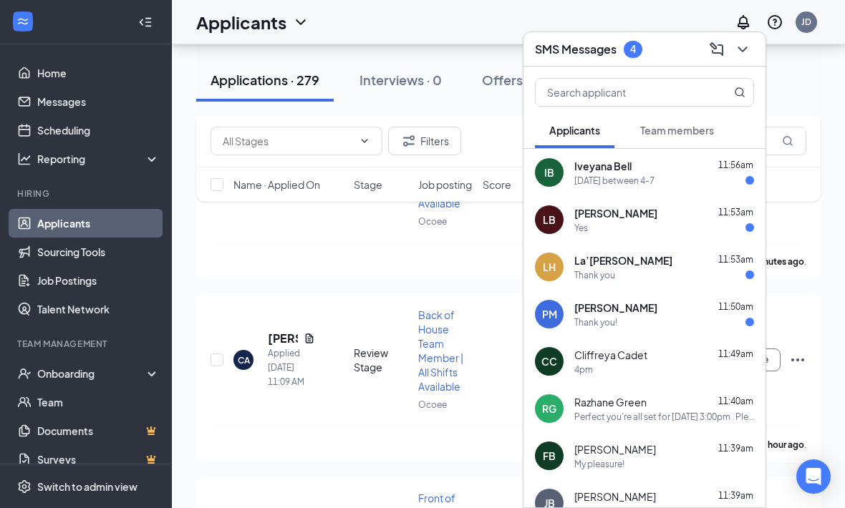
click at [677, 319] on div "Thank you!" at bounding box center [664, 322] width 180 height 12
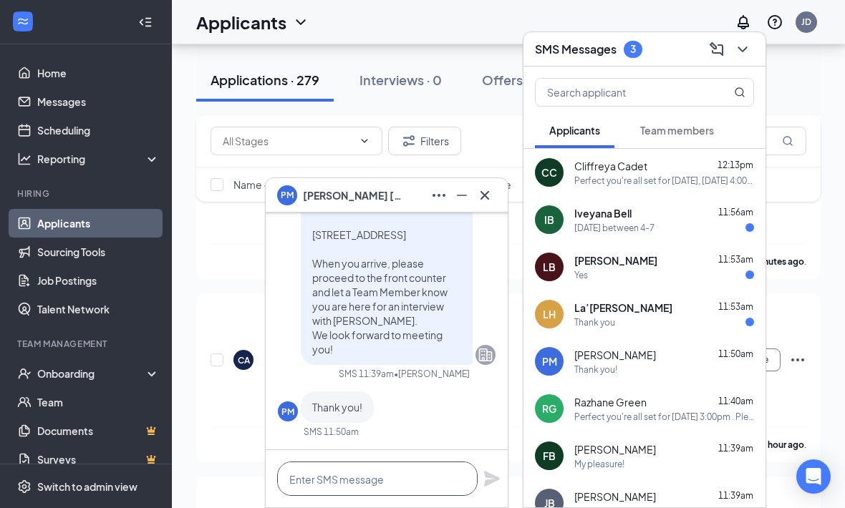
click at [425, 487] on textarea at bounding box center [377, 479] width 200 height 34
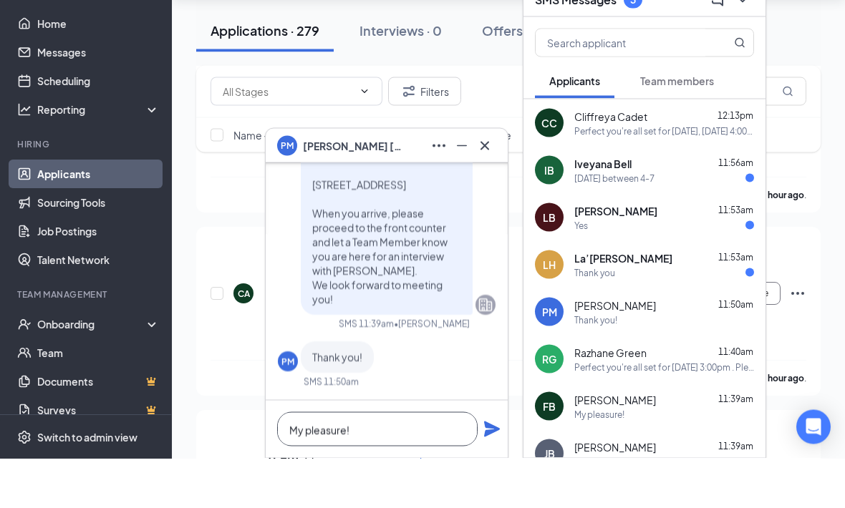
type textarea "My pleasure!"
click at [492, 471] on icon "Plane" at bounding box center [492, 479] width 16 height 16
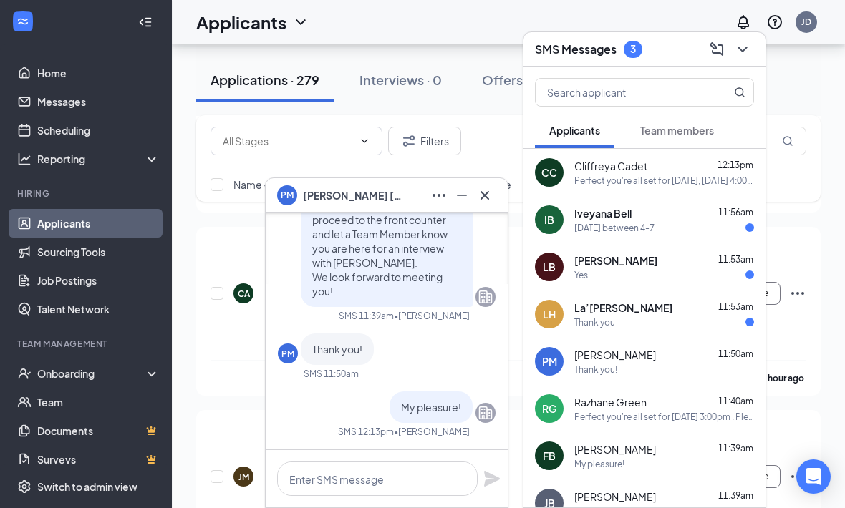
click at [666, 319] on div "Thank you" at bounding box center [664, 322] width 180 height 12
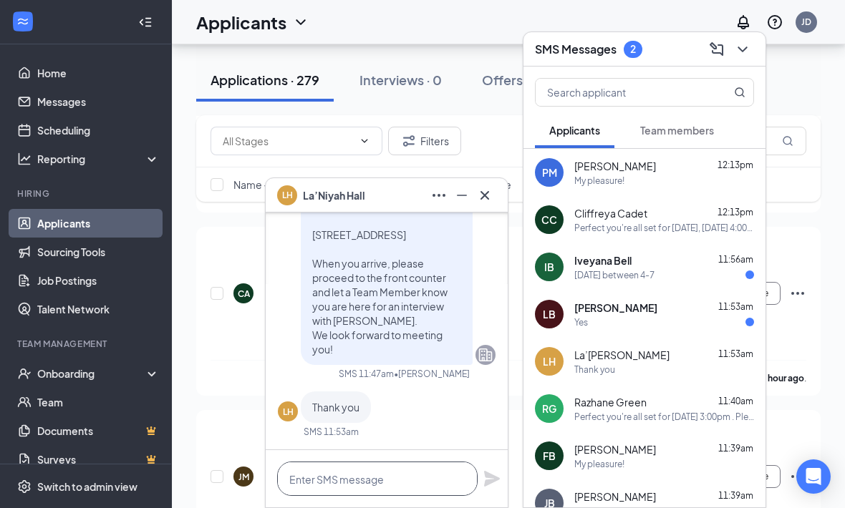
click at [415, 475] on textarea at bounding box center [377, 479] width 200 height 34
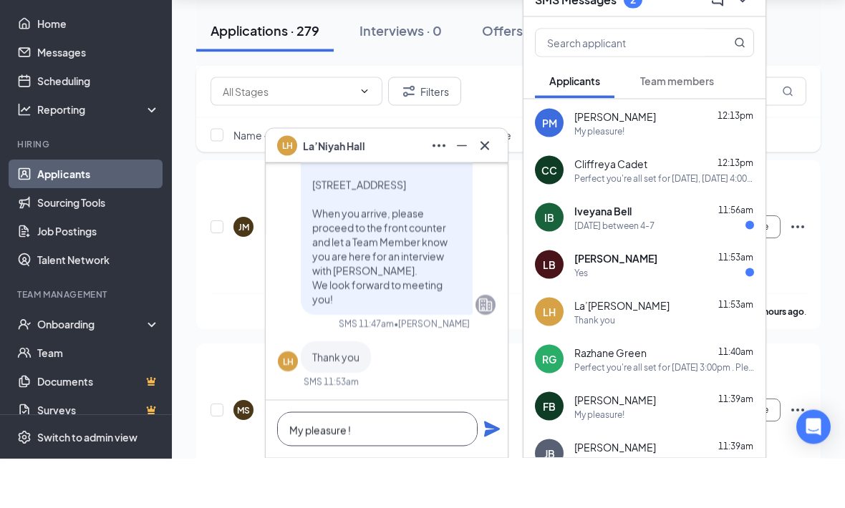
type textarea "My pleasure !"
click at [488, 471] on icon "Plane" at bounding box center [492, 479] width 16 height 16
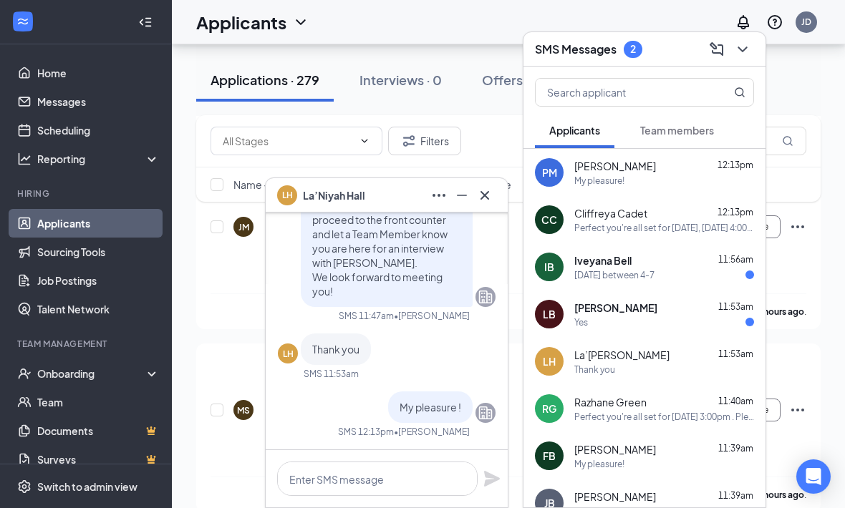
click at [704, 317] on div "Yes" at bounding box center [664, 322] width 180 height 12
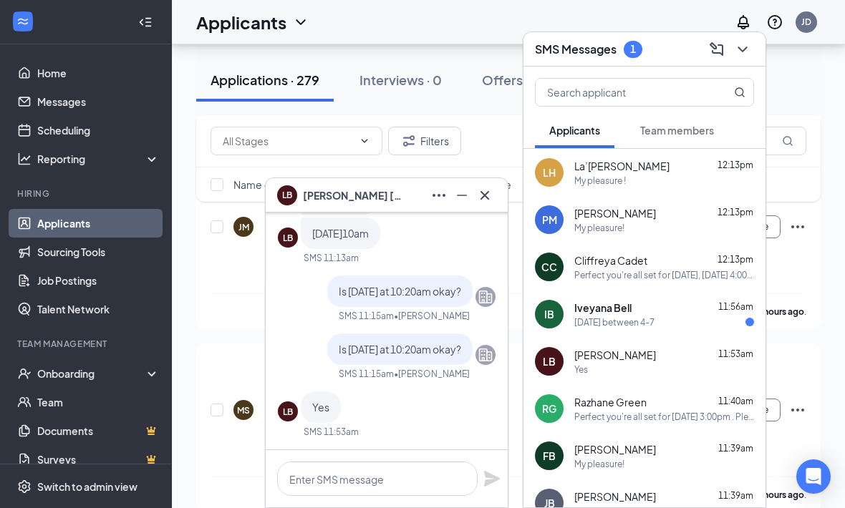
scroll to position [0, 0]
click at [422, 475] on textarea at bounding box center [377, 479] width 200 height 34
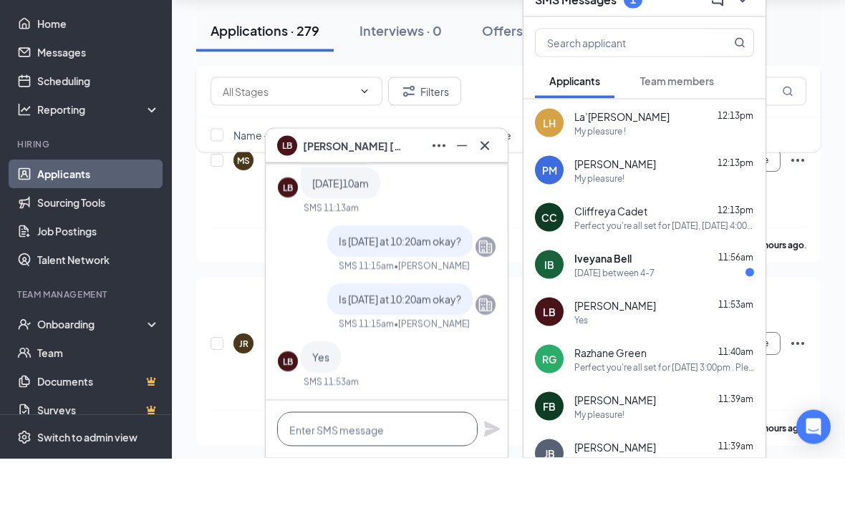
paste textarea "Perfect you're all set for [DATE] at . Please note the address is [STREET_ADDRE…"
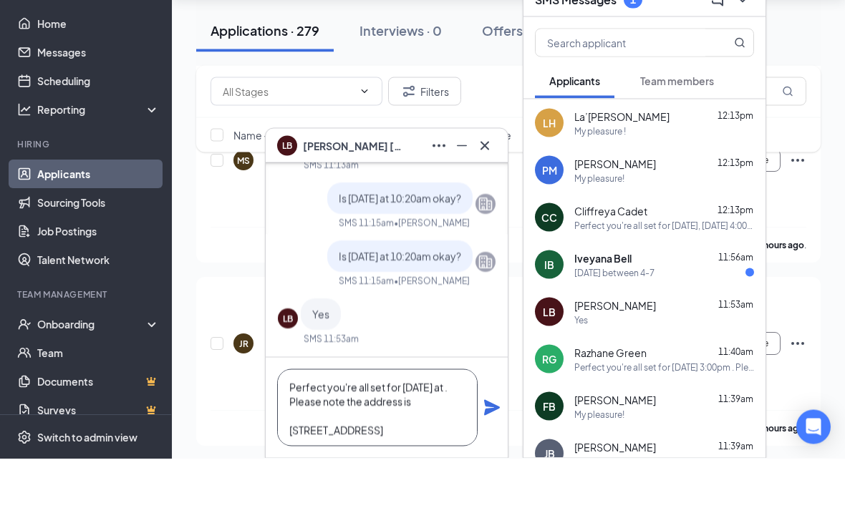
scroll to position [-1, 0]
click at [382, 419] on textarea "Perfect you're all set for [DATE] at . Please note the address is [STREET_ADDRE…" at bounding box center [377, 457] width 200 height 77
type textarea "Perfect you're all set for [DATE] 10:20am. Please note the address is [STREET_A…"
click at [494, 450] on icon "Plane" at bounding box center [492, 458] width 16 height 16
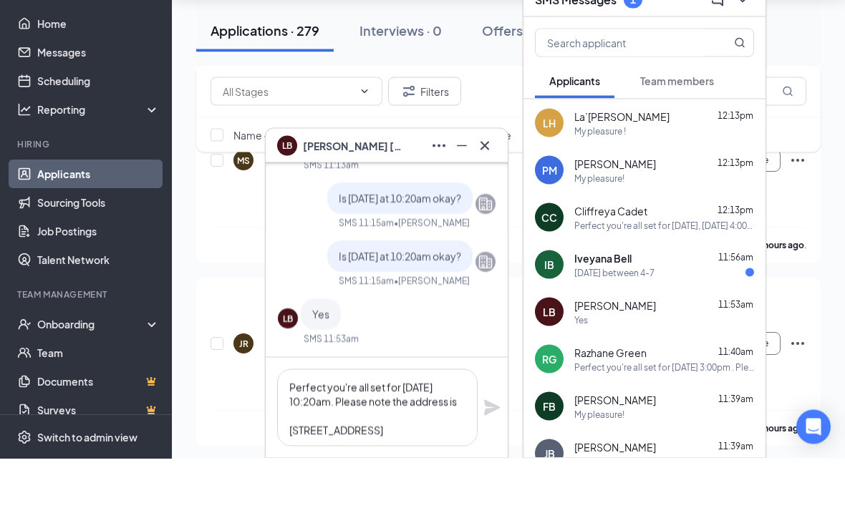
scroll to position [999, 0]
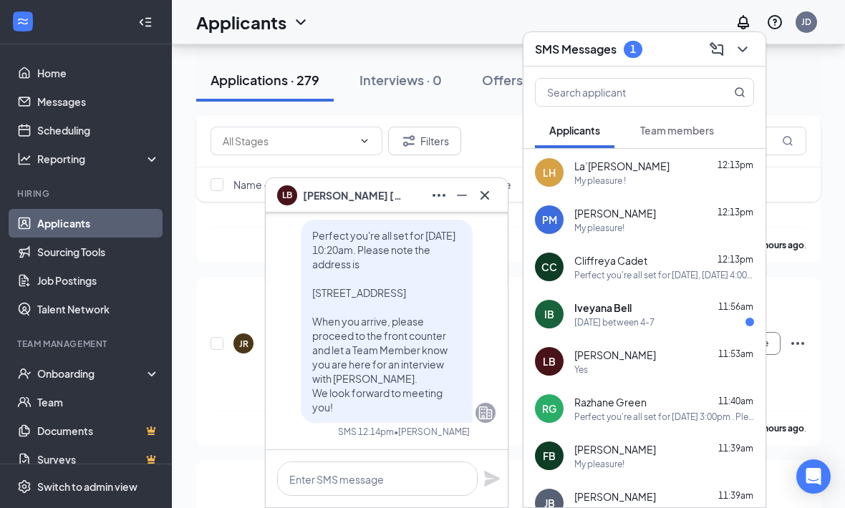
click at [487, 185] on button at bounding box center [484, 195] width 23 height 23
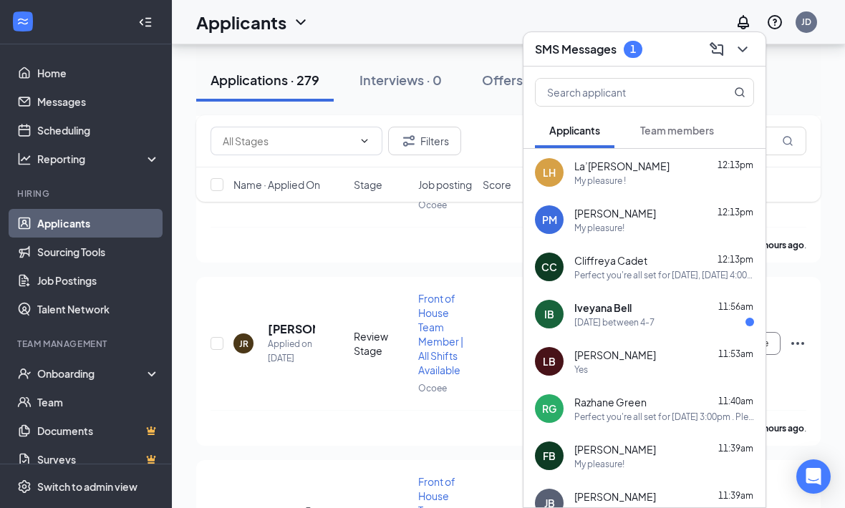
click at [684, 327] on div "[DATE] between 4-7" at bounding box center [664, 322] width 180 height 12
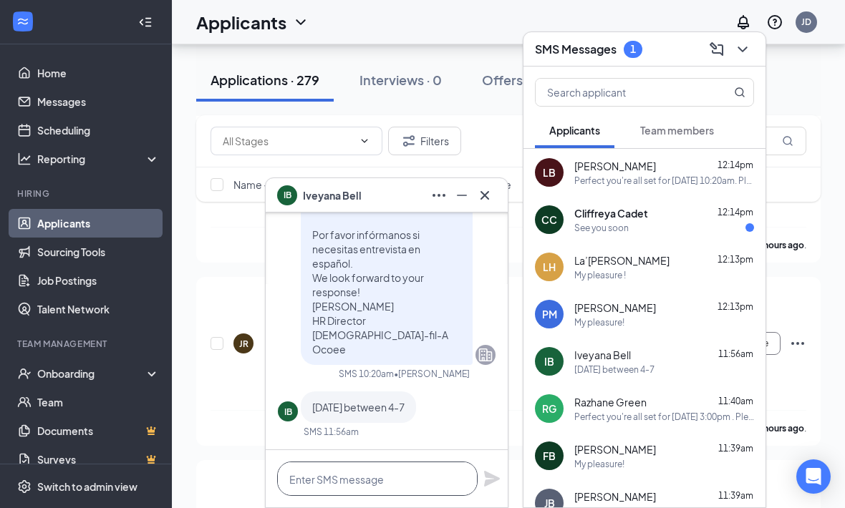
click at [414, 485] on textarea at bounding box center [377, 479] width 200 height 34
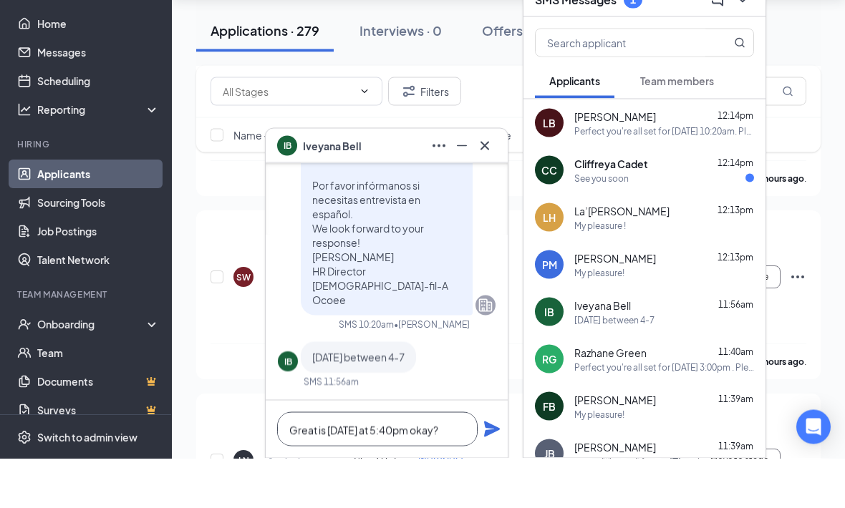
type textarea "Great is [DATE] at 5:40pm okay?"
click at [498, 471] on icon "Plane" at bounding box center [492, 479] width 16 height 16
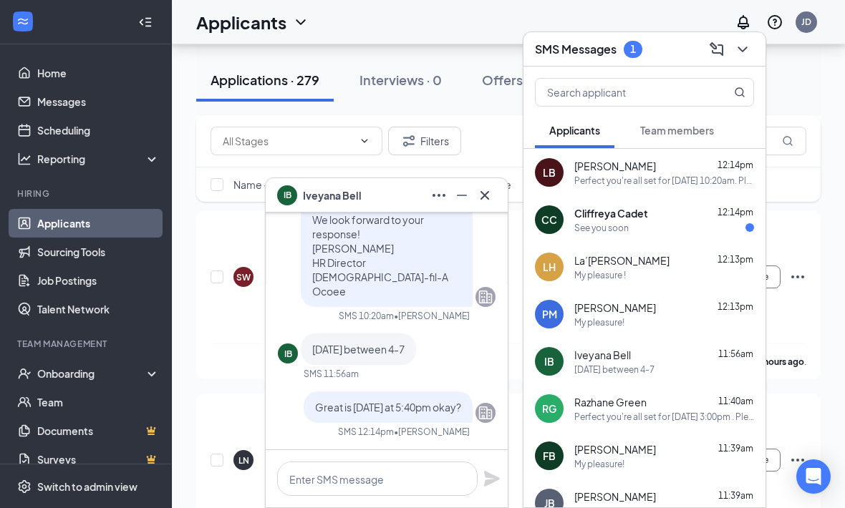
click at [492, 193] on icon "Cross" at bounding box center [484, 195] width 17 height 17
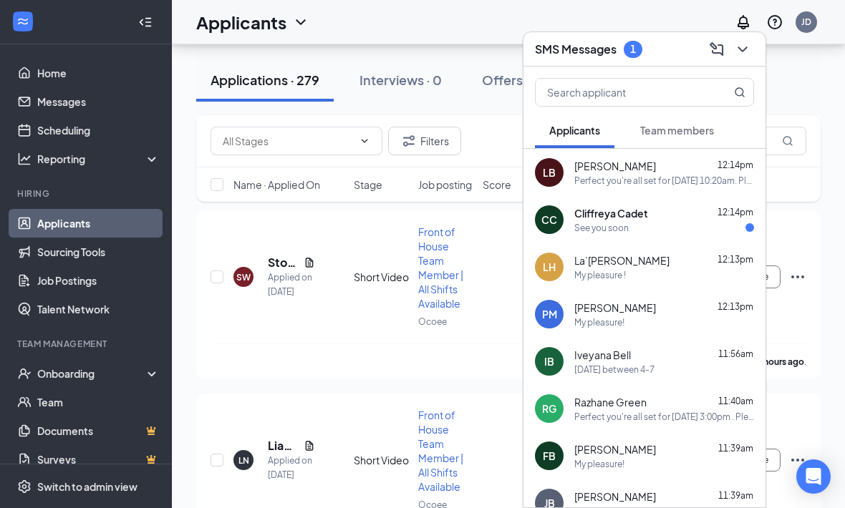
click at [717, 212] on span "12:14pm" at bounding box center [735, 212] width 36 height 11
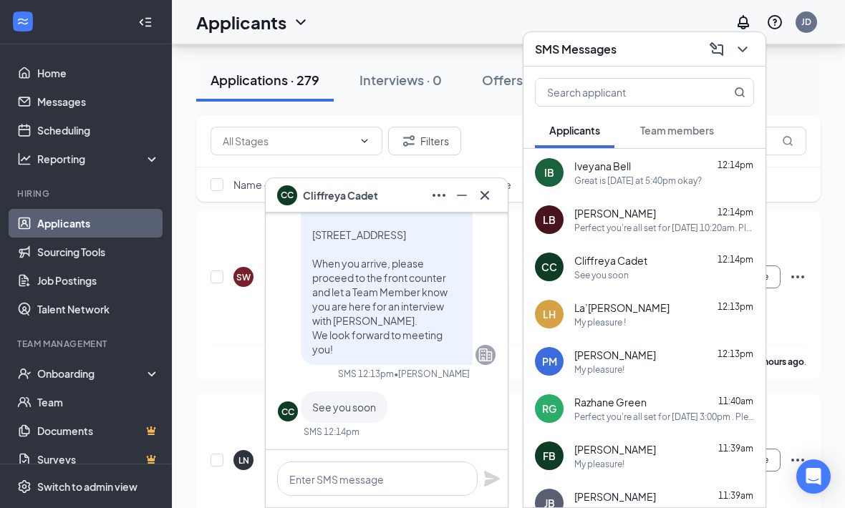
click at [495, 196] on button at bounding box center [484, 195] width 23 height 23
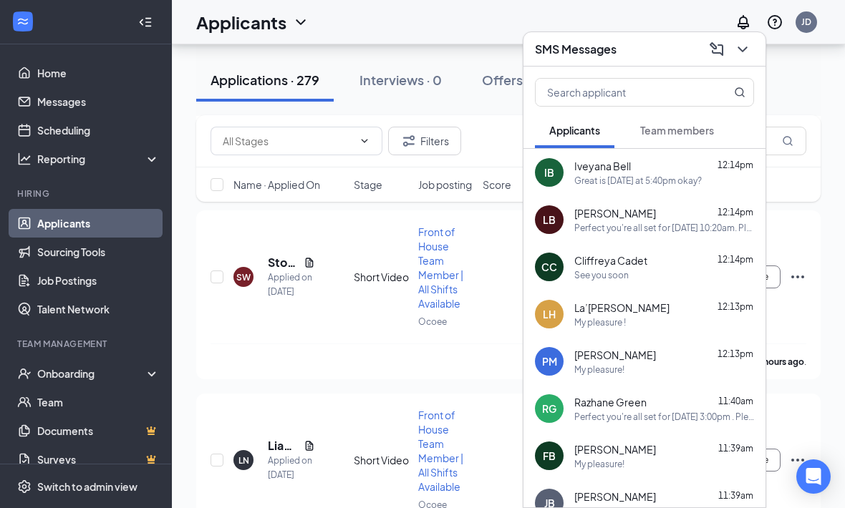
click at [749, 52] on icon "ChevronDown" at bounding box center [742, 49] width 17 height 17
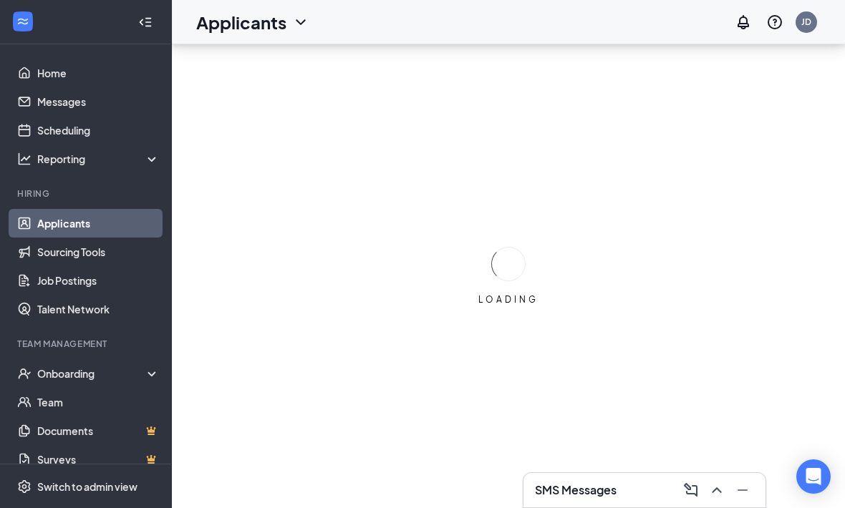
scroll to position [47, 0]
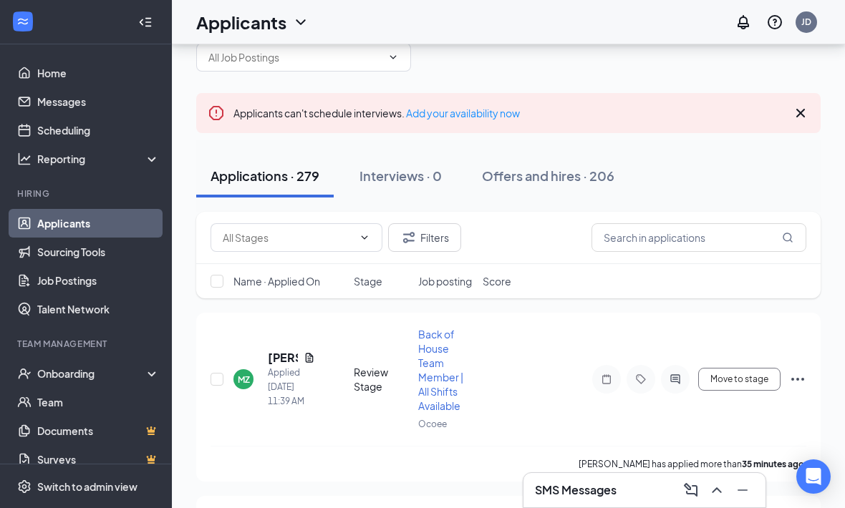
click at [805, 106] on icon "Cross" at bounding box center [800, 113] width 17 height 17
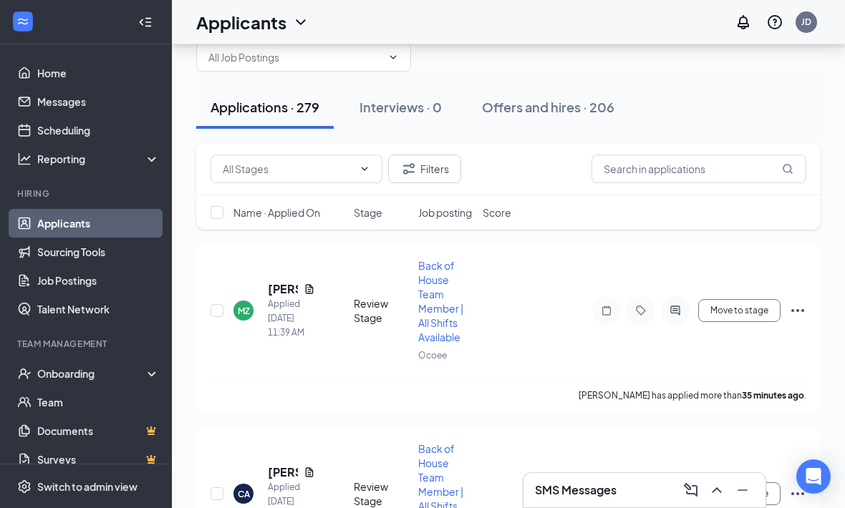
scroll to position [0, 0]
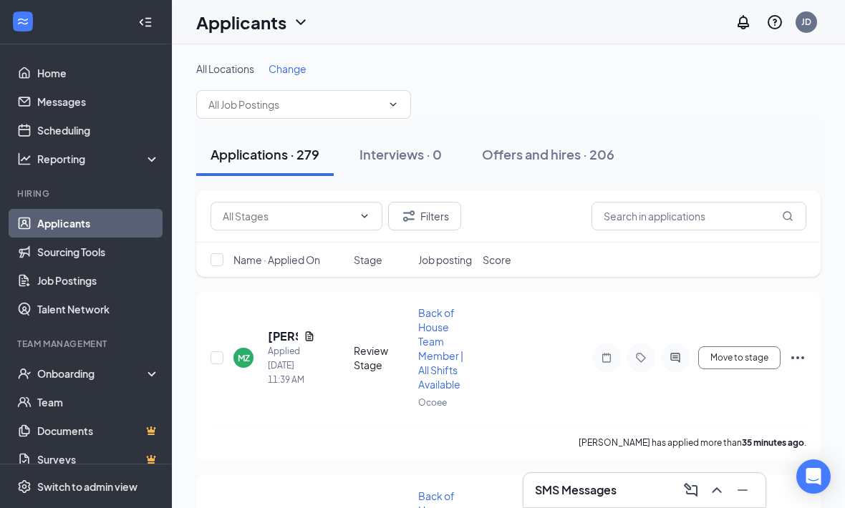
click at [606, 488] on h3 "SMS Messages" at bounding box center [576, 491] width 82 height 16
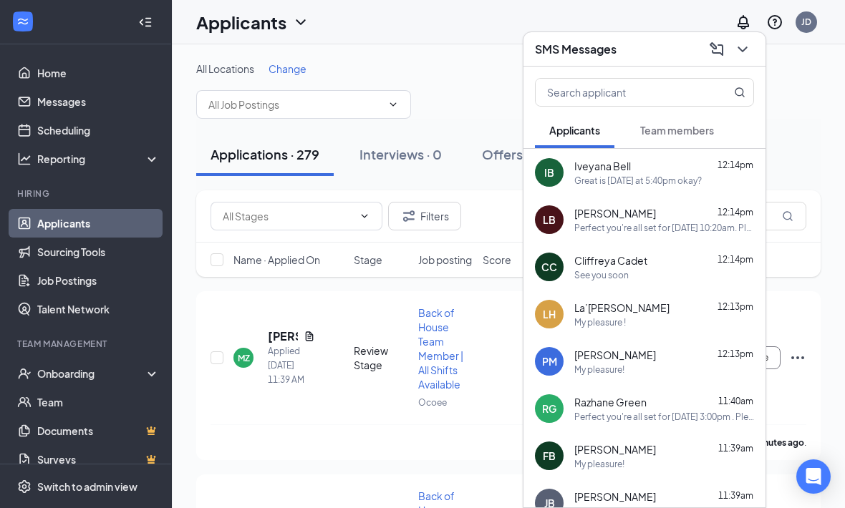
click at [746, 52] on icon "ChevronDown" at bounding box center [742, 49] width 17 height 17
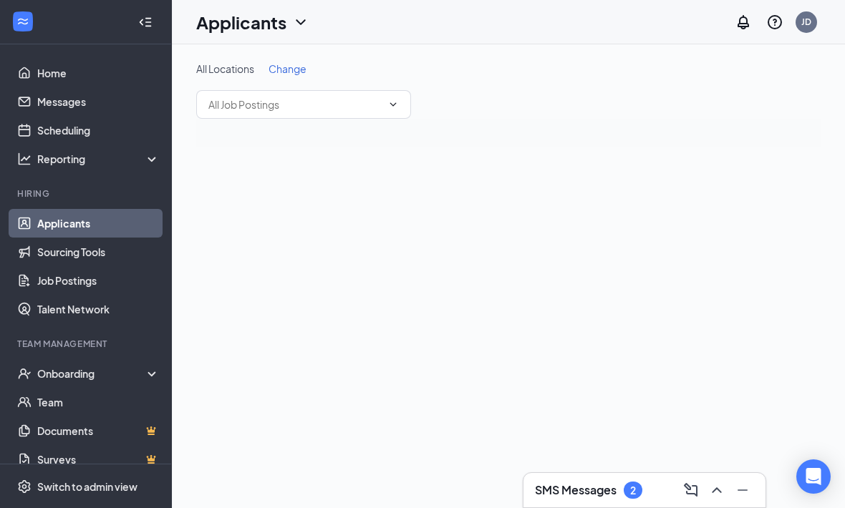
click at [610, 495] on h3 "SMS Messages" at bounding box center [576, 491] width 82 height 16
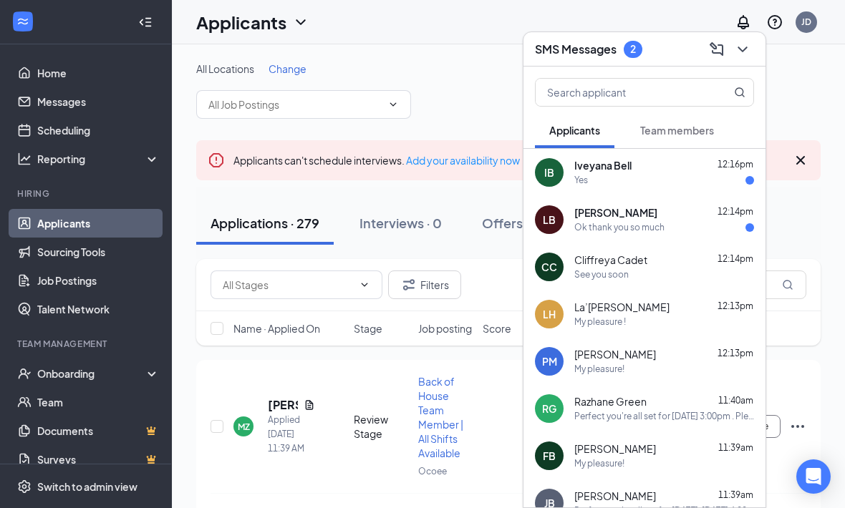
click at [710, 218] on div "[PERSON_NAME] 12:14pm" at bounding box center [664, 213] width 180 height 14
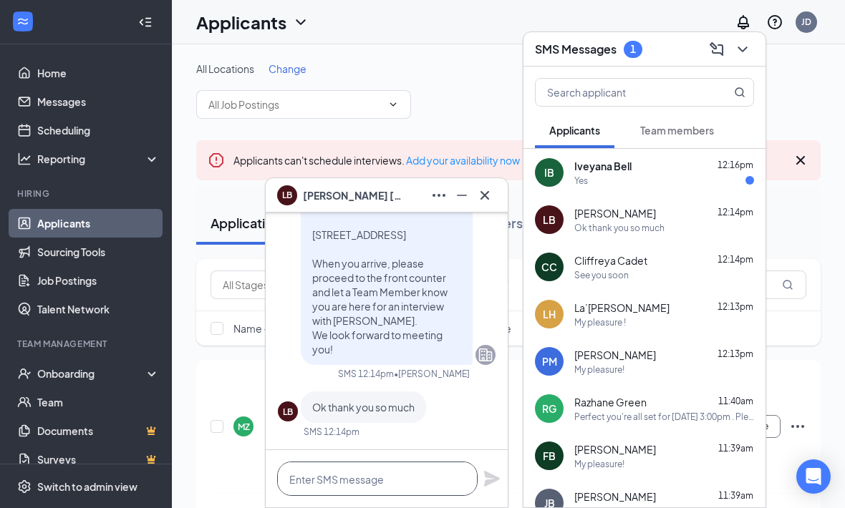
click at [438, 478] on textarea at bounding box center [377, 479] width 200 height 34
type textarea "My pleasure"
click at [495, 475] on icon "Plane" at bounding box center [491, 478] width 17 height 17
click at [495, 192] on button at bounding box center [484, 195] width 23 height 23
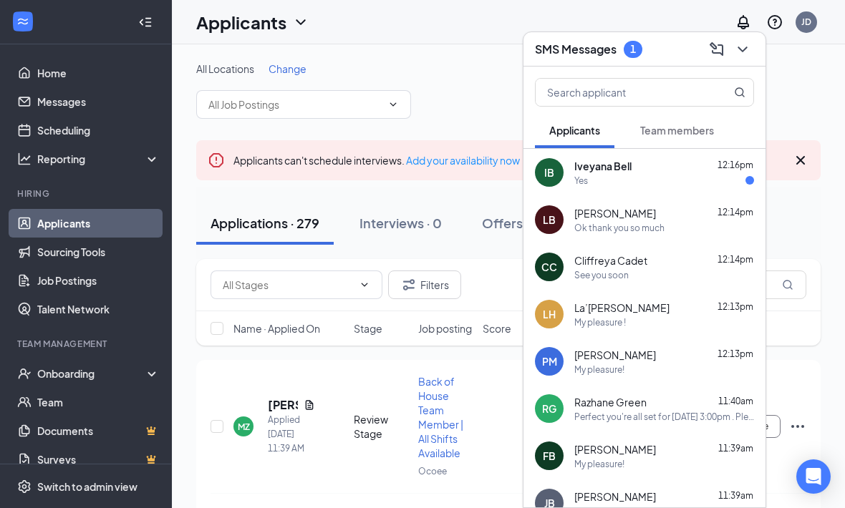
click at [750, 50] on icon "ChevronDown" at bounding box center [742, 49] width 17 height 17
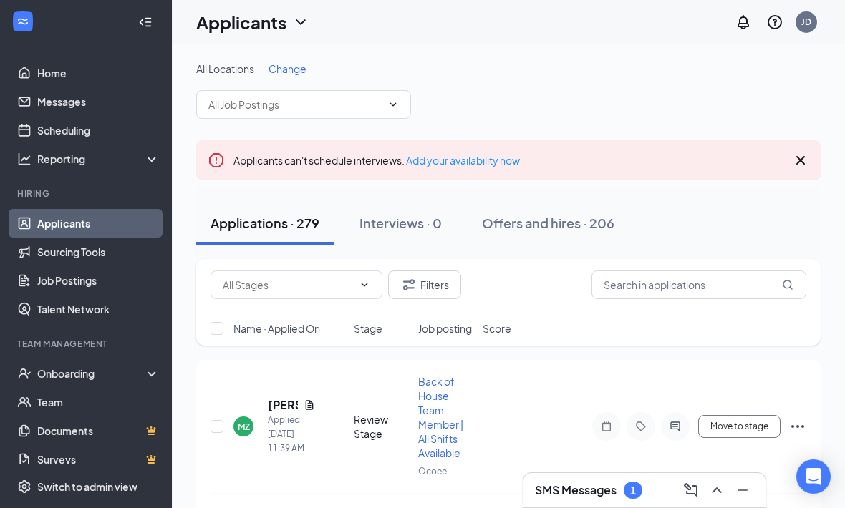
click at [800, 160] on icon "Cross" at bounding box center [800, 160] width 9 height 9
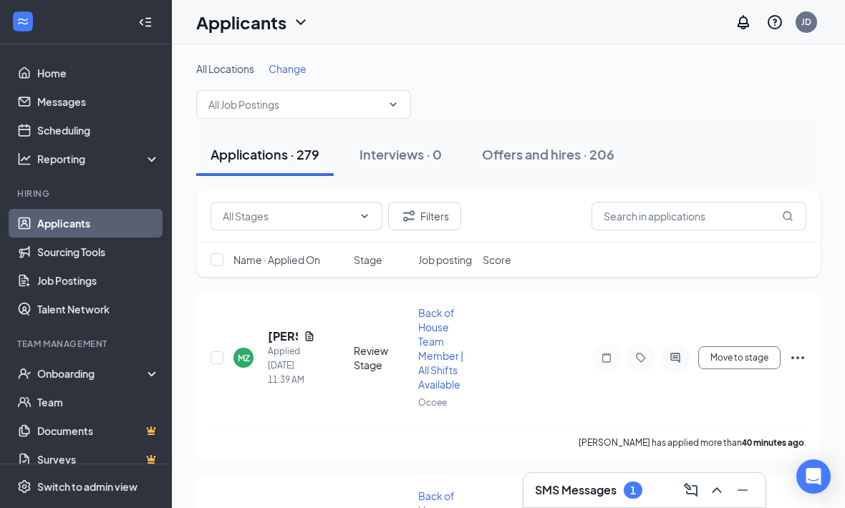
click at [704, 248] on div "Name · Applied On Stage Job posting Score" at bounding box center [508, 260] width 624 height 34
click at [724, 209] on input "text" at bounding box center [698, 216] width 215 height 29
click at [765, 126] on div "Applications · 279 Interviews · 0 Offers and hires · 206" at bounding box center [508, 155] width 624 height 72
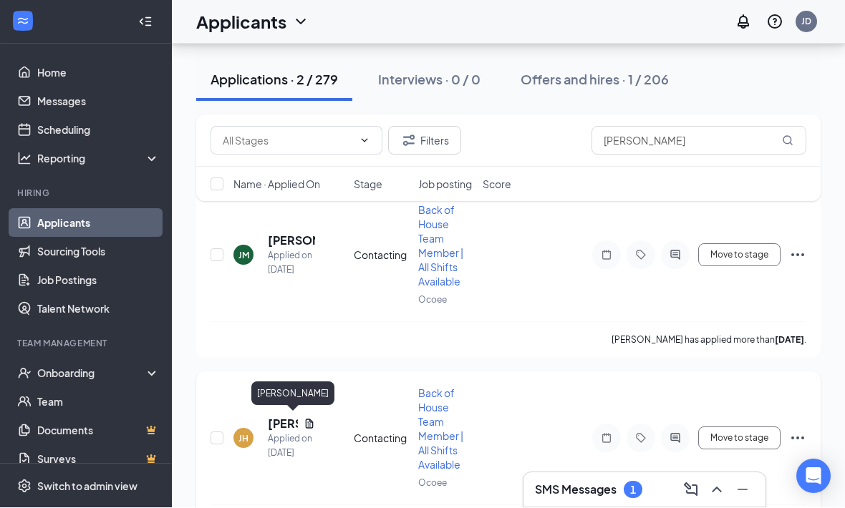
scroll to position [102, 0]
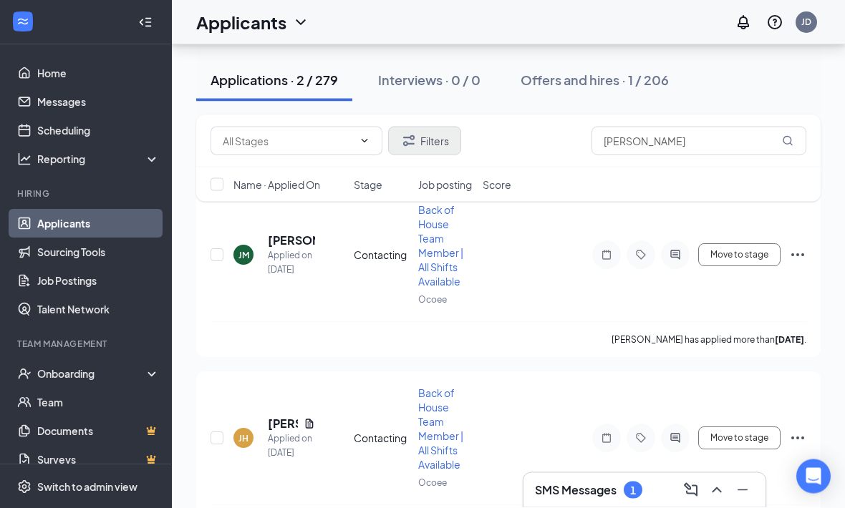
click at [438, 140] on button "Filters" at bounding box center [424, 141] width 73 height 29
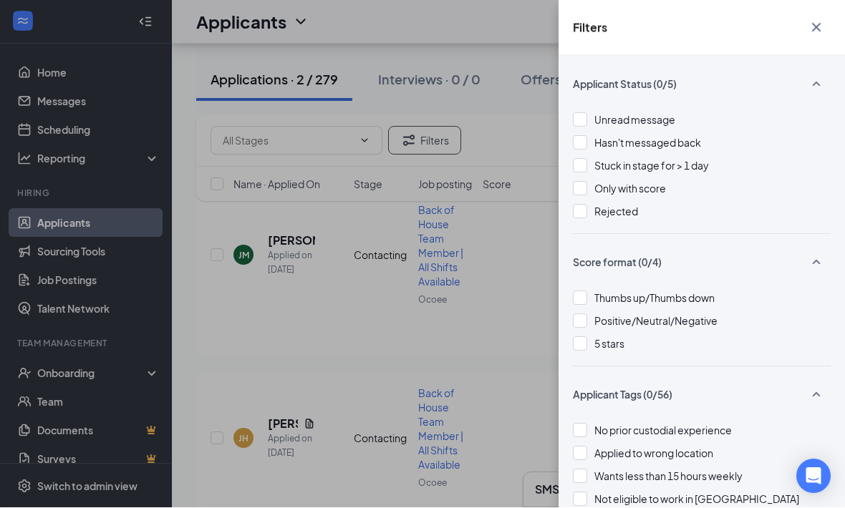
click at [576, 225] on div "Unread message Hasn't messaged back Stuck in stage for > 1 day Only with score …" at bounding box center [702, 173] width 258 height 122
click at [578, 217] on div at bounding box center [580, 212] width 14 height 14
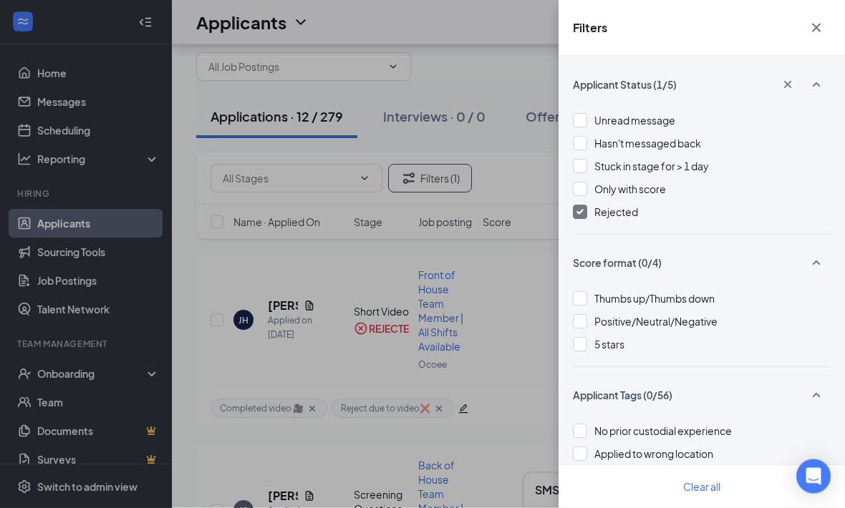
scroll to position [38, 0]
click at [480, 309] on div "Filters Applicant Status (1/5) Unread message Hasn't messaged back Stuck in sta…" at bounding box center [422, 254] width 845 height 508
click at [259, 308] on div "Filters Applicant Status (1/5) Unread message Hasn't messaged back Stuck in sta…" at bounding box center [422, 254] width 845 height 508
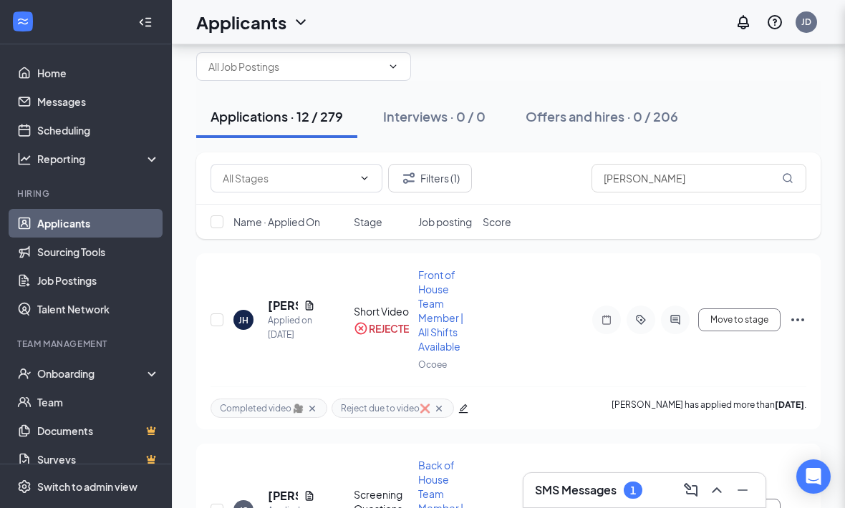
click at [297, 311] on div "Filters Applicant Status (1/5) Unread message Hasn't messaged back Stuck in sta…" at bounding box center [422, 254] width 845 height 508
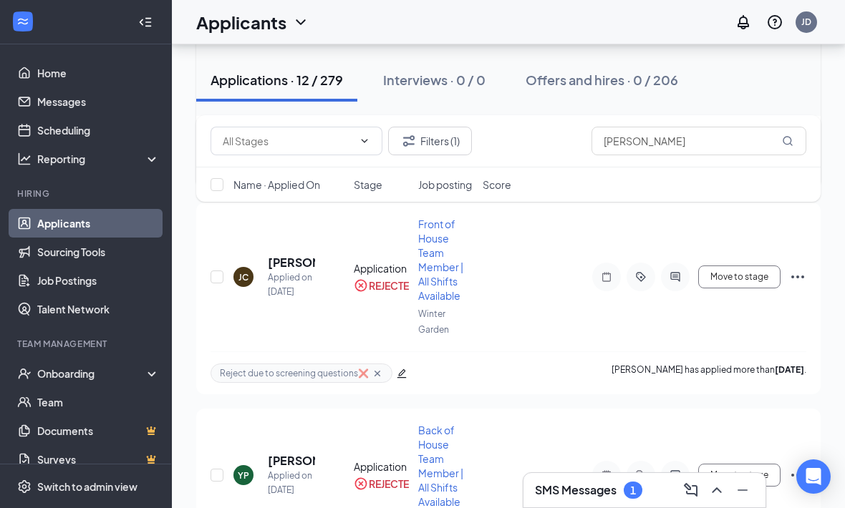
scroll to position [1259, 0]
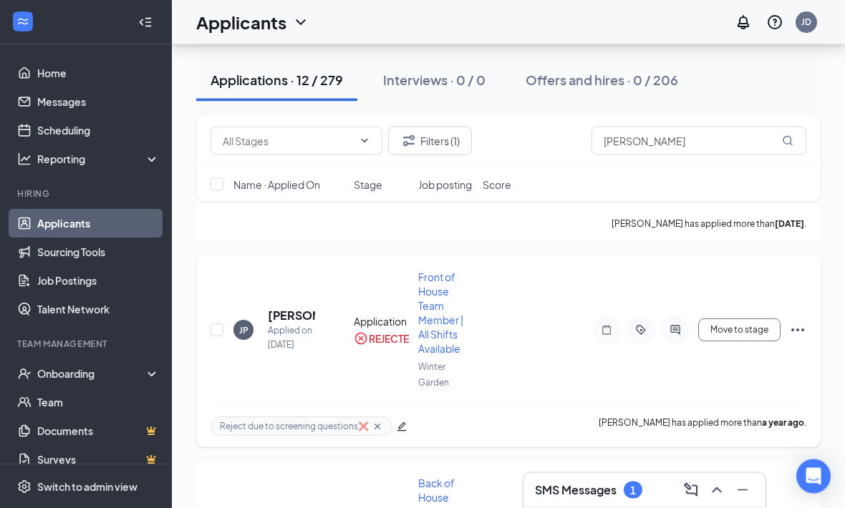
click at [282, 309] on h5 "Justin Pinott" at bounding box center [291, 317] width 47 height 16
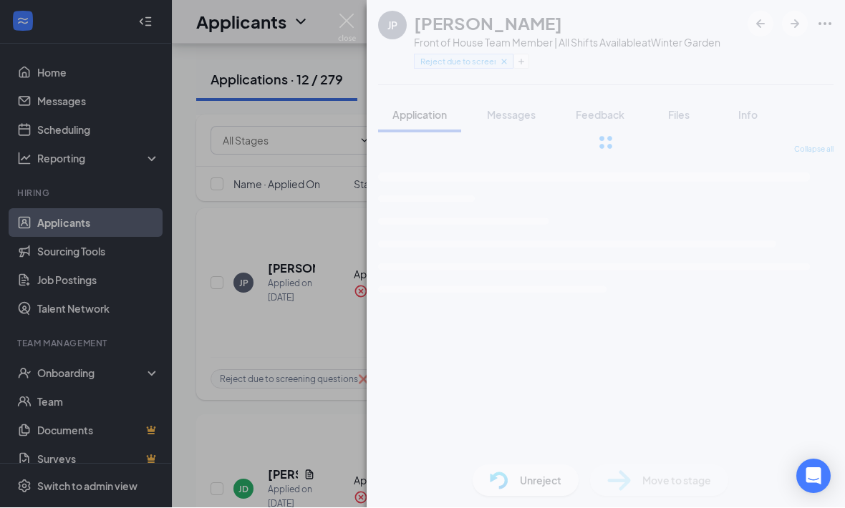
scroll to position [1647, 0]
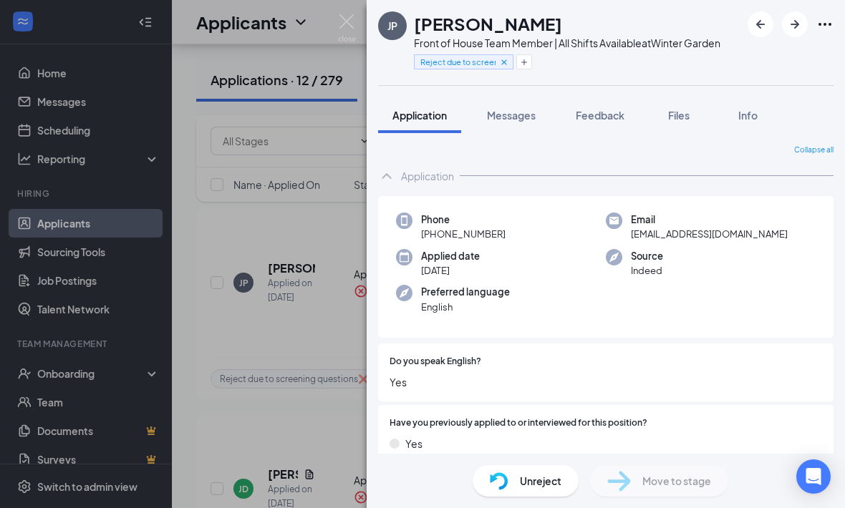
click at [469, 188] on div "Application" at bounding box center [605, 176] width 455 height 29
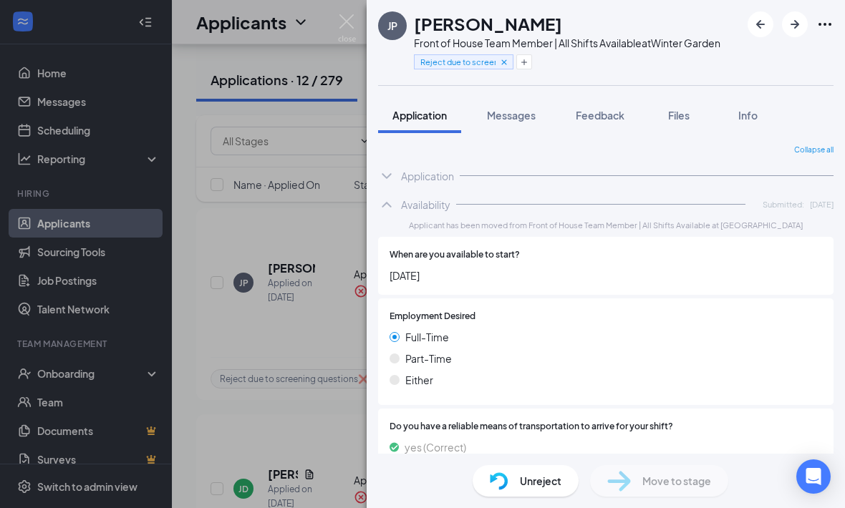
scroll to position [0, 0]
copy h1 "Justin Pinott"
click at [296, 352] on div "JP Justin Pinott Front of House Team Member | All Shifts Available at Winter Ga…" at bounding box center [422, 254] width 845 height 508
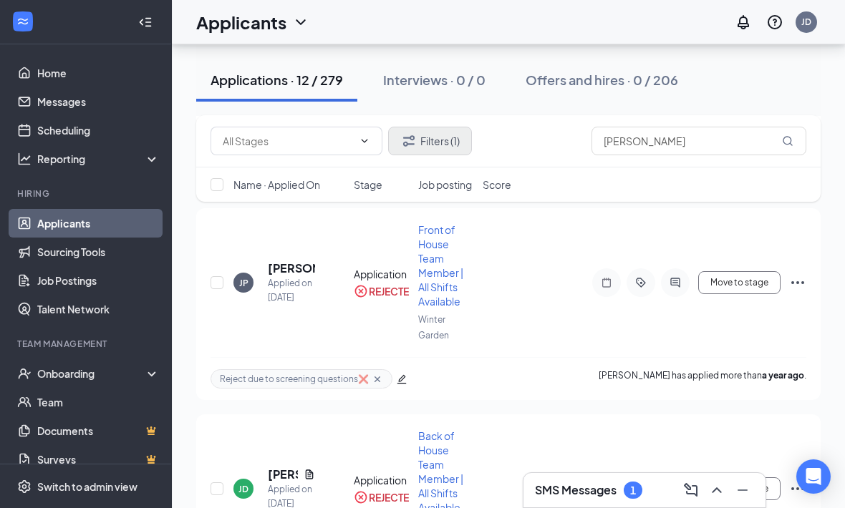
click at [464, 135] on button "Filters (1)" at bounding box center [430, 141] width 84 height 29
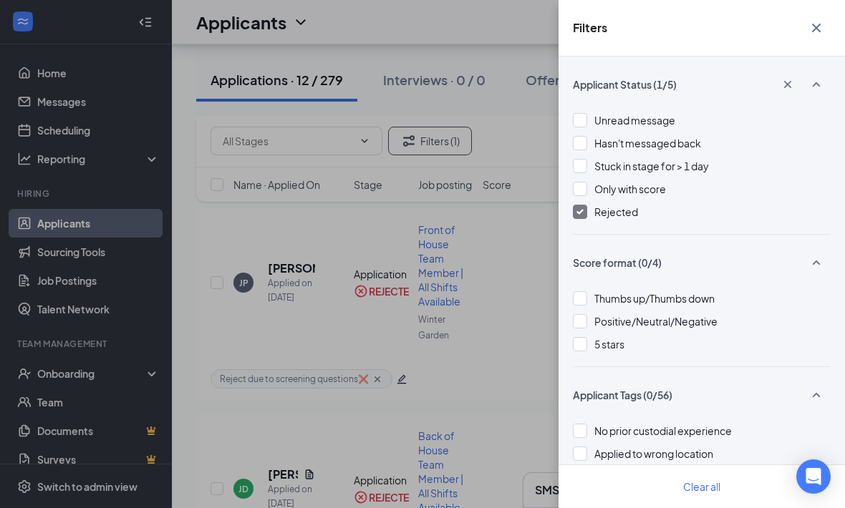
click at [576, 205] on div at bounding box center [580, 212] width 14 height 14
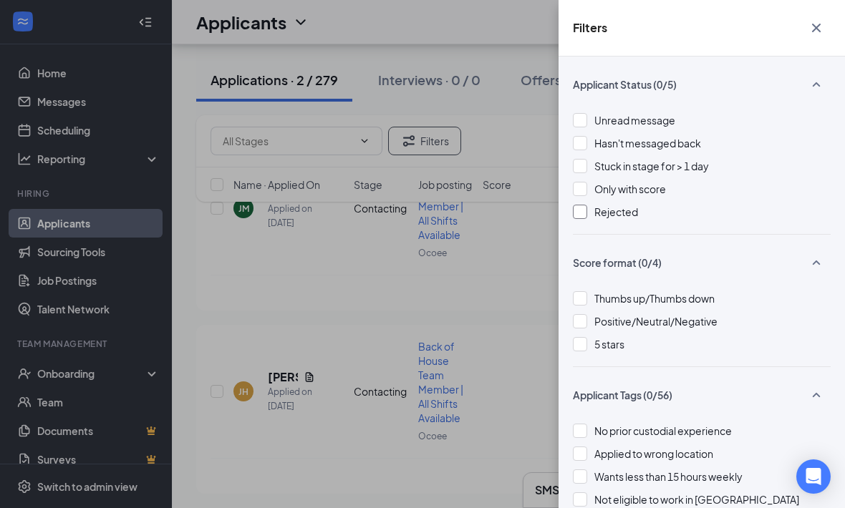
click at [586, 214] on div at bounding box center [580, 212] width 14 height 14
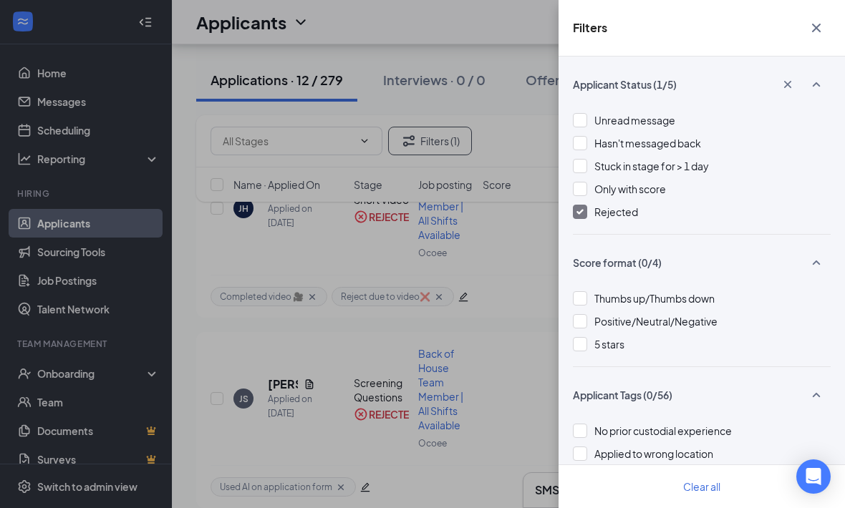
click at [583, 204] on div "Rejected" at bounding box center [702, 212] width 258 height 16
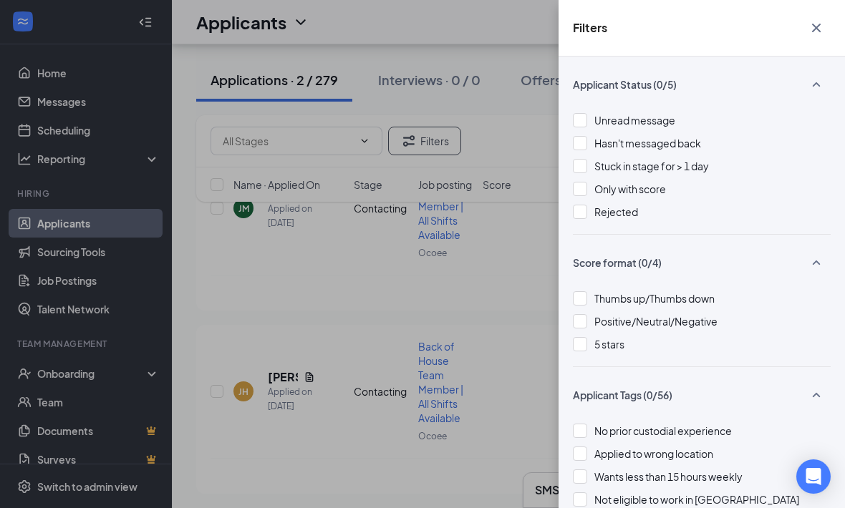
click at [513, 155] on div "Filters Applicant Status (0/5) Unread message Hasn't messaged back Stuck in sta…" at bounding box center [422, 254] width 845 height 508
click at [492, 171] on div "Filters Applicant Status (0/5) Unread message Hasn't messaged back Stuck in sta…" at bounding box center [422, 254] width 845 height 508
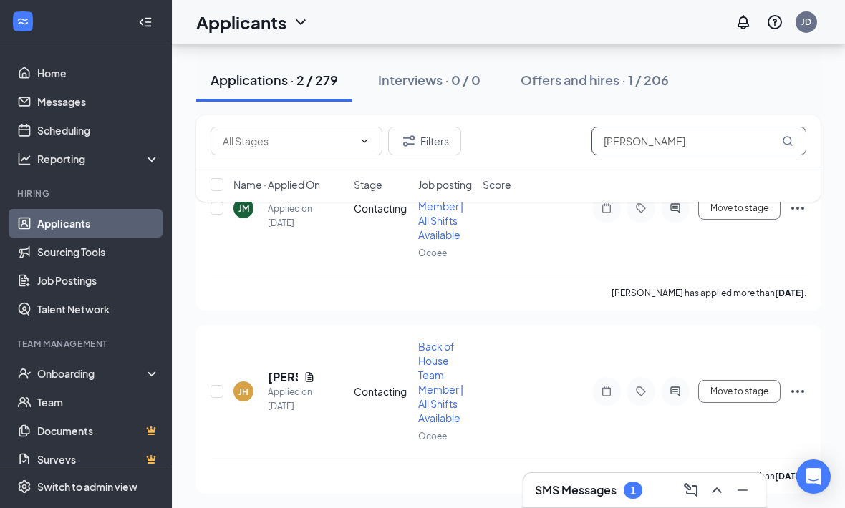
click at [703, 140] on input "Justin" at bounding box center [698, 141] width 215 height 29
type input "v"
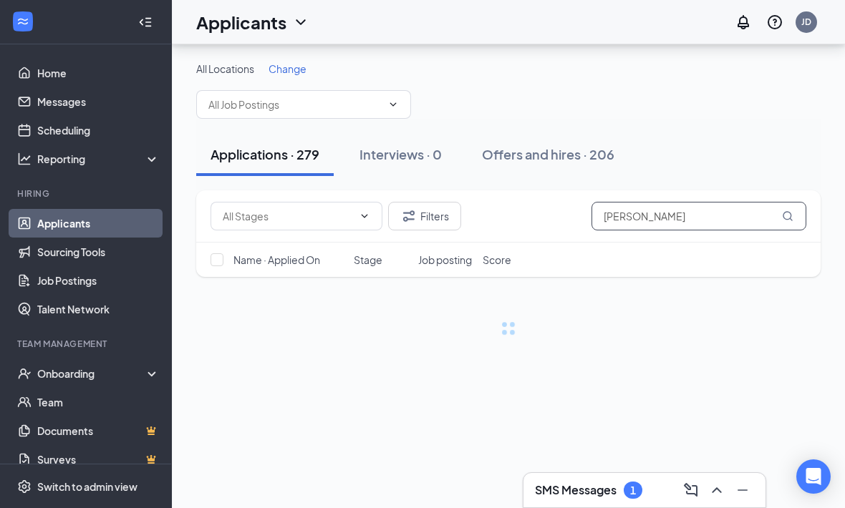
type input "Justin Pinott"
click at [775, 133] on div "Applications · 279 Interviews · 0 Offers and hires · 206" at bounding box center [508, 154] width 624 height 43
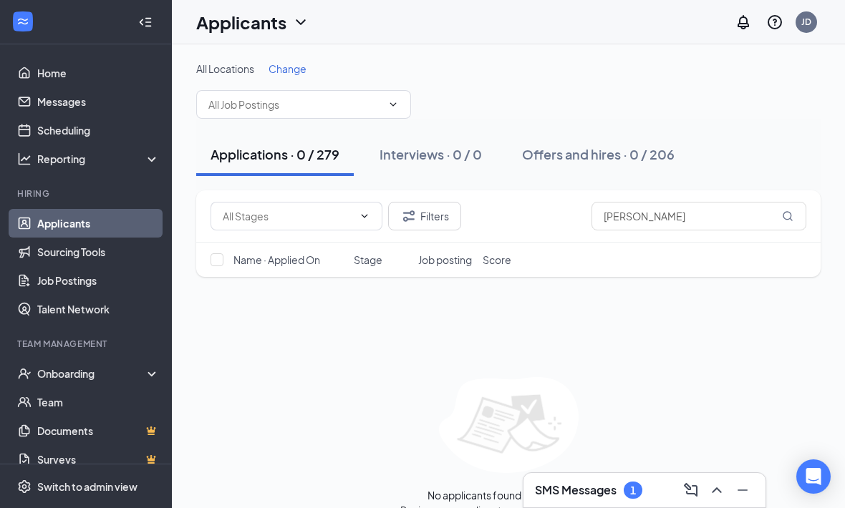
click at [470, 219] on div "Filters Justin Pinott" at bounding box center [508, 216] width 596 height 29
click at [452, 216] on button "Filters" at bounding box center [424, 216] width 73 height 29
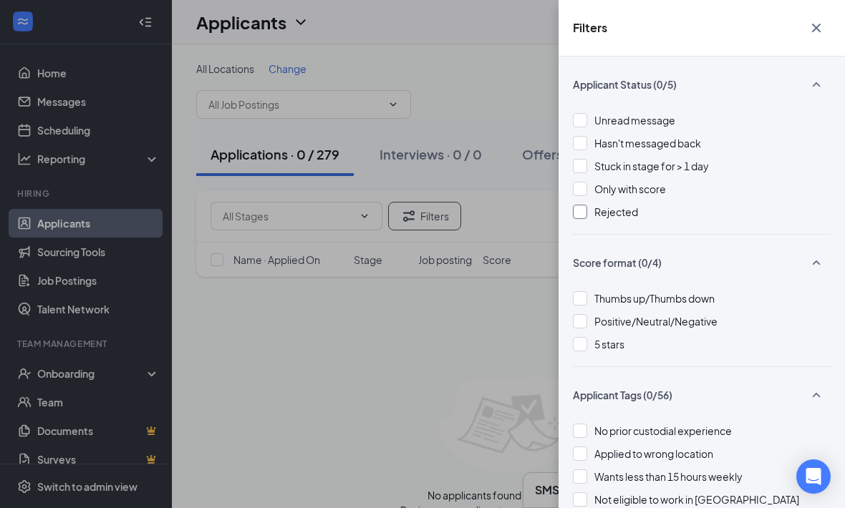
click at [594, 210] on span "Rejected" at bounding box center [616, 211] width 44 height 13
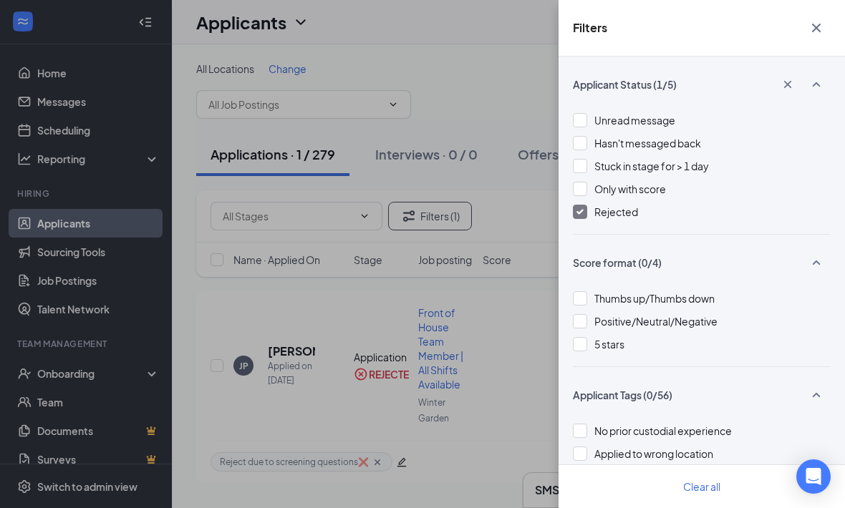
click at [519, 223] on div "Filters Applicant Status (1/5) Unread message Hasn't messaged back Stuck in sta…" at bounding box center [422, 254] width 845 height 508
click at [500, 329] on div "Filters Applicant Status (1/5) Unread message Hasn't messaged back Stuck in sta…" at bounding box center [422, 254] width 845 height 508
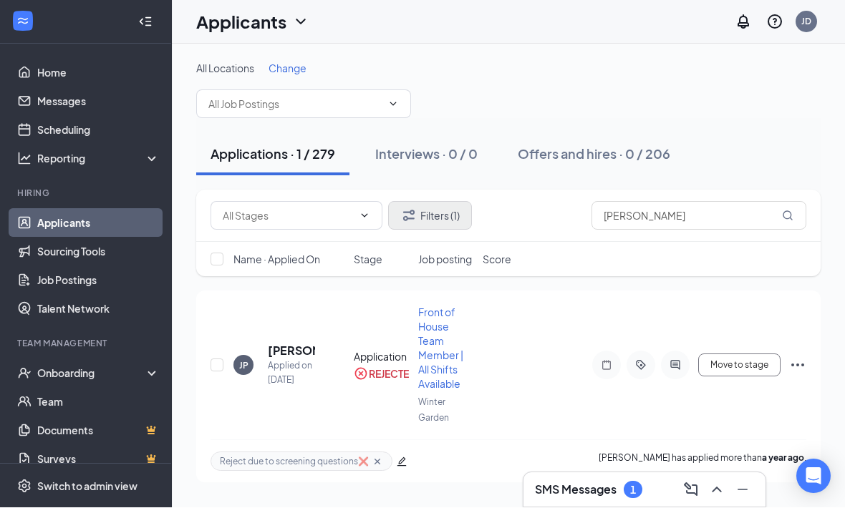
click at [462, 218] on button "Filters (1)" at bounding box center [430, 216] width 84 height 29
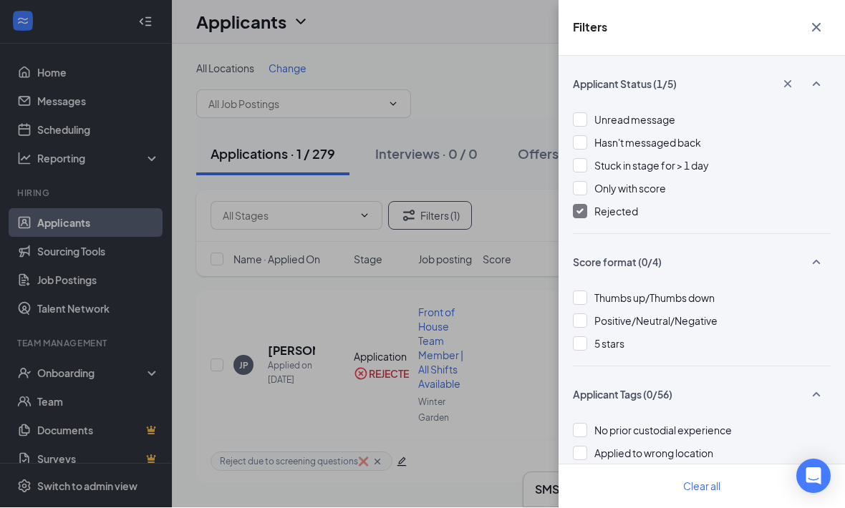
click at [567, 223] on div "Applicant Status (1/5) Unread message Hasn't messaged back Stuck in stage for >…" at bounding box center [701, 283] width 286 height 452
click at [592, 217] on div "Rejected" at bounding box center [702, 212] width 258 height 16
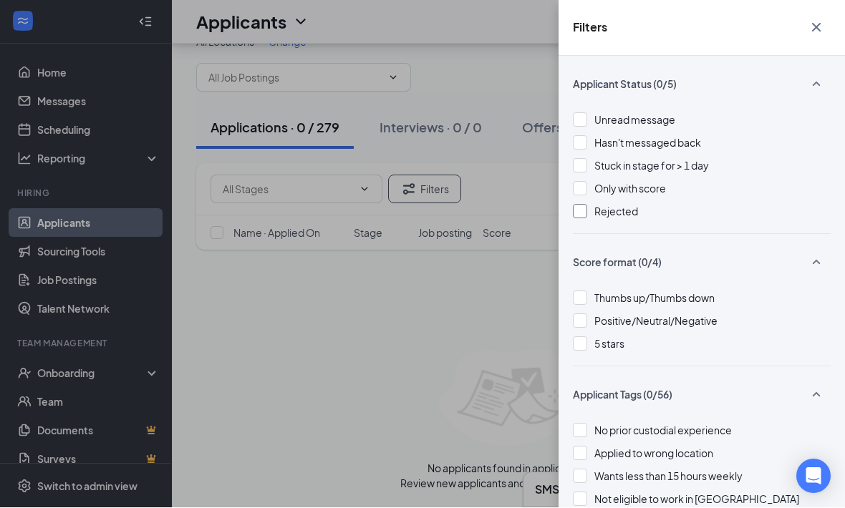
click at [593, 210] on div "Rejected" at bounding box center [702, 212] width 258 height 16
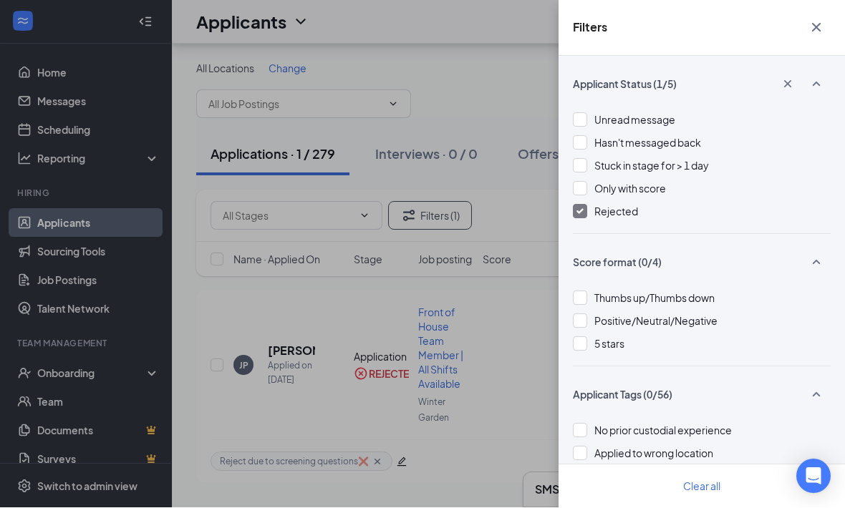
click at [533, 246] on div "Filters Applicant Status (1/5) Unread message Hasn't messaged back Stuck in sta…" at bounding box center [422, 254] width 845 height 508
click at [505, 268] on div "Filters Applicant Status (1/5) Unread message Hasn't messaged back Stuck in sta…" at bounding box center [422, 254] width 845 height 508
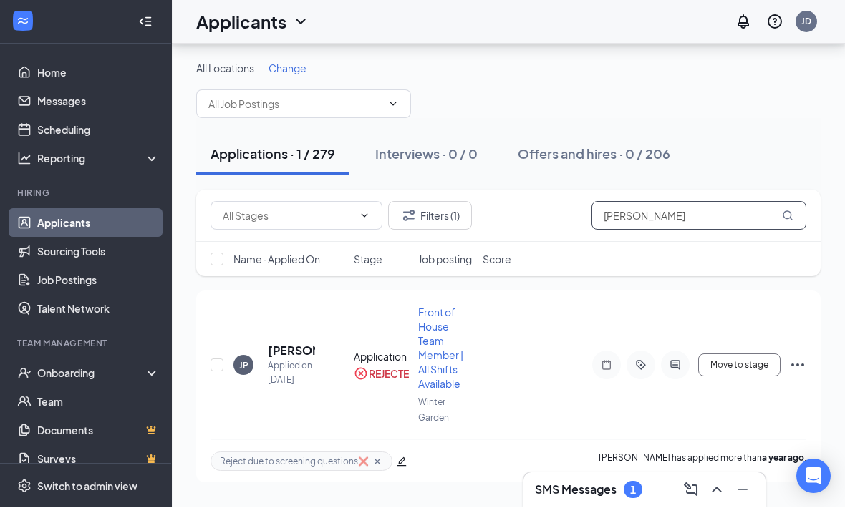
click at [713, 202] on input "Justin Pinott" at bounding box center [698, 216] width 215 height 29
click at [742, 202] on input "Justin Pinott" at bounding box center [698, 216] width 215 height 29
click at [783, 133] on div "Applications · 1 / 279 Interviews · 0 / 0 Offers and hires · 0 / 206" at bounding box center [508, 154] width 624 height 43
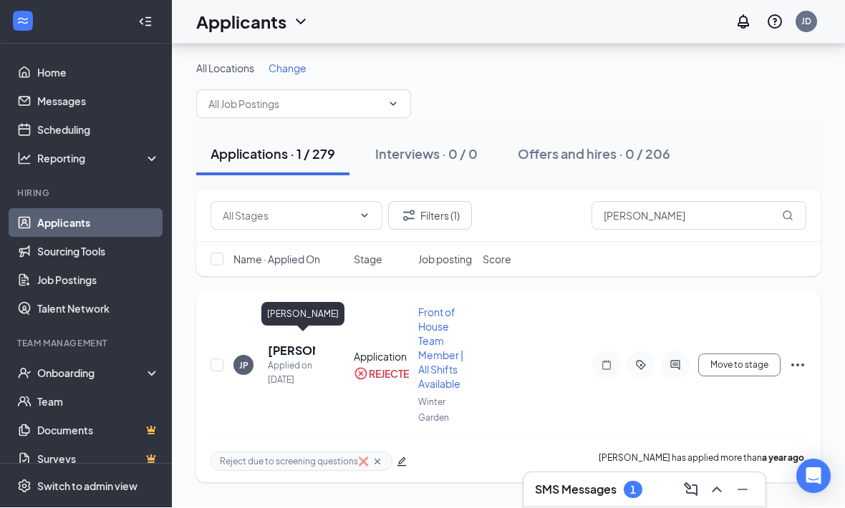
click at [284, 344] on h5 "Justin Pinott" at bounding box center [291, 352] width 47 height 16
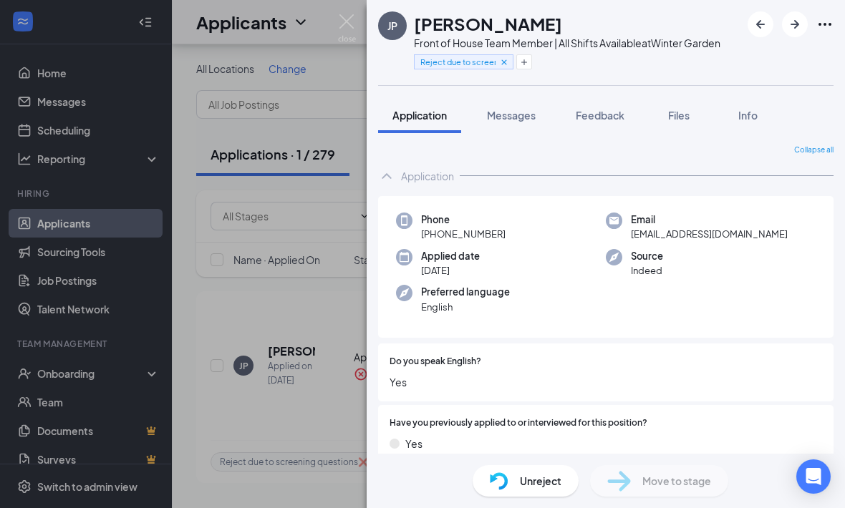
click at [730, 309] on div "Phone +1 (646) 951-0812 Email jayxboof@gmail.com Applied date Sep 21, 2024 Sour…" at bounding box center [605, 267] width 455 height 142
click at [318, 150] on div "JP Justin Pinott Front of House Team Member | All Shifts Available at Winter Ga…" at bounding box center [422, 254] width 845 height 508
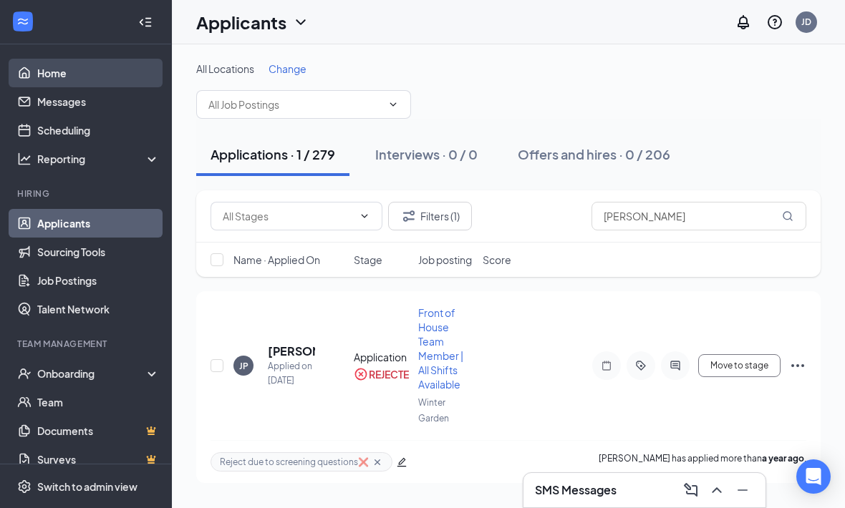
click at [115, 82] on link "Home" at bounding box center [98, 73] width 122 height 29
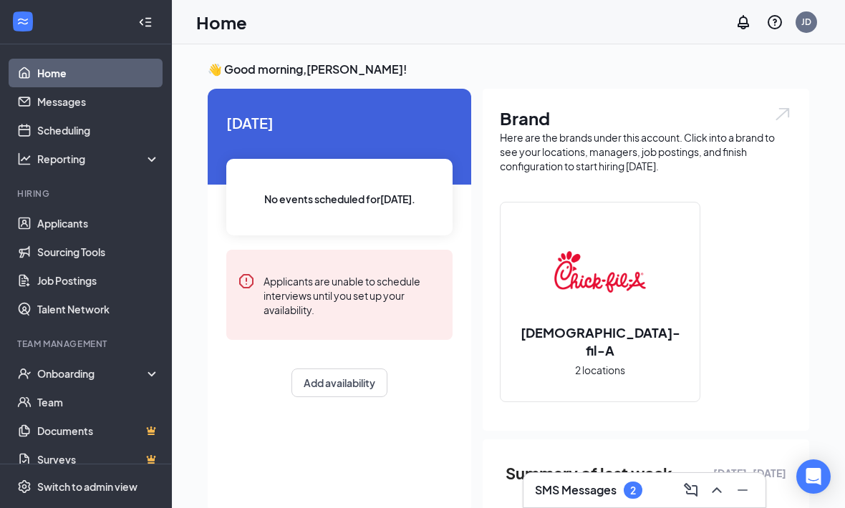
click at [613, 482] on div "SMS Messages 2" at bounding box center [588, 490] width 107 height 17
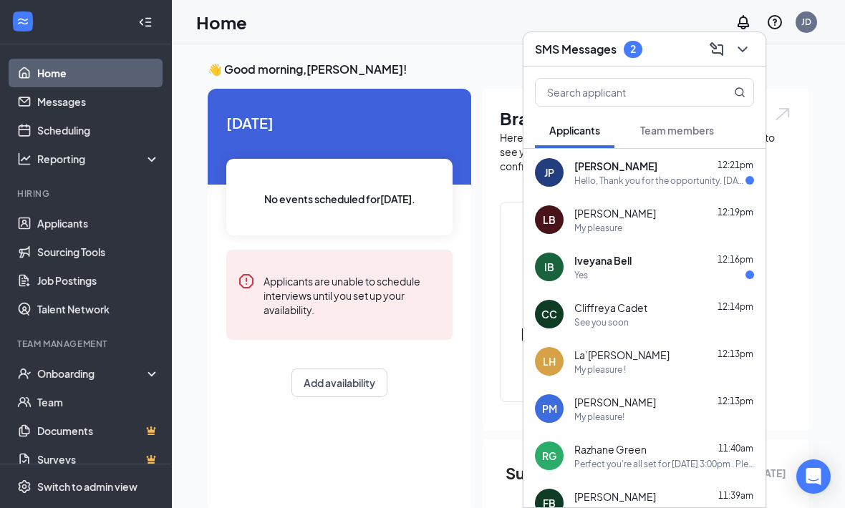
click at [677, 273] on div "Yes" at bounding box center [664, 275] width 180 height 12
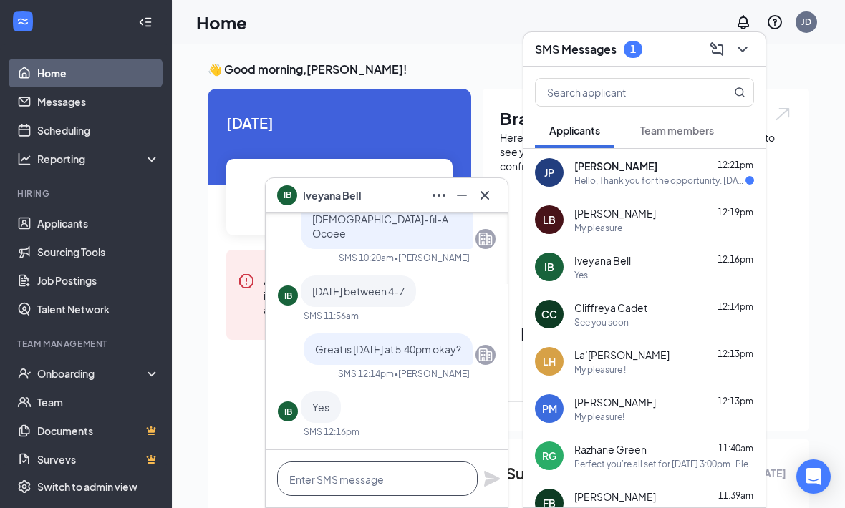
click at [420, 479] on textarea at bounding box center [377, 479] width 200 height 34
click at [414, 470] on textarea at bounding box center [377, 479] width 200 height 34
paste textarea "Perfect you're all set for [DATE], [DATE] at . Please note the address is [STRE…"
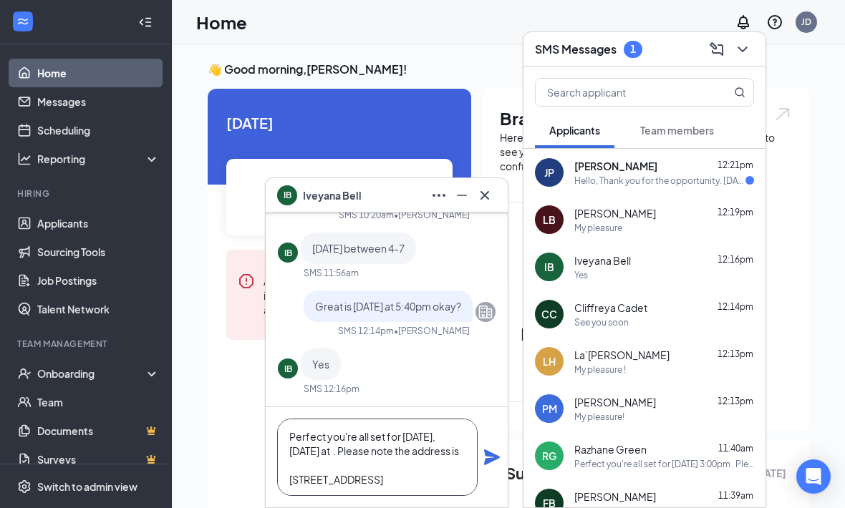
click at [375, 452] on textarea "Perfect you're all set for [DATE], [DATE] at . Please note the address is [STRE…" at bounding box center [377, 457] width 200 height 77
type textarea "Perfect you're all set for [DATE], [DATE] 5:40pm. Please note the address is [S…"
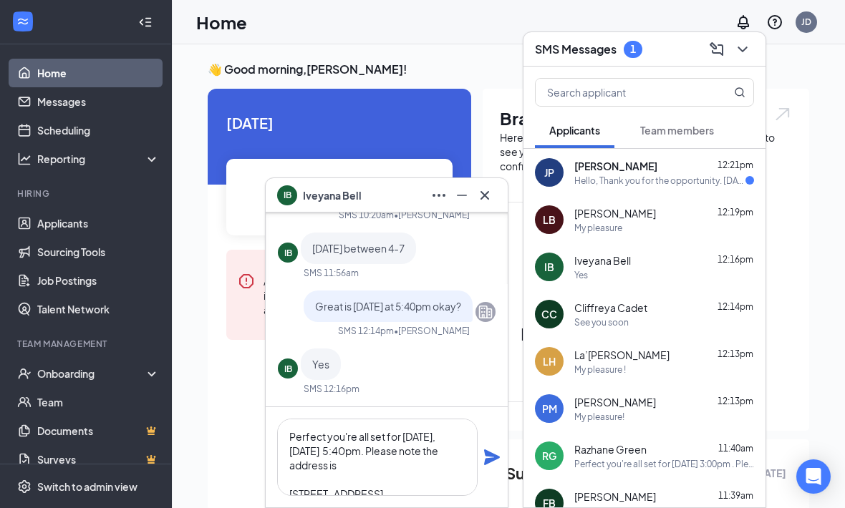
click at [488, 462] on icon "Plane" at bounding box center [492, 458] width 16 height 16
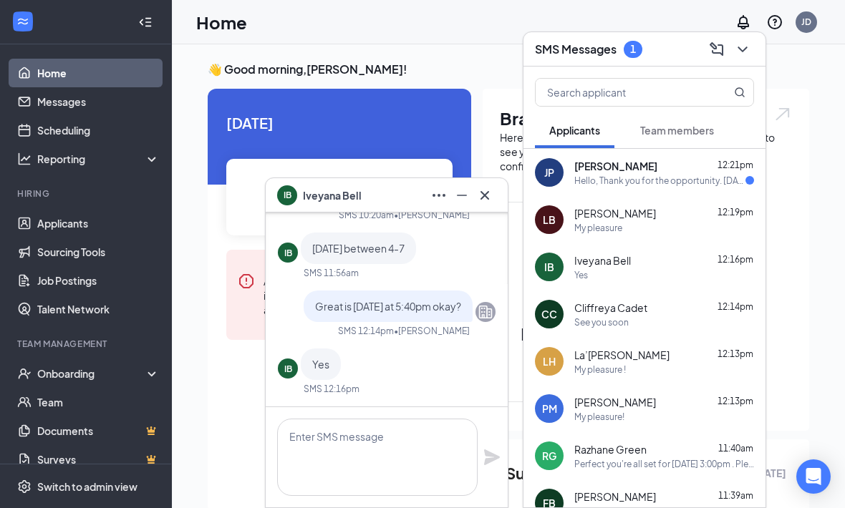
click at [495, 190] on button at bounding box center [484, 195] width 23 height 23
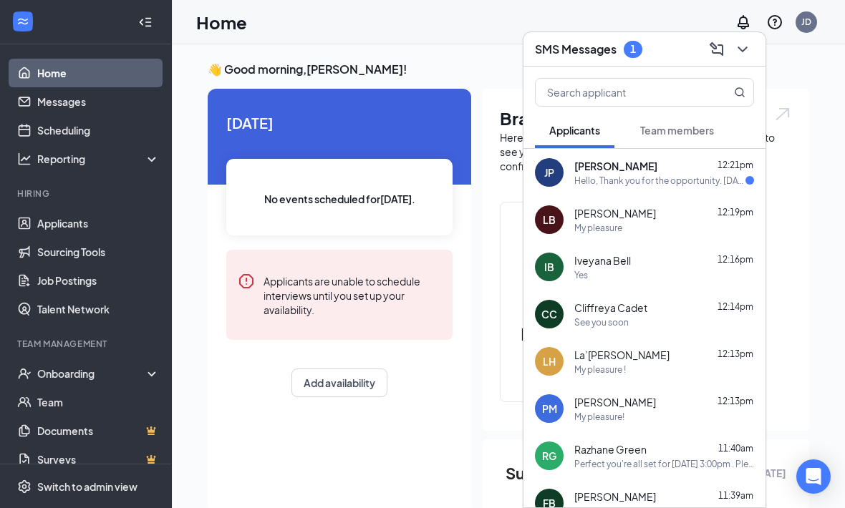
click at [689, 173] on div "[PERSON_NAME] 12:21pm" at bounding box center [664, 166] width 180 height 14
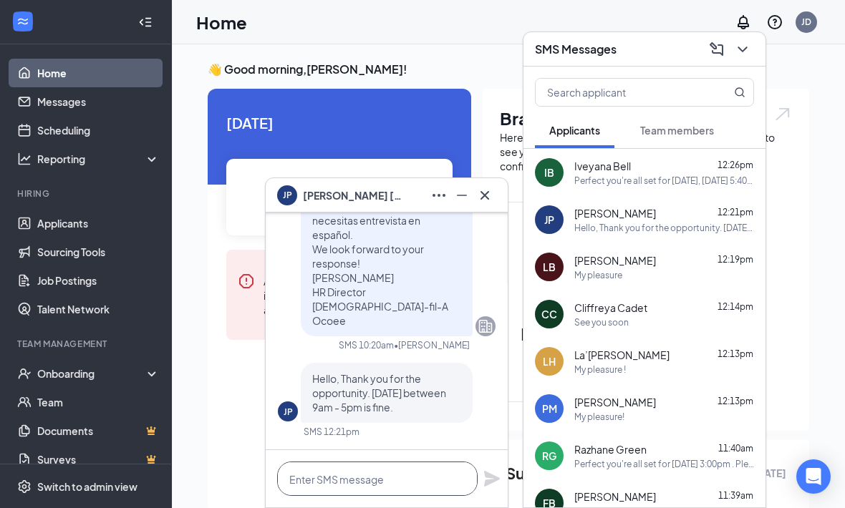
click at [402, 468] on textarea at bounding box center [377, 479] width 200 height 34
type textarea "Great can you do [DATE] at 1:00pm?"
click at [488, 477] on icon "Plane" at bounding box center [492, 479] width 16 height 16
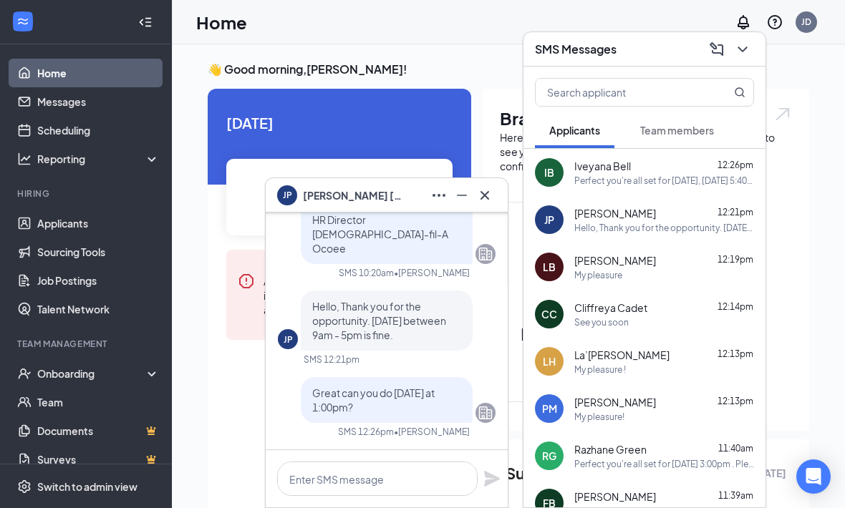
click at [490, 190] on icon "Cross" at bounding box center [484, 195] width 17 height 17
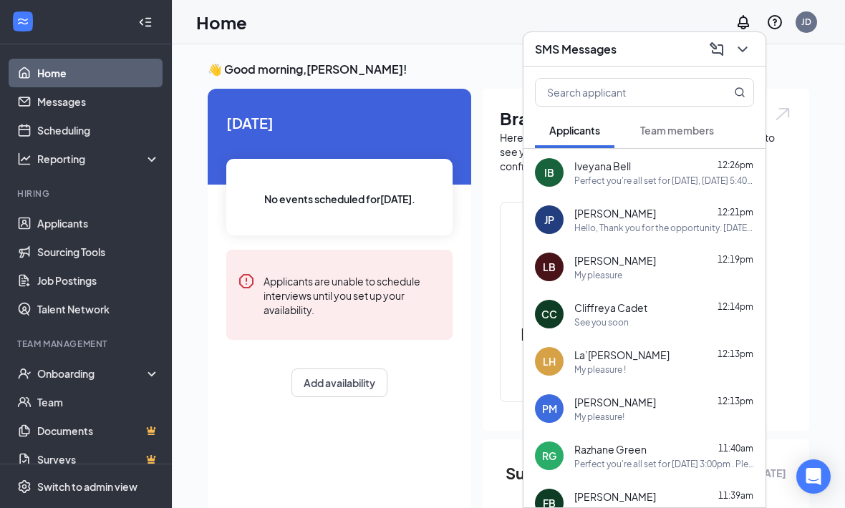
click at [745, 52] on icon "ChevronDown" at bounding box center [742, 49] width 17 height 17
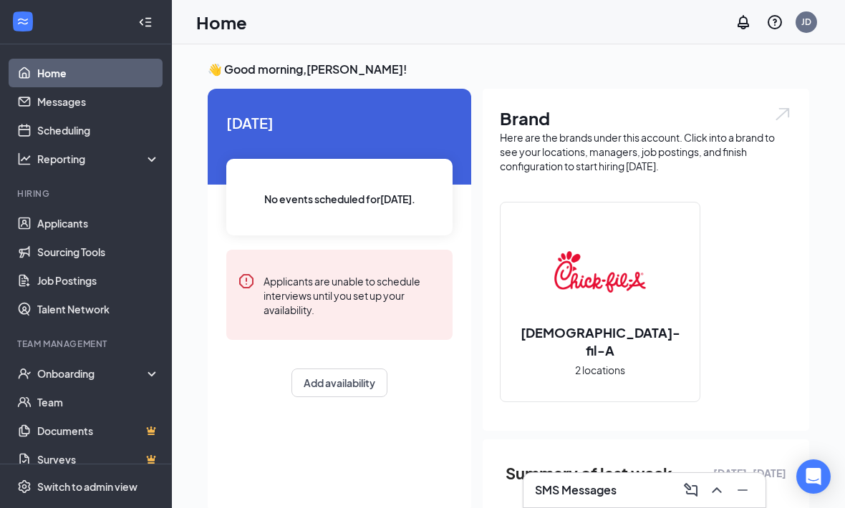
click at [601, 495] on h3 "SMS Messages" at bounding box center [576, 491] width 82 height 16
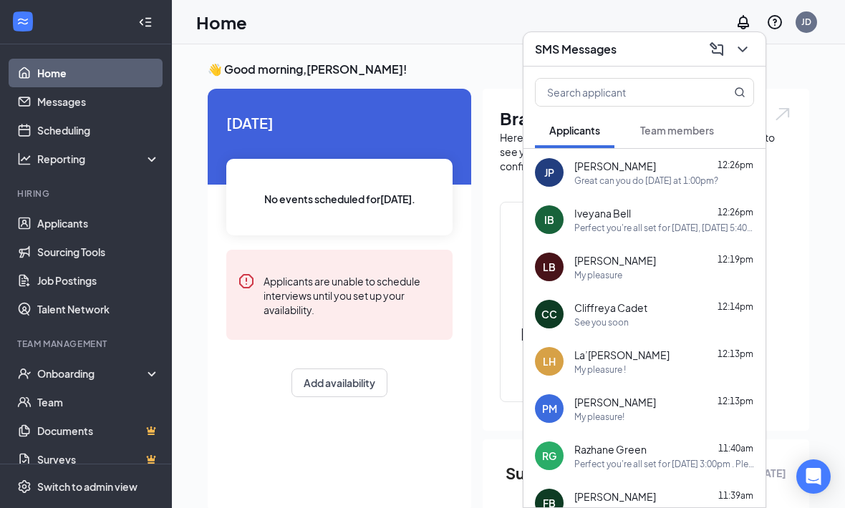
click at [717, 135] on button "Team members" at bounding box center [677, 130] width 102 height 36
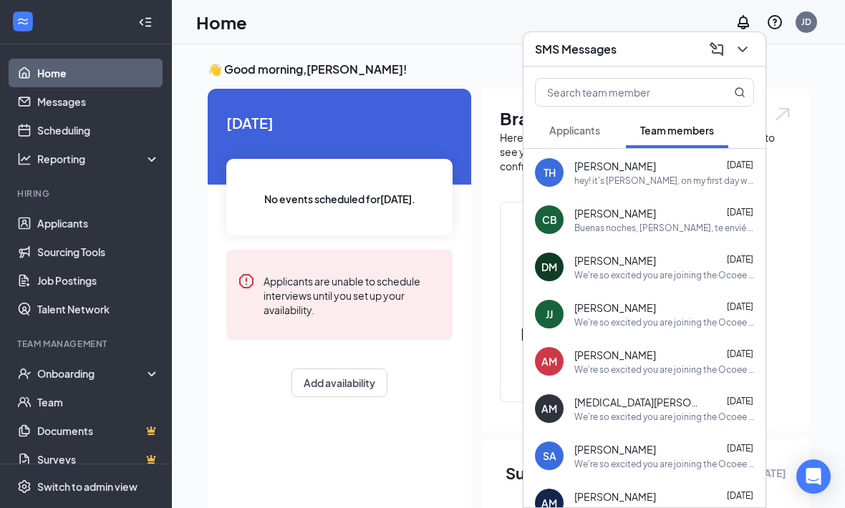
click at [598, 125] on span "Applicants" at bounding box center [574, 130] width 51 height 13
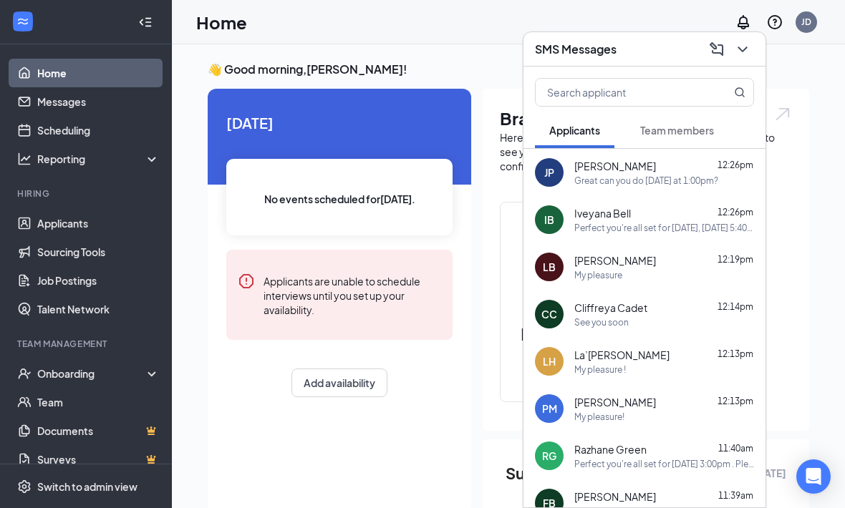
click at [743, 53] on icon "ChevronDown" at bounding box center [742, 49] width 17 height 17
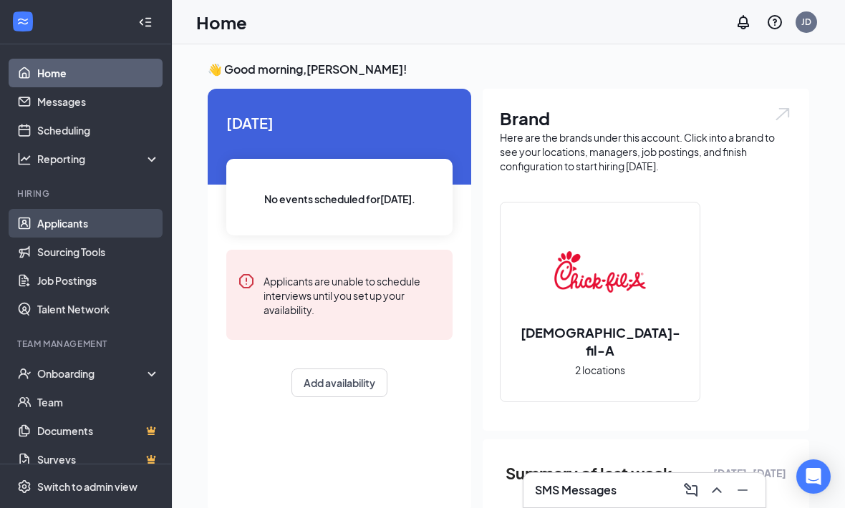
click at [129, 223] on link "Applicants" at bounding box center [98, 223] width 122 height 29
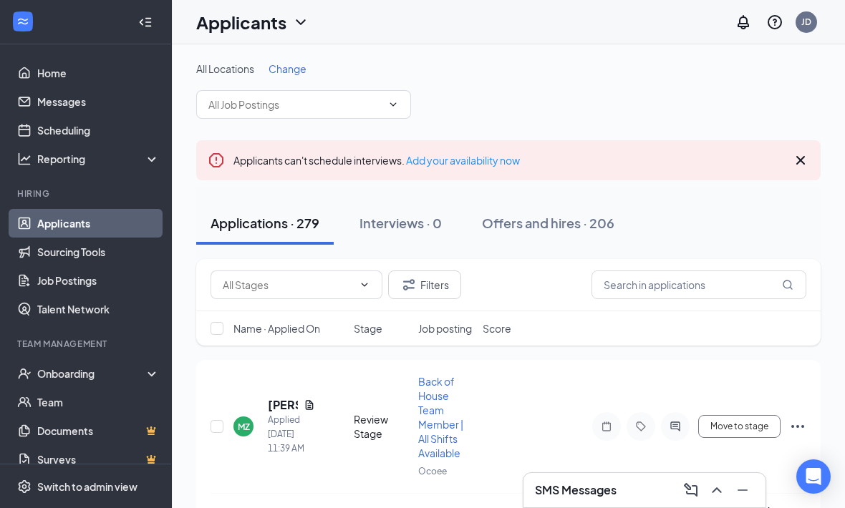
click at [808, 159] on icon "Cross" at bounding box center [800, 160] width 17 height 17
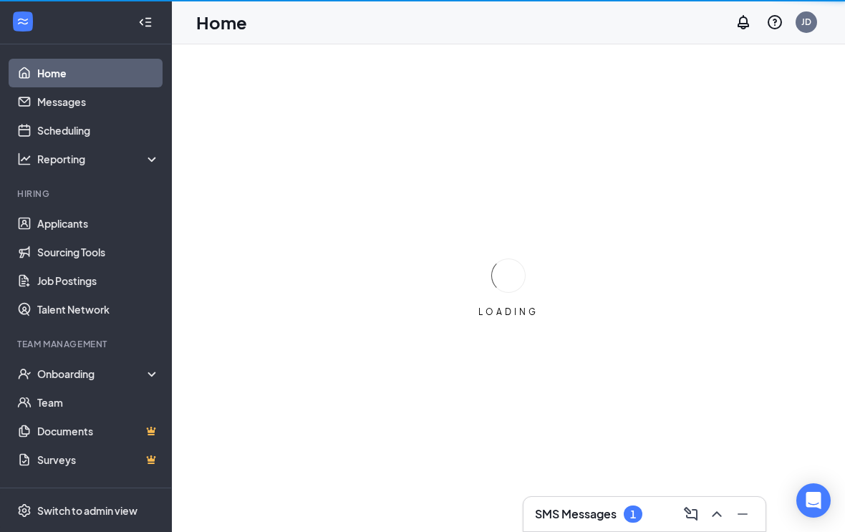
click at [573, 521] on h3 "SMS Messages" at bounding box center [576, 514] width 82 height 16
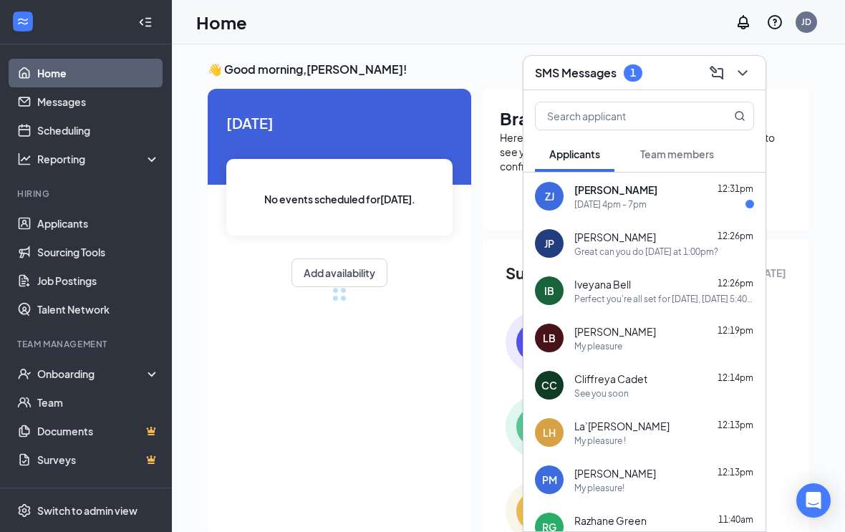
click at [704, 192] on div "[PERSON_NAME] 12:31pm" at bounding box center [664, 190] width 180 height 14
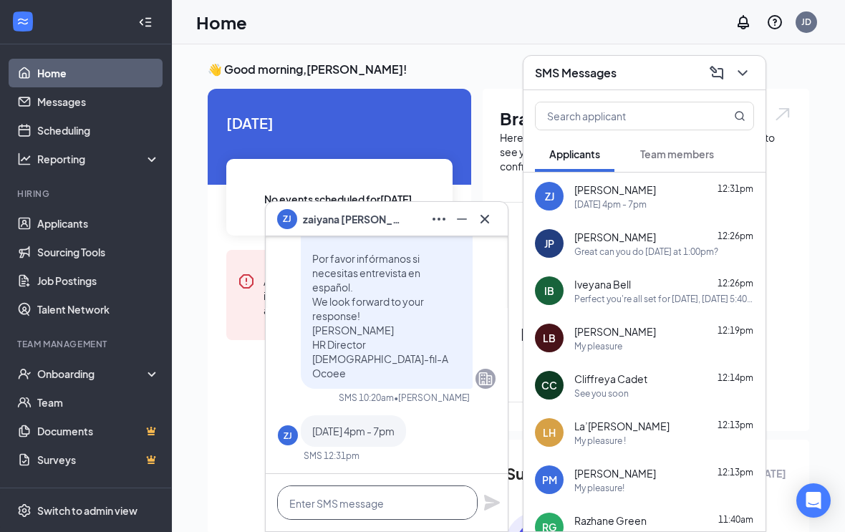
click at [399, 505] on textarea at bounding box center [377, 502] width 200 height 34
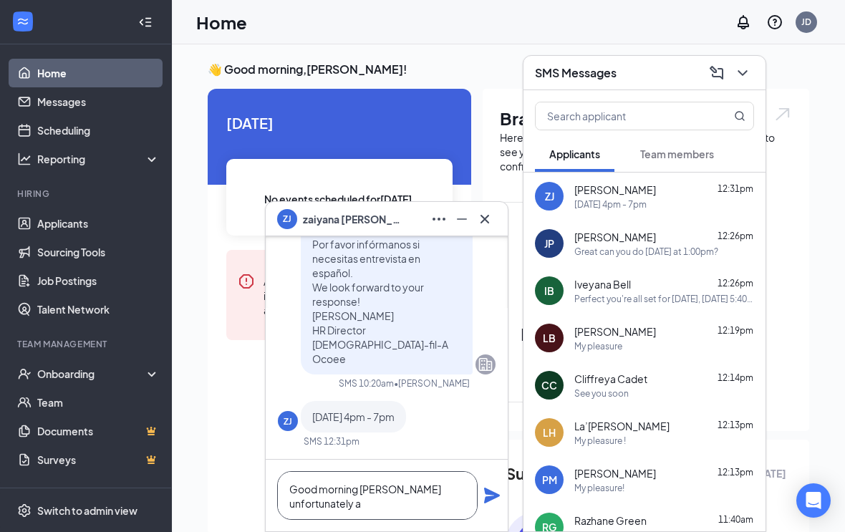
scroll to position [1, 0]
click at [344, 487] on textarea "Good morning [PERSON_NAME] unfortunately all of the times for [DATE]" at bounding box center [377, 495] width 200 height 49
click at [344, 486] on textarea "Good morning [PERSON_NAME] unfortunately all of the times for [DATE]" at bounding box center [377, 495] width 200 height 49
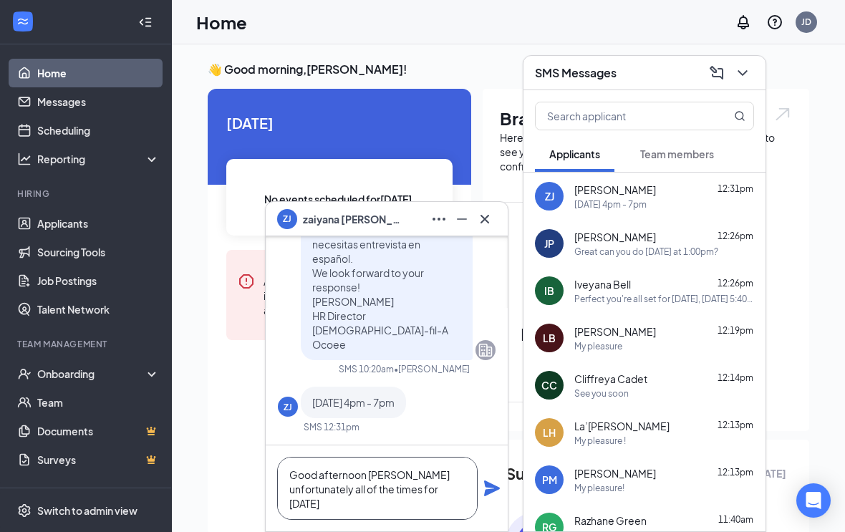
click at [440, 502] on textarea "Good afternoon [PERSON_NAME] unfortunately all of the times for [DATE]" at bounding box center [377, 488] width 200 height 63
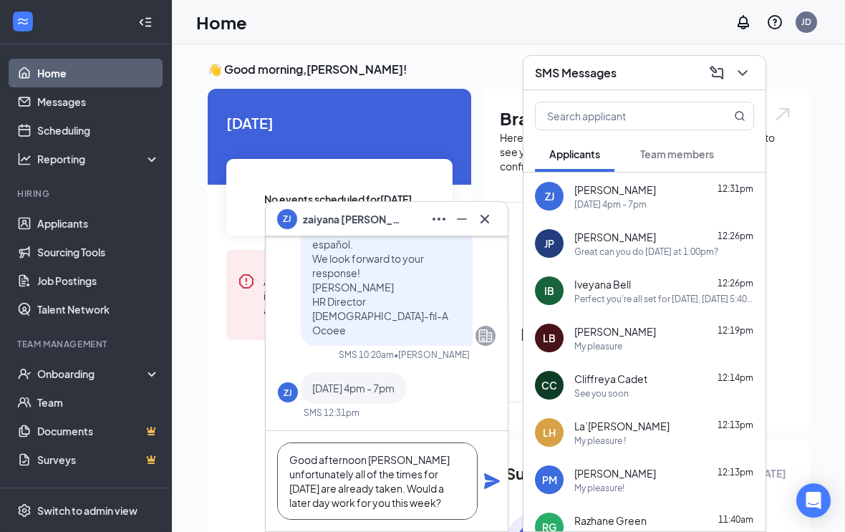
click at [347, 505] on textarea "Good afternoon [PERSON_NAME] unfortunately all of the times for [DATE] are alre…" at bounding box center [377, 480] width 200 height 77
click at [475, 482] on textarea "Good afternoon [PERSON_NAME] unfortunately all of the times for [DATE] are alre…" at bounding box center [377, 480] width 200 height 77
type textarea "Good afternoon [PERSON_NAME] unfortunately all of the times for [DATE] are alre…"
click at [498, 475] on icon "Plane" at bounding box center [491, 481] width 17 height 17
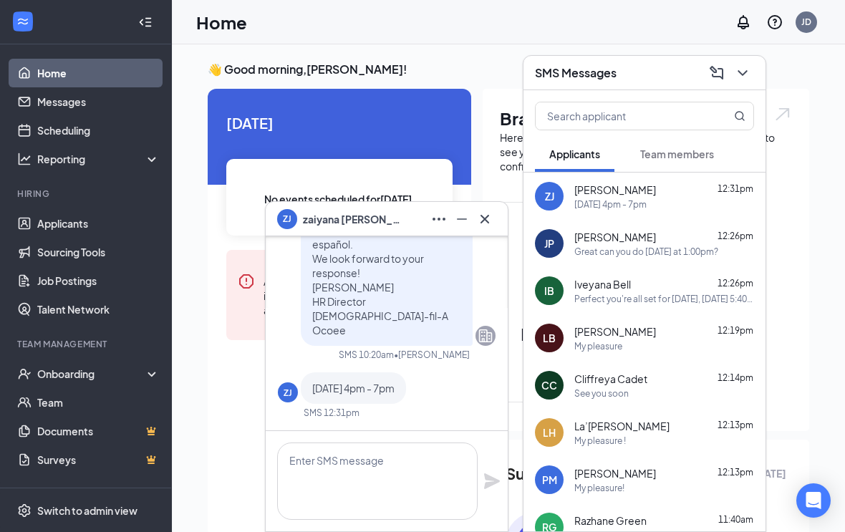
scroll to position [0, 0]
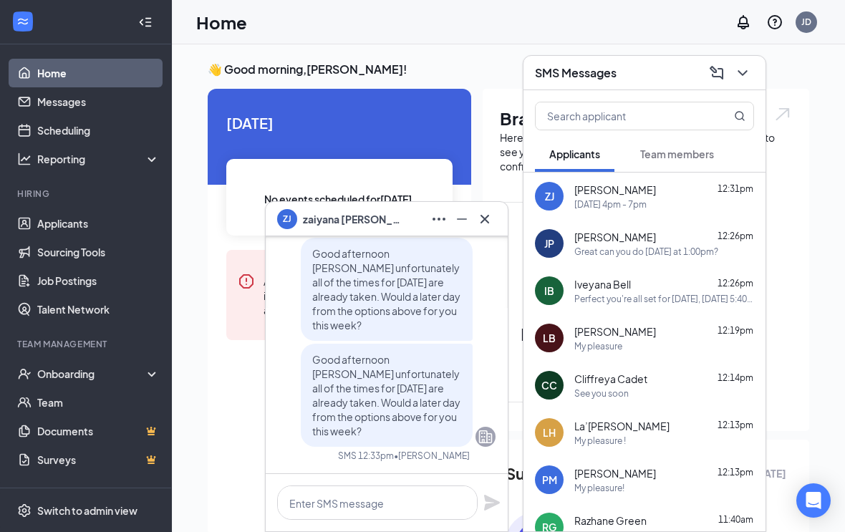
click at [492, 215] on icon "Cross" at bounding box center [484, 218] width 17 height 17
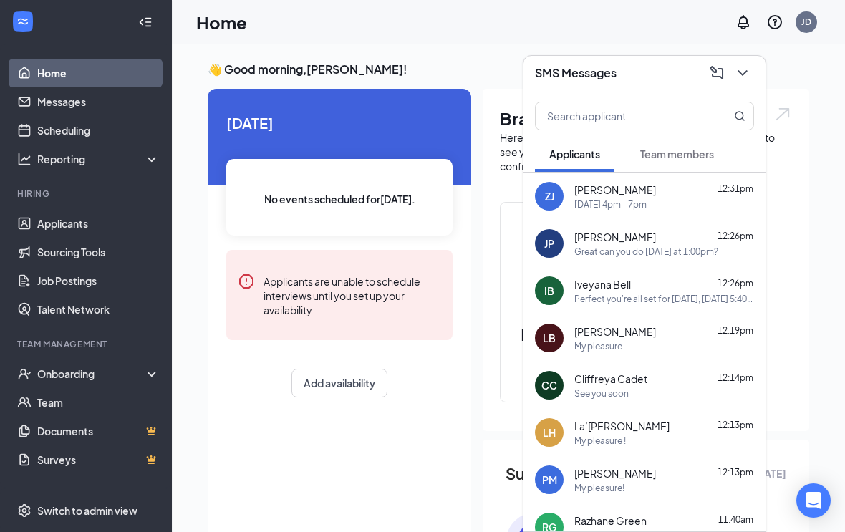
click at [749, 68] on icon "ChevronDown" at bounding box center [742, 72] width 17 height 17
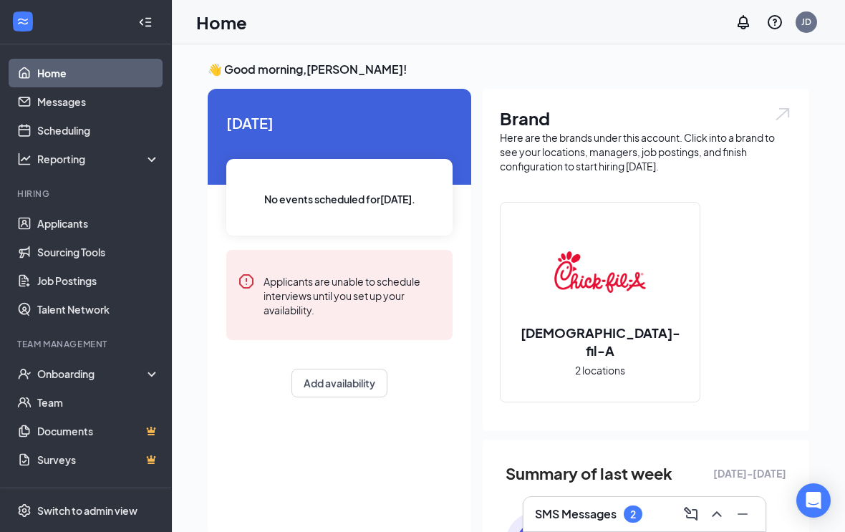
click at [646, 506] on div "SMS Messages 2" at bounding box center [644, 514] width 219 height 23
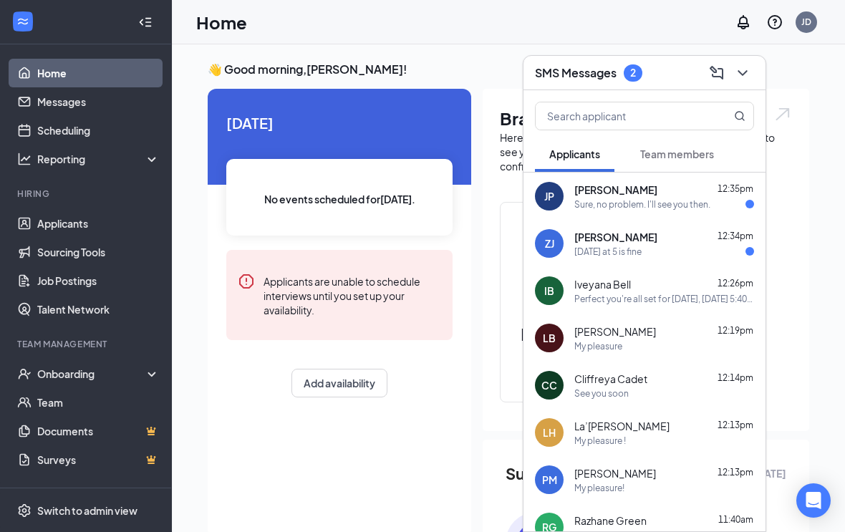
click at [733, 246] on div "[DATE] at 5 is fine" at bounding box center [664, 252] width 180 height 12
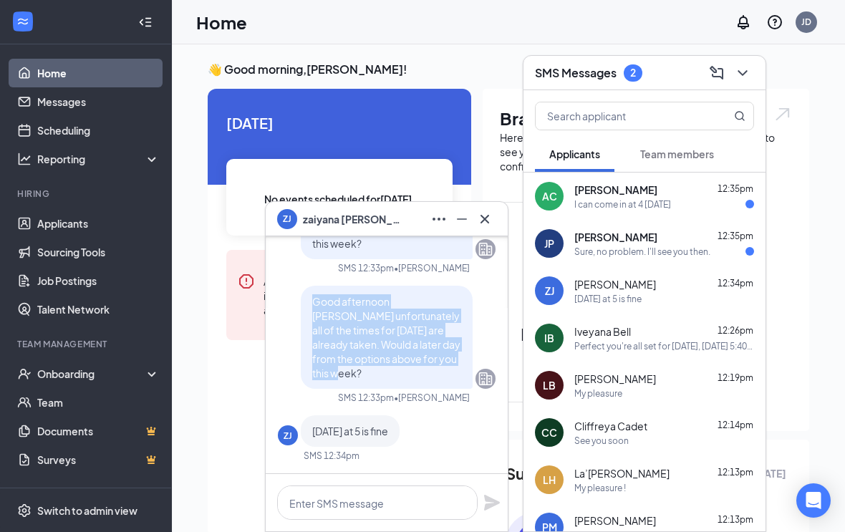
copy span "Good afternoon [PERSON_NAME] unfortunately all of the times for [DATE] are alre…"
click at [494, 215] on button at bounding box center [484, 219] width 23 height 23
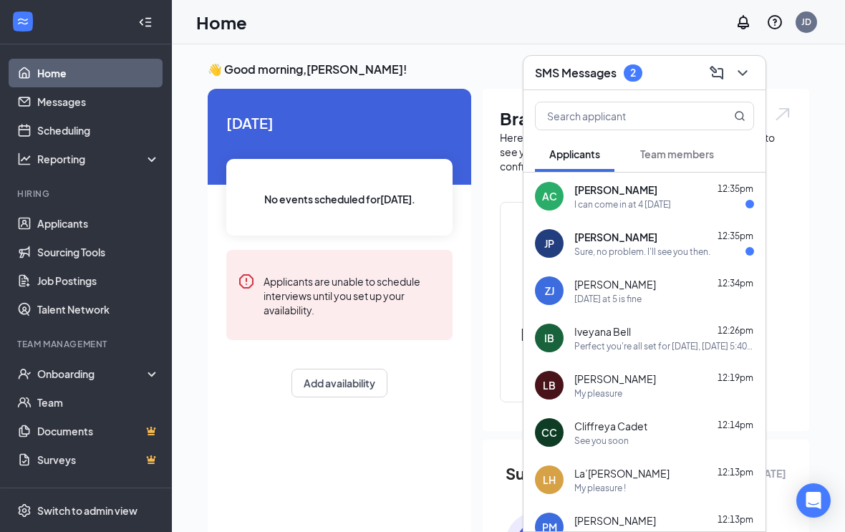
click at [708, 184] on div "[PERSON_NAME] 12:35pm" at bounding box center [664, 190] width 180 height 14
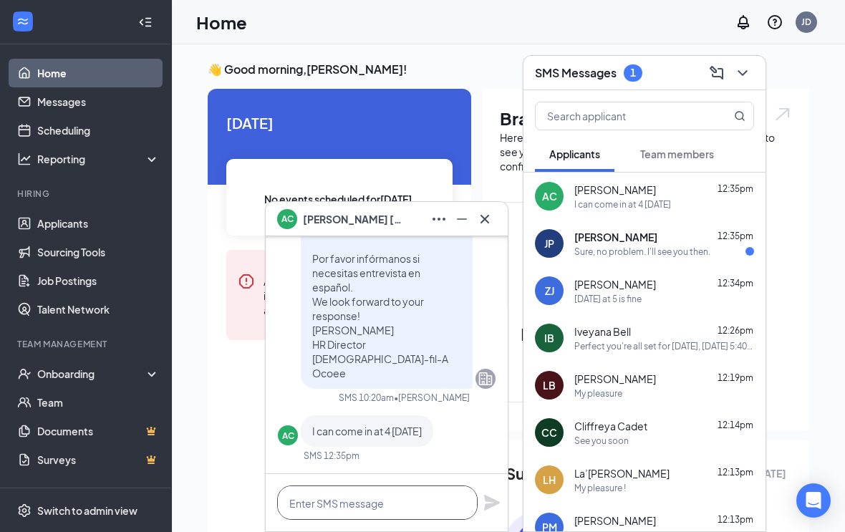
click at [359, 499] on textarea at bounding box center [377, 502] width 200 height 34
paste textarea "Good afternoon [PERSON_NAME] unfortunately all of the times for [DATE] are alre…"
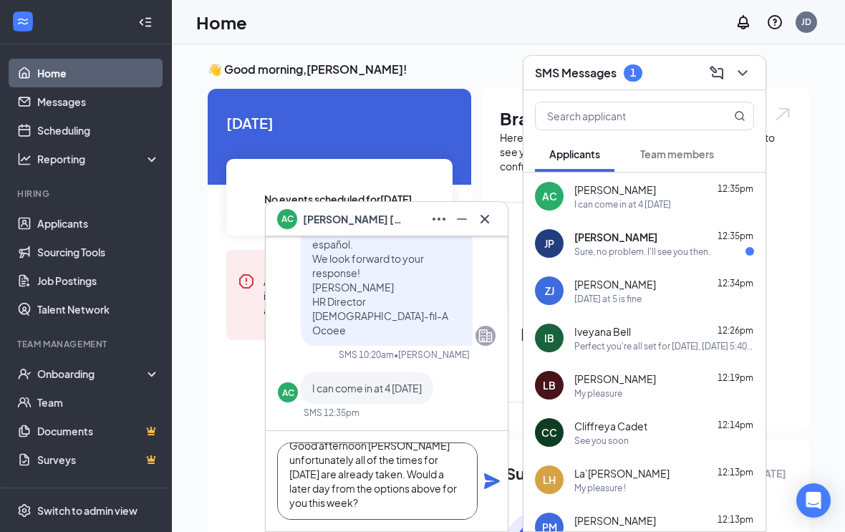
click at [386, 477] on textarea "Good afternoon [PERSON_NAME] unfortunately all of the times for [DATE] are alre…" at bounding box center [377, 480] width 200 height 77
click at [397, 447] on textarea "Good afternoon [PERSON_NAME] unfortunately all of the times for [DATE] are alre…" at bounding box center [377, 480] width 200 height 77
click at [397, 446] on textarea "Good afternoon Zaiyana unfortunately all of the times for Tomorrow are already …" at bounding box center [377, 480] width 200 height 77
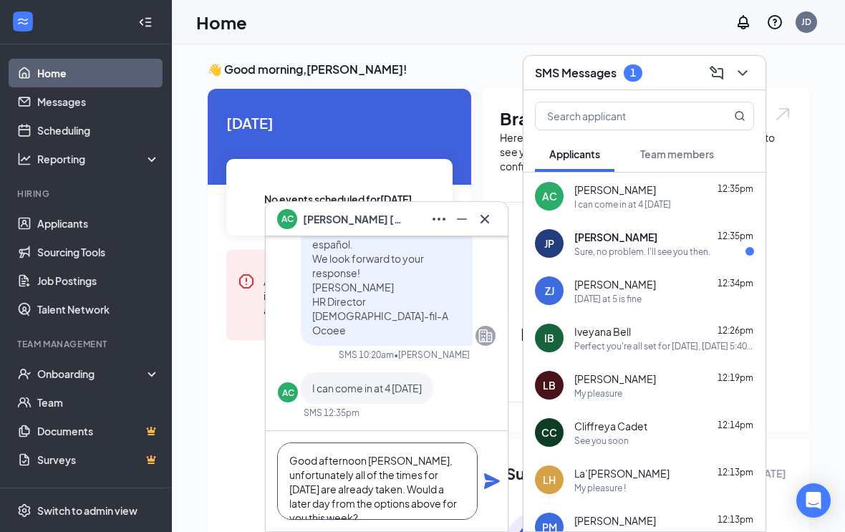
click at [476, 483] on textarea "Good afternoon Antoine, unfortunately all of the times for Tomorrow are already…" at bounding box center [377, 480] width 200 height 77
type textarea "Good afternoon Antoine, unfortunately all of the times for Tomorrow are already…"
click at [495, 485] on icon "Plane" at bounding box center [491, 481] width 17 height 17
click at [487, 221] on icon "Cross" at bounding box center [484, 218] width 9 height 9
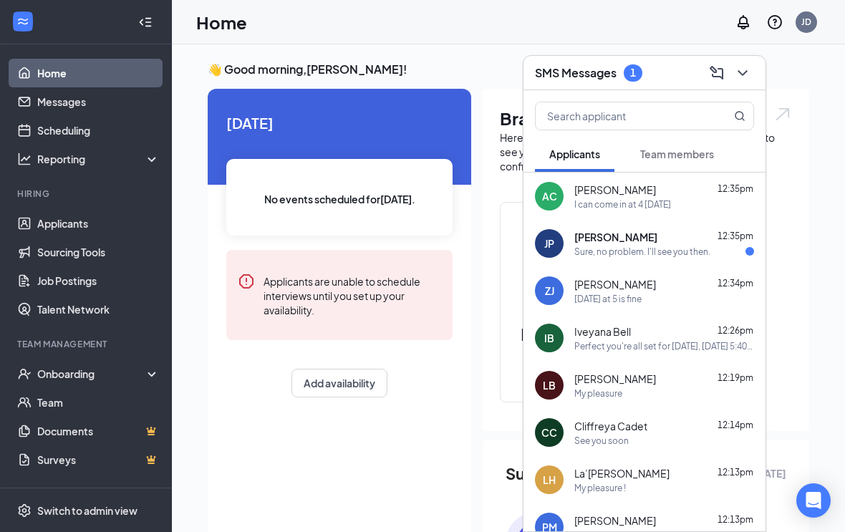
click at [667, 299] on div "friday at 5 is fine" at bounding box center [664, 299] width 180 height 12
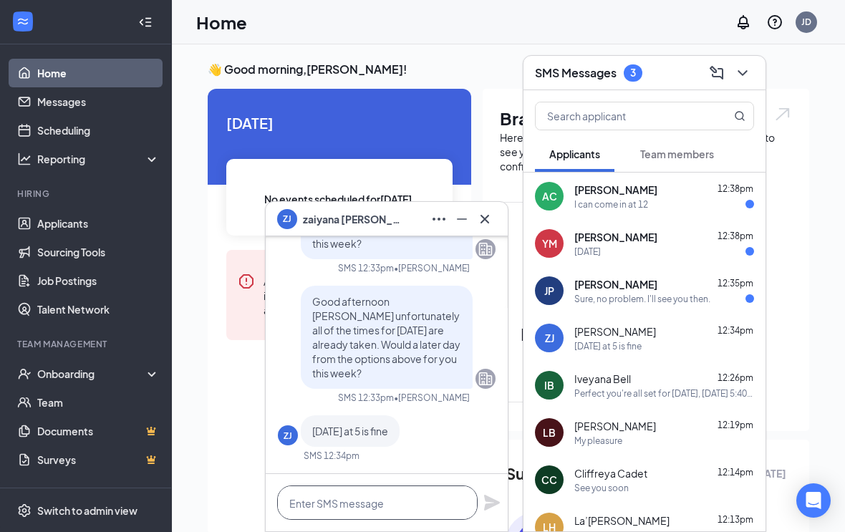
click at [417, 501] on textarea at bounding box center [377, 502] width 200 height 34
paste textarea "Perfect you're all set for Friday, September 19th at . Please note the address …"
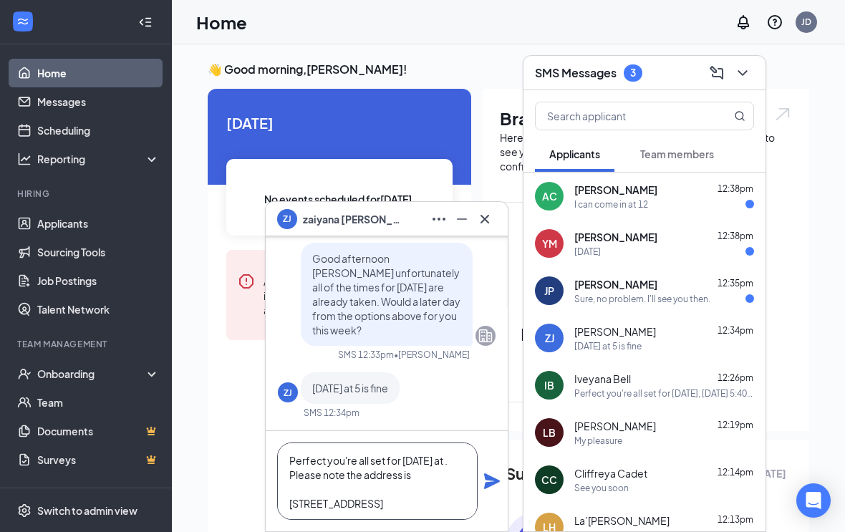
click at [379, 474] on textarea "Perfect you're all set for Friday, September 19th at . Please note the address …" at bounding box center [377, 480] width 200 height 77
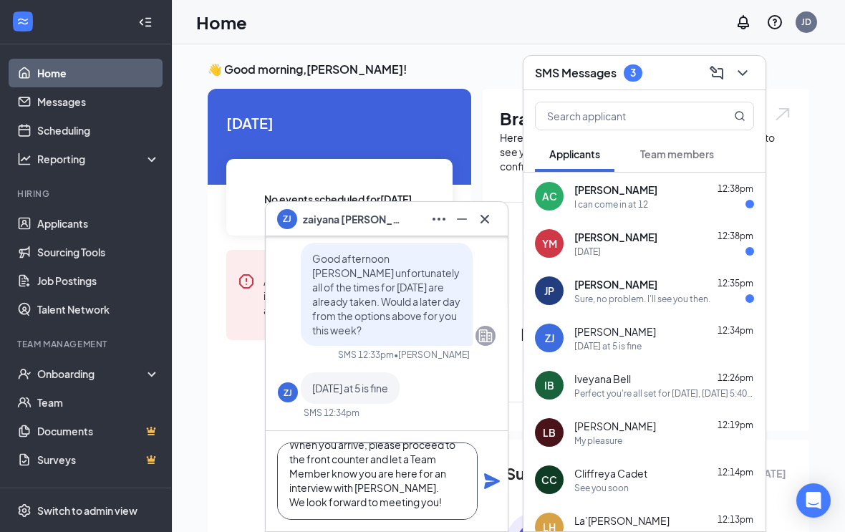
scroll to position [102, 0]
type textarea "Perfect you're all set for Friday, September 19th at 5:00pm. Please note the ad…"
click at [497, 481] on icon "Plane" at bounding box center [492, 481] width 16 height 16
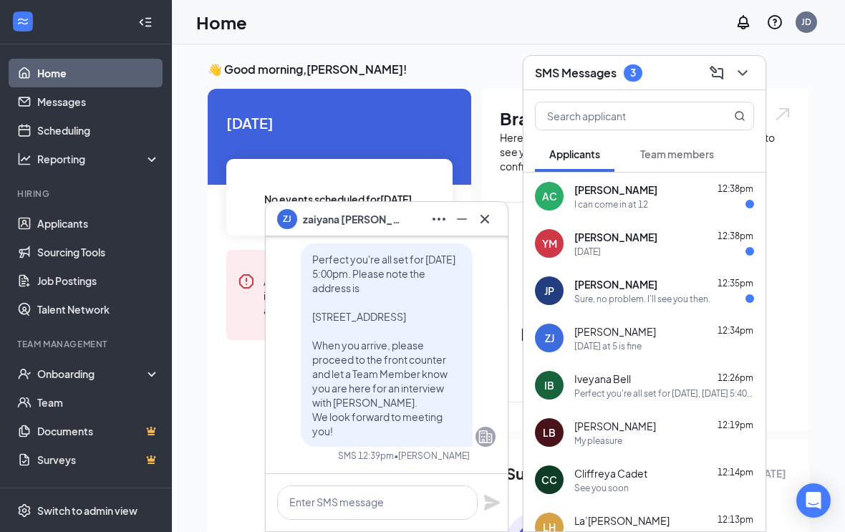
scroll to position [0, 0]
click at [492, 226] on icon "Cross" at bounding box center [484, 218] width 17 height 17
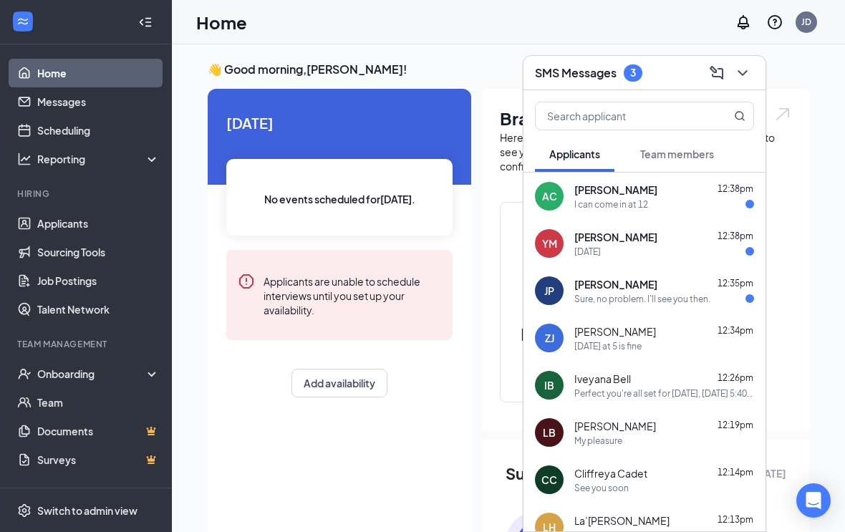
click at [695, 345] on div "friday at 5 is fine" at bounding box center [664, 346] width 180 height 12
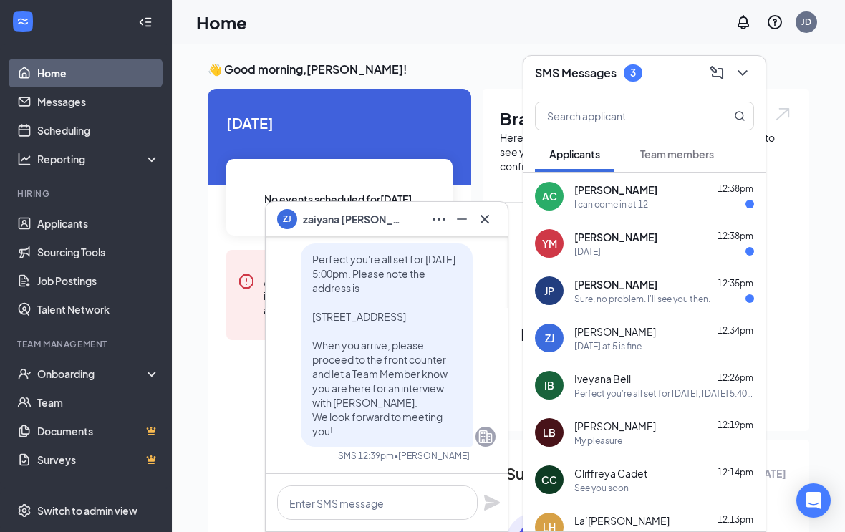
click at [495, 218] on button at bounding box center [484, 219] width 23 height 23
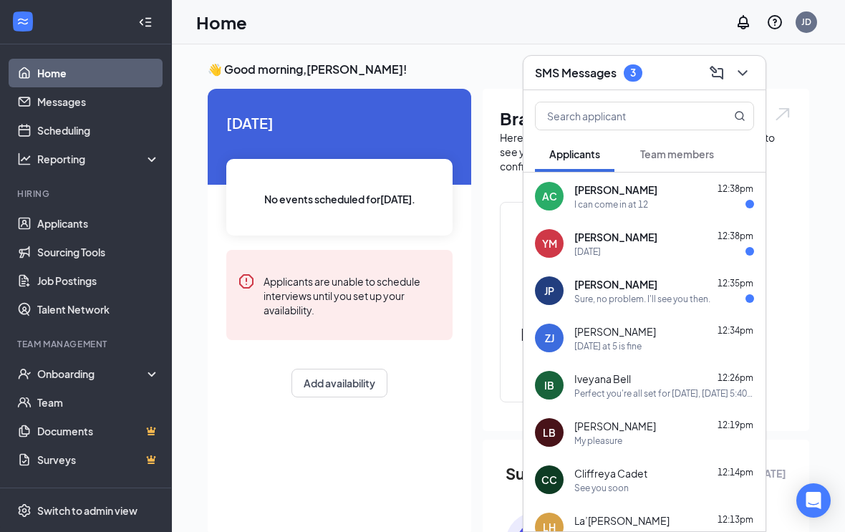
click at [697, 286] on div "Jasmine Peterson 12:35pm" at bounding box center [664, 284] width 180 height 14
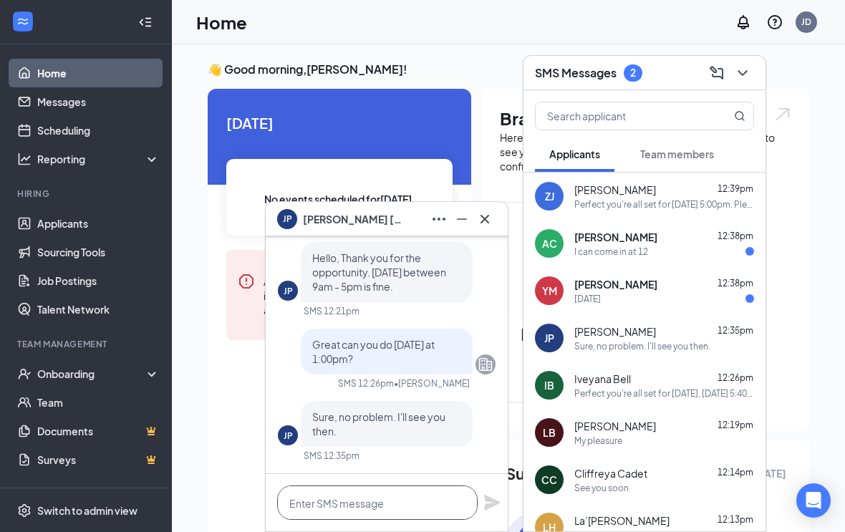
click at [394, 504] on textarea at bounding box center [377, 502] width 200 height 34
click at [414, 502] on textarea at bounding box center [377, 502] width 200 height 34
paste textarea "Perfect you're all set for Friday, September 19th at . Please note the address …"
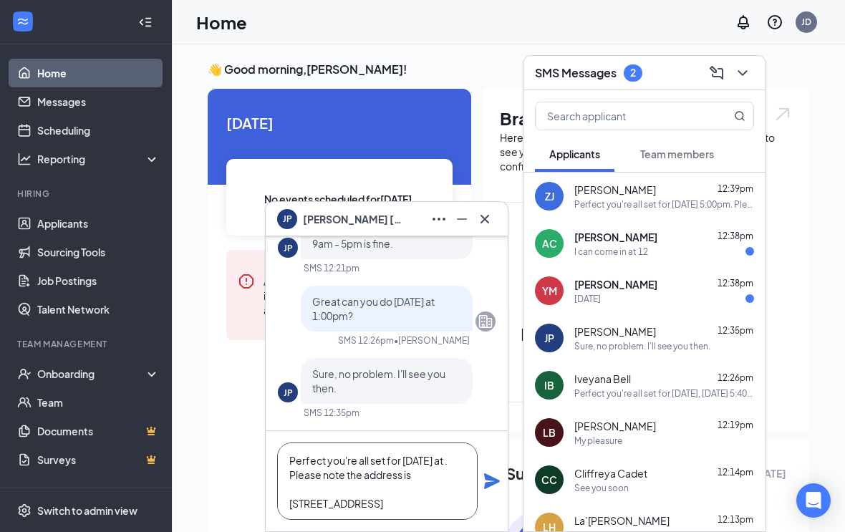
click at [377, 476] on textarea "Perfect you're all set for Friday, September 19th at . Please note the address …" at bounding box center [377, 480] width 200 height 77
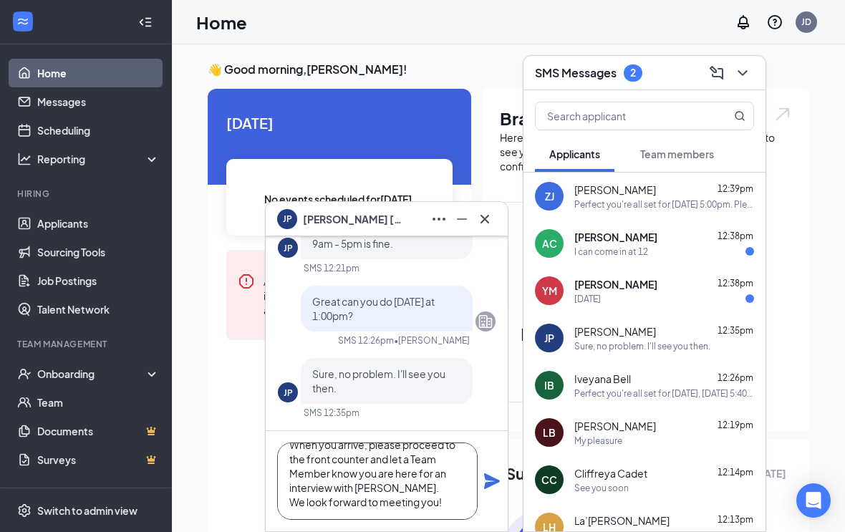
click at [477, 485] on textarea "Perfect you're all set for [DATE] 1:00pm. Please note the address is [STREET_AD…" at bounding box center [377, 480] width 200 height 77
type textarea "Perfect you're all set for [DATE] 1:00pm. Please note the address is [STREET_AD…"
click at [498, 487] on icon "Plane" at bounding box center [491, 481] width 17 height 17
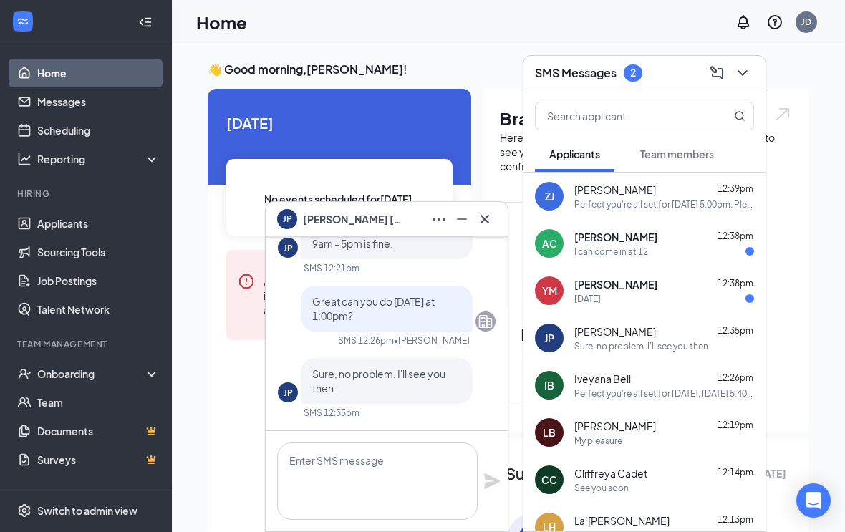
scroll to position [0, 0]
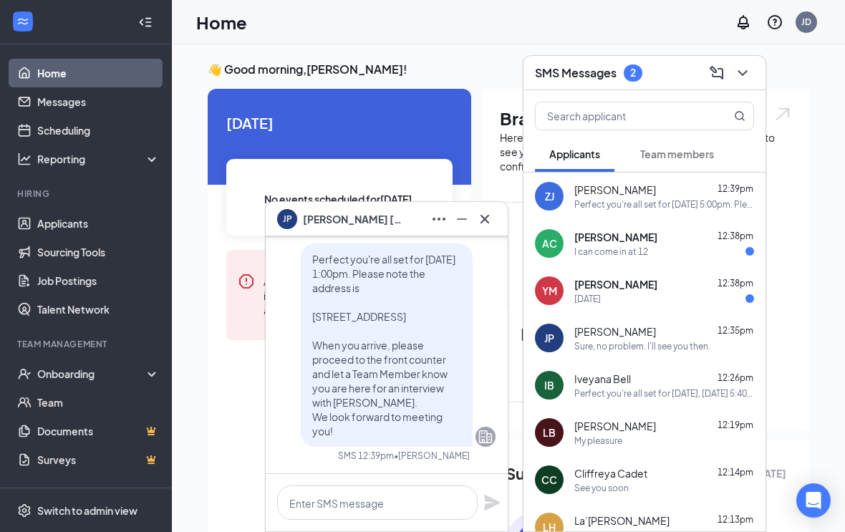
click at [489, 218] on icon "Cross" at bounding box center [484, 218] width 17 height 17
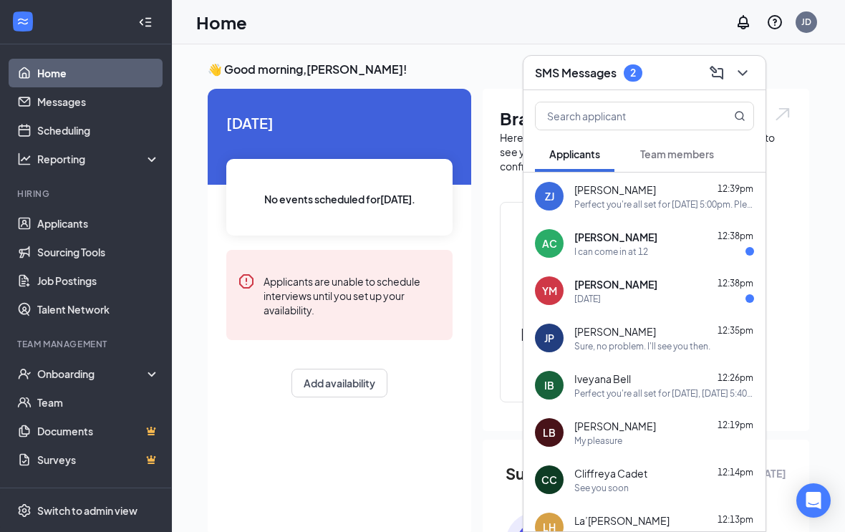
click at [681, 299] on div "friday" at bounding box center [664, 299] width 180 height 12
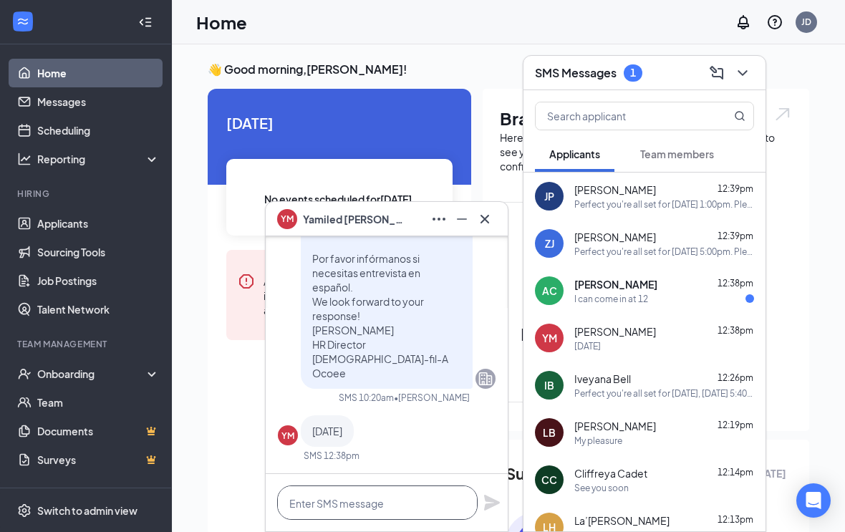
click at [404, 488] on textarea at bounding box center [377, 502] width 200 height 34
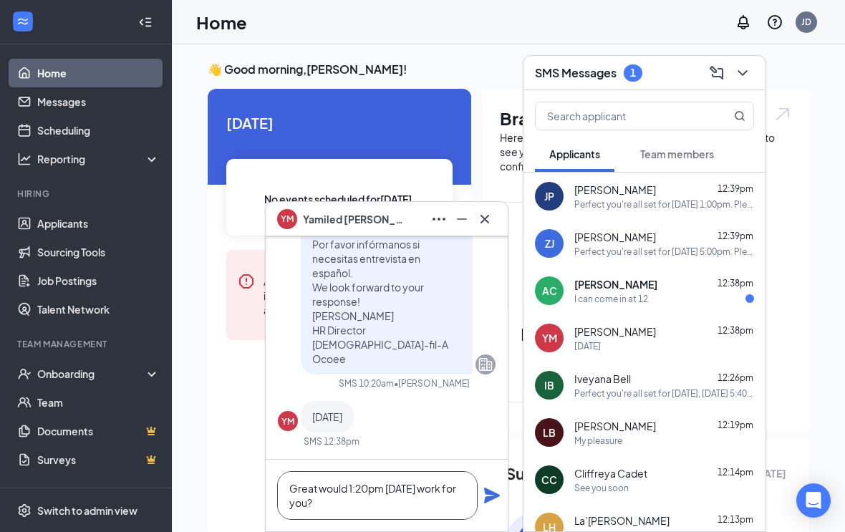
type textarea "Great would 1:20pm [DATE] work for you?"
click at [491, 500] on icon "Plane" at bounding box center [491, 495] width 17 height 17
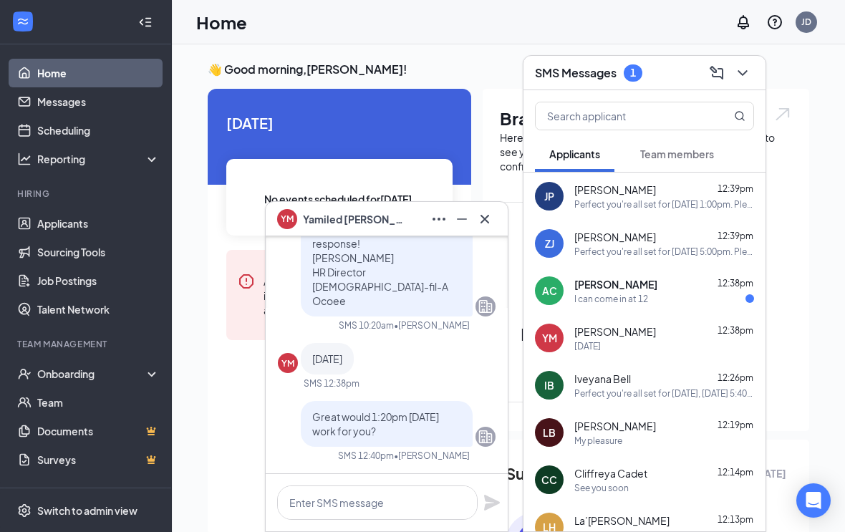
scroll to position [0, 0]
click at [495, 218] on button at bounding box center [484, 219] width 23 height 23
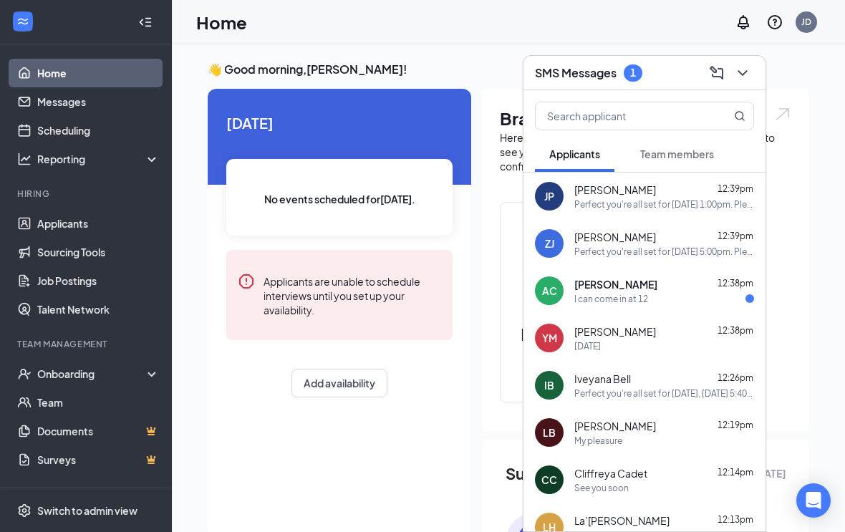
click at [702, 299] on div "I can come in at 12" at bounding box center [664, 299] width 180 height 12
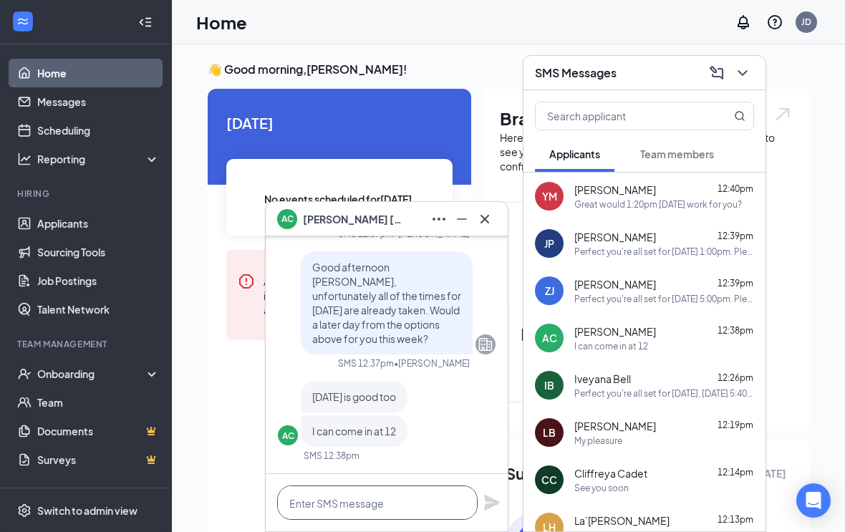
click at [428, 499] on textarea at bounding box center [377, 502] width 200 height 34
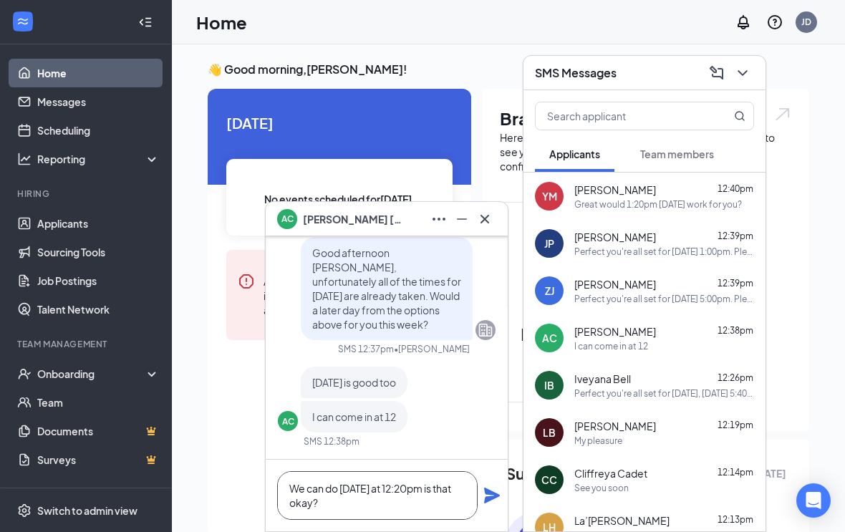
type textarea "We can do [DATE] at 12:20pm is that okay?"
click at [488, 508] on div "We can do [DATE] at 12:20pm is that okay?" at bounding box center [387, 496] width 242 height 72
click at [495, 495] on icon "Plane" at bounding box center [492, 496] width 16 height 16
click at [490, 219] on icon "Cross" at bounding box center [484, 218] width 17 height 17
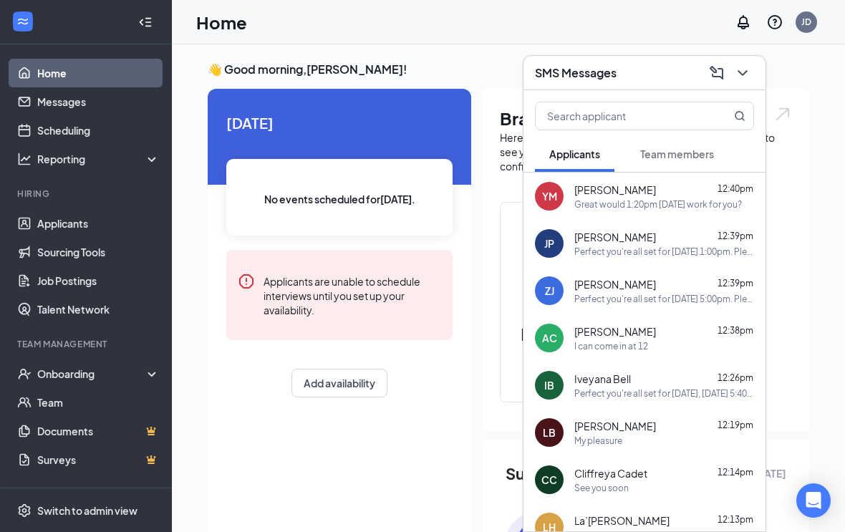
click at [747, 80] on icon "ChevronDown" at bounding box center [742, 72] width 17 height 17
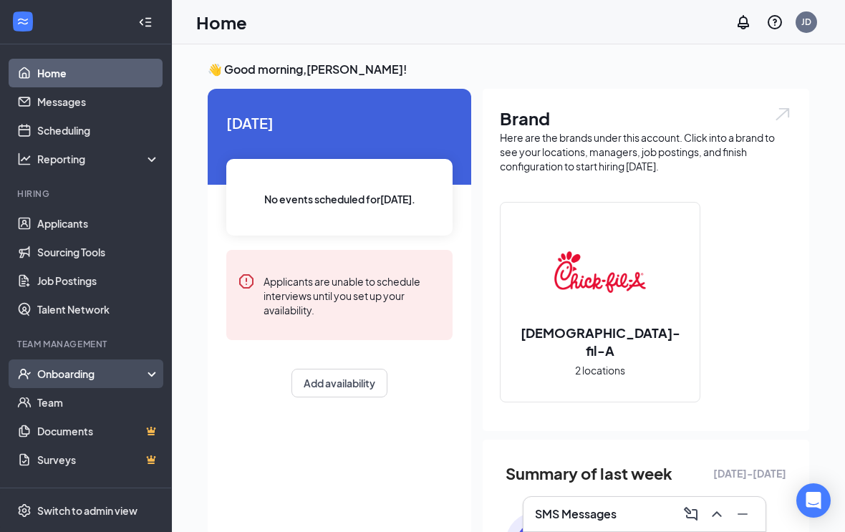
click at [39, 369] on div "Onboarding" at bounding box center [92, 374] width 110 height 14
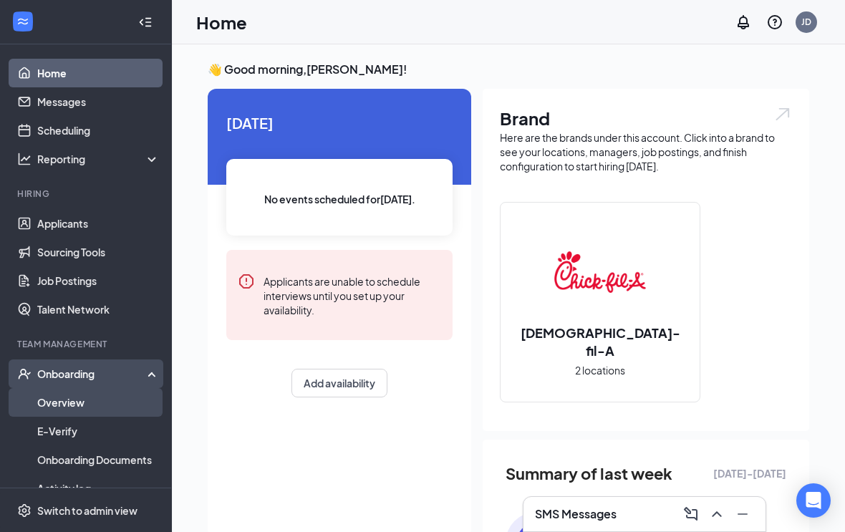
click at [47, 395] on link "Overview" at bounding box center [98, 402] width 122 height 29
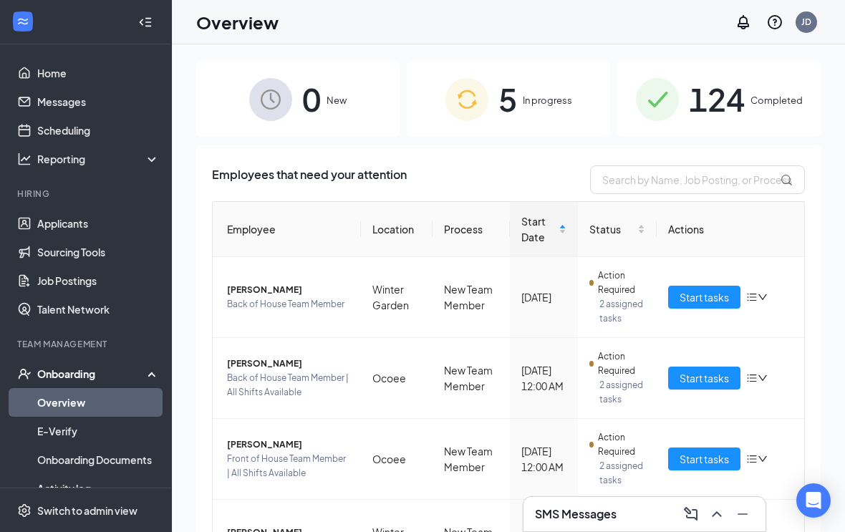
click at [581, 112] on div "5 In progress" at bounding box center [508, 99] width 203 height 75
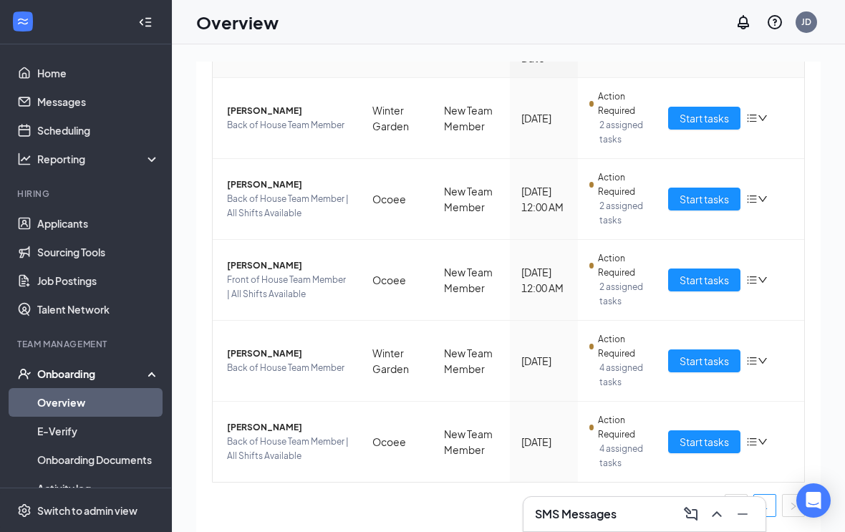
scroll to position [227, 0]
click at [719, 362] on span "Start tasks" at bounding box center [703, 361] width 49 height 16
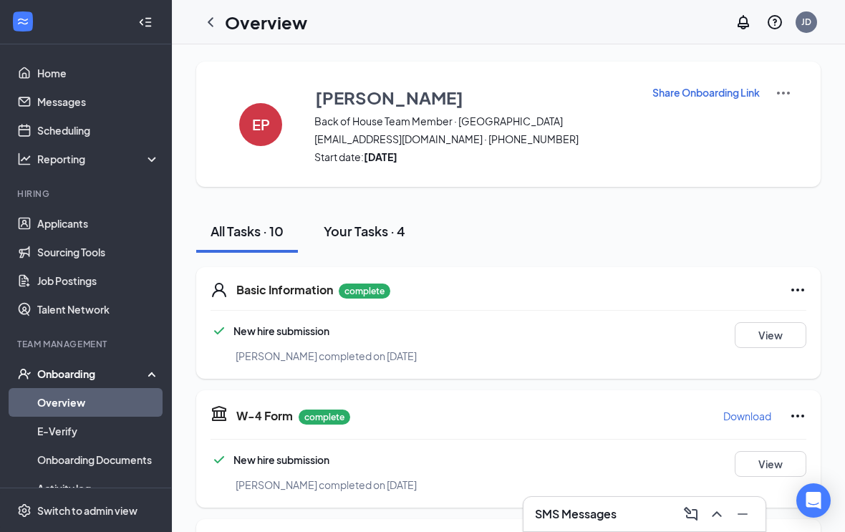
click at [409, 236] on button "Your Tasks · 4" at bounding box center [364, 231] width 110 height 43
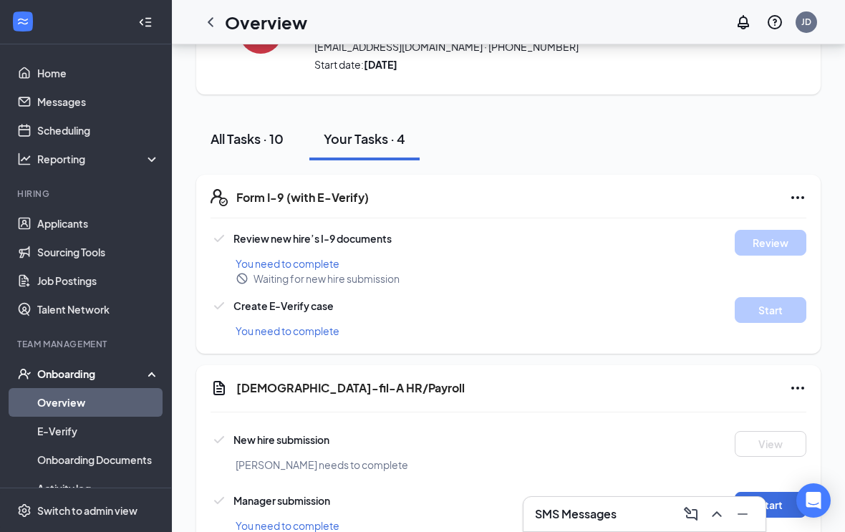
click at [224, 133] on div "All Tasks · 10" at bounding box center [246, 139] width 73 height 18
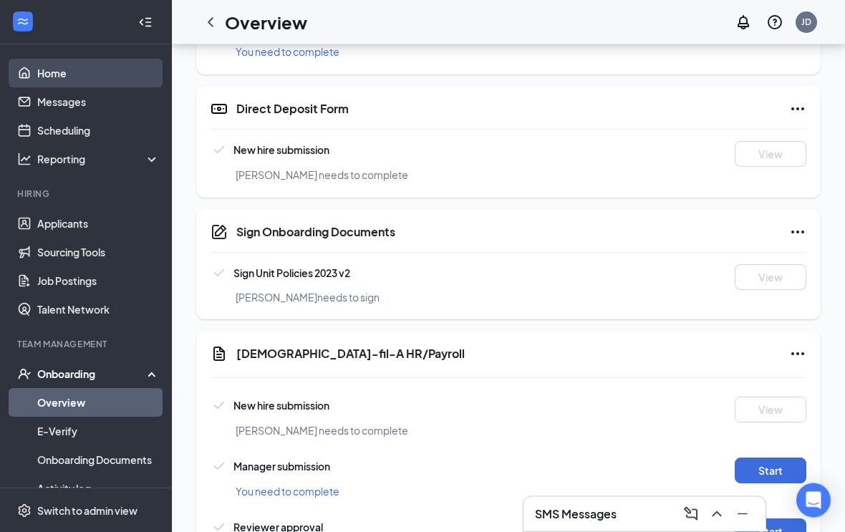
click at [37, 69] on link "Home" at bounding box center [98, 73] width 122 height 29
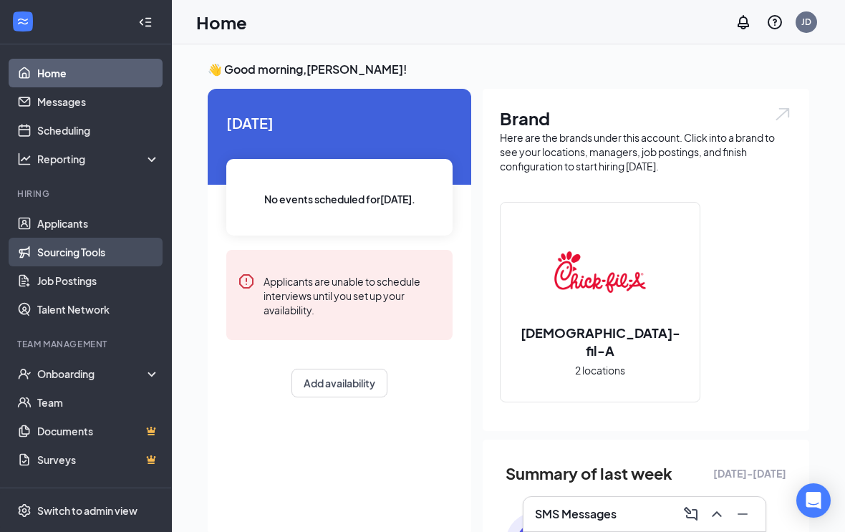
click at [37, 238] on link "Sourcing Tools" at bounding box center [98, 252] width 122 height 29
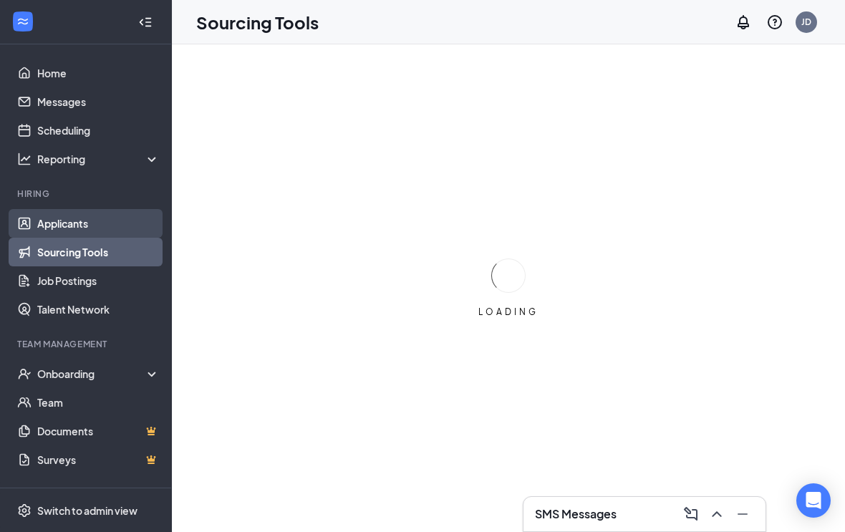
click at [49, 215] on link "Applicants" at bounding box center [98, 223] width 122 height 29
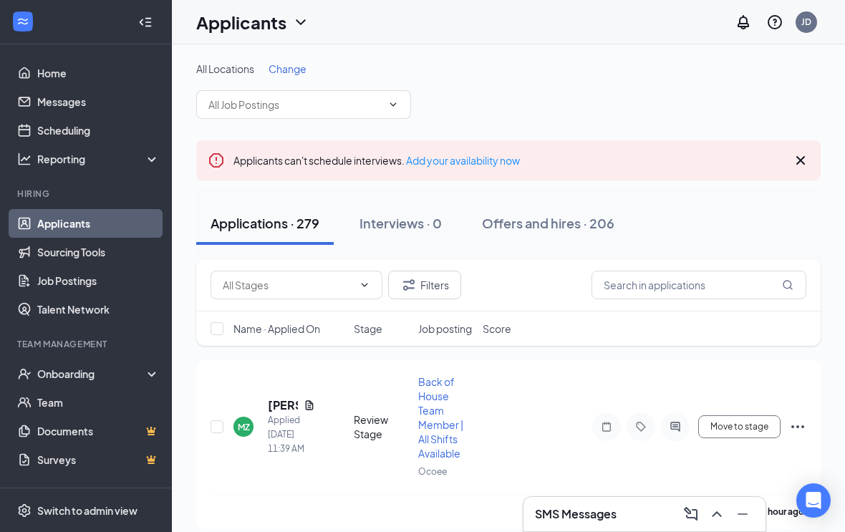
click at [808, 165] on icon "Cross" at bounding box center [800, 160] width 17 height 17
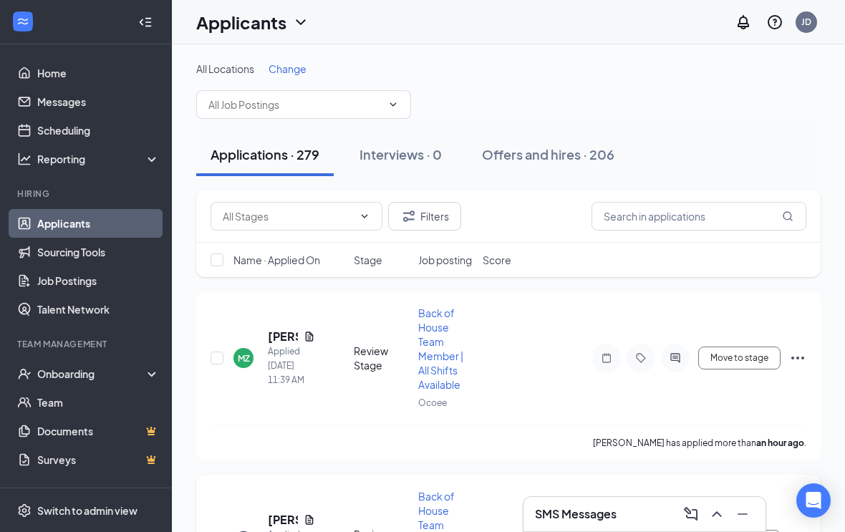
click at [591, 510] on h3 "SMS Messages" at bounding box center [576, 514] width 82 height 16
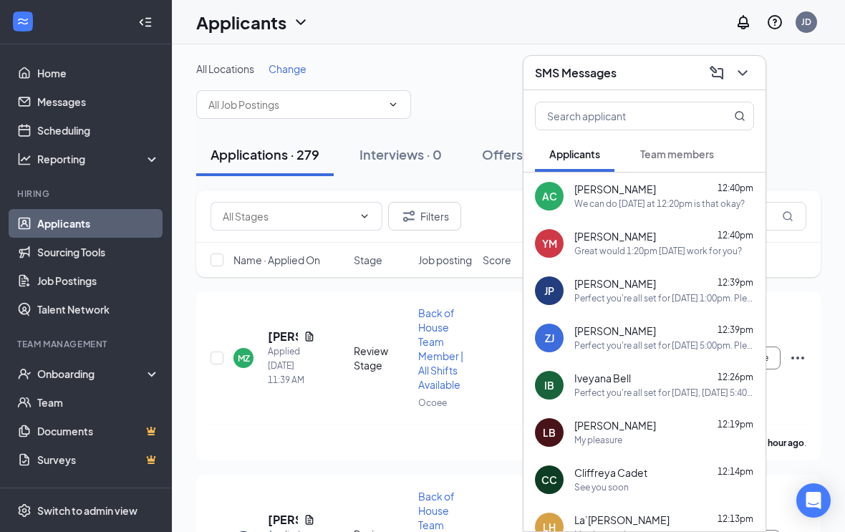
click at [697, 145] on button "Team members" at bounding box center [677, 154] width 102 height 36
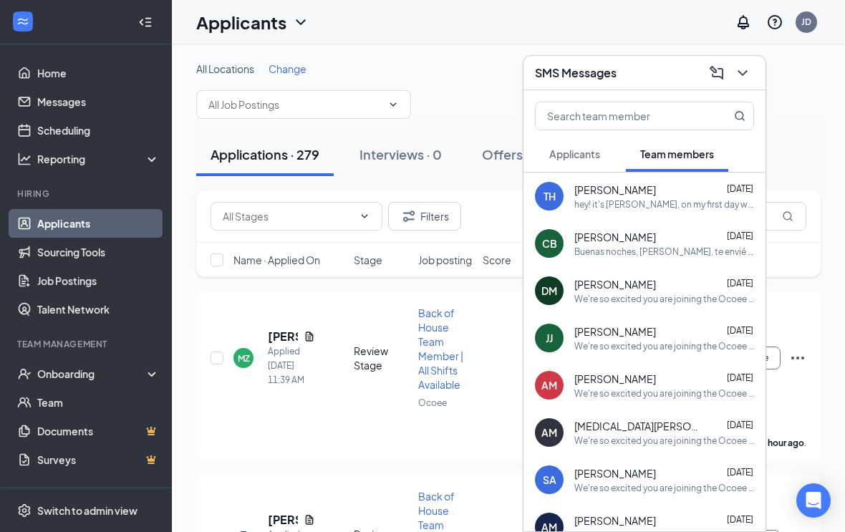
click at [612, 137] on button "Applicants" at bounding box center [574, 154] width 79 height 36
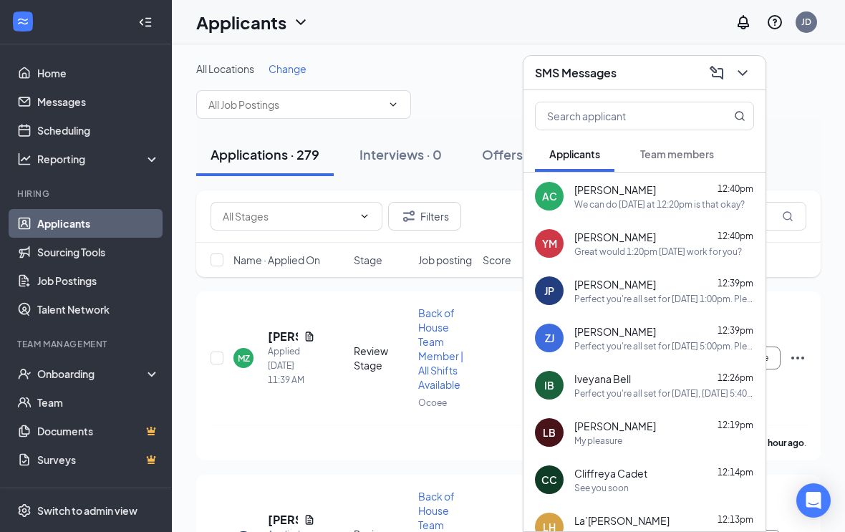
click at [752, 65] on button at bounding box center [742, 73] width 23 height 23
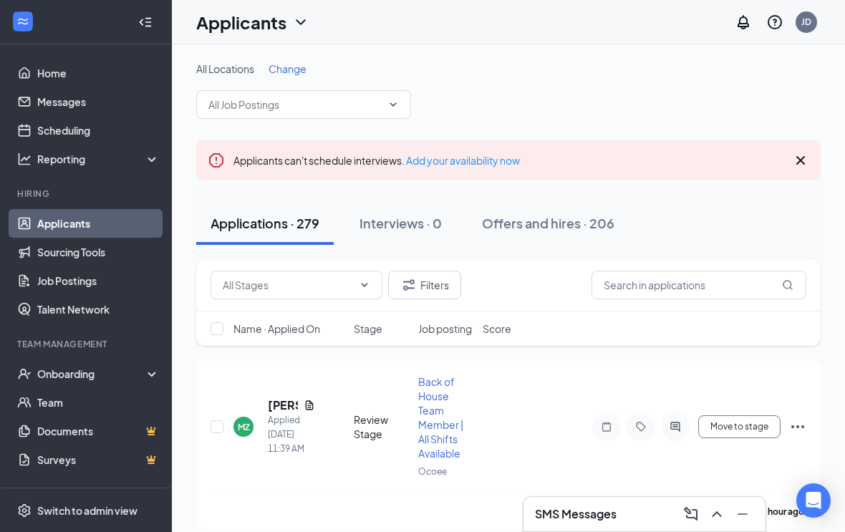
click at [798, 159] on icon "Cross" at bounding box center [800, 160] width 17 height 17
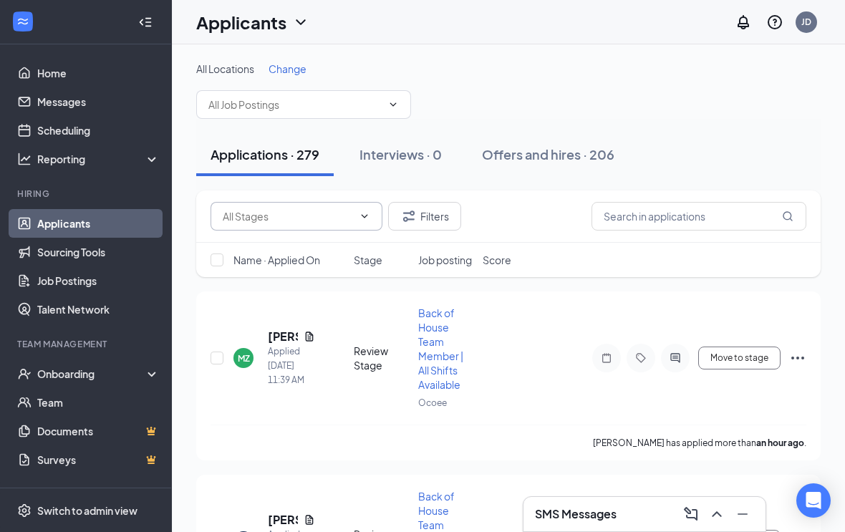
click at [231, 221] on input "text" at bounding box center [288, 216] width 130 height 16
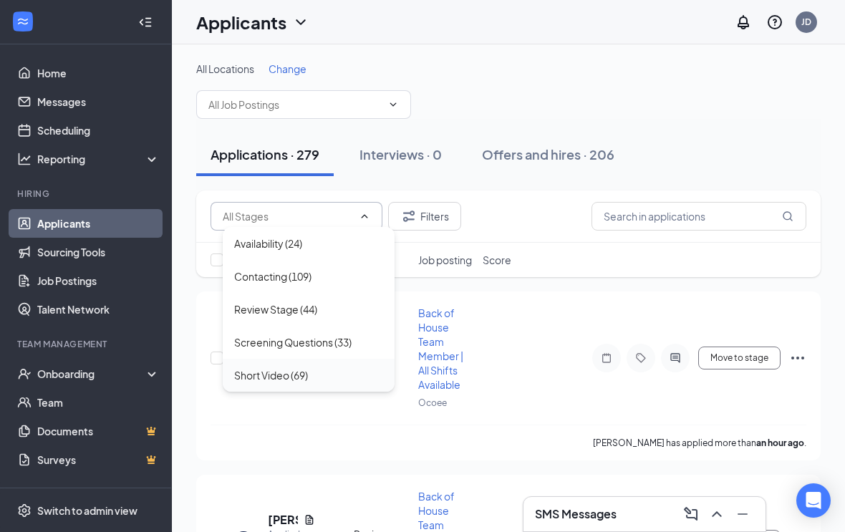
click at [363, 369] on div "Short Video (69)" at bounding box center [308, 375] width 149 height 16
type input "Short Video (69)"
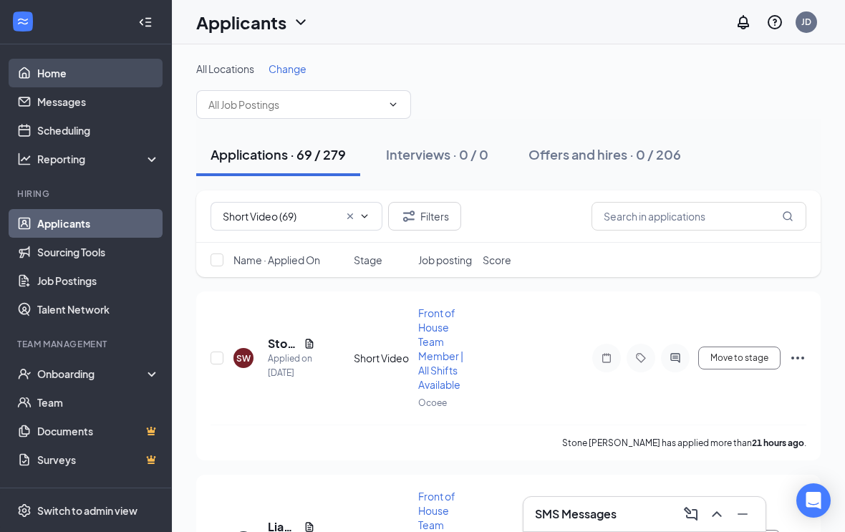
click at [104, 82] on link "Home" at bounding box center [98, 73] width 122 height 29
